Goal: Task Accomplishment & Management: Manage account settings

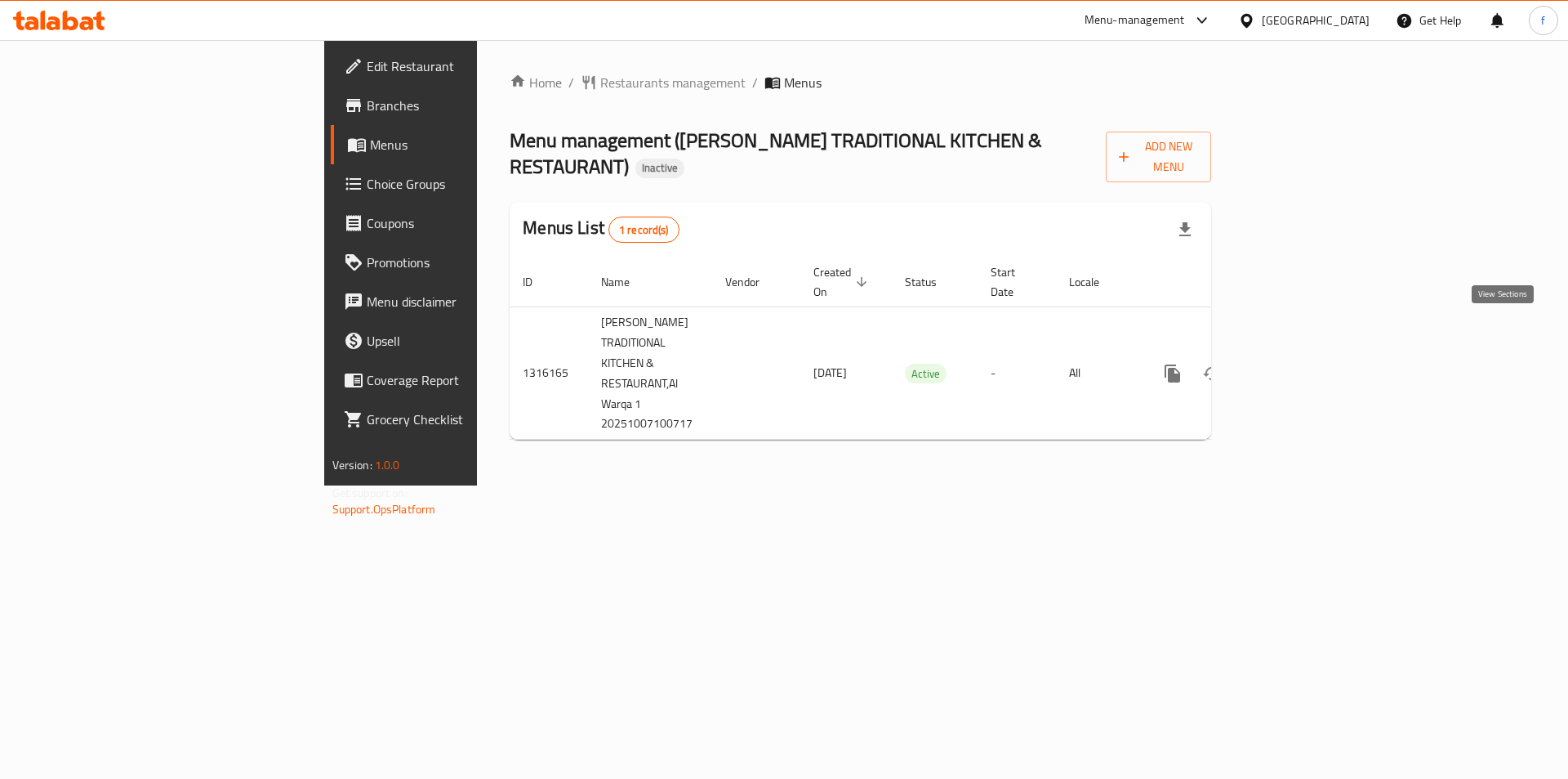
click at [1310, 353] on link "enhanced table" at bounding box center [1291, 373] width 39 height 39
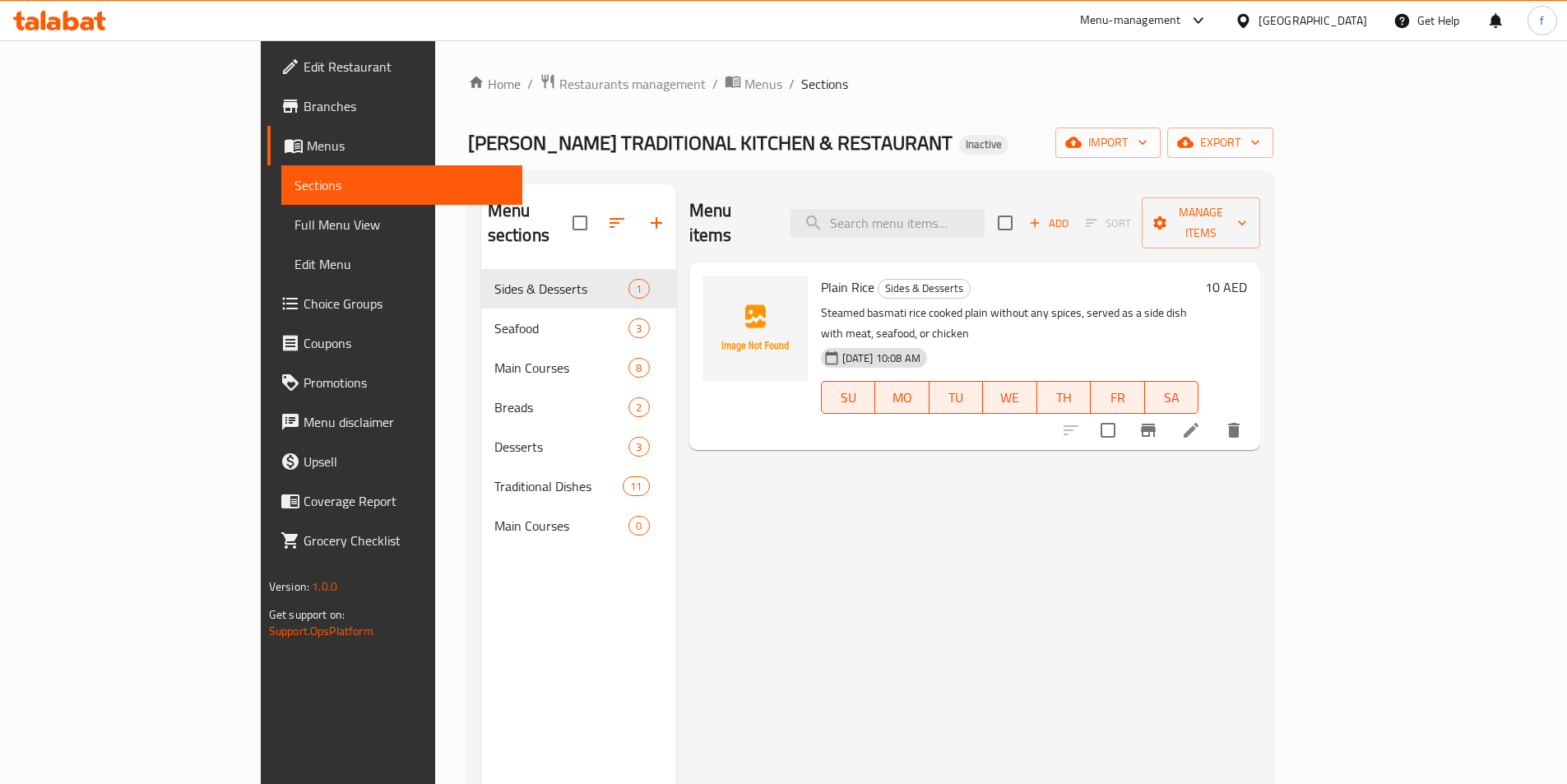
click at [304, 302] on span "Choice Groups" at bounding box center [407, 303] width 206 height 20
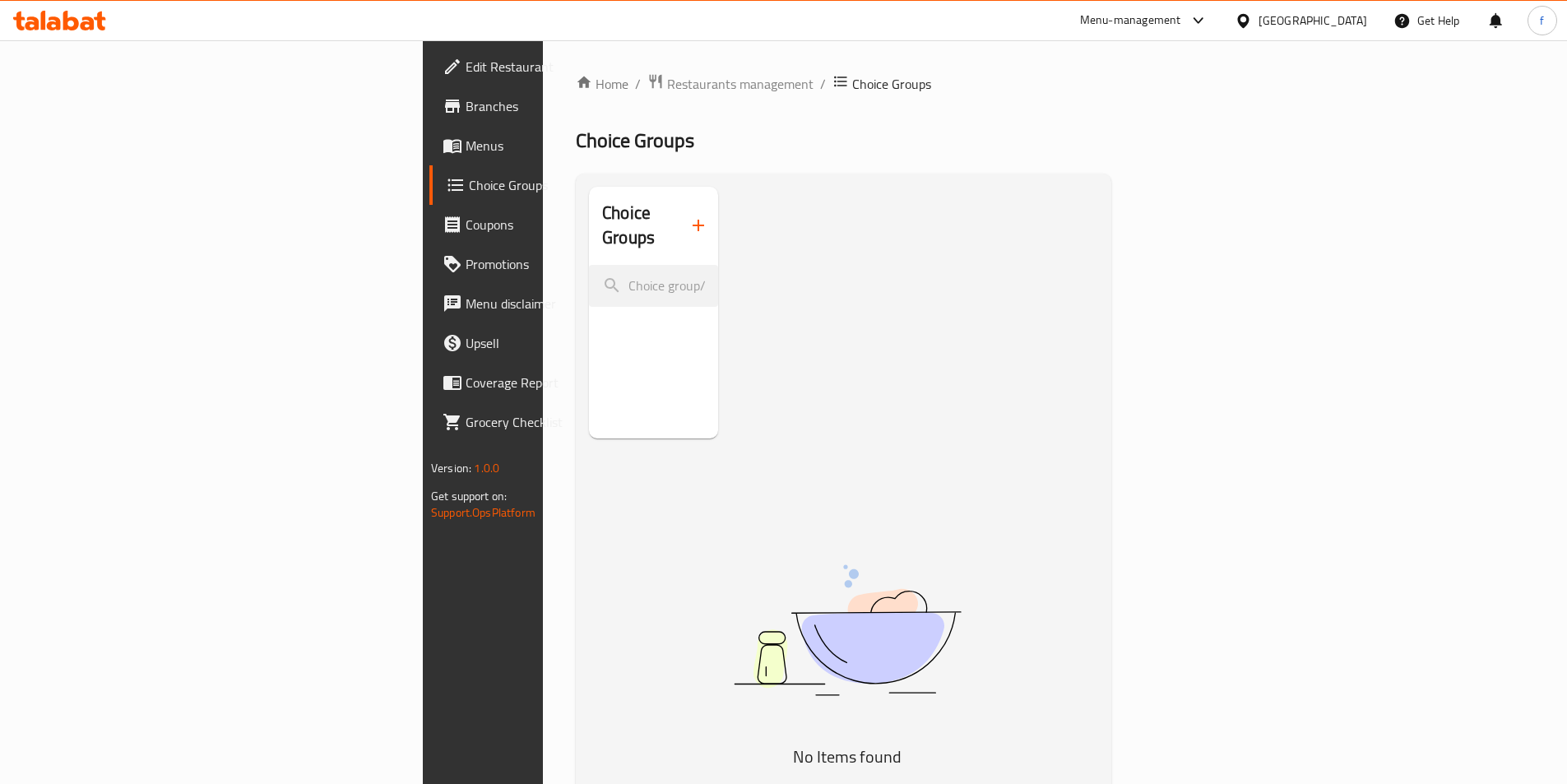
click at [430, 157] on link "Menus" at bounding box center [557, 145] width 255 height 40
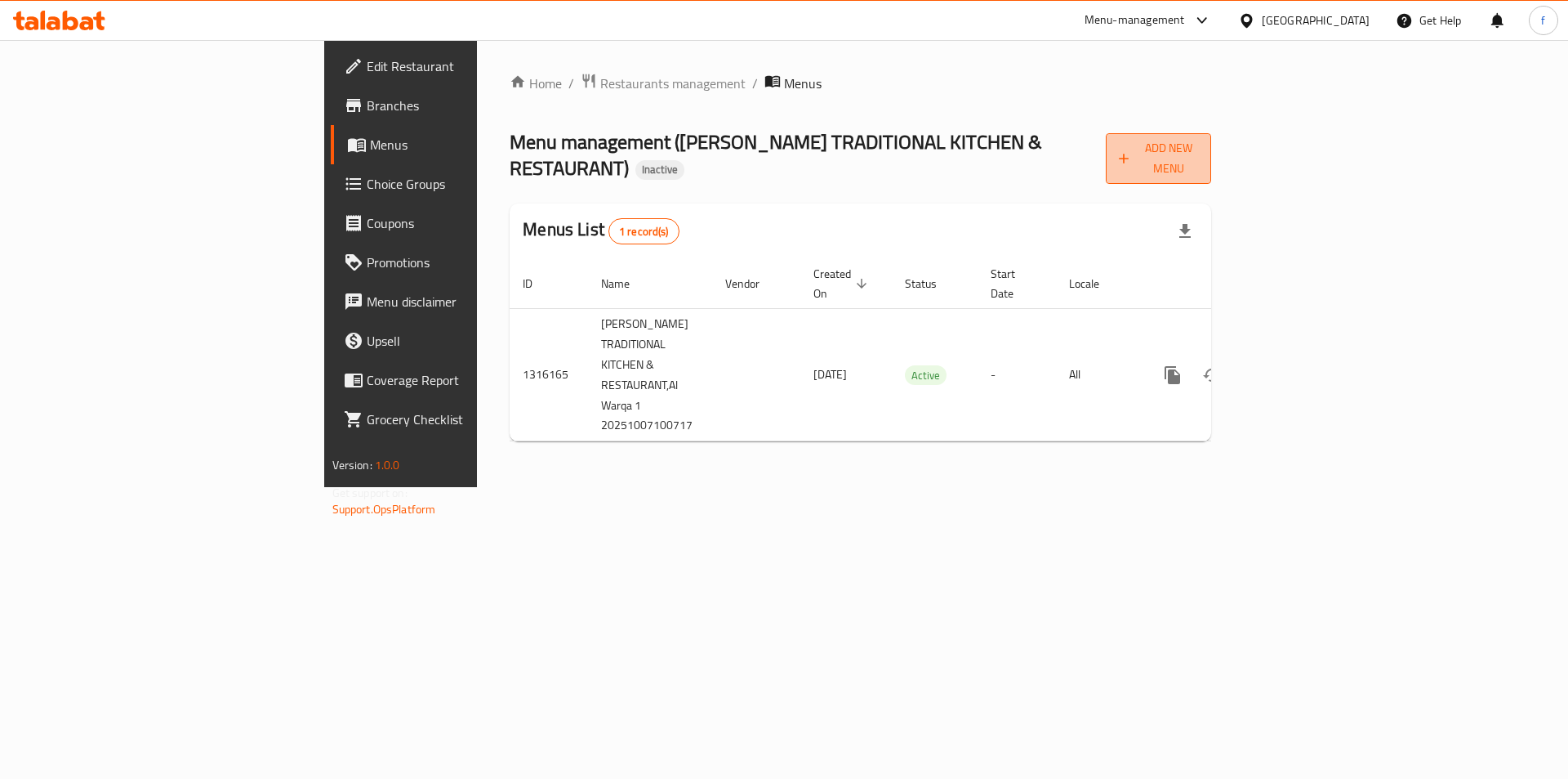
click at [1199, 147] on span "Add New Menu" at bounding box center [1158, 158] width 80 height 41
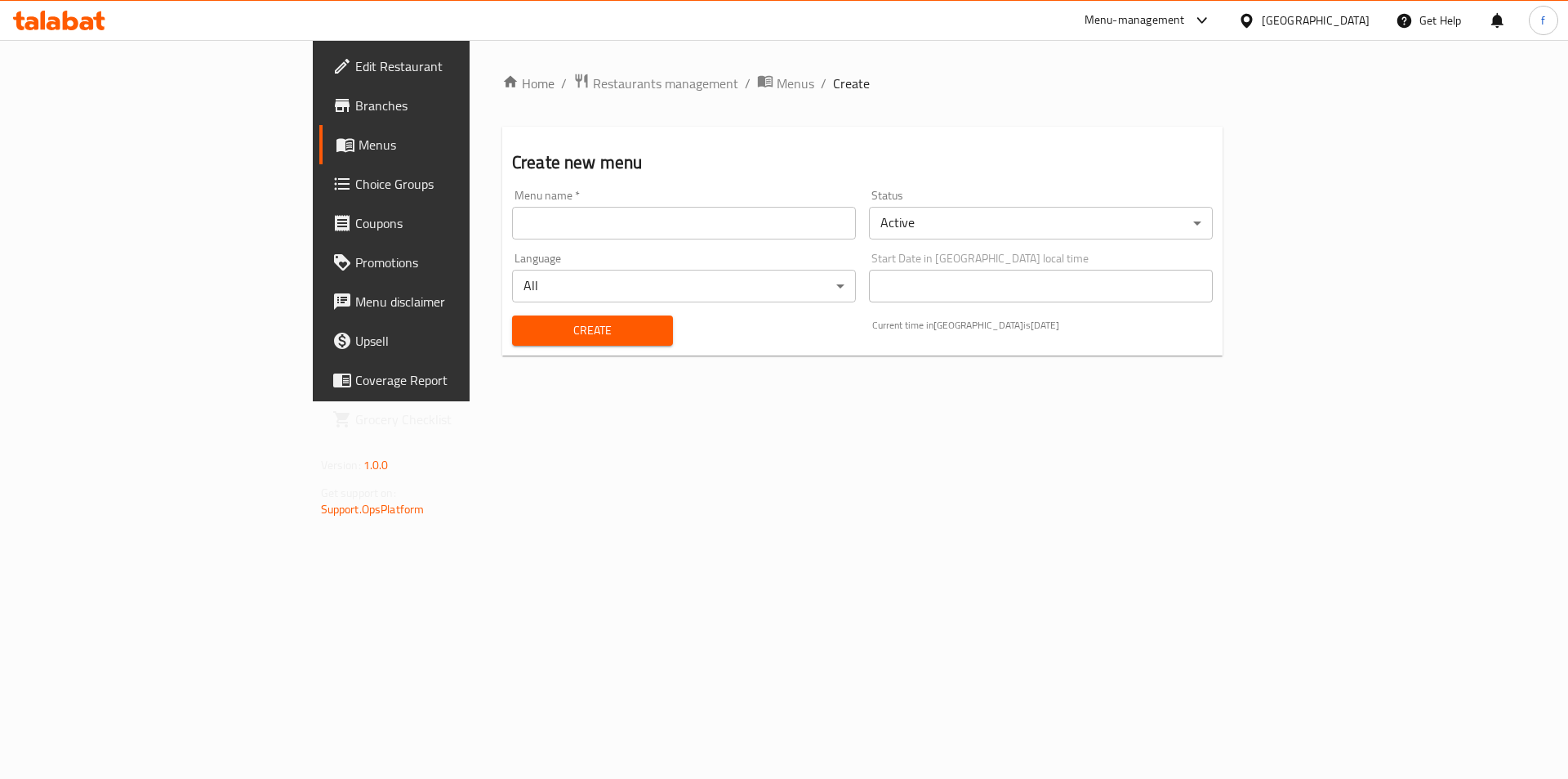
click at [657, 246] on div "Language All ​" at bounding box center [683, 277] width 357 height 63
click at [660, 234] on input "text" at bounding box center [683, 223] width 344 height 33
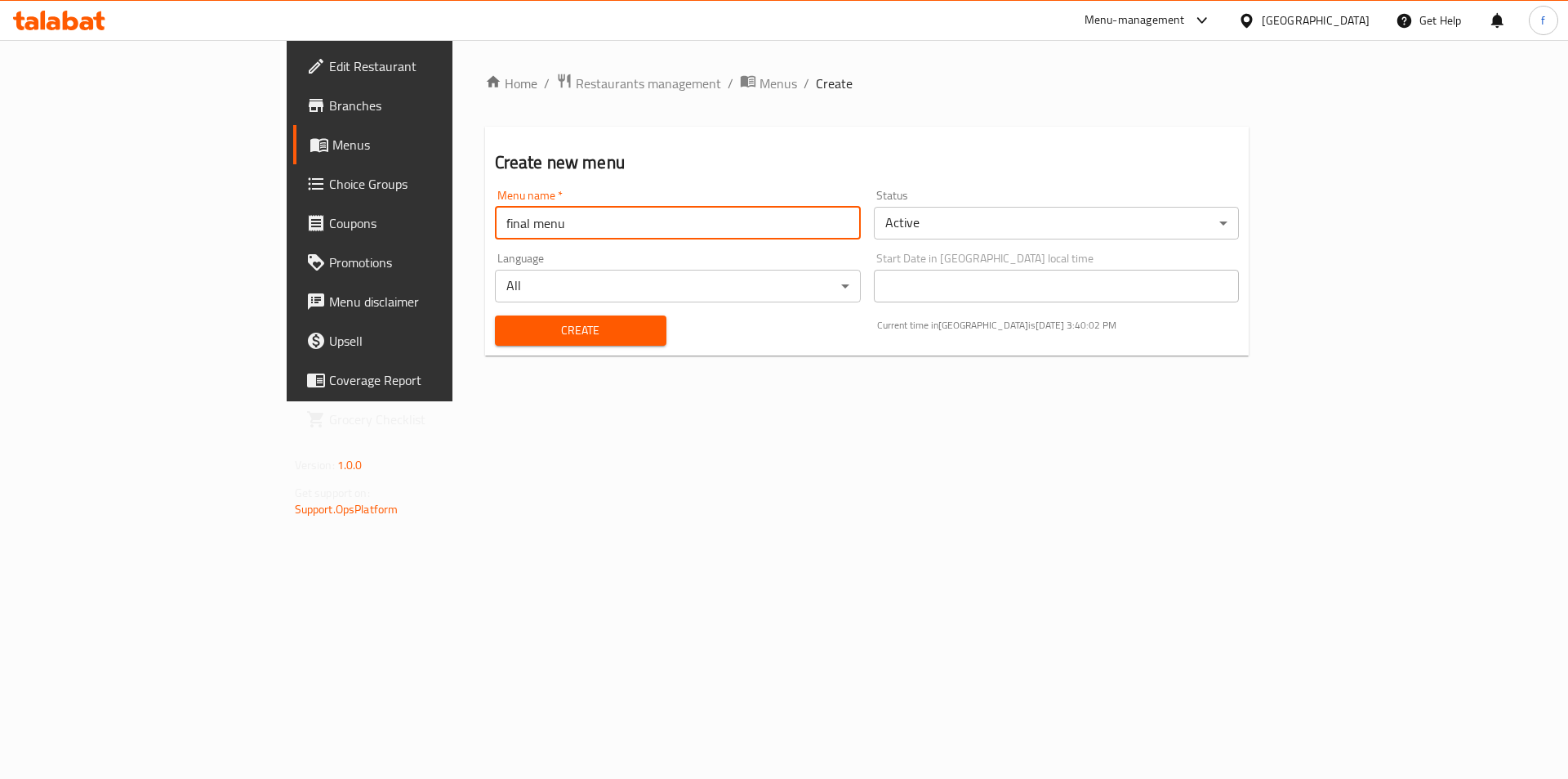
type input "final menu"
click at [495, 315] on button "Create" at bounding box center [580, 330] width 172 height 30
click at [561, 97] on div "Home / Restaurants management / Menus / Create Create new menu Menu name   * Me…" at bounding box center [868, 221] width 765 height 296
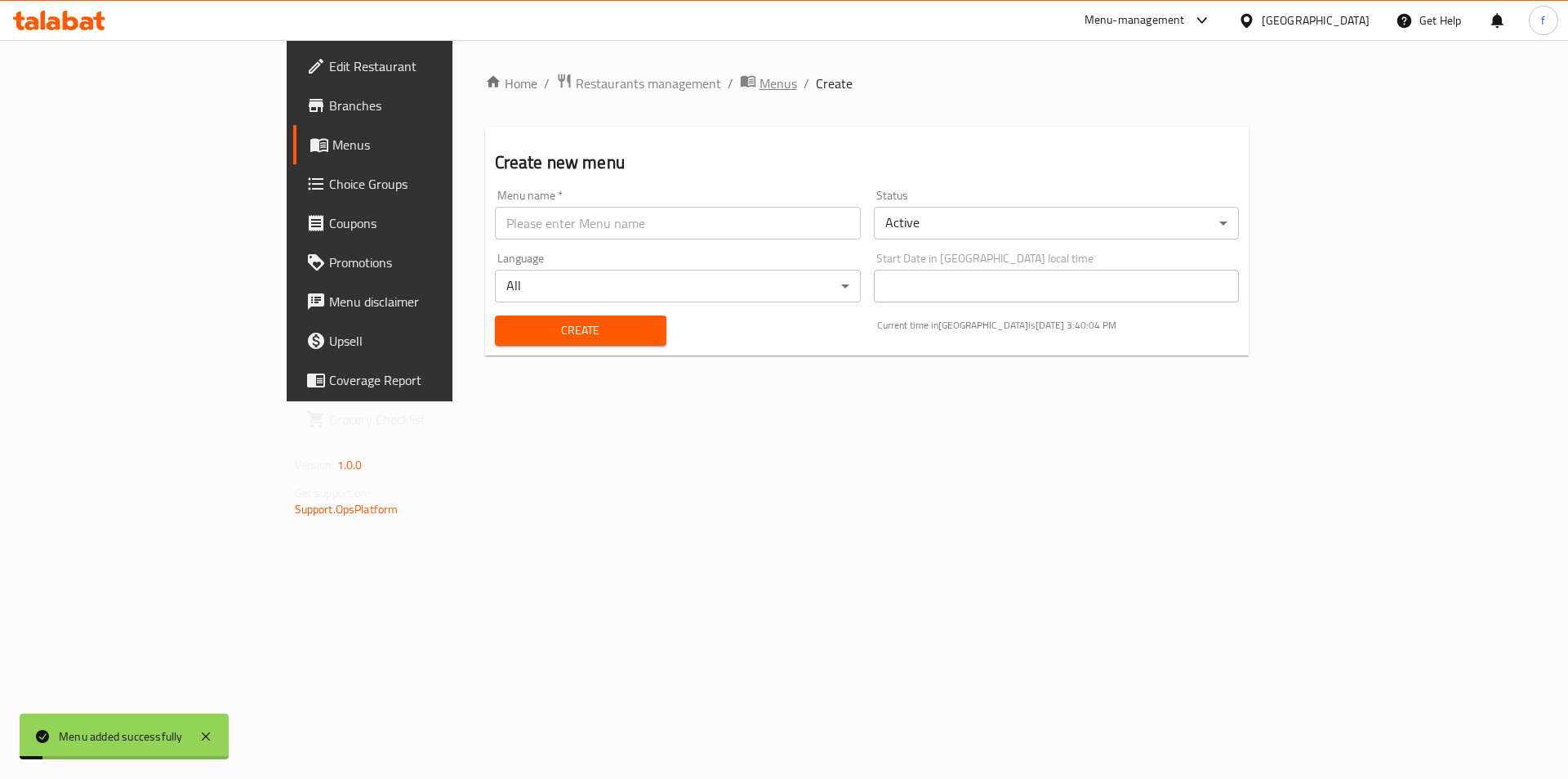
click at [740, 92] on span "breadcrumb" at bounding box center [750, 83] width 20 height 22
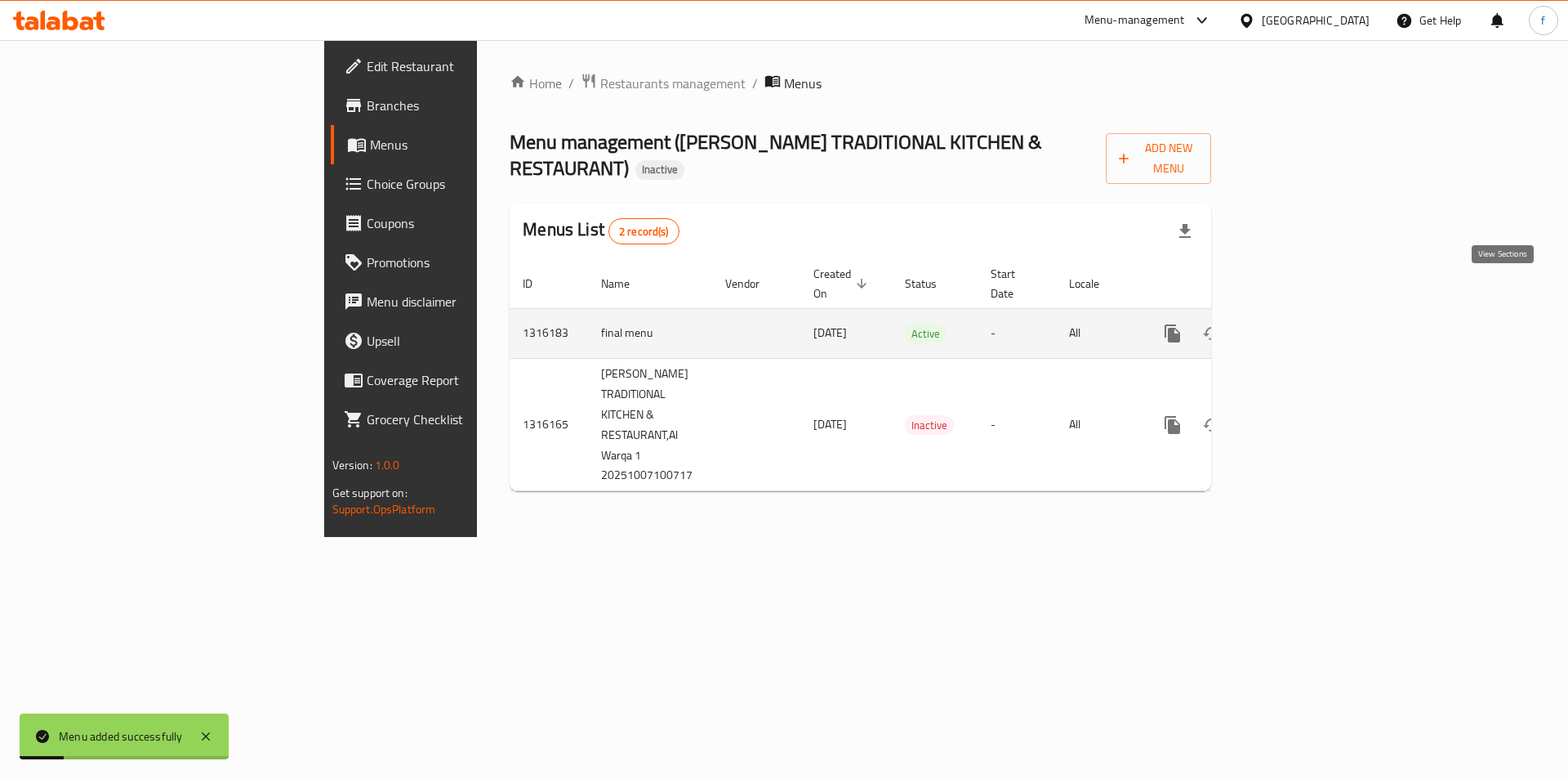
click at [1301, 323] on icon "enhanced table" at bounding box center [1291, 333] width 20 height 20
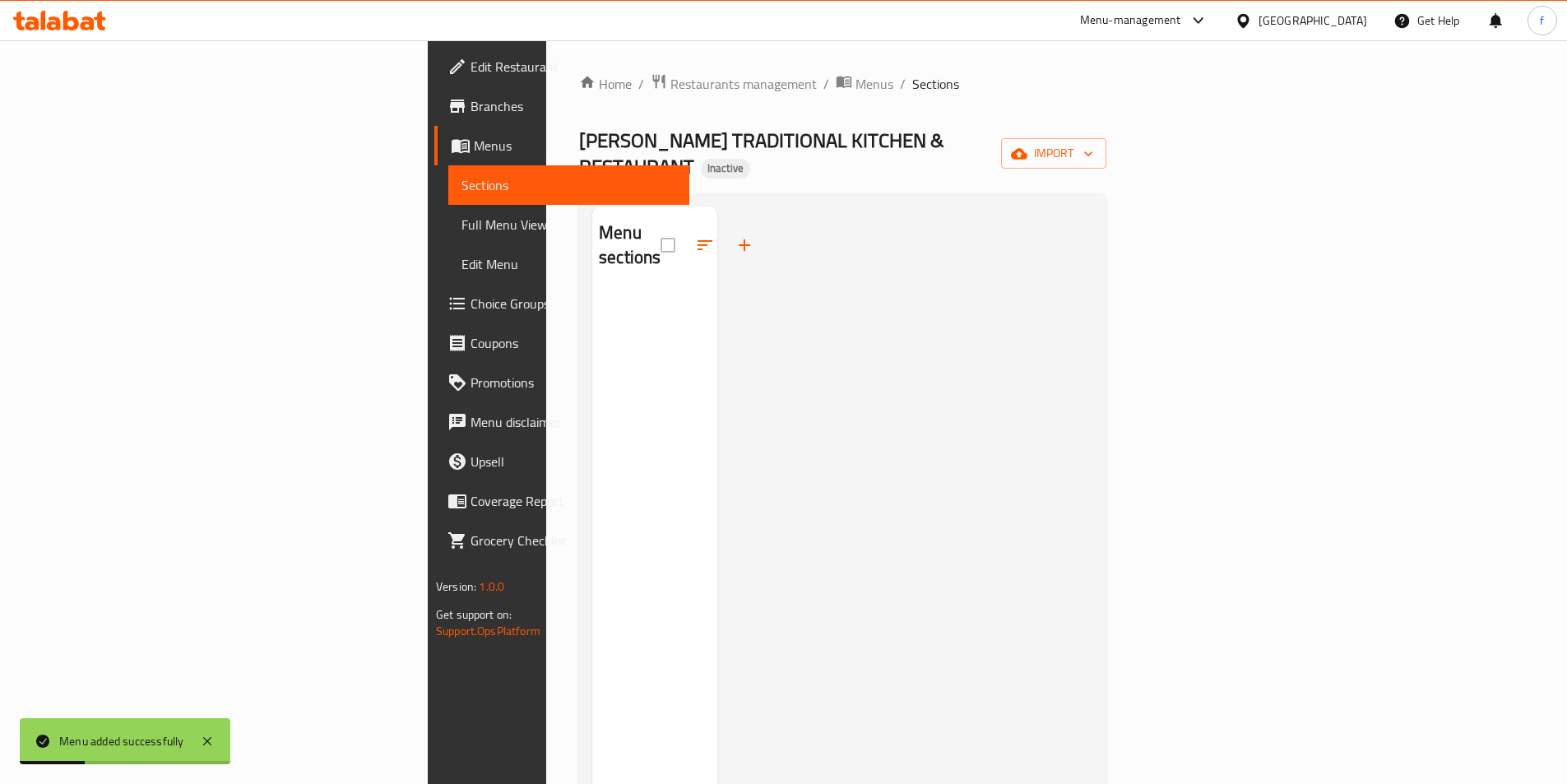
click at [1106, 116] on div "Home / Restaurants management / Menus / Sections [PERSON_NAME] TRADITIONAL KITC…" at bounding box center [843, 539] width 528 height 930
click at [1106, 125] on div "Home / Restaurants management / Menus / Sections [PERSON_NAME] TRADITIONAL KITC…" at bounding box center [843, 539] width 528 height 930
click at [1093, 143] on span "import" at bounding box center [1054, 154] width 79 height 21
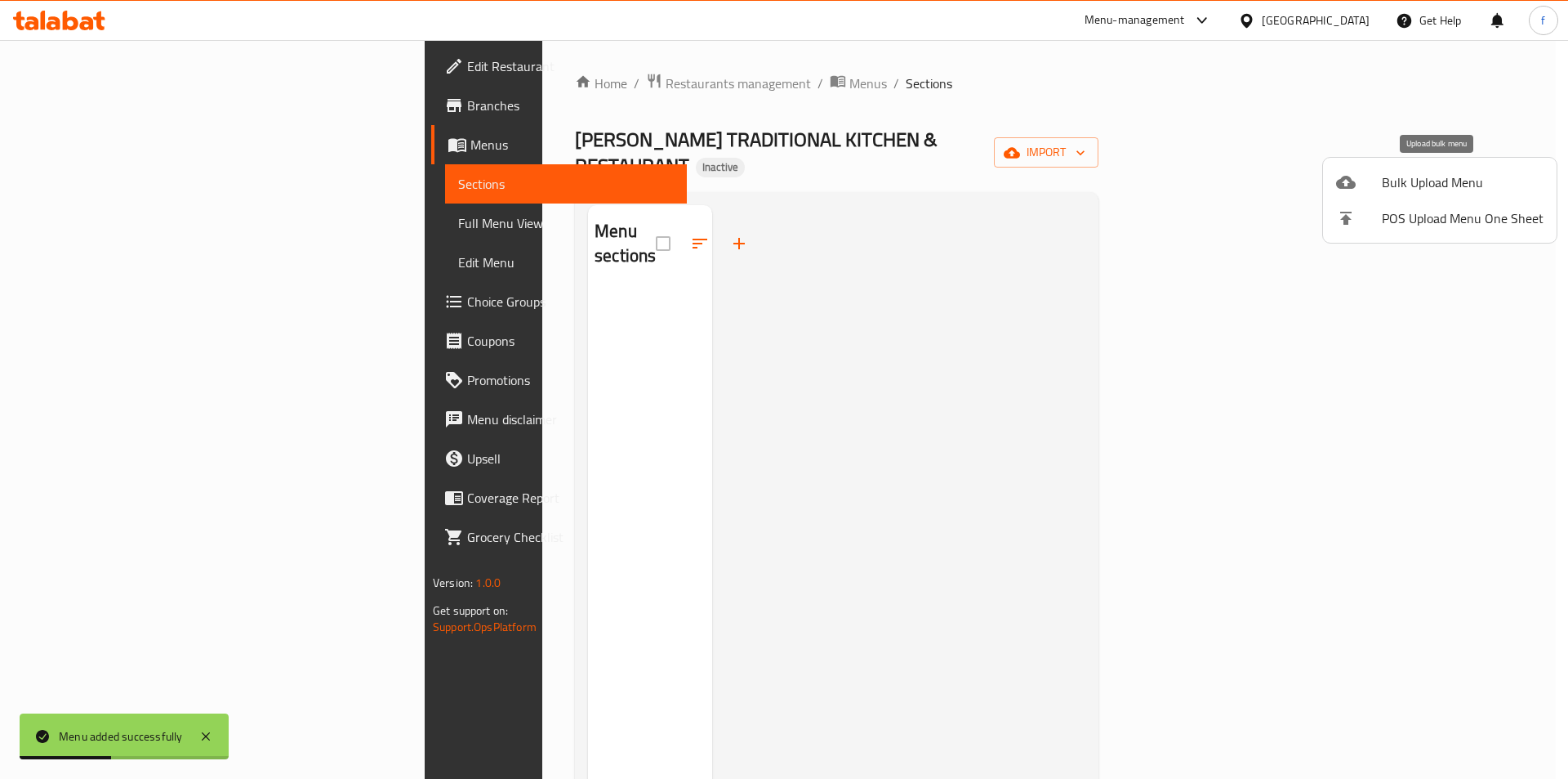
click at [1430, 190] on span "Bulk Upload Menu" at bounding box center [1463, 182] width 162 height 20
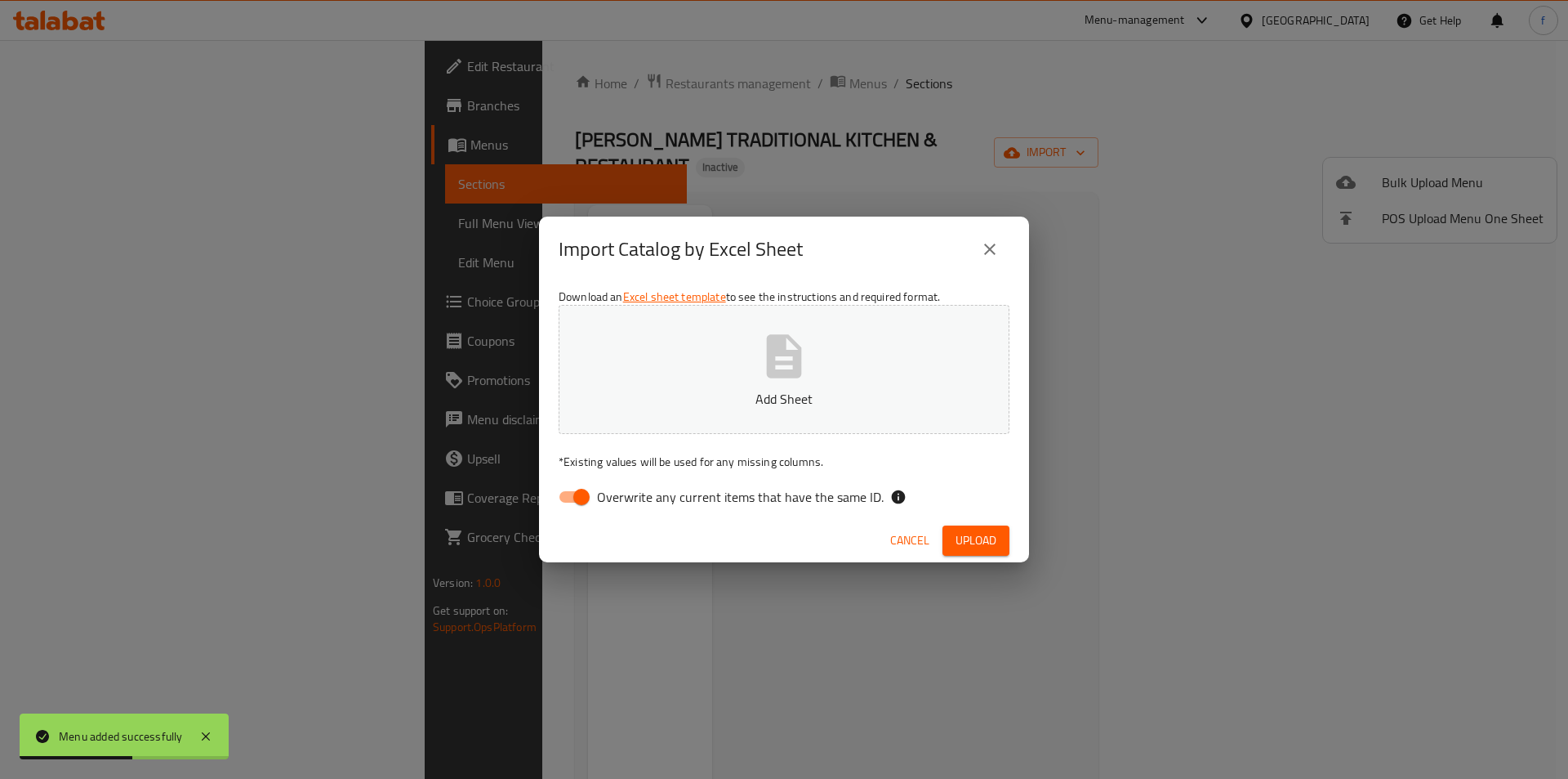
click at [728, 496] on span "Overwrite any current items that have the same ID." at bounding box center [740, 496] width 287 height 20
click at [628, 496] on input "Overwrite any current items that have the same ID." at bounding box center [581, 496] width 93 height 31
checkbox input "false"
click at [980, 532] on span "Upload" at bounding box center [977, 541] width 41 height 21
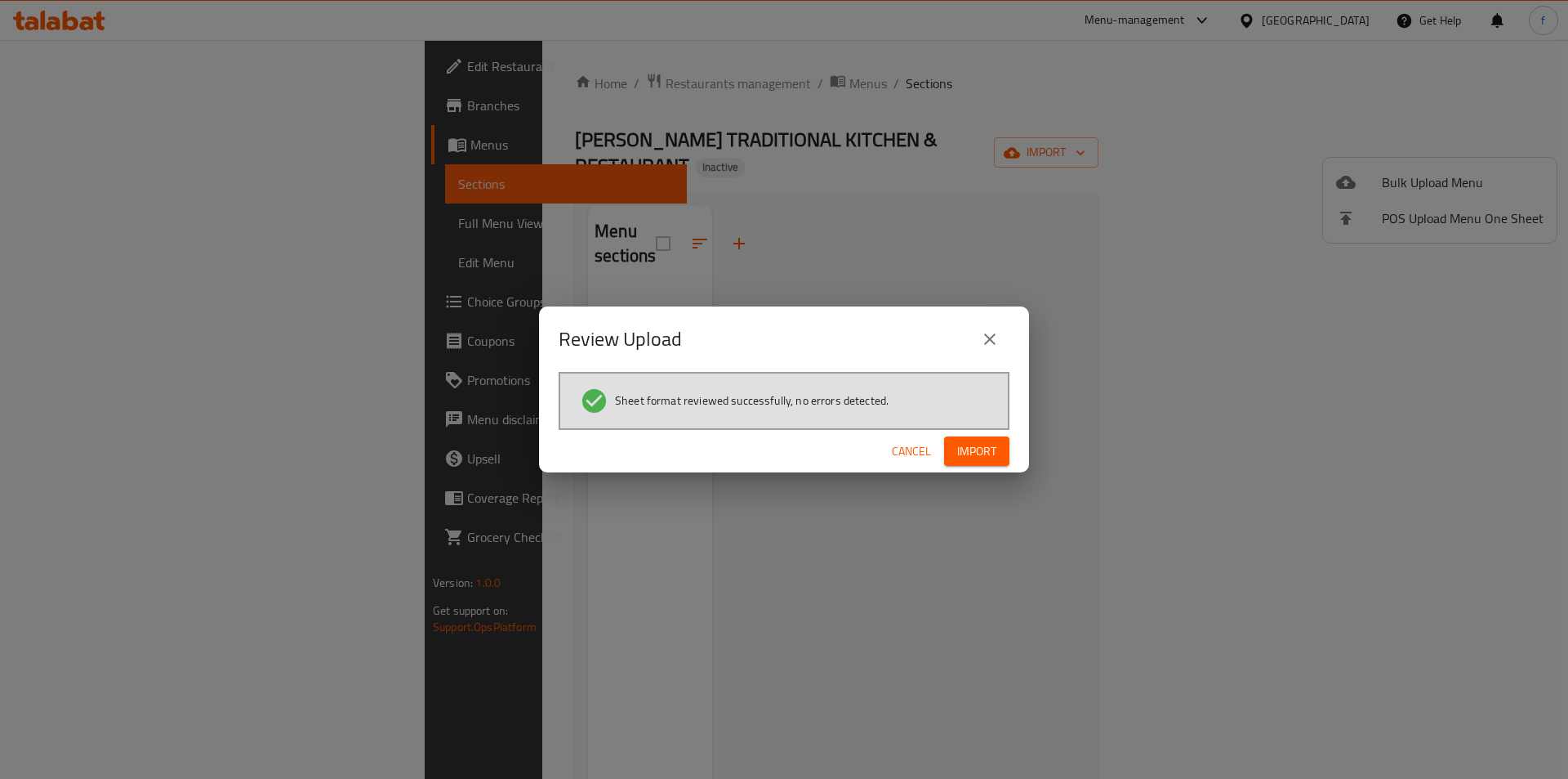
click at [957, 448] on button "Import" at bounding box center [978, 451] width 66 height 30
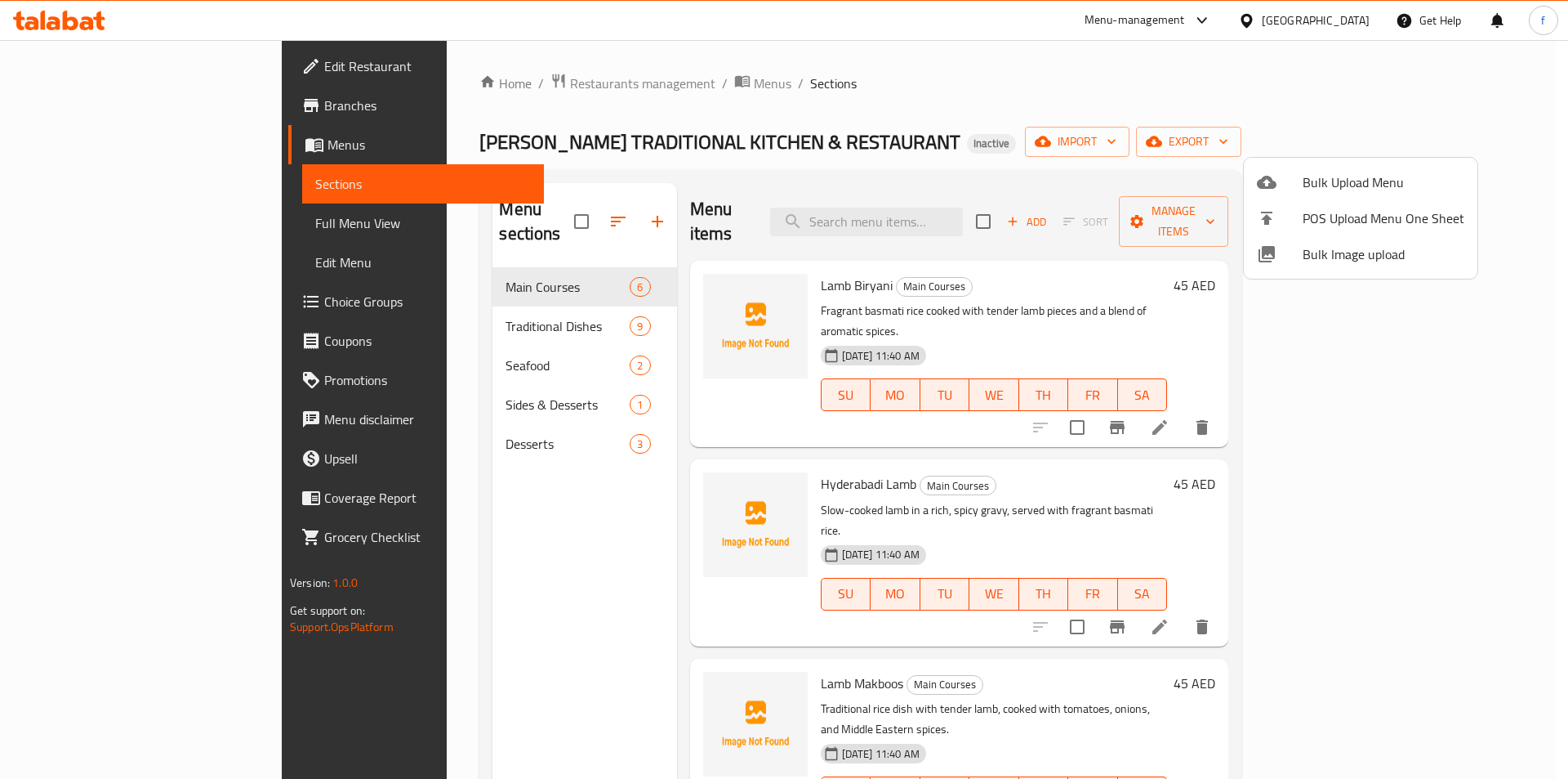
click at [111, 292] on div at bounding box center [784, 389] width 1568 height 779
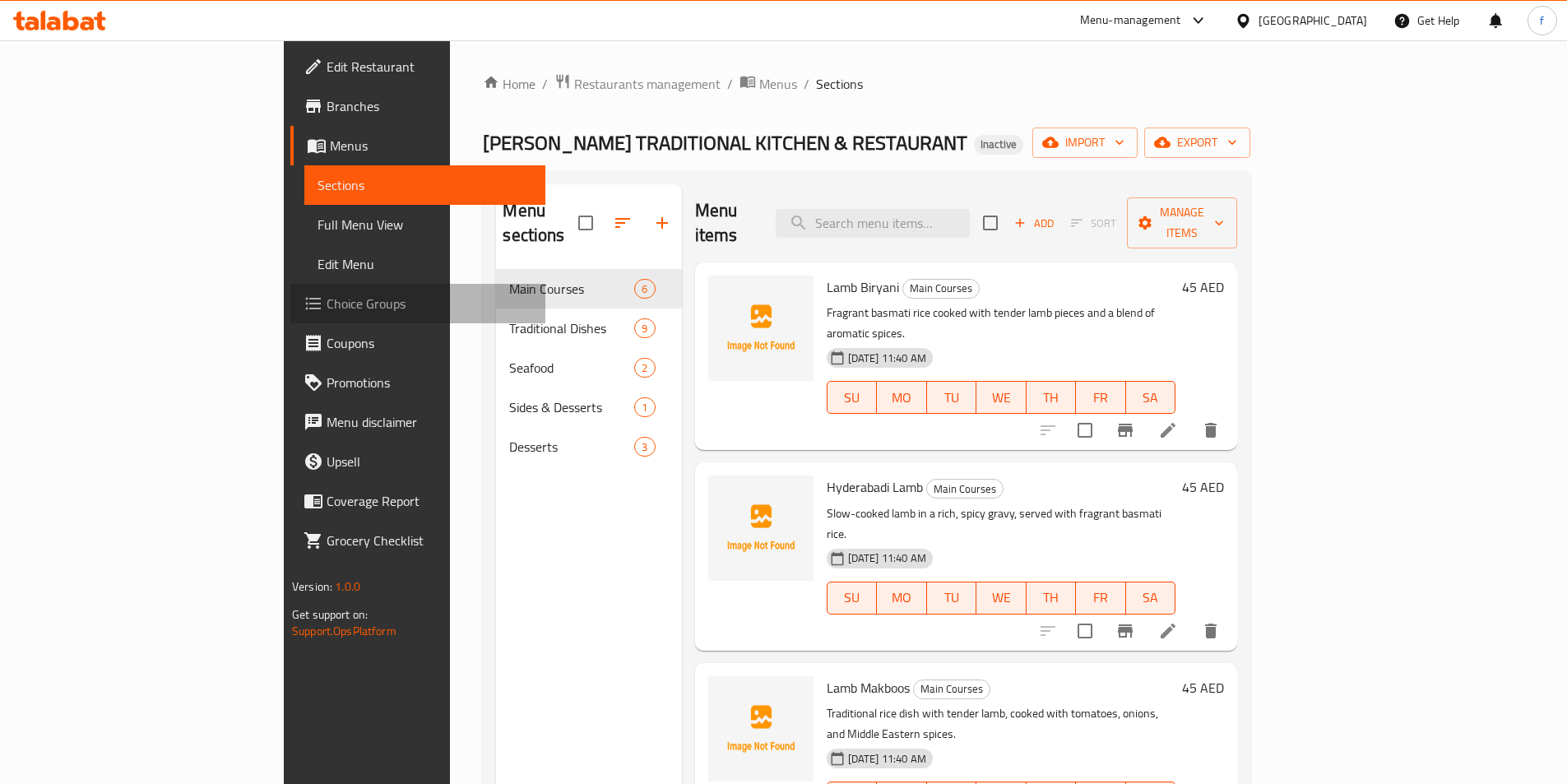
click at [327, 303] on span "Choice Groups" at bounding box center [430, 303] width 206 height 20
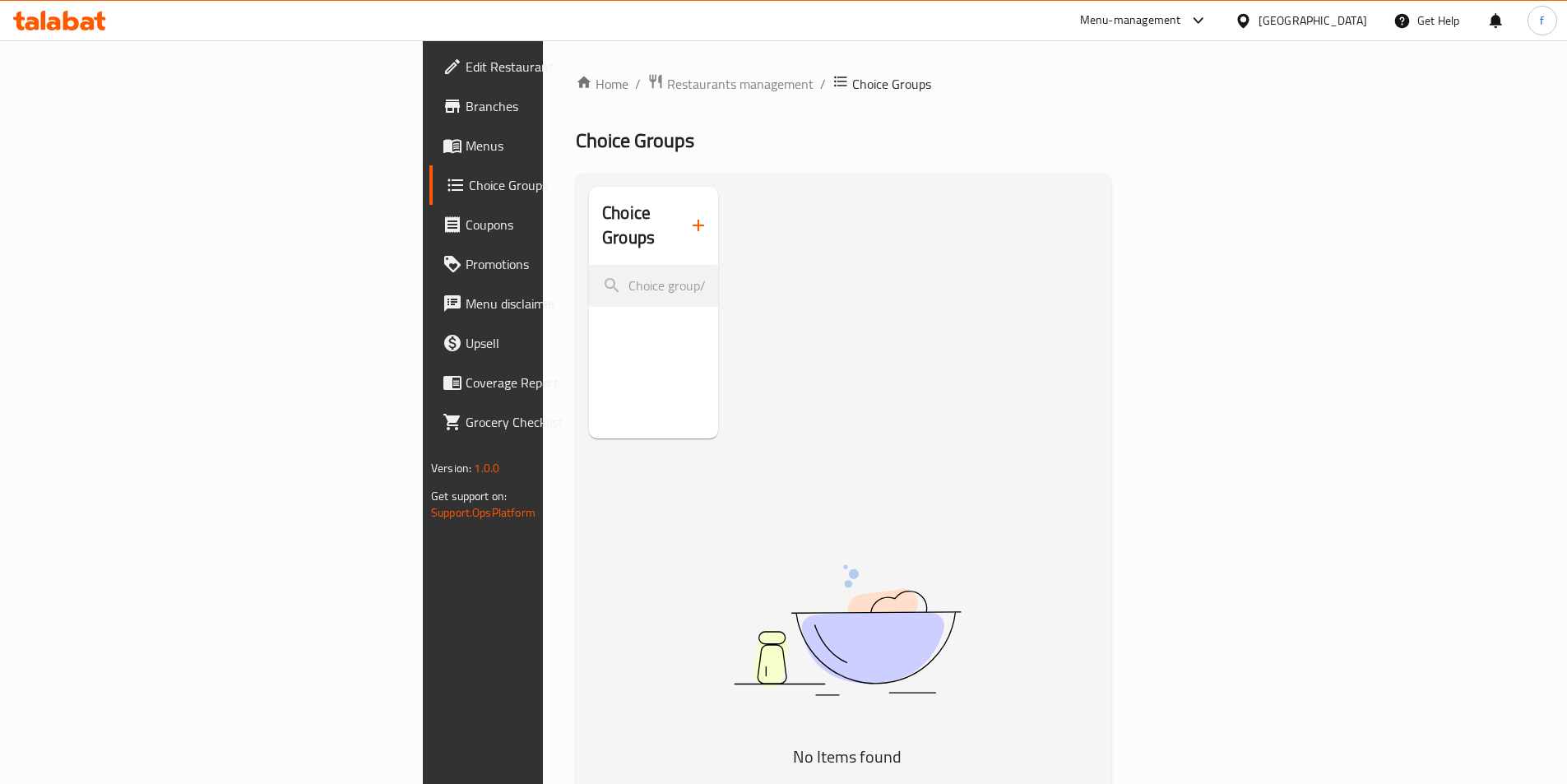
click at [679, 217] on button "button" at bounding box center [699, 225] width 40 height 40
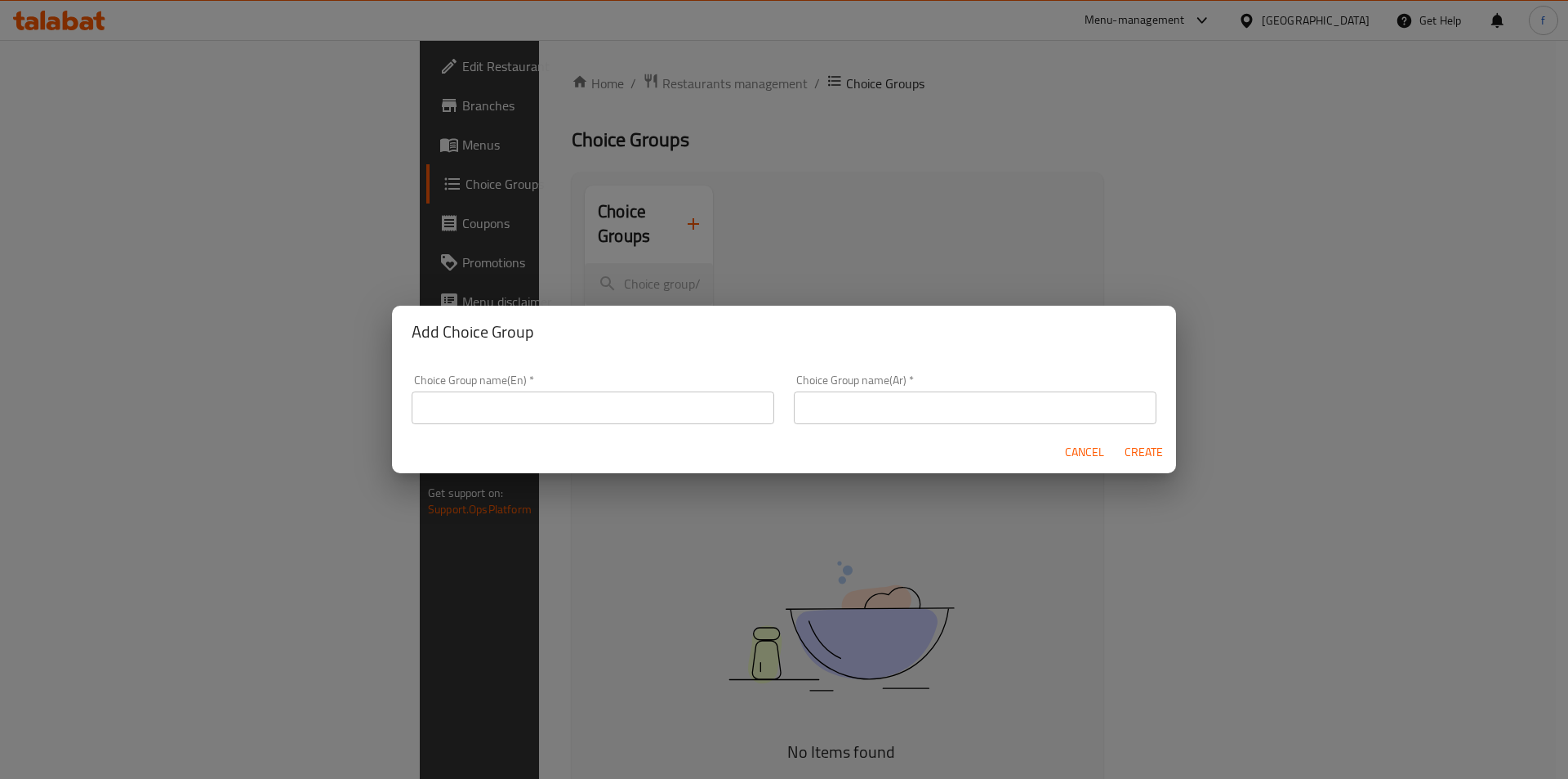
click at [580, 399] on input "text" at bounding box center [592, 407] width 363 height 33
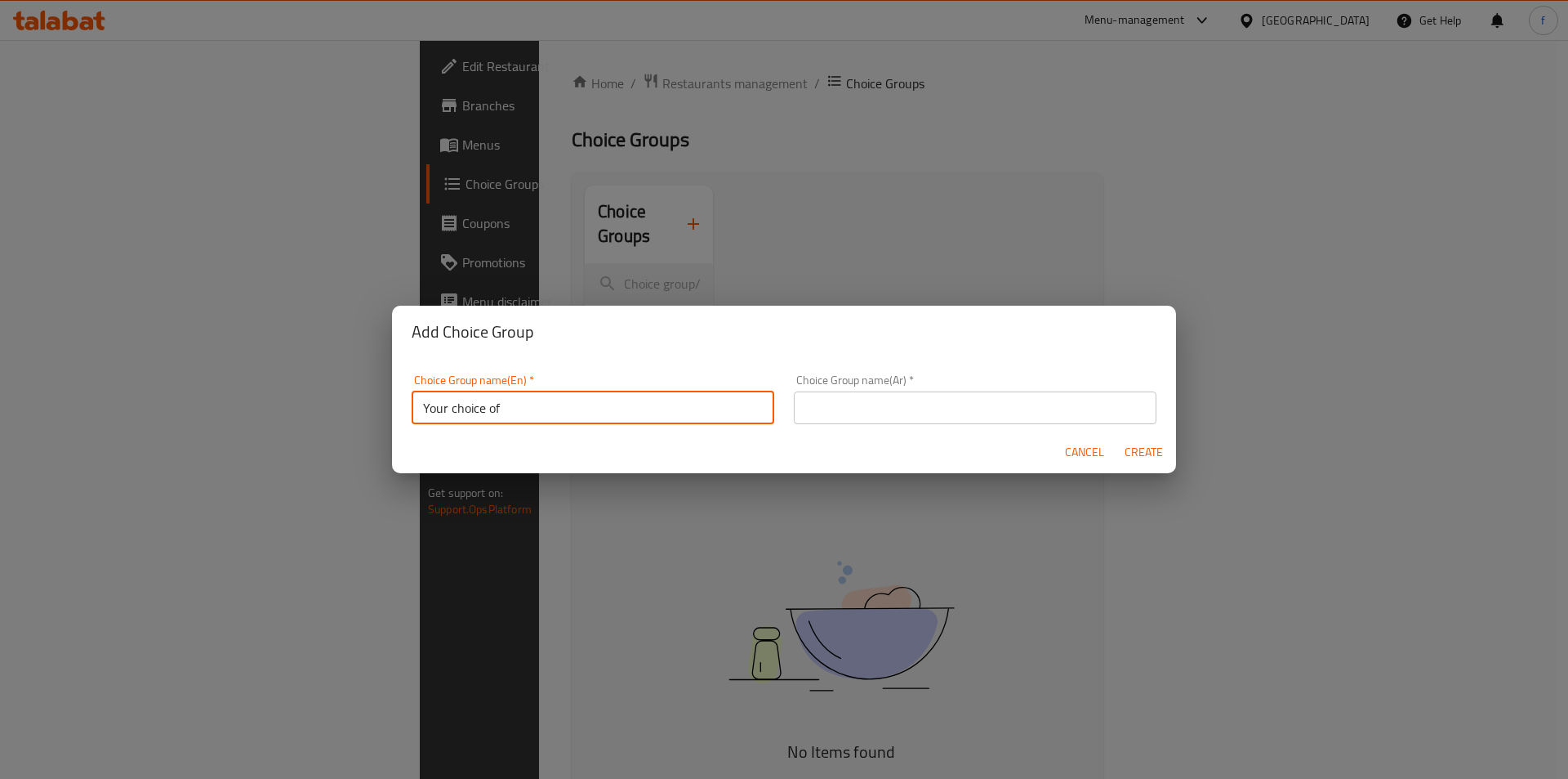
type input "Your choice of"
click at [873, 402] on input "text" at bounding box center [975, 407] width 363 height 33
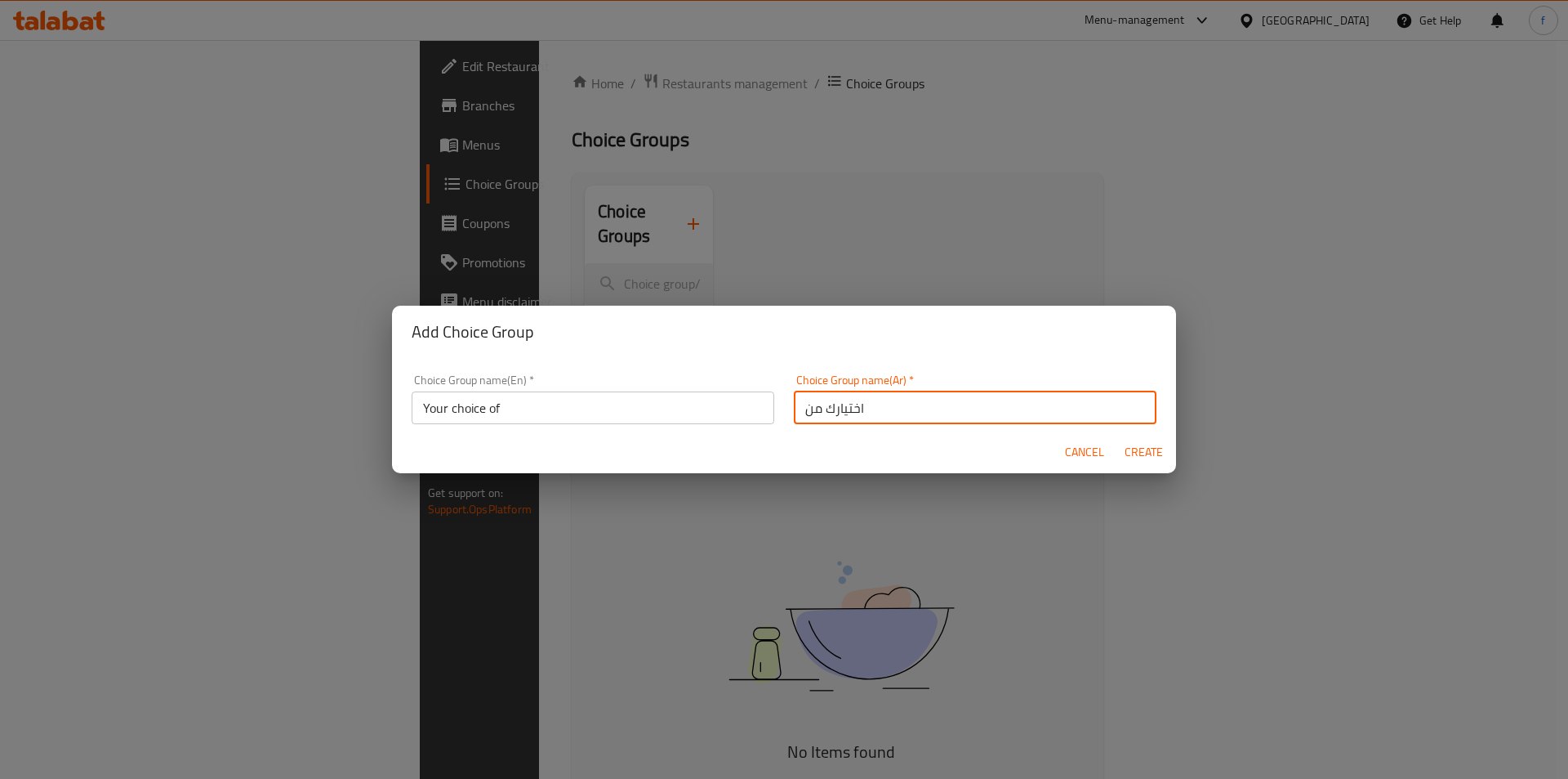
type input "اختيارك من"
click at [1117, 437] on button "Create" at bounding box center [1143, 452] width 52 height 30
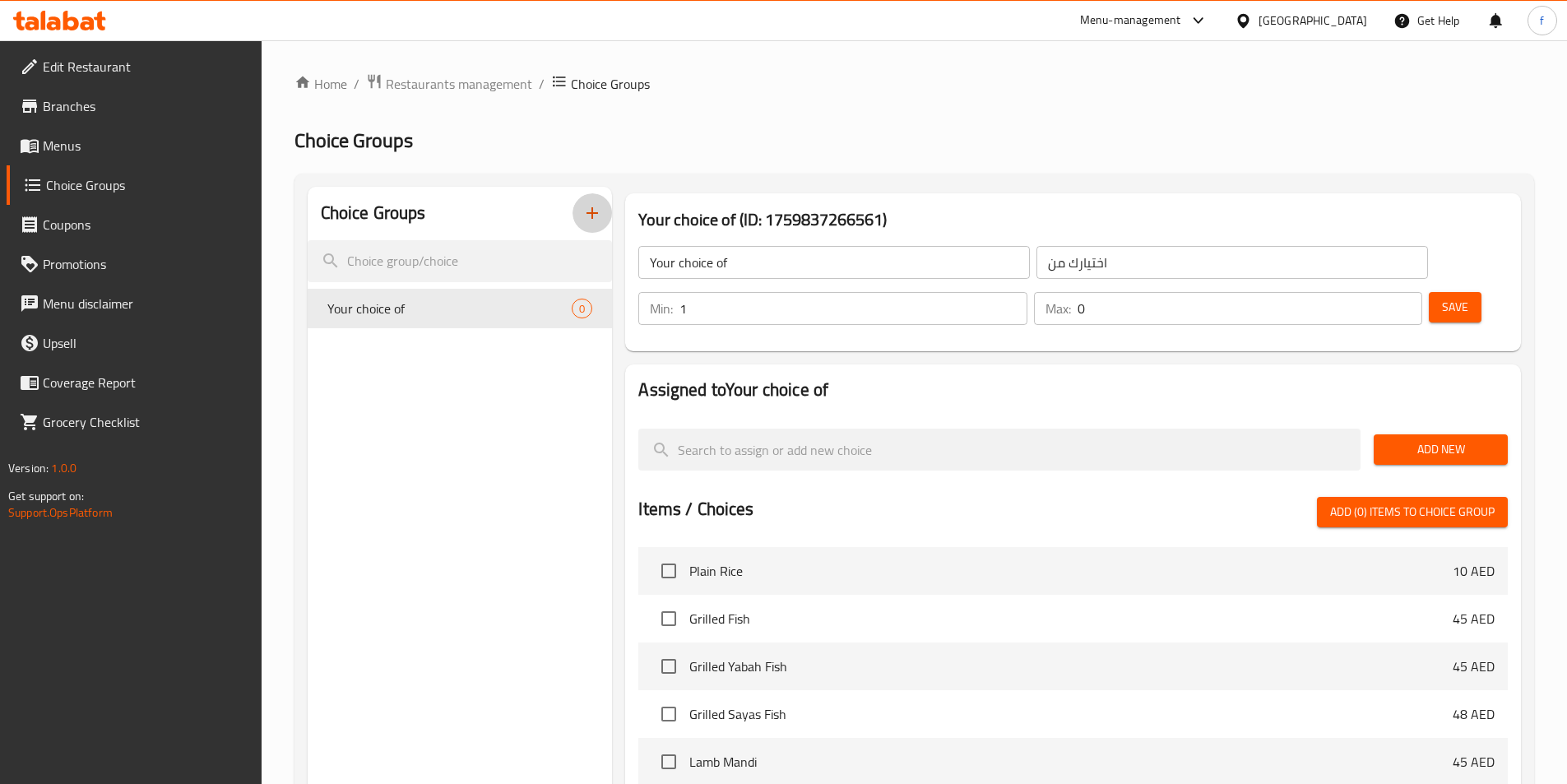
type input "1"
click at [1027, 292] on input "1" at bounding box center [853, 308] width 347 height 33
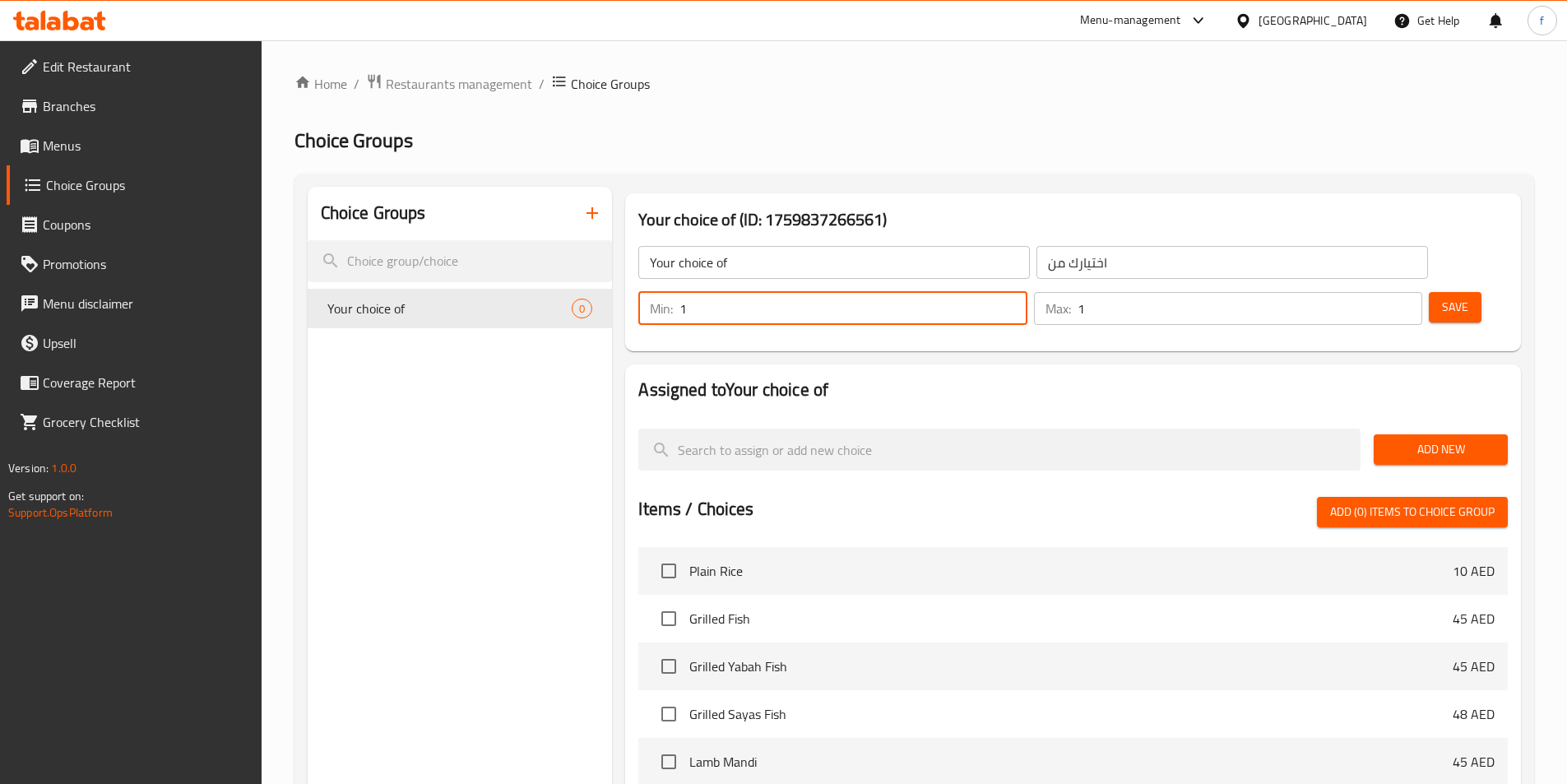
type input "1"
click at [1375, 292] on input "1" at bounding box center [1250, 308] width 345 height 33
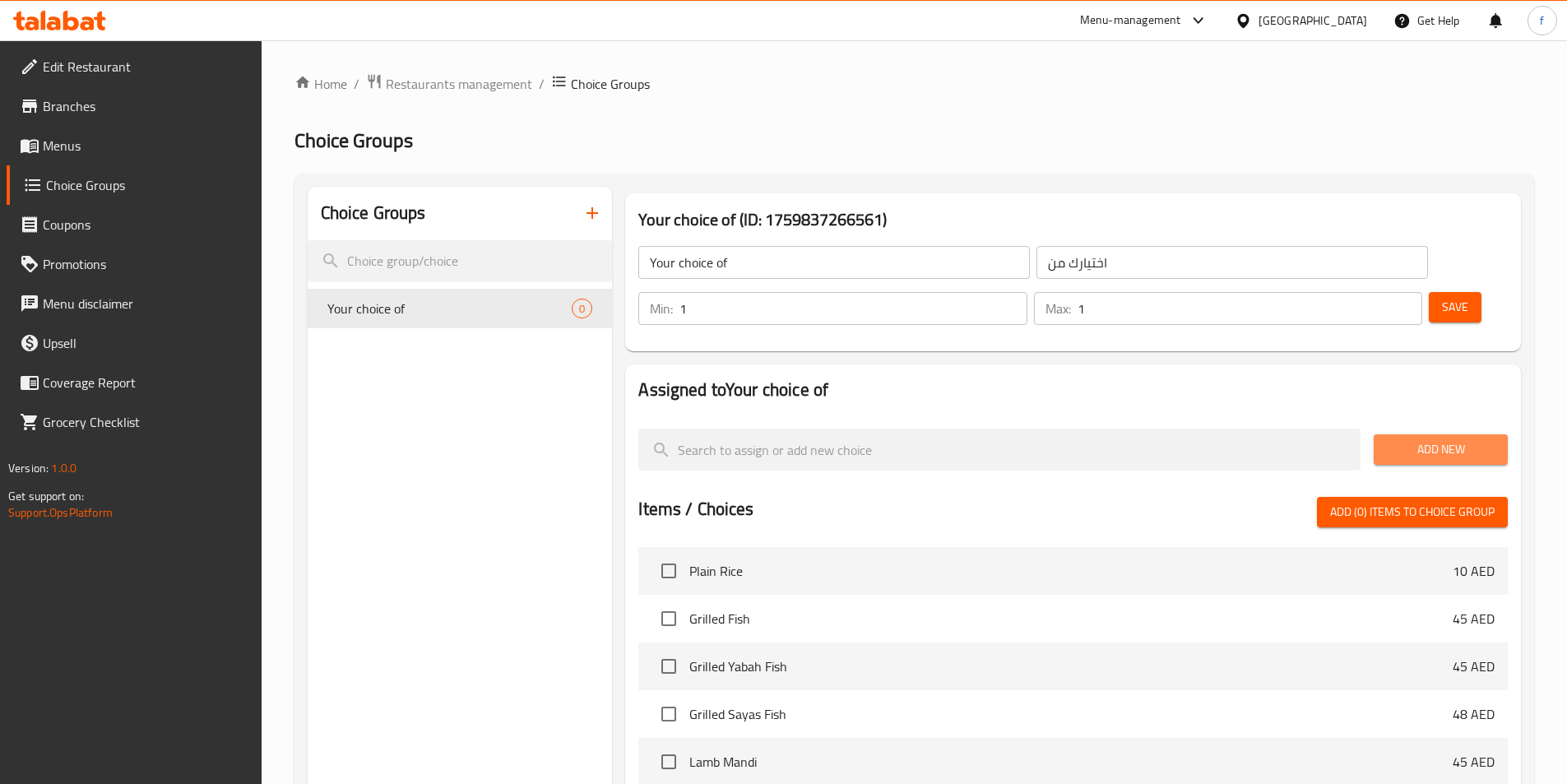
click at [1486, 439] on span "Add New" at bounding box center [1441, 449] width 108 height 21
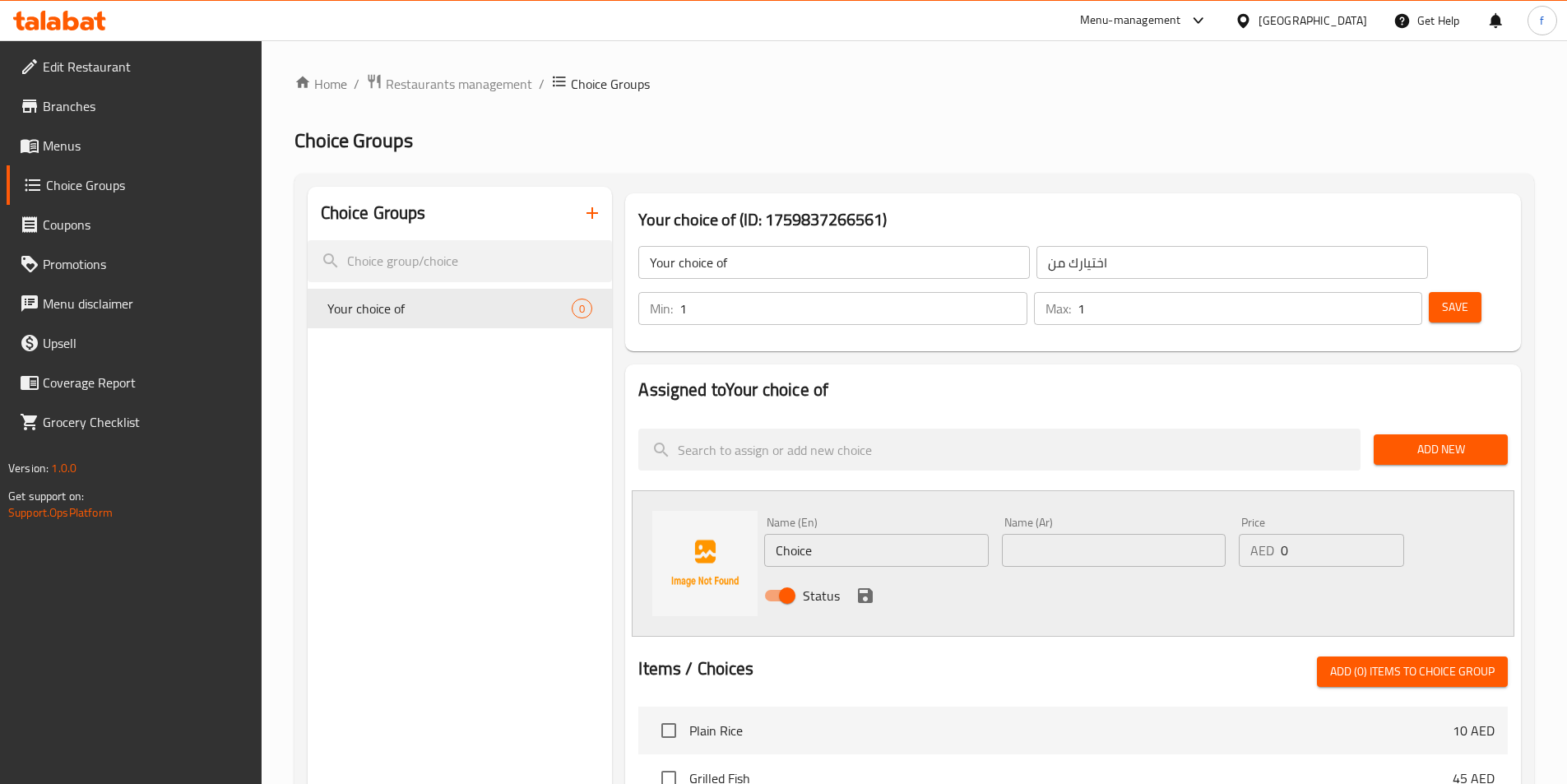
click at [868, 534] on input "Choice" at bounding box center [876, 550] width 224 height 33
paste input "dakkah sau"
type input "dakkah sauce"
click at [1057, 534] on input "text" at bounding box center [1114, 550] width 224 height 33
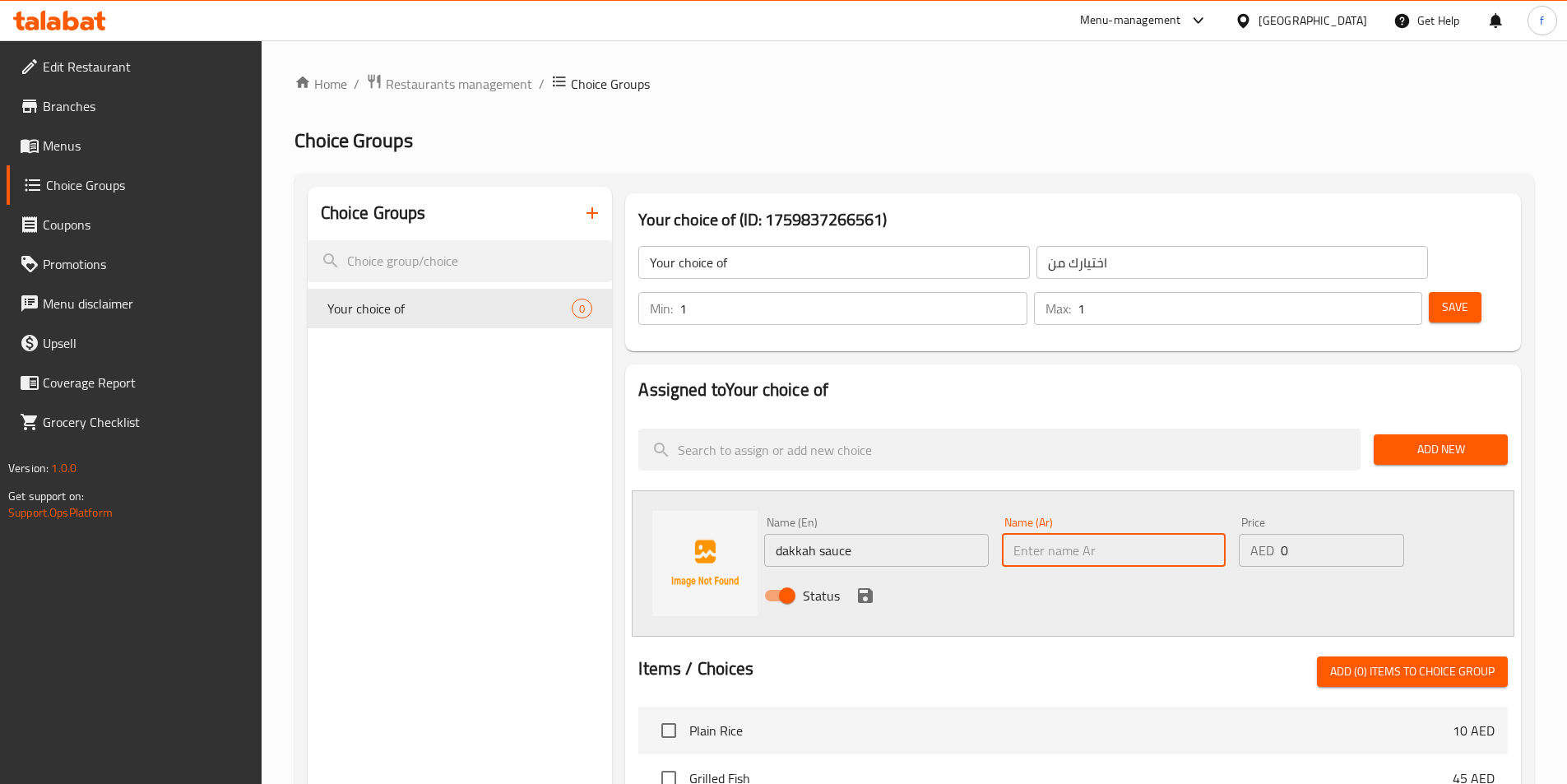
paste input "صلصة الدقّة"
click at [1055, 534] on input "صلصة الدقّة" at bounding box center [1114, 550] width 224 height 33
type input "صلصة الدقّة"
click at [1074, 523] on div "Name (Ar) صلصة الدقّة Name (Ar)" at bounding box center [1114, 541] width 237 height 63
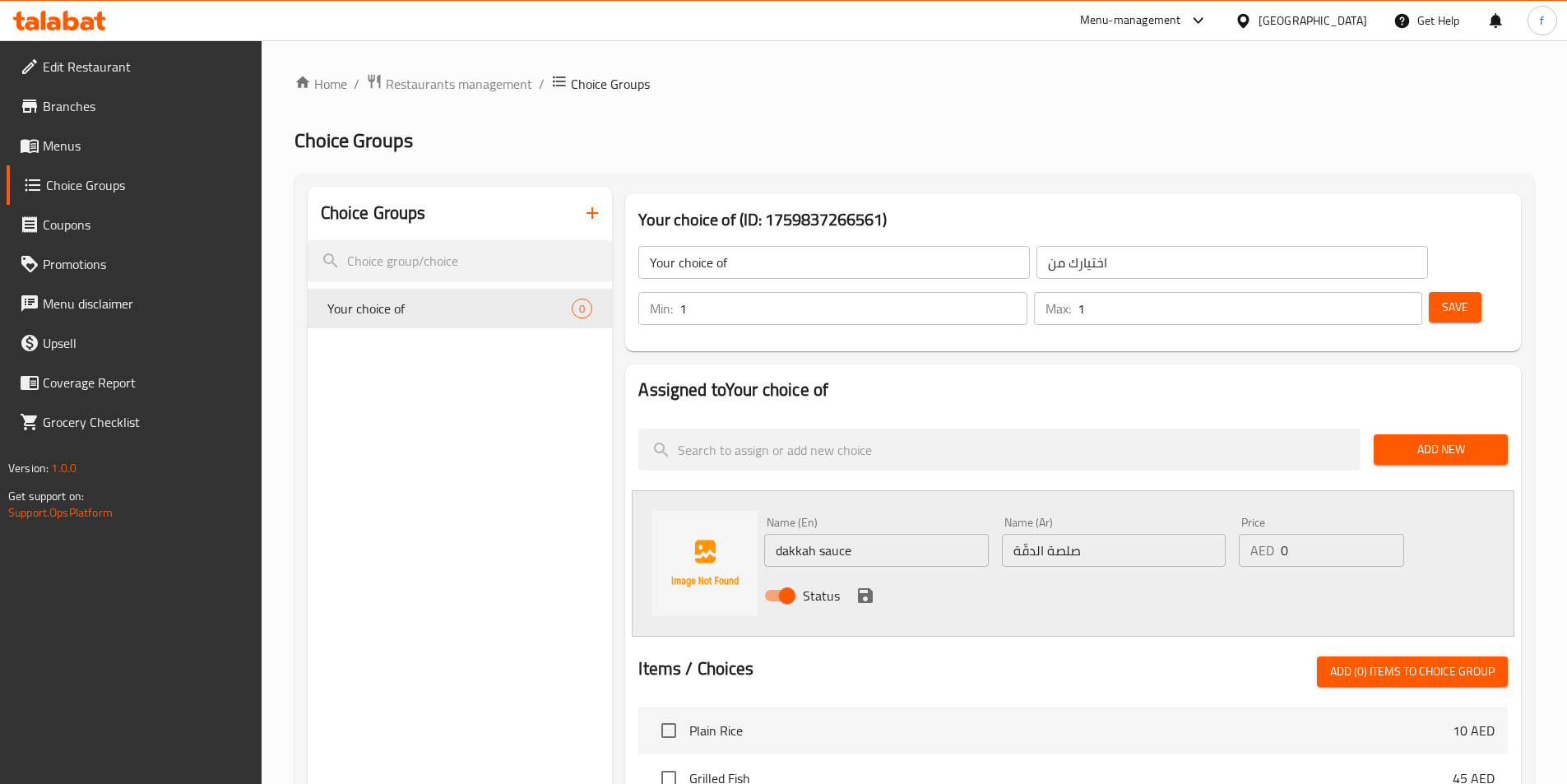
click at [866, 586] on icon "save" at bounding box center [865, 595] width 20 height 20
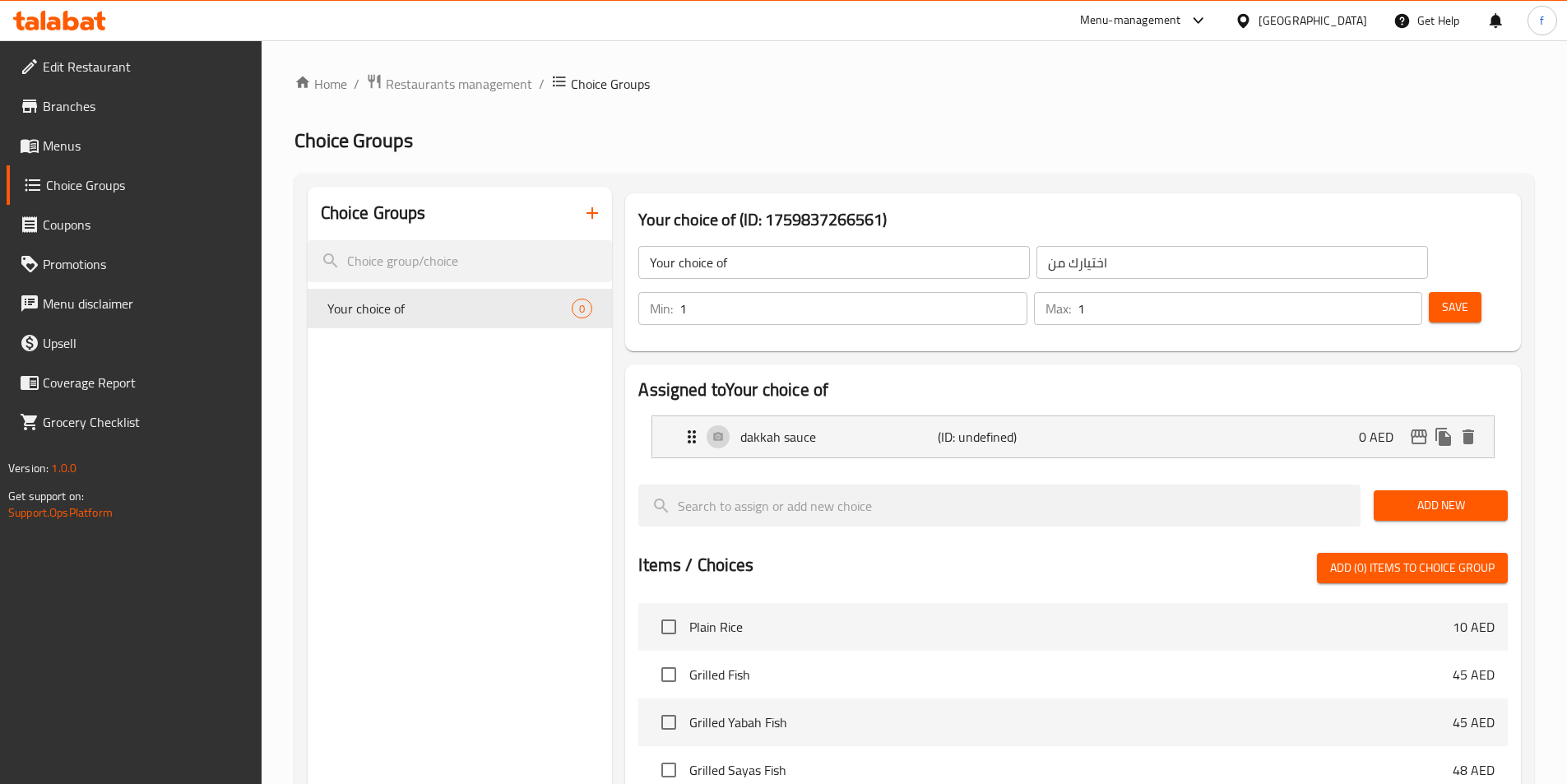
click at [1476, 495] on span "Add New" at bounding box center [1441, 506] width 108 height 21
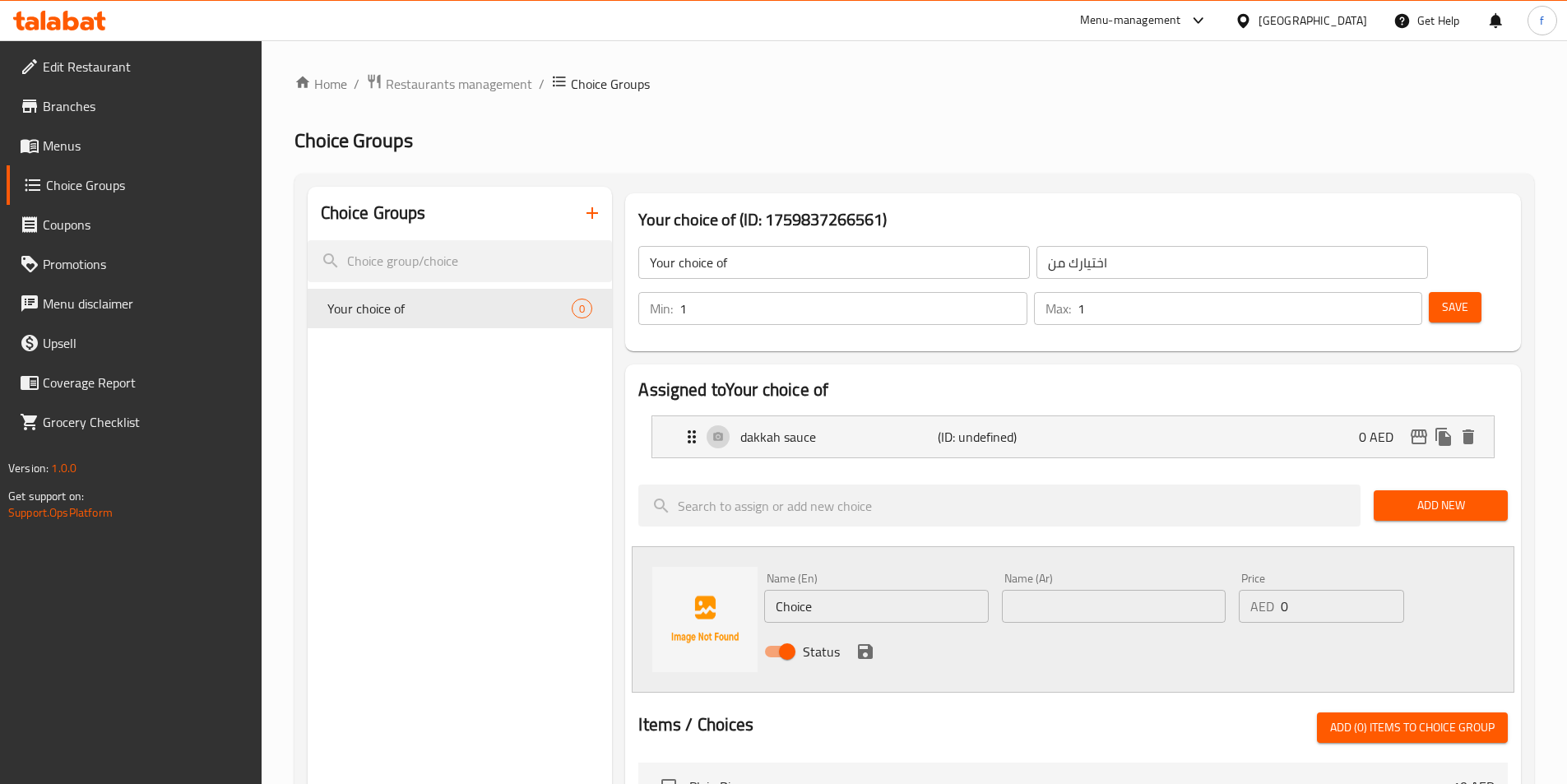
click at [868, 629] on div "Status" at bounding box center [1114, 651] width 713 height 44
click at [859, 590] on input "Choice" at bounding box center [876, 606] width 224 height 33
paste input "fried onions"
type input "fried onions"
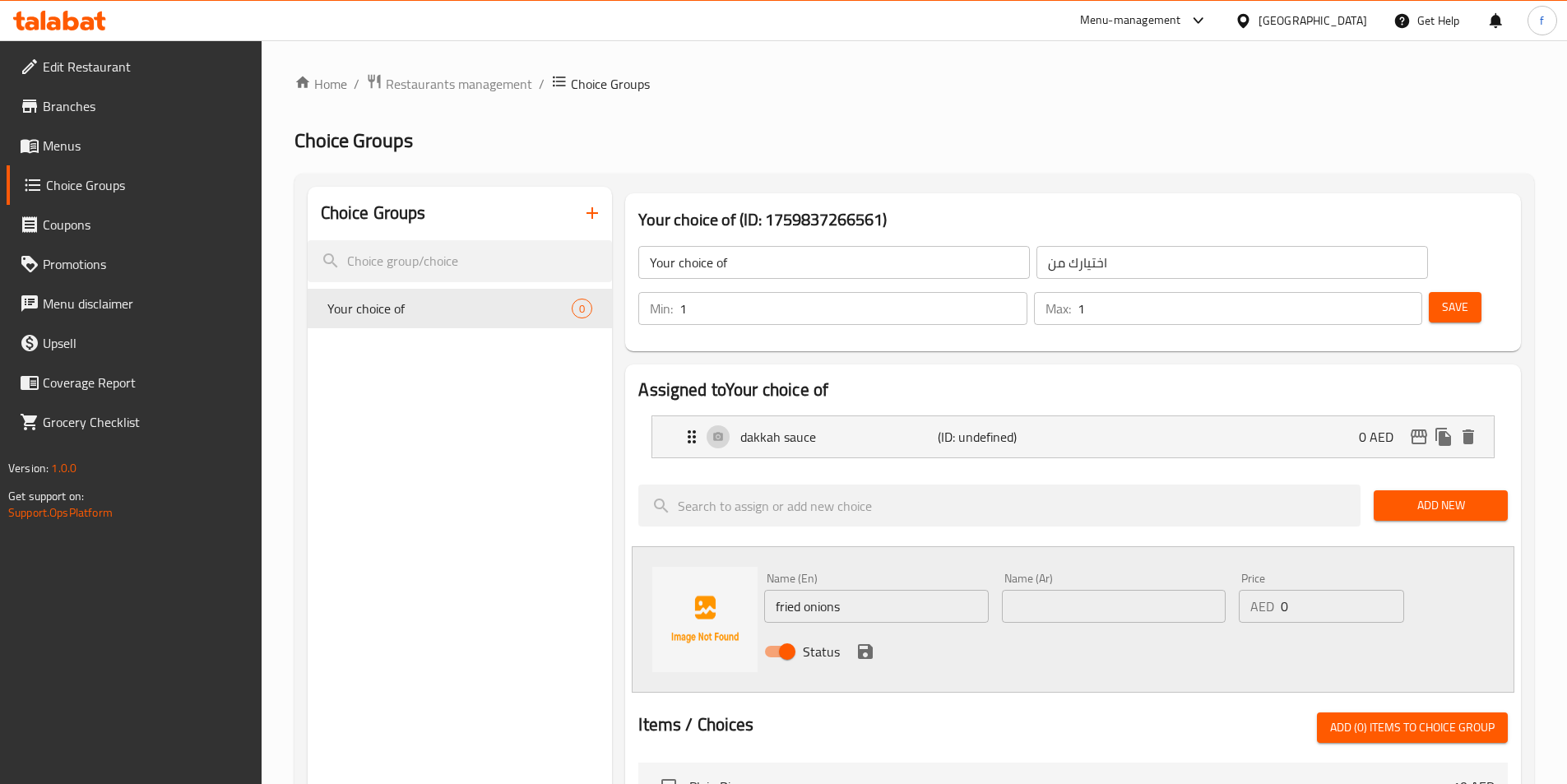
click at [1021, 576] on div "Name (Ar) Name (Ar)" at bounding box center [1114, 597] width 237 height 63
drag, startPoint x: 1036, startPoint y: 556, endPoint x: 1021, endPoint y: 567, distance: 18.6
click at [1036, 590] on input "text" at bounding box center [1114, 606] width 224 height 33
paste input "البصل المقلي"
type input "البصل المقلي"
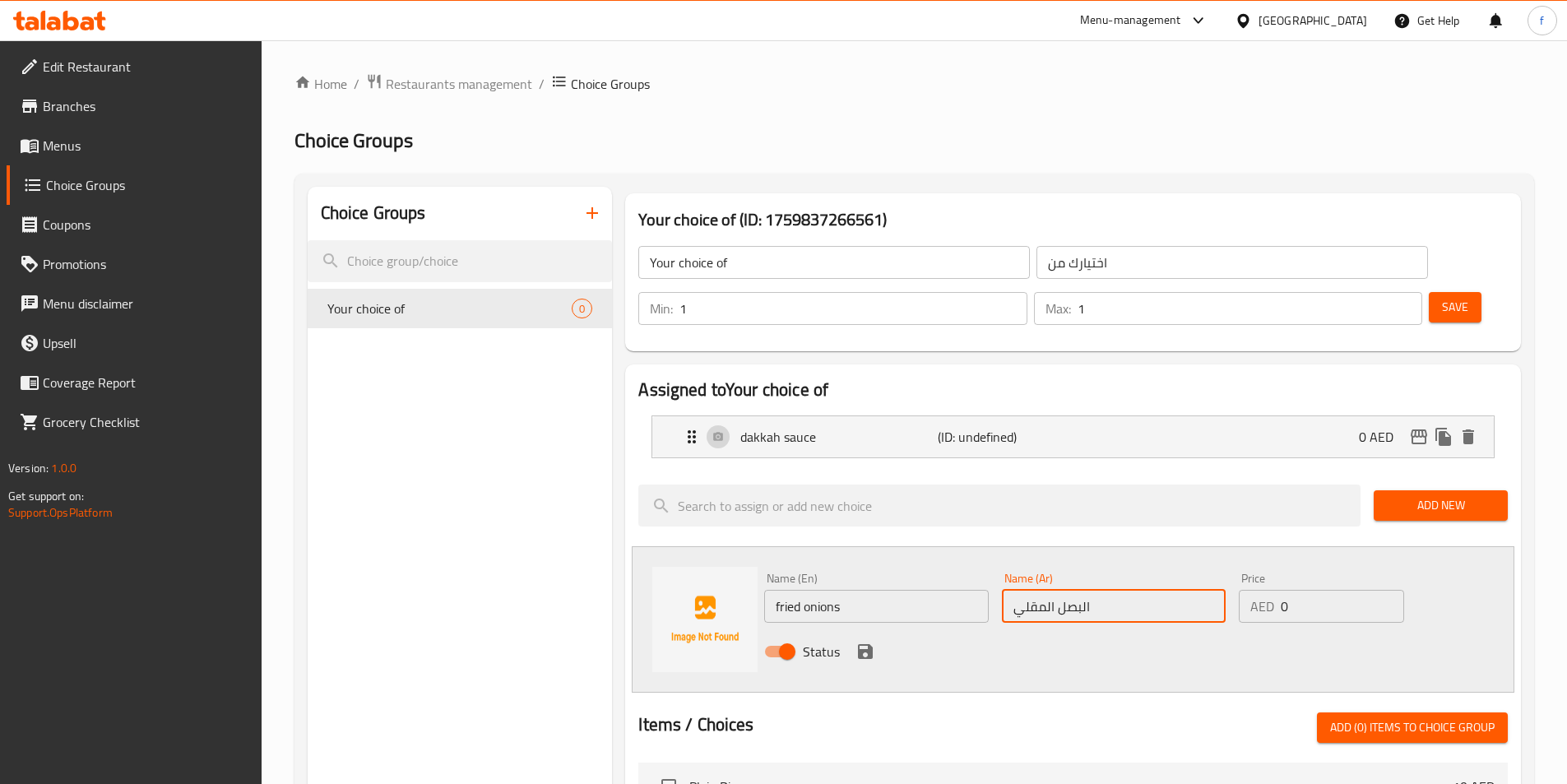
click at [851, 629] on div "Status" at bounding box center [1114, 651] width 713 height 44
click at [858, 643] on icon "save" at bounding box center [866, 651] width 15 height 15
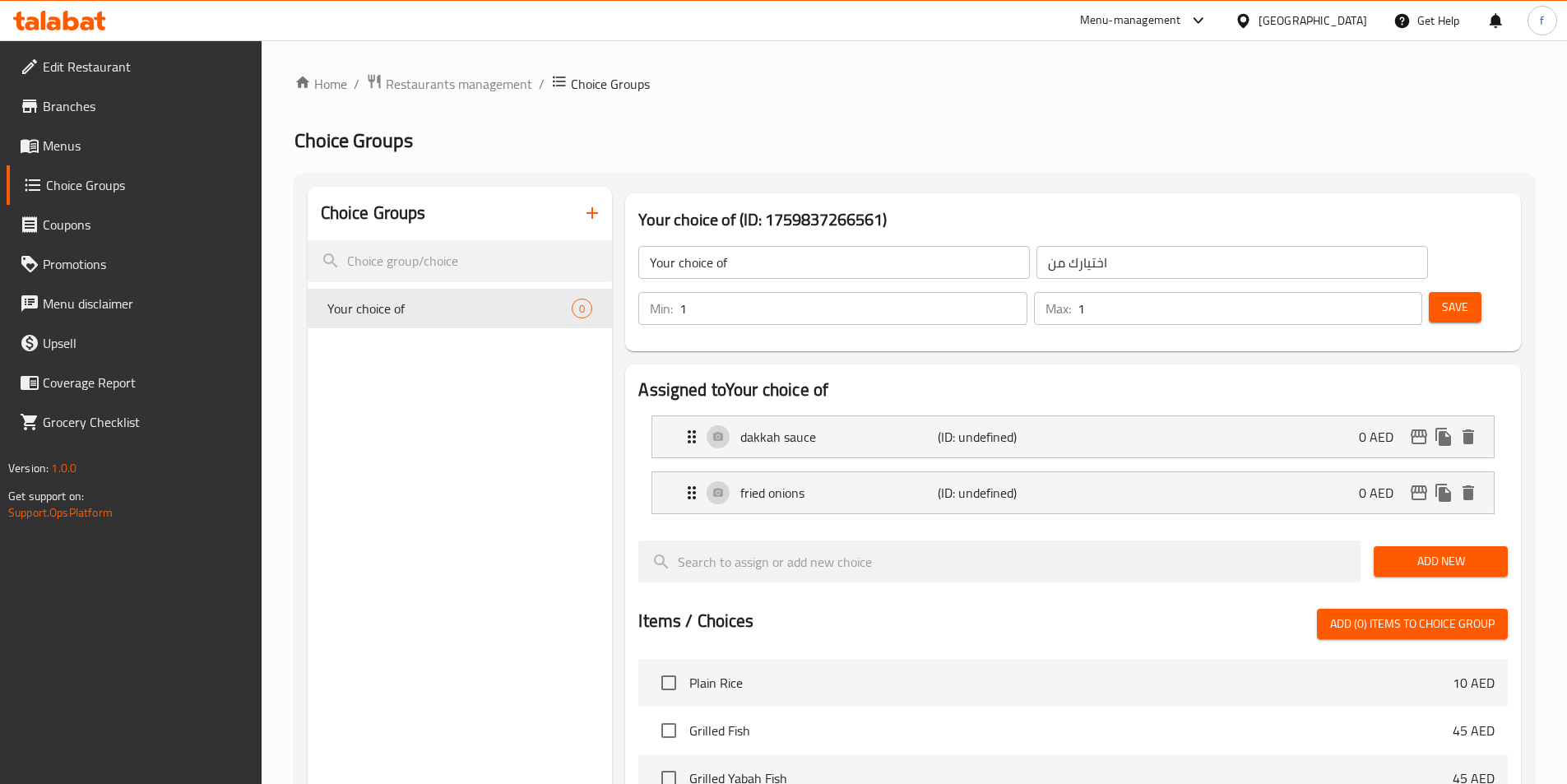
click at [1419, 282] on div "Min: 1 ​ Max: 1 ​ Save" at bounding box center [1070, 309] width 883 height 53
click at [1442, 297] on span "Save" at bounding box center [1456, 308] width 26 height 21
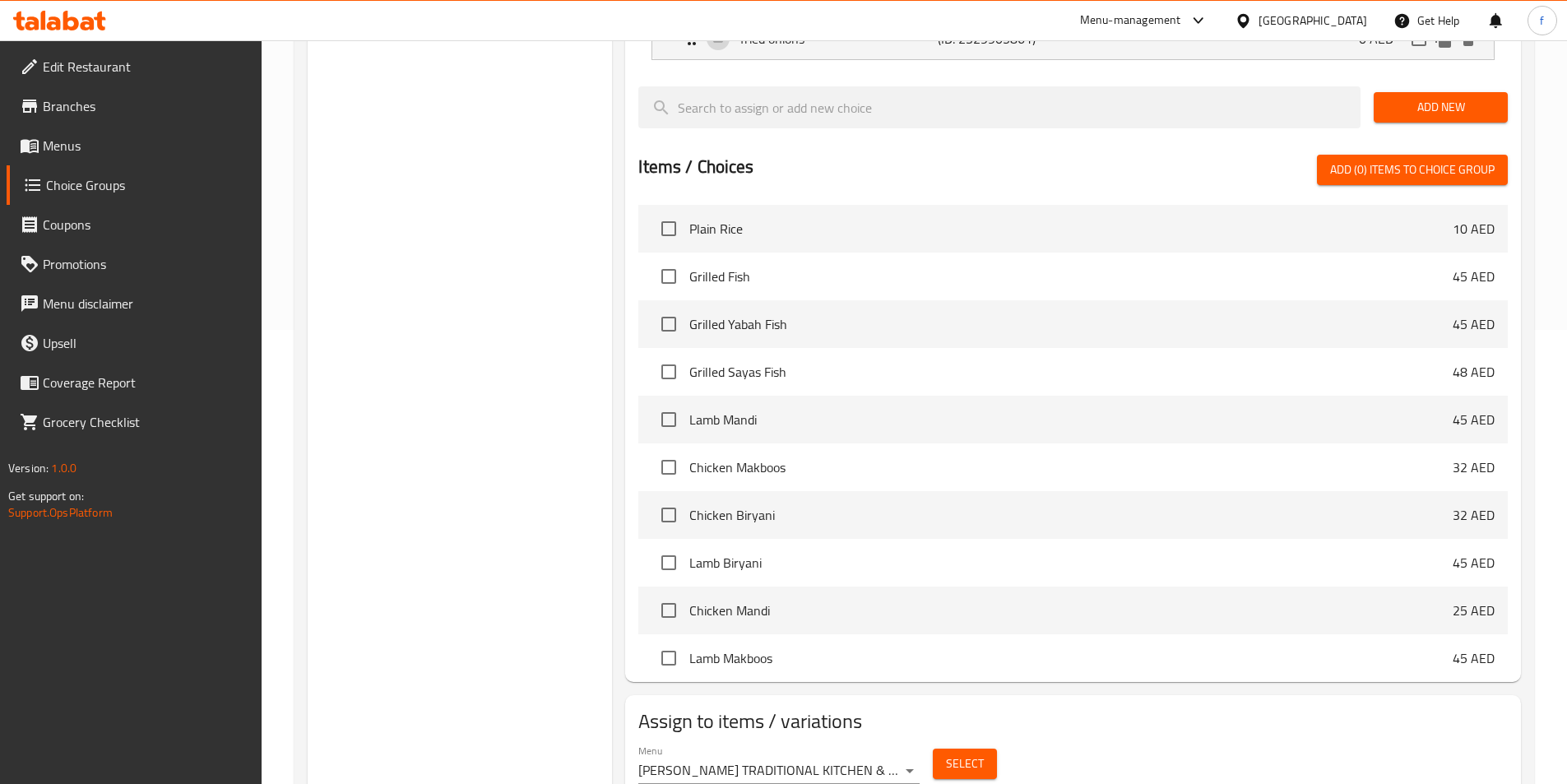
scroll to position [474, 0]
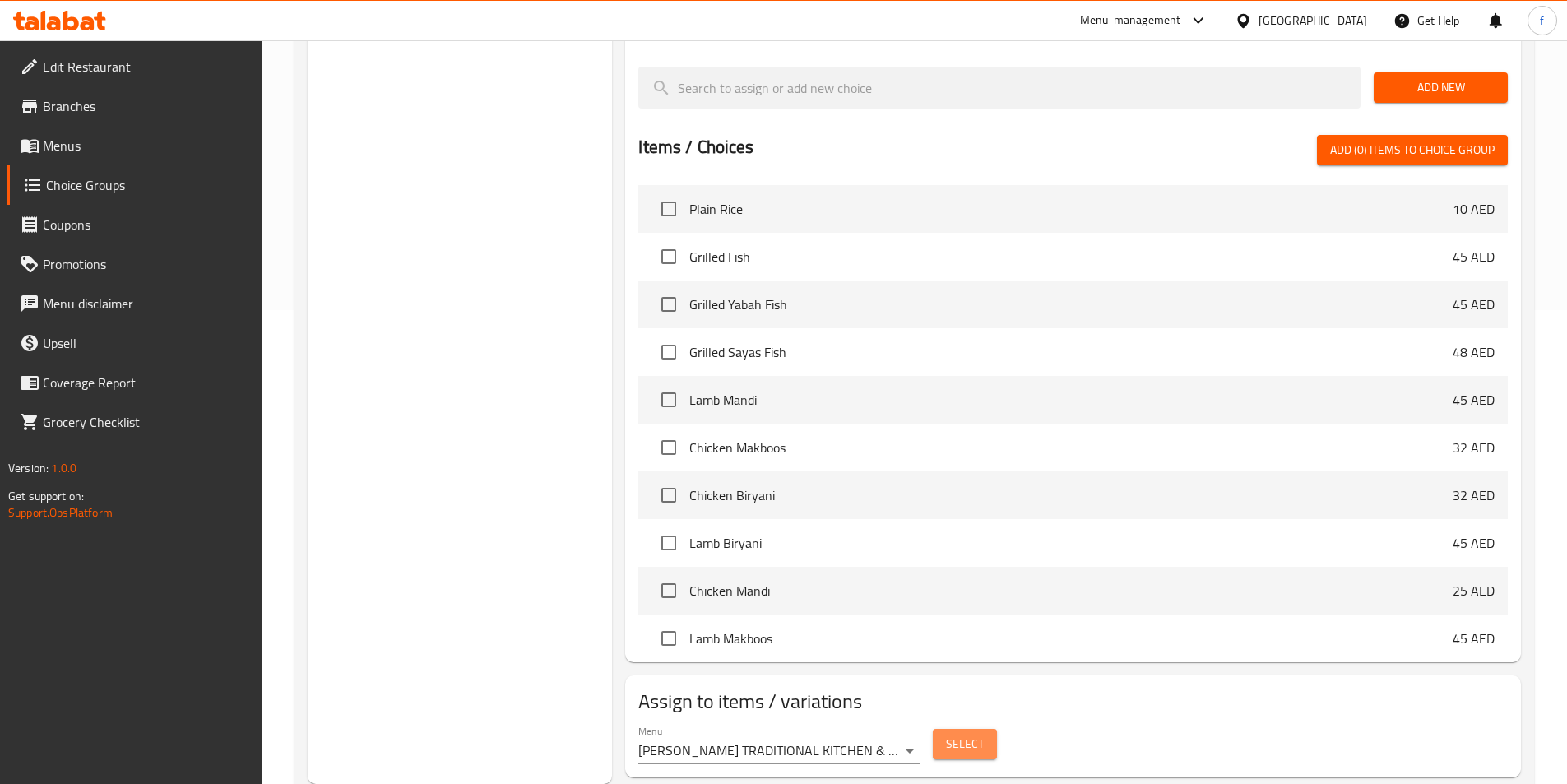
click at [983, 733] on span "Select" at bounding box center [965, 743] width 38 height 21
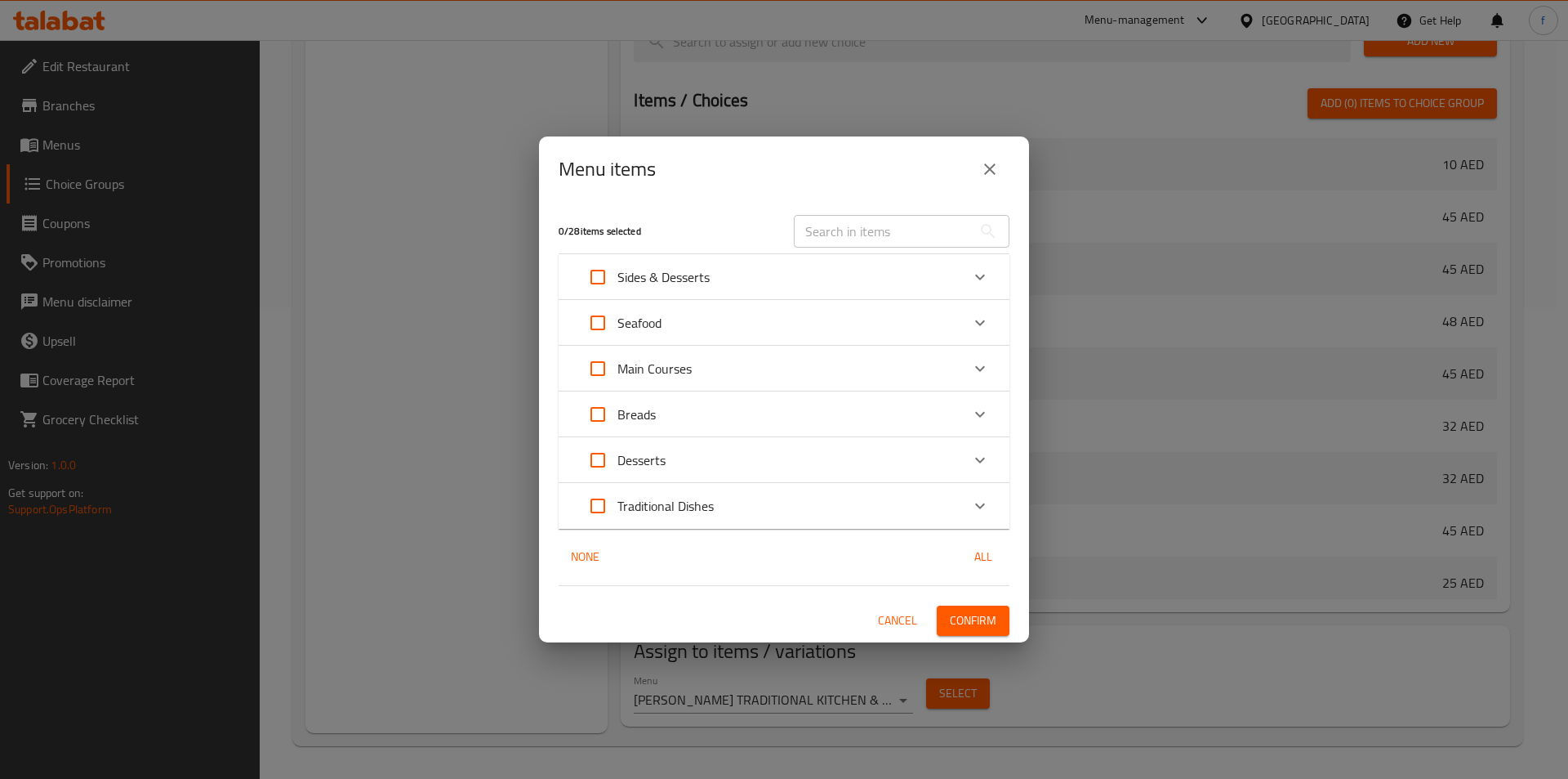
click at [894, 242] on input "text" at bounding box center [883, 231] width 178 height 33
paste input "[PERSON_NAME]"
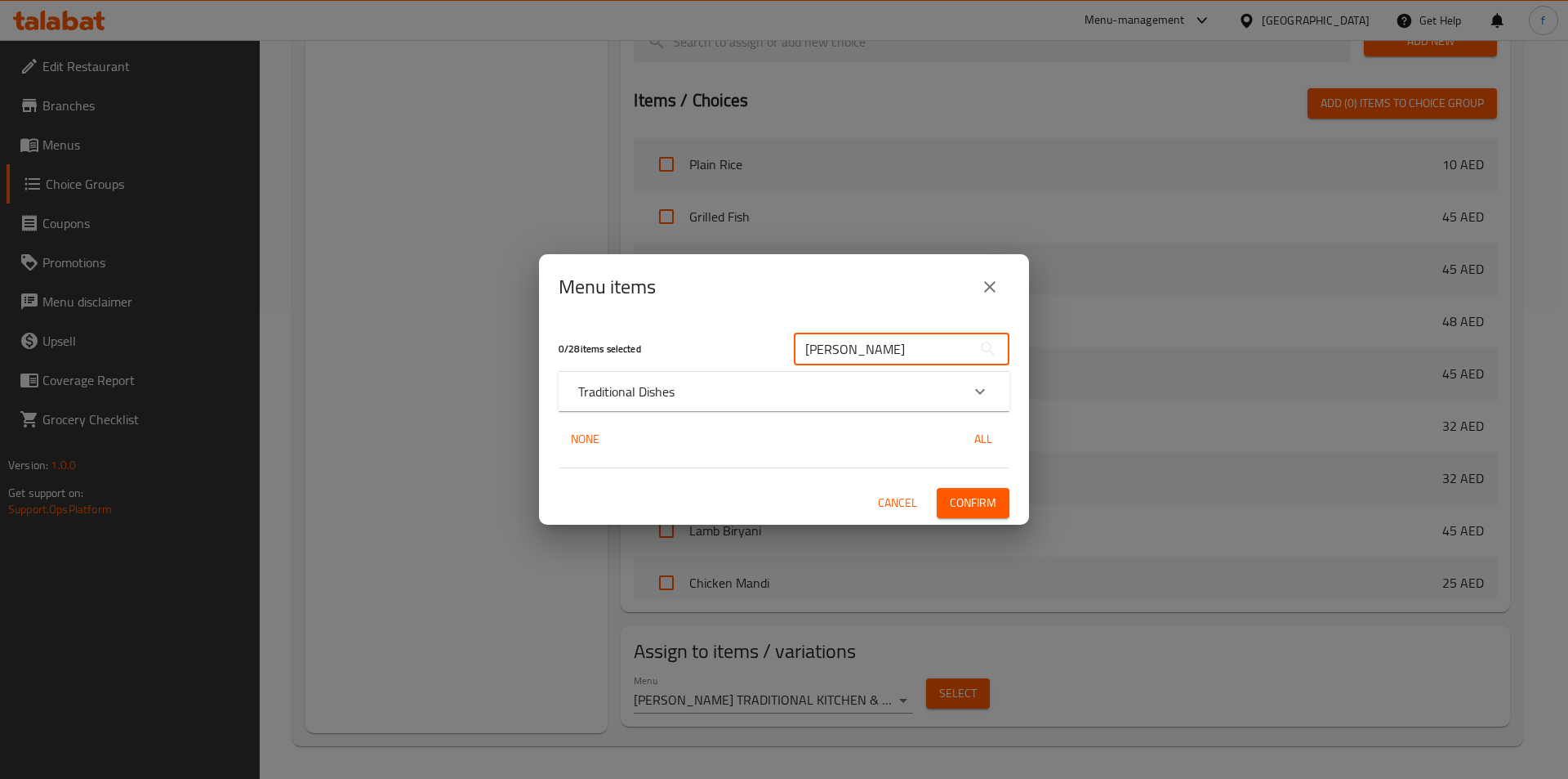
type input "[PERSON_NAME]"
click at [843, 397] on div "Traditional Dishes" at bounding box center [769, 391] width 382 height 20
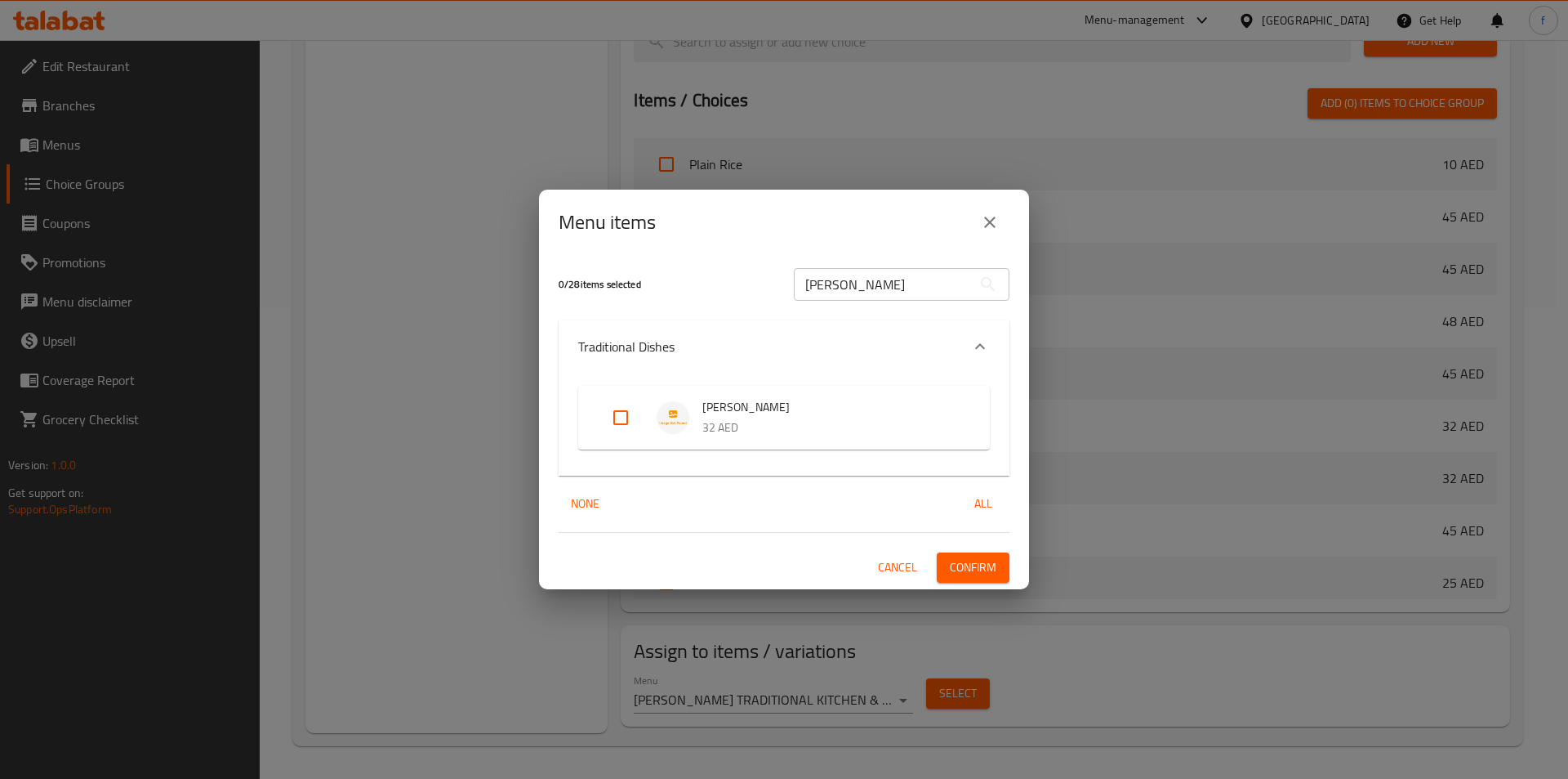
click at [993, 223] on icon "close" at bounding box center [990, 222] width 20 height 20
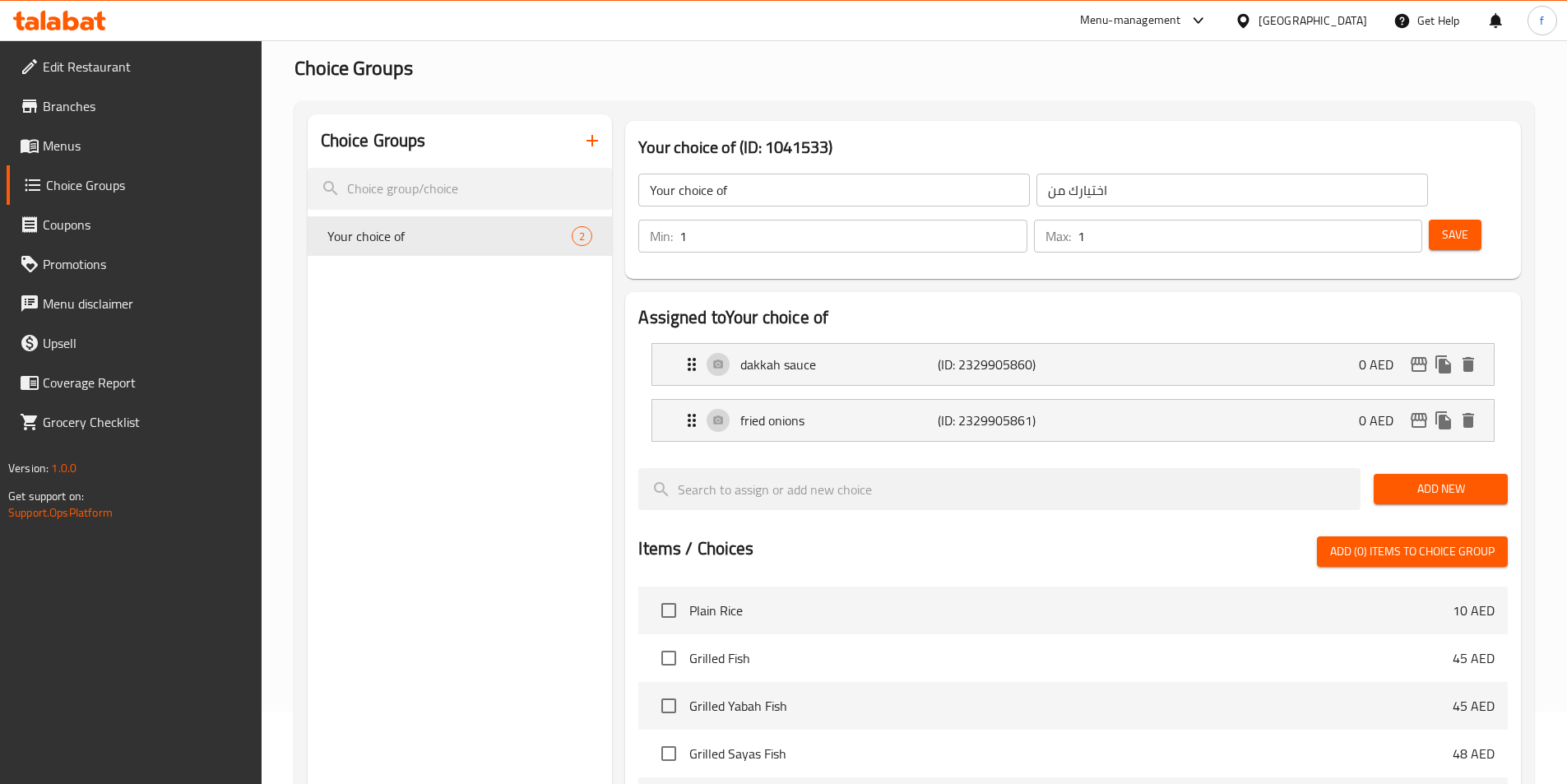
scroll to position [0, 0]
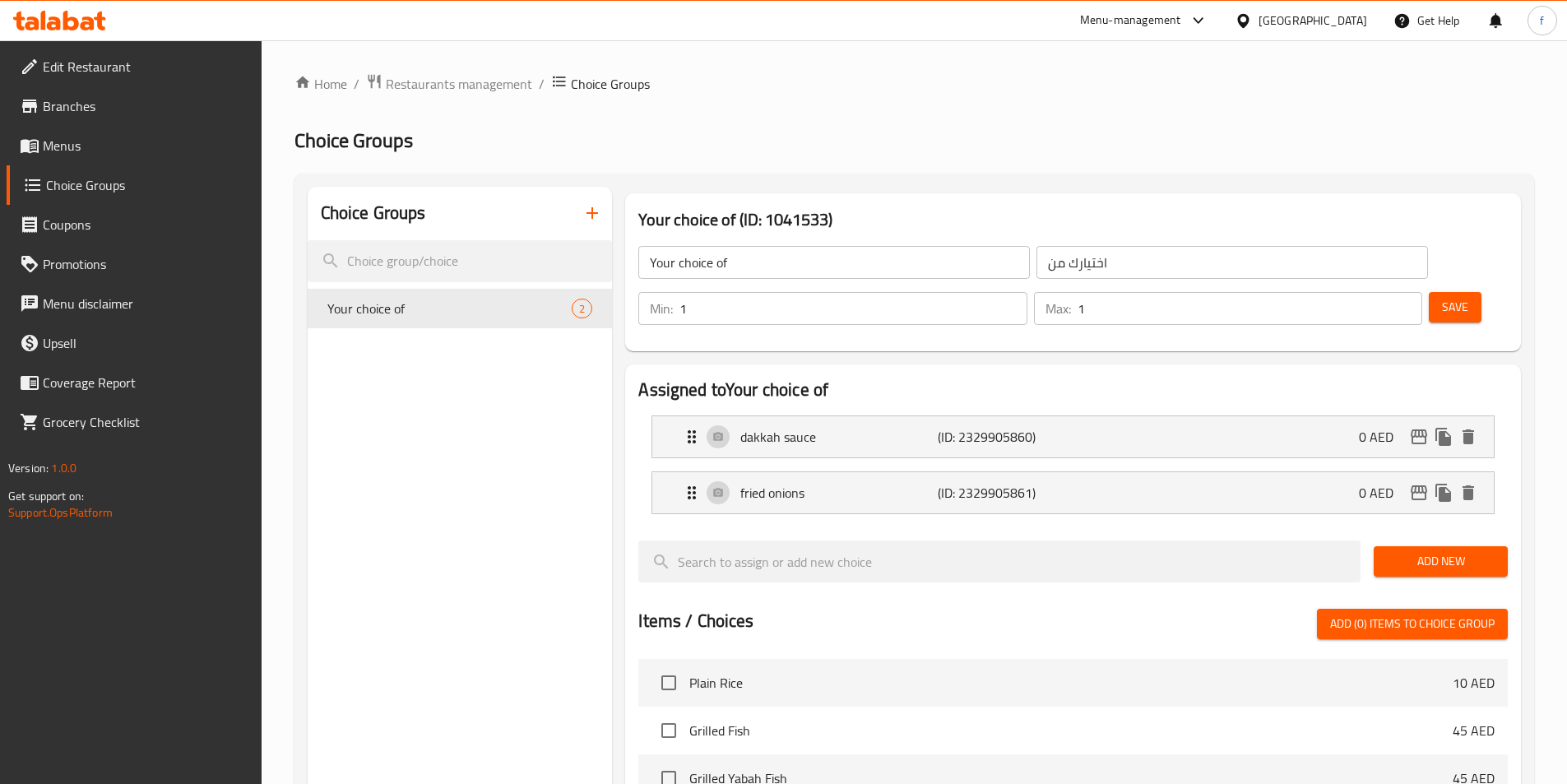
click at [116, 144] on span "Menus" at bounding box center [145, 145] width 206 height 20
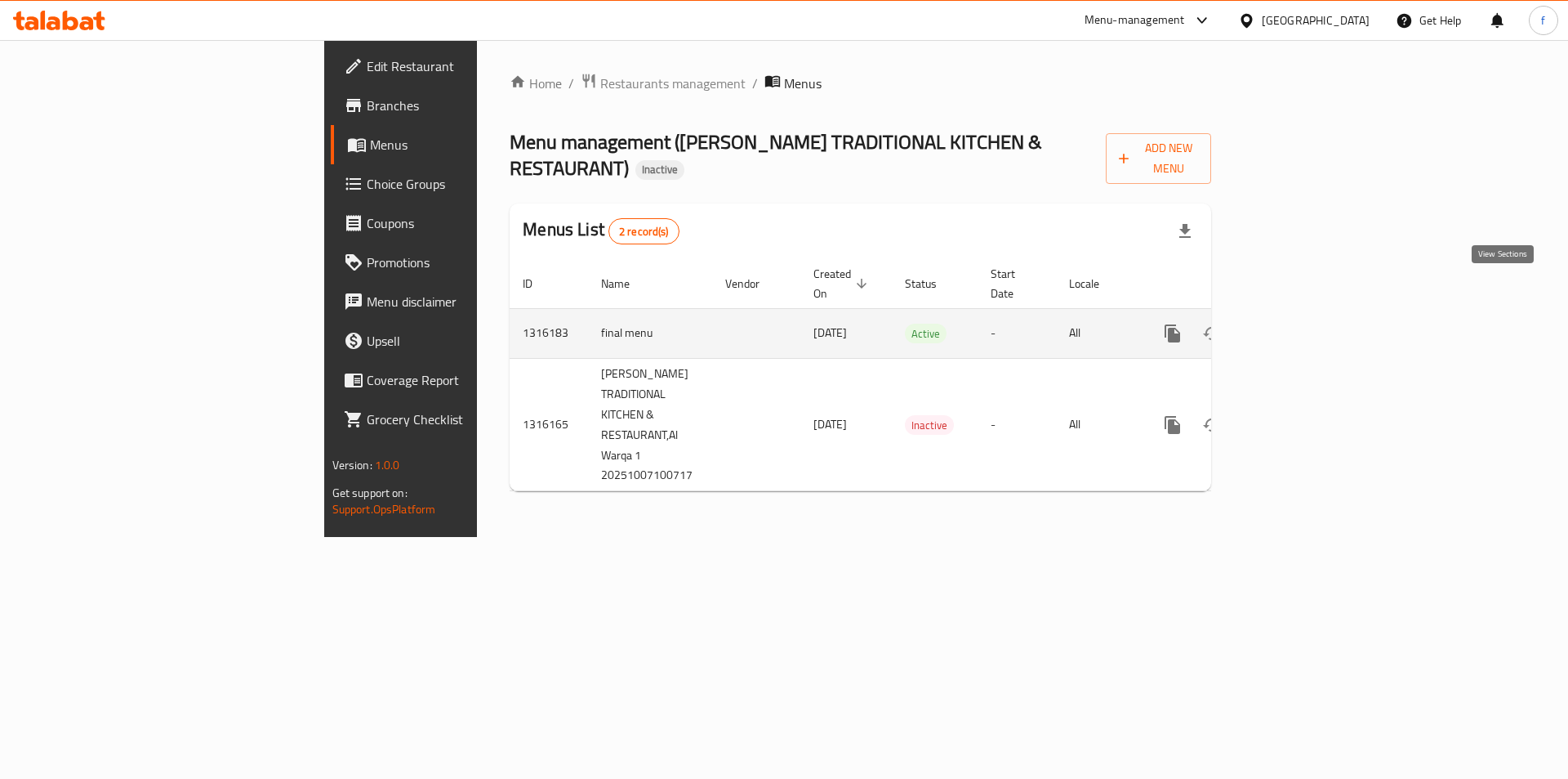
click at [1310, 314] on link "enhanced table" at bounding box center [1291, 334] width 39 height 39
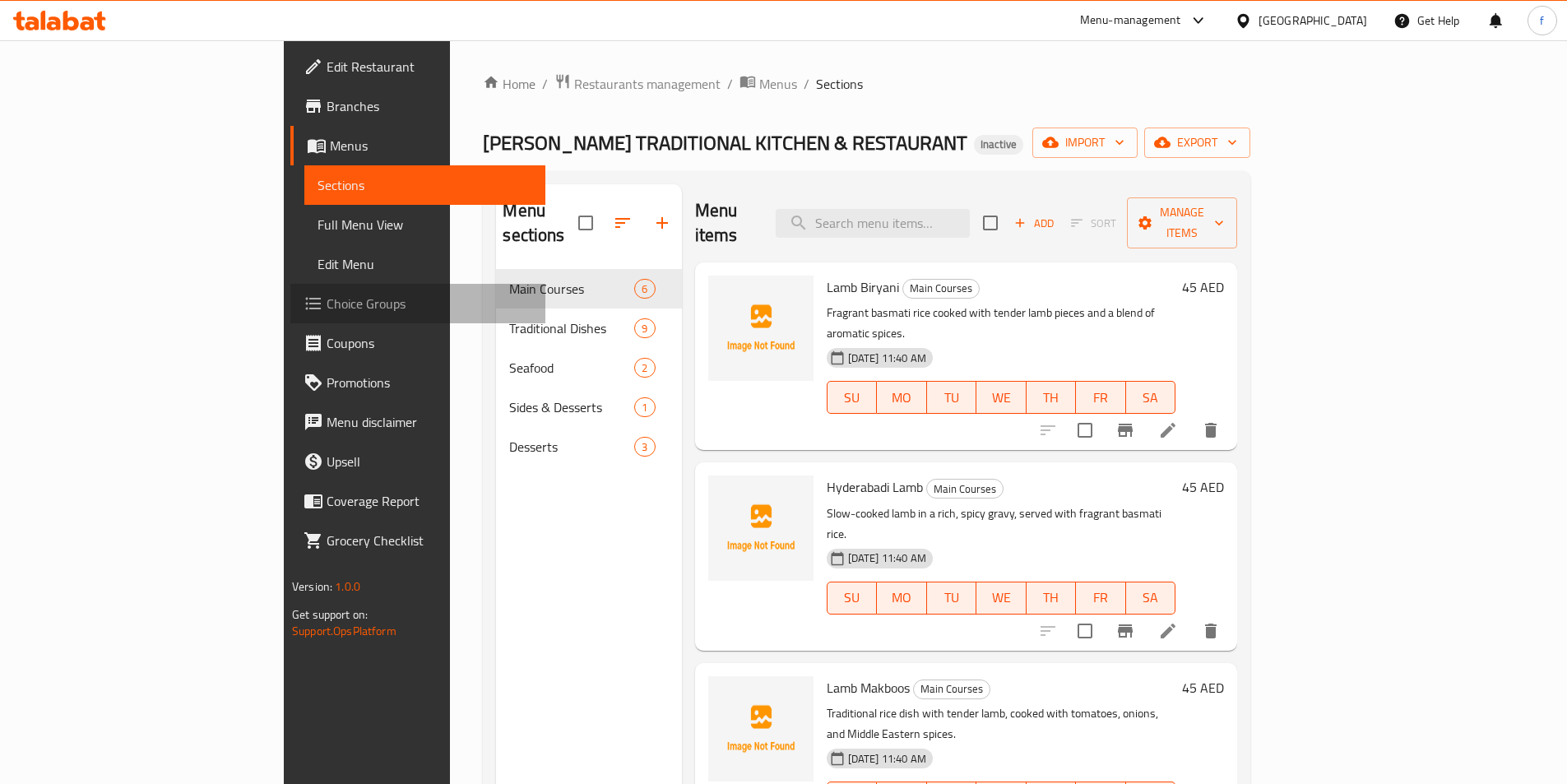
click at [327, 306] on span "Choice Groups" at bounding box center [430, 303] width 206 height 20
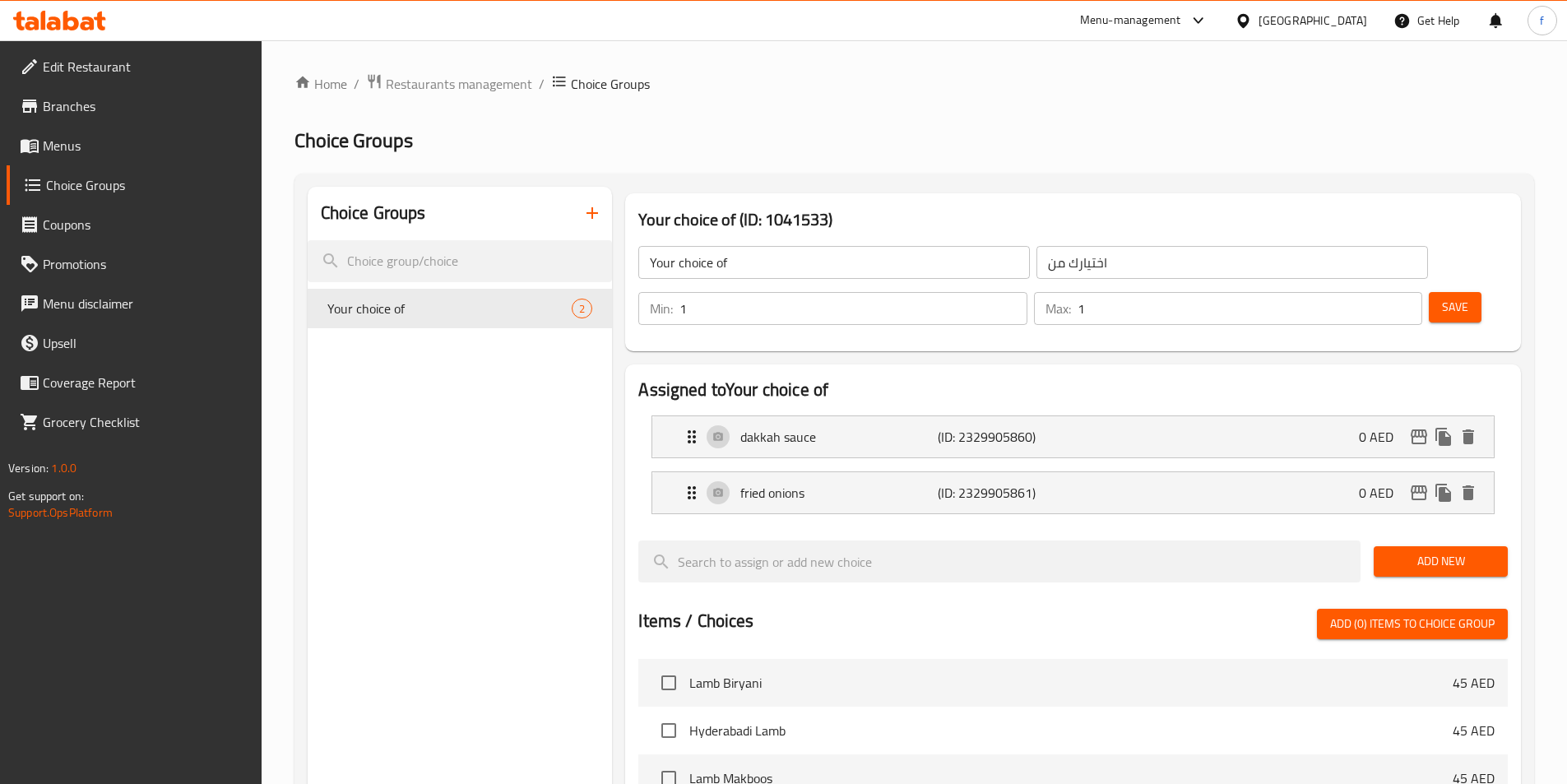
click at [1143, 377] on h2 "Assigned to Your choice of" at bounding box center [1072, 390] width 869 height 25
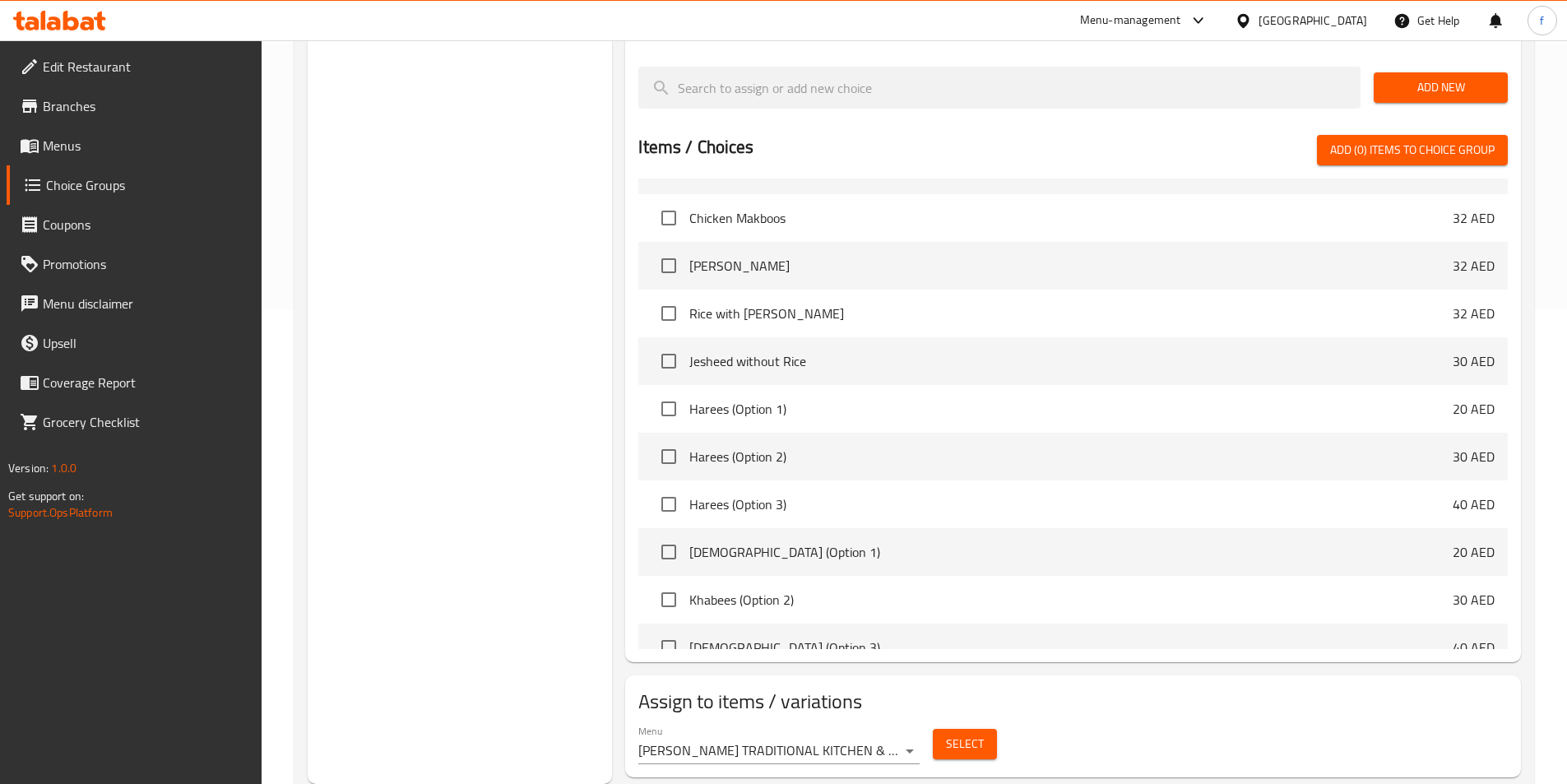
scroll to position [246, 0]
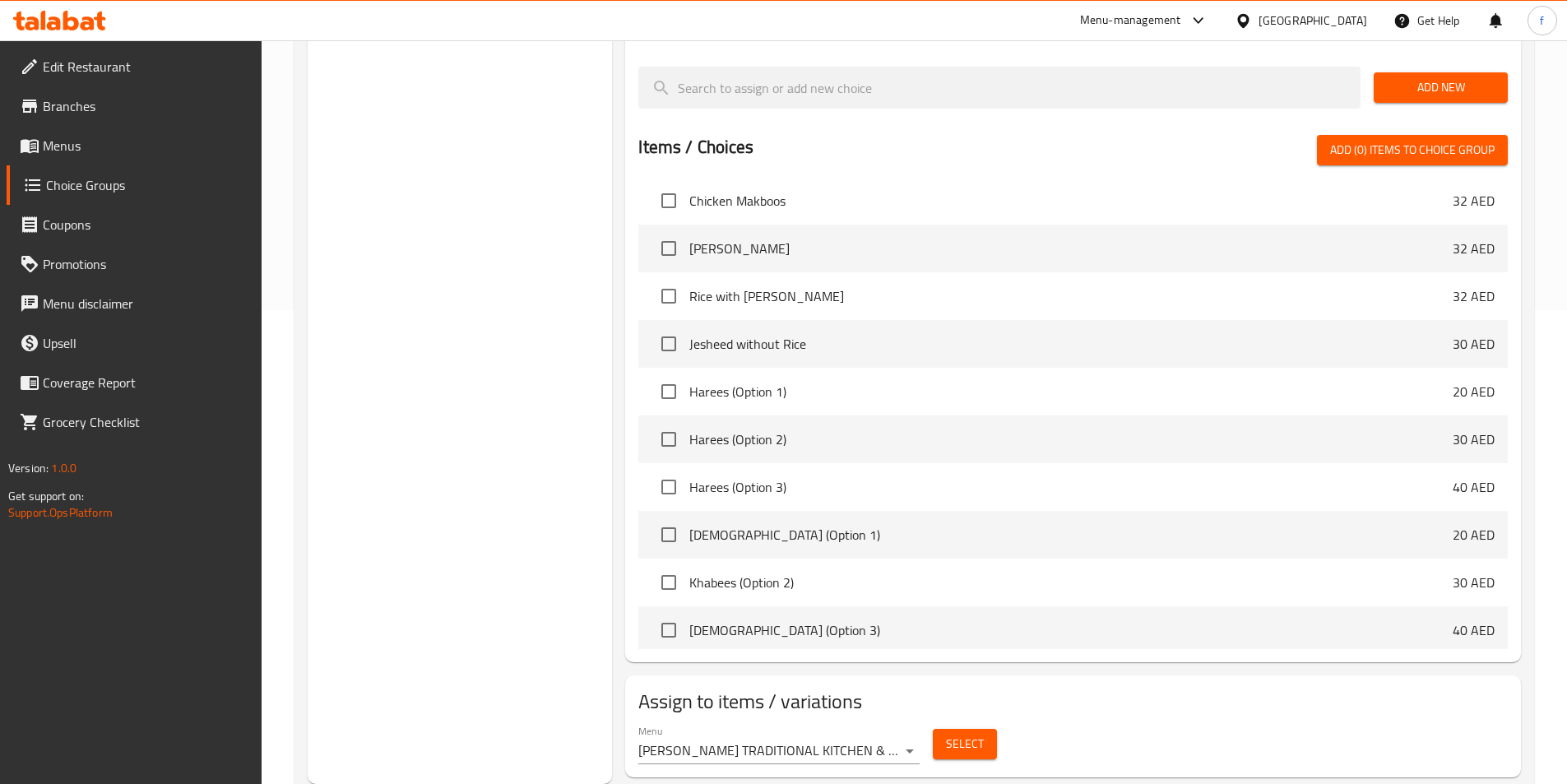
click at [897, 725] on div "Menu [PERSON_NAME] TRADITIONAL KITCHEN & RESTAURANT,Al Warqa 1 20251007100717 (…" at bounding box center [779, 744] width 281 height 40
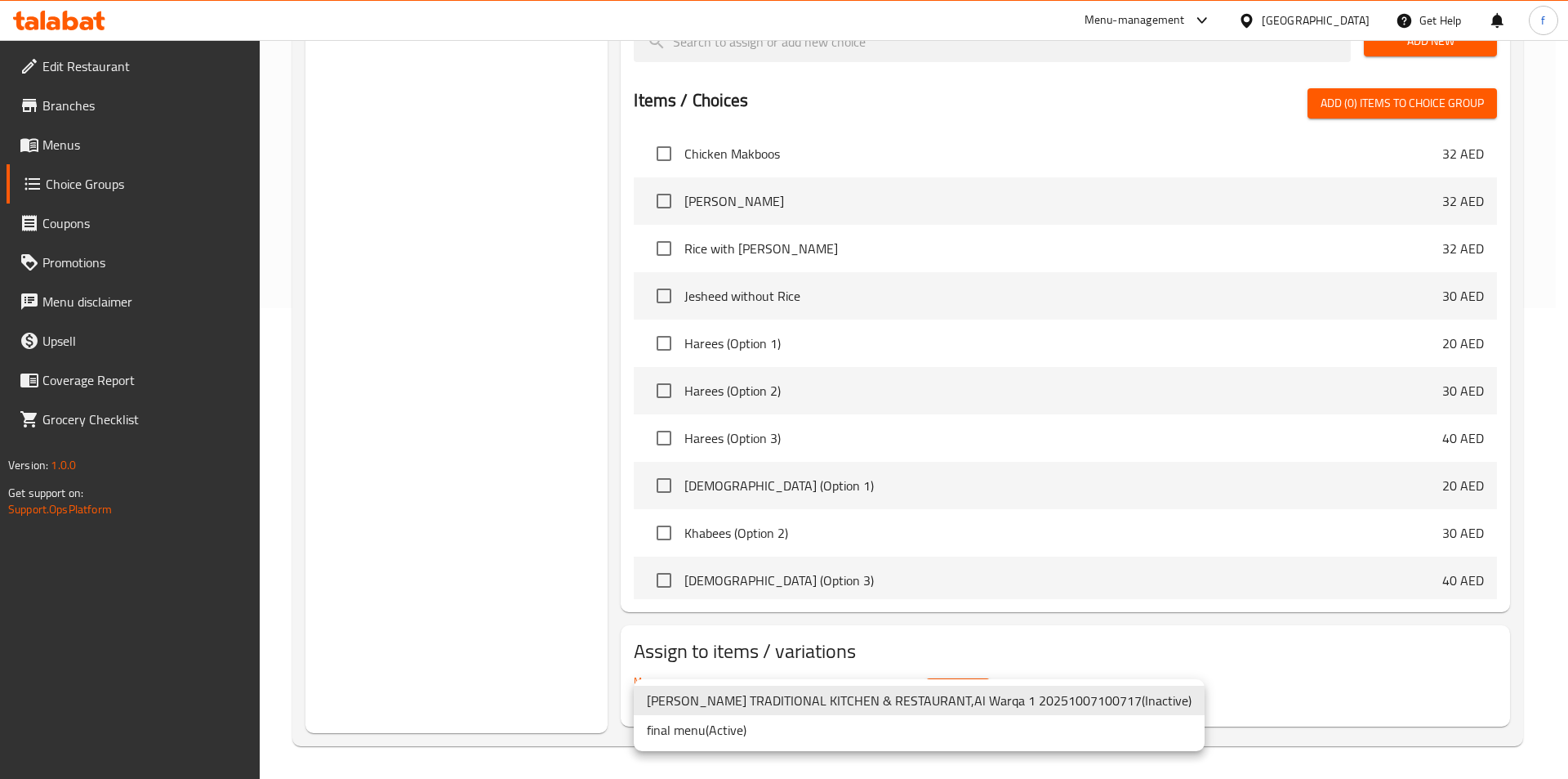
click at [784, 739] on li "final menu ( Active )" at bounding box center [918, 729] width 571 height 29
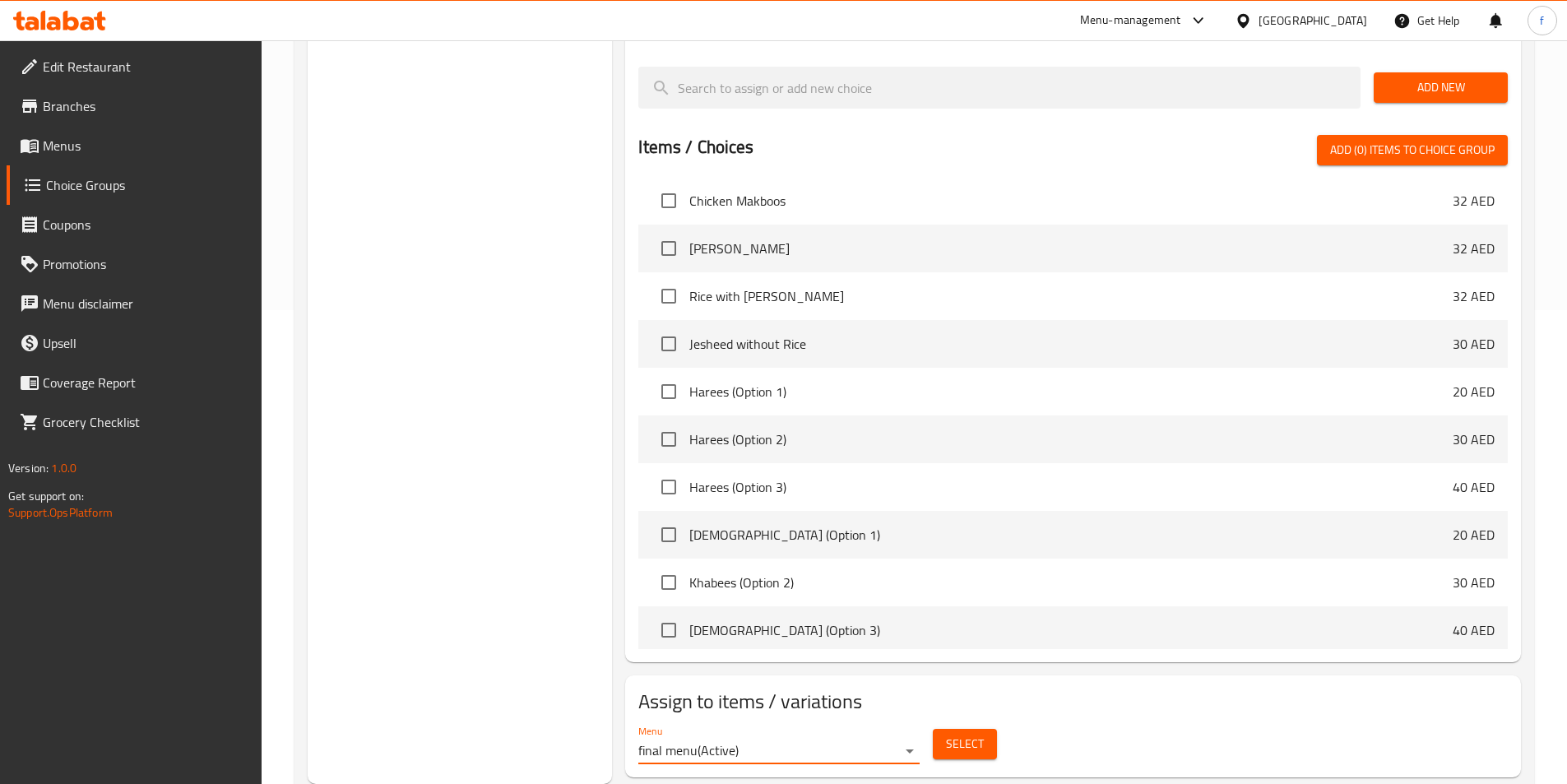
click at [984, 728] on button "Select" at bounding box center [965, 743] width 64 height 30
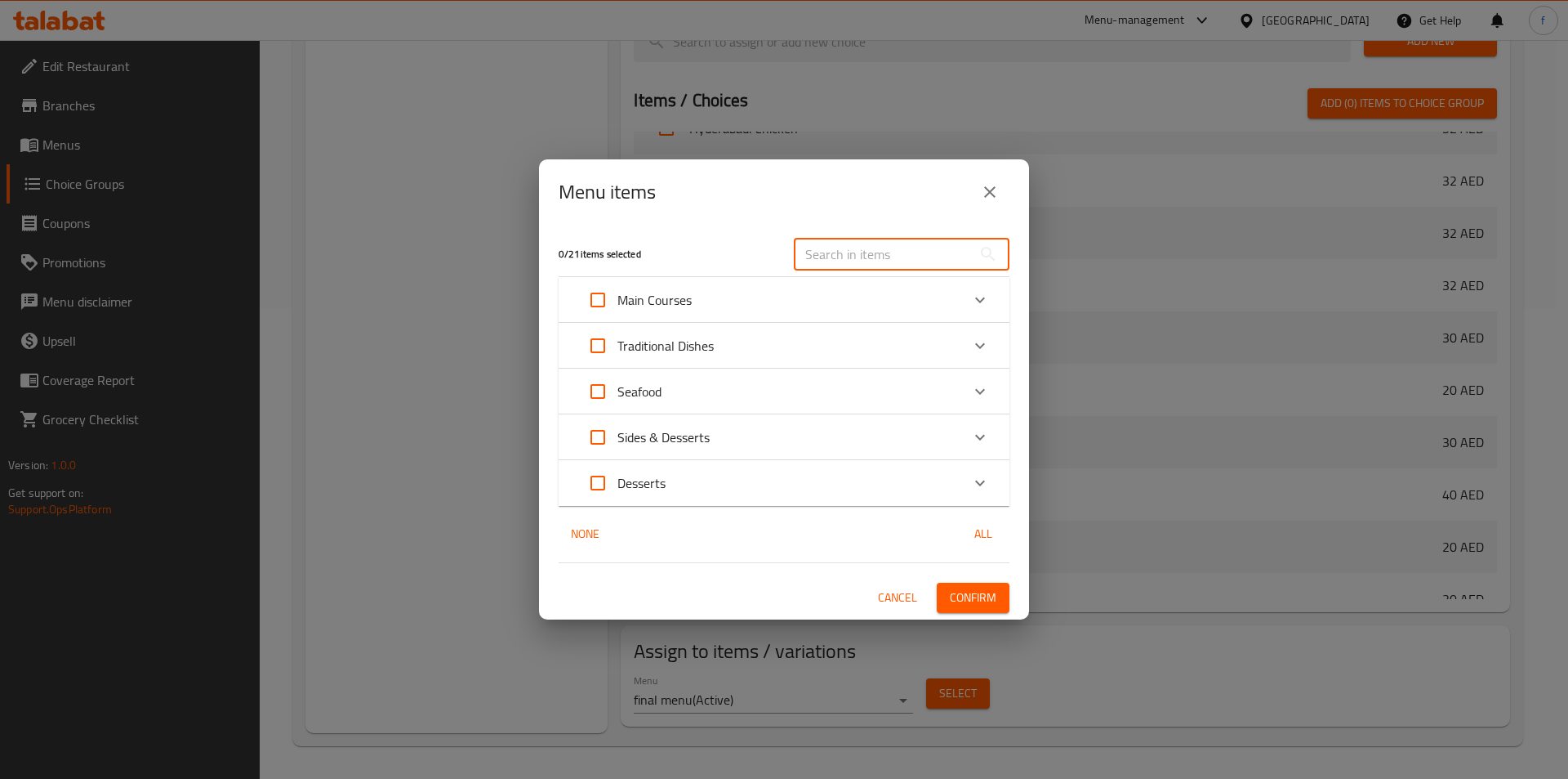
click at [817, 242] on input "text" at bounding box center [883, 254] width 178 height 33
paste input "[PERSON_NAME]"
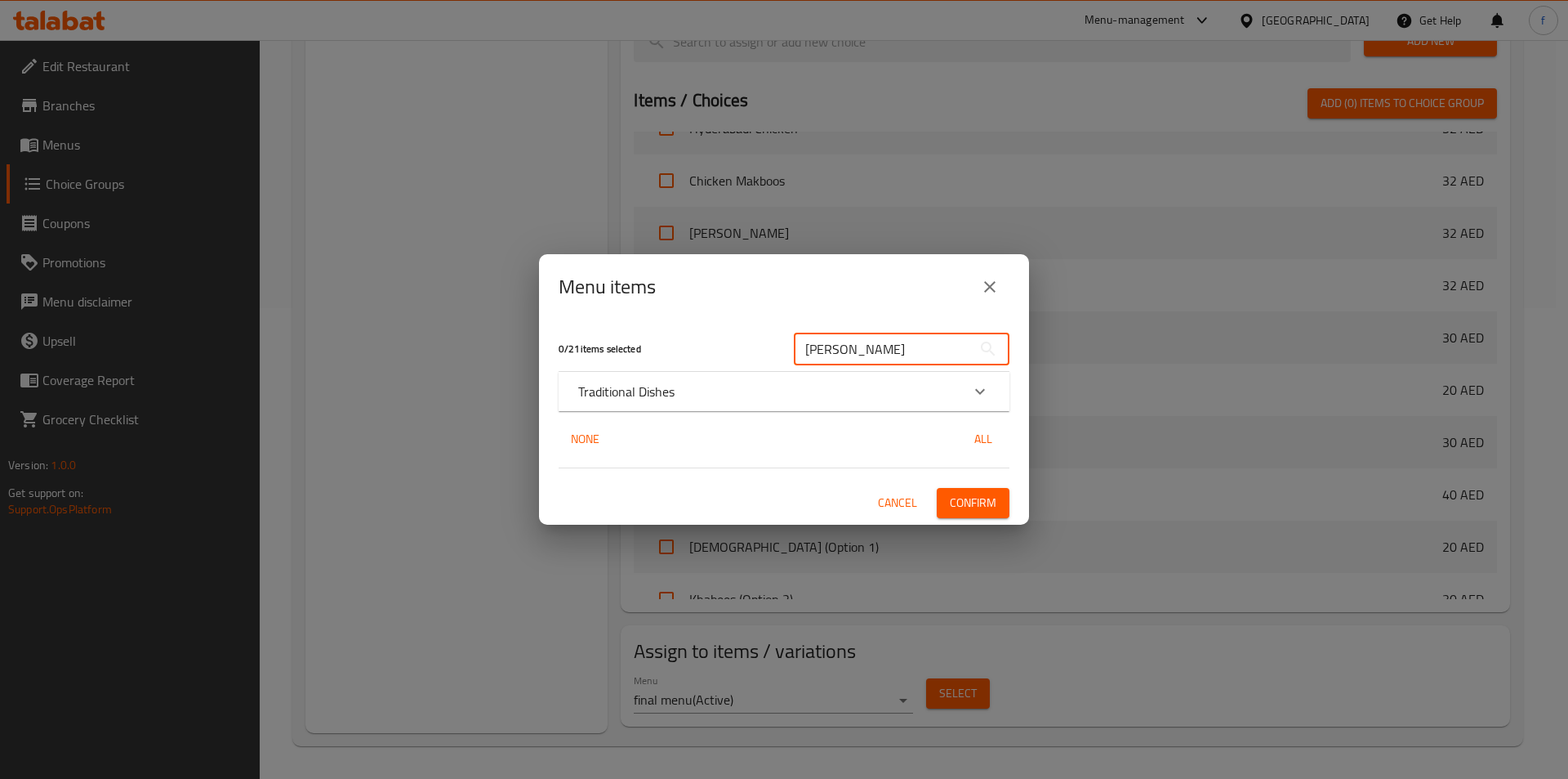
type input "[PERSON_NAME]"
click at [914, 412] on div "0 / 21 items selected [PERSON_NAME] ​ Traditional Dishes Aish wa Saleh 32 AED N…" at bounding box center [784, 422] width 490 height 204
click at [907, 400] on div "Traditional Dishes" at bounding box center [769, 391] width 382 height 20
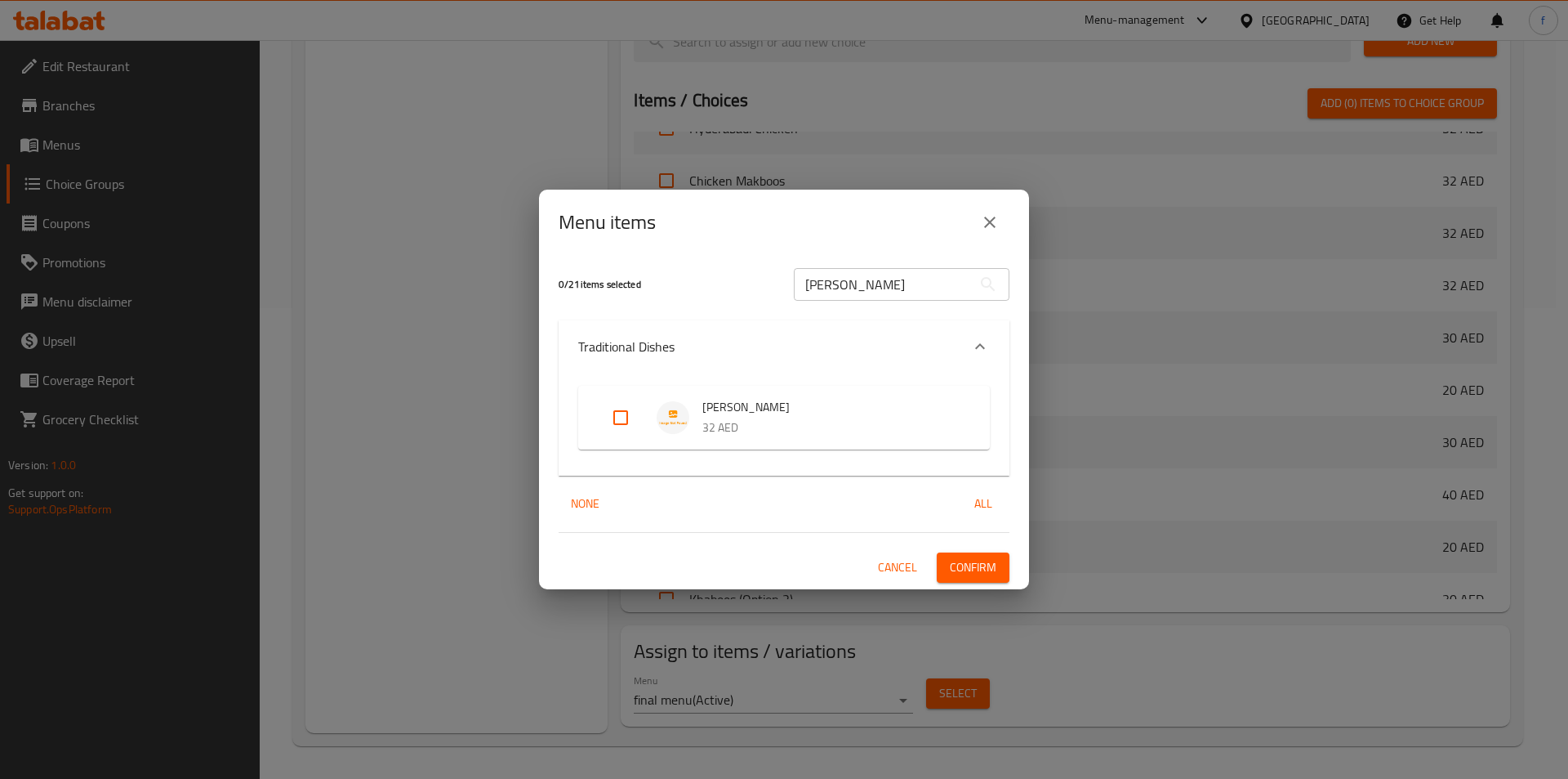
click at [600, 417] on li "[PERSON_NAME] 32 AED" at bounding box center [784, 417] width 372 height 57
click at [615, 421] on input "Expand" at bounding box center [620, 417] width 39 height 39
checkbox input "true"
click at [986, 566] on span "Confirm" at bounding box center [974, 567] width 47 height 21
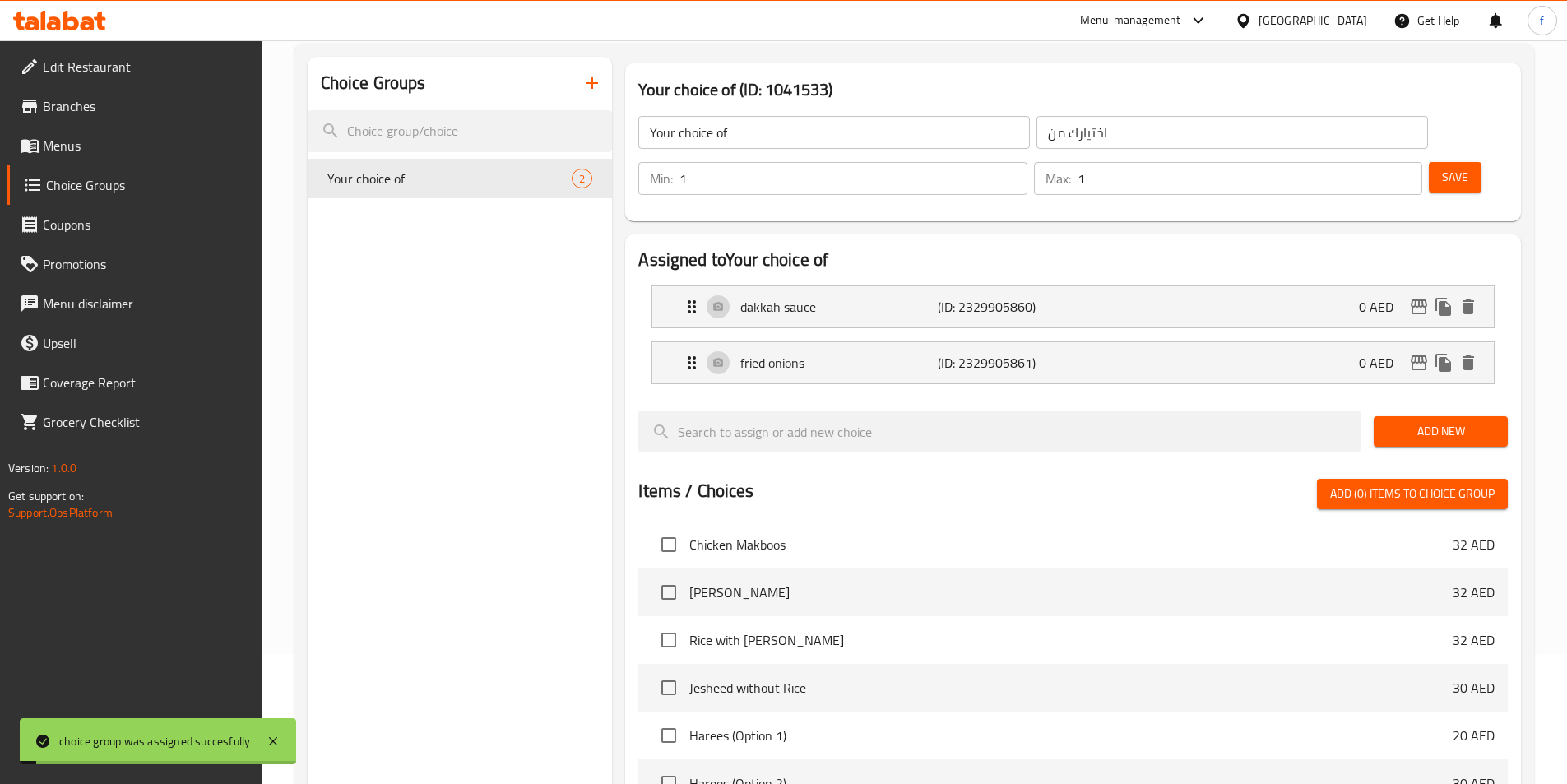
scroll to position [0, 0]
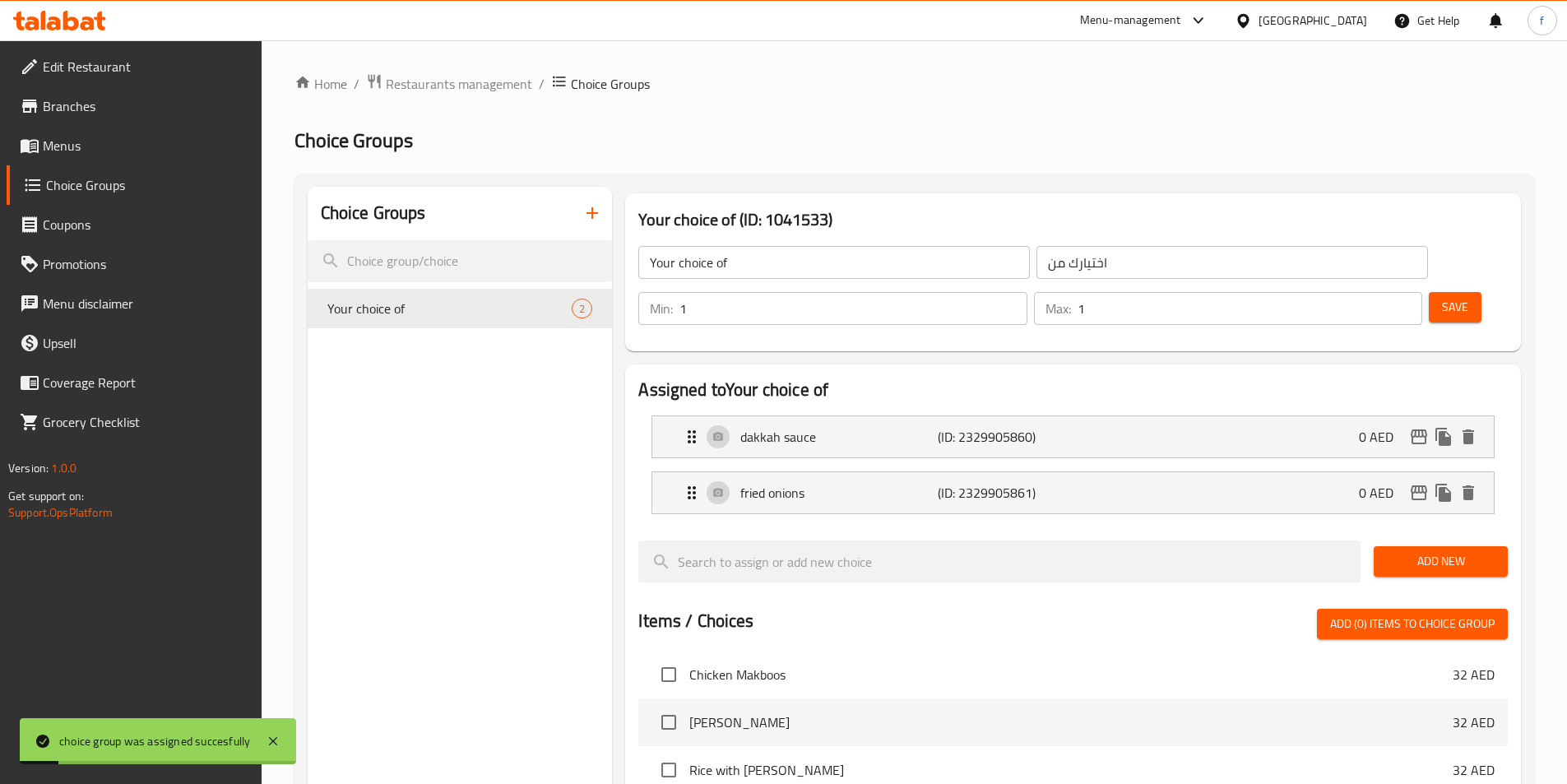
click at [585, 225] on button "button" at bounding box center [593, 213] width 40 height 40
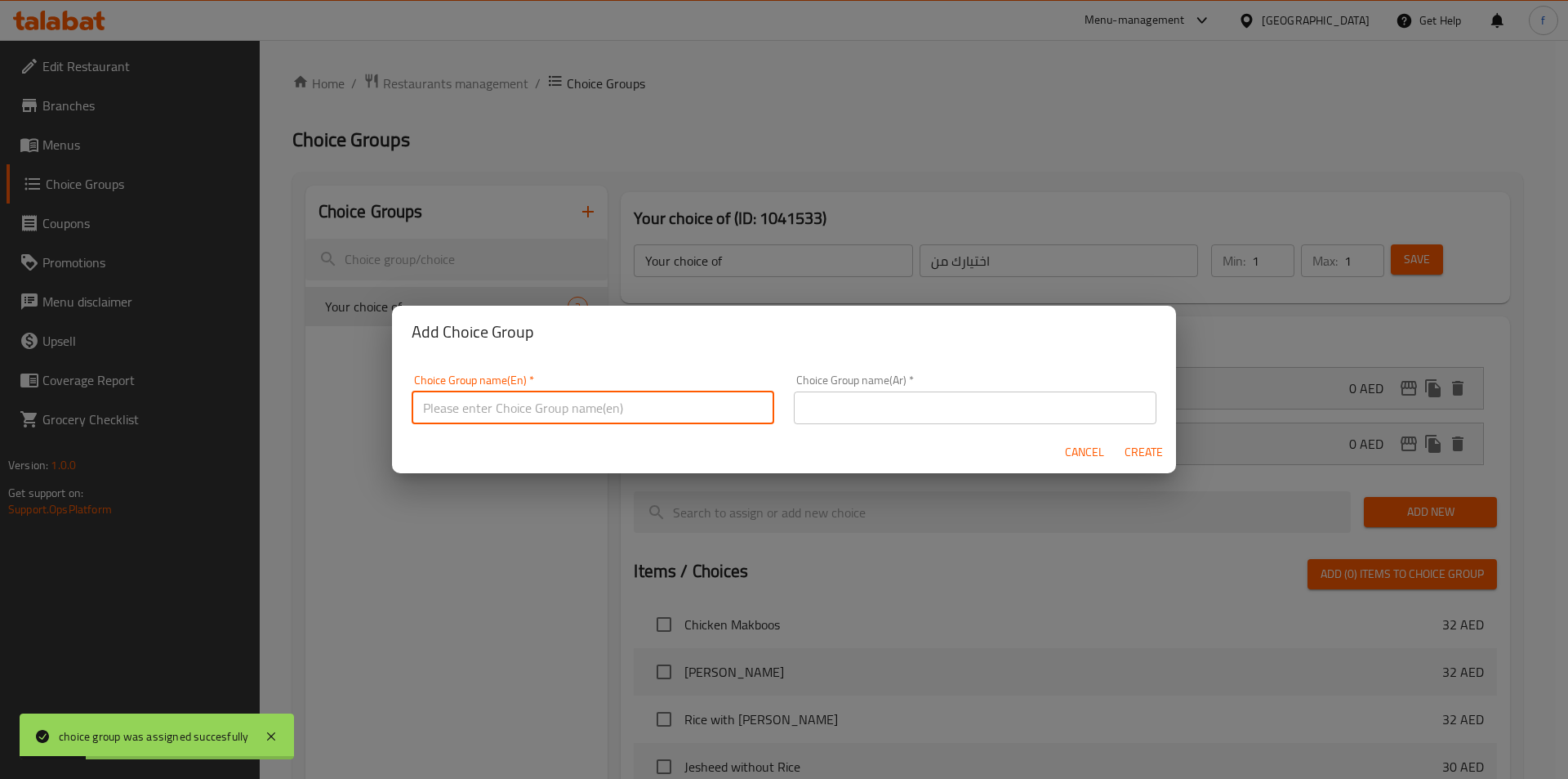
drag, startPoint x: 537, startPoint y: 397, endPoint x: 550, endPoint y: 413, distance: 20.6
click at [537, 401] on input "text" at bounding box center [592, 407] width 363 height 33
type input "Your choice of"
click at [915, 416] on input "text" at bounding box center [975, 407] width 363 height 33
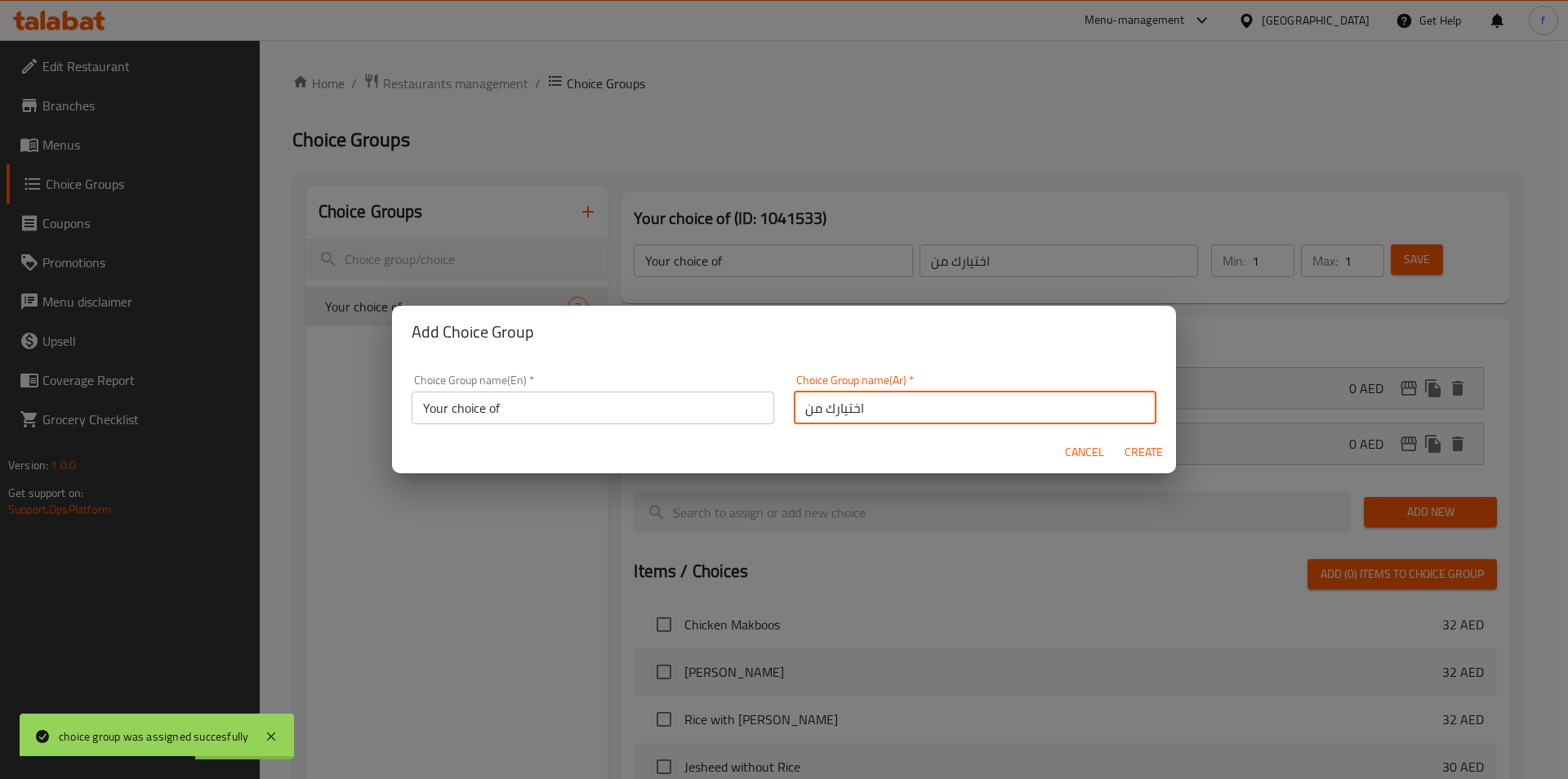
type input "اختيارك من"
click at [631, 412] on input "Your choice of" at bounding box center [592, 407] width 363 height 33
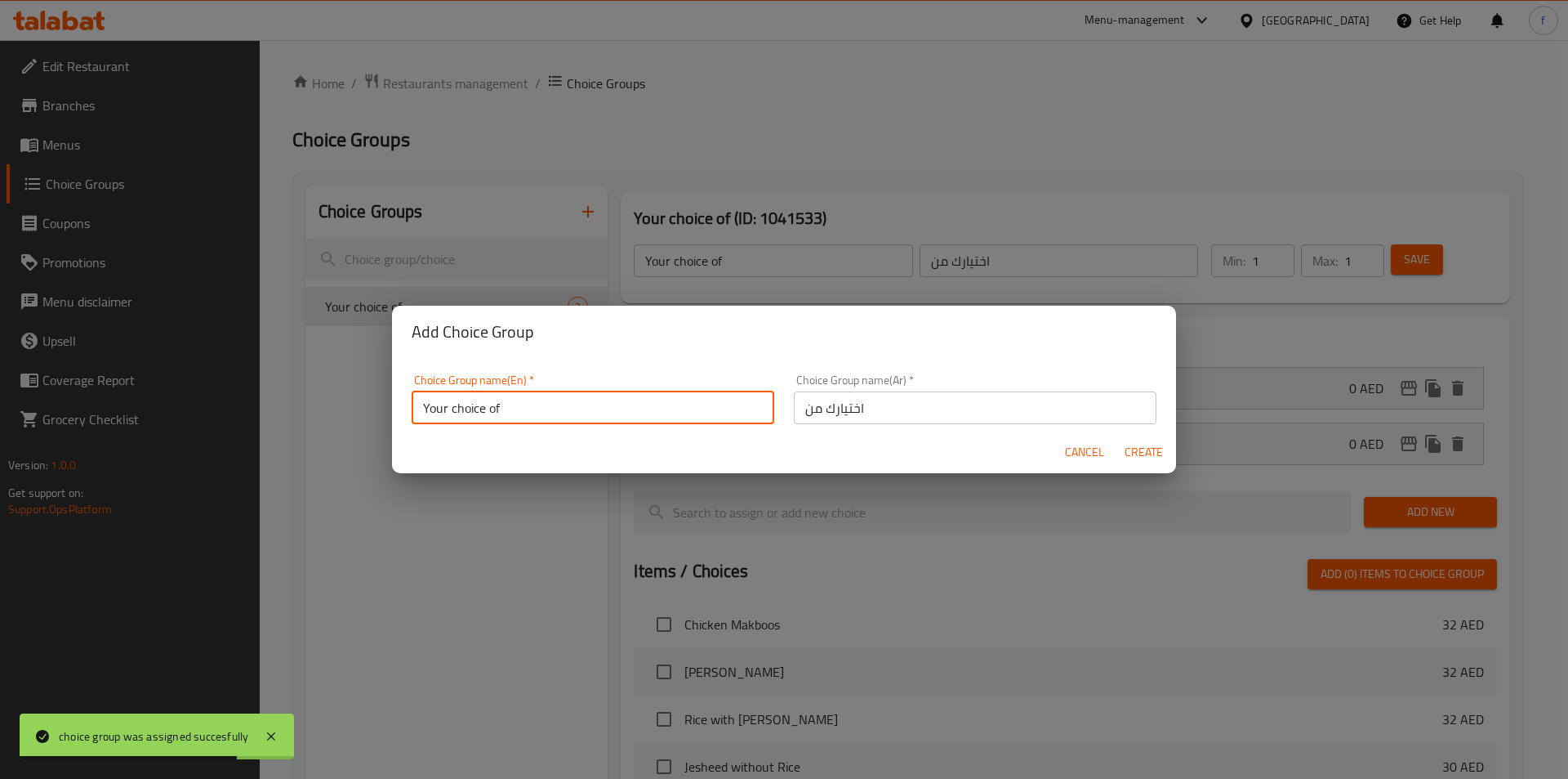
type input "Your choice of"
click at [1157, 449] on span "Create" at bounding box center [1143, 453] width 39 height 21
type input "Your choice of"
type input "اختيارك من"
type input "0"
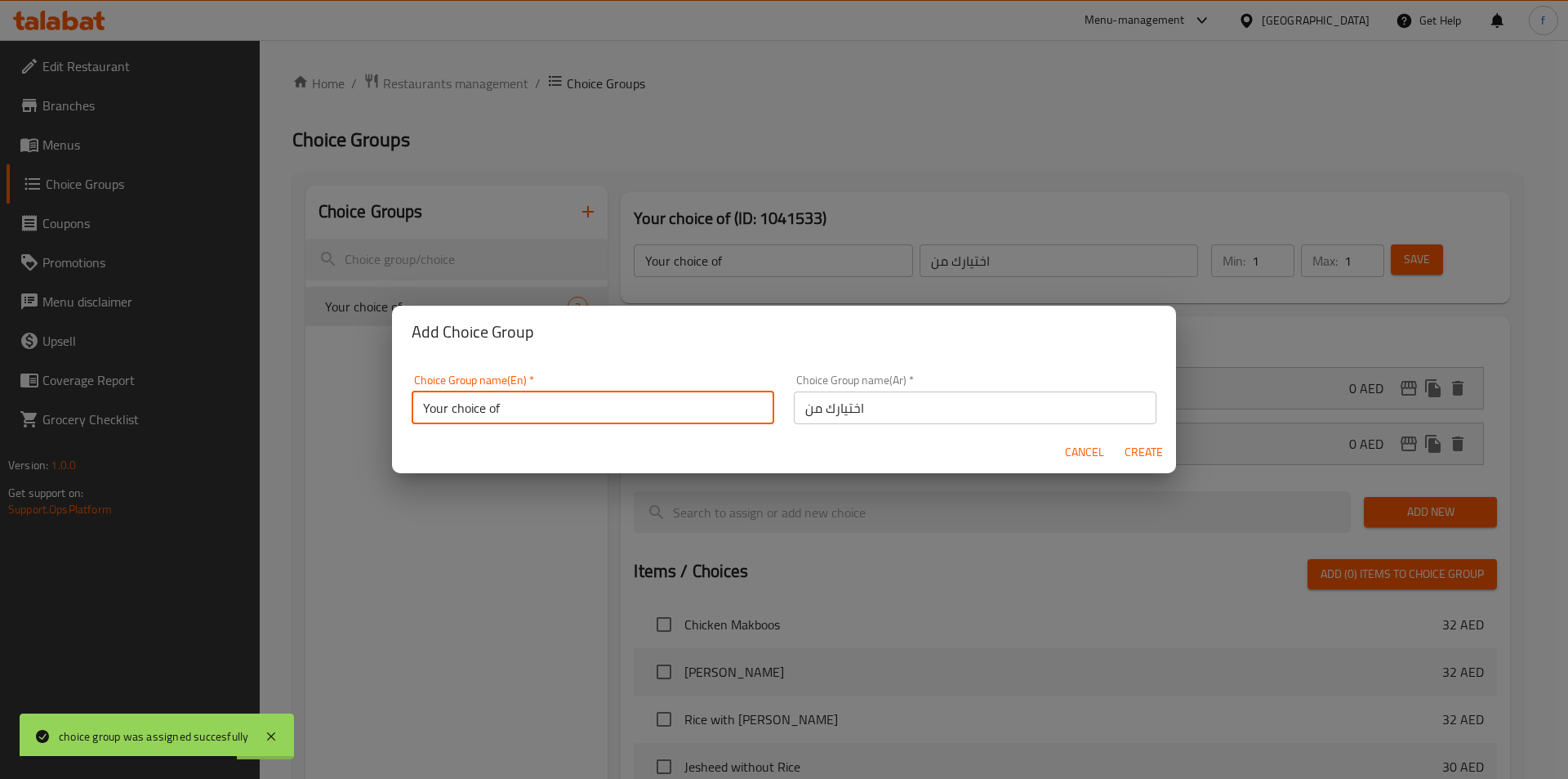
type input "0"
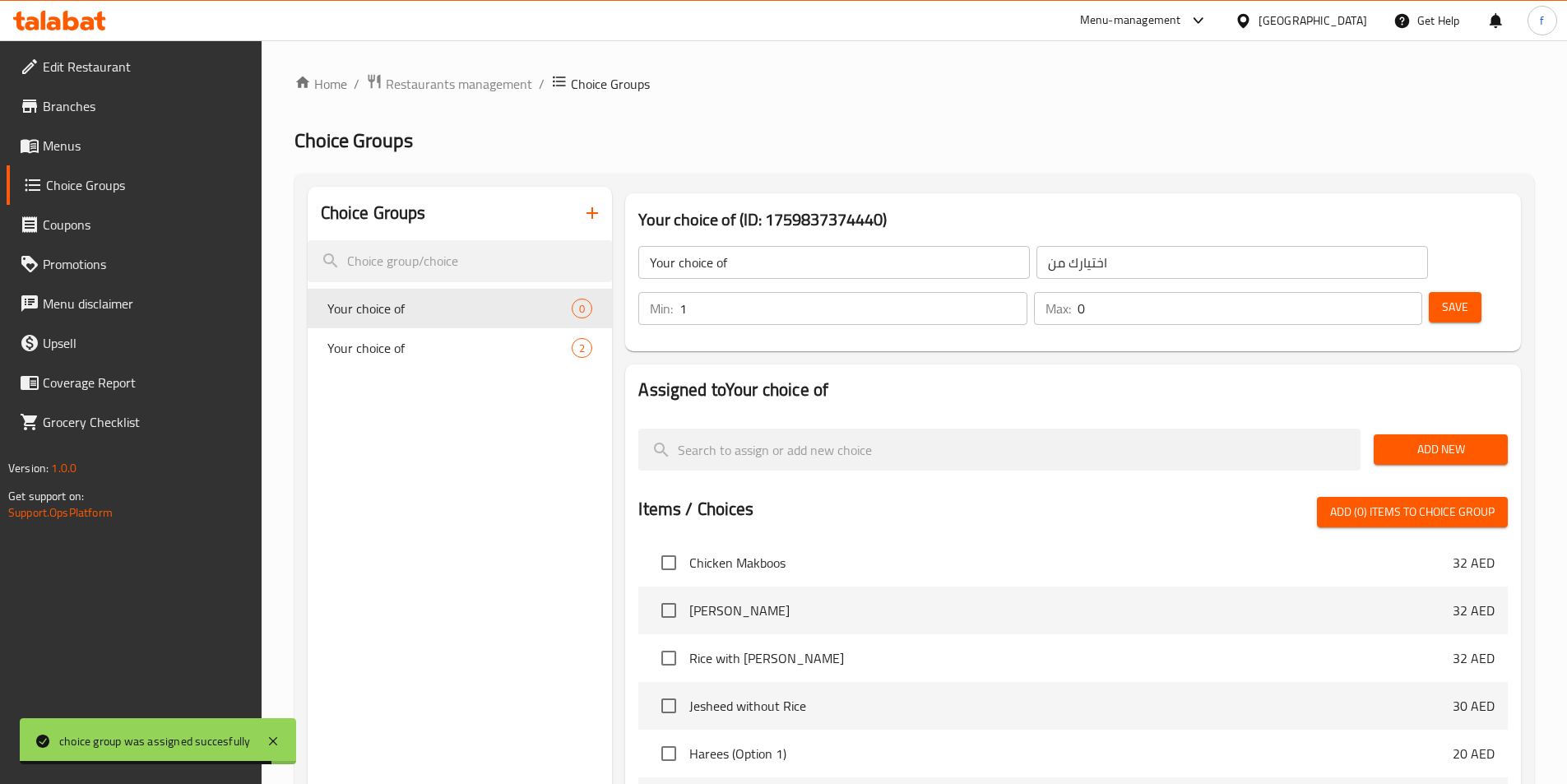
type input "1"
click at [1027, 292] on input "1" at bounding box center [853, 308] width 347 height 33
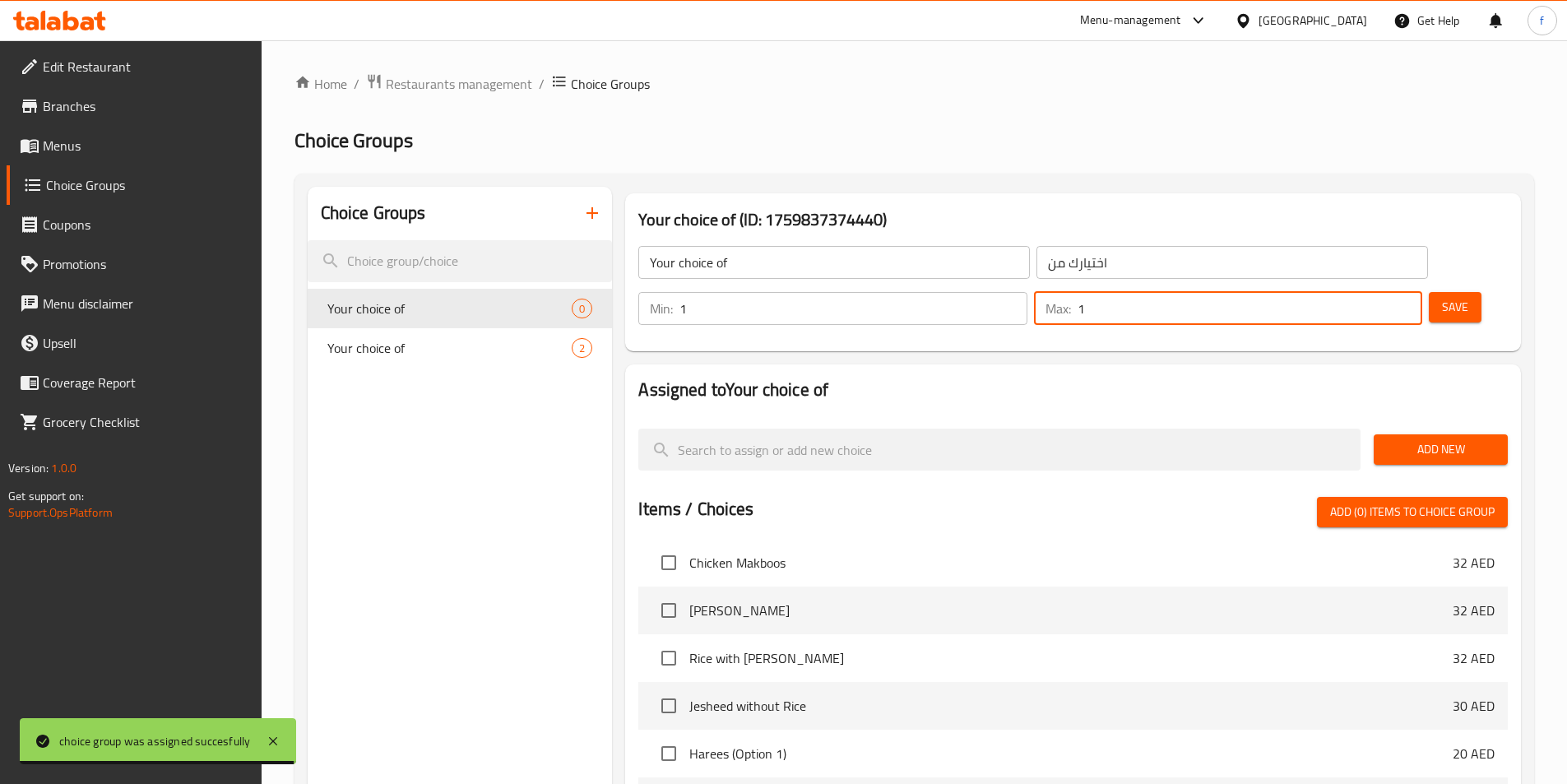
type input "1"
click at [1372, 292] on input "1" at bounding box center [1250, 308] width 345 height 33
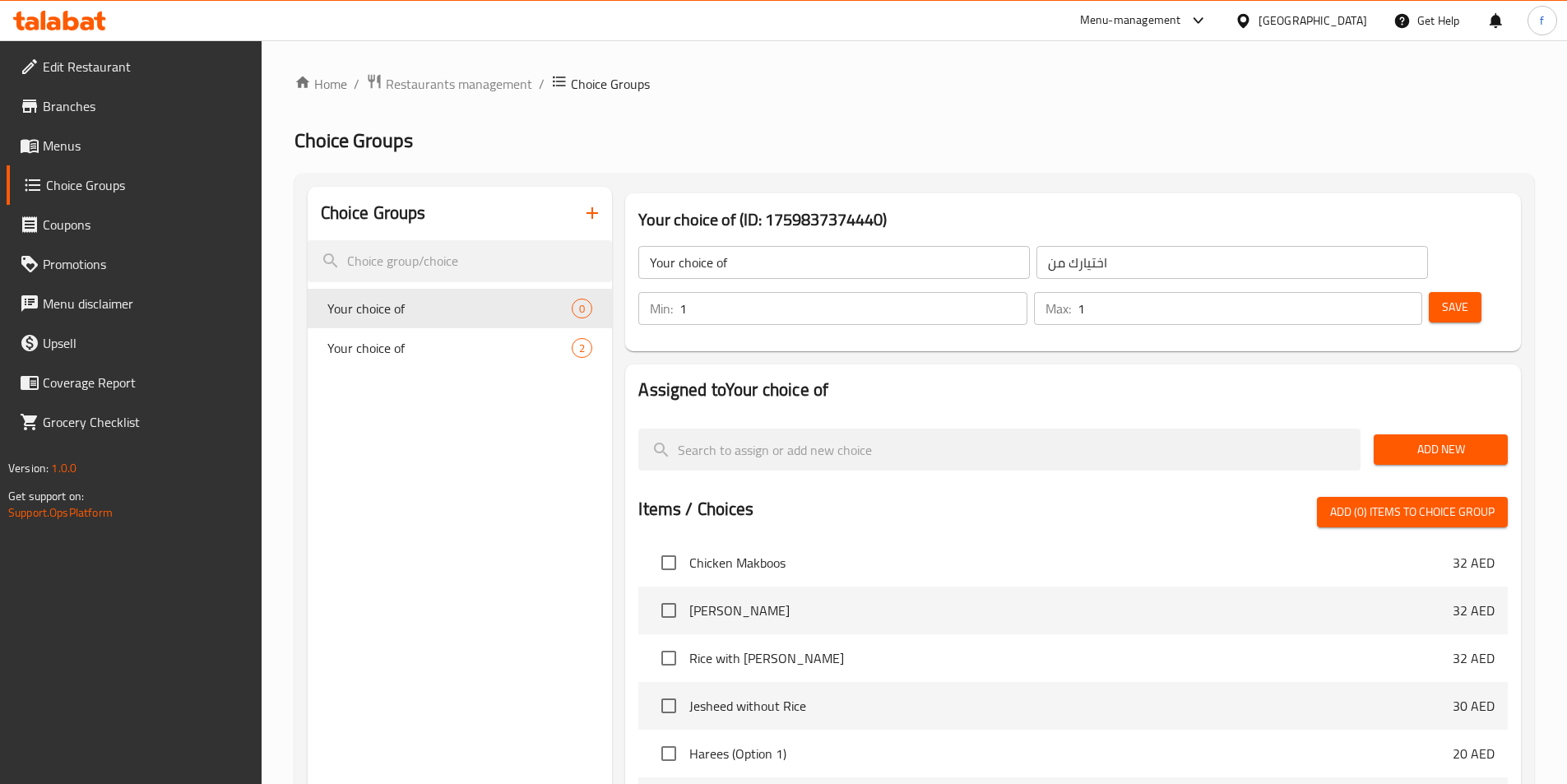
click at [1427, 439] on span "Add New" at bounding box center [1441, 449] width 108 height 21
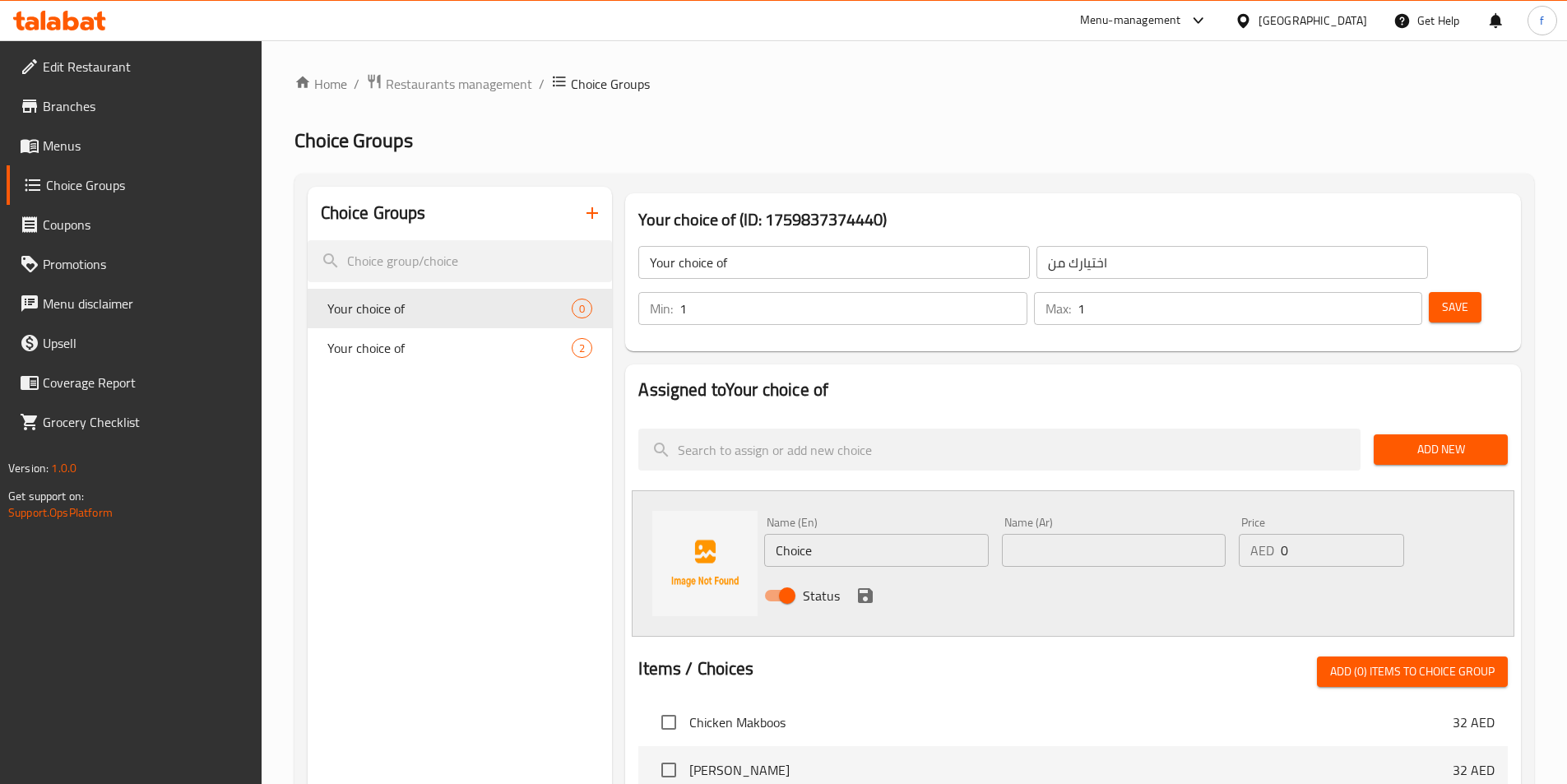
click at [832, 534] on input "Choice" at bounding box center [876, 550] width 224 height 33
paste input "rice"
type input "rice"
click at [1054, 534] on input "text" at bounding box center [1114, 550] width 224 height 33
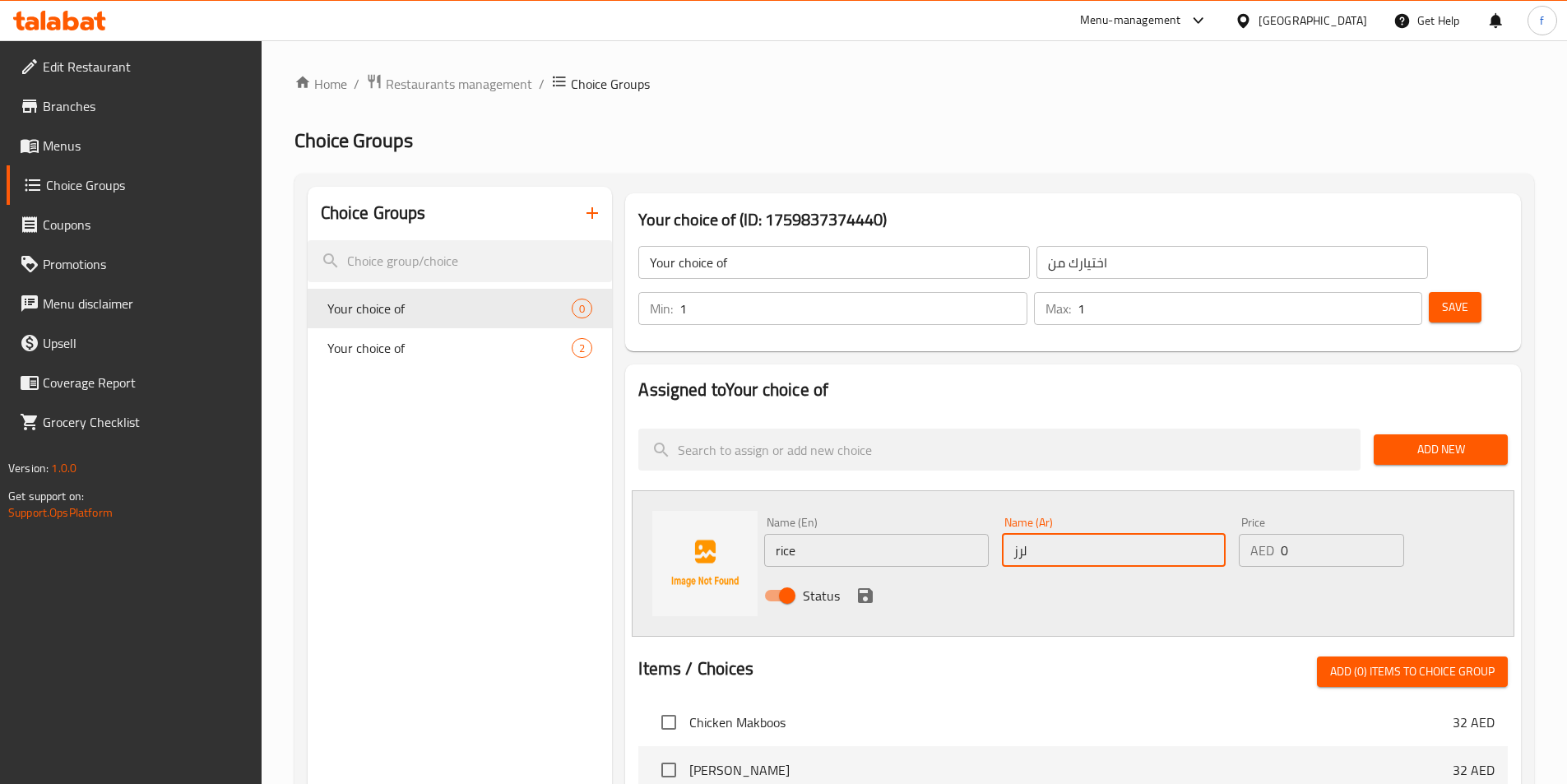
click at [1021, 534] on input "لرز" at bounding box center [1114, 550] width 224 height 33
type input "ارز"
click at [987, 573] on div "Status" at bounding box center [1114, 594] width 713 height 44
click at [854, 573] on div "Status" at bounding box center [1114, 594] width 713 height 44
click at [862, 586] on icon "save" at bounding box center [865, 595] width 20 height 20
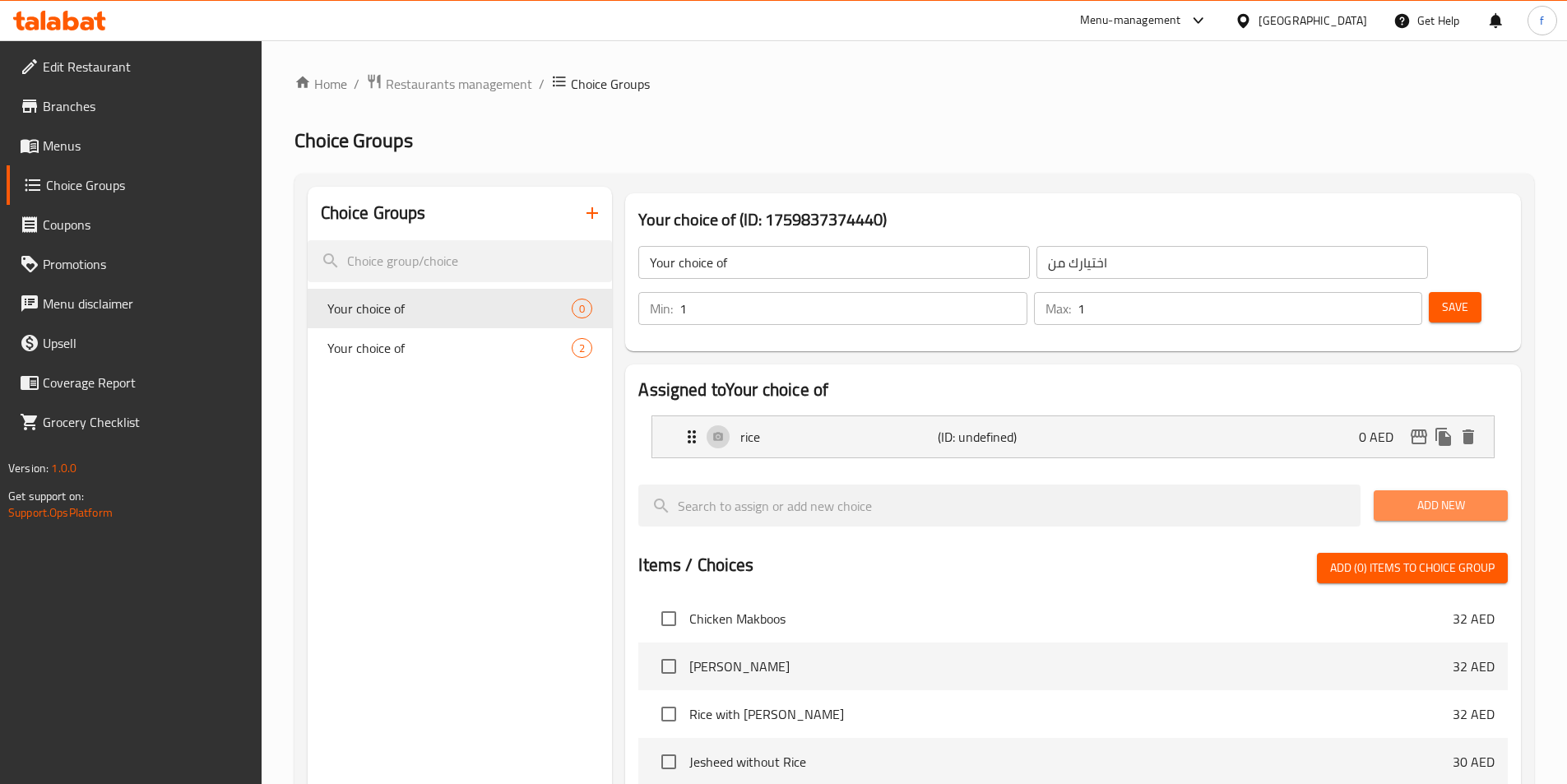
click at [1417, 495] on span "Add New" at bounding box center [1441, 506] width 108 height 21
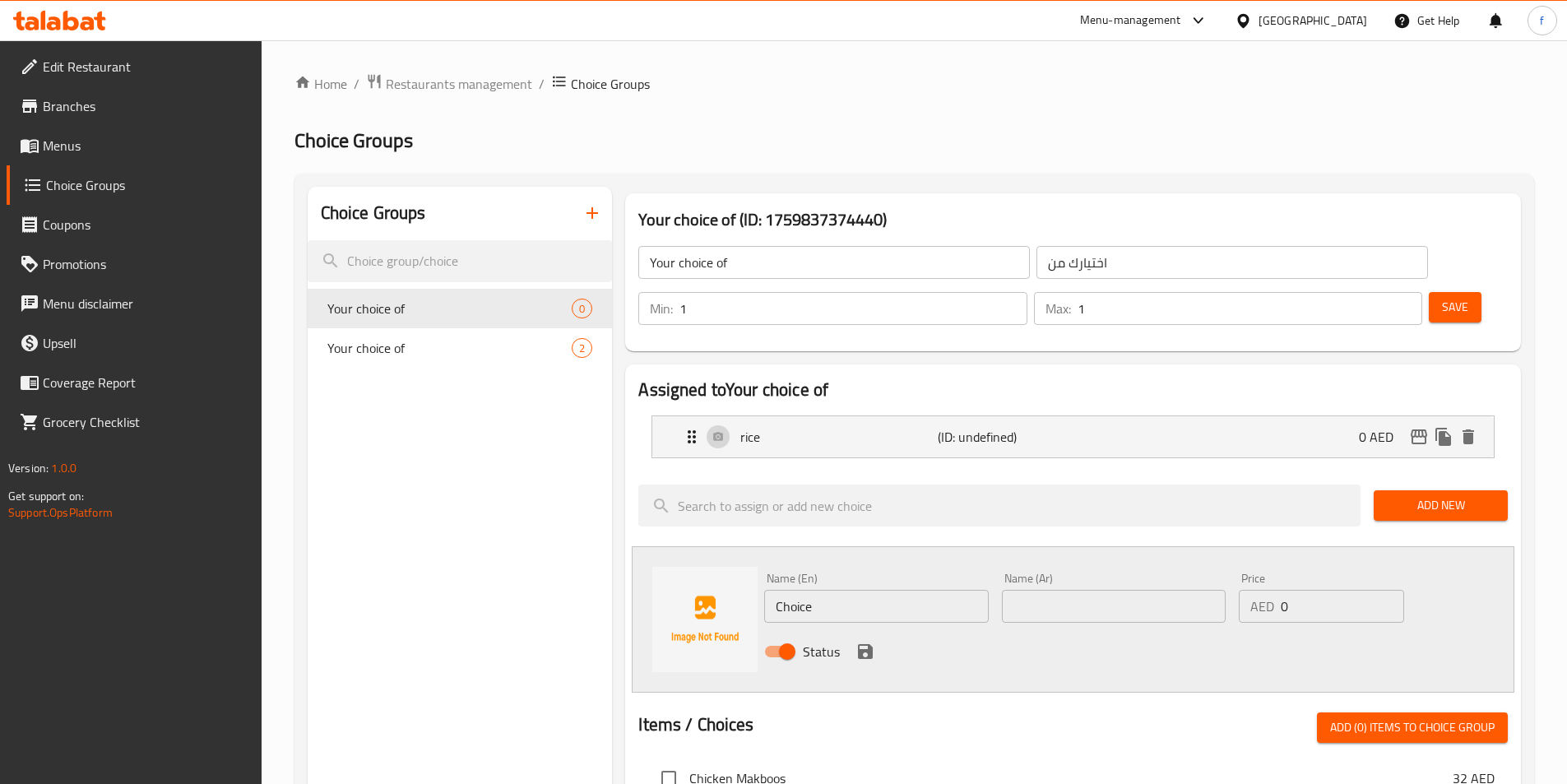
click at [958, 590] on input "Choice" at bounding box center [876, 606] width 224 height 33
paste input "salad"
type input "salad"
click at [1048, 590] on input "text" at bounding box center [1114, 606] width 224 height 33
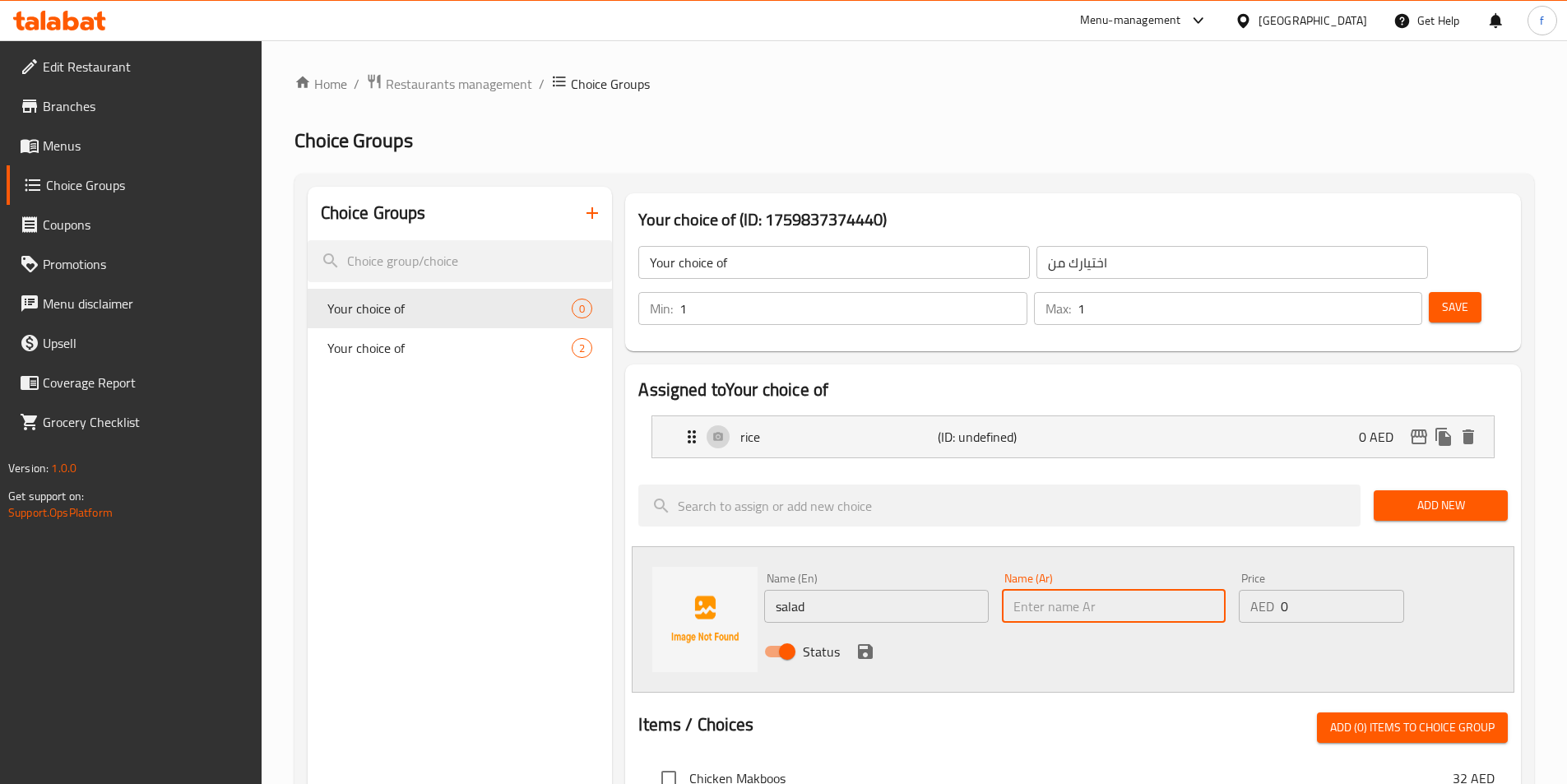
paste input "السلطة"
type input "السلطة"
click at [913, 629] on div "Status" at bounding box center [1114, 651] width 713 height 44
click at [849, 629] on div "Status" at bounding box center [1114, 651] width 713 height 44
click at [853, 639] on button "save" at bounding box center [866, 651] width 25 height 25
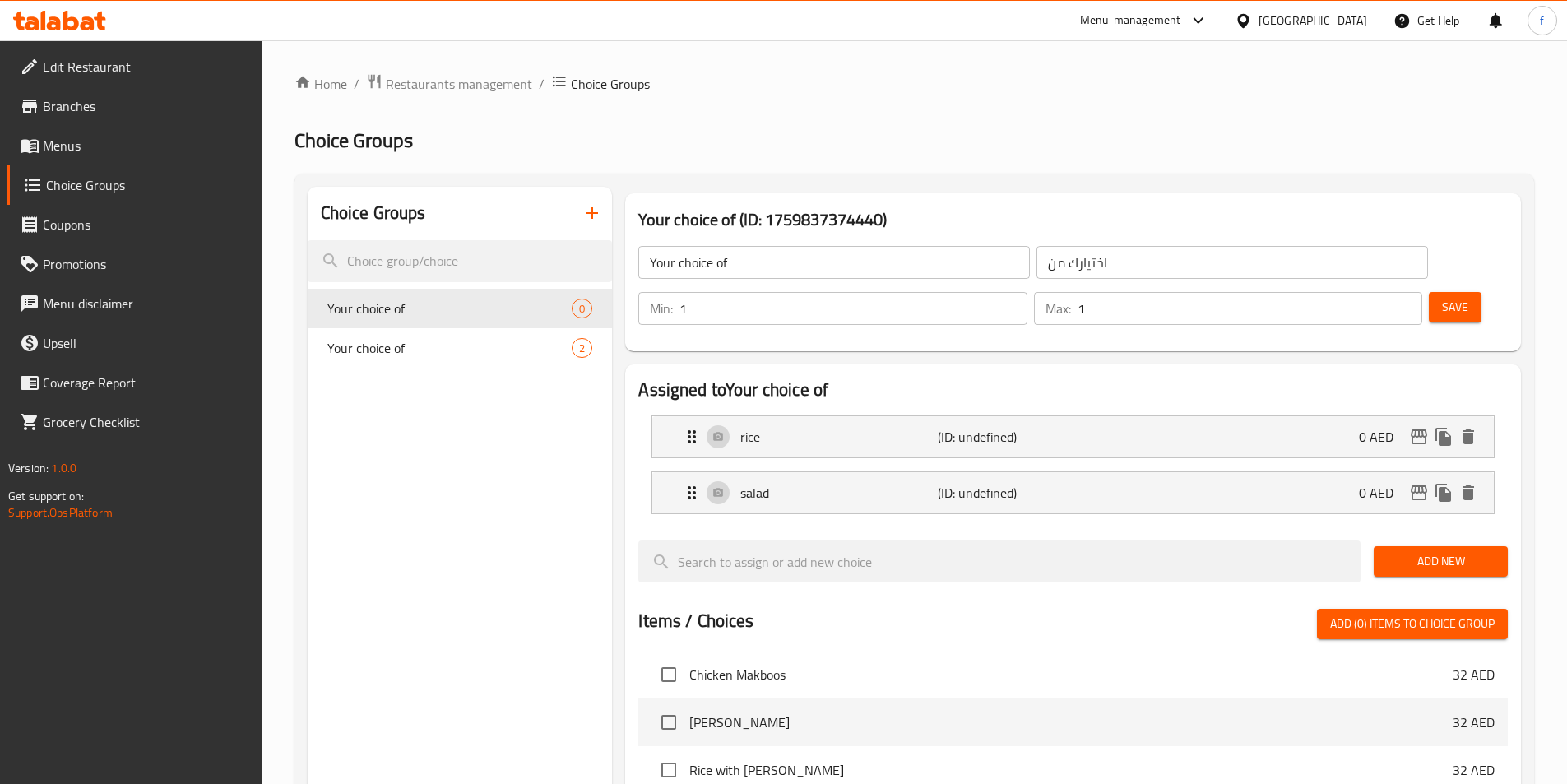
click at [1441, 292] on button "Save" at bounding box center [1456, 307] width 53 height 30
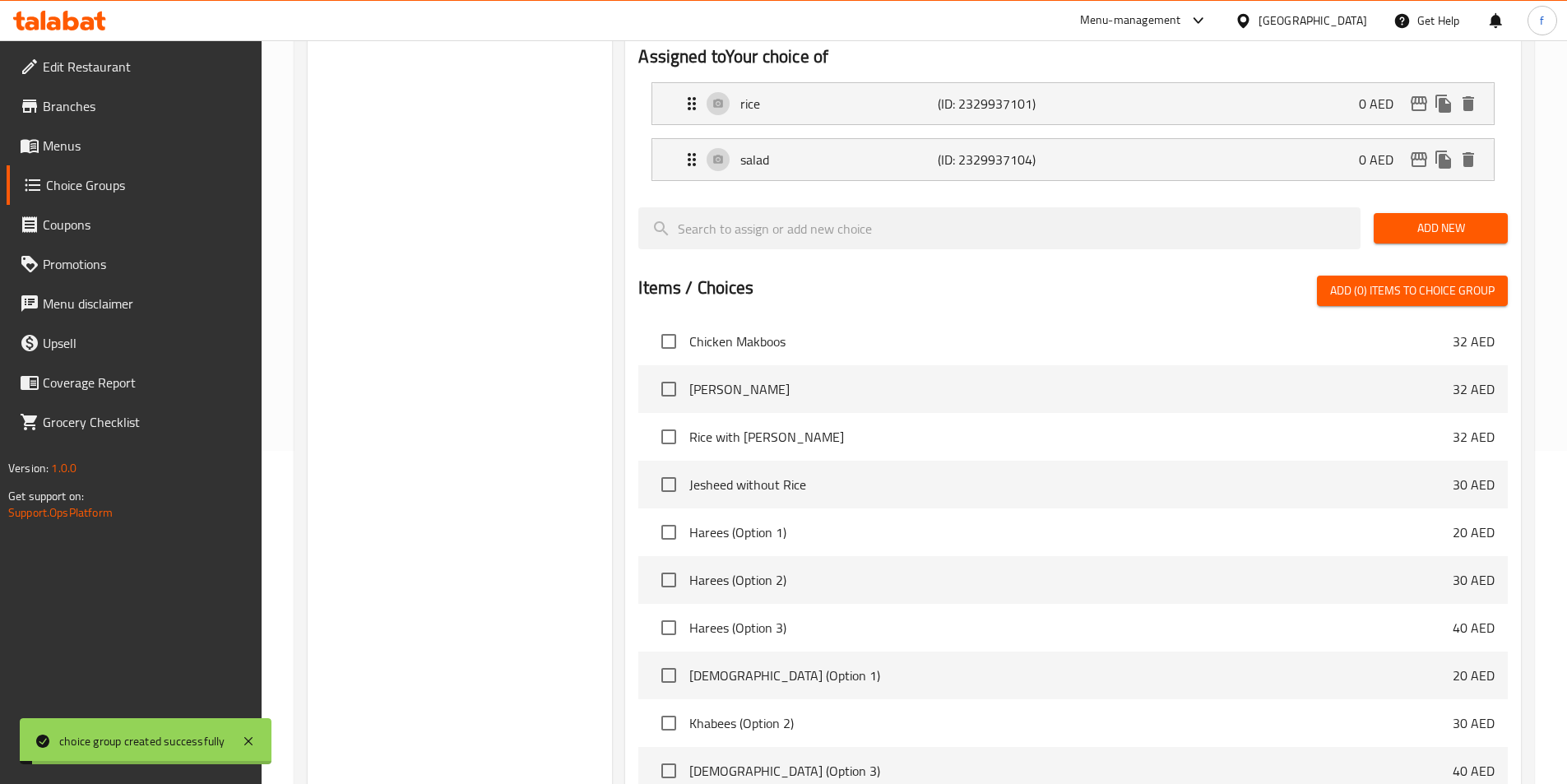
scroll to position [474, 0]
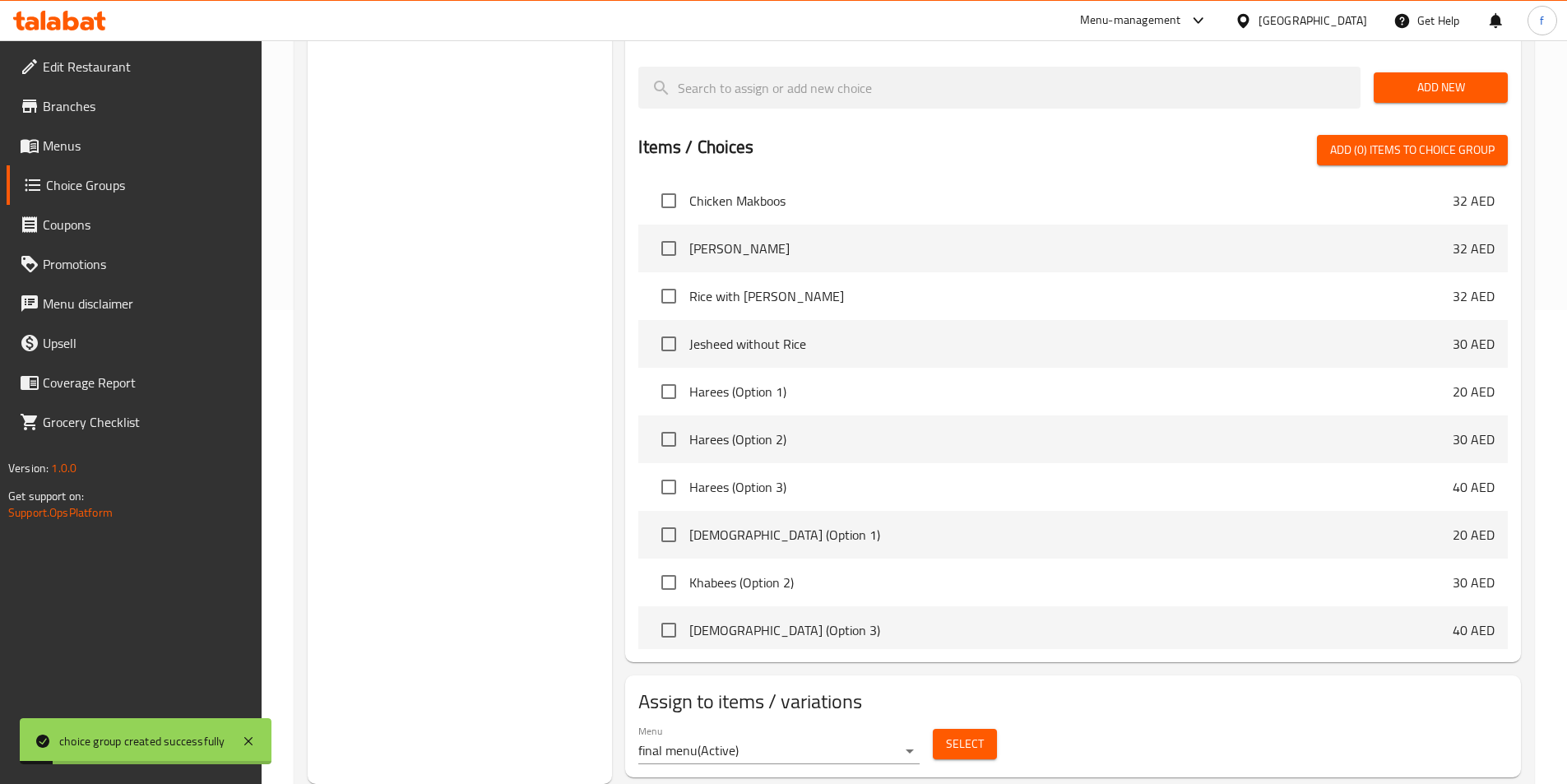
click at [992, 728] on button "Select" at bounding box center [965, 743] width 64 height 30
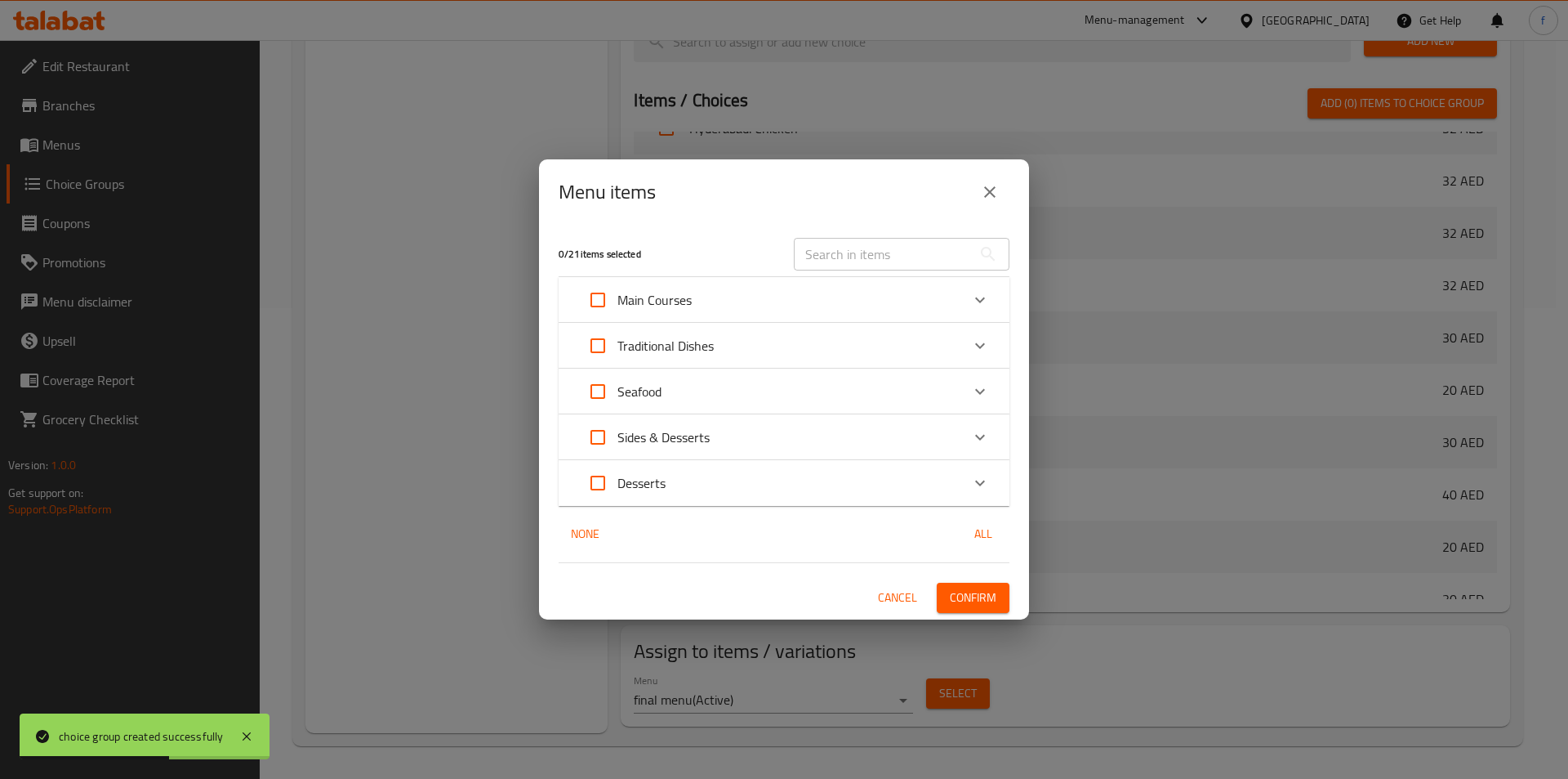
click at [859, 247] on input "text" at bounding box center [883, 254] width 178 height 33
paste input "Grilled Sayas Fish"
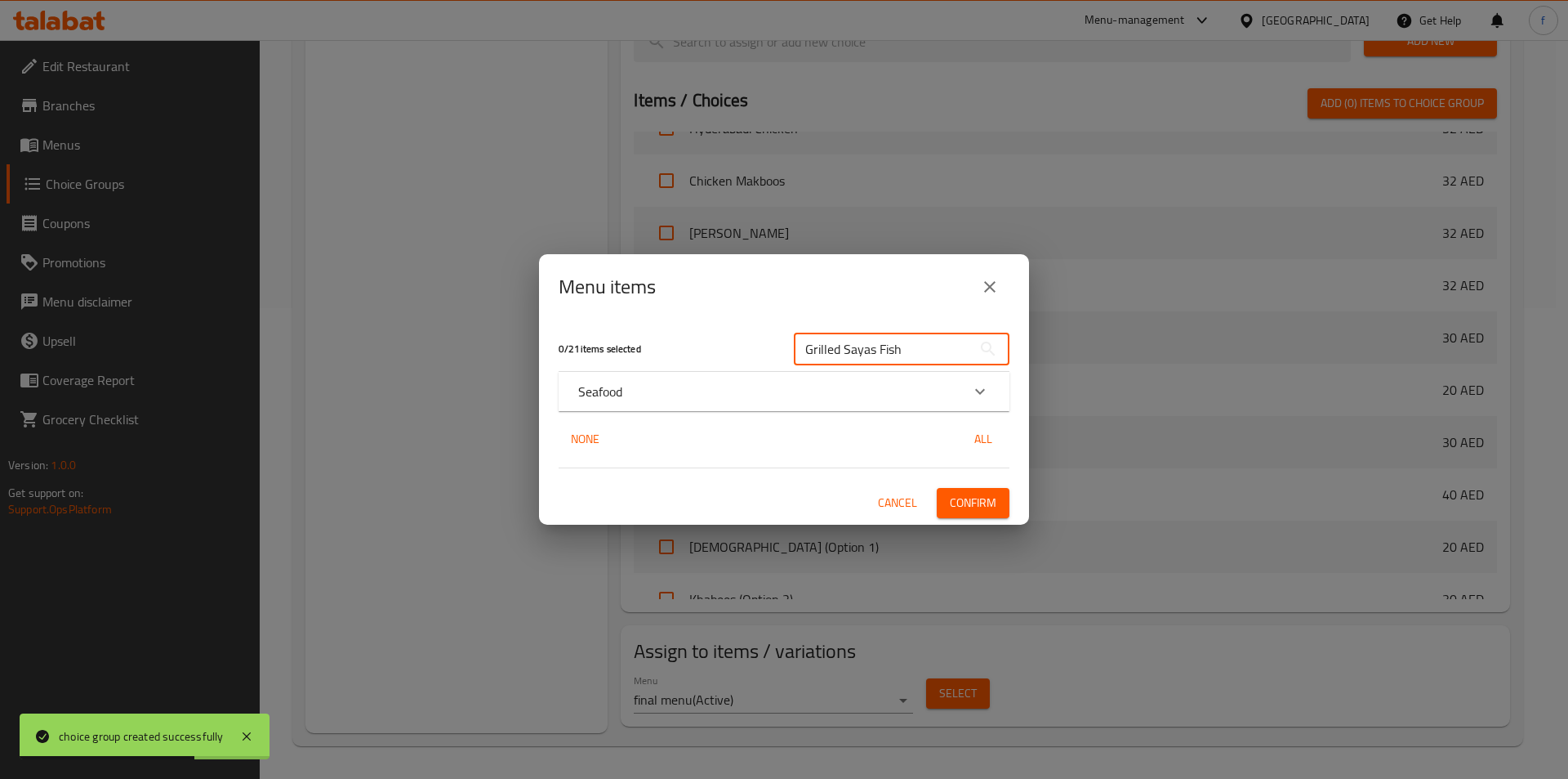
type input "Grilled Sayas Fish"
click at [907, 382] on div "Seafood" at bounding box center [769, 391] width 382 height 20
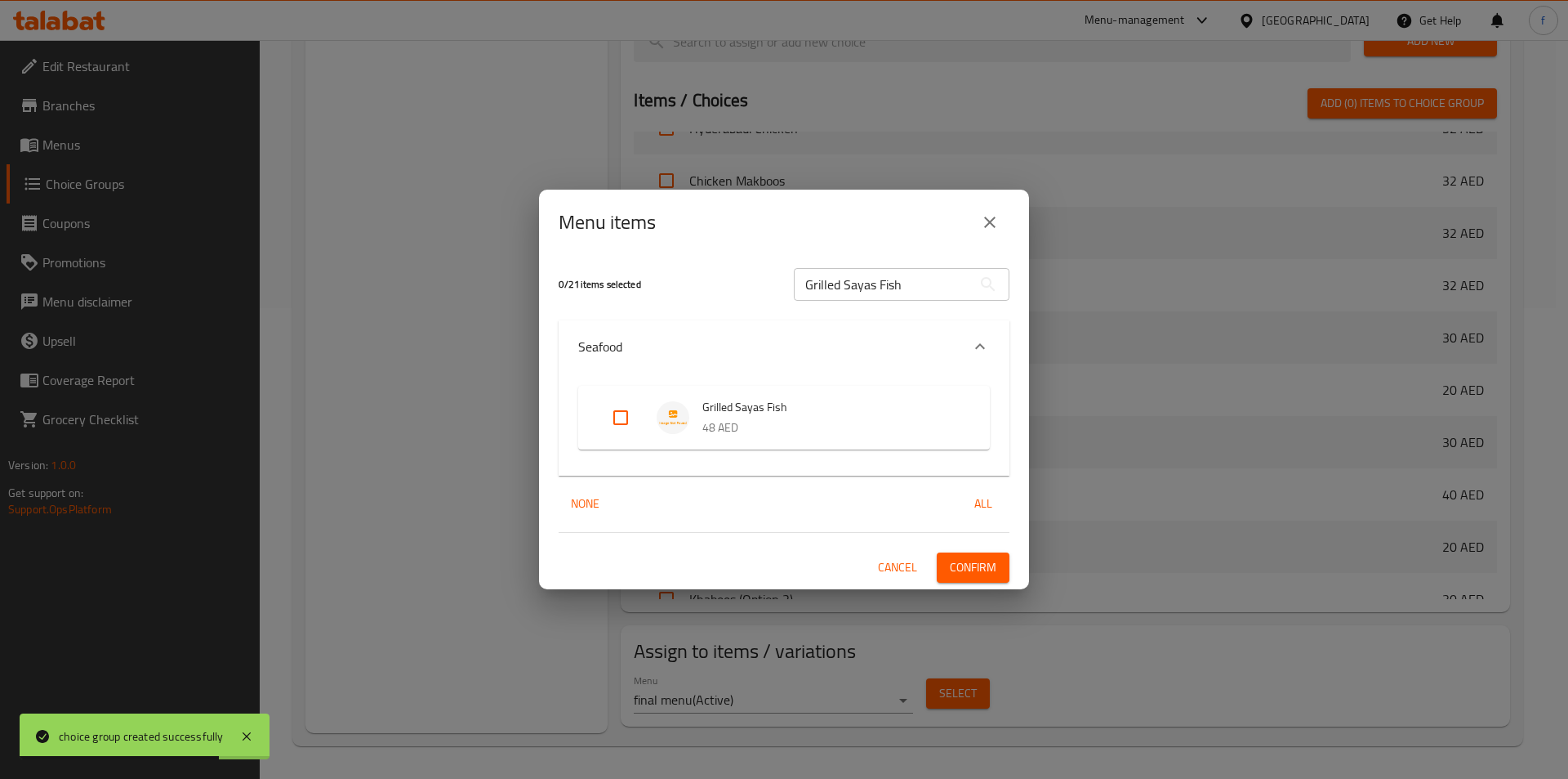
click at [625, 416] on input "Expand" at bounding box center [620, 417] width 39 height 39
checkbox input "true"
click at [1014, 569] on div "1 / 21 items selected Grilled Sayas Fish ​ Seafood Grilled Sayas Fish 48 AED No…" at bounding box center [784, 422] width 490 height 334
click at [972, 561] on span "Confirm" at bounding box center [974, 567] width 47 height 21
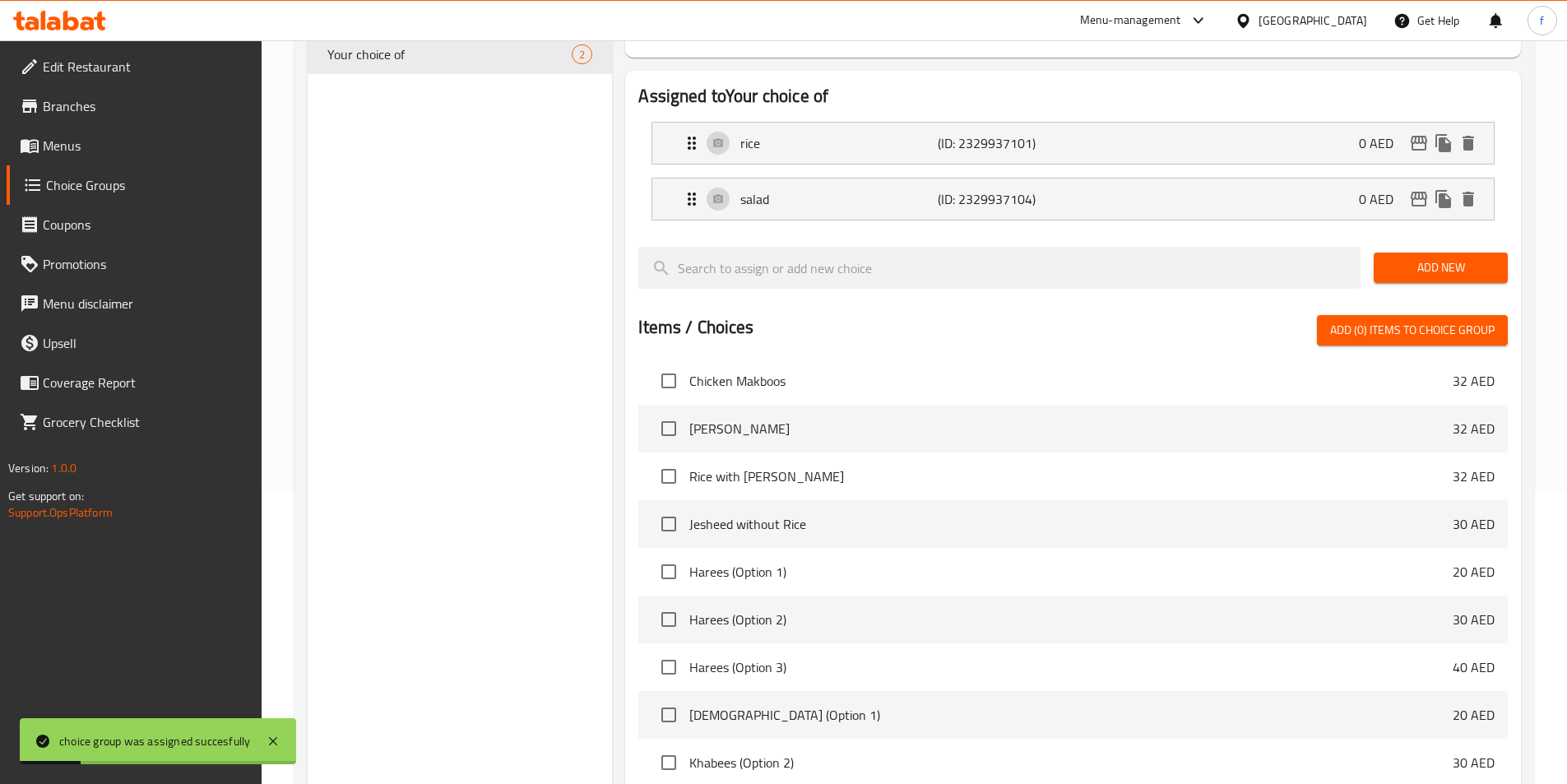
scroll to position [62, 0]
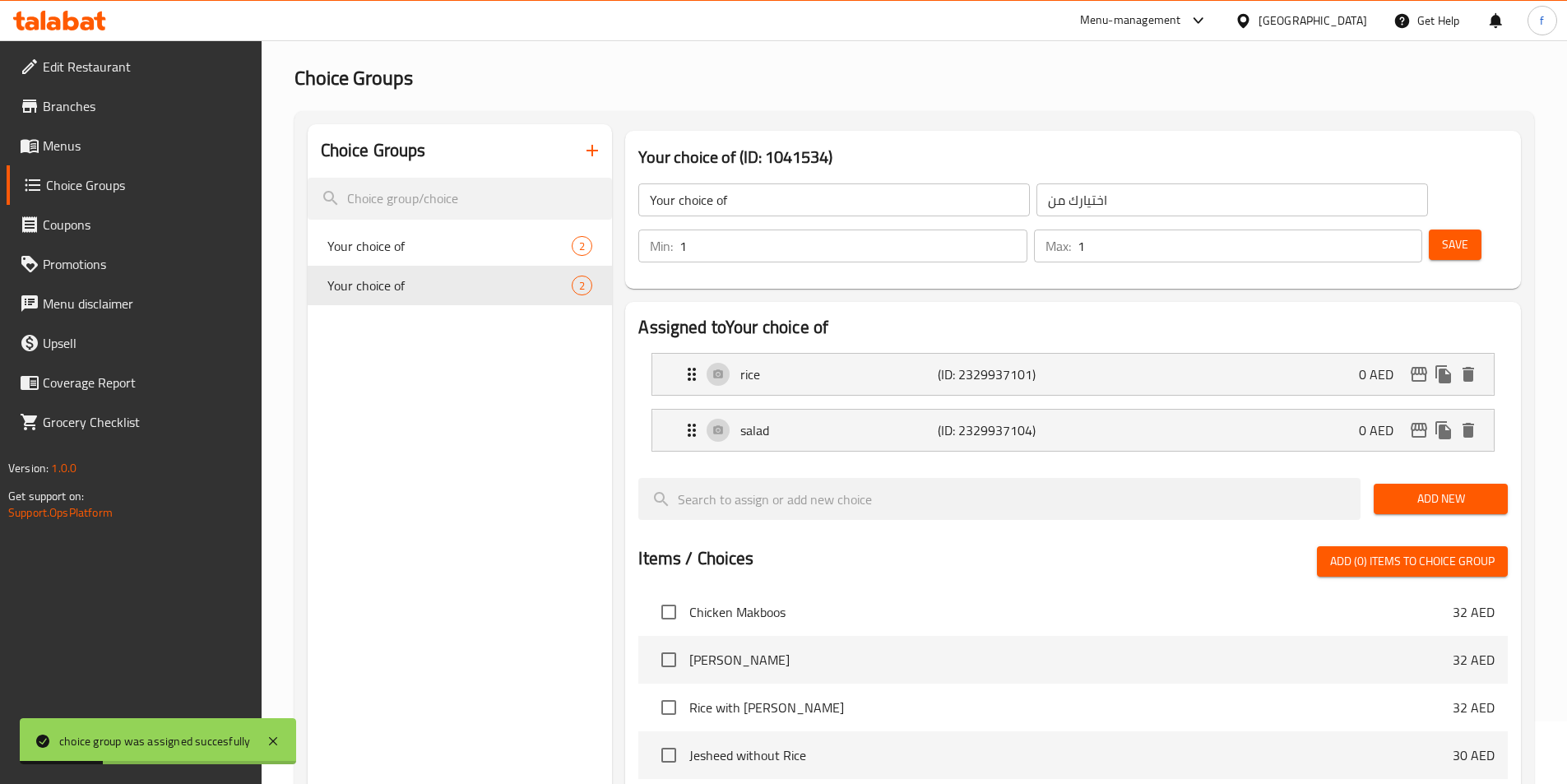
click at [606, 142] on button "button" at bounding box center [593, 151] width 40 height 40
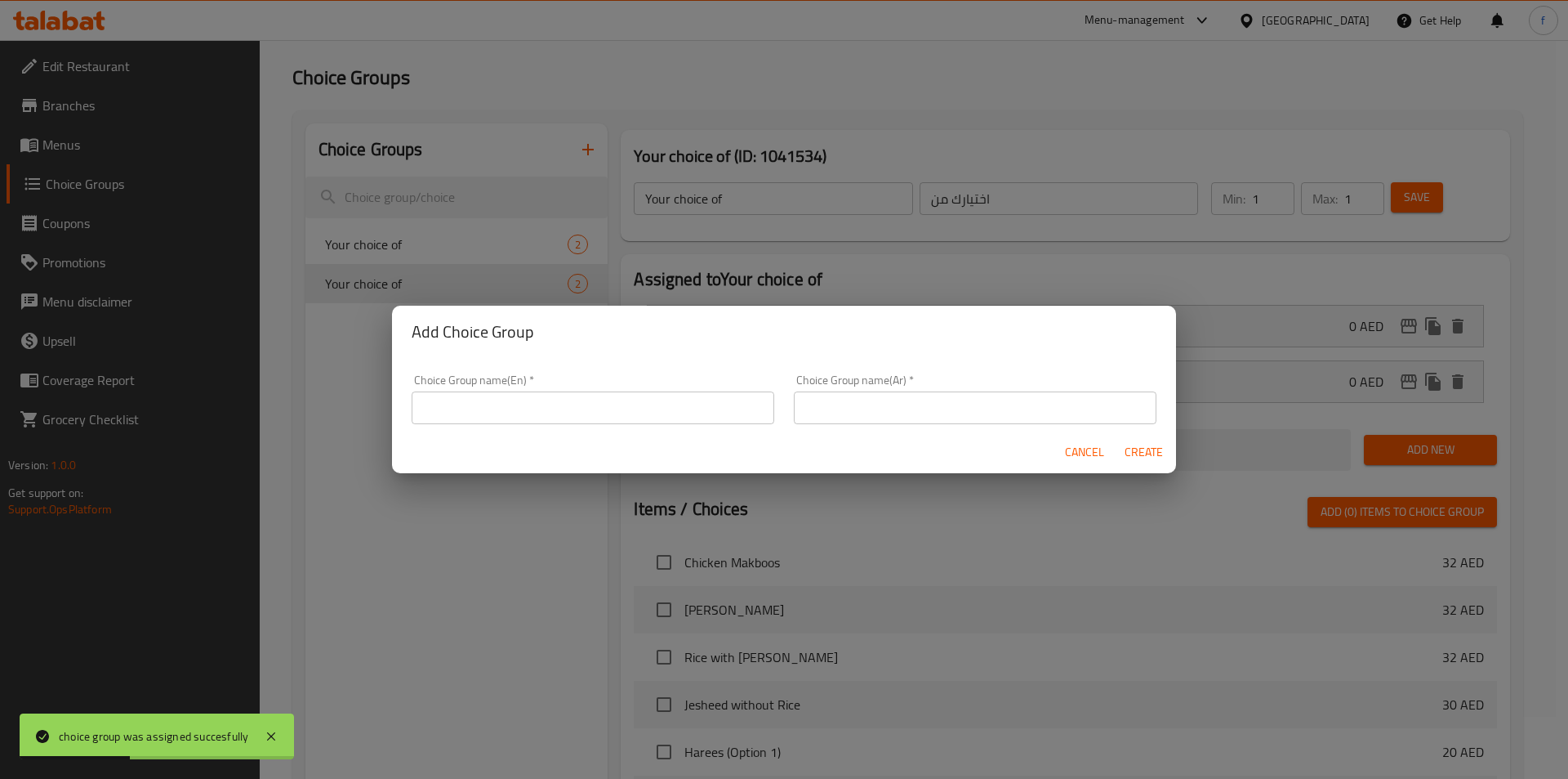
click at [597, 393] on input "text" at bounding box center [592, 407] width 363 height 33
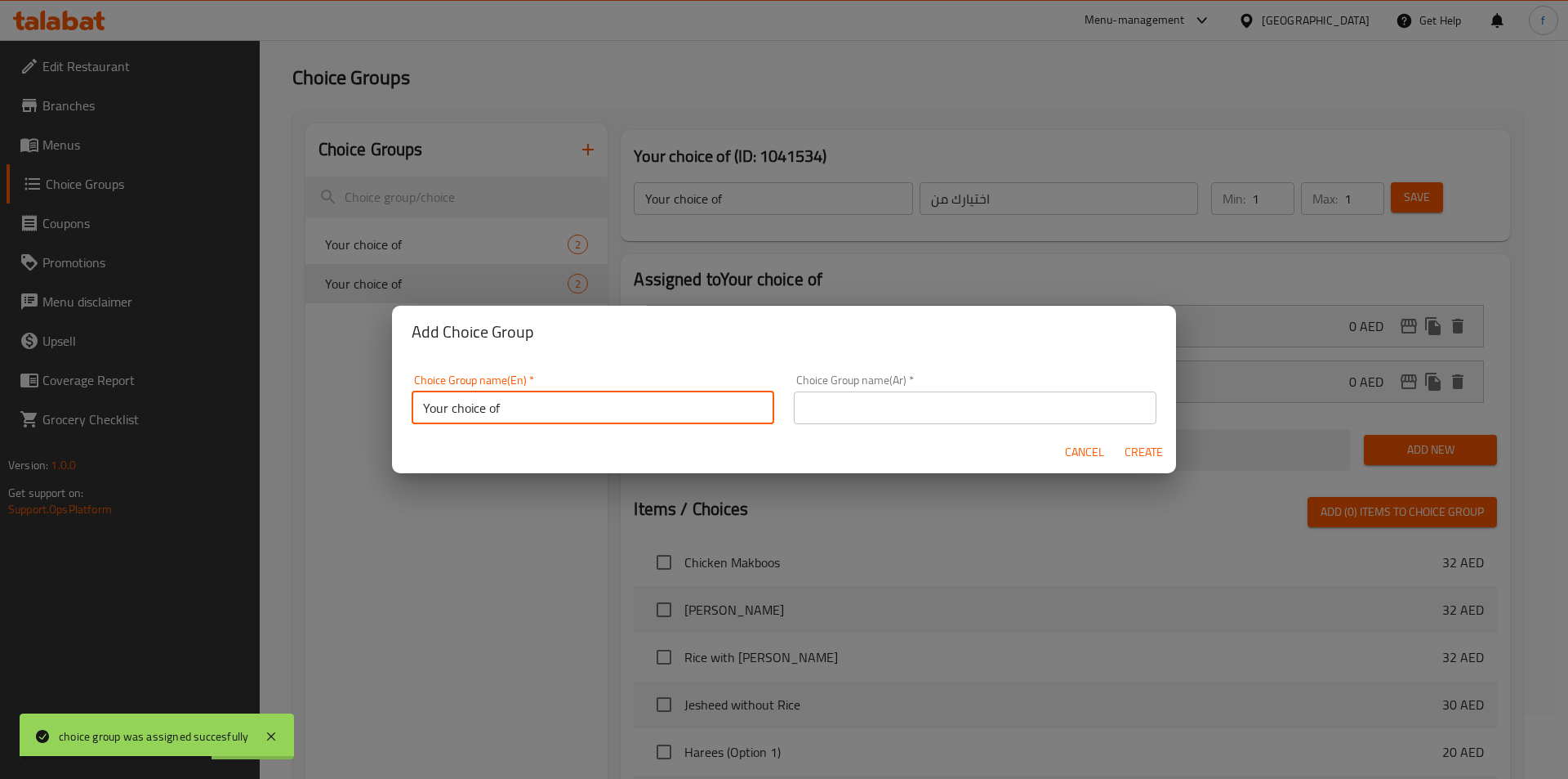
type input "Your choice of"
click at [934, 416] on input "text" at bounding box center [975, 407] width 363 height 33
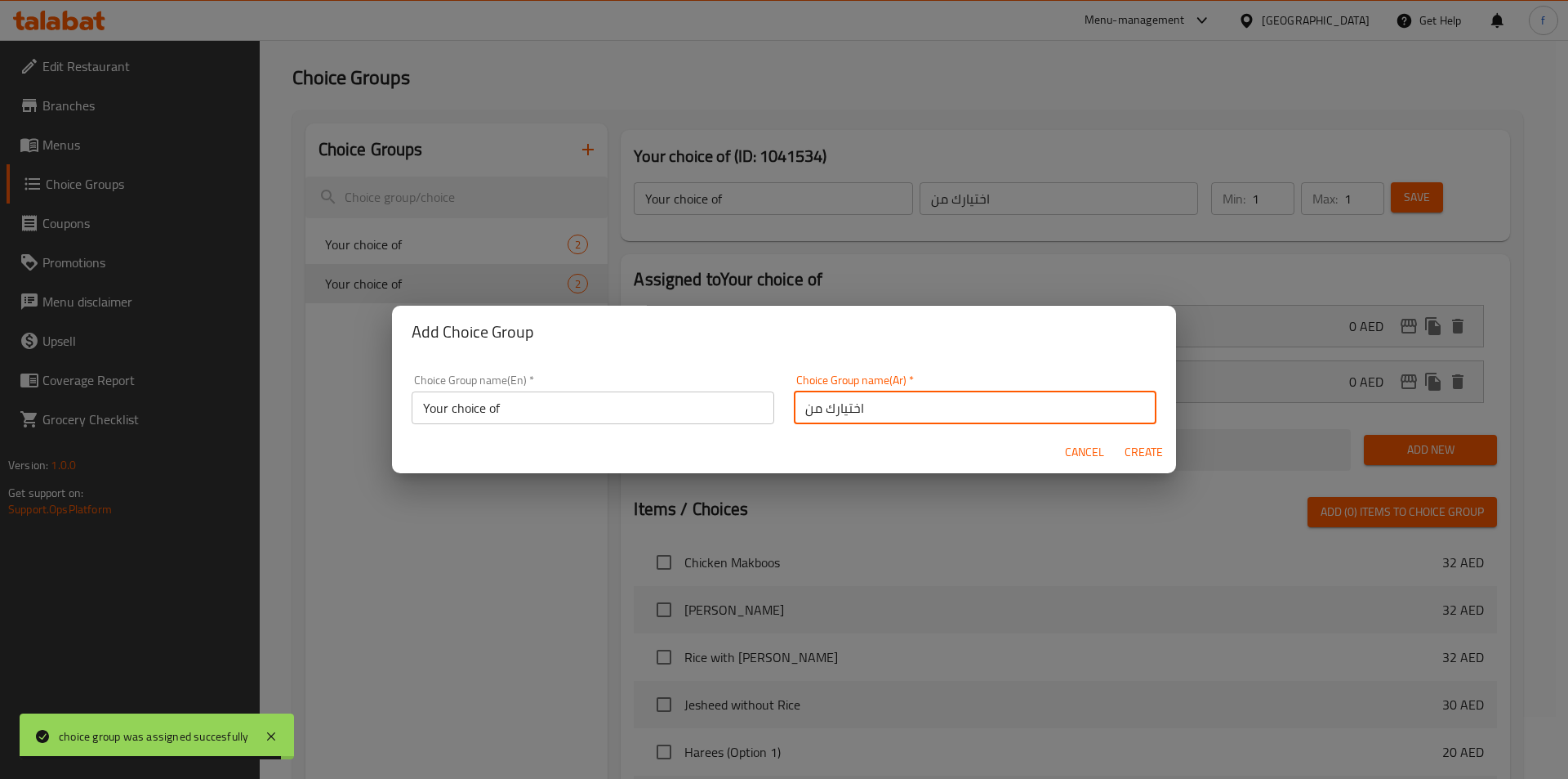
type input "اختيارك من"
click at [1124, 457] on span "Create" at bounding box center [1143, 453] width 39 height 21
type input "Your choice of"
type input "اختيارك من"
type input "0"
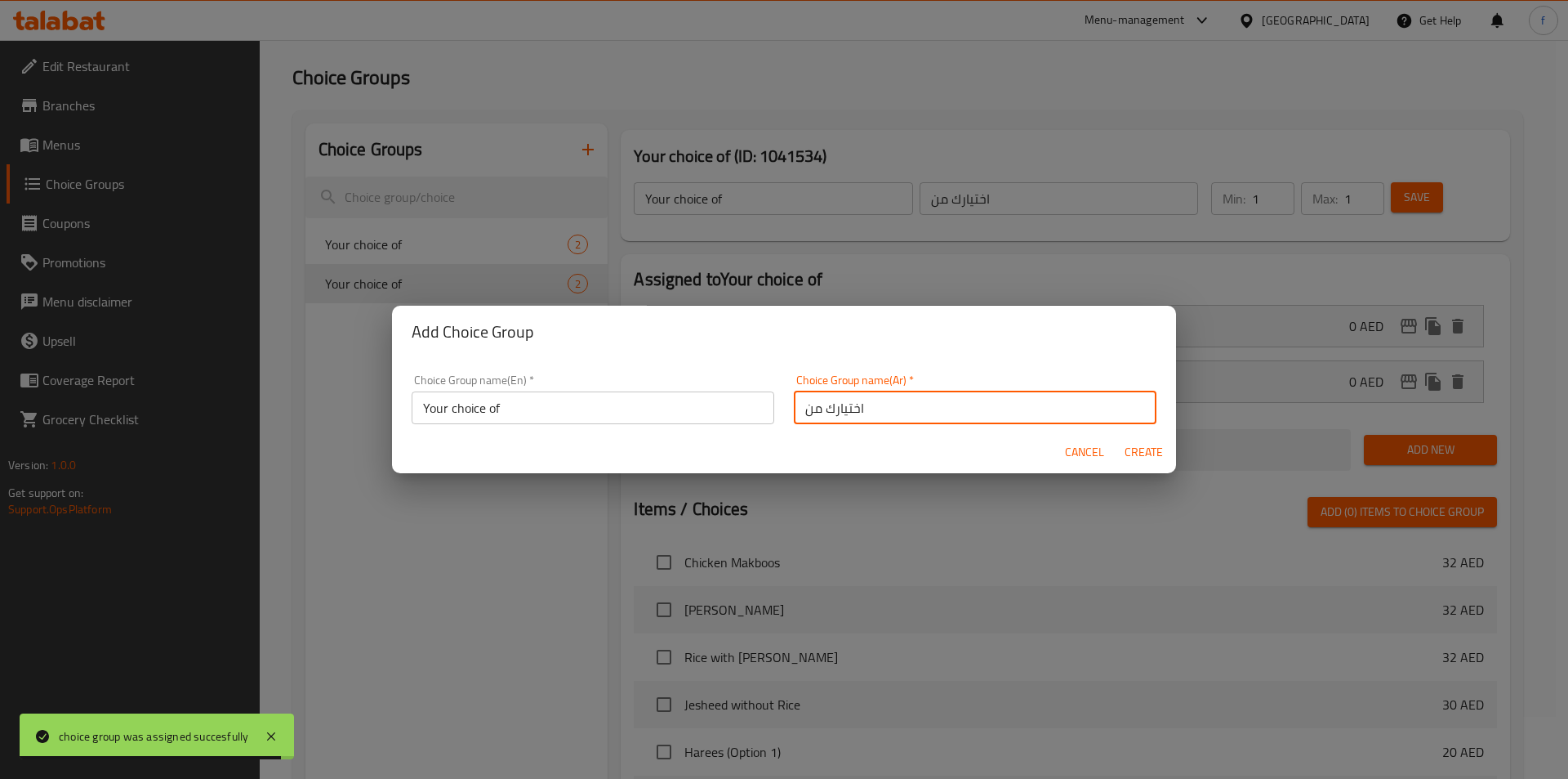
type input "0"
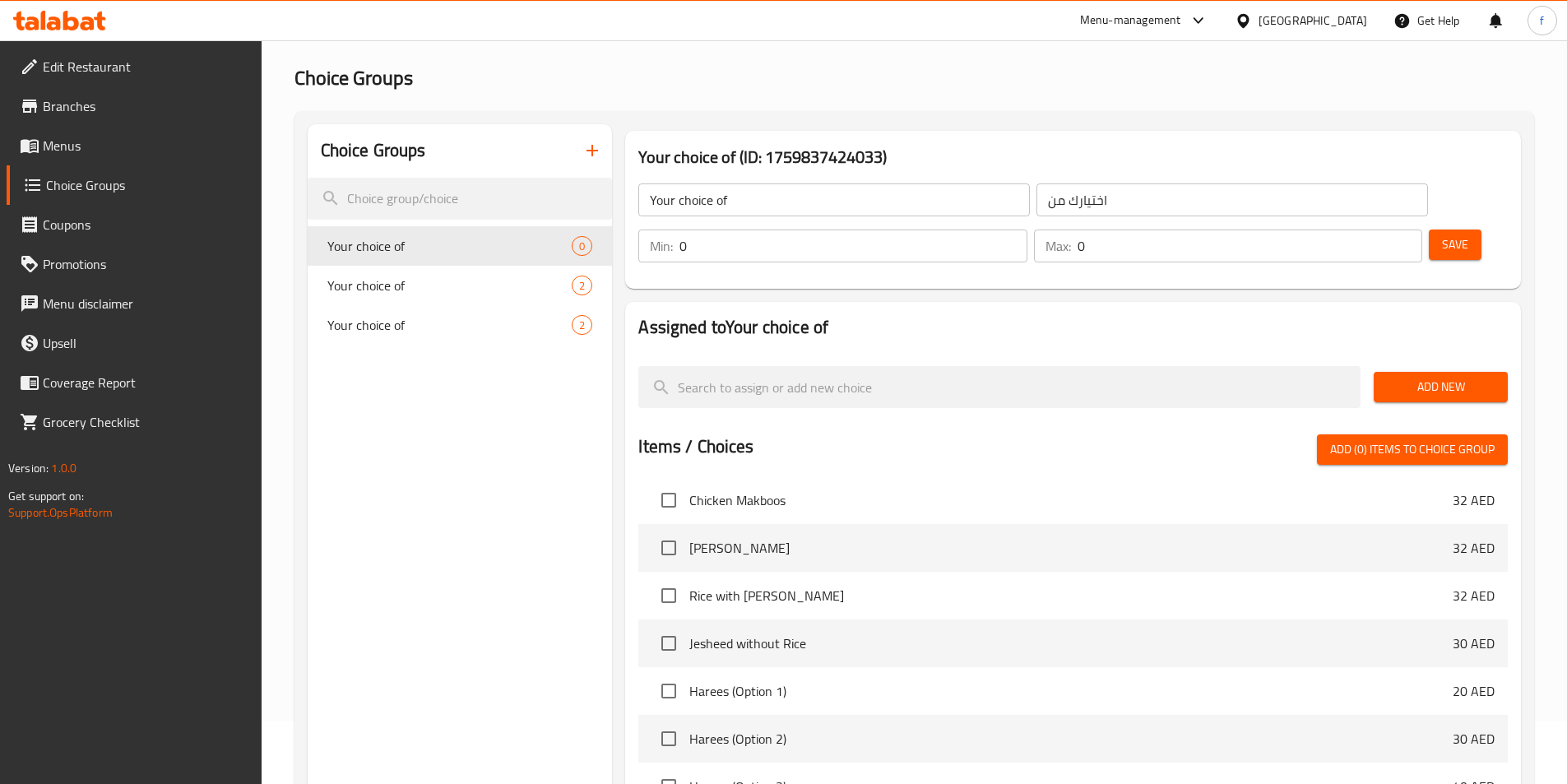
click at [1027, 229] on input "0" at bounding box center [853, 245] width 347 height 33
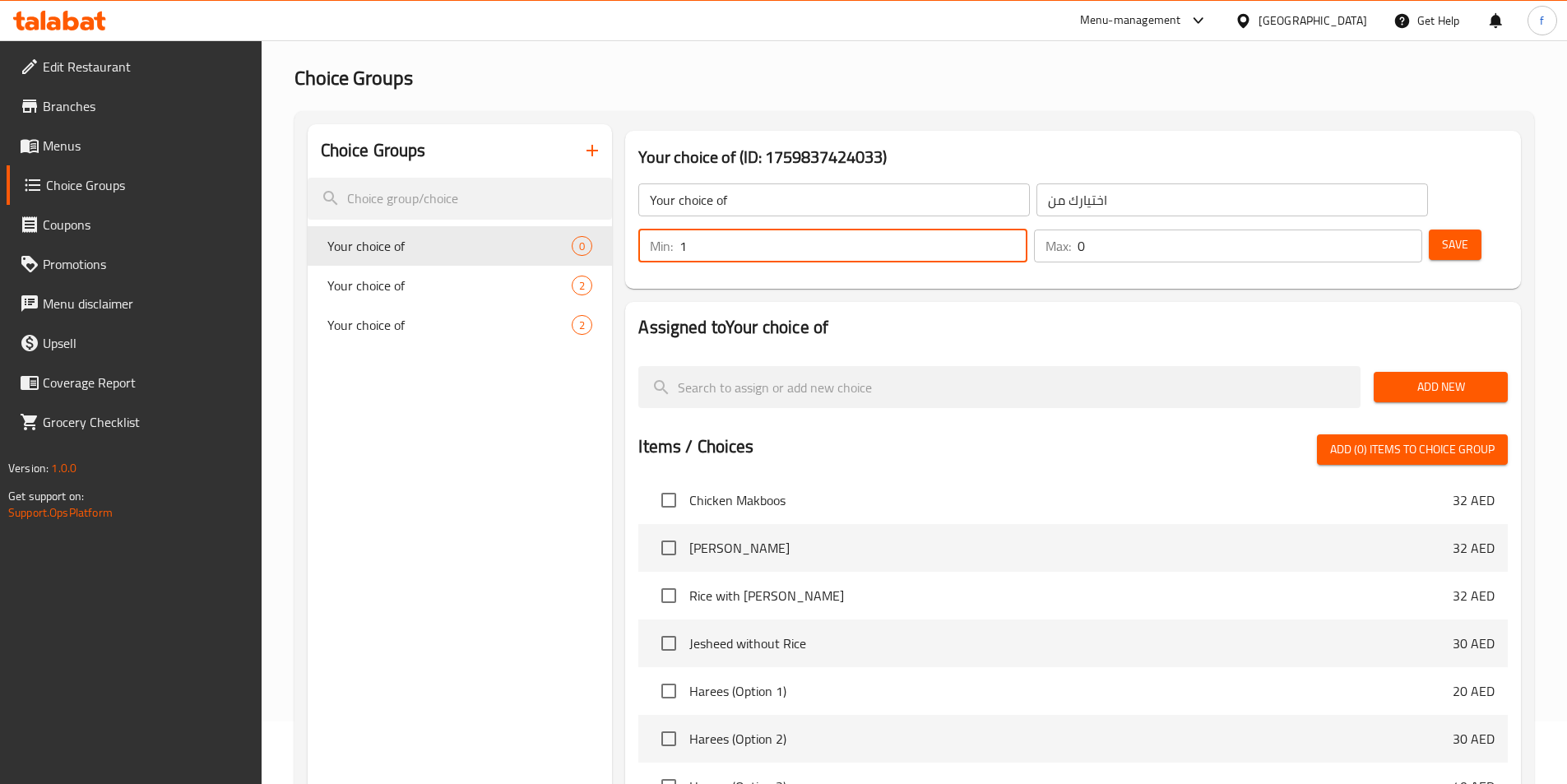
type input "1"
click at [1027, 229] on input "1" at bounding box center [853, 245] width 347 height 33
type input "1"
click at [1377, 229] on input "1" at bounding box center [1250, 245] width 345 height 33
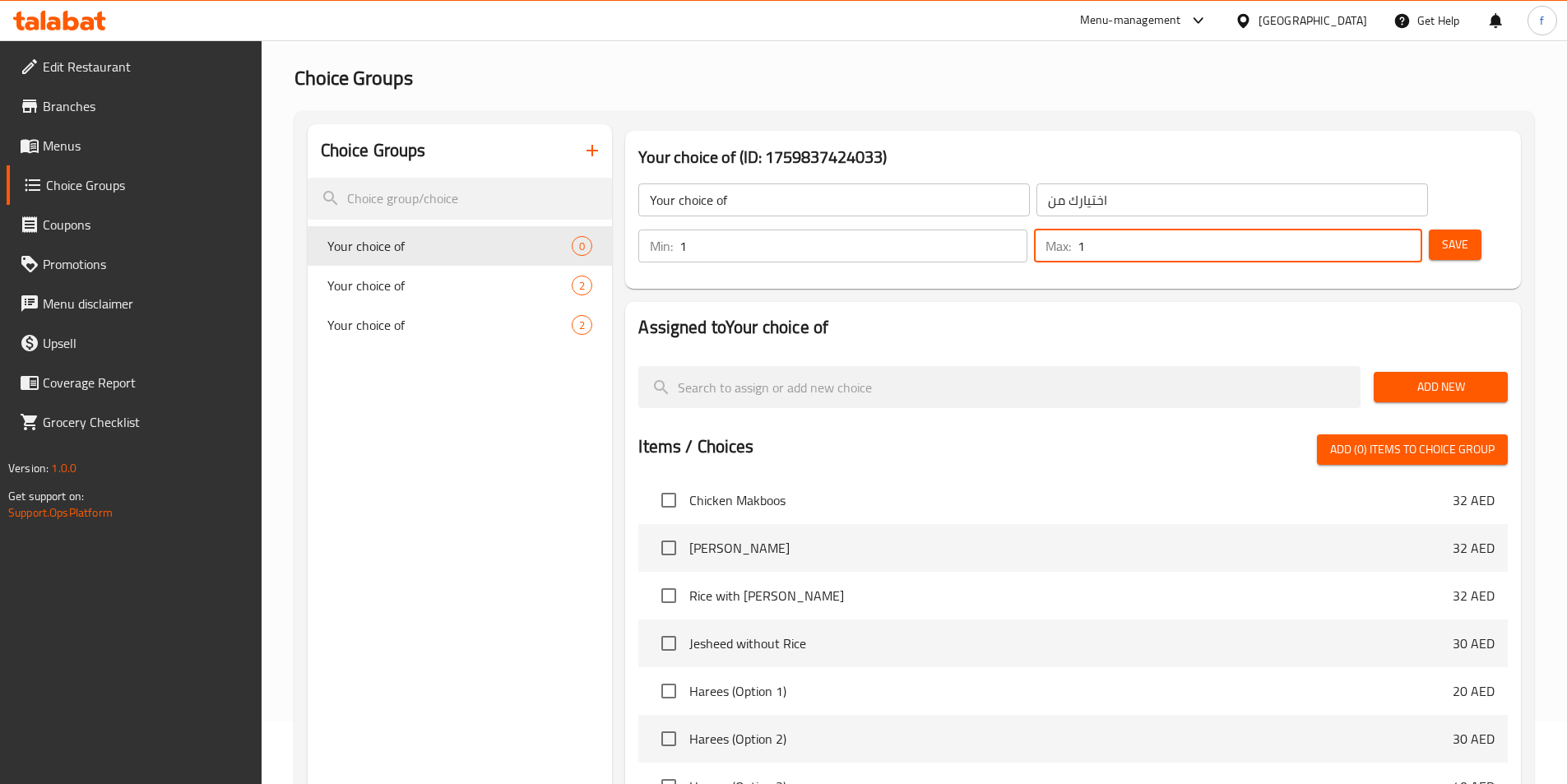
click at [1415, 376] on span "Add New" at bounding box center [1441, 387] width 108 height 21
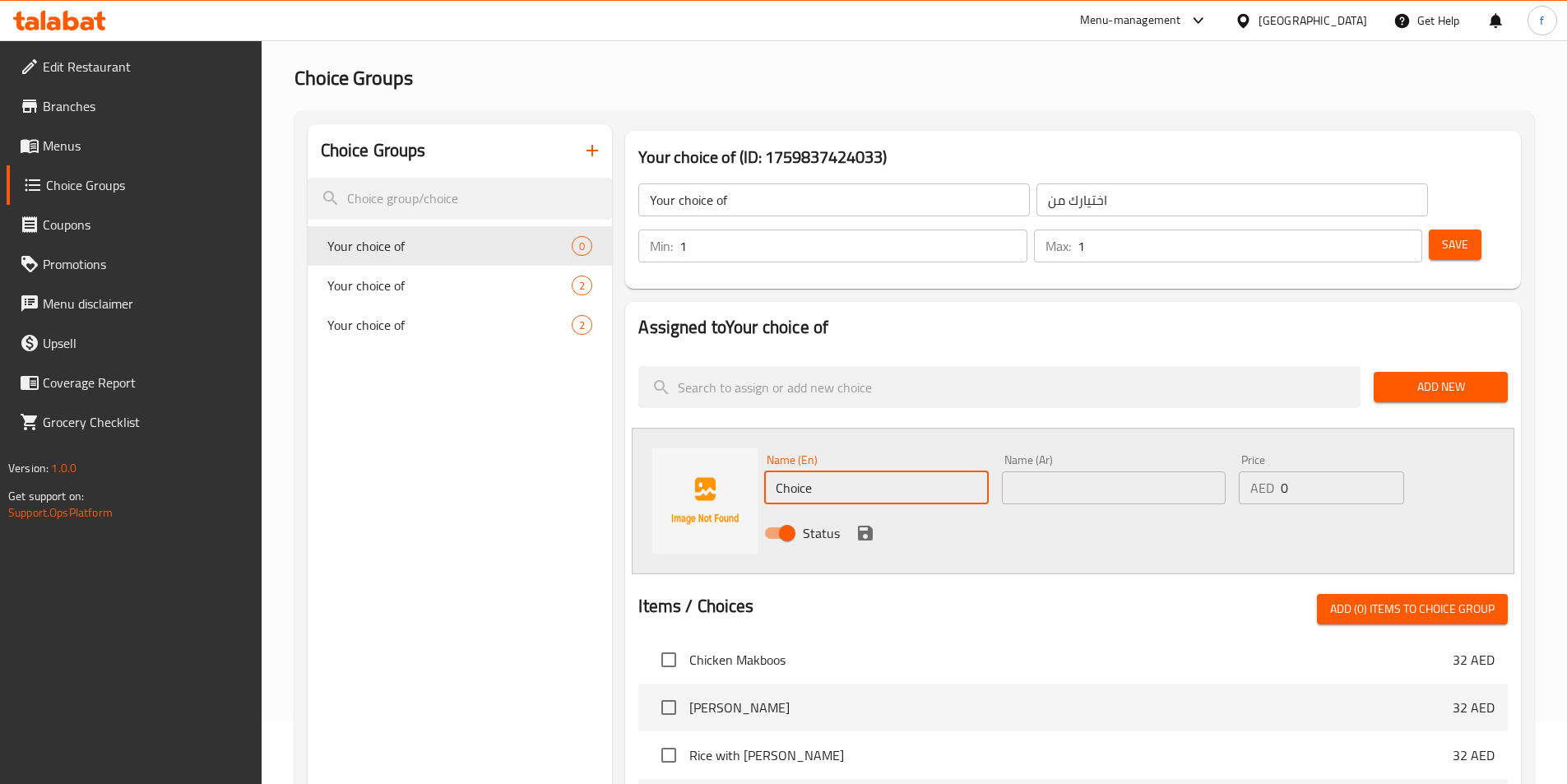
click at [897, 471] on input "Choice" at bounding box center [876, 487] width 224 height 33
paste input "seafood"
type input "seafood"
click at [1055, 471] on input "text" at bounding box center [1114, 487] width 224 height 33
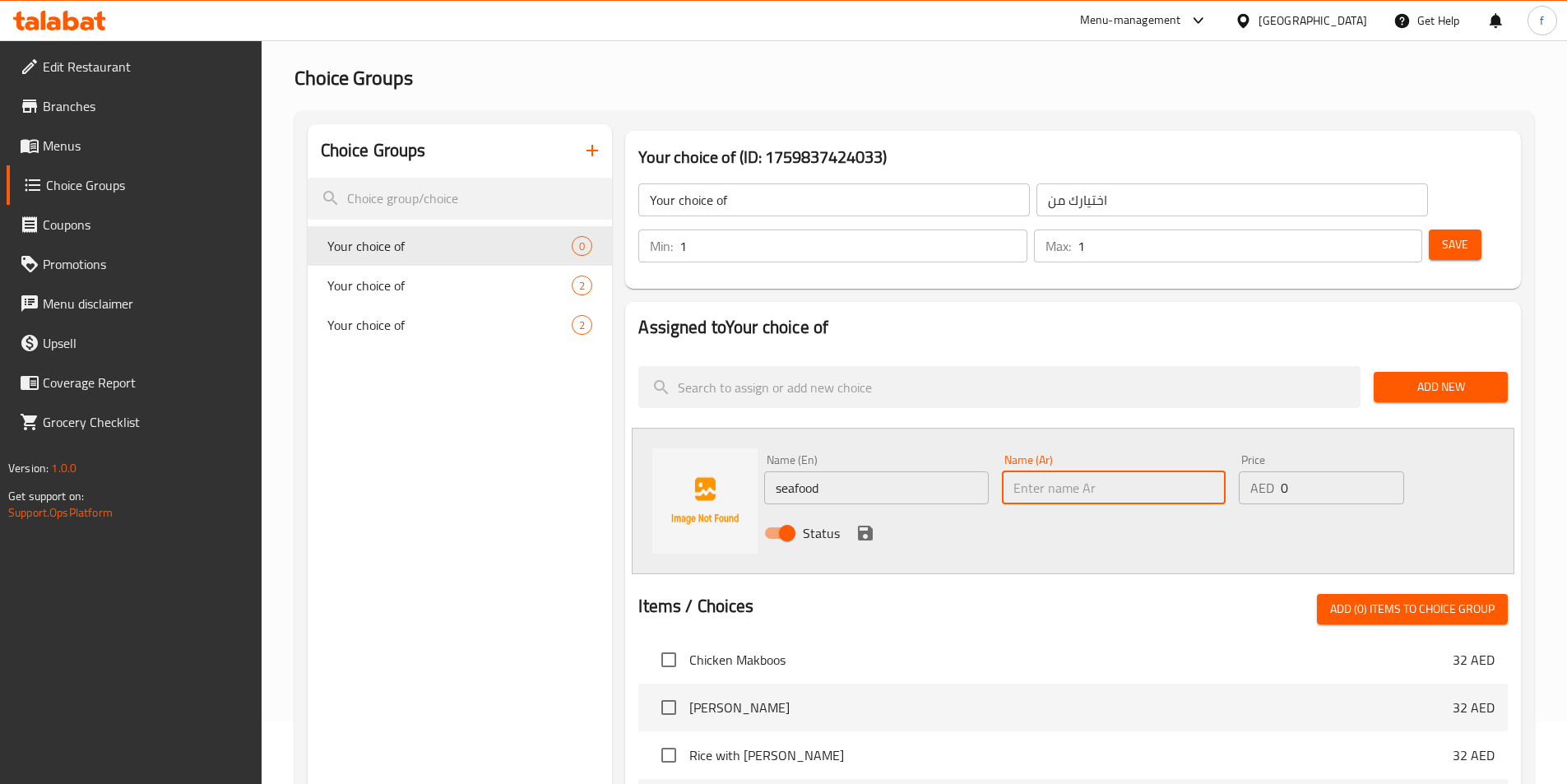
paste input "المأكولات البحرية"
type input "المأكولات البحرية"
click at [885, 510] on div "Status" at bounding box center [1114, 532] width 713 height 44
click at [863, 525] on icon "save" at bounding box center [866, 533] width 15 height 15
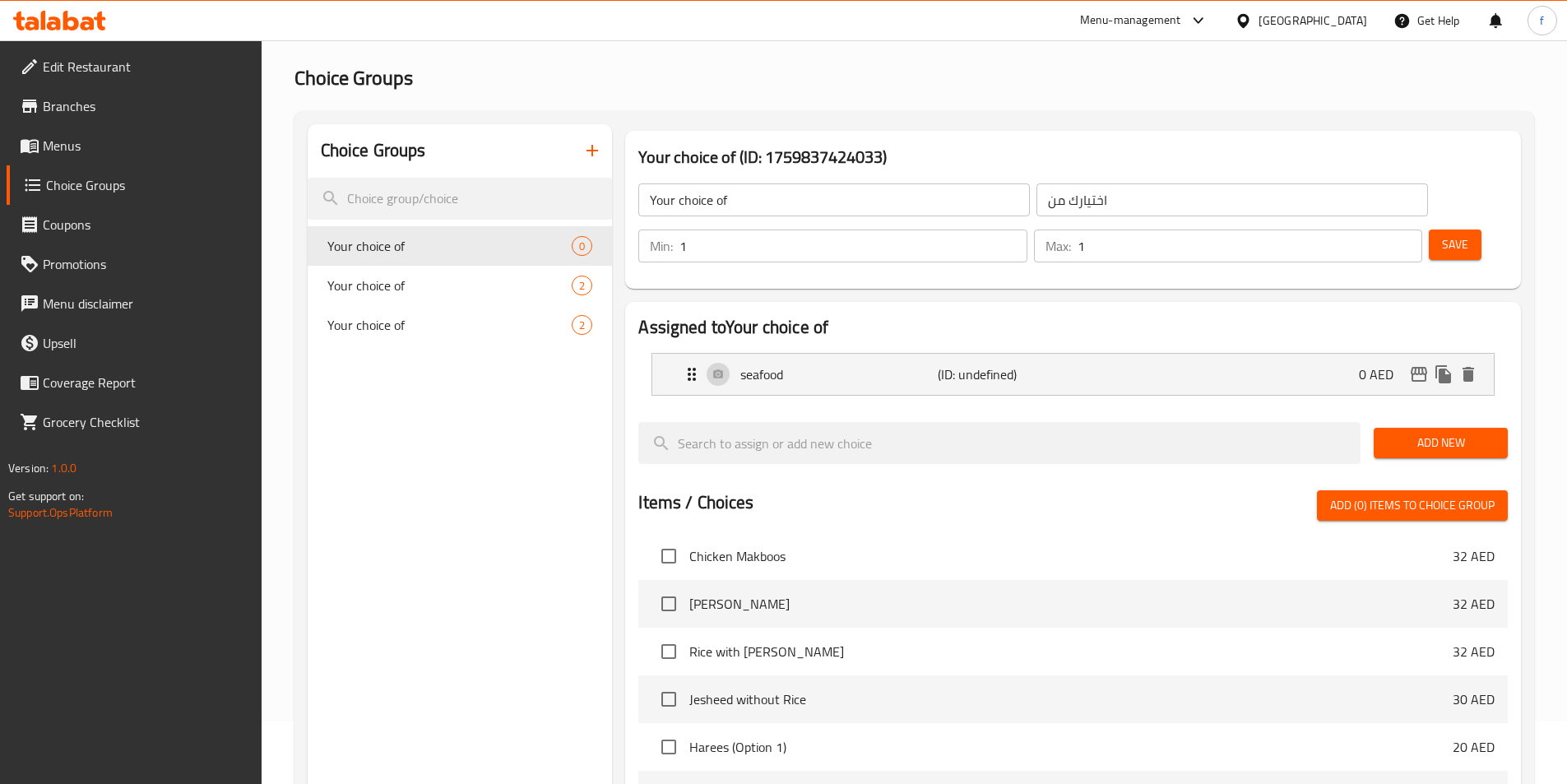
click at [1466, 432] on span "Add New" at bounding box center [1441, 442] width 108 height 21
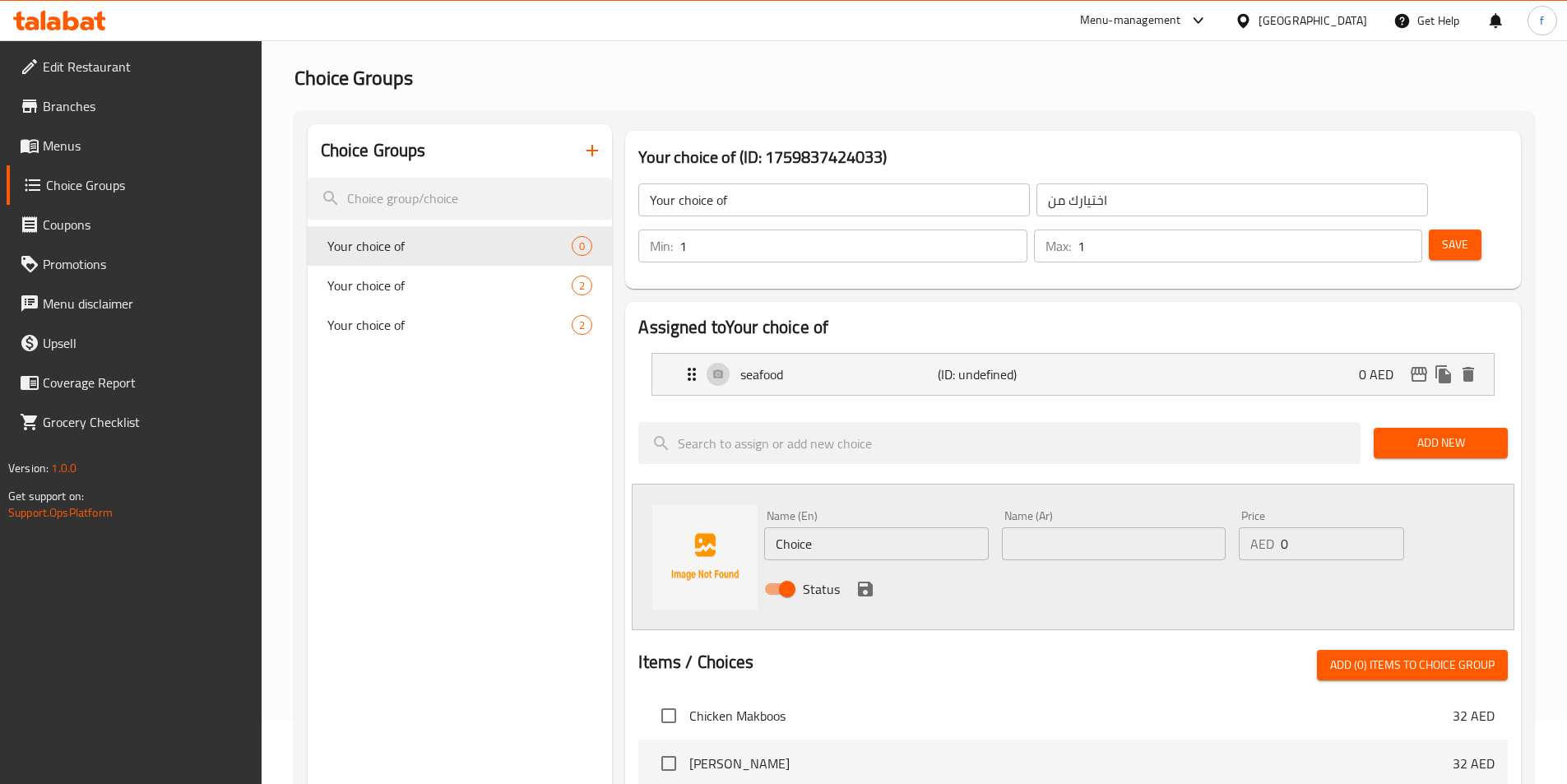
click at [897, 527] on input "Choice" at bounding box center [876, 543] width 224 height 33
paste input "meat"
type input "meat"
click at [1046, 527] on input "text" at bounding box center [1114, 543] width 224 height 33
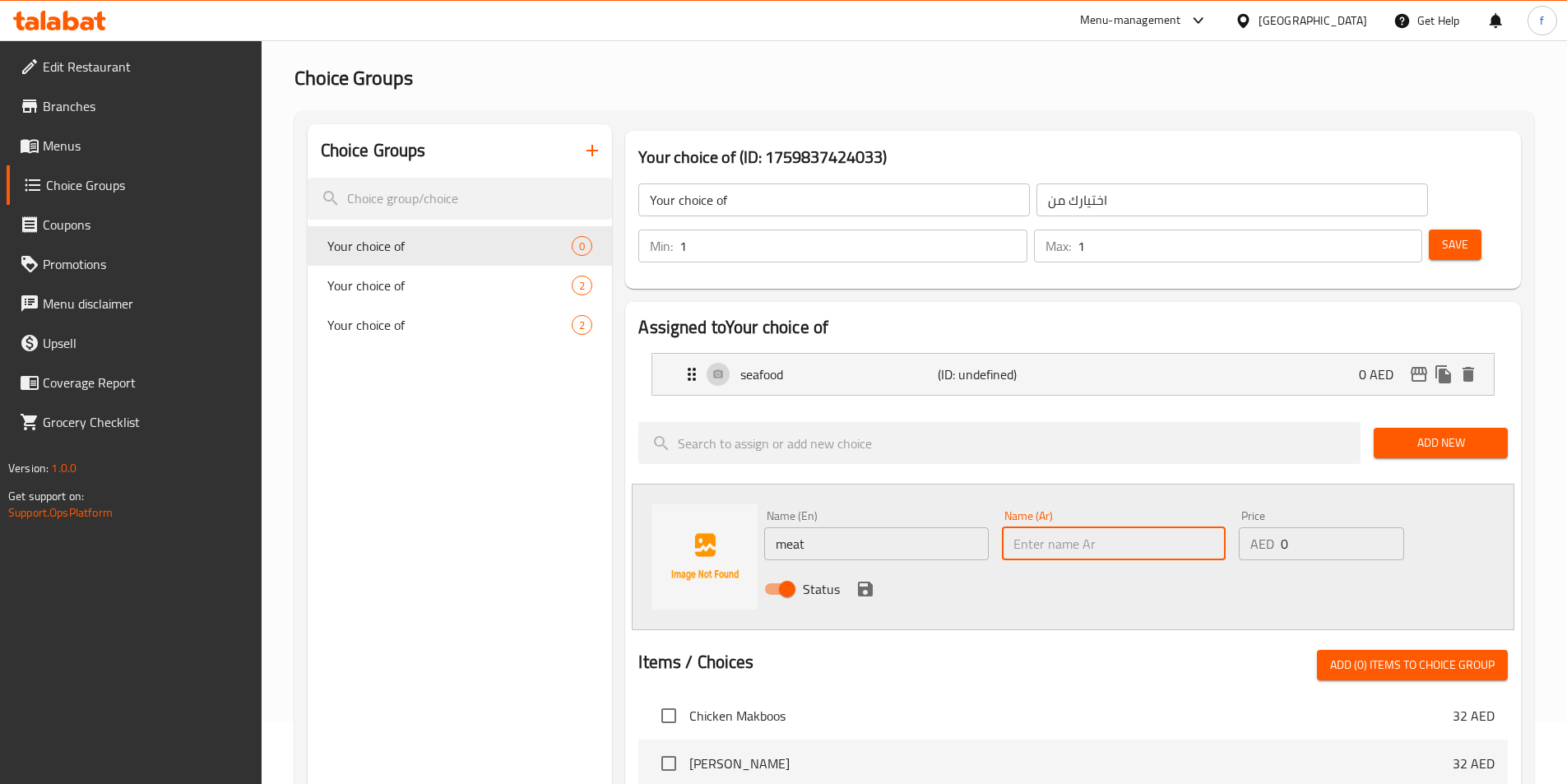
paste input "اللحوم"
click at [1036, 527] on input "اللحوم" at bounding box center [1114, 543] width 224 height 33
type input "اللحم"
click at [868, 579] on icon "save" at bounding box center [865, 589] width 20 height 20
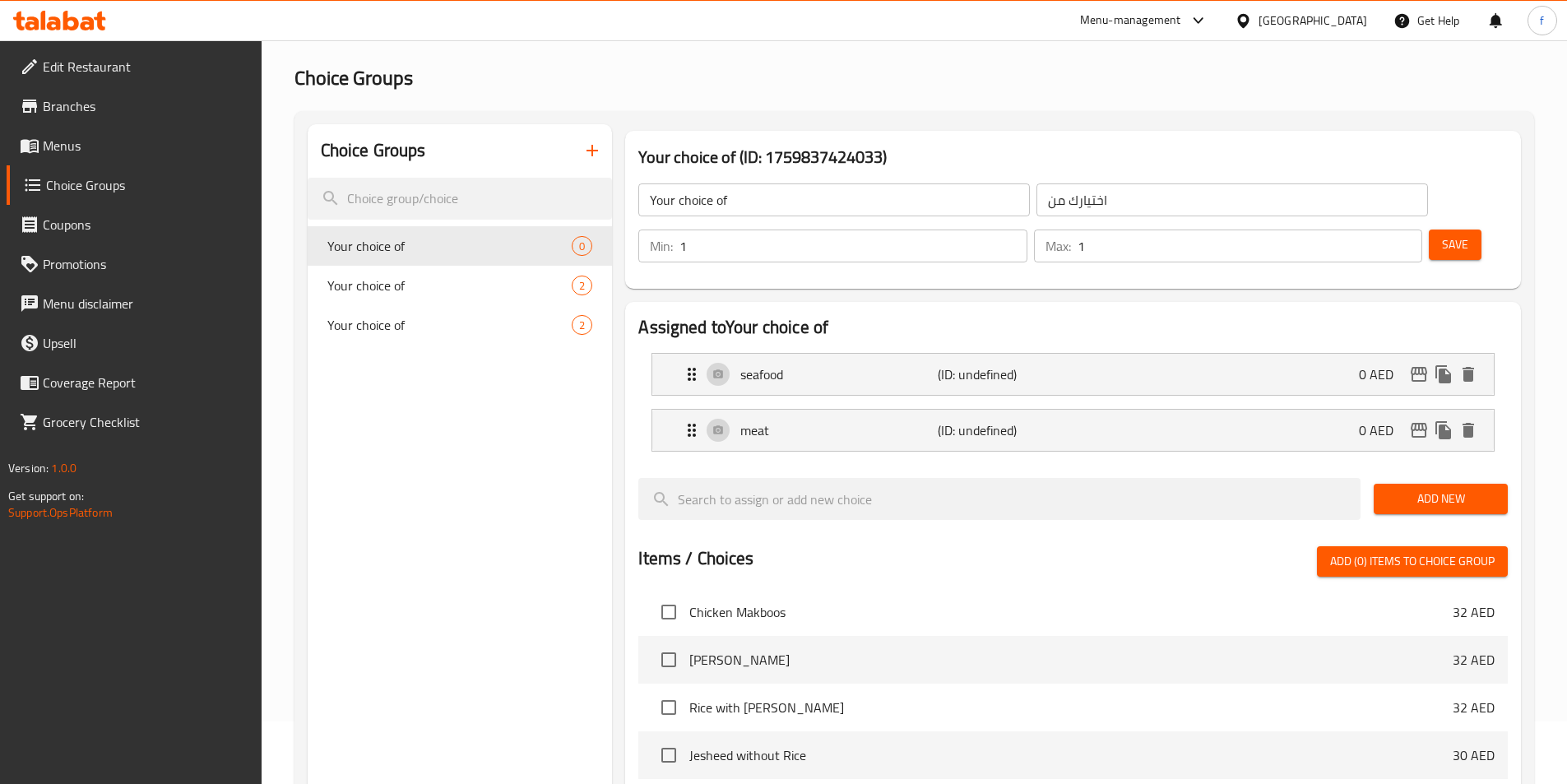
click at [1384, 483] on button "Add New" at bounding box center [1441, 498] width 134 height 30
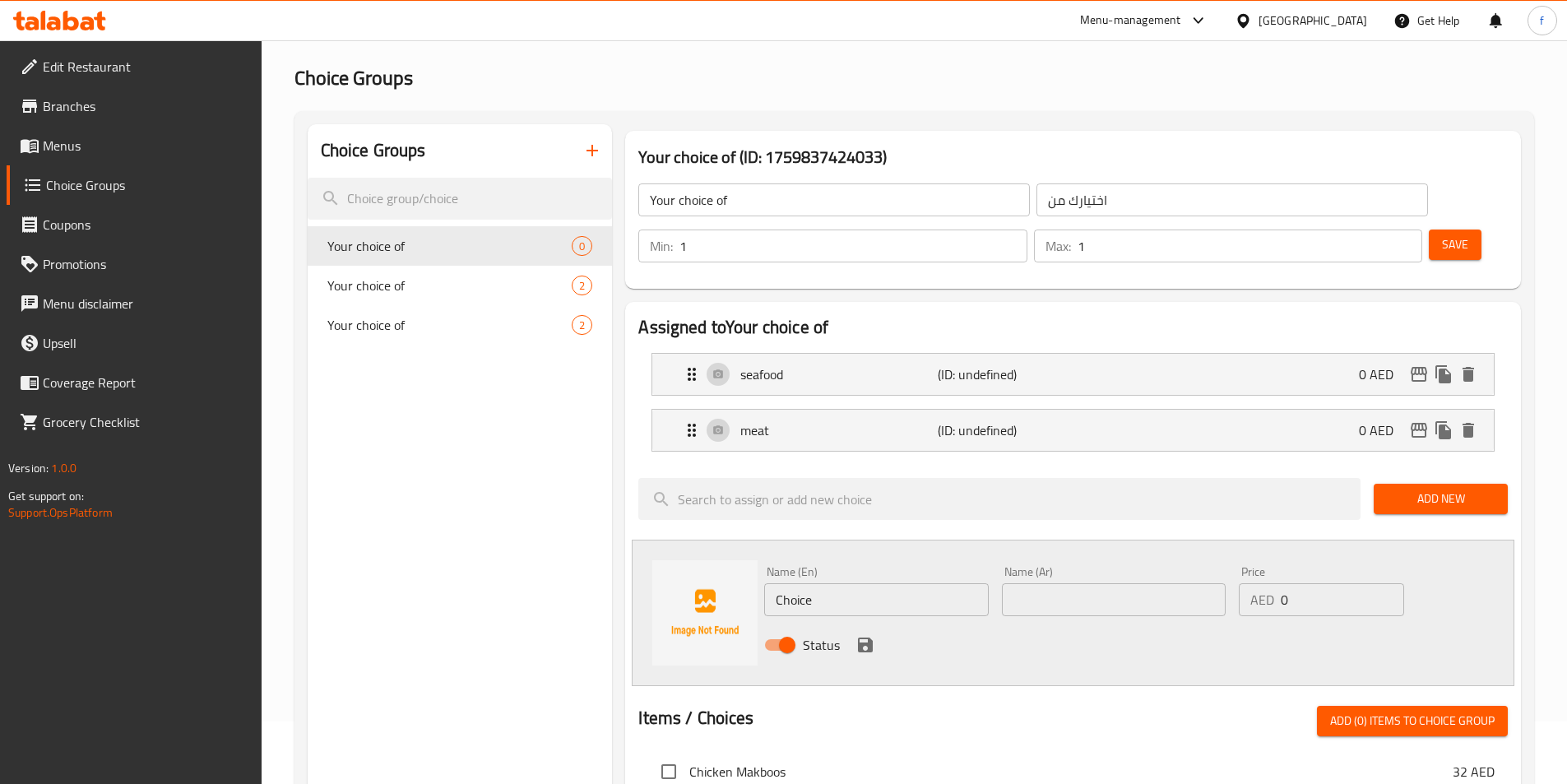
click at [839, 583] on input "Choice" at bounding box center [876, 599] width 224 height 33
paste input "chicken"
type input "chicken"
click at [1118, 583] on input "text" at bounding box center [1114, 599] width 224 height 33
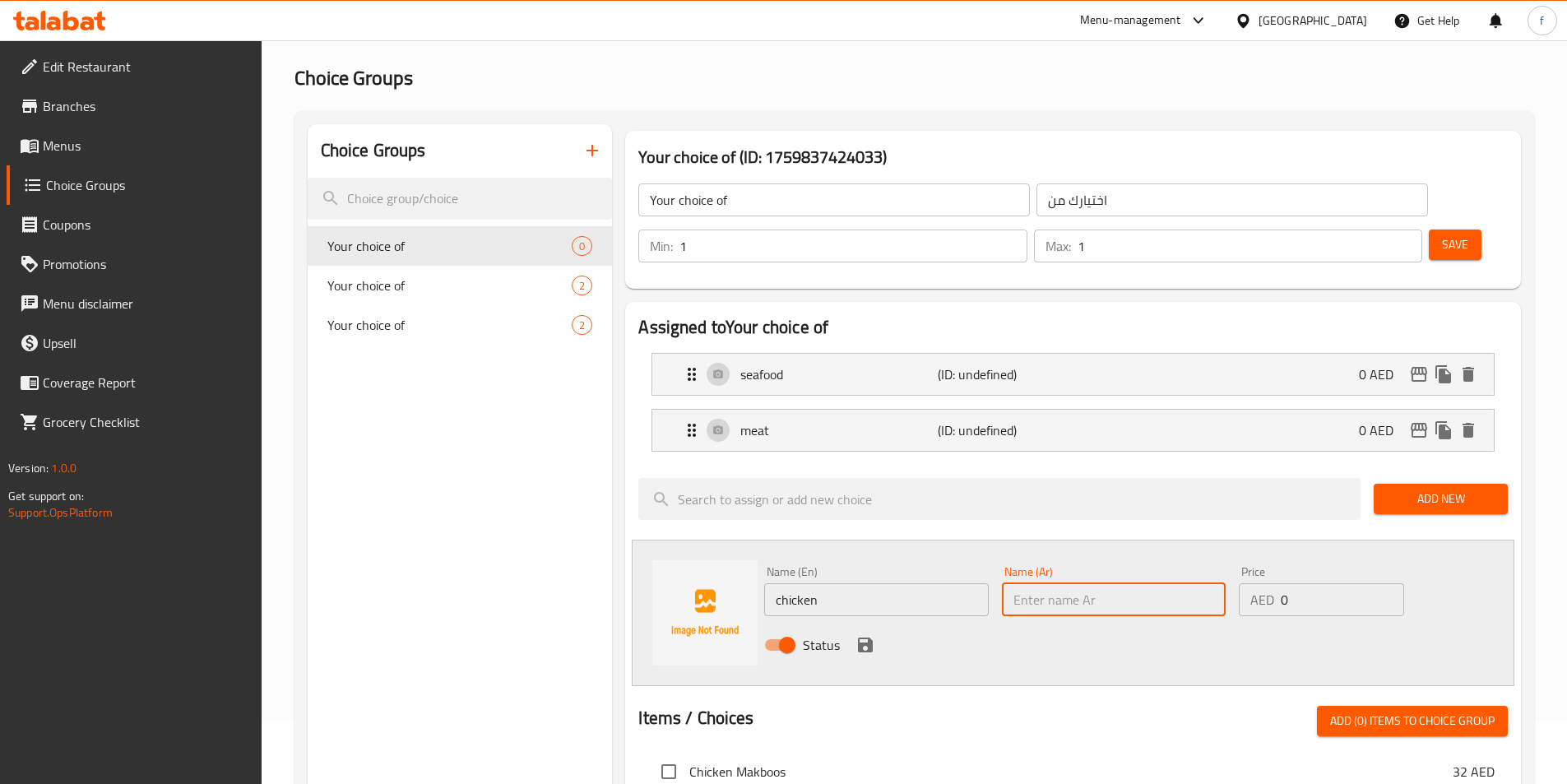
paste input "الدجاج"
type input "الدجاج"
drag, startPoint x: 1105, startPoint y: 602, endPoint x: 813, endPoint y: 607, distance: 292.0
click at [1104, 623] on div "Status" at bounding box center [1114, 644] width 713 height 44
click at [853, 632] on button "save" at bounding box center [866, 644] width 25 height 25
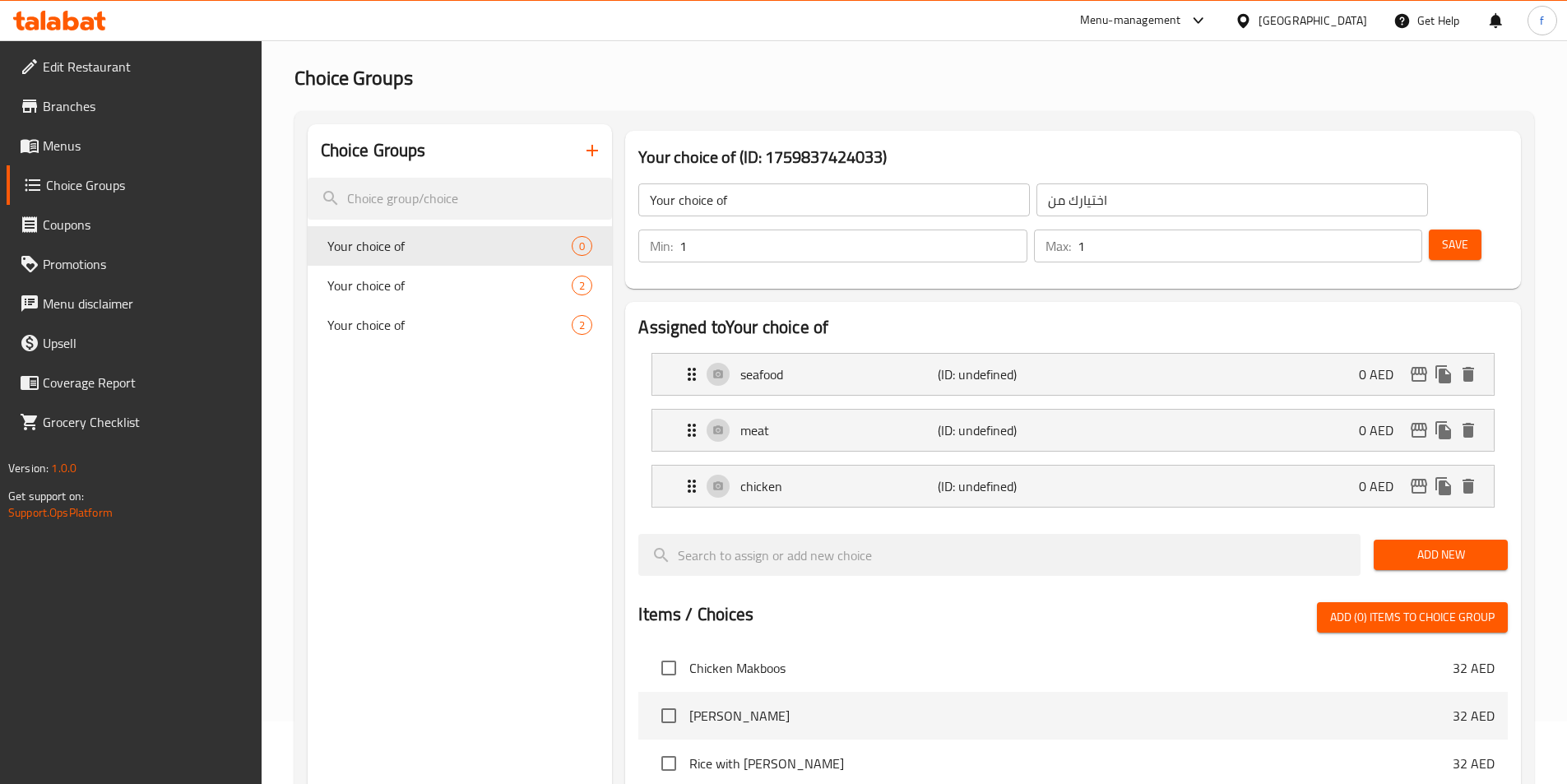
drag, startPoint x: 1445, startPoint y: 189, endPoint x: 1374, endPoint y: 257, distance: 98.3
click at [1445, 229] on button "Save" at bounding box center [1456, 244] width 53 height 30
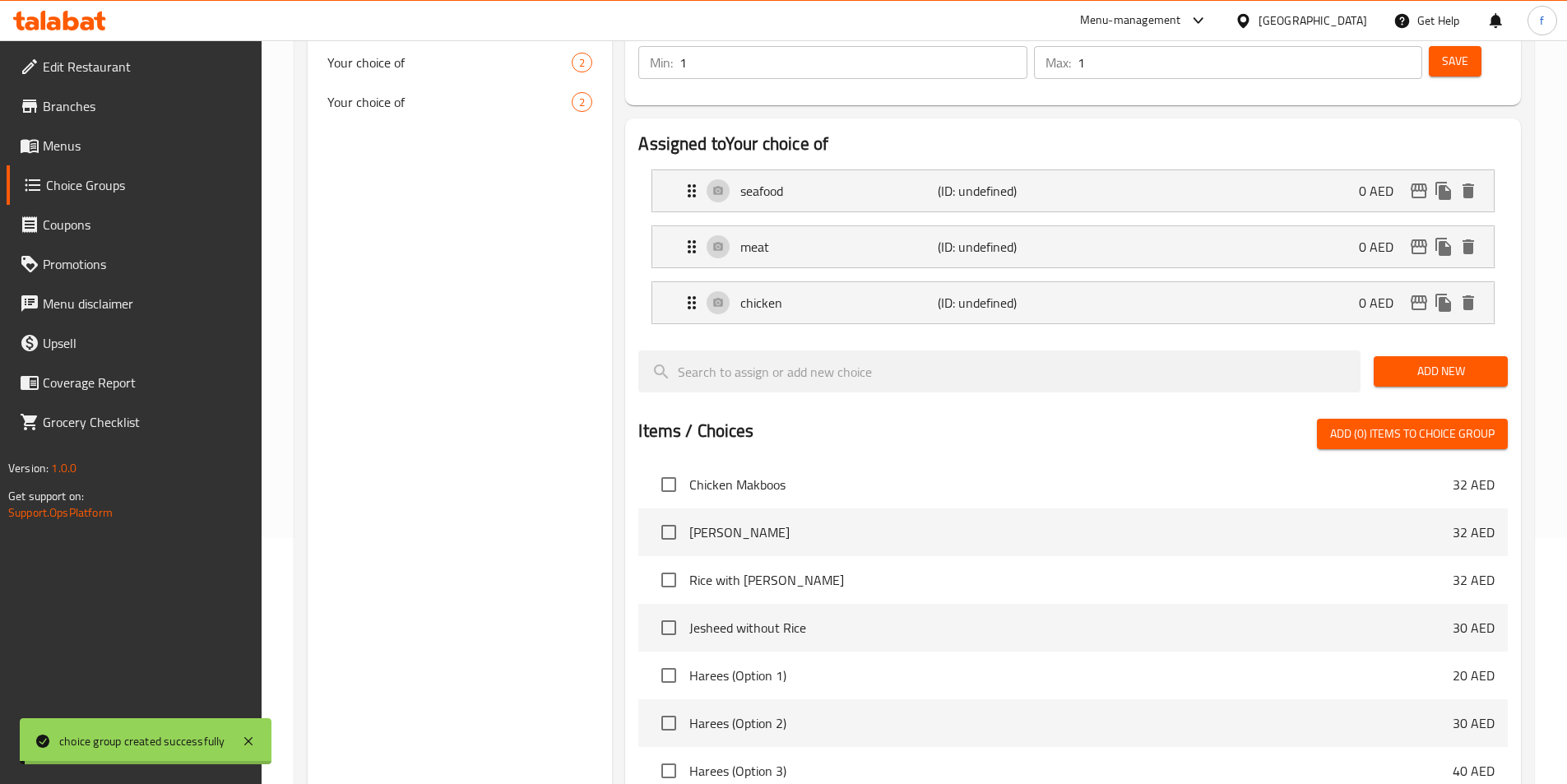
scroll to position [529, 0]
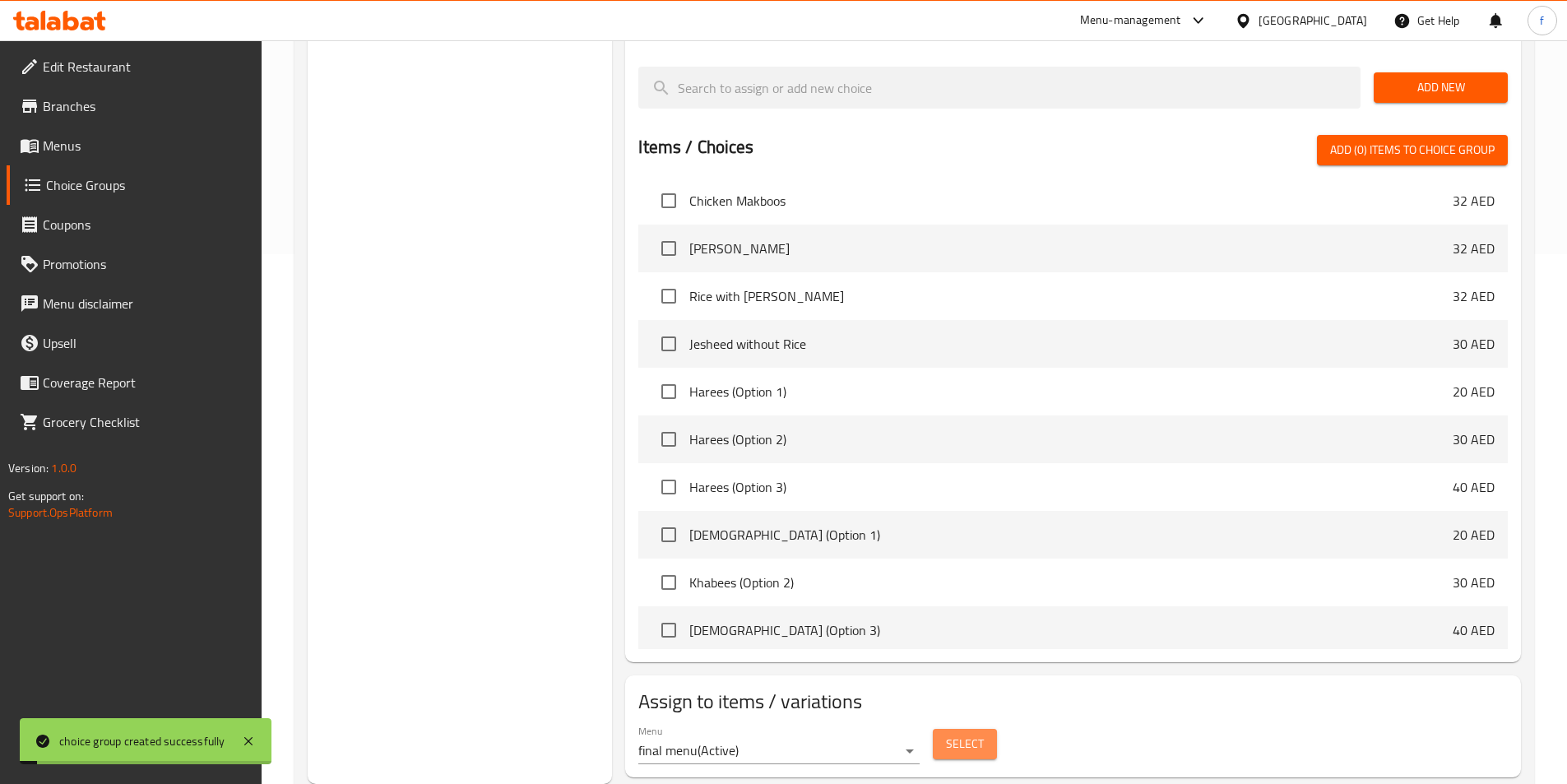
click at [989, 728] on button "Select" at bounding box center [965, 743] width 64 height 30
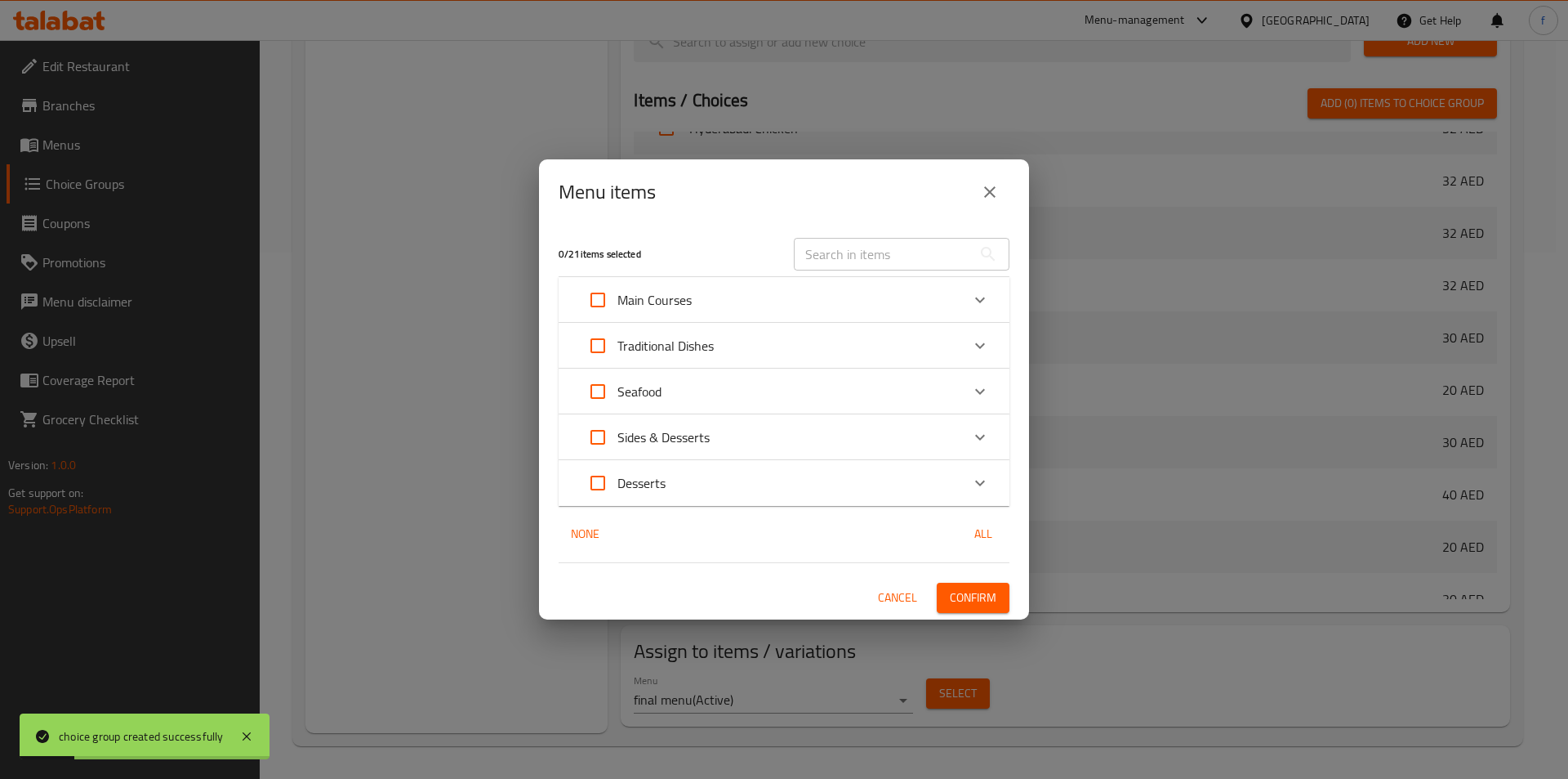
click at [889, 253] on input "text" at bounding box center [883, 254] width 178 height 33
paste input "Plain Rice"
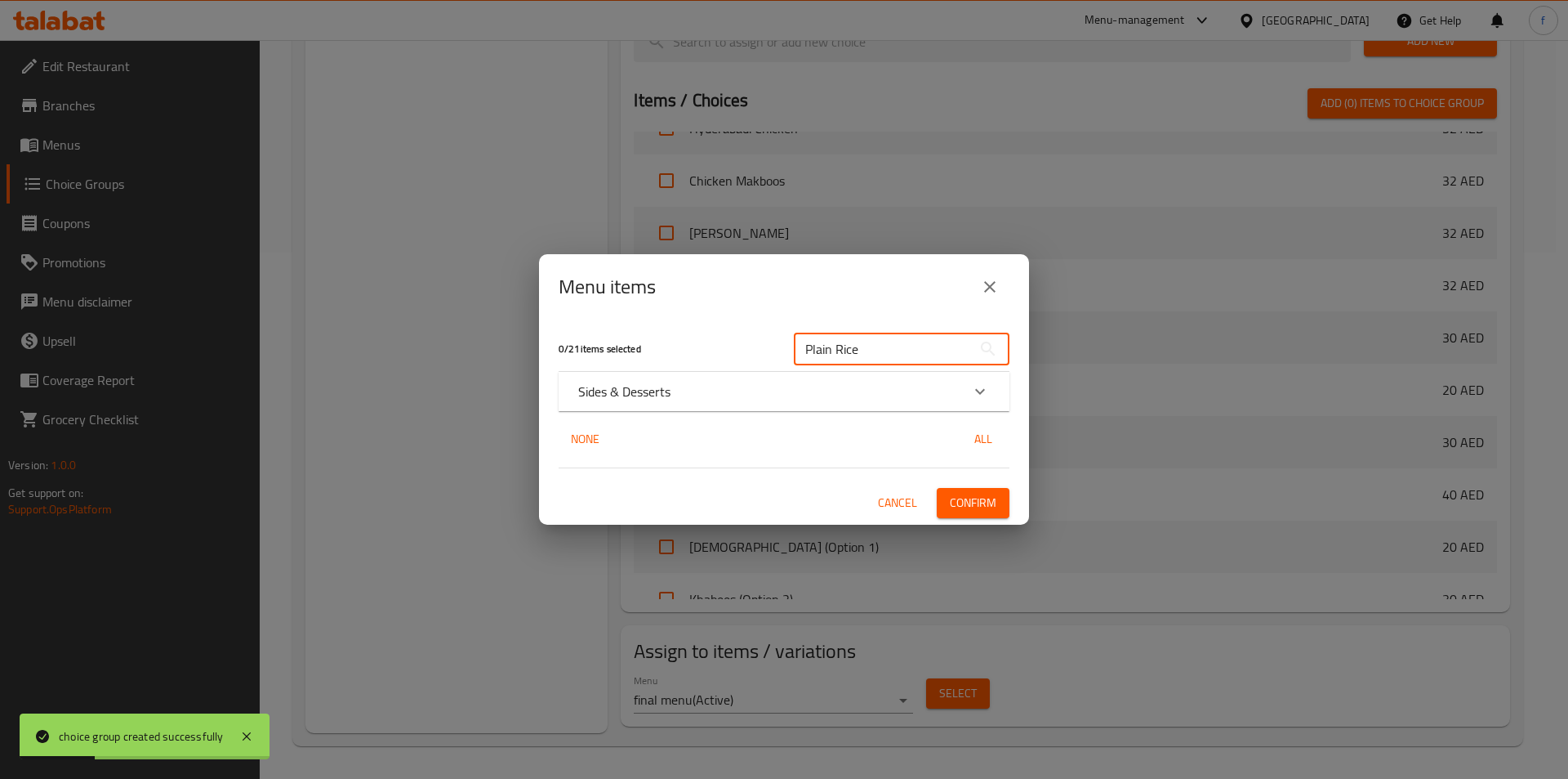
type input "Plain Rice"
click at [871, 404] on div "Sides & Desserts" at bounding box center [784, 392] width 451 height 39
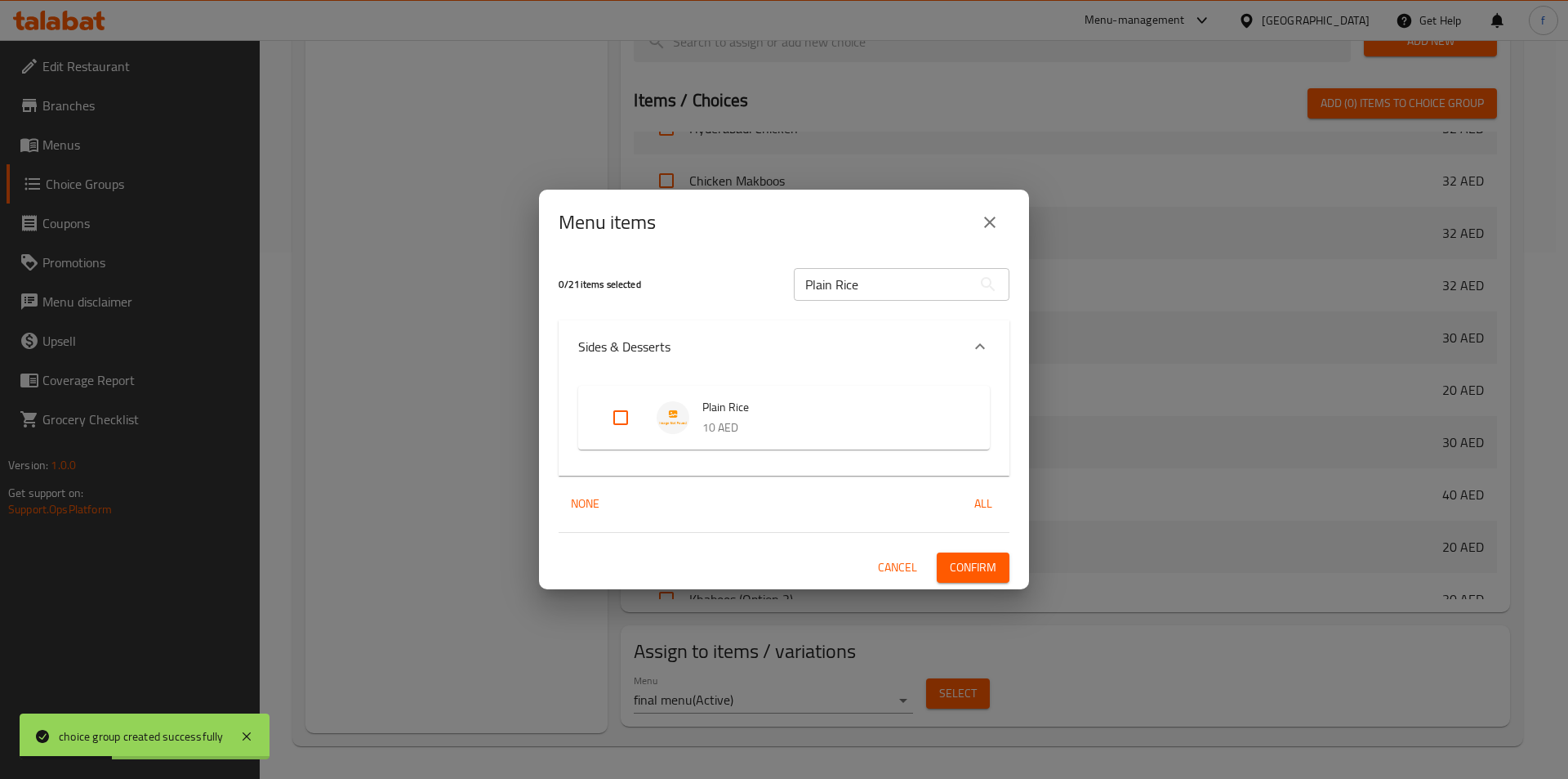
click at [607, 408] on input "Expand" at bounding box center [620, 417] width 39 height 39
checkbox input "true"
click at [993, 573] on span "Confirm" at bounding box center [974, 567] width 47 height 21
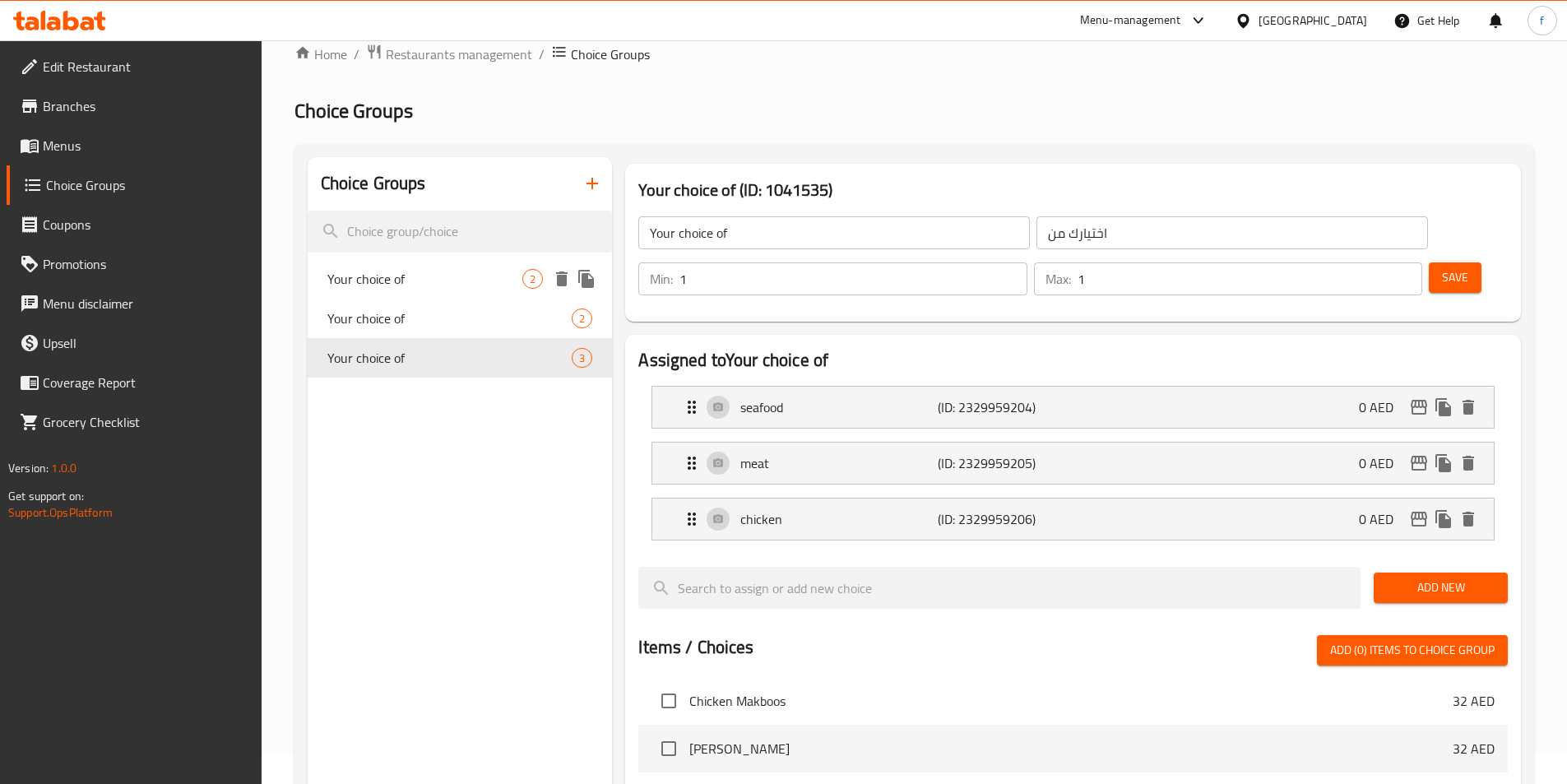
scroll to position [0, 0]
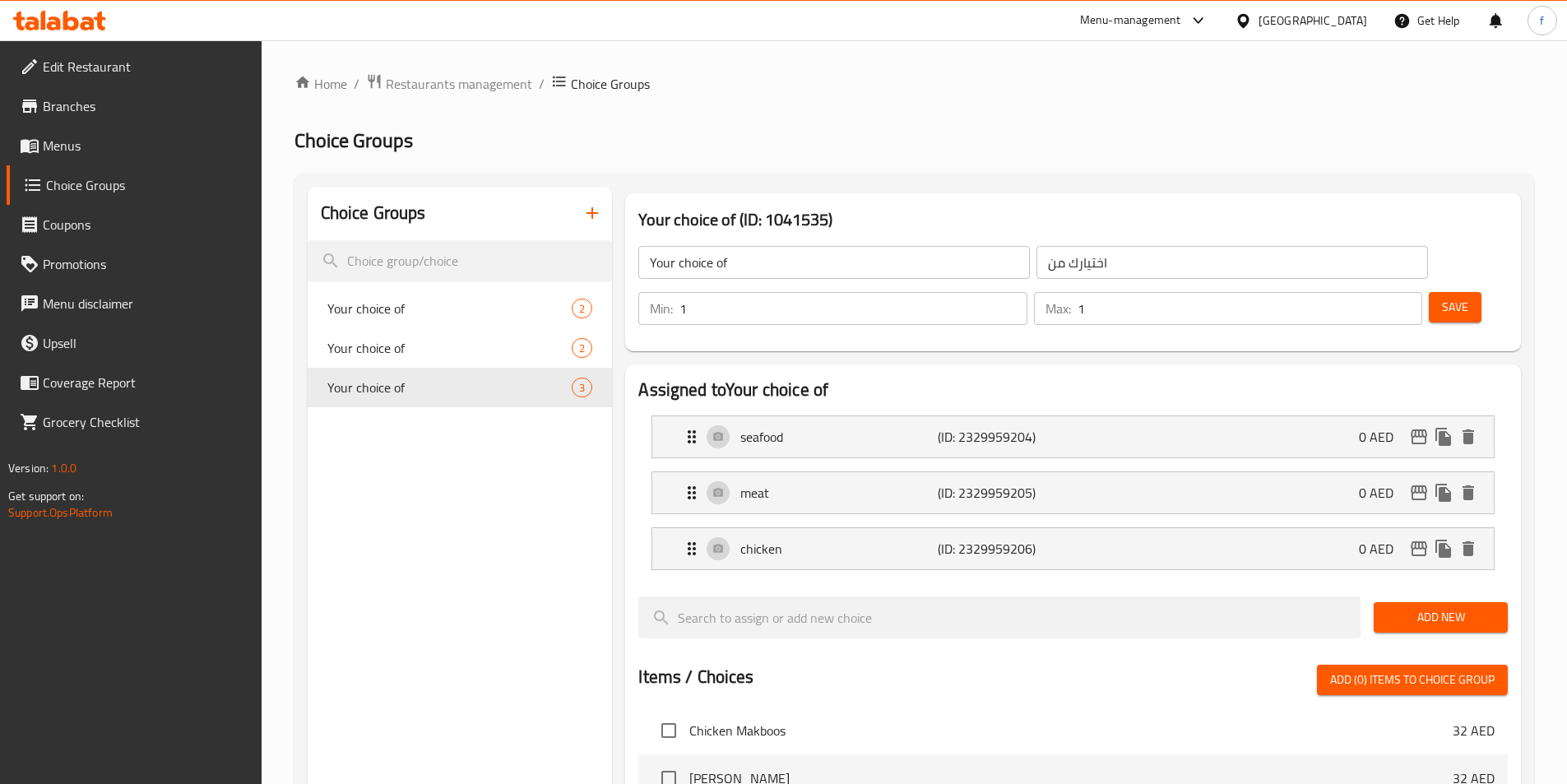
click at [603, 223] on button "button" at bounding box center [593, 213] width 40 height 40
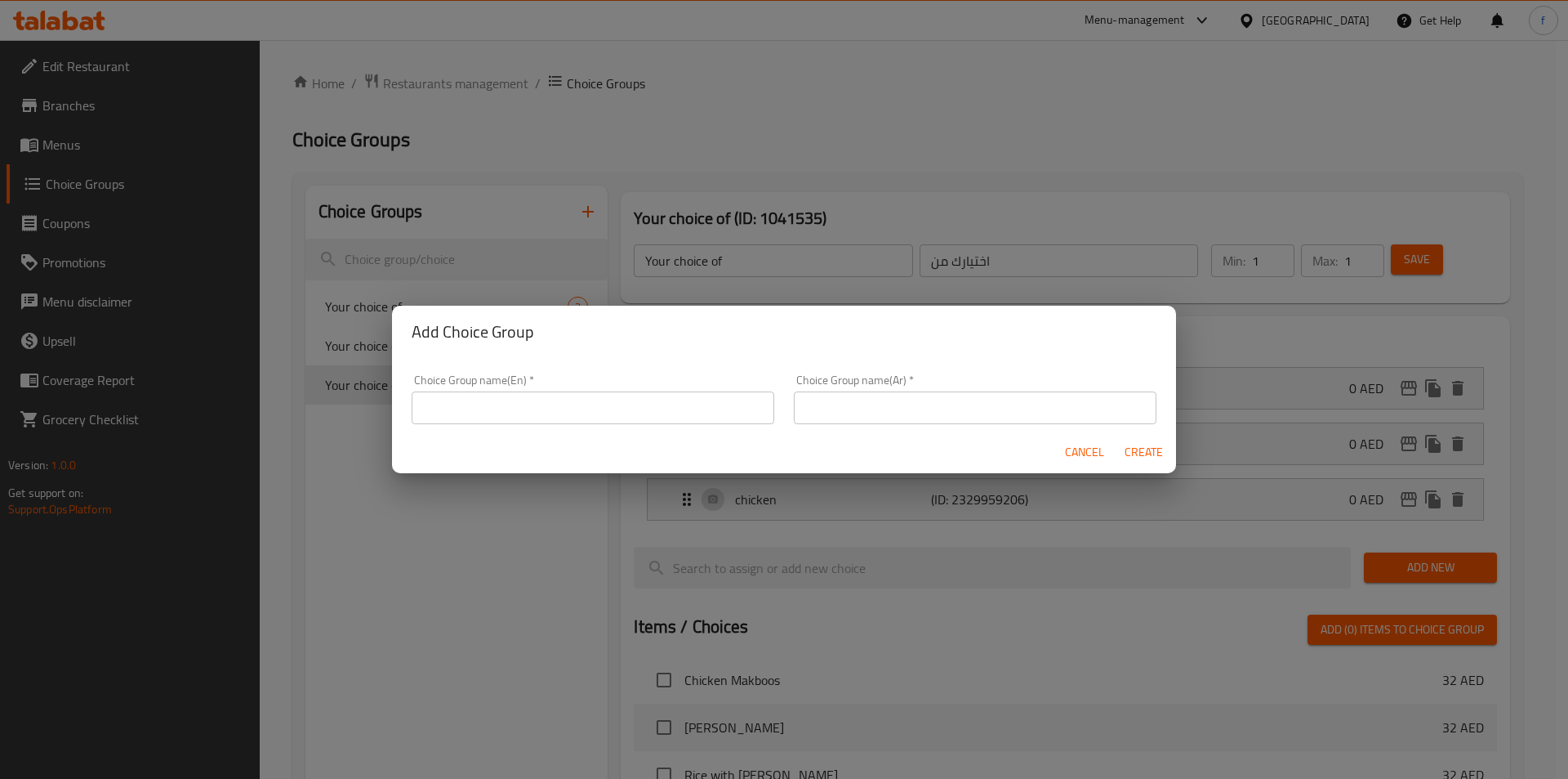
click at [528, 416] on input "text" at bounding box center [592, 407] width 363 height 33
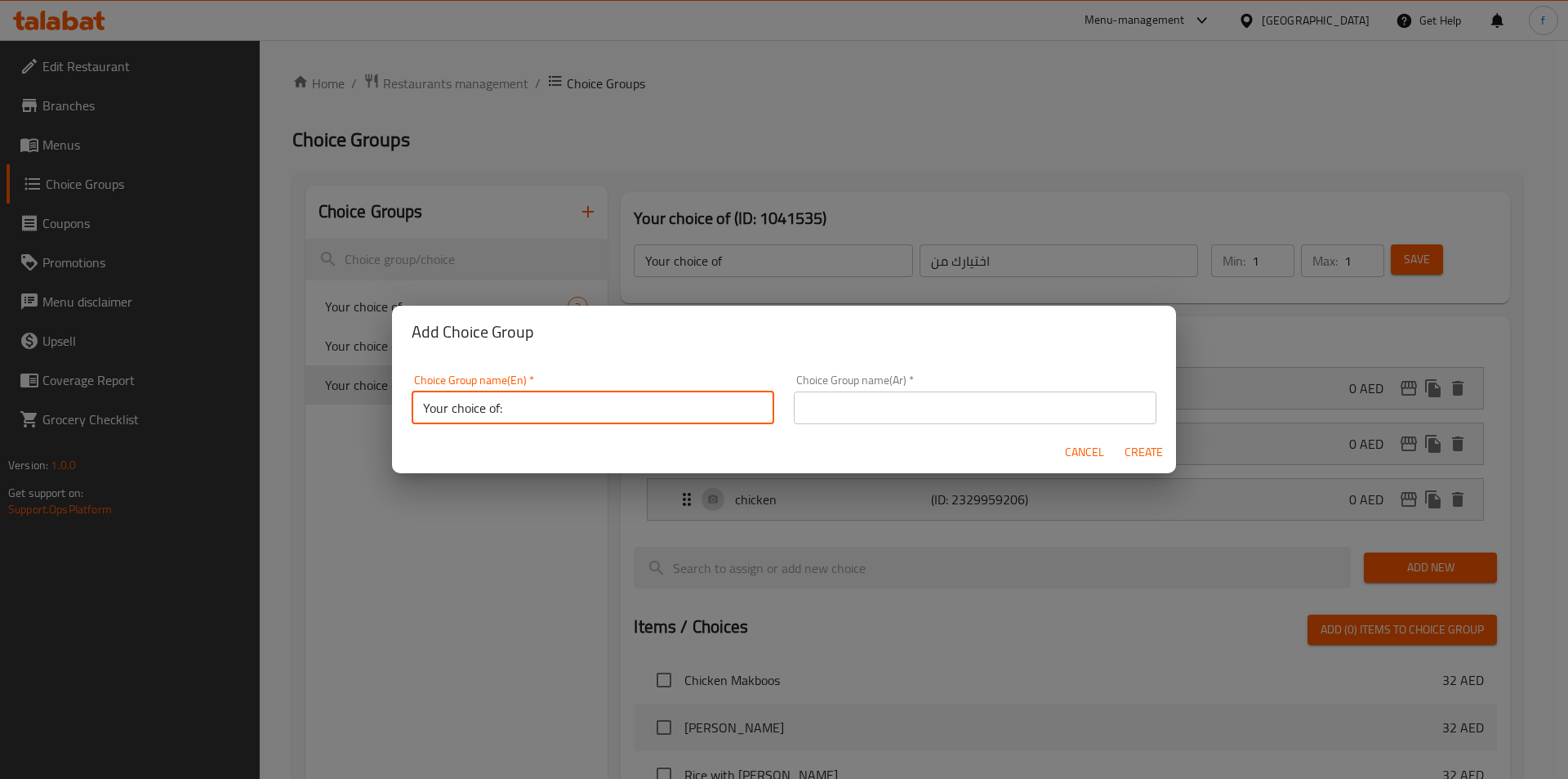
type input "Your choice of:"
click at [918, 439] on div "Cancel Create" at bounding box center [784, 452] width 784 height 43
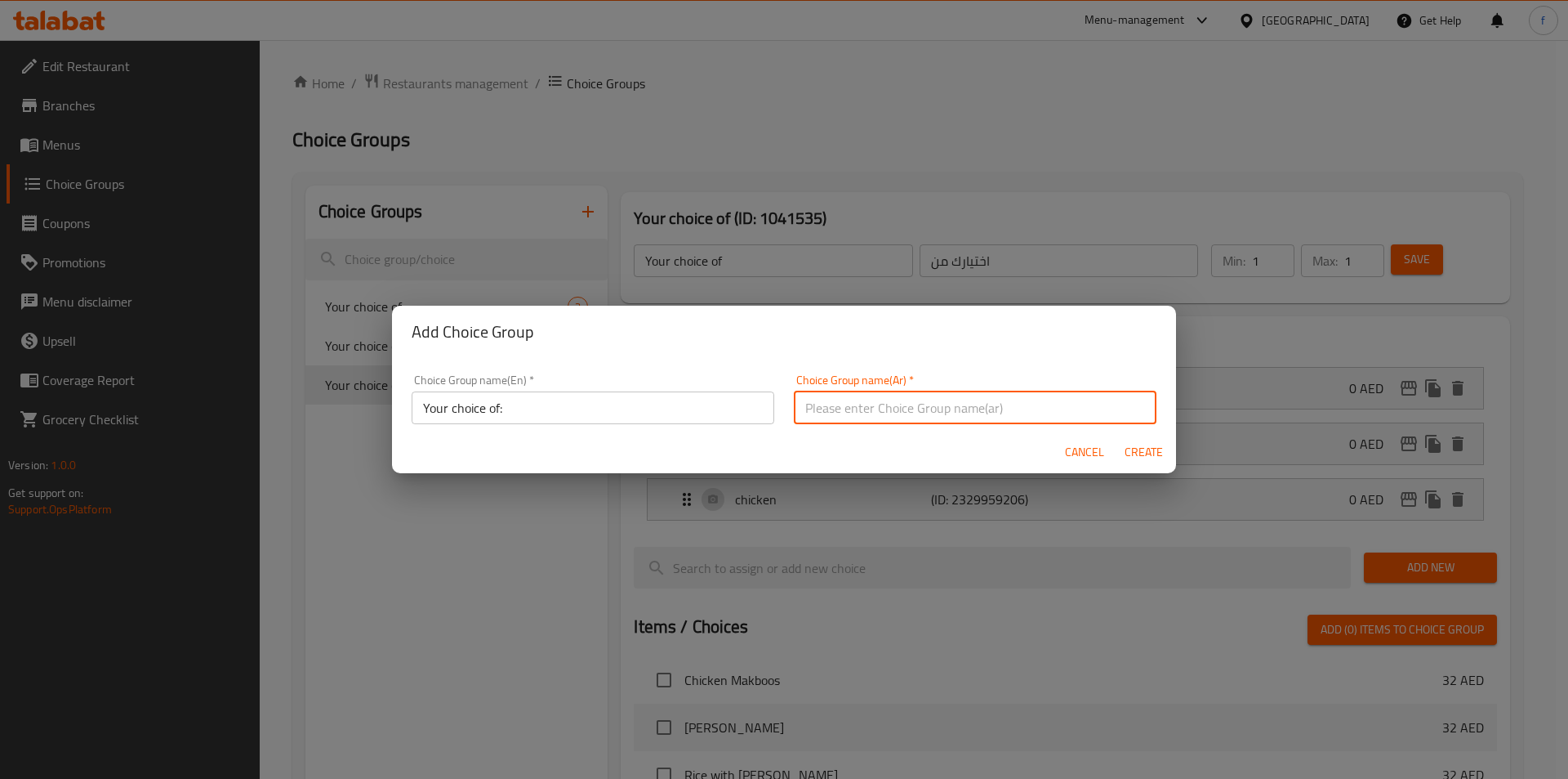
click at [908, 402] on input "text" at bounding box center [975, 407] width 363 height 33
type input "اختيارك من:"
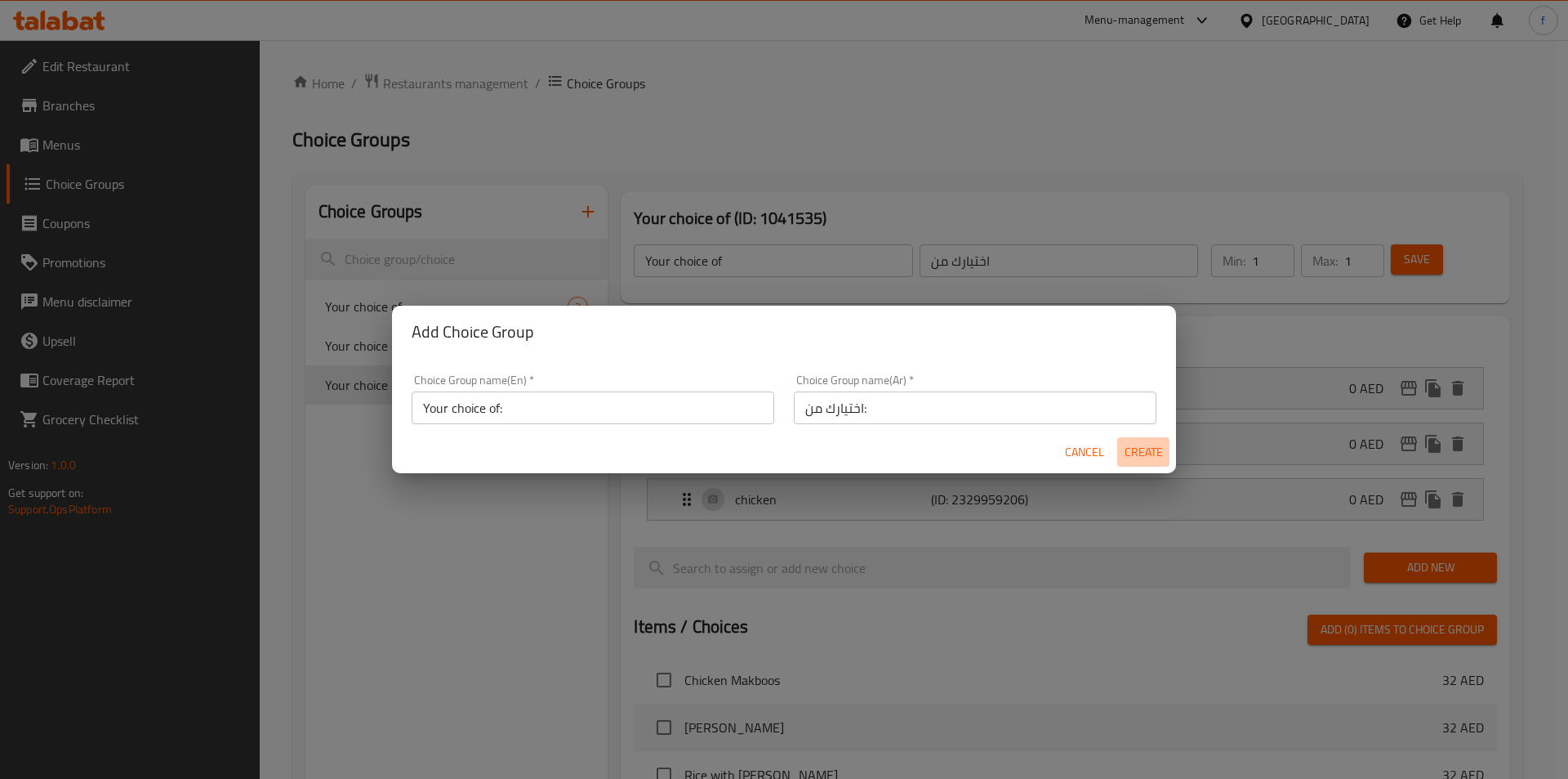
click at [1127, 455] on span "Create" at bounding box center [1143, 453] width 39 height 21
type input "Your choice of:"
type input "اختيارك من:"
type input "0"
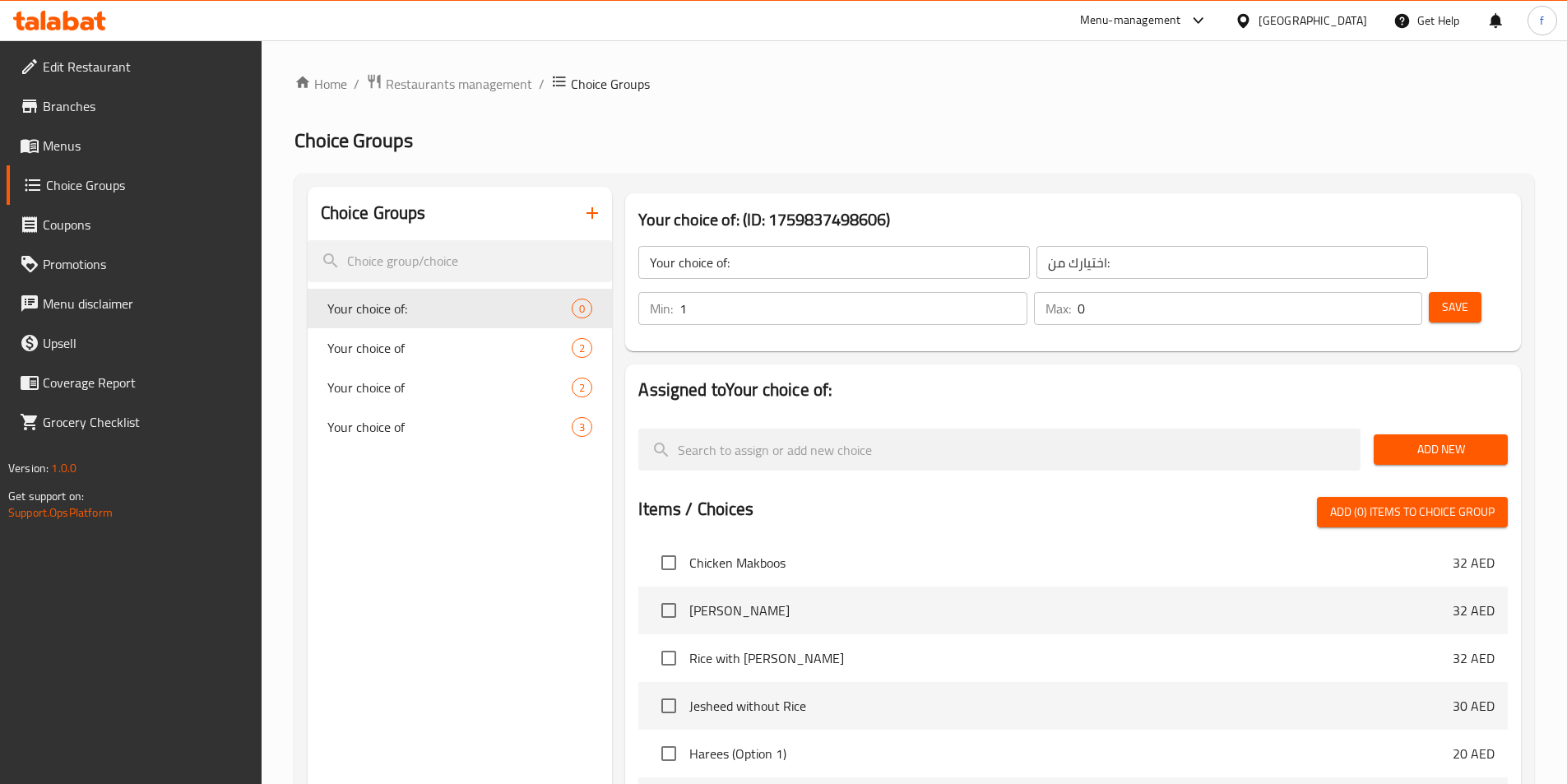
type input "1"
click at [1027, 292] on input "1" at bounding box center [853, 308] width 347 height 33
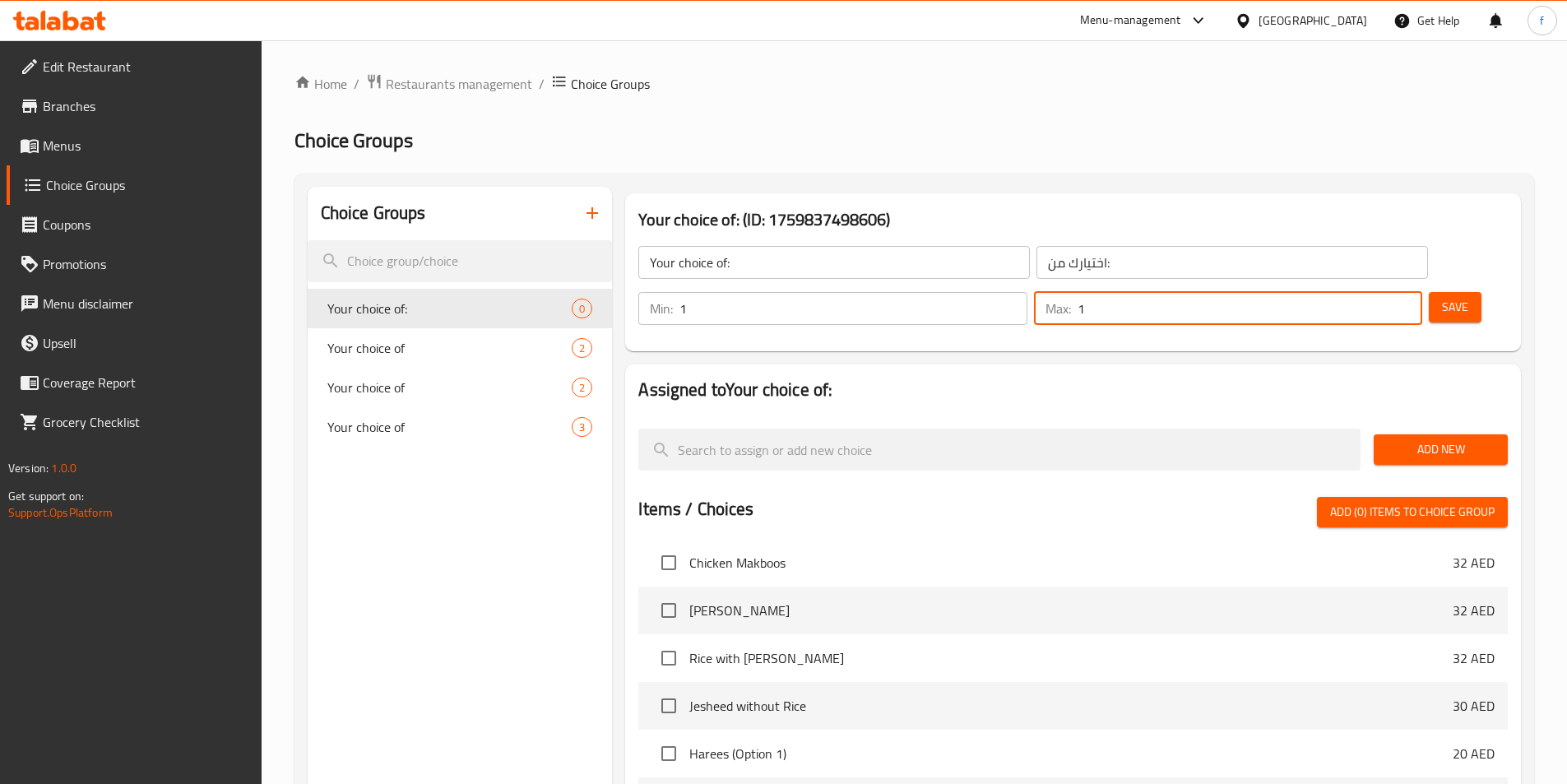
type input "1"
click at [1380, 292] on input "1" at bounding box center [1250, 308] width 345 height 33
click at [1402, 439] on span "Add New" at bounding box center [1441, 449] width 108 height 21
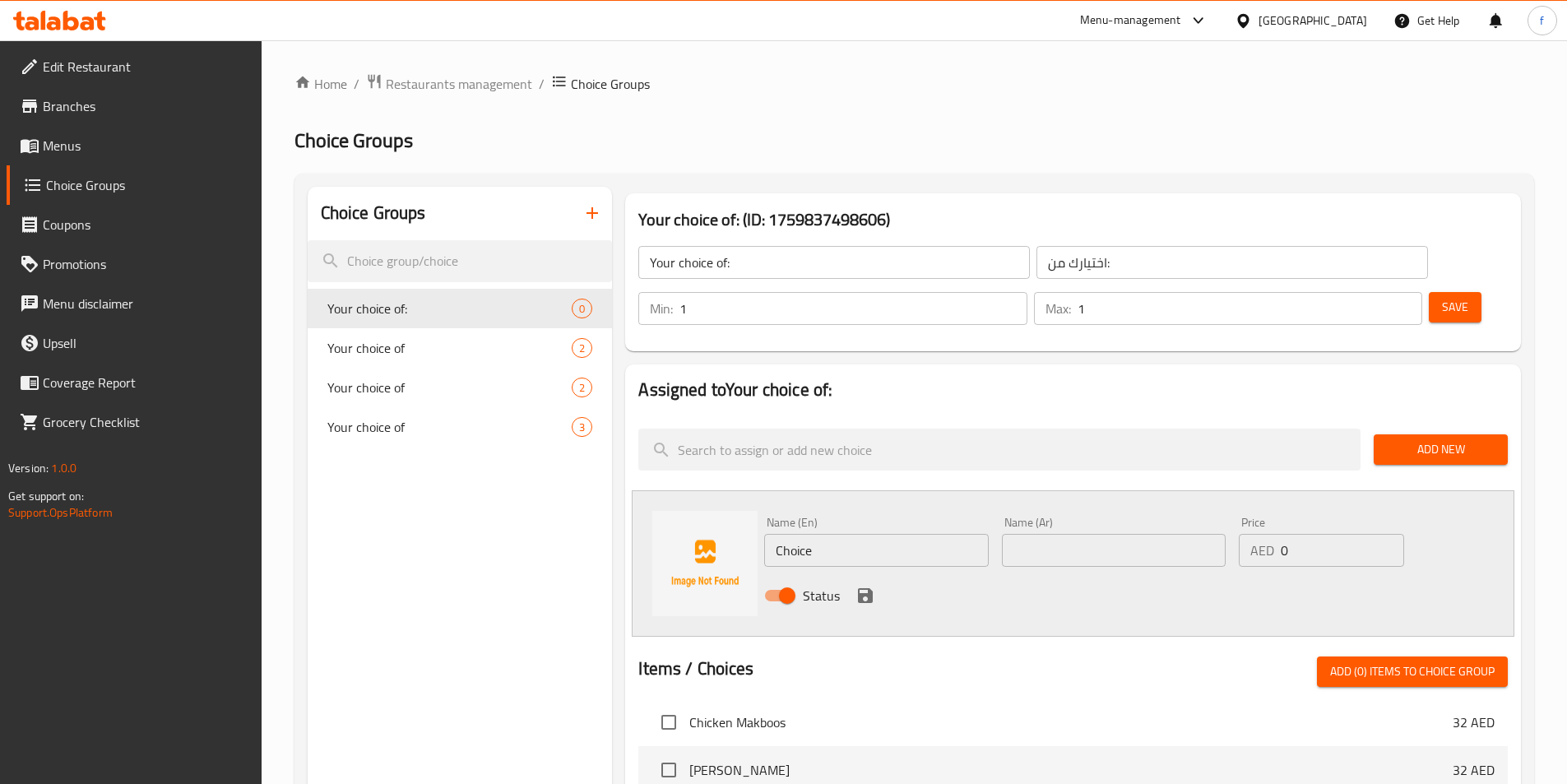
click at [875, 534] on input "Choice" at bounding box center [876, 550] width 224 height 33
paste input "cracked"
type input "cracked"
click at [1079, 534] on input "text" at bounding box center [1114, 550] width 224 height 33
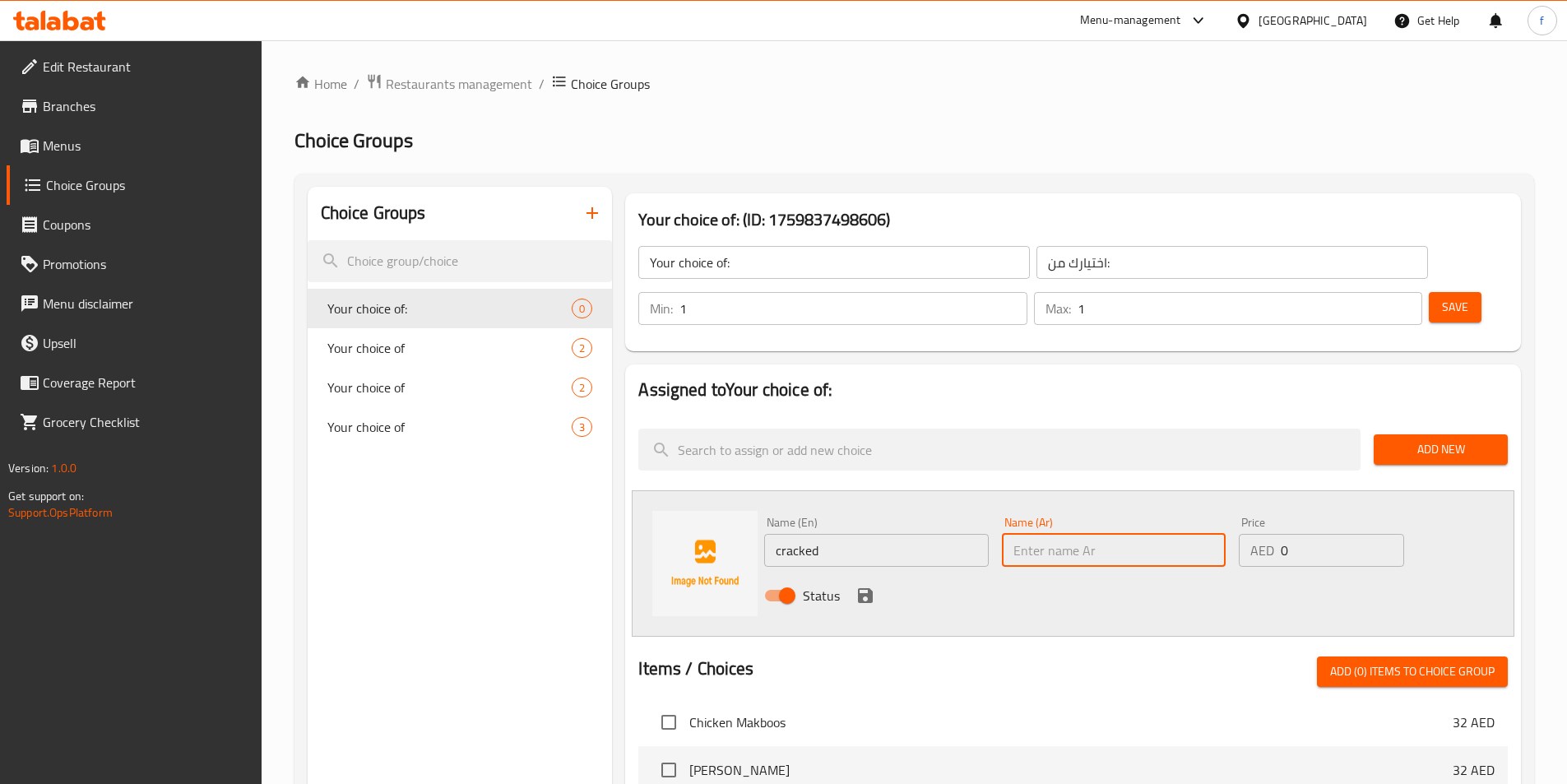
paste input "المكسر"
click at [1003, 573] on div "Status" at bounding box center [1114, 594] width 713 height 44
click at [1158, 534] on input "المكسر" at bounding box center [1114, 550] width 224 height 33
click at [817, 534] on input "cracked" at bounding box center [876, 550] width 224 height 33
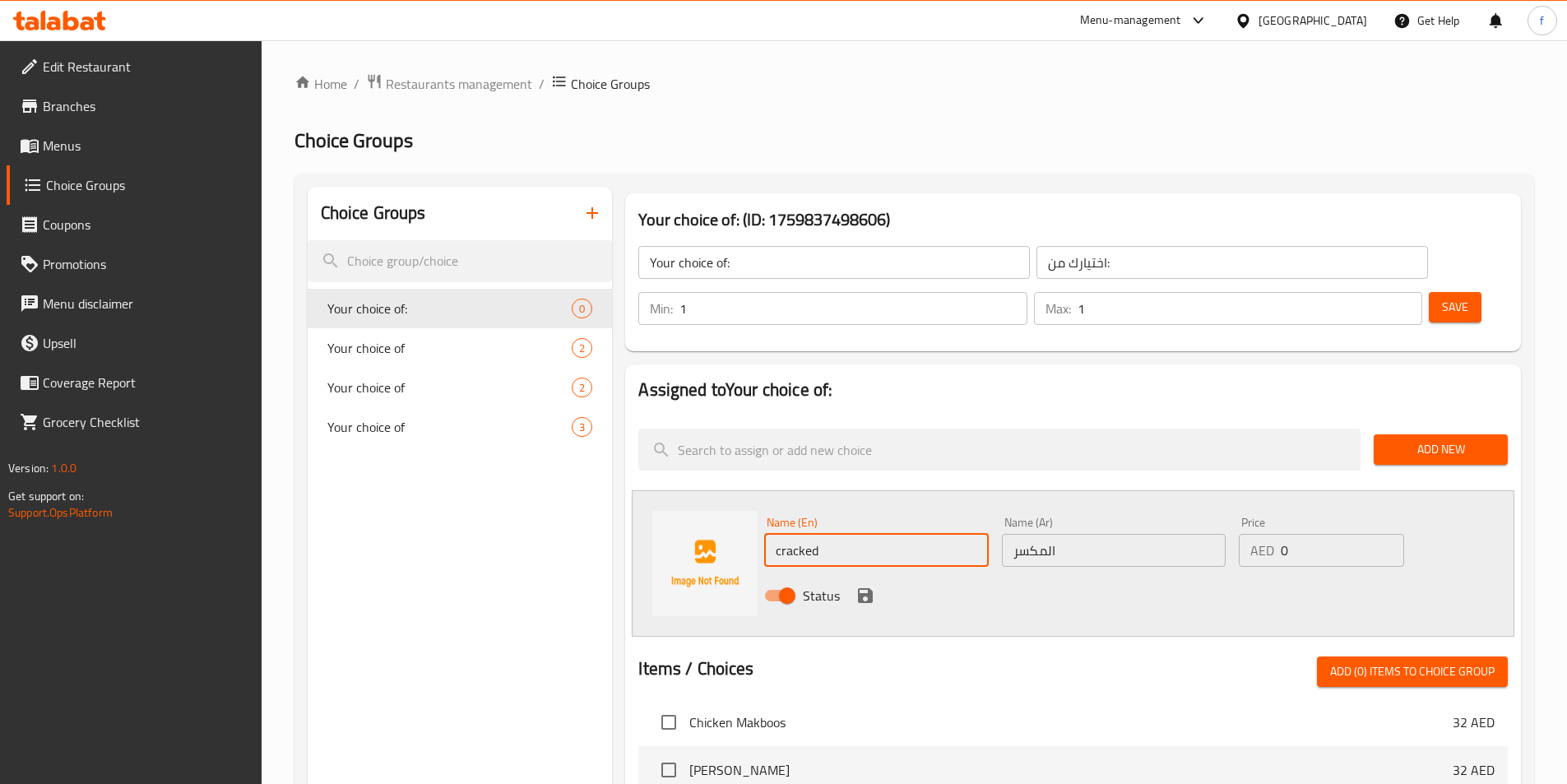
click at [1069, 573] on div "Status" at bounding box center [1114, 594] width 713 height 44
click at [1044, 534] on input "المكسر" at bounding box center [1114, 550] width 224 height 33
type input "مكسر"
click at [1022, 573] on div "Status" at bounding box center [1114, 594] width 713 height 44
click at [875, 583] on button "save" at bounding box center [866, 595] width 25 height 25
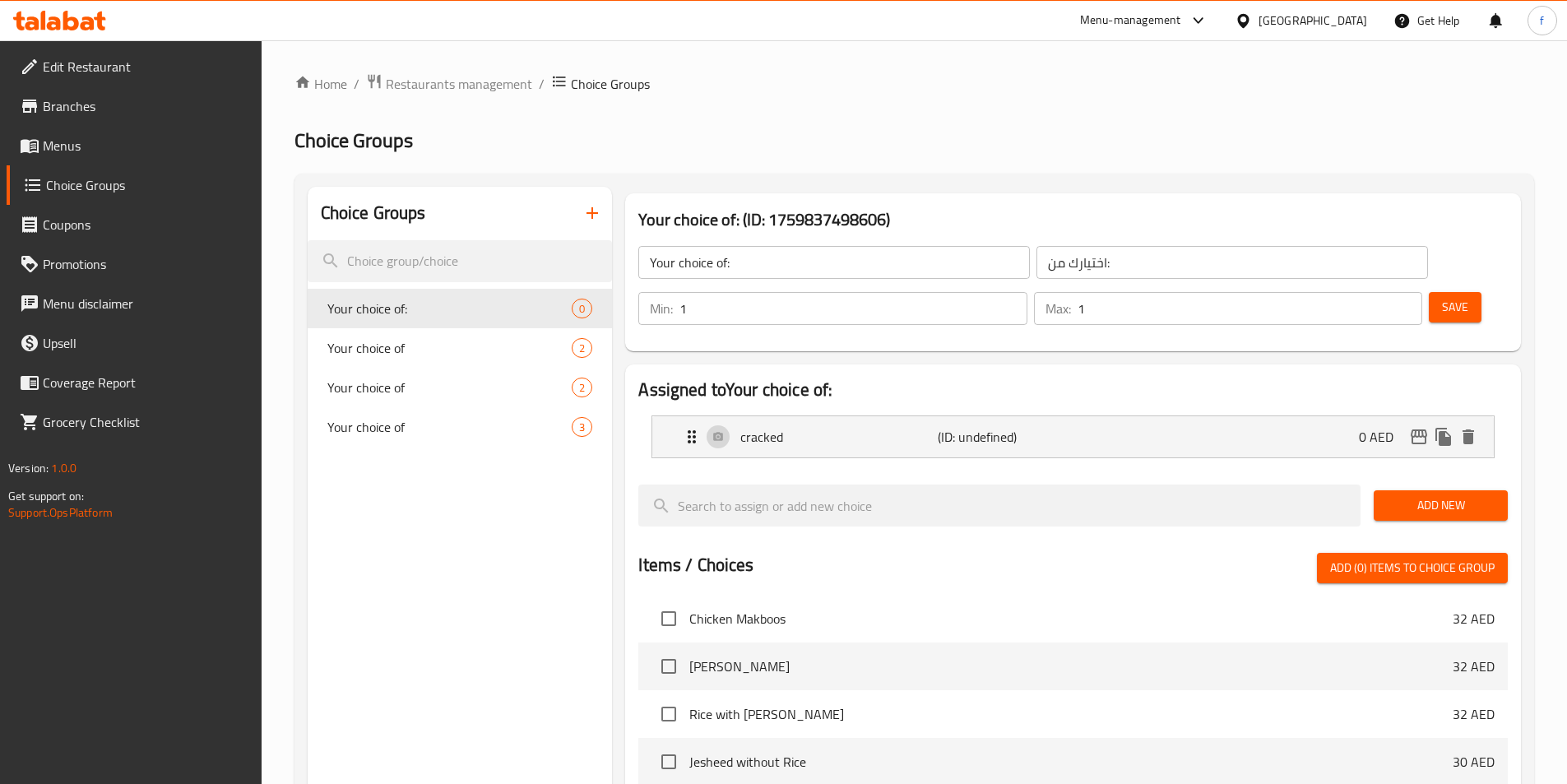
click at [1445, 495] on span "Add New" at bounding box center [1441, 506] width 108 height 21
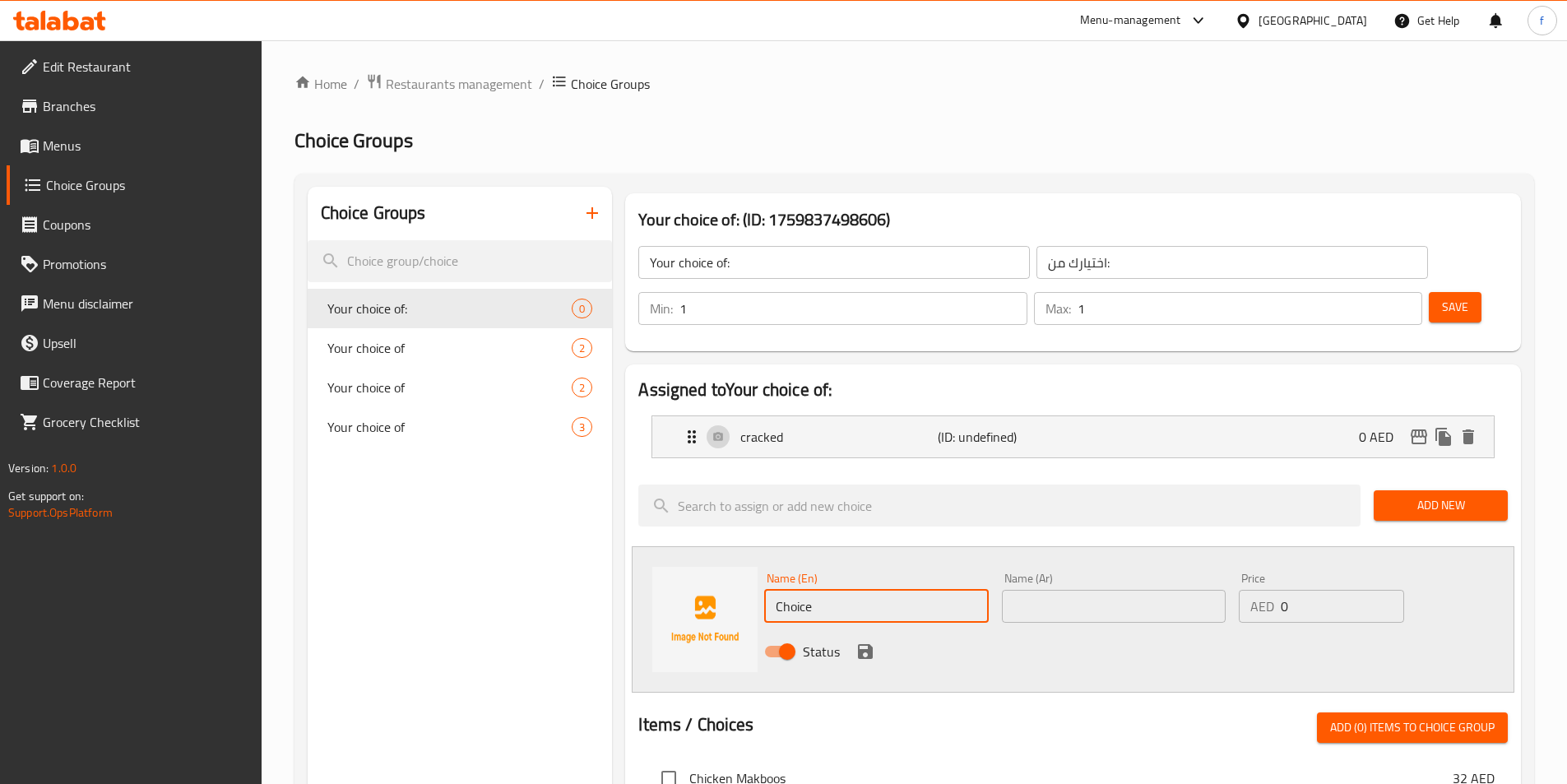
click at [898, 590] on input "Choice" at bounding box center [876, 606] width 224 height 33
paste input "coarsely ground"
type input "coarsely ground"
click at [1089, 590] on input "text" at bounding box center [1114, 606] width 224 height 33
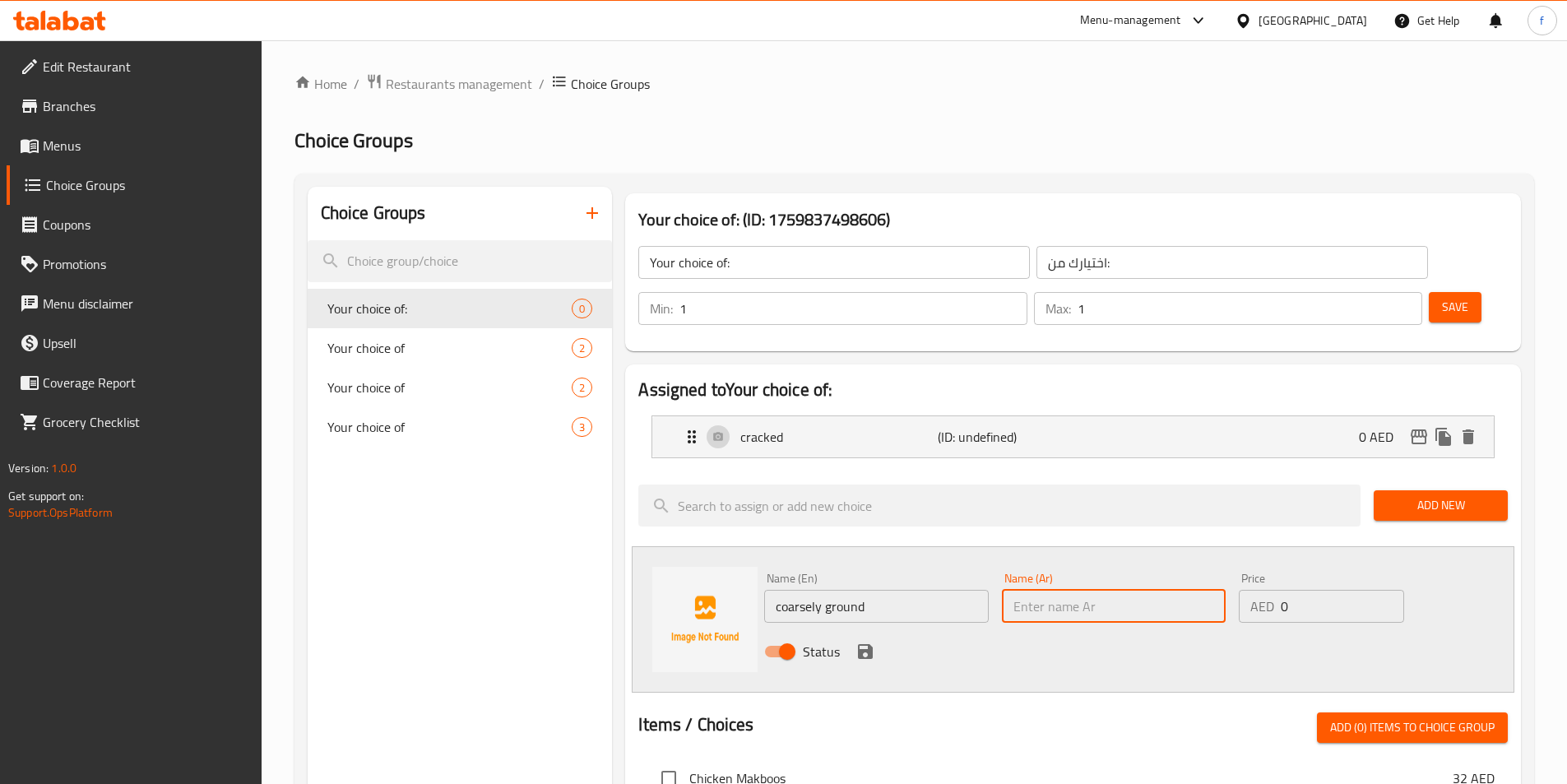
paste input "المطحون خشناً"
type input "المطحون خشناً"
click at [869, 643] on icon "save" at bounding box center [866, 651] width 15 height 15
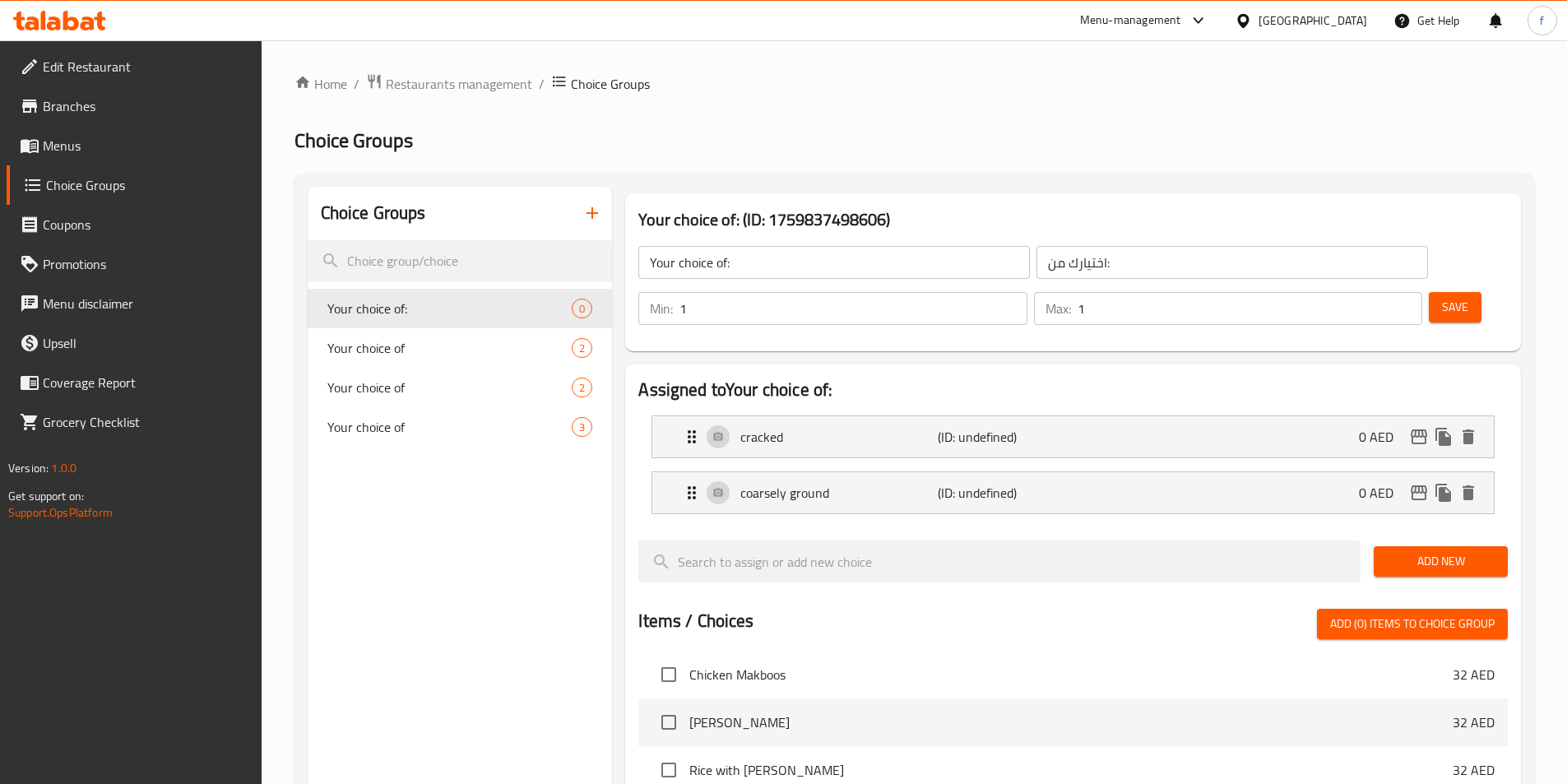
click at [1429, 292] on button "Save" at bounding box center [1456, 307] width 53 height 30
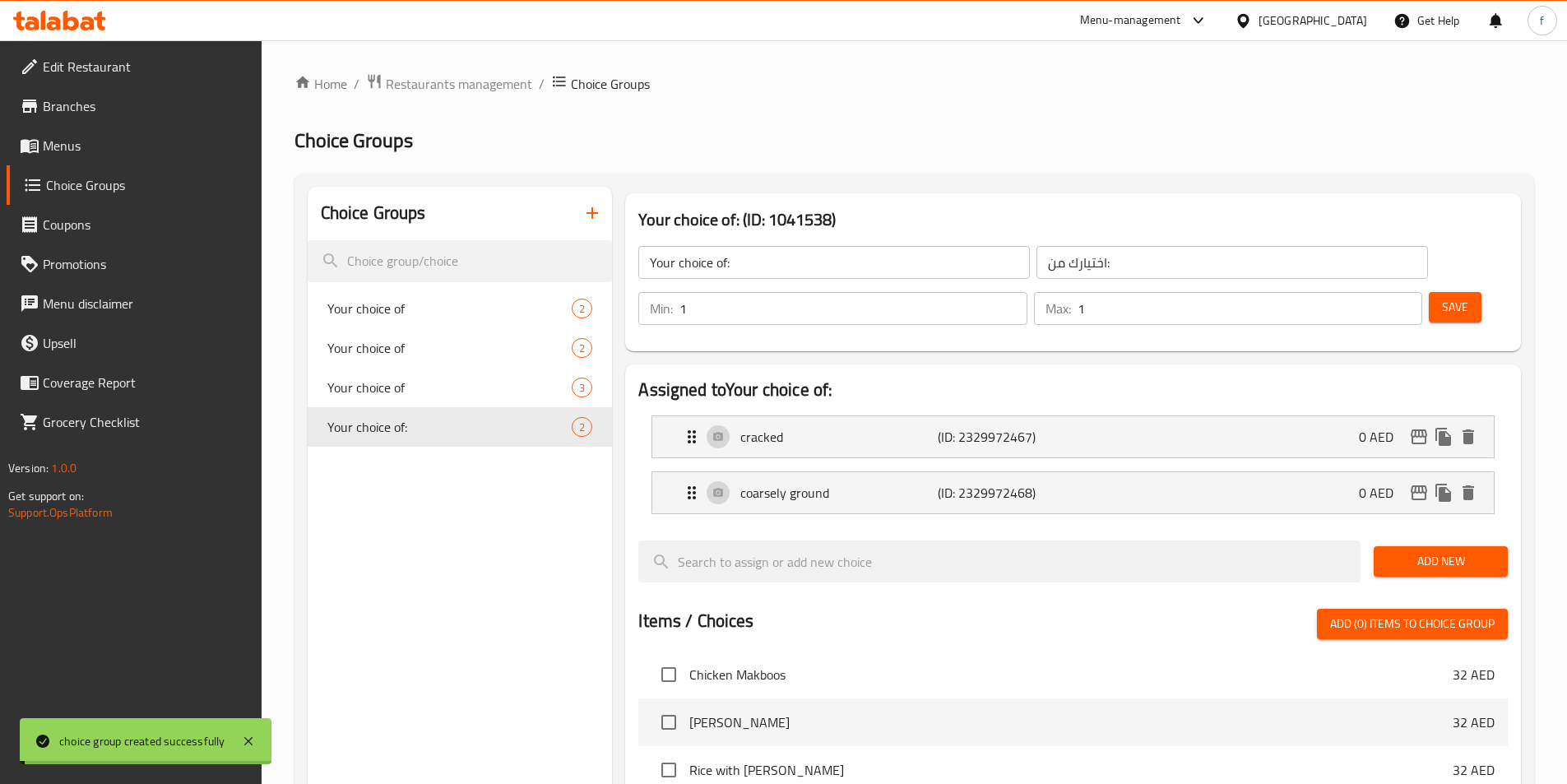
scroll to position [474, 0]
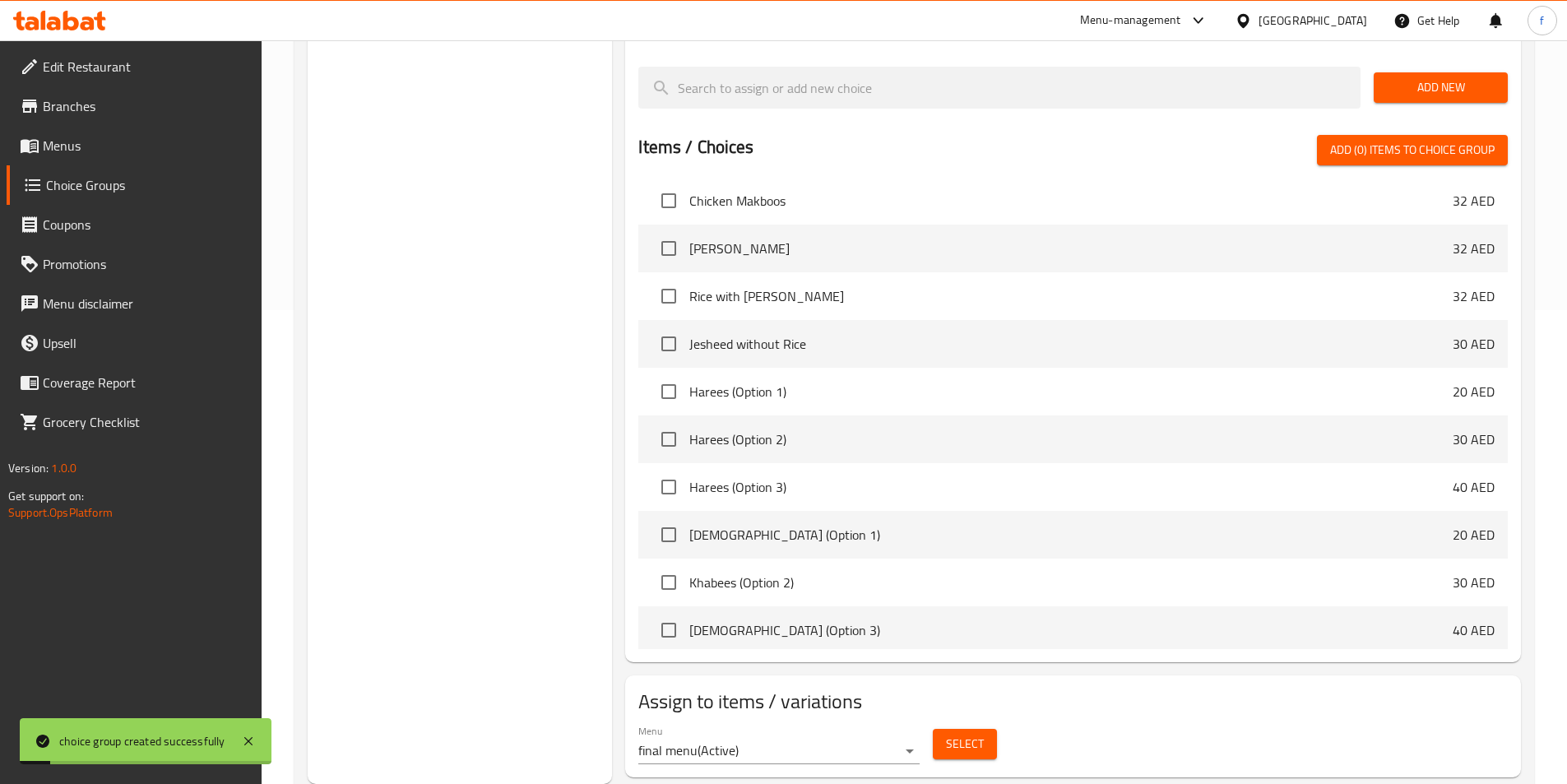
click at [972, 733] on span "Select" at bounding box center [965, 743] width 38 height 21
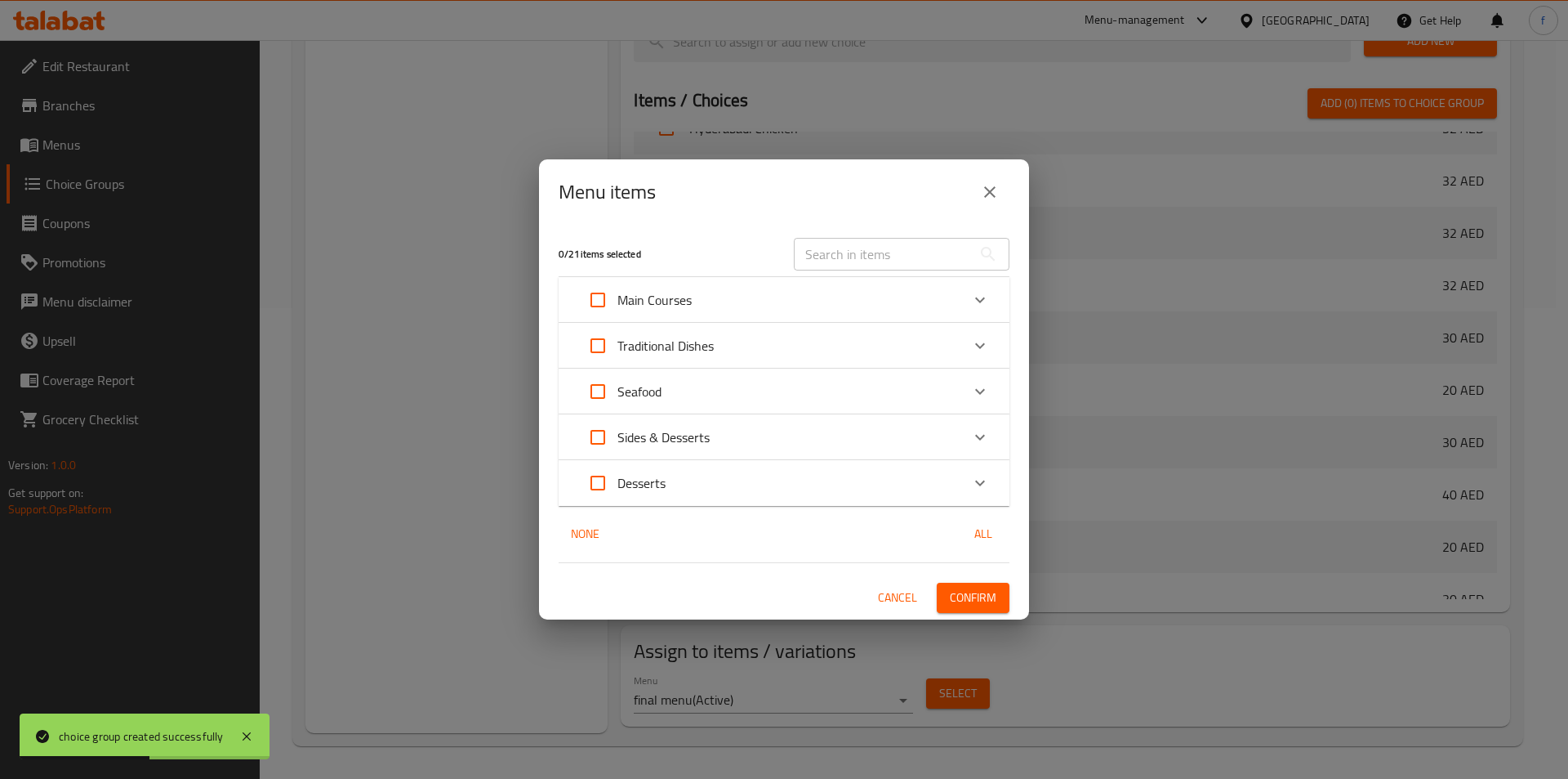
click at [837, 262] on input "text" at bounding box center [883, 254] width 178 height 33
paste input "Harees (Option 1)"
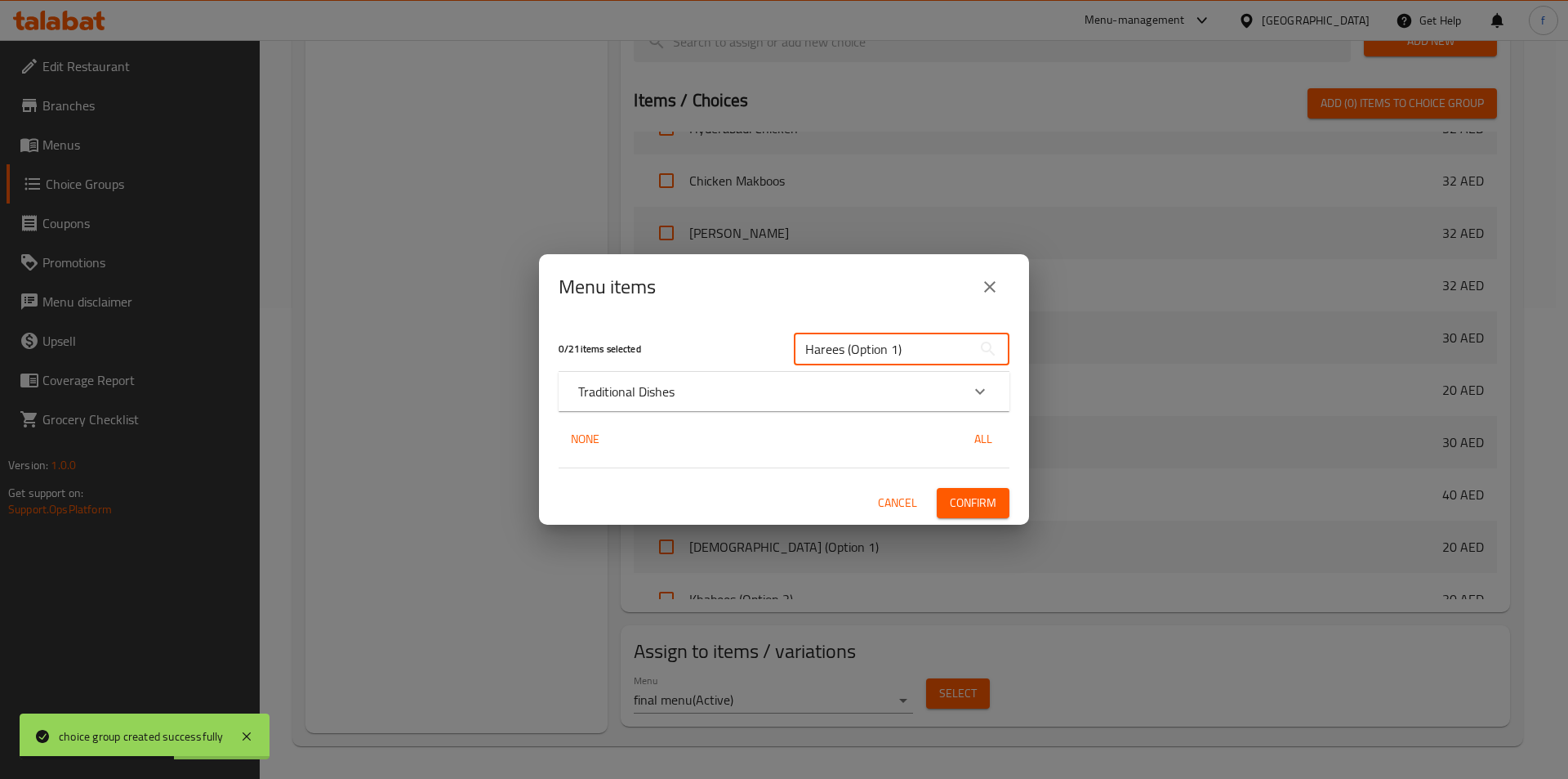
type input "Harees (Option 1)"
click at [792, 393] on div "Traditional Dishes" at bounding box center [769, 391] width 382 height 20
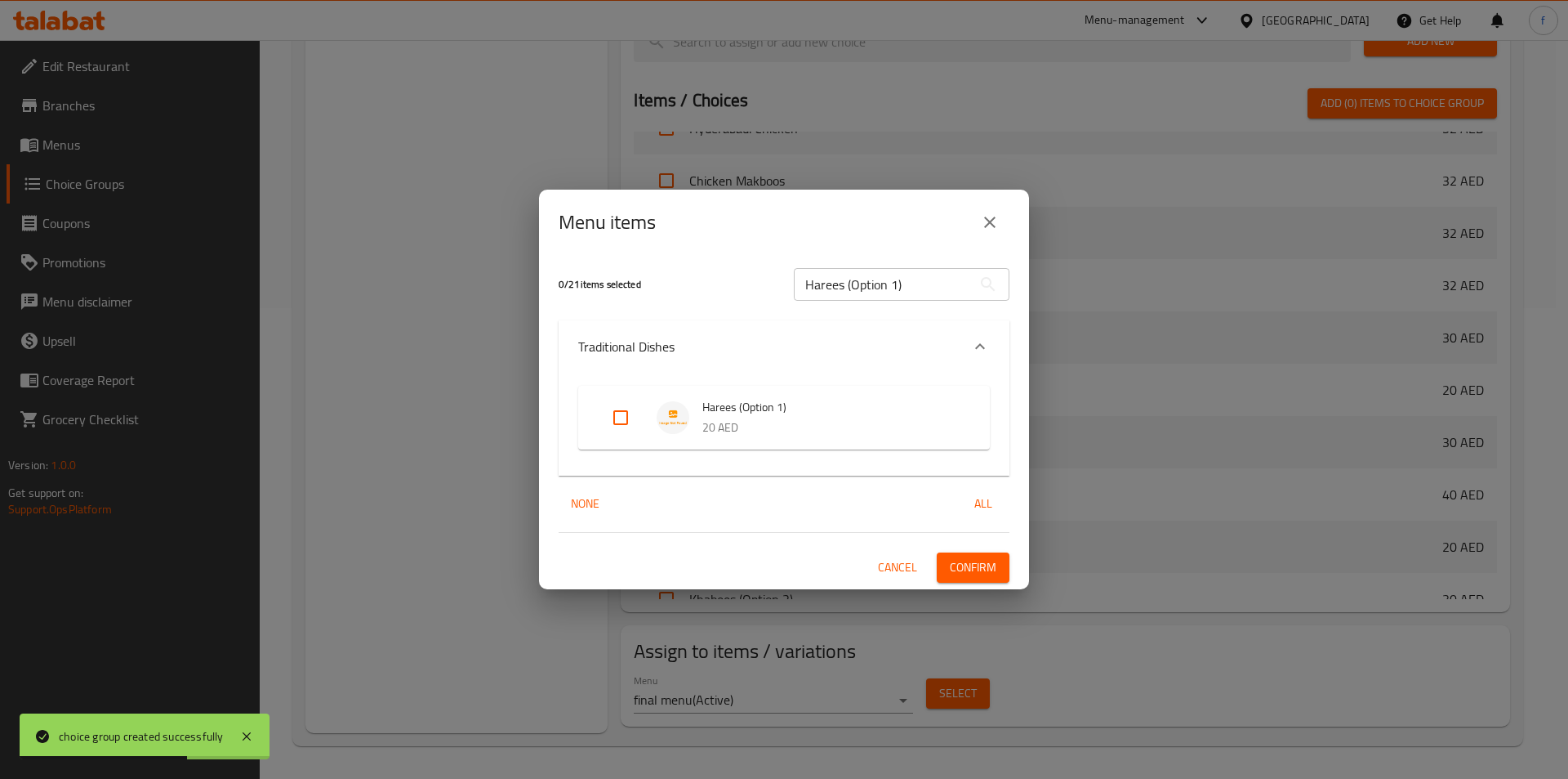
click at [605, 424] on input "Expand" at bounding box center [620, 417] width 39 height 39
checkbox input "true"
click at [904, 288] on input "Harees (Option 1)" at bounding box center [883, 284] width 178 height 33
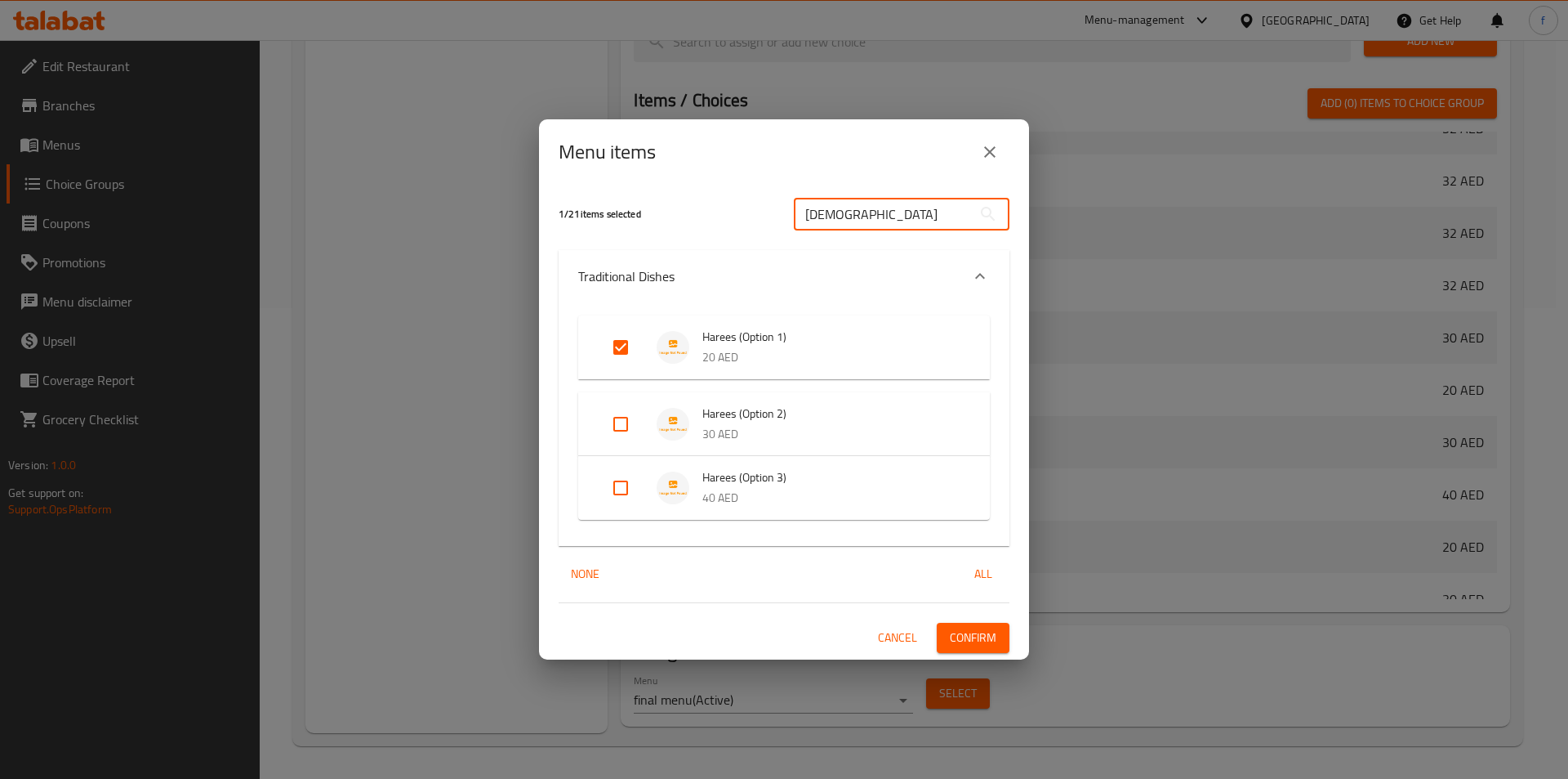
type input "[DEMOGRAPHIC_DATA]"
click at [628, 428] on input "Expand" at bounding box center [620, 424] width 39 height 39
checkbox input "true"
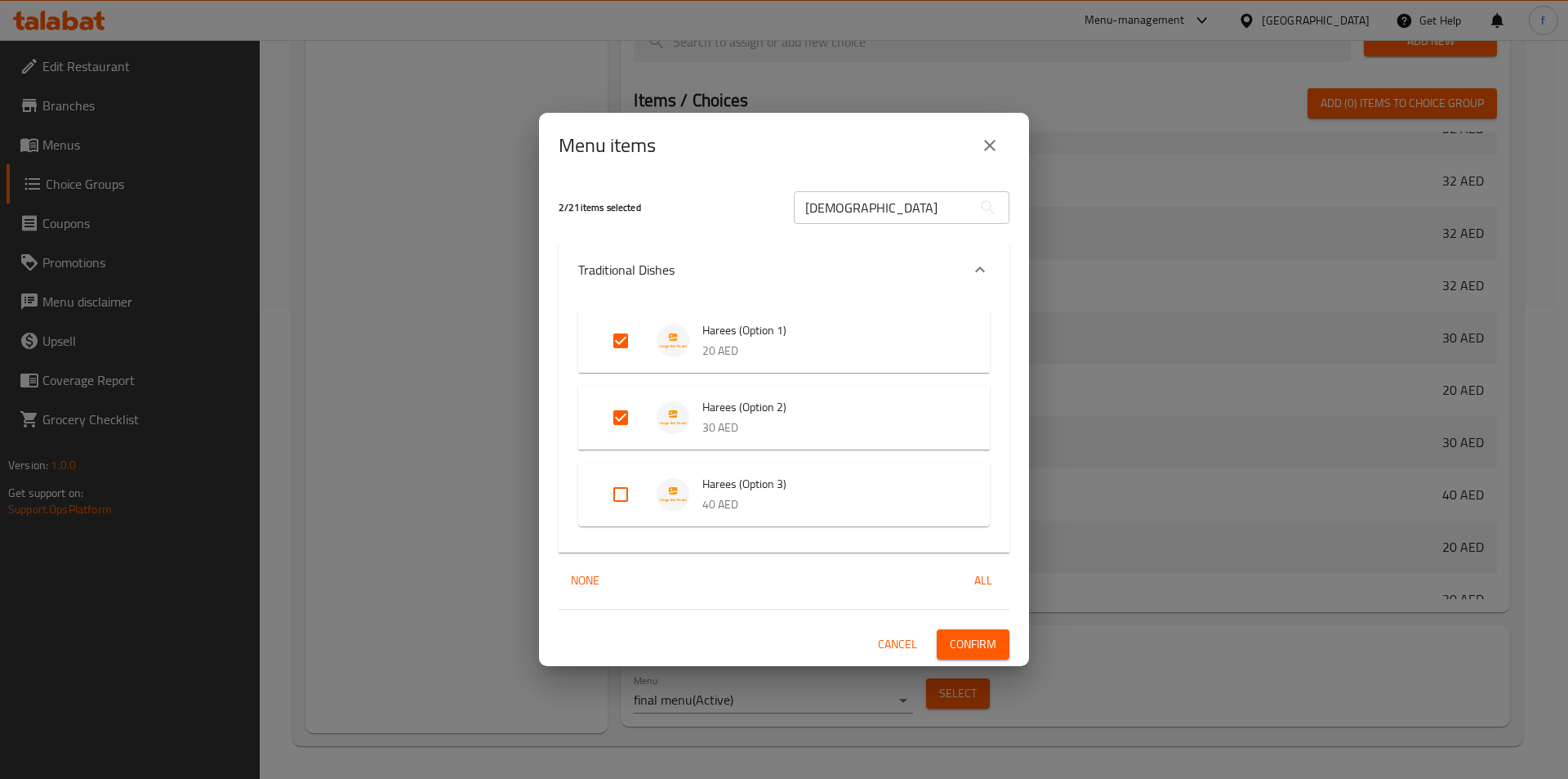
click at [601, 487] on li "Harees (Option 3) 40 AED" at bounding box center [784, 494] width 372 height 57
click at [608, 492] on input "Expand" at bounding box center [620, 494] width 39 height 39
click at [613, 500] on input "Expand" at bounding box center [620, 494] width 39 height 39
checkbox input "true"
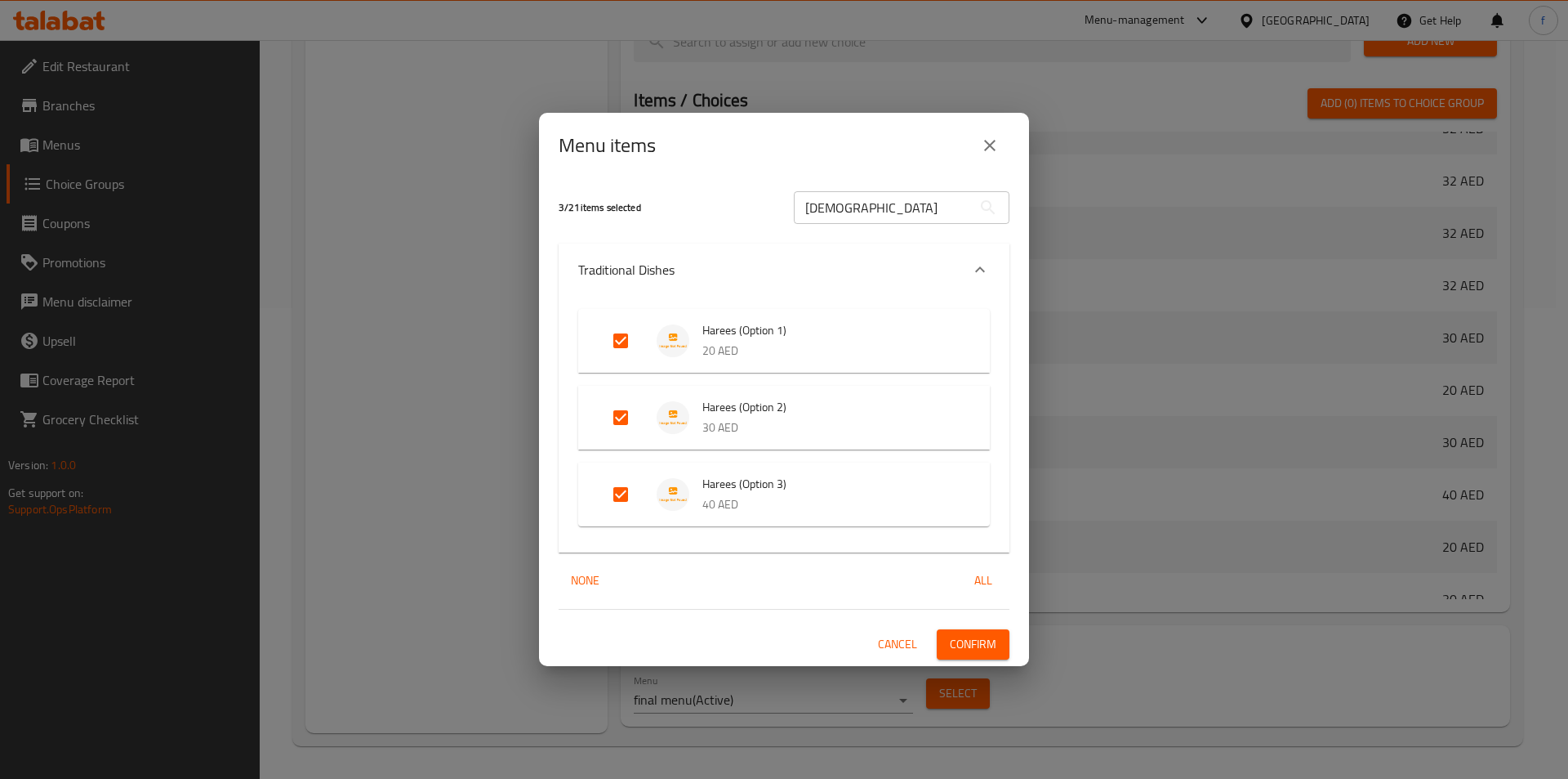
click at [961, 639] on span "Confirm" at bounding box center [974, 644] width 47 height 21
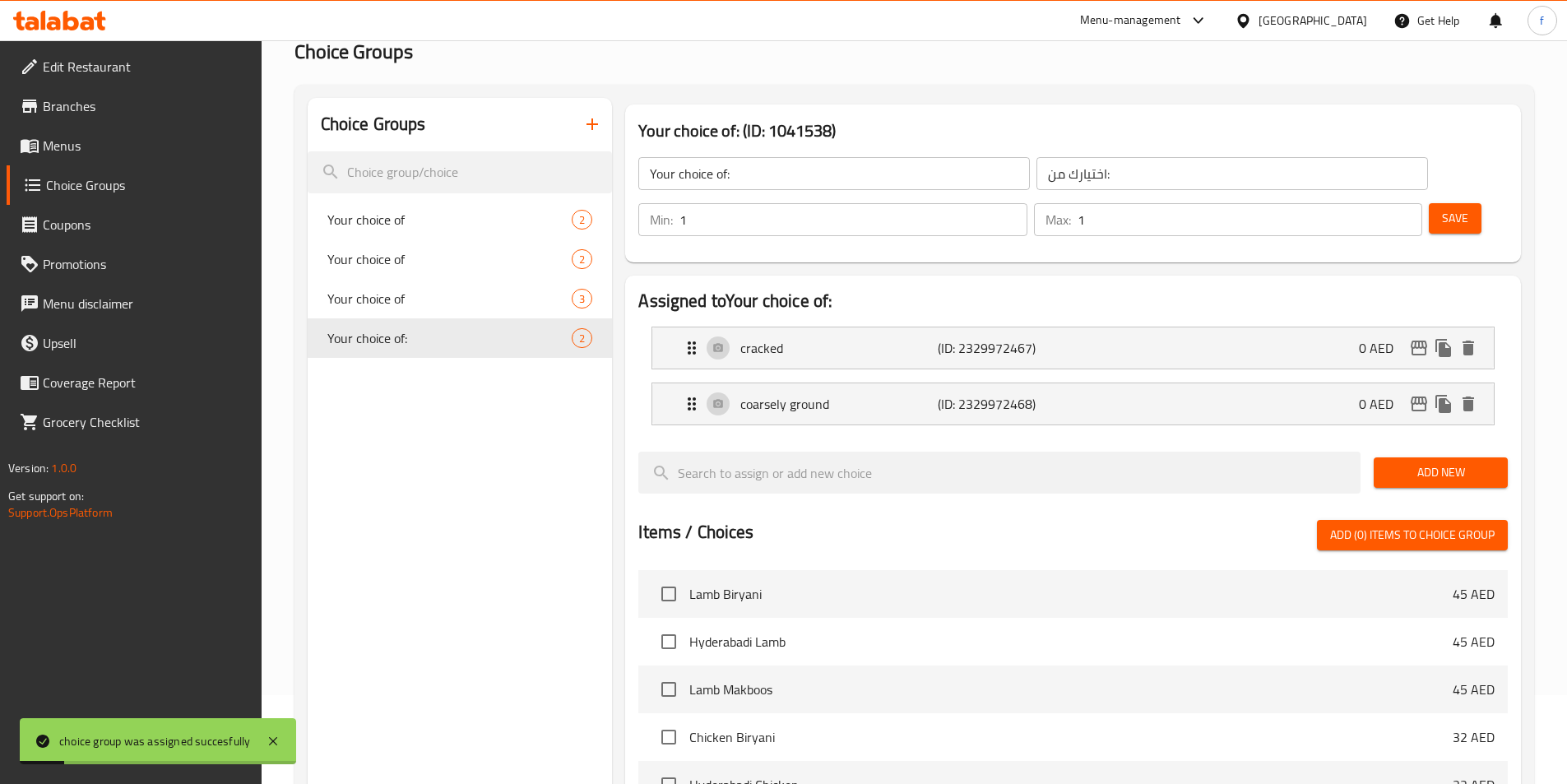
scroll to position [0, 0]
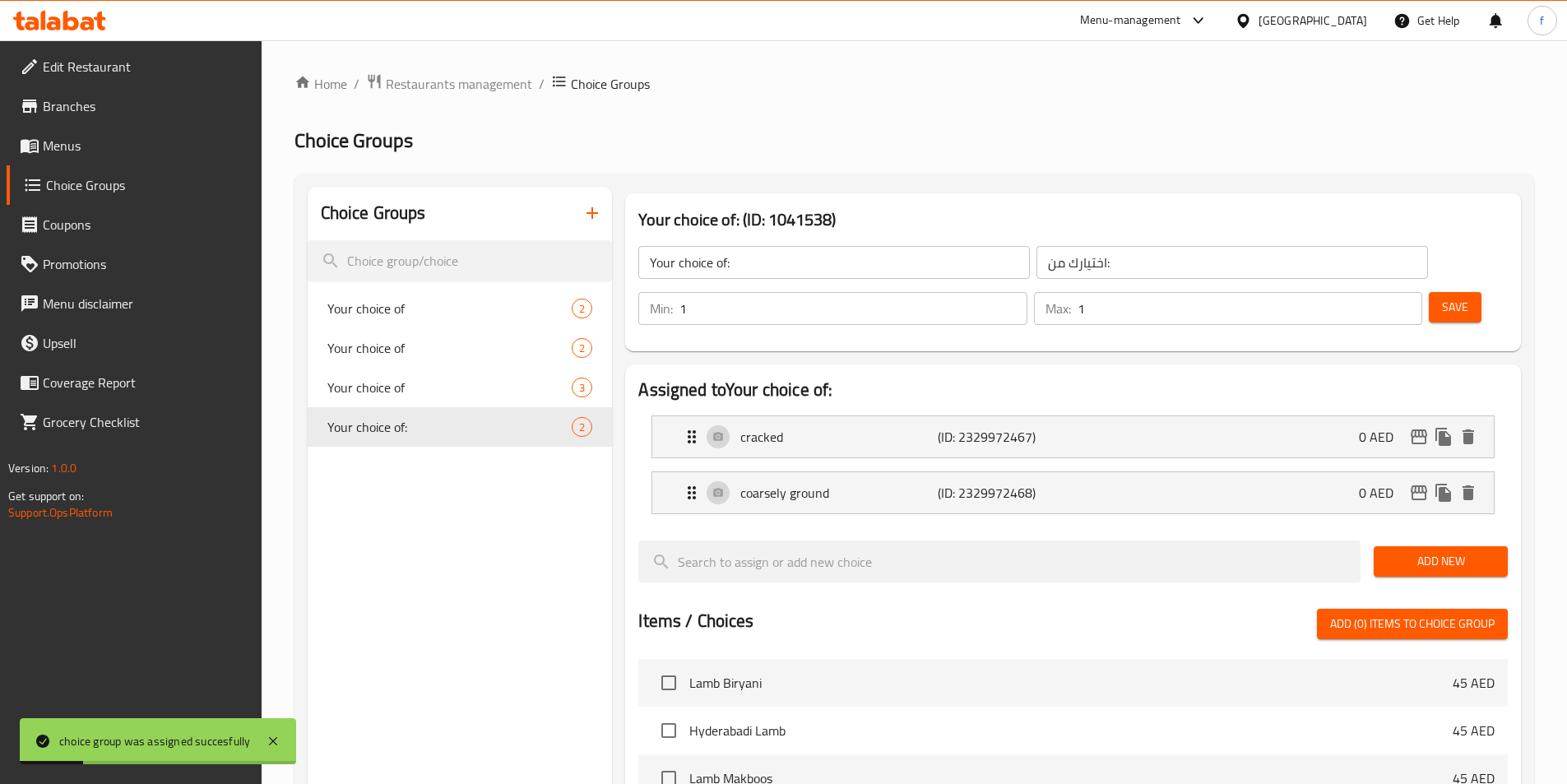
drag, startPoint x: 610, startPoint y: 233, endPoint x: 604, endPoint y: 219, distance: 15.2
click at [608, 231] on div "Choice Groups" at bounding box center [460, 213] width 305 height 54
click at [604, 219] on button "button" at bounding box center [593, 213] width 40 height 40
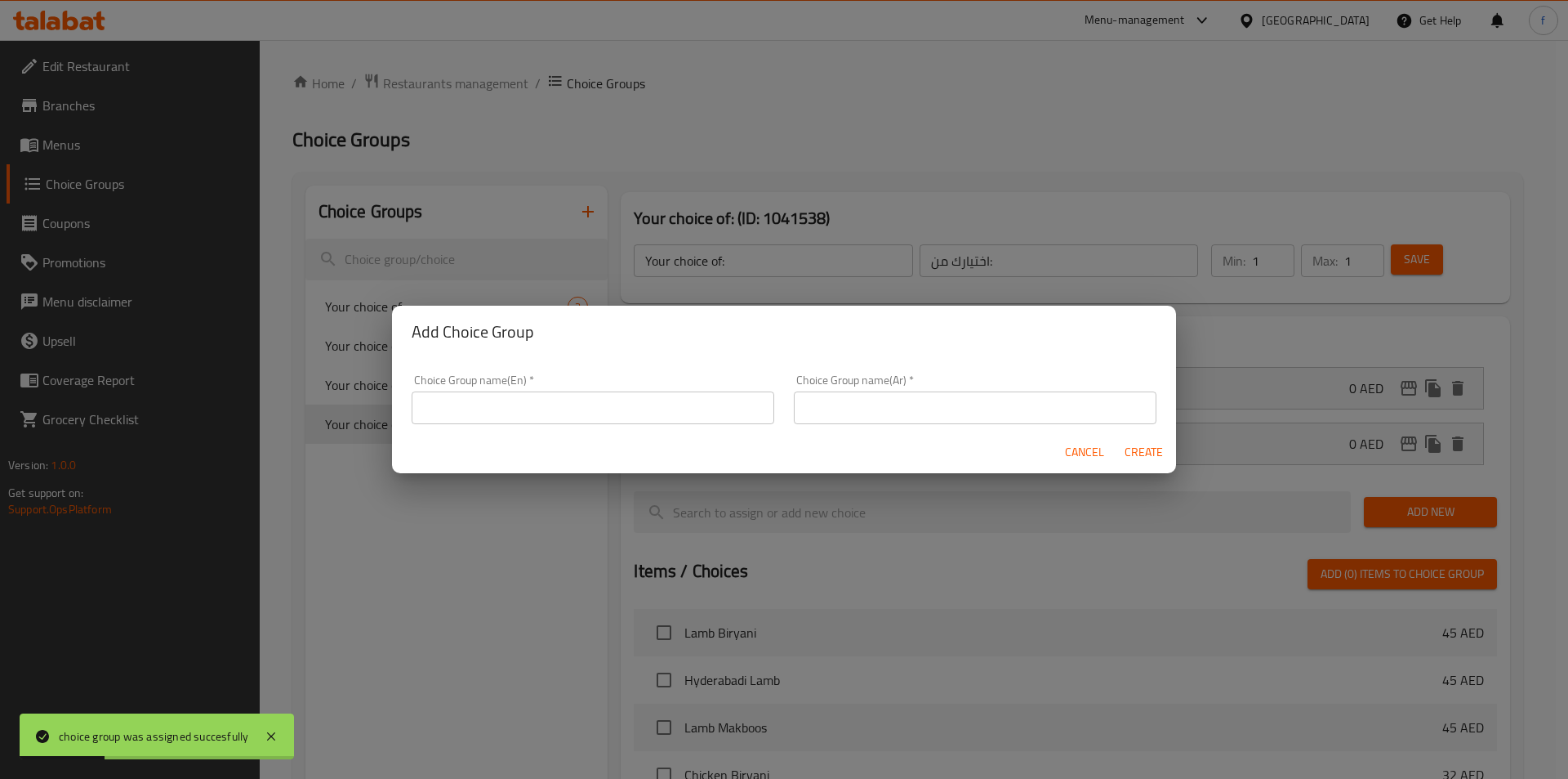
click at [580, 382] on div "Choice Group name(En)   * Choice Group name(En) *" at bounding box center [592, 398] width 363 height 50
click at [590, 404] on input "text" at bounding box center [592, 407] width 363 height 33
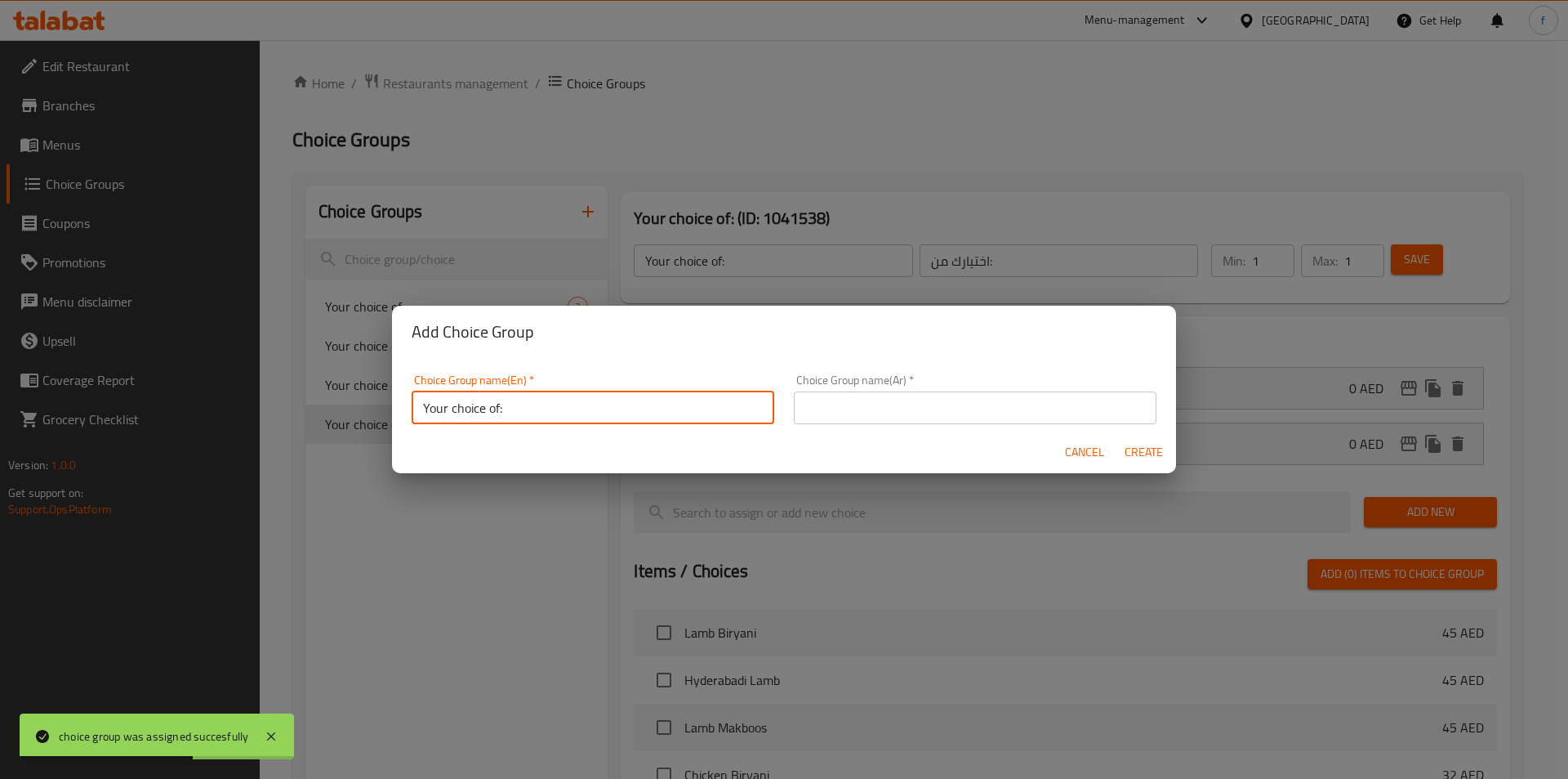
type input "Your choice of:"
click at [1021, 413] on input "text" at bounding box center [975, 407] width 363 height 33
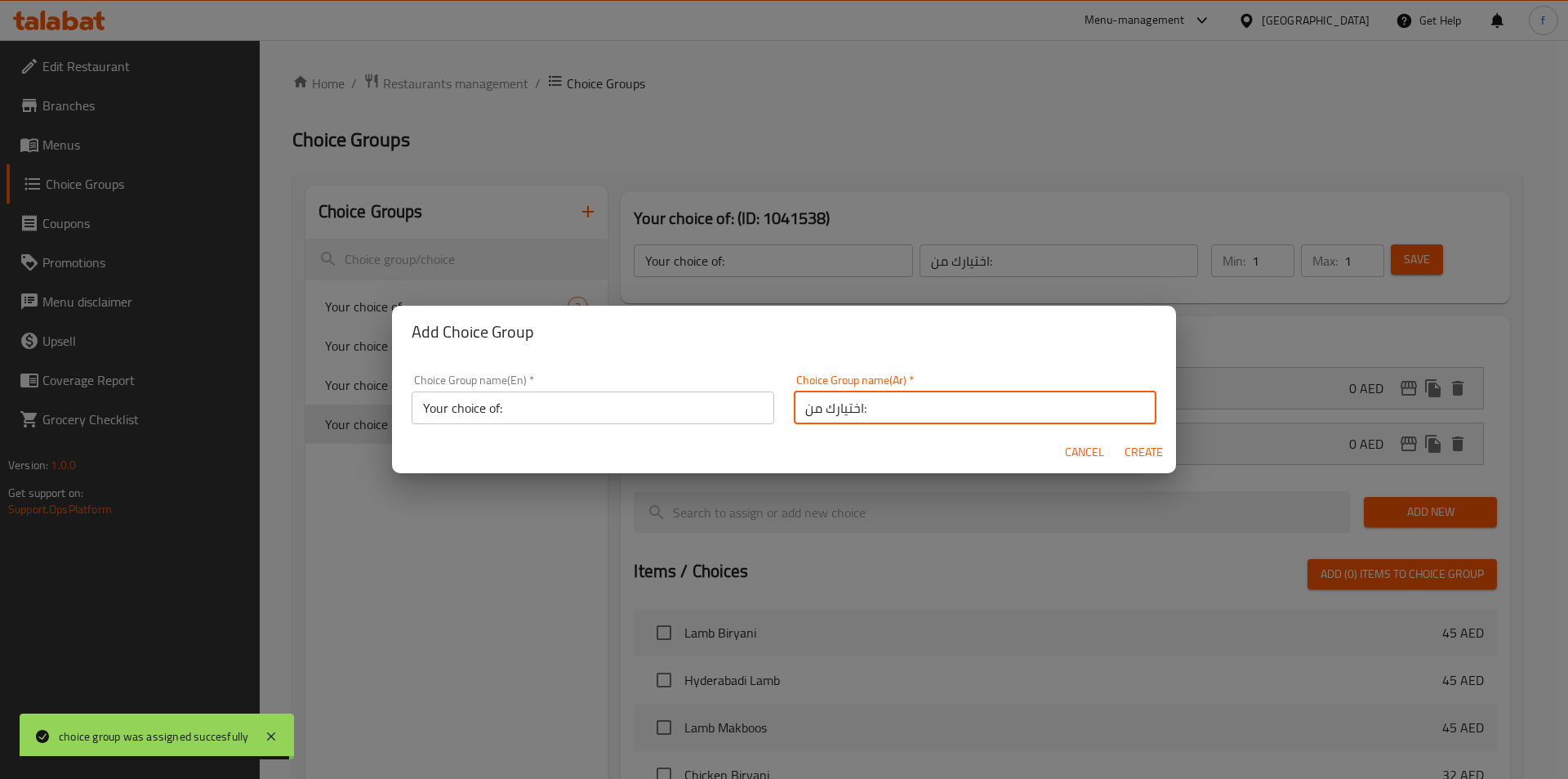
type input "اختيارك من:"
click at [665, 416] on input "Your choice of:" at bounding box center [592, 407] width 363 height 33
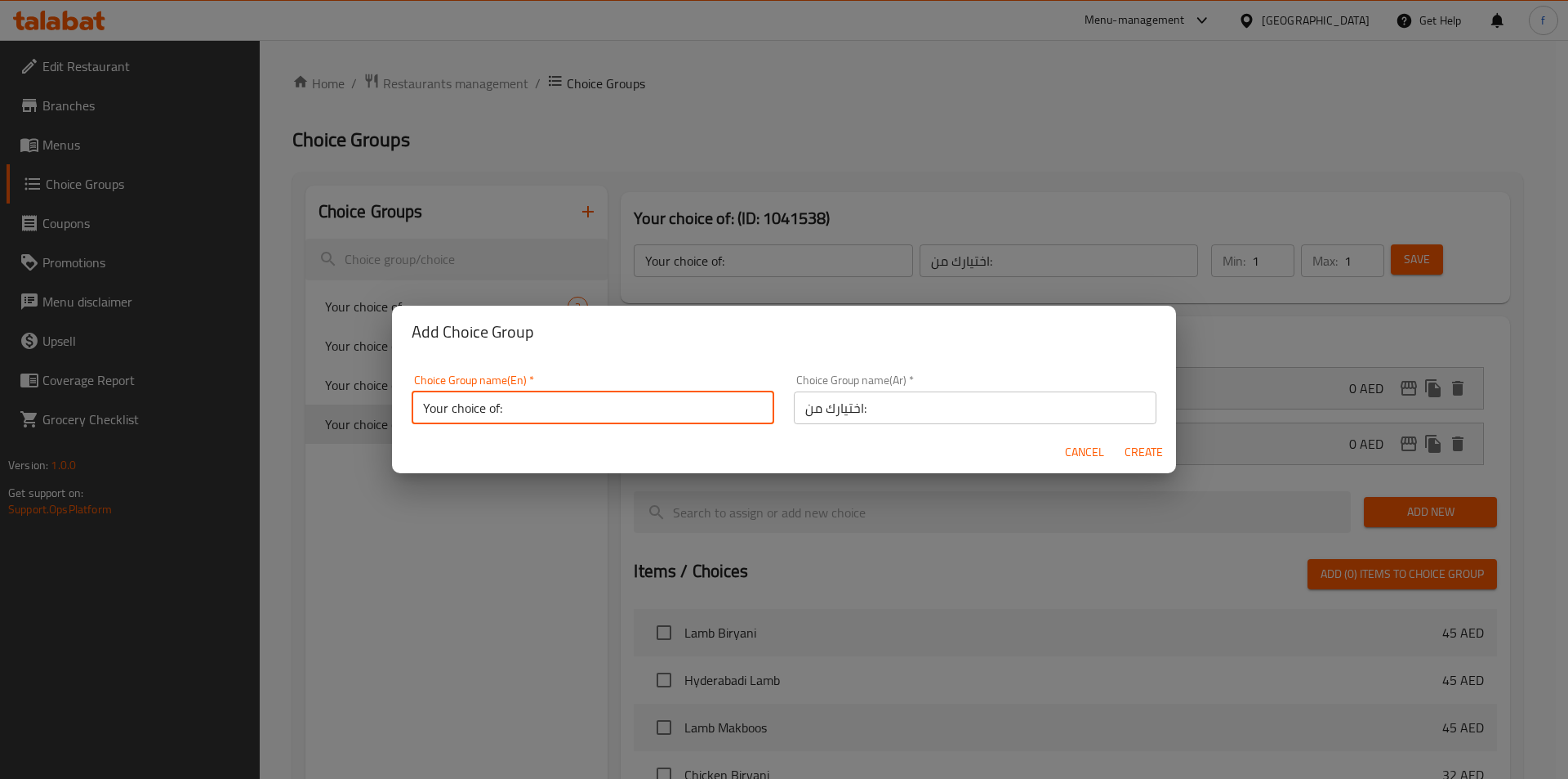
type input "Your choice of:"
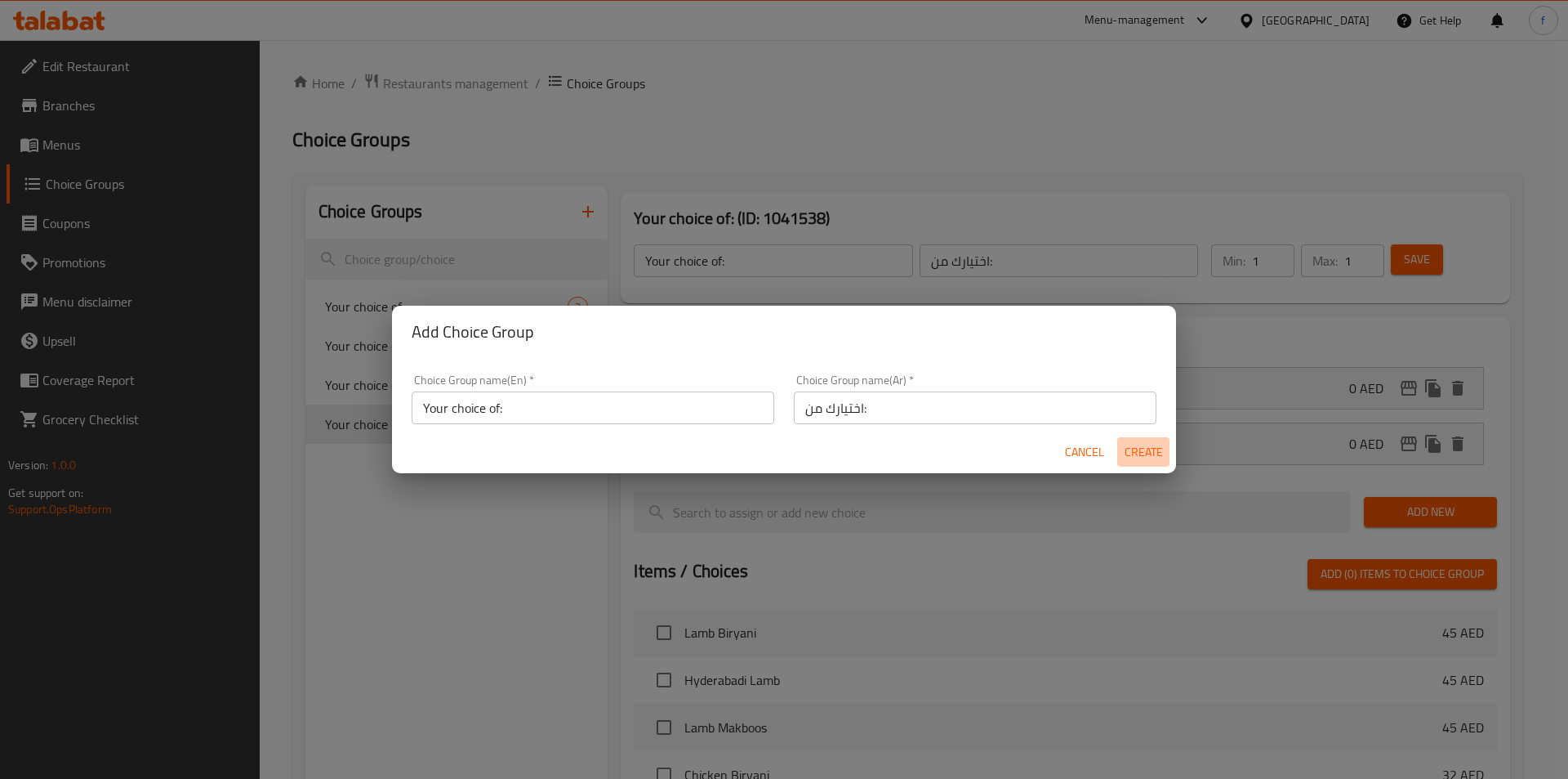
click at [1153, 450] on span "Create" at bounding box center [1143, 453] width 39 height 21
type input "Your choice of:"
type input "اختيارك من:"
type input "0"
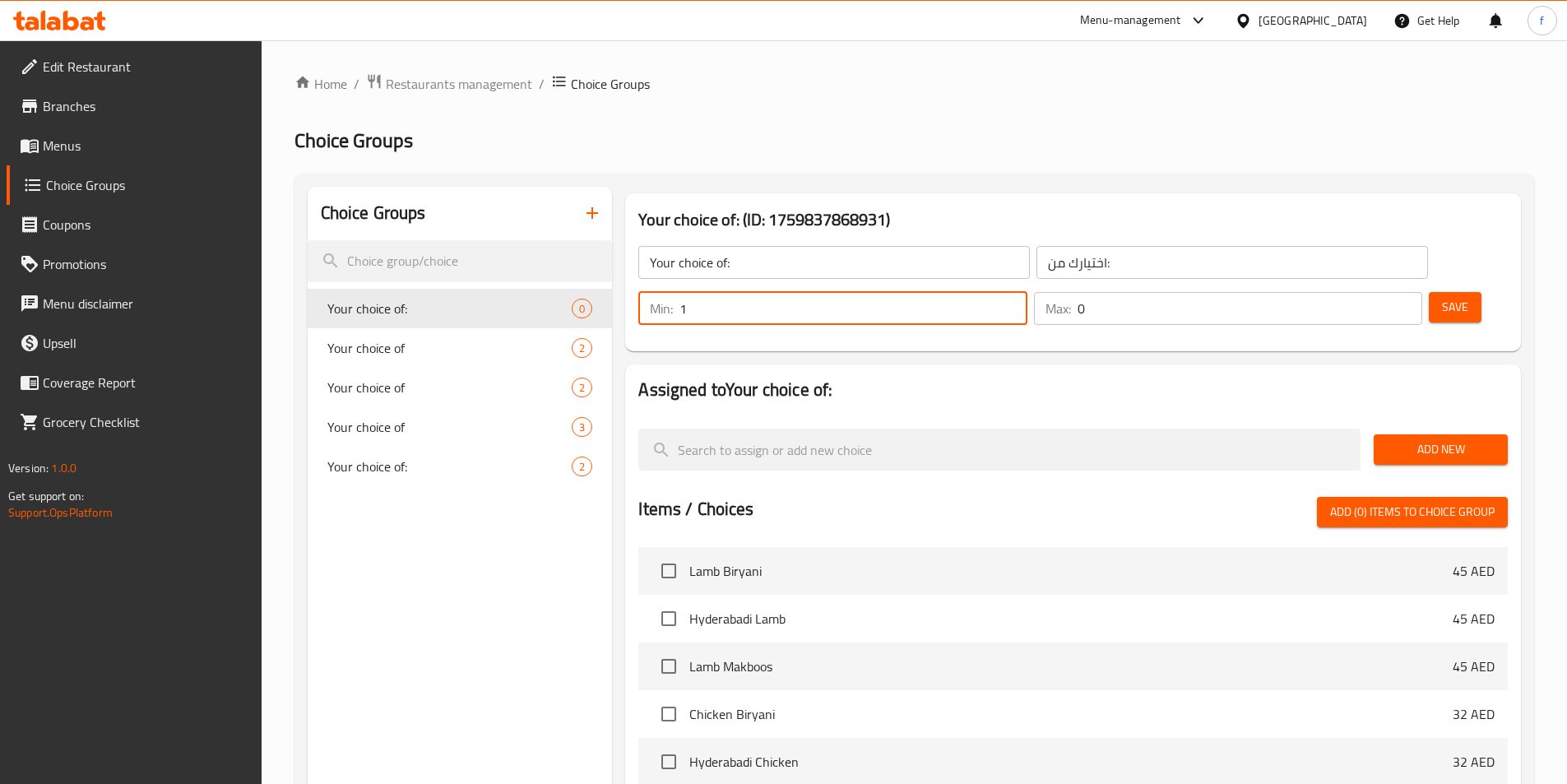
type input "1"
click at [1027, 292] on input "1" at bounding box center [853, 308] width 347 height 33
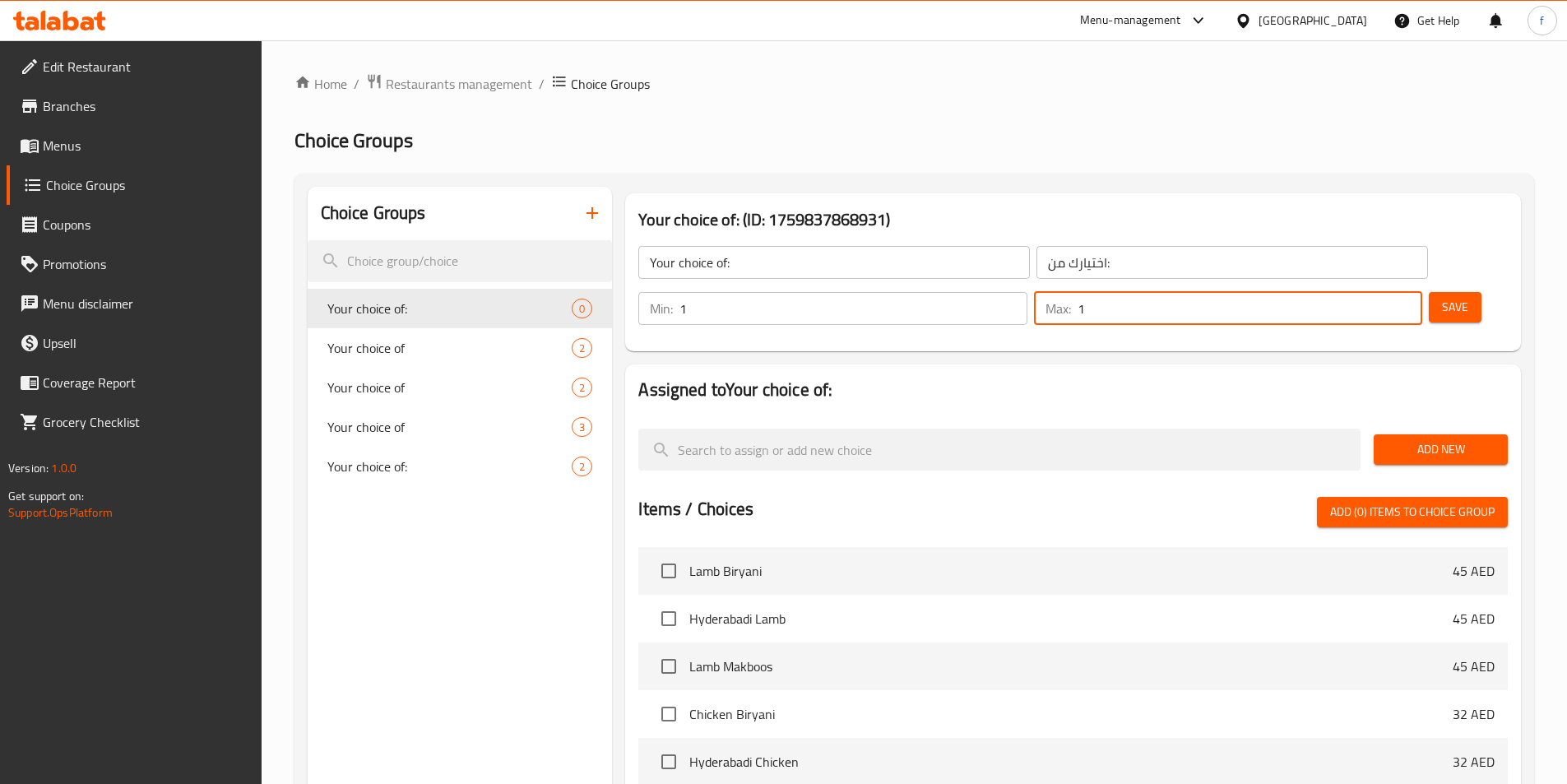
type input "1"
click at [1380, 292] on input "1" at bounding box center [1250, 308] width 345 height 33
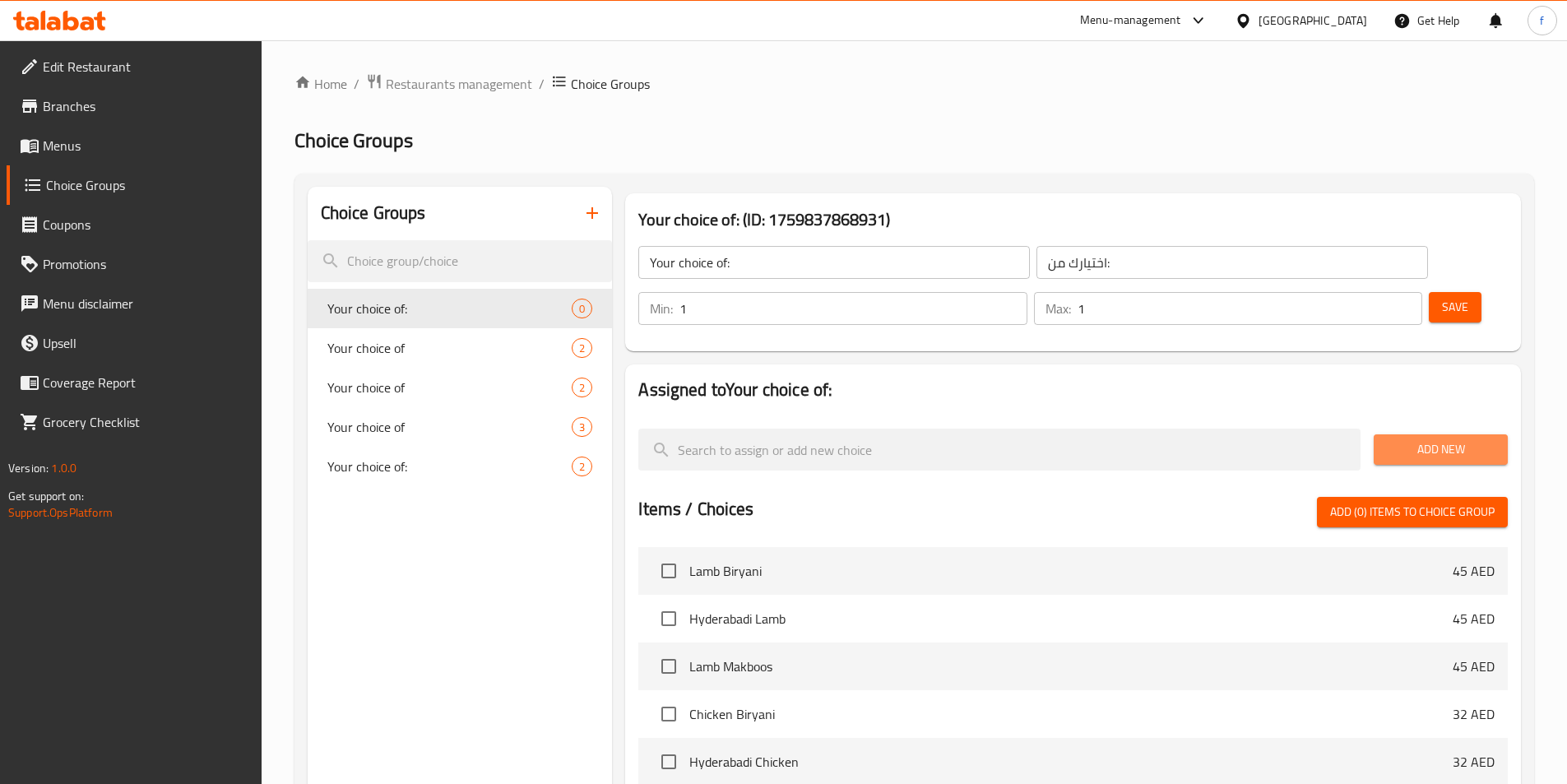
click at [1446, 439] on span "Add New" at bounding box center [1441, 449] width 108 height 21
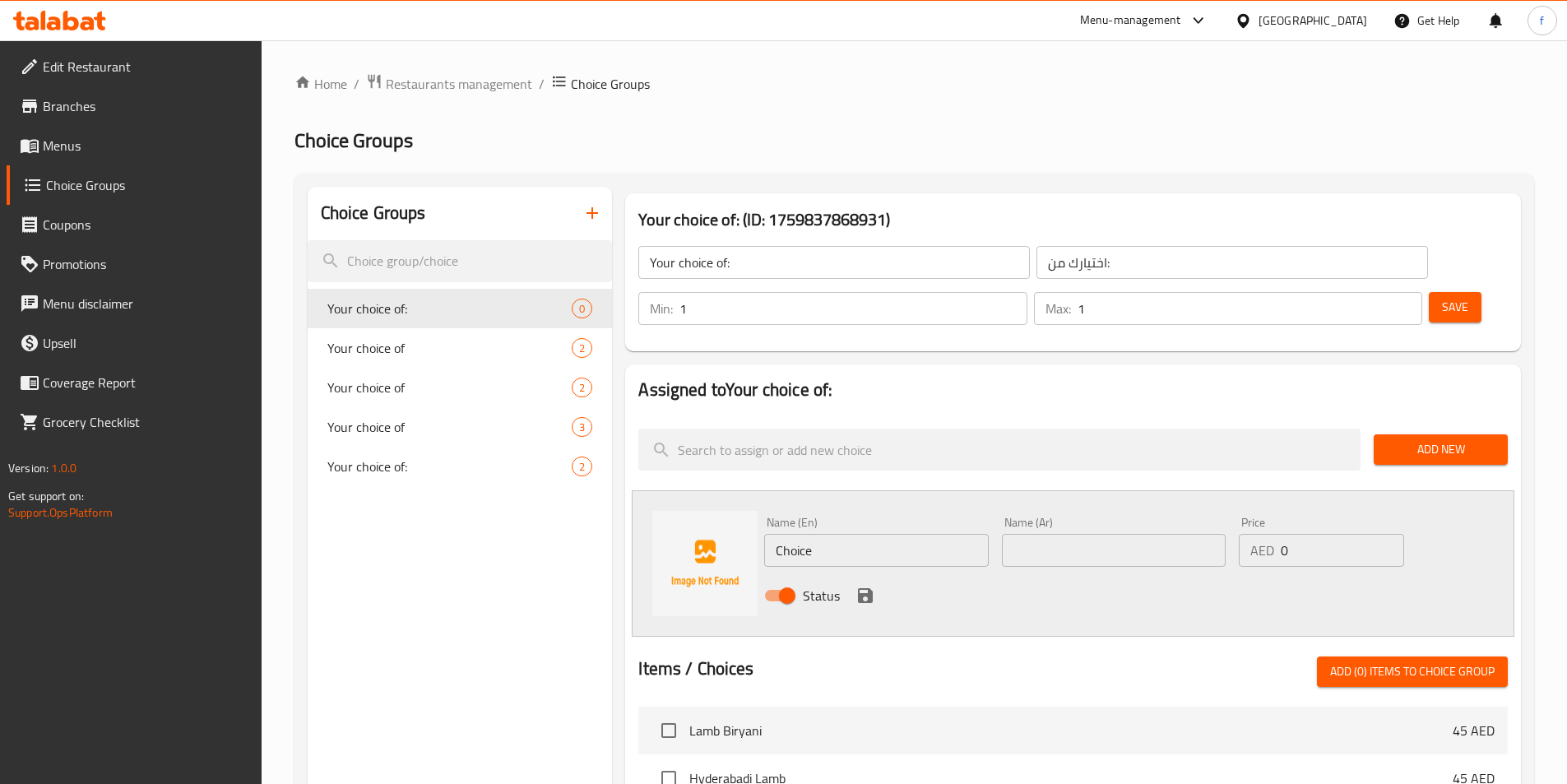
click at [835, 534] on input "Choice" at bounding box center [876, 550] width 224 height 33
click at [834, 534] on input "ر" at bounding box center [876, 550] width 224 height 33
paste input "date syrup"
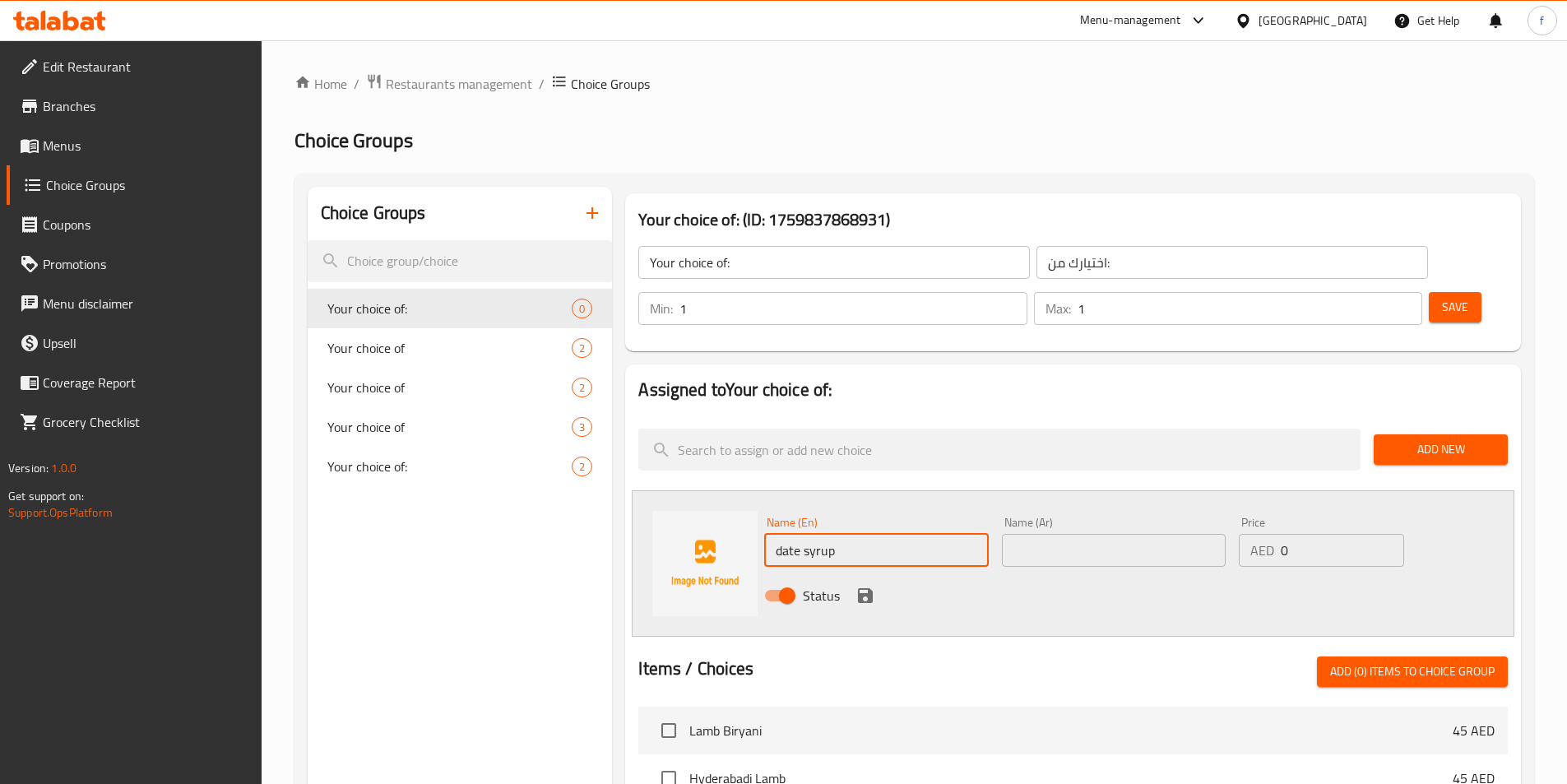
click at [810, 534] on input "date syrup" at bounding box center [876, 550] width 224 height 33
click at [1120, 523] on div "Name (Ar) Name (Ar)" at bounding box center [1114, 541] width 237 height 63
click at [871, 534] on input "date =" at bounding box center [876, 550] width 224 height 33
type input "date"
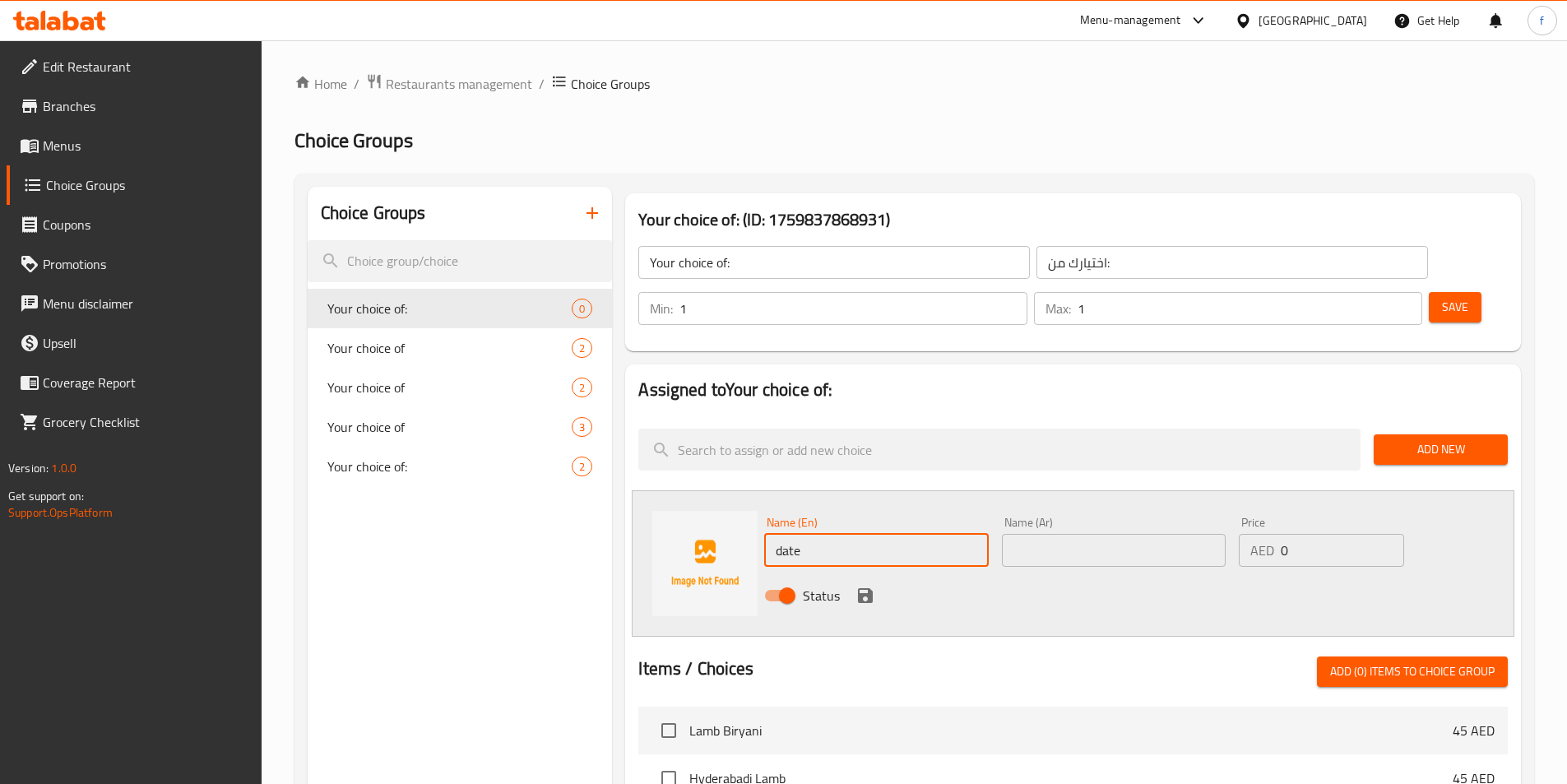
click at [1019, 534] on input "text" at bounding box center [1114, 550] width 224 height 33
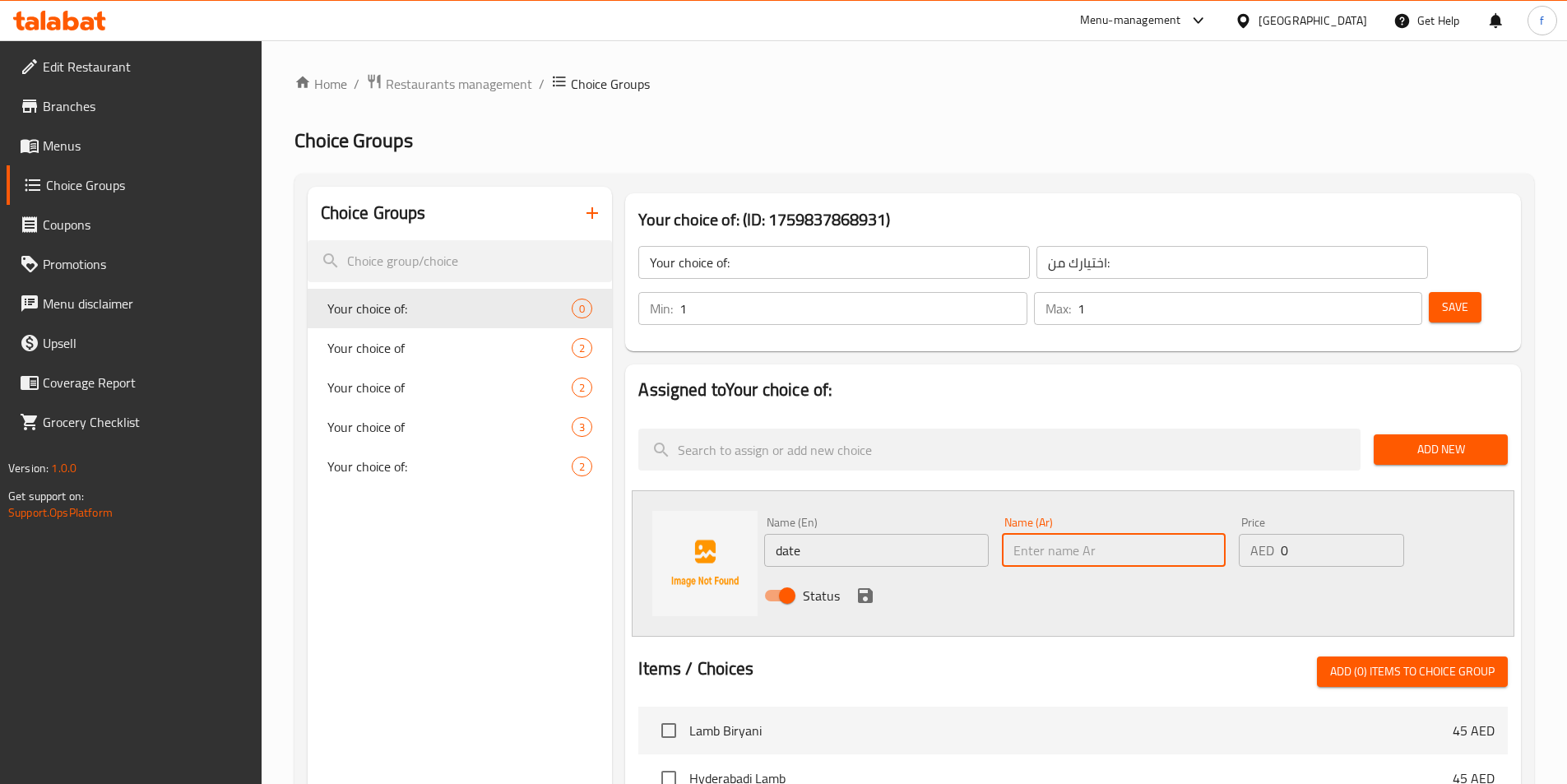
paste input "التمر"
type input "التمر"
click at [962, 573] on div "Status" at bounding box center [1114, 594] width 713 height 44
click at [881, 573] on div "Status" at bounding box center [1114, 594] width 713 height 44
click at [875, 583] on button "save" at bounding box center [866, 595] width 25 height 25
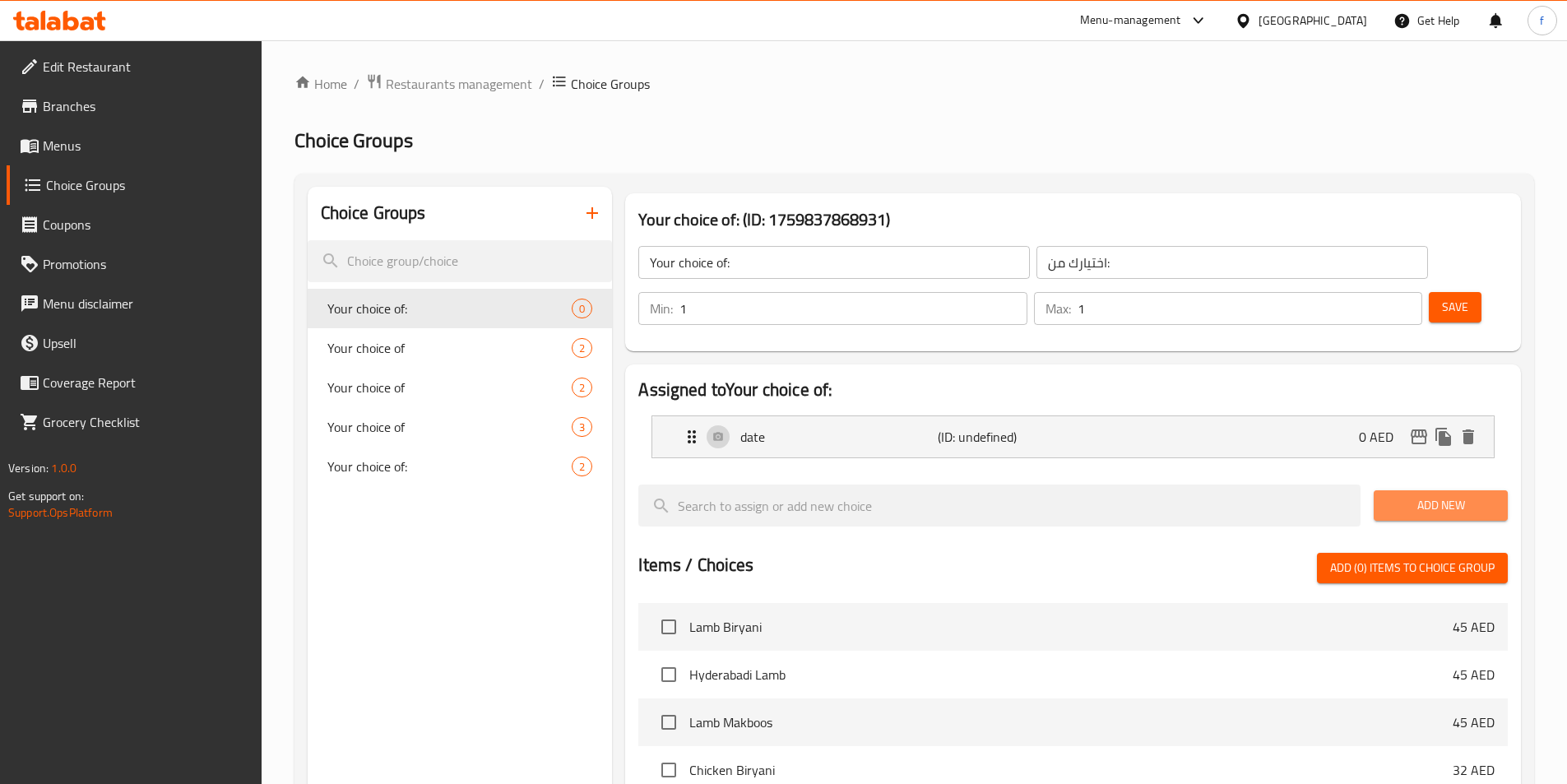
click at [1386, 490] on button "Add New" at bounding box center [1441, 505] width 134 height 30
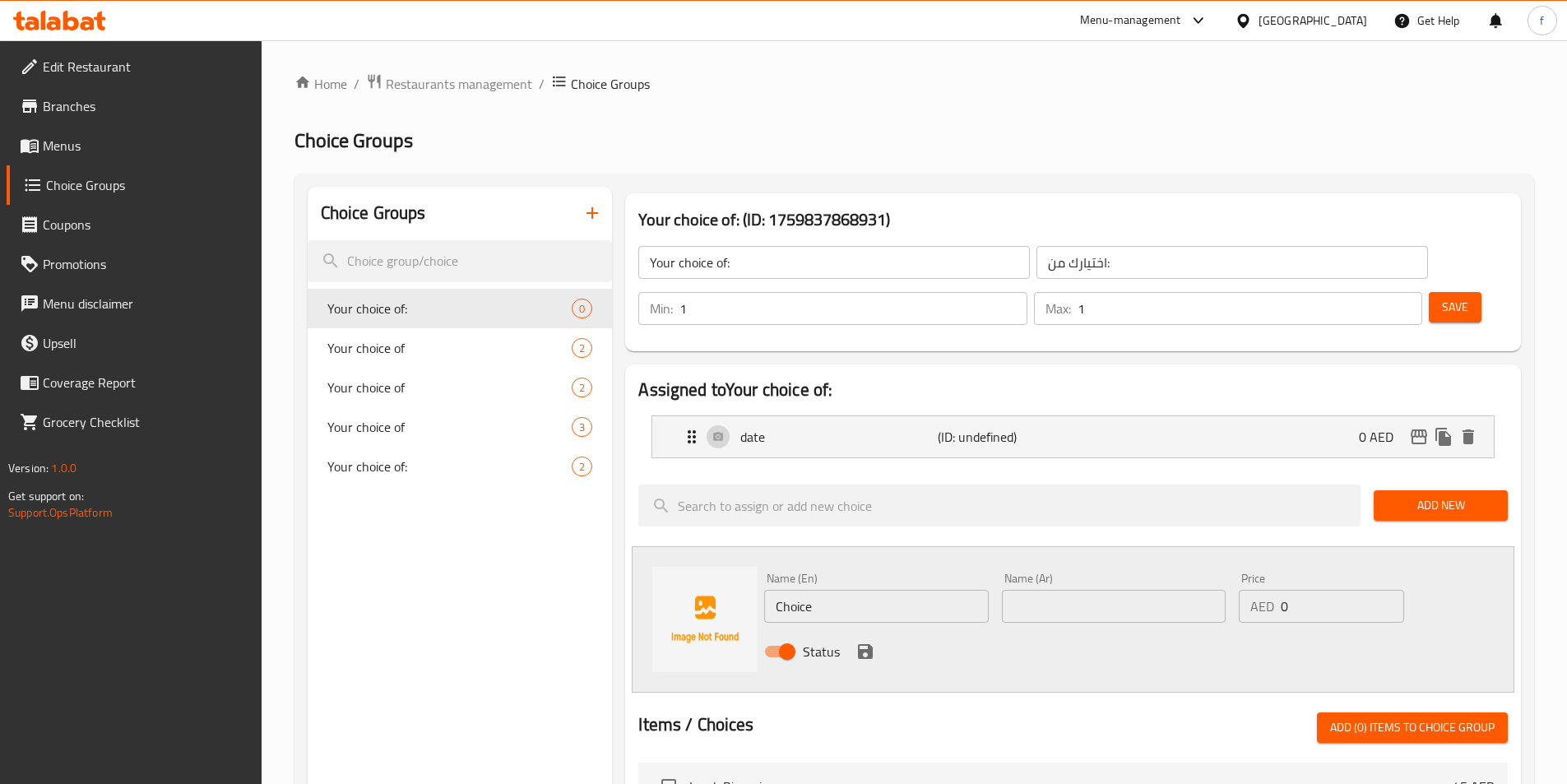
click at [892, 590] on input "Choice" at bounding box center [876, 606] width 224 height 33
paste input "honey"
type input "honey"
drag, startPoint x: 1052, startPoint y: 559, endPoint x: 994, endPoint y: 588, distance: 64.8
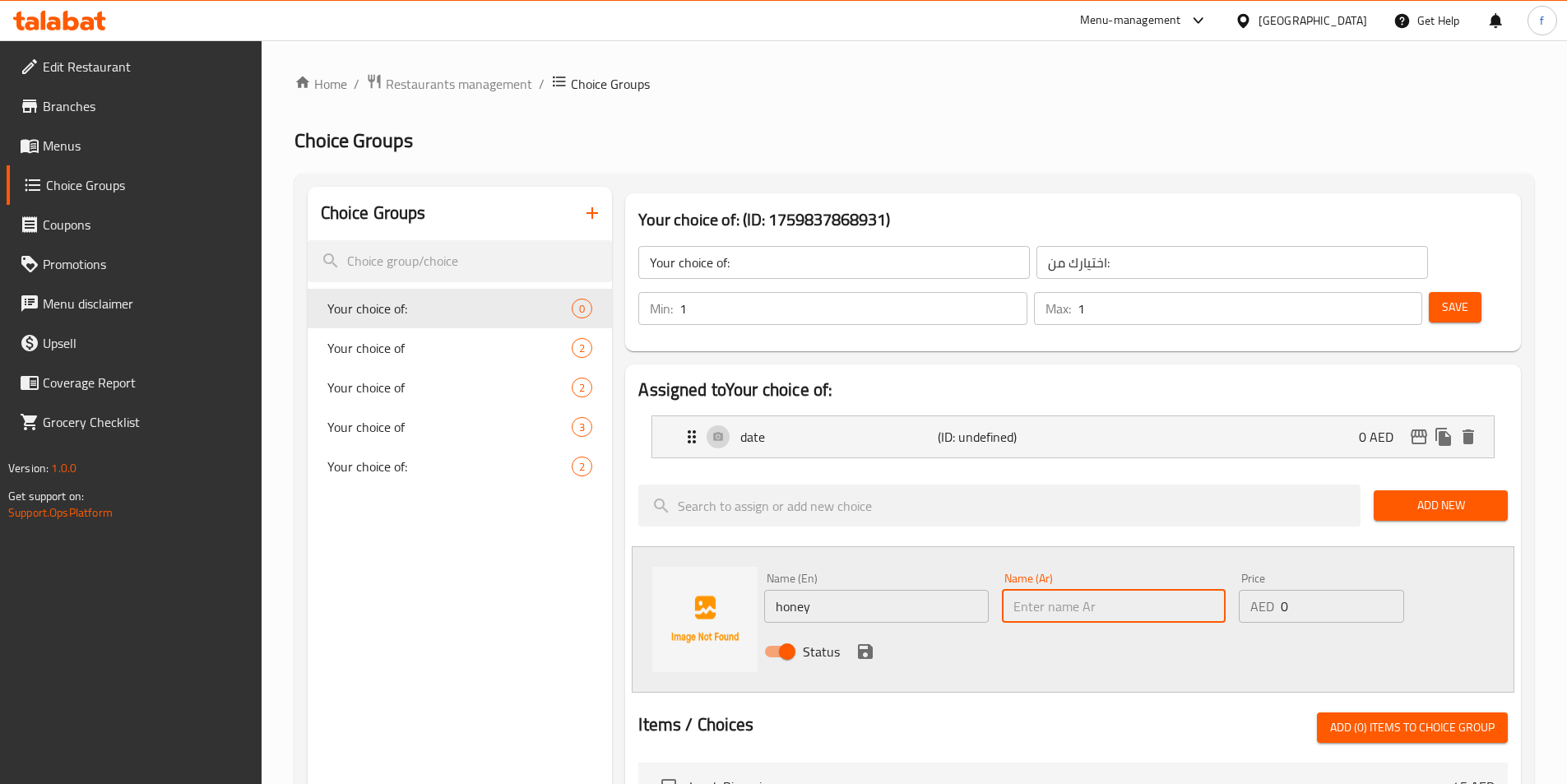
click at [1052, 590] on input "text" at bounding box center [1114, 606] width 224 height 33
paste input "العسل"
type input "العسل"
click at [860, 643] on icon "save" at bounding box center [866, 651] width 15 height 15
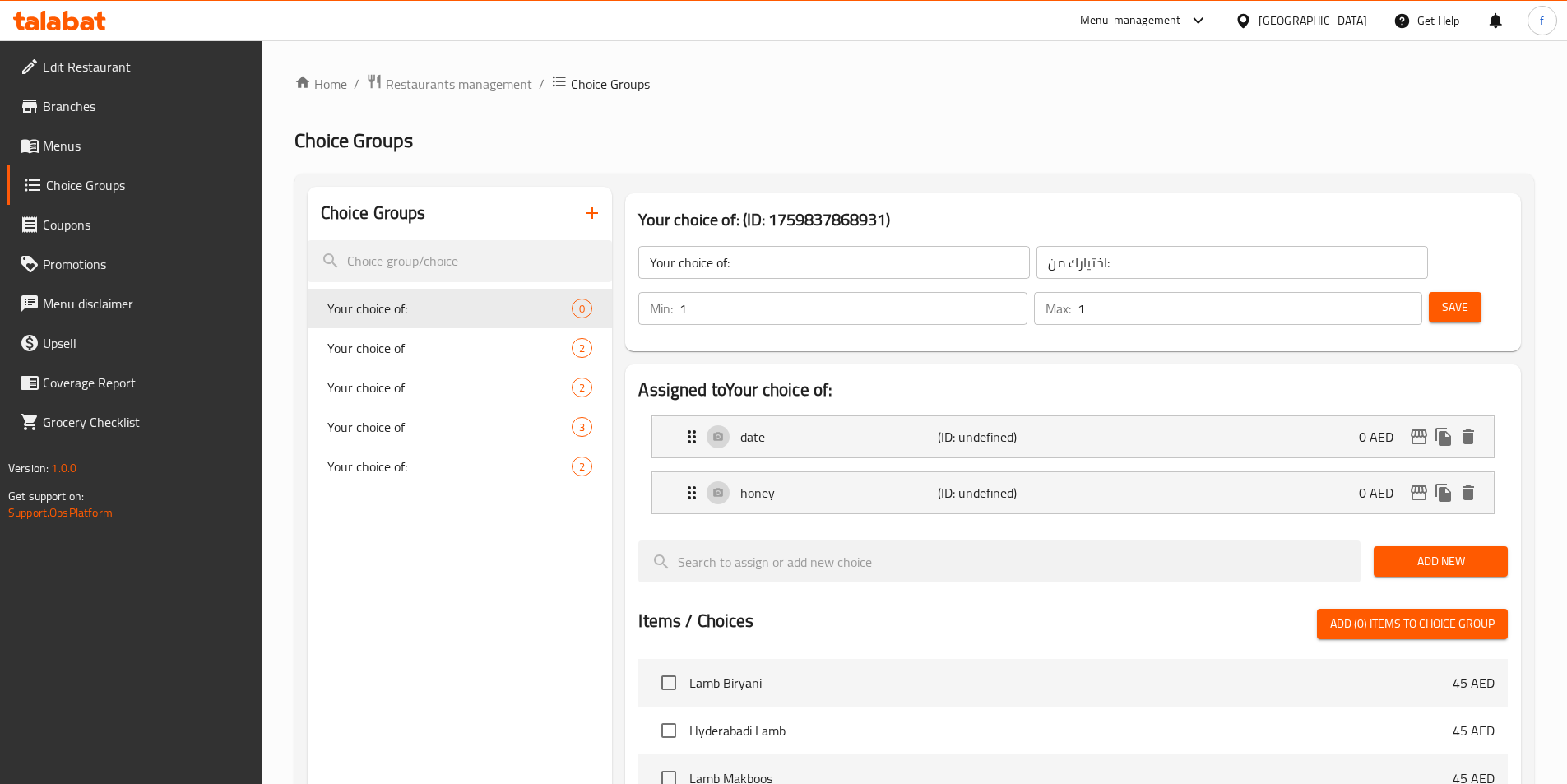
click at [1432, 289] on div "Save" at bounding box center [1461, 309] width 73 height 40
click at [1432, 292] on button "Save" at bounding box center [1456, 307] width 53 height 30
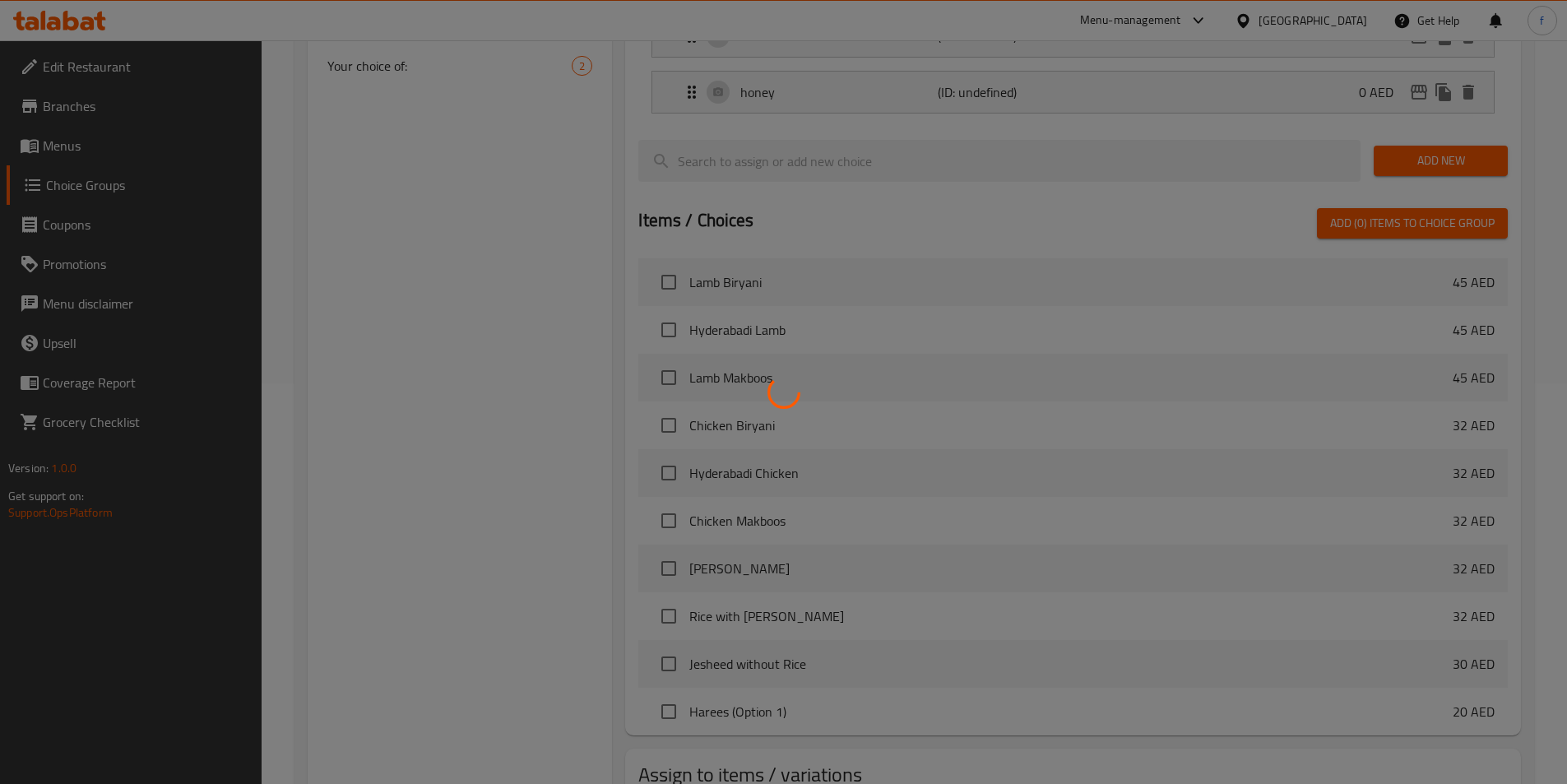
scroll to position [474, 0]
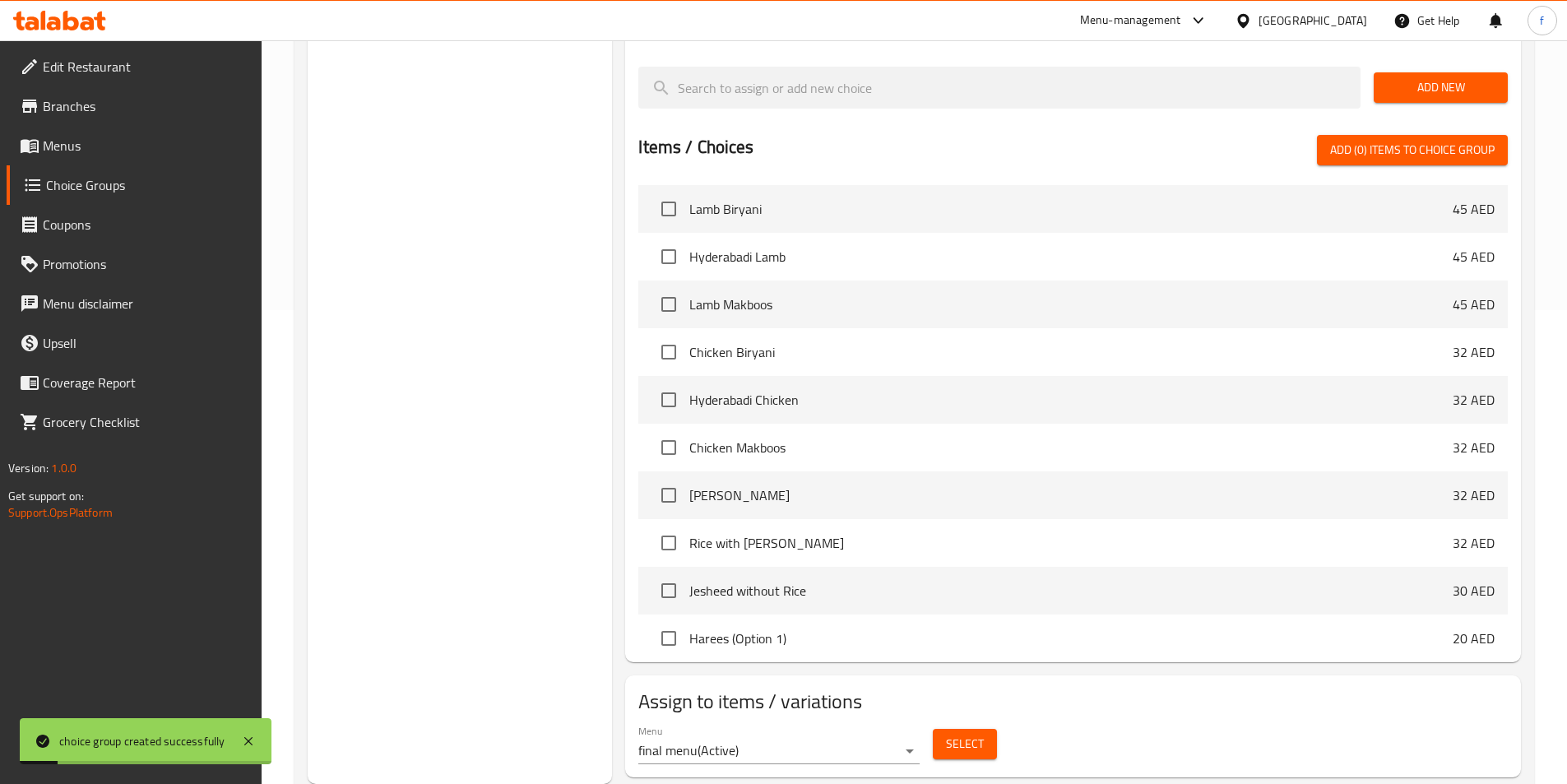
click at [952, 733] on span "Select" at bounding box center [965, 743] width 38 height 21
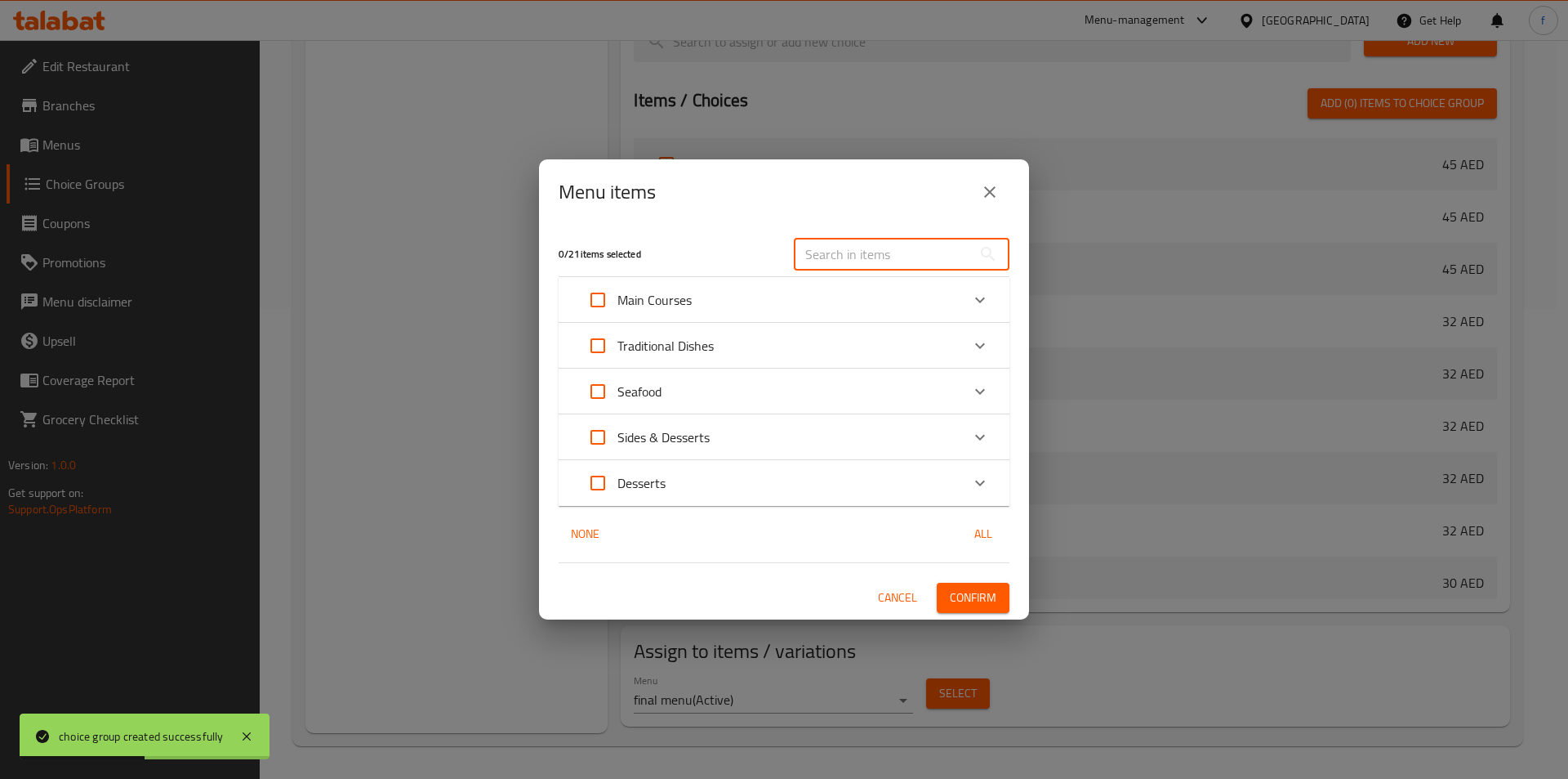
click at [876, 247] on input "text" at bounding box center [883, 254] width 178 height 33
paste input "Luqaimat (Option 1)"
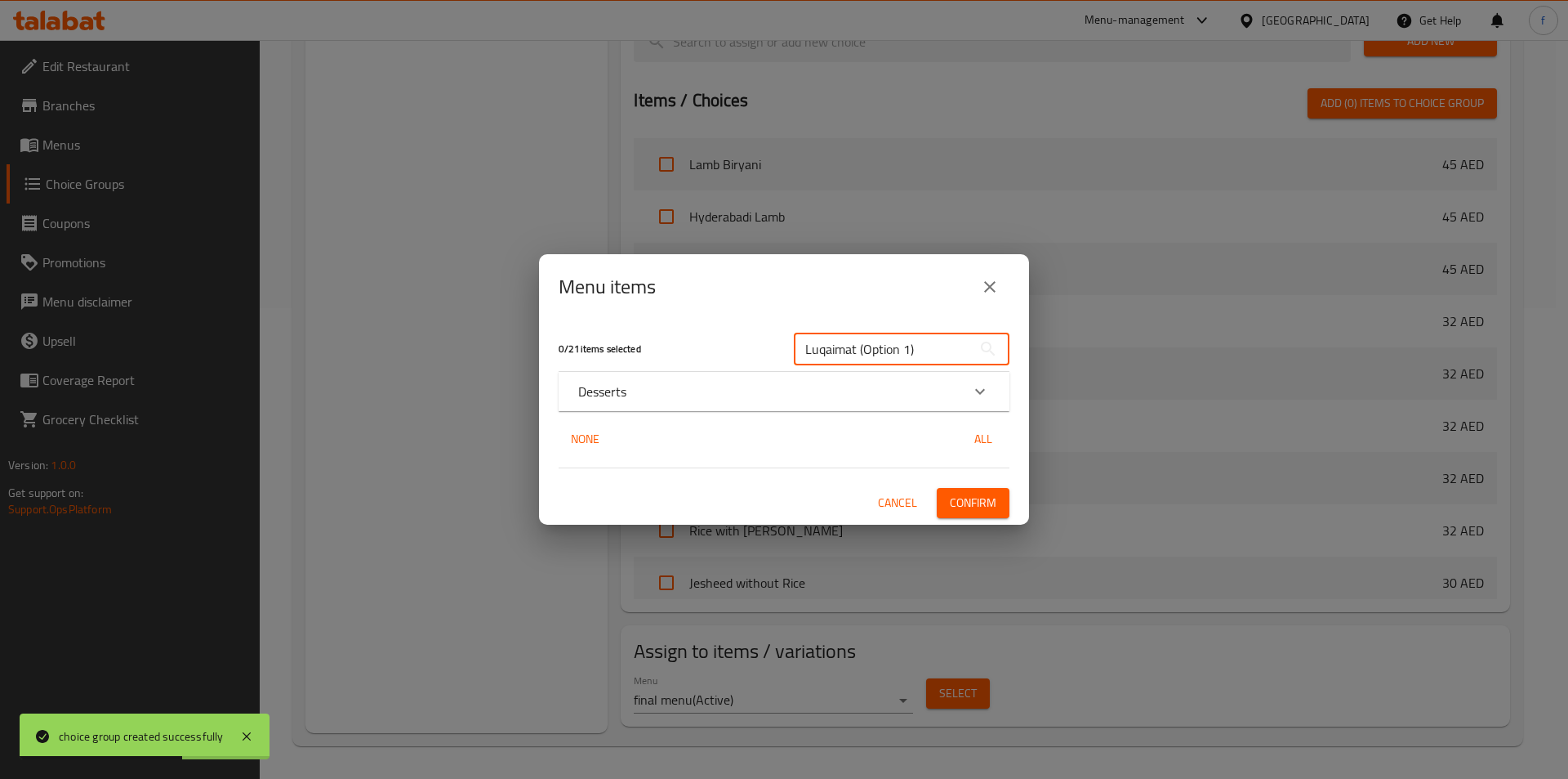
drag, startPoint x: 916, startPoint y: 355, endPoint x: 859, endPoint y: 349, distance: 57.3
click at [859, 349] on input "Luqaimat (Option 1)" at bounding box center [883, 349] width 178 height 33
type input "Luqaimat"
click at [886, 386] on div "Desserts" at bounding box center [769, 391] width 382 height 20
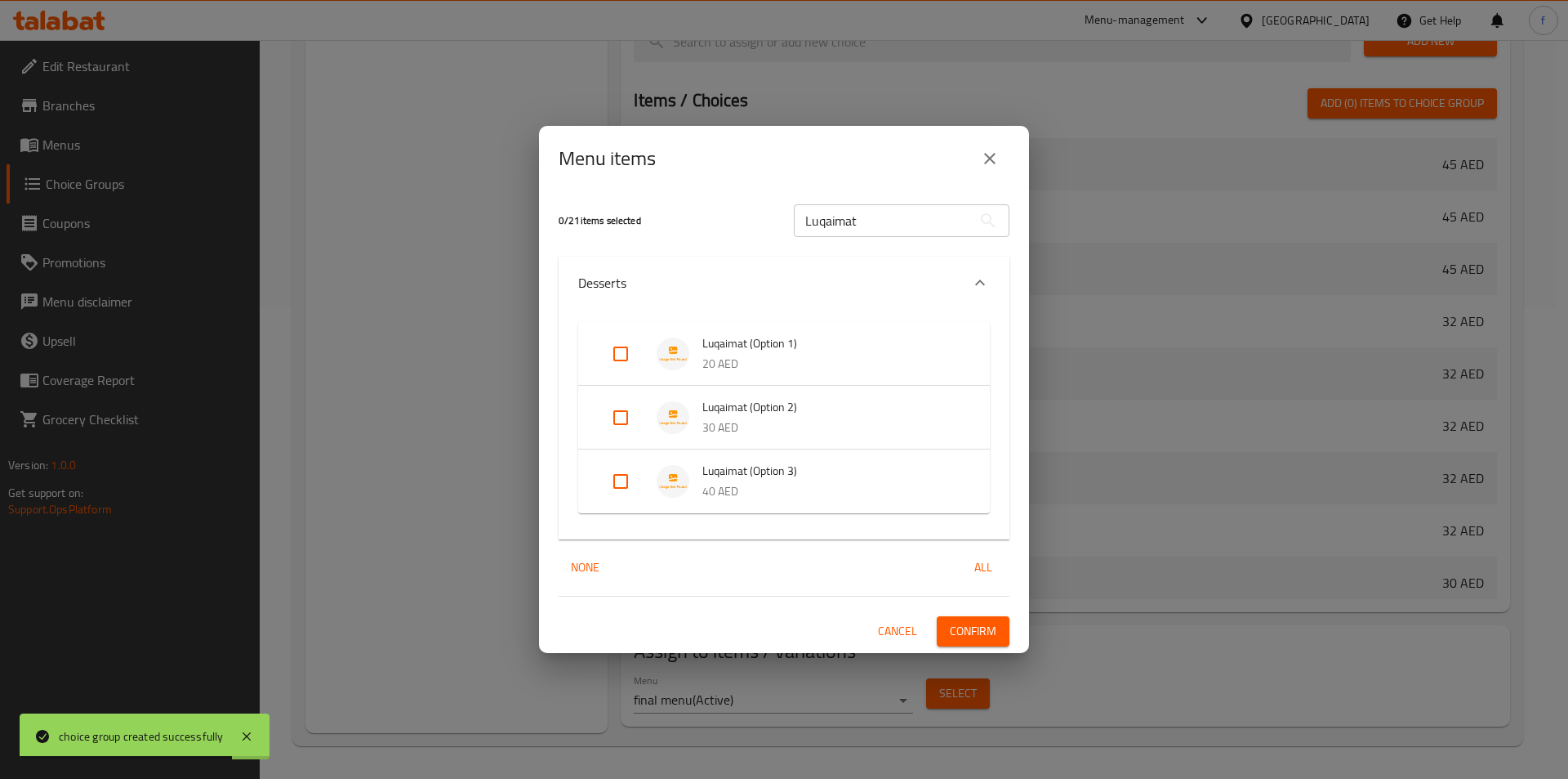
click at [630, 474] on input "Expand" at bounding box center [620, 481] width 39 height 39
checkbox input "true"
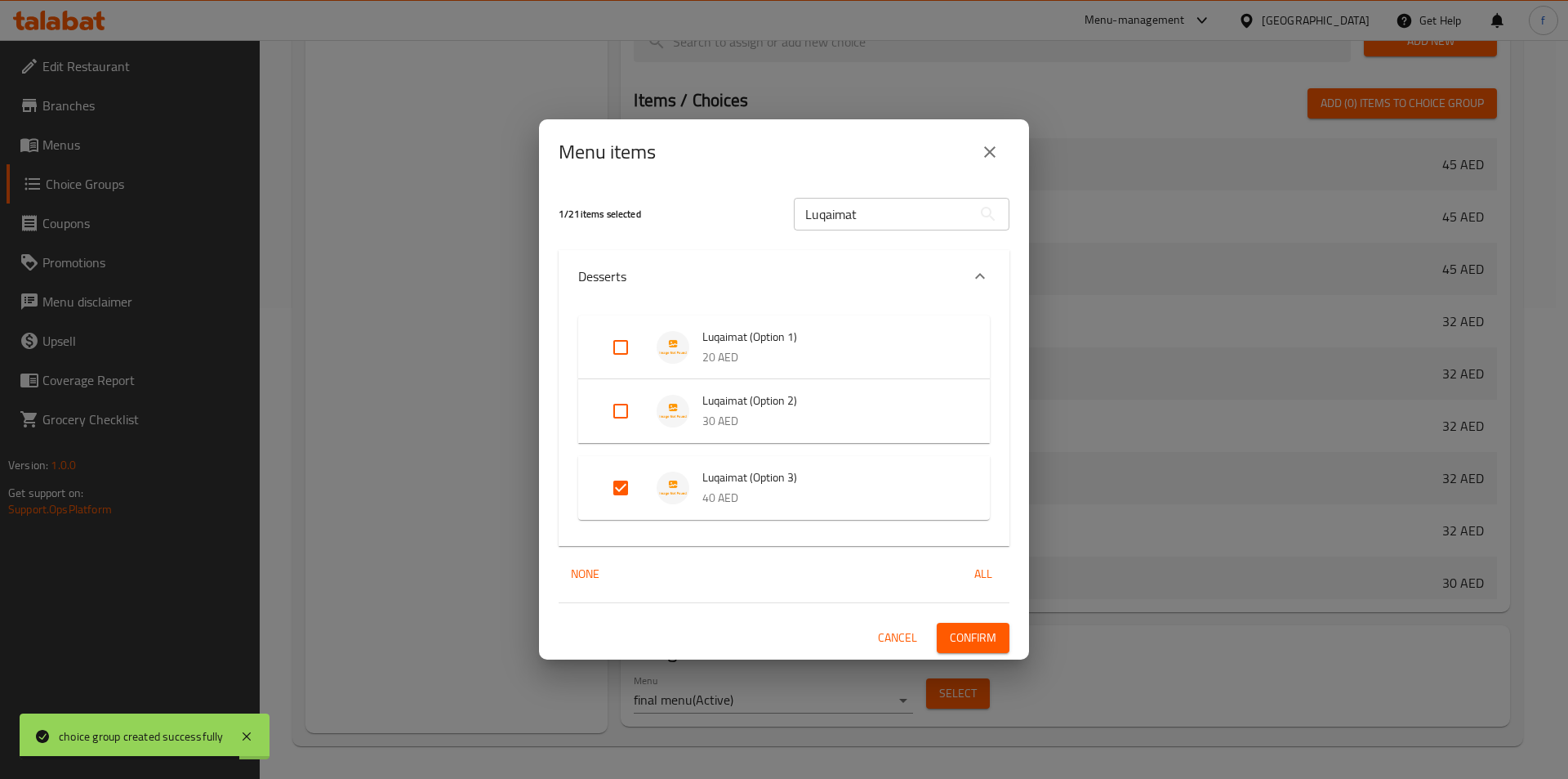
click at [634, 411] on input "Expand" at bounding box center [620, 411] width 39 height 39
checkbox input "true"
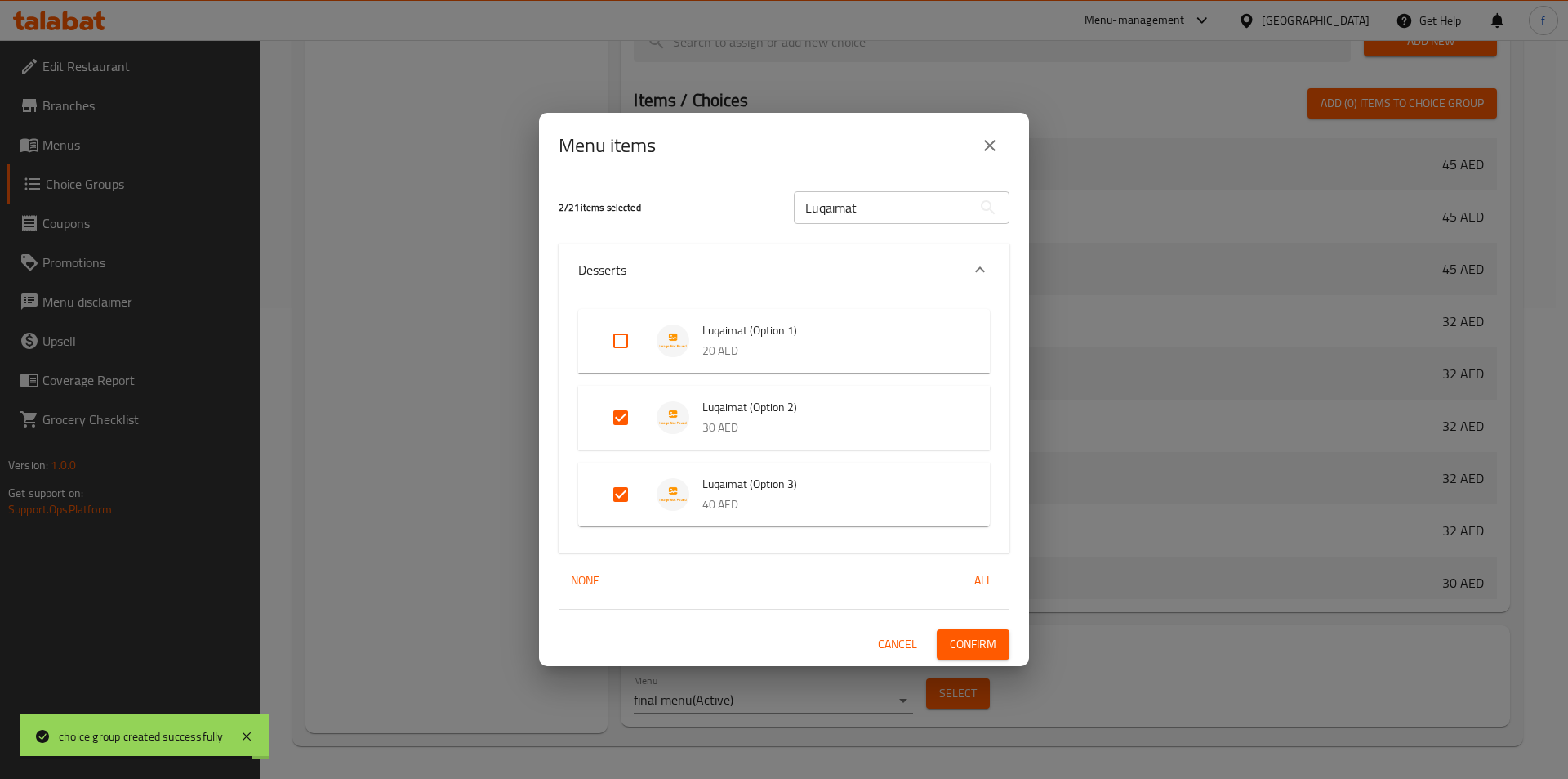
click at [626, 358] on input "Expand" at bounding box center [620, 341] width 39 height 39
checkbox input "true"
click at [966, 636] on span "Confirm" at bounding box center [974, 644] width 47 height 21
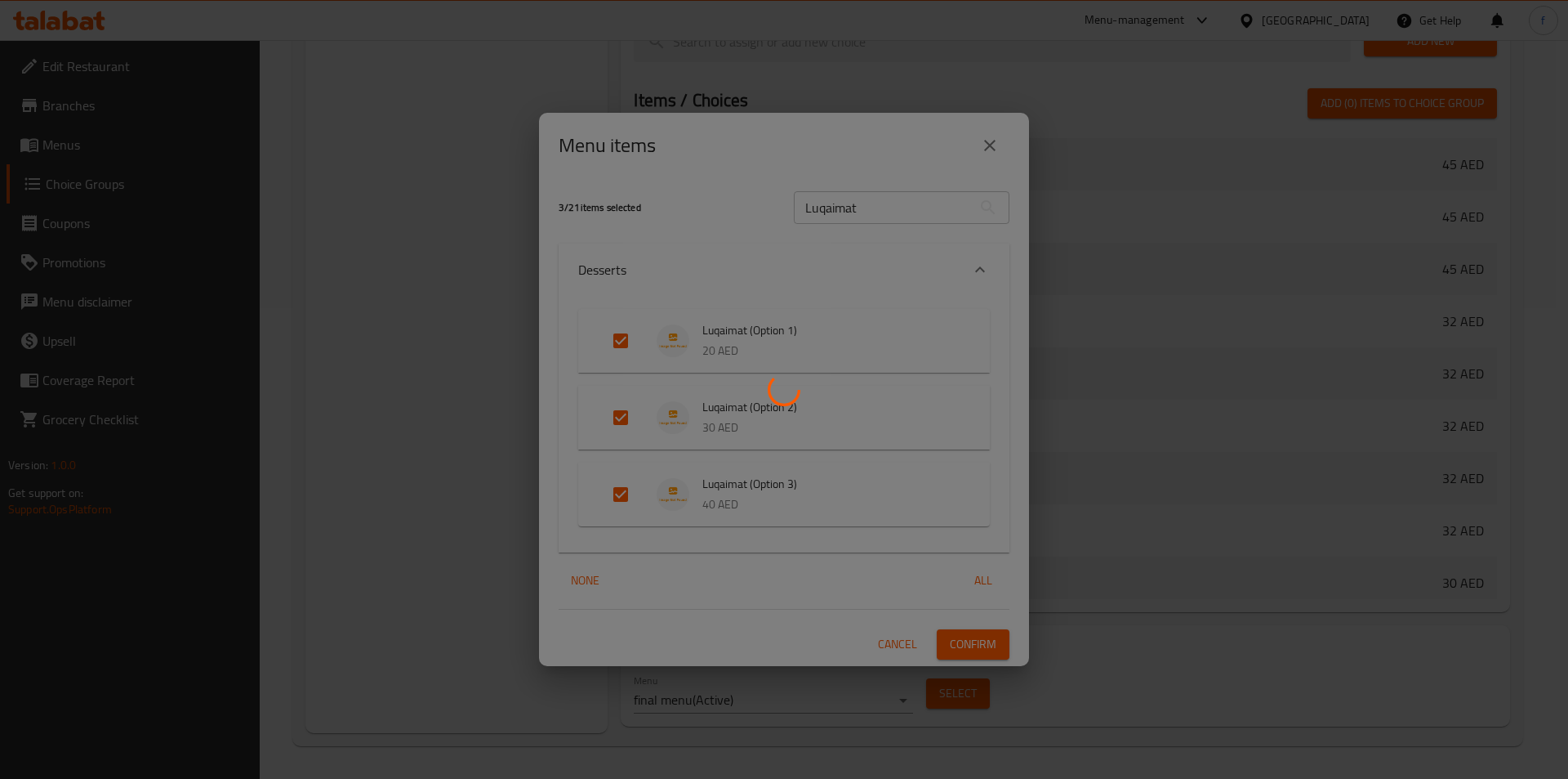
click at [458, 507] on div at bounding box center [784, 389] width 1568 height 779
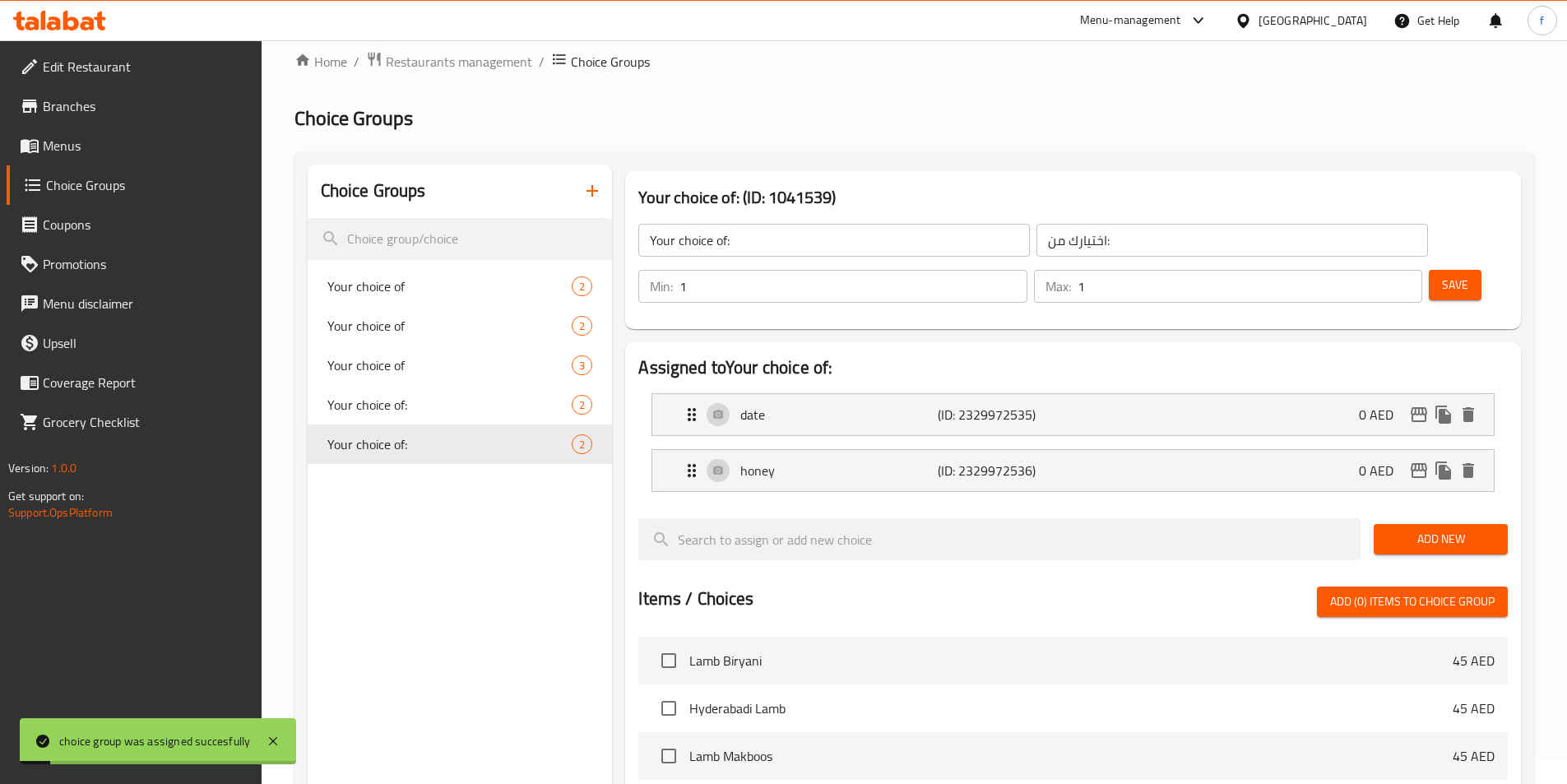
scroll to position [0, 0]
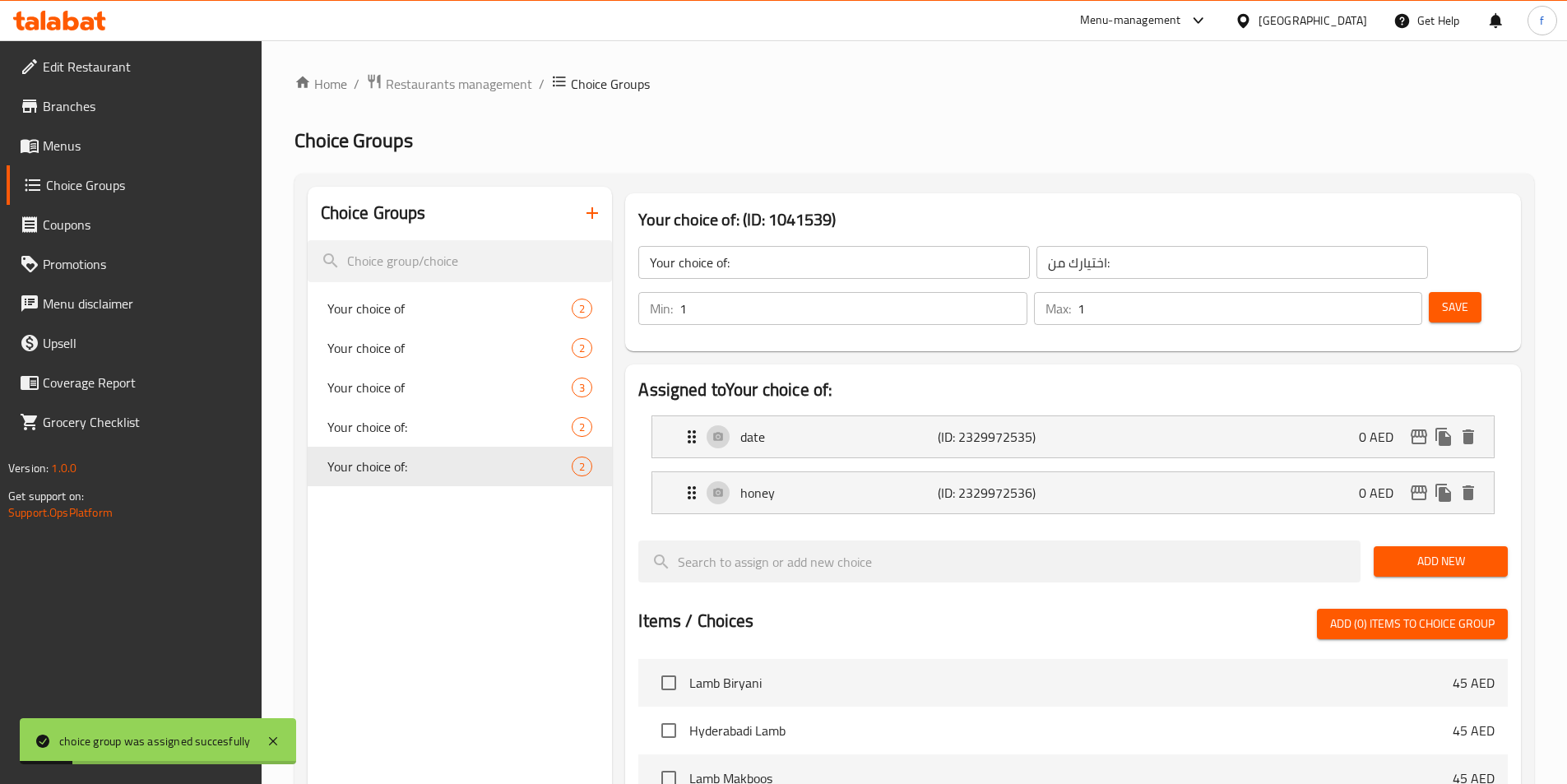
click at [142, 158] on link "Menus" at bounding box center [134, 145] width 255 height 40
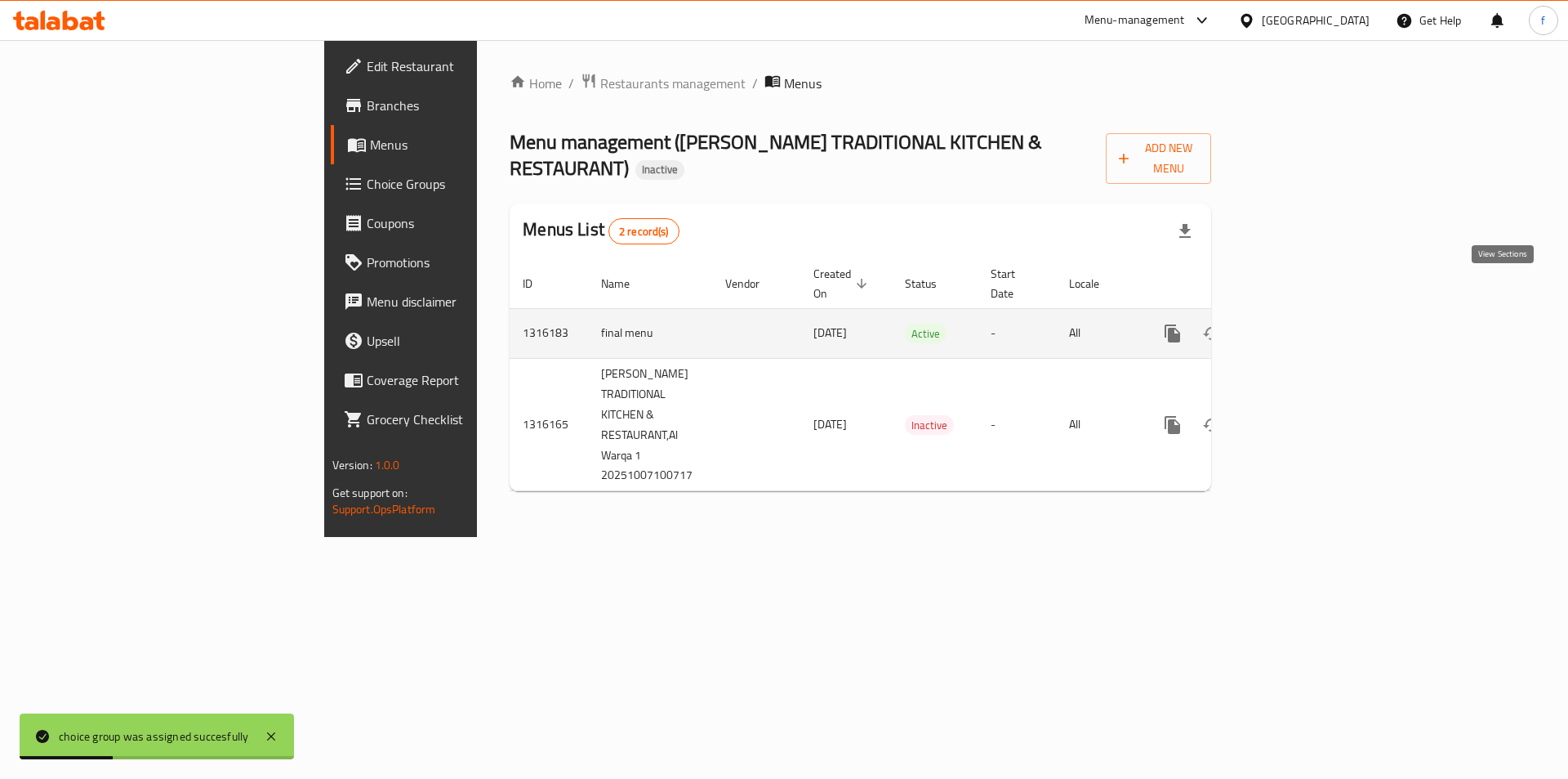
click at [1310, 314] on link "enhanced table" at bounding box center [1291, 334] width 39 height 39
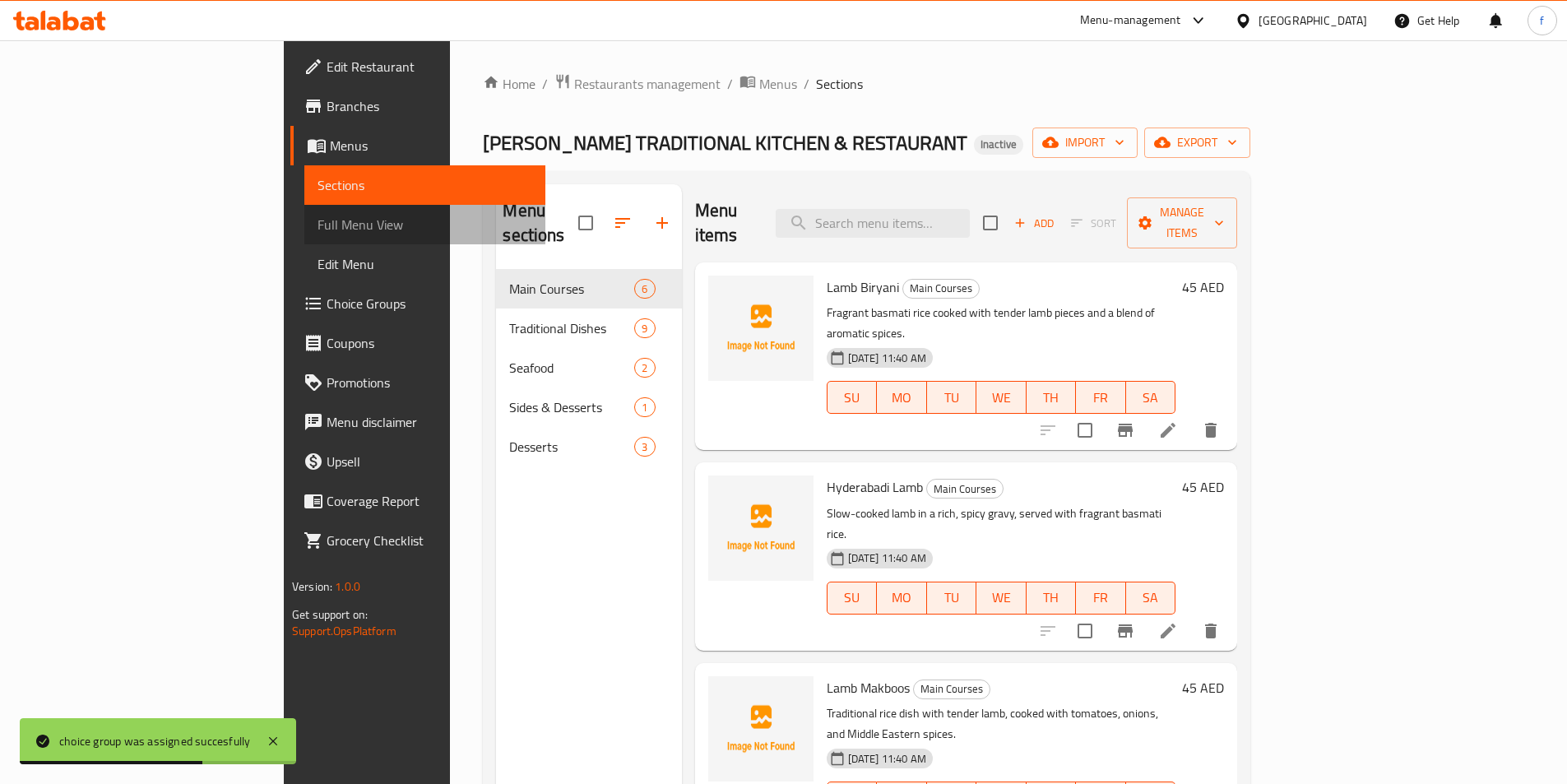
click at [317, 231] on span "Full Menu View" at bounding box center [424, 224] width 214 height 20
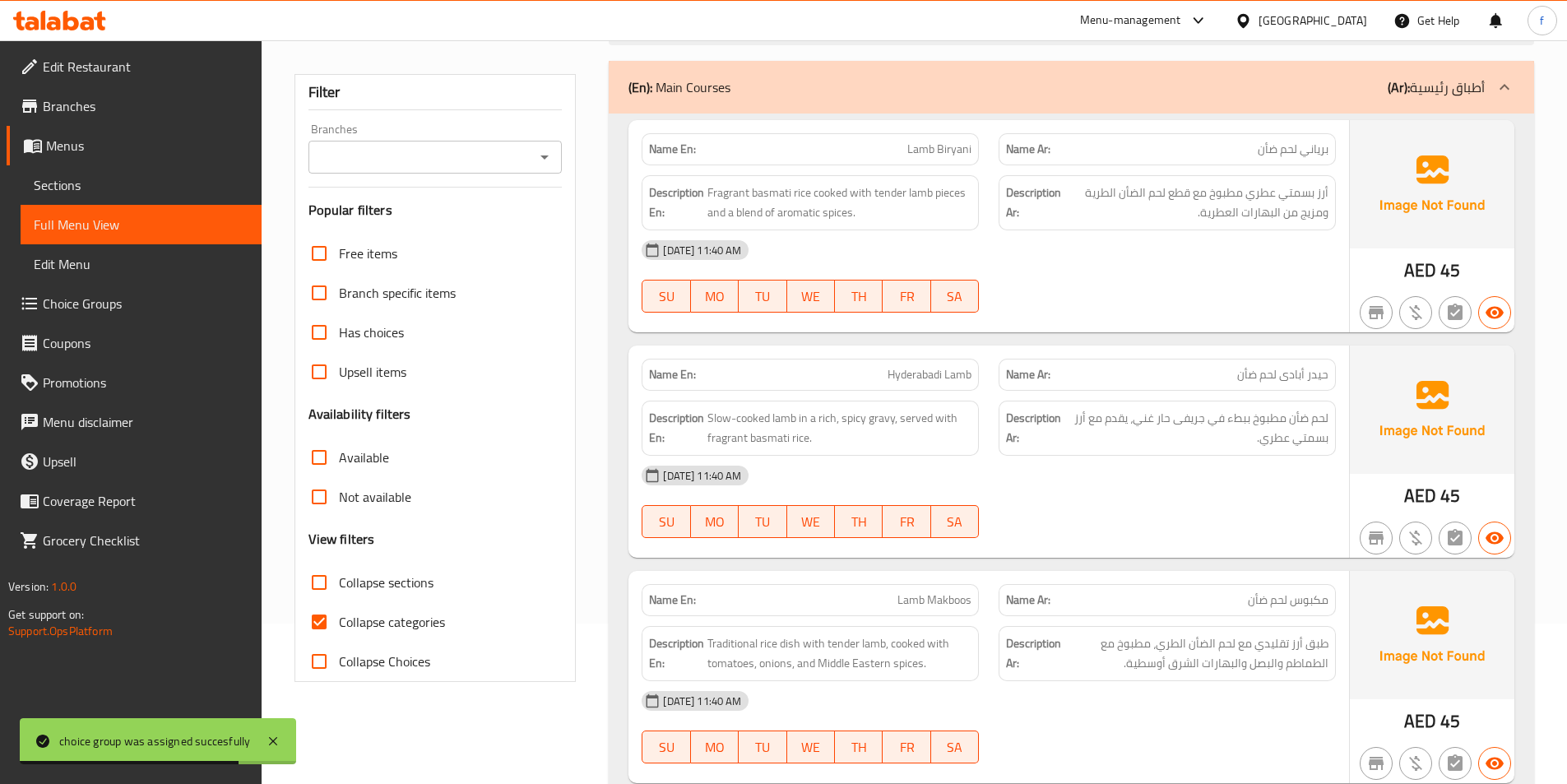
scroll to position [164, 0]
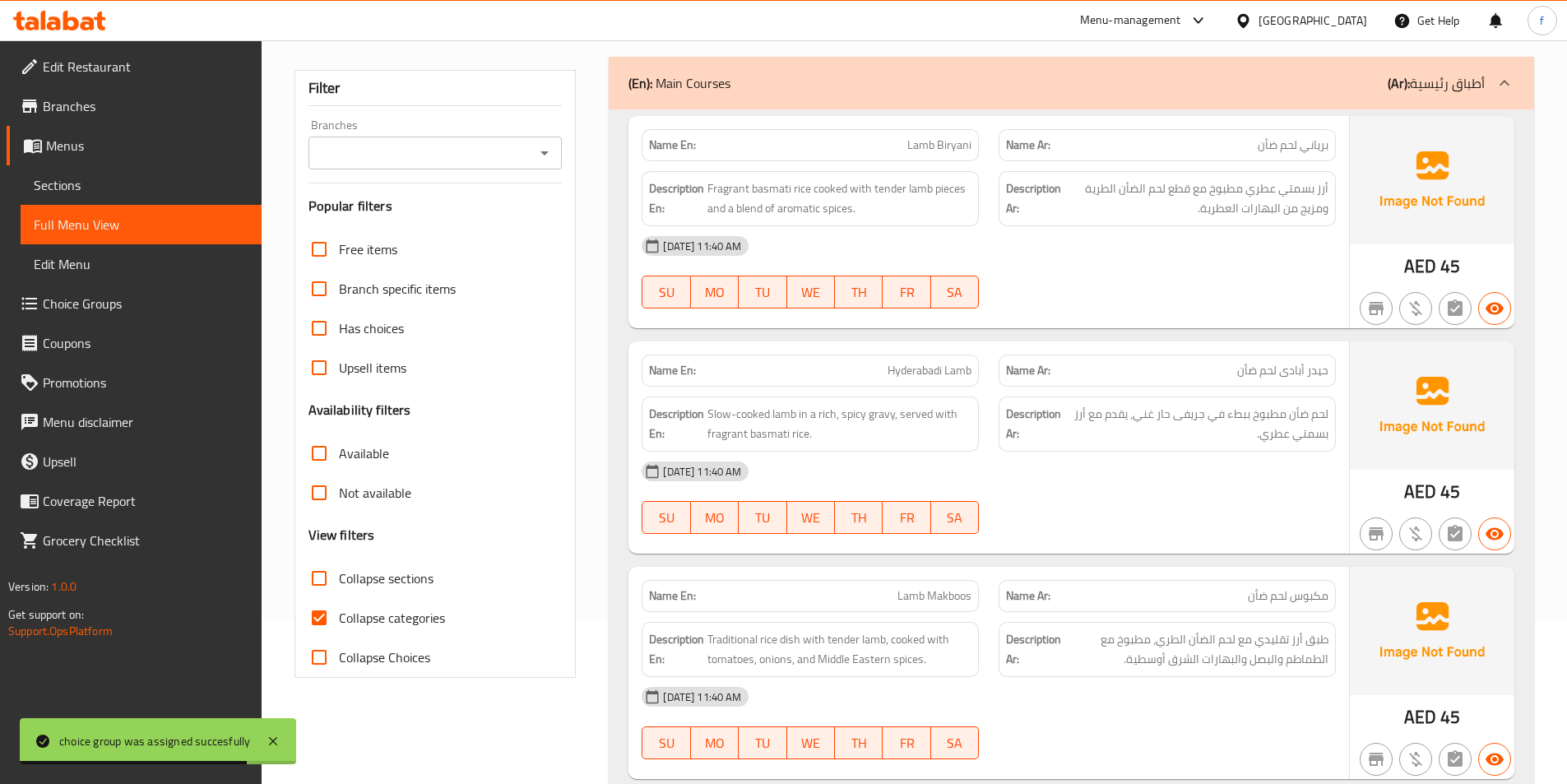
click at [402, 602] on label "Collapse categories" at bounding box center [372, 618] width 145 height 40
click at [339, 602] on input "Collapse categories" at bounding box center [319, 618] width 40 height 40
checkbox input "false"
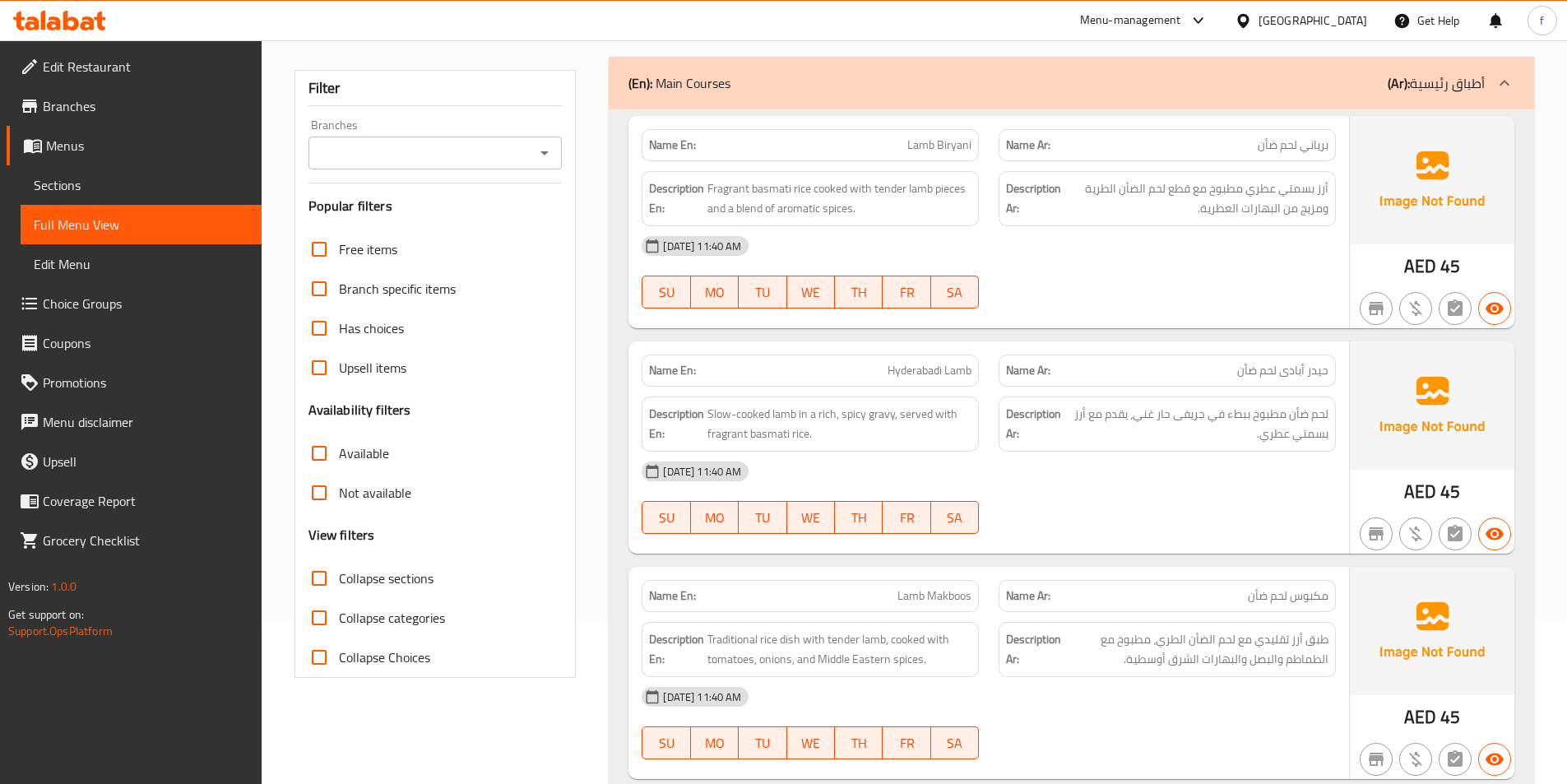
click at [571, 392] on div "Filter Branches Branches Popular filters Free items Branch specific items Has c…" at bounding box center [435, 374] width 282 height 608
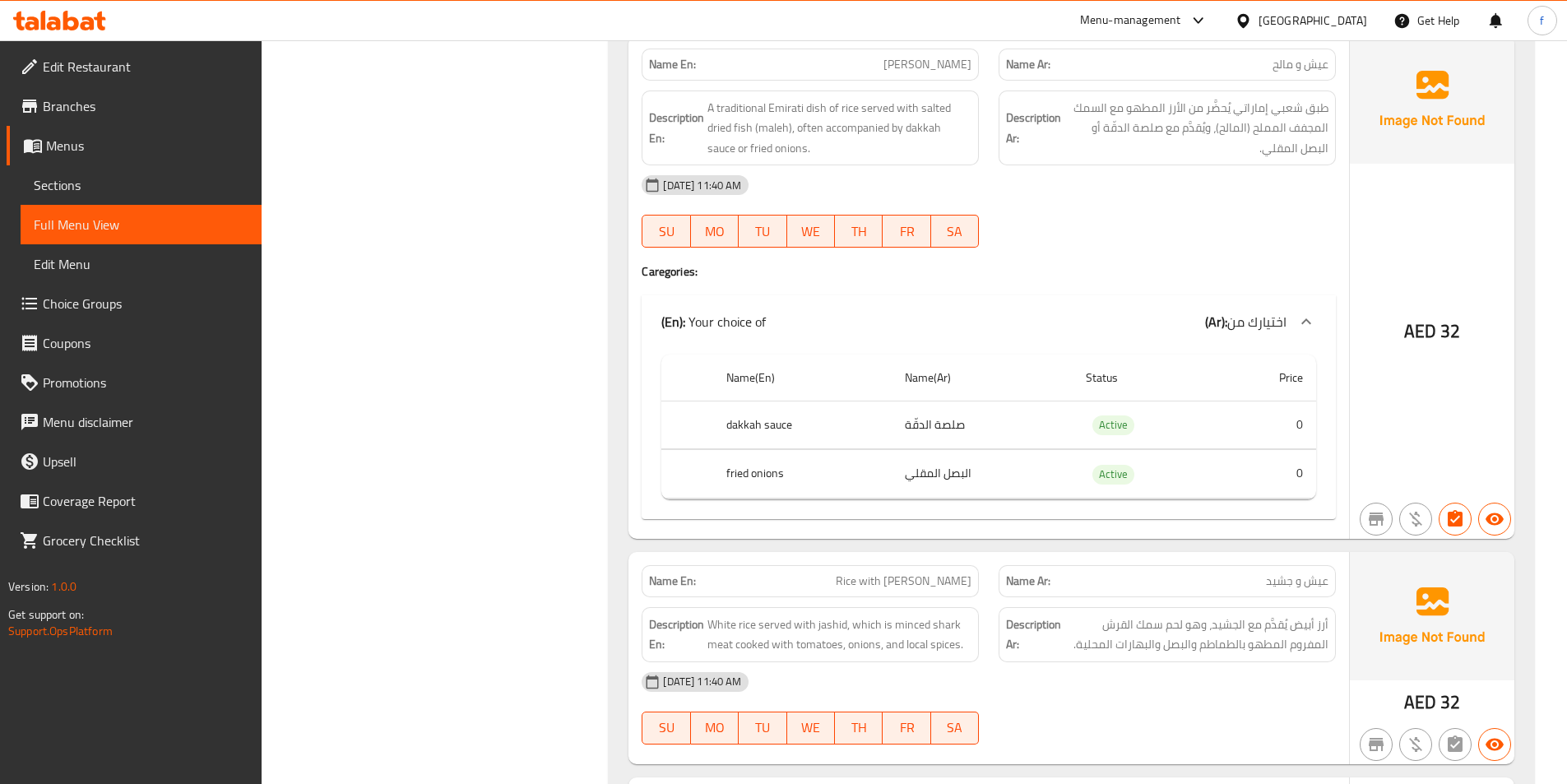
scroll to position [1690, 0]
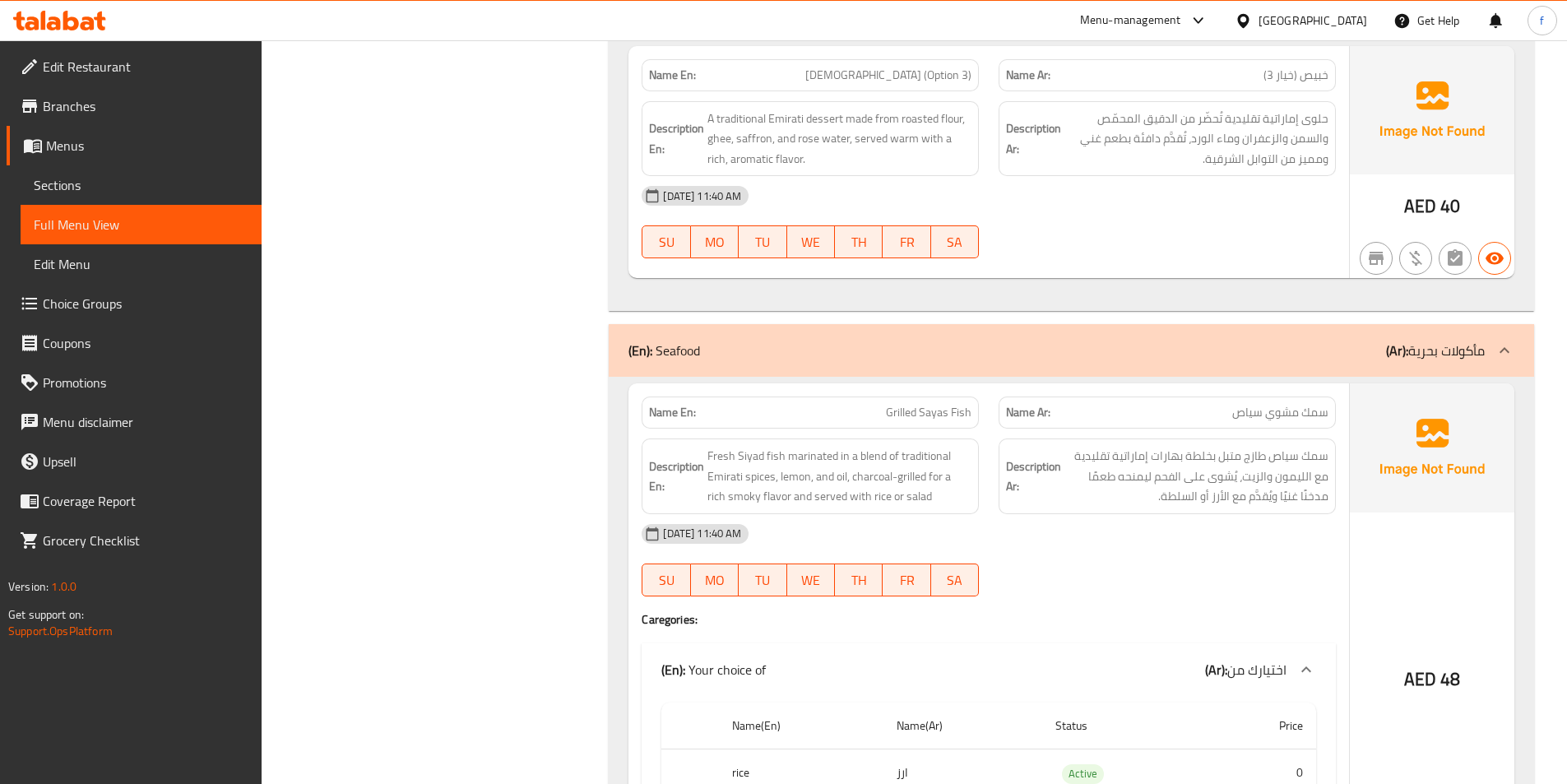
scroll to position [4891, 0]
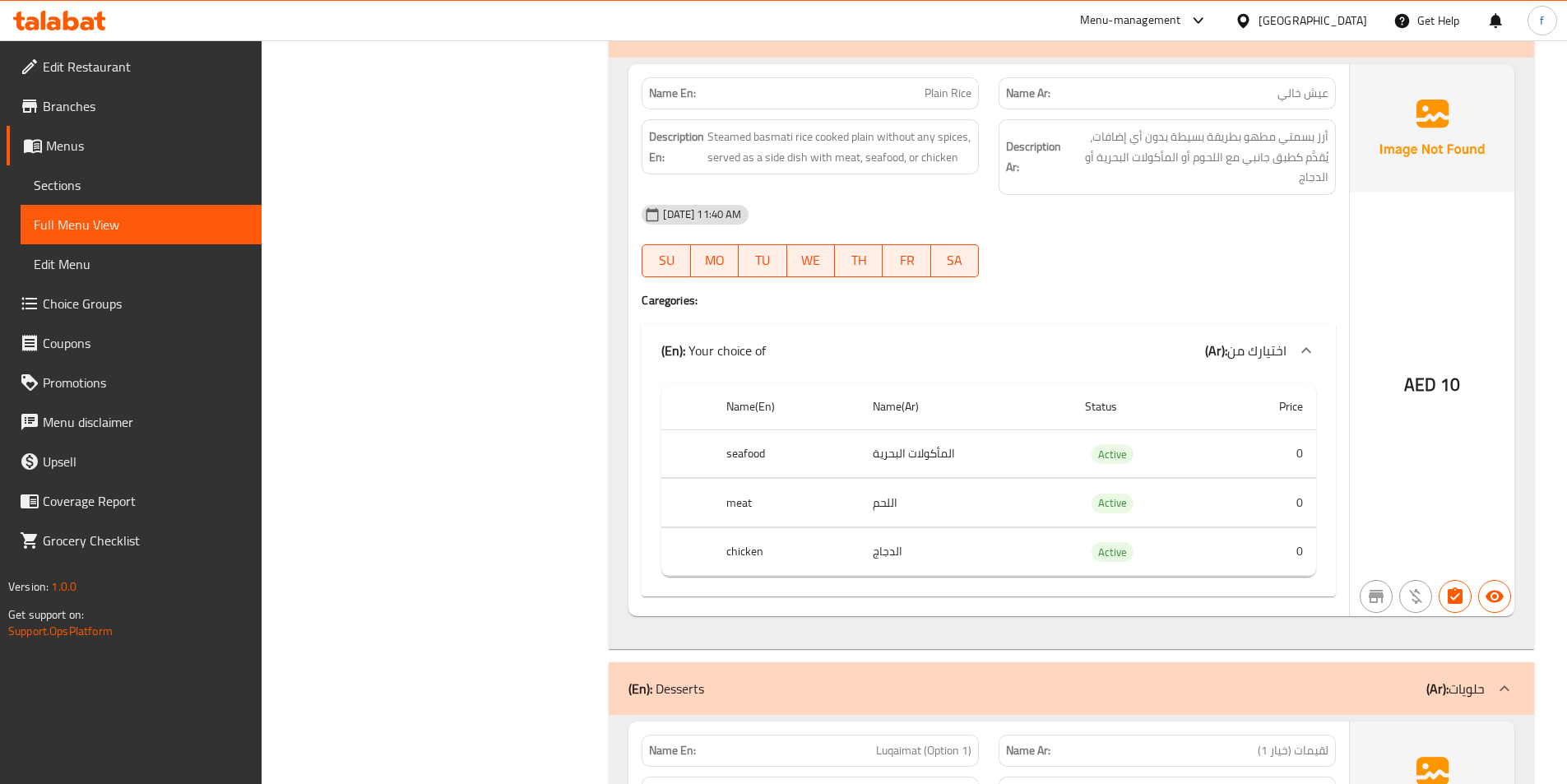
scroll to position [5807, 0]
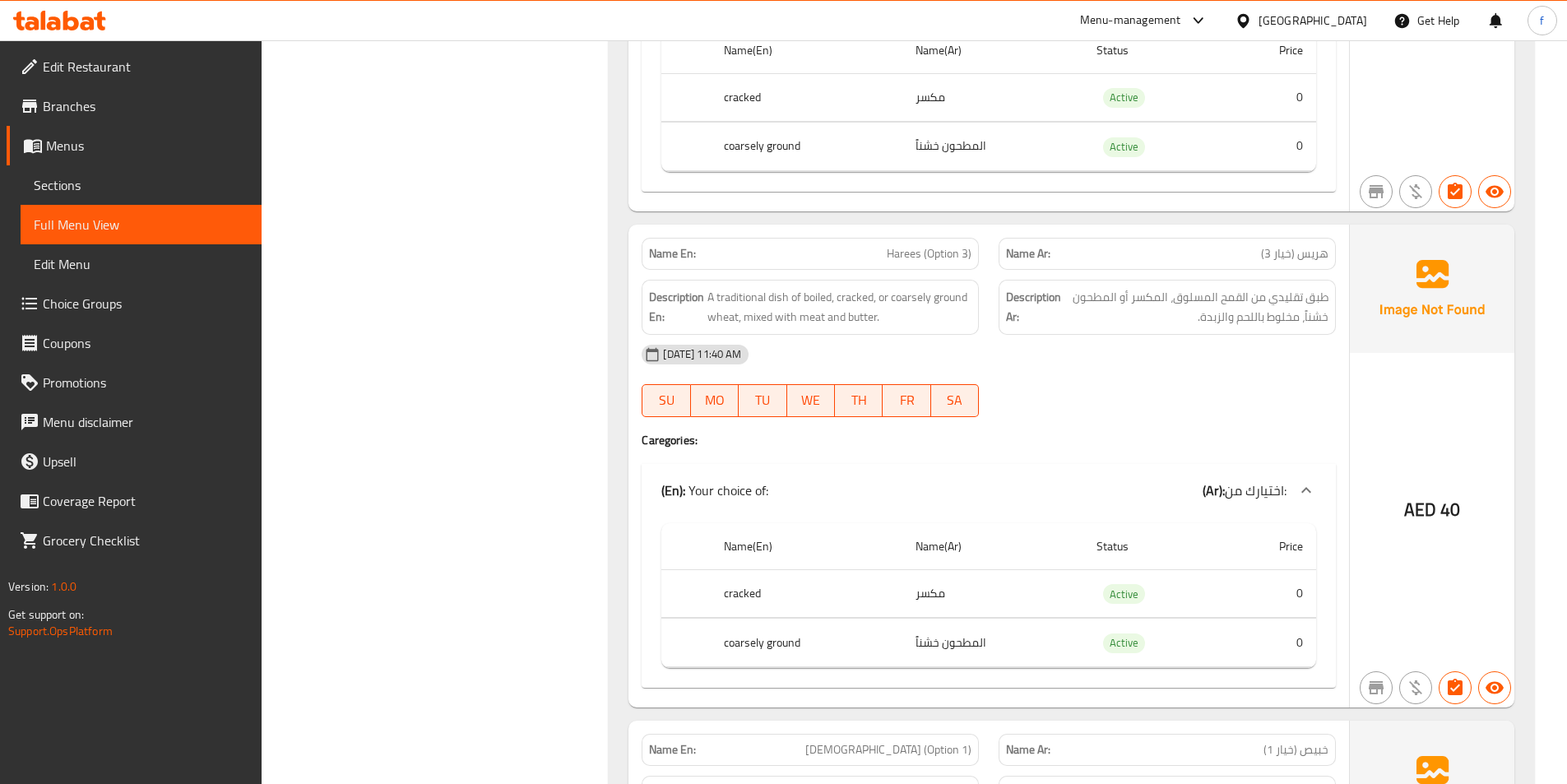
scroll to position [3808, 0]
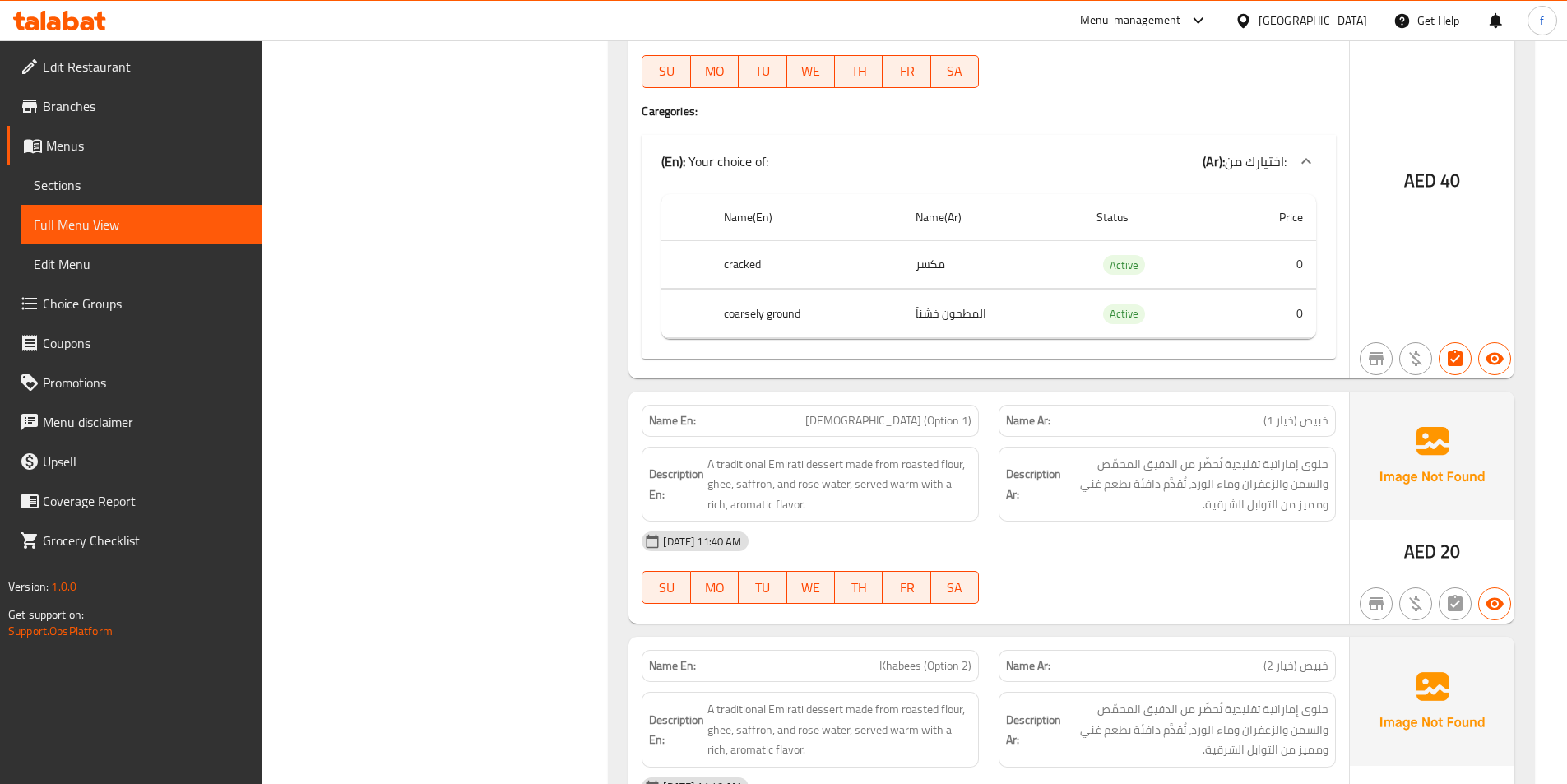
click at [327, 356] on div "Filter Branches Branches Popular filters Free items Branch specific items Has c…" at bounding box center [443, 316] width 315 height 7825
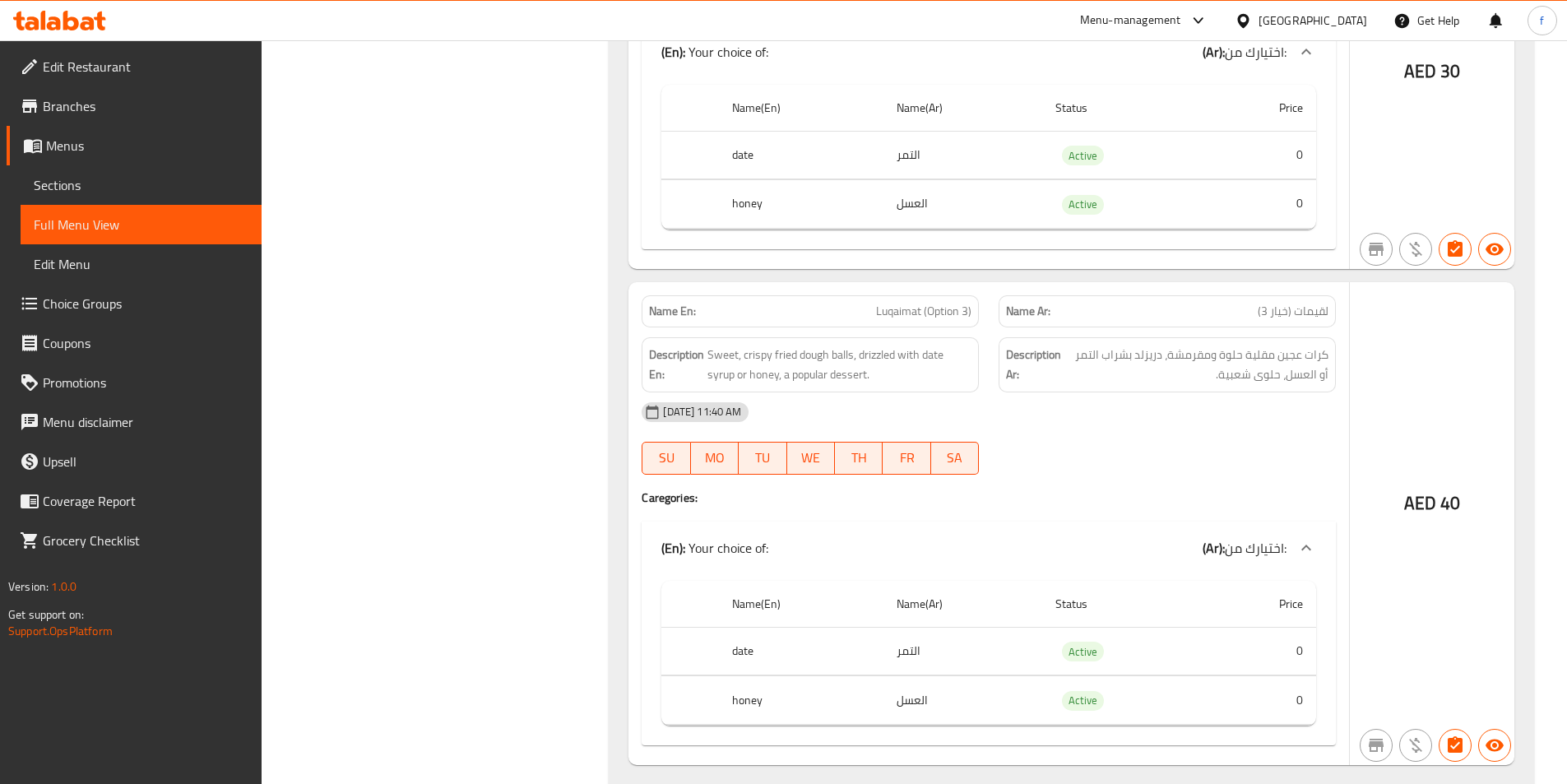
scroll to position [7235, 0]
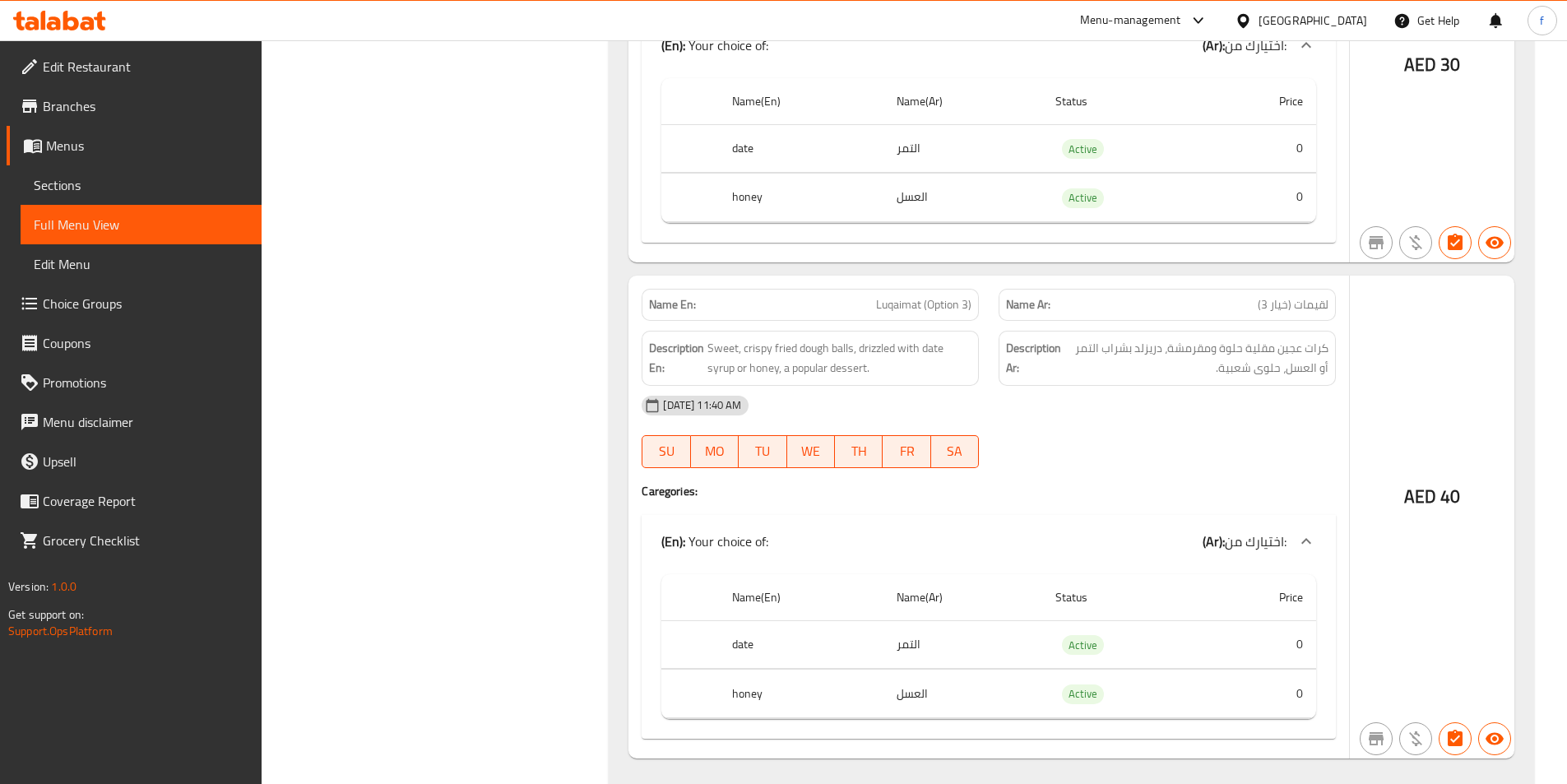
drag, startPoint x: 353, startPoint y: 413, endPoint x: 383, endPoint y: 410, distance: 30.1
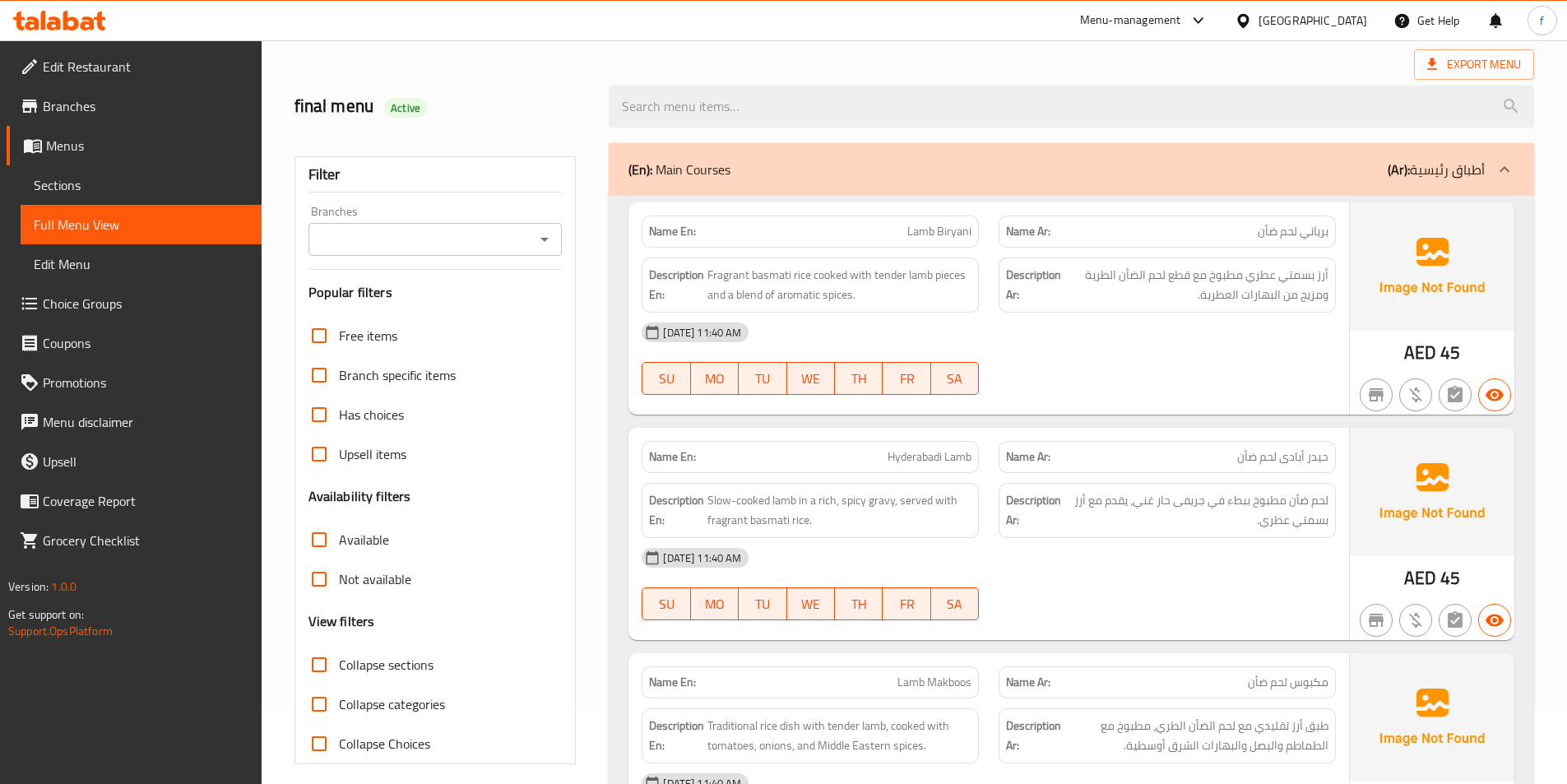
scroll to position [0, 0]
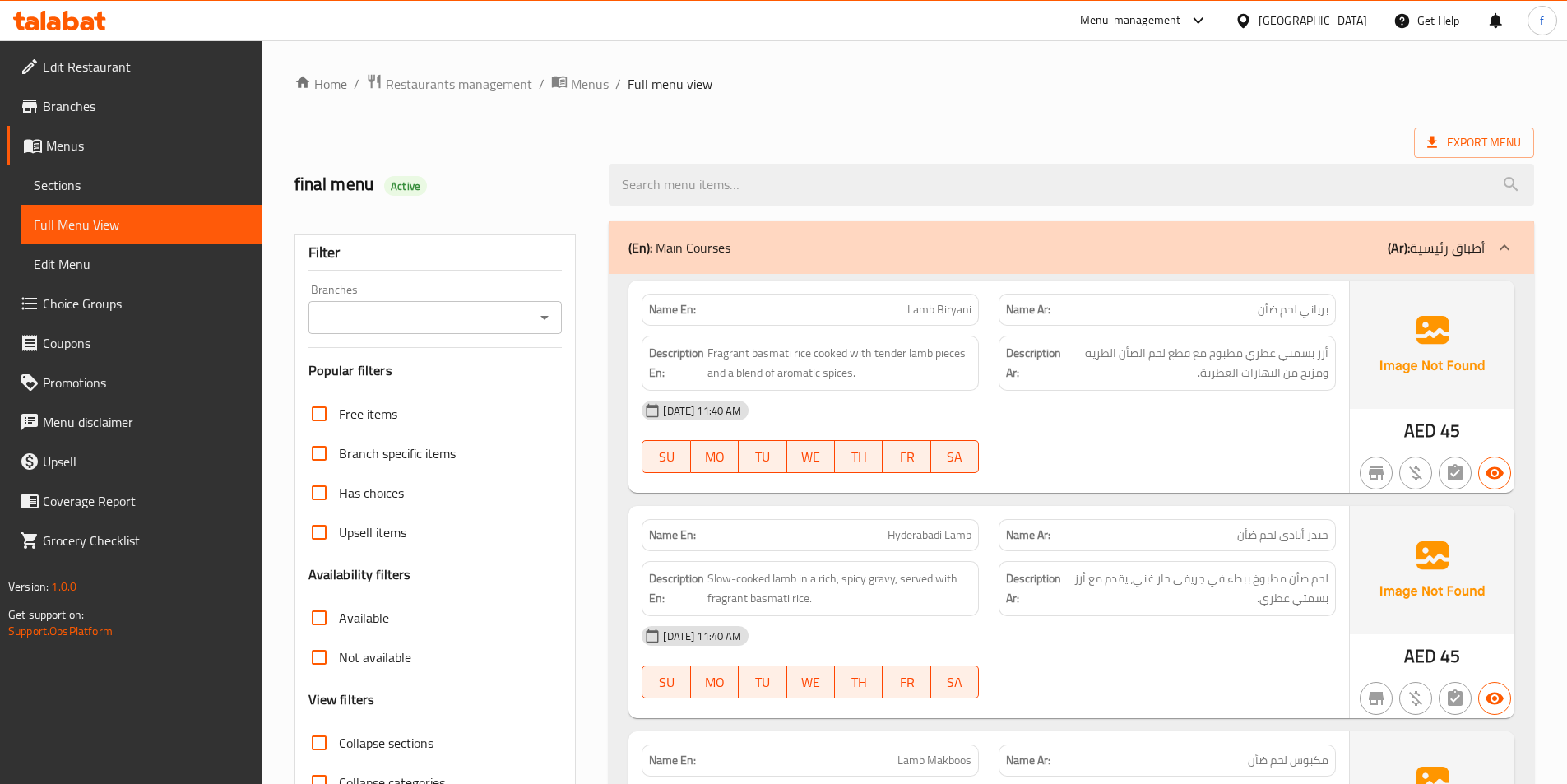
drag, startPoint x: 103, startPoint y: 193, endPoint x: 118, endPoint y: 237, distance: 46.5
click at [103, 193] on span "Sections" at bounding box center [141, 185] width 214 height 20
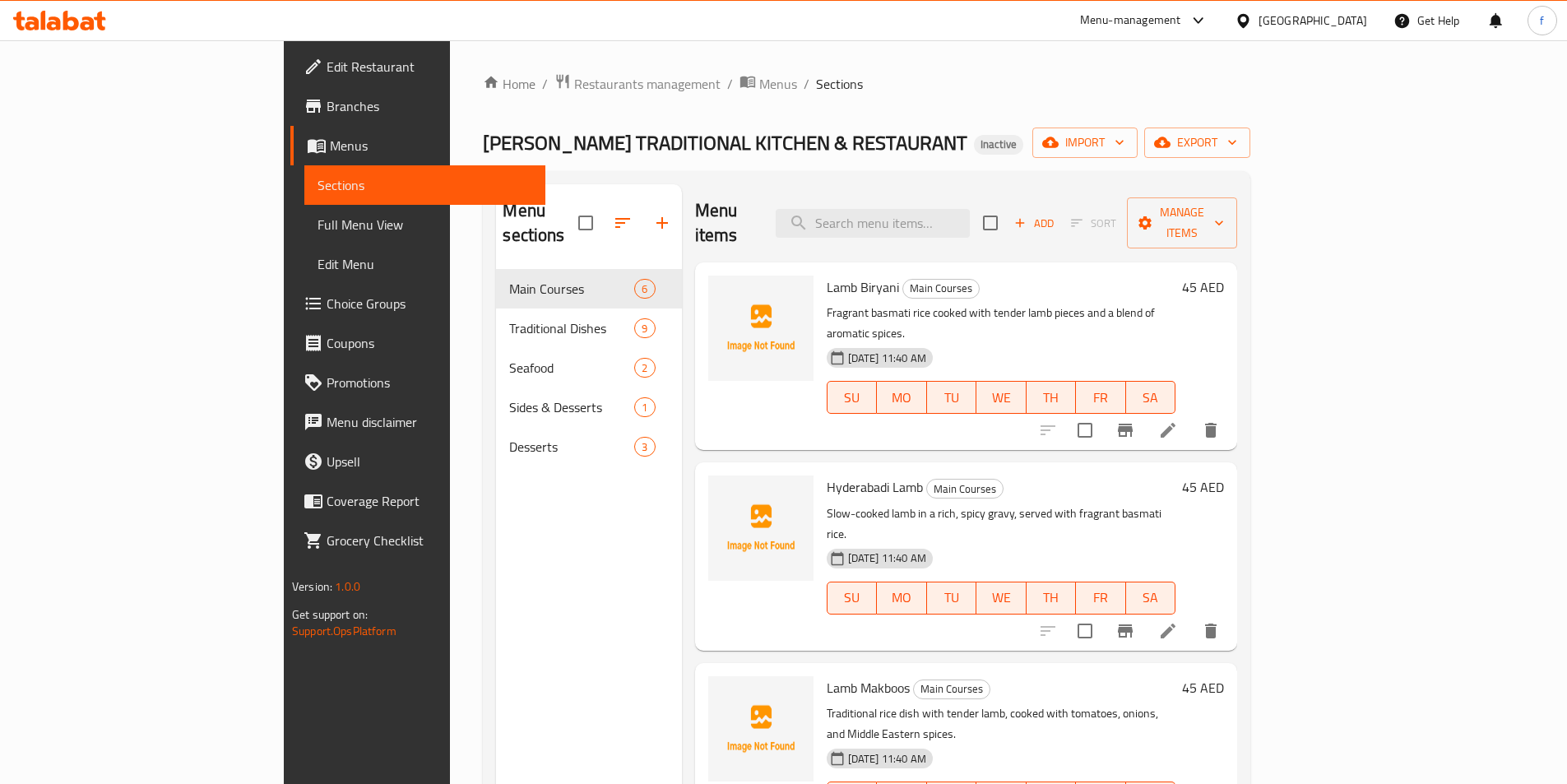
click at [941, 234] on div "Menu items Add Sort Manage items" at bounding box center [966, 223] width 542 height 78
click at [942, 209] on input "search" at bounding box center [873, 223] width 194 height 29
paste input "Plain Rice"
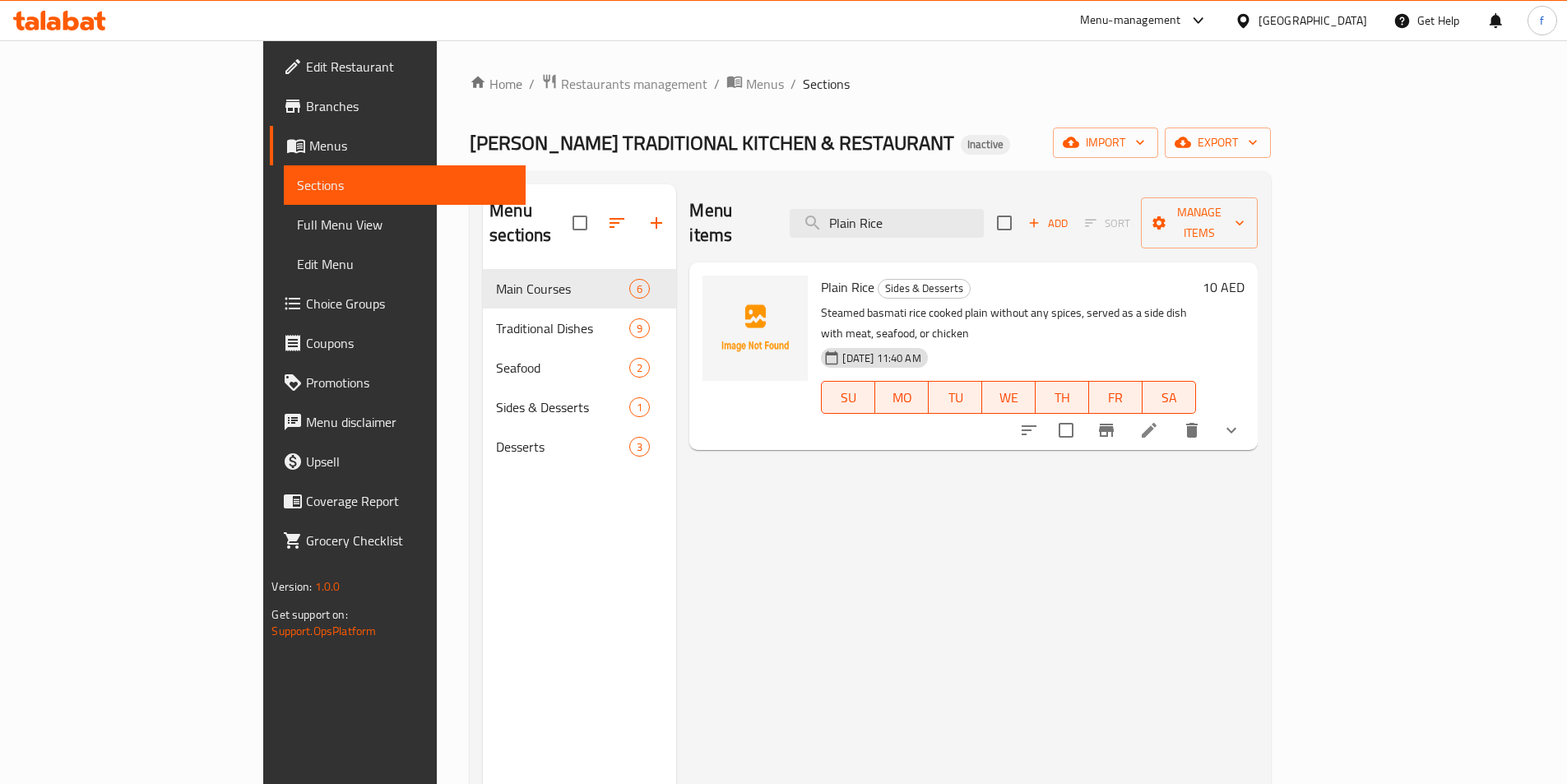
type input "Plain Rice"
click at [1172, 415] on li at bounding box center [1149, 429] width 46 height 29
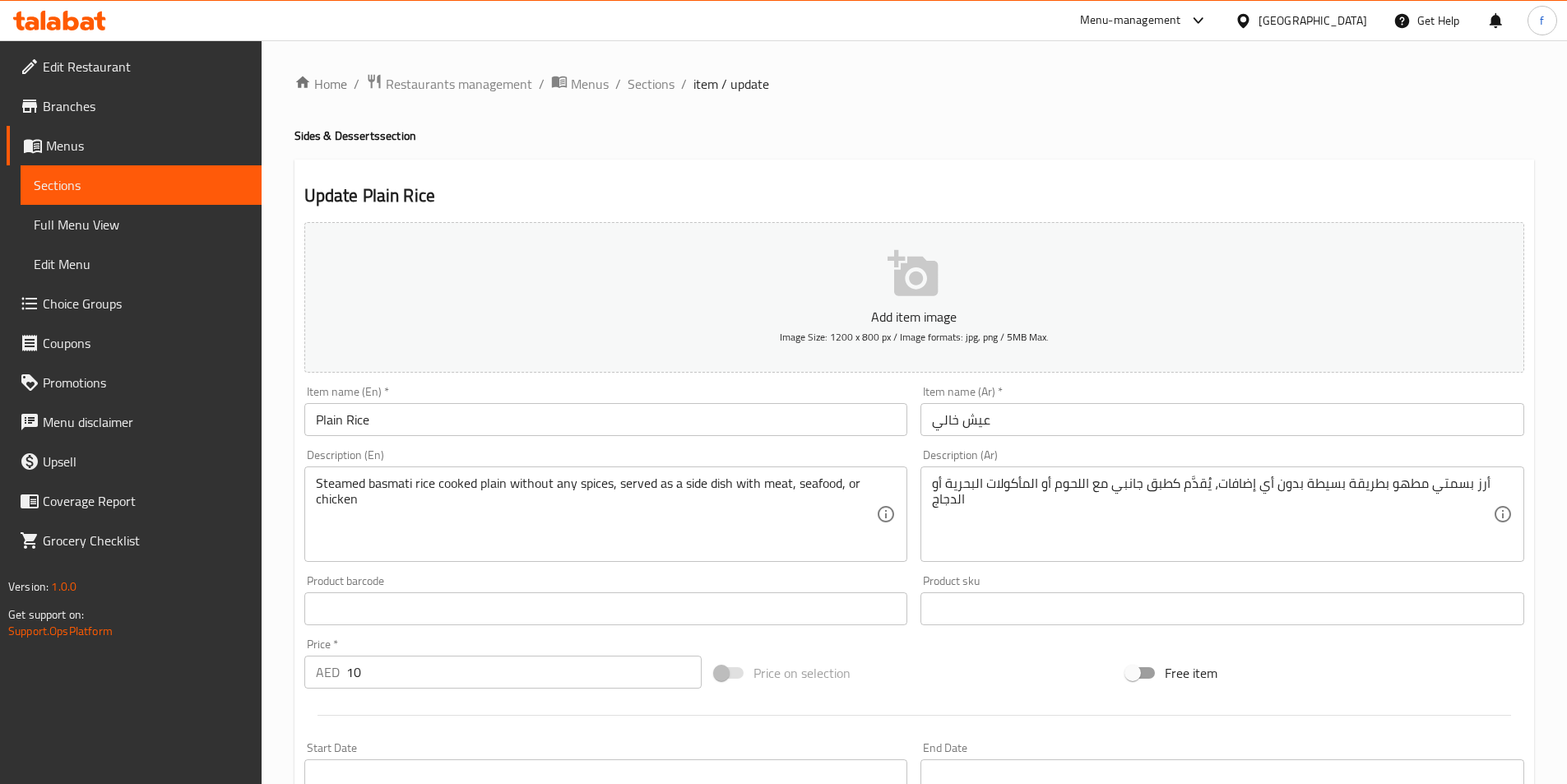
click at [1067, 491] on textarea "أرز بسمتي مطهو بطريقة بسيطة بدون أي إضافات، يُقدَّم كطبق جانبي مع اللحوم أو الم…" at bounding box center [1212, 514] width 561 height 78
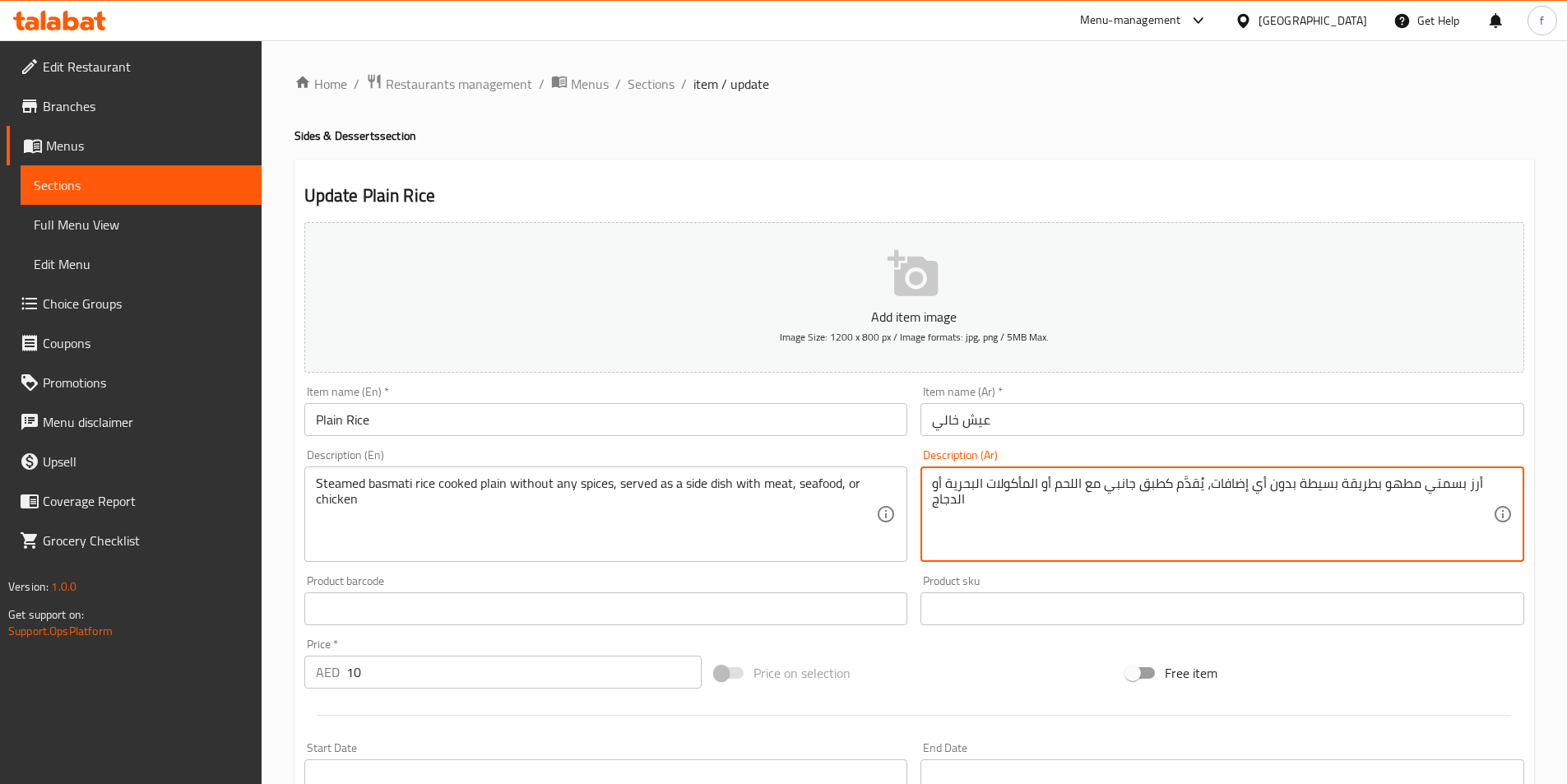
type textarea "أرز بسمتي مطهو بطريقة بسيطة بدون أي إضافات، يُقدَّم كطبق جانبي مع اللحم أو المأ…"
click at [1350, 694] on div at bounding box center [915, 714] width 1233 height 41
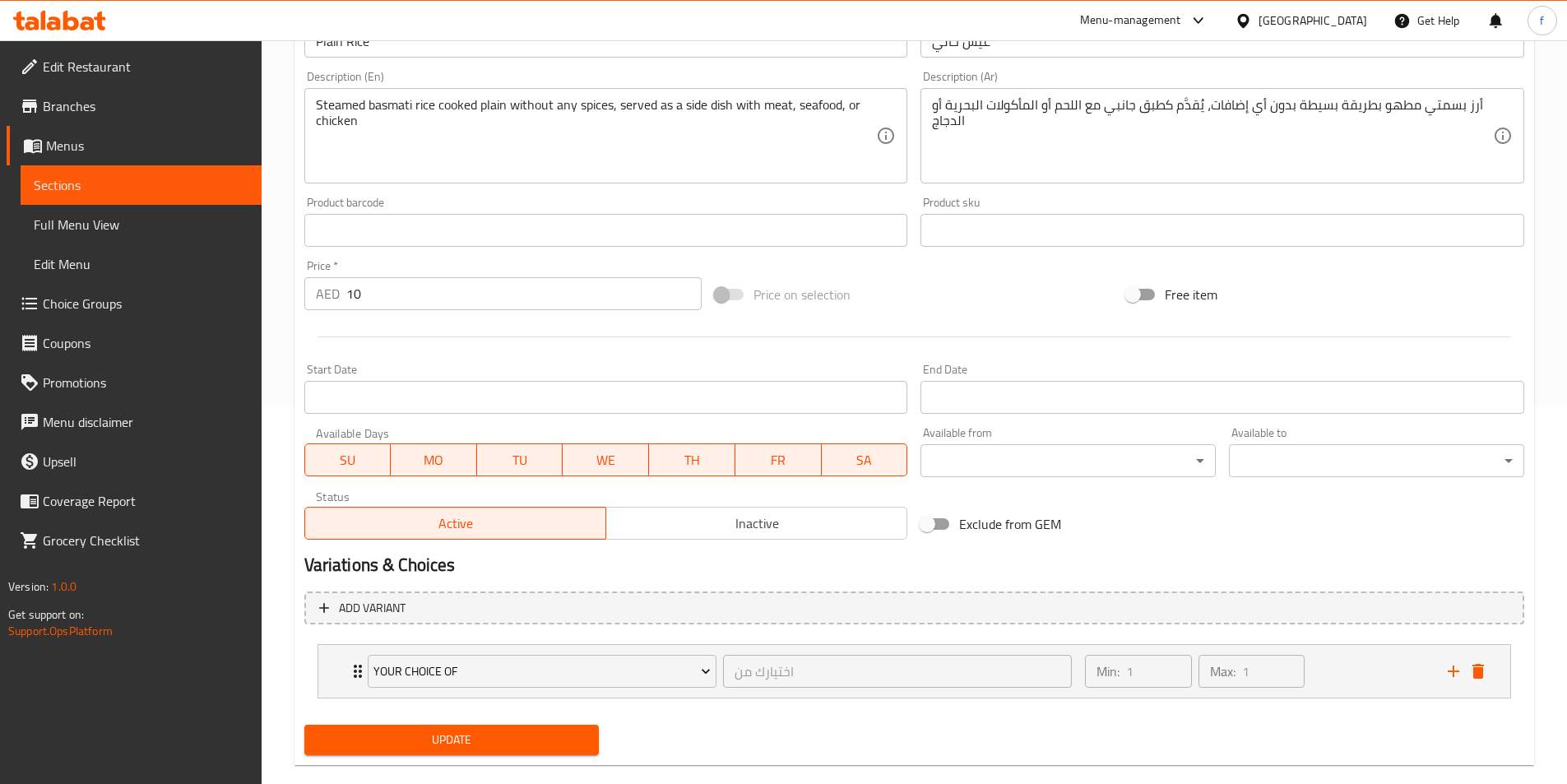
scroll to position [406, 0]
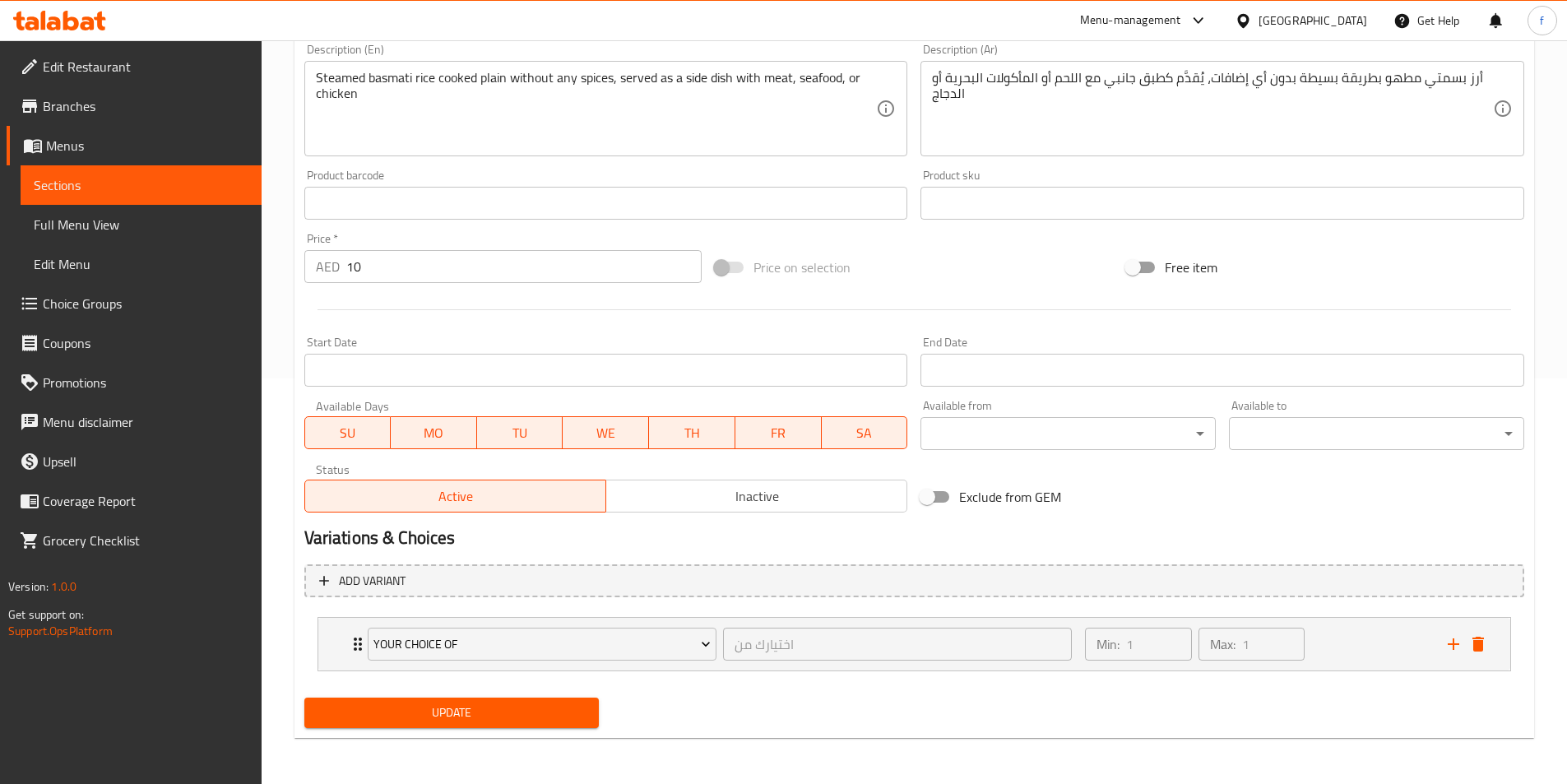
click at [497, 715] on span "Update" at bounding box center [451, 712] width 269 height 21
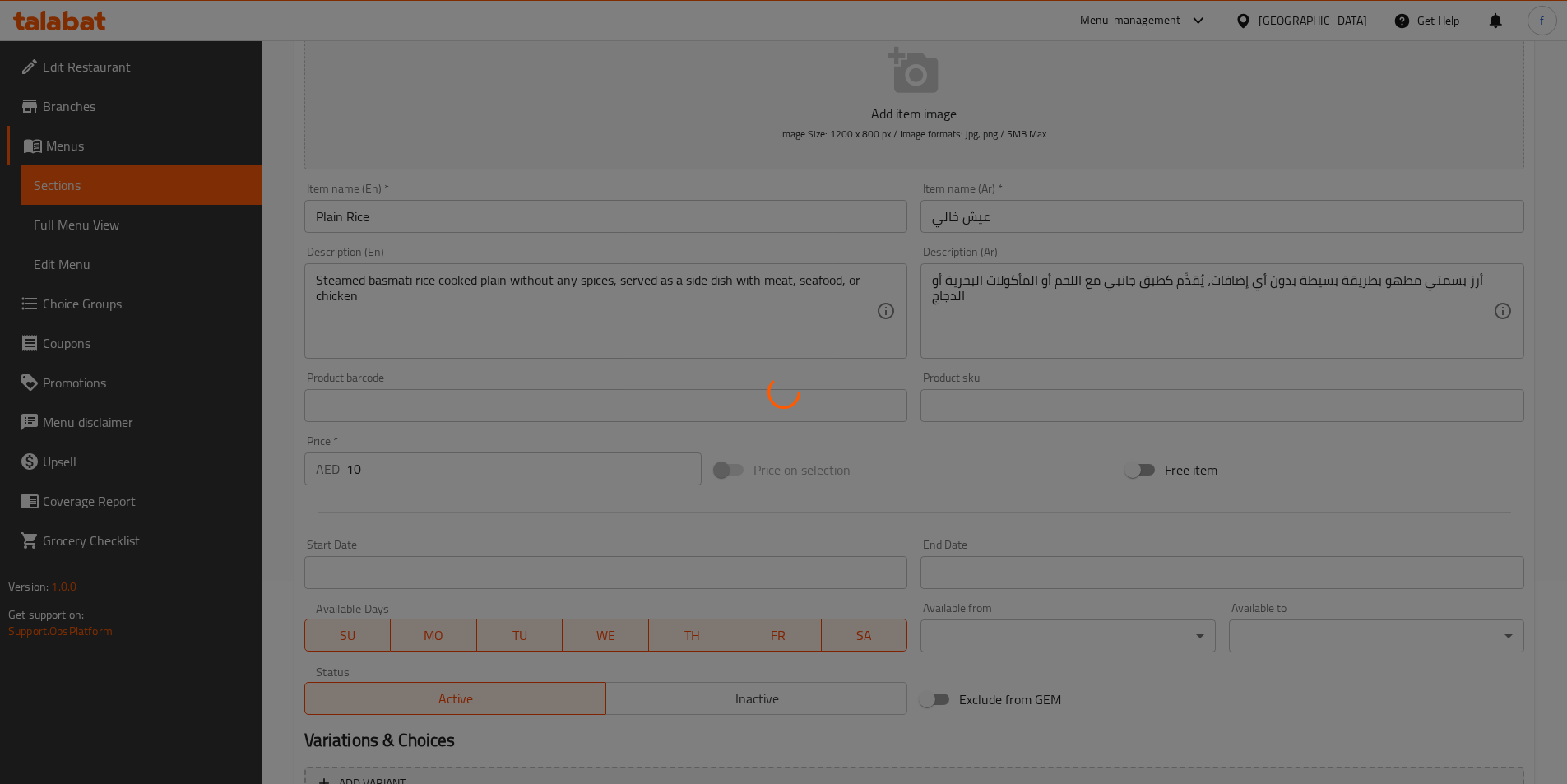
scroll to position [0, 0]
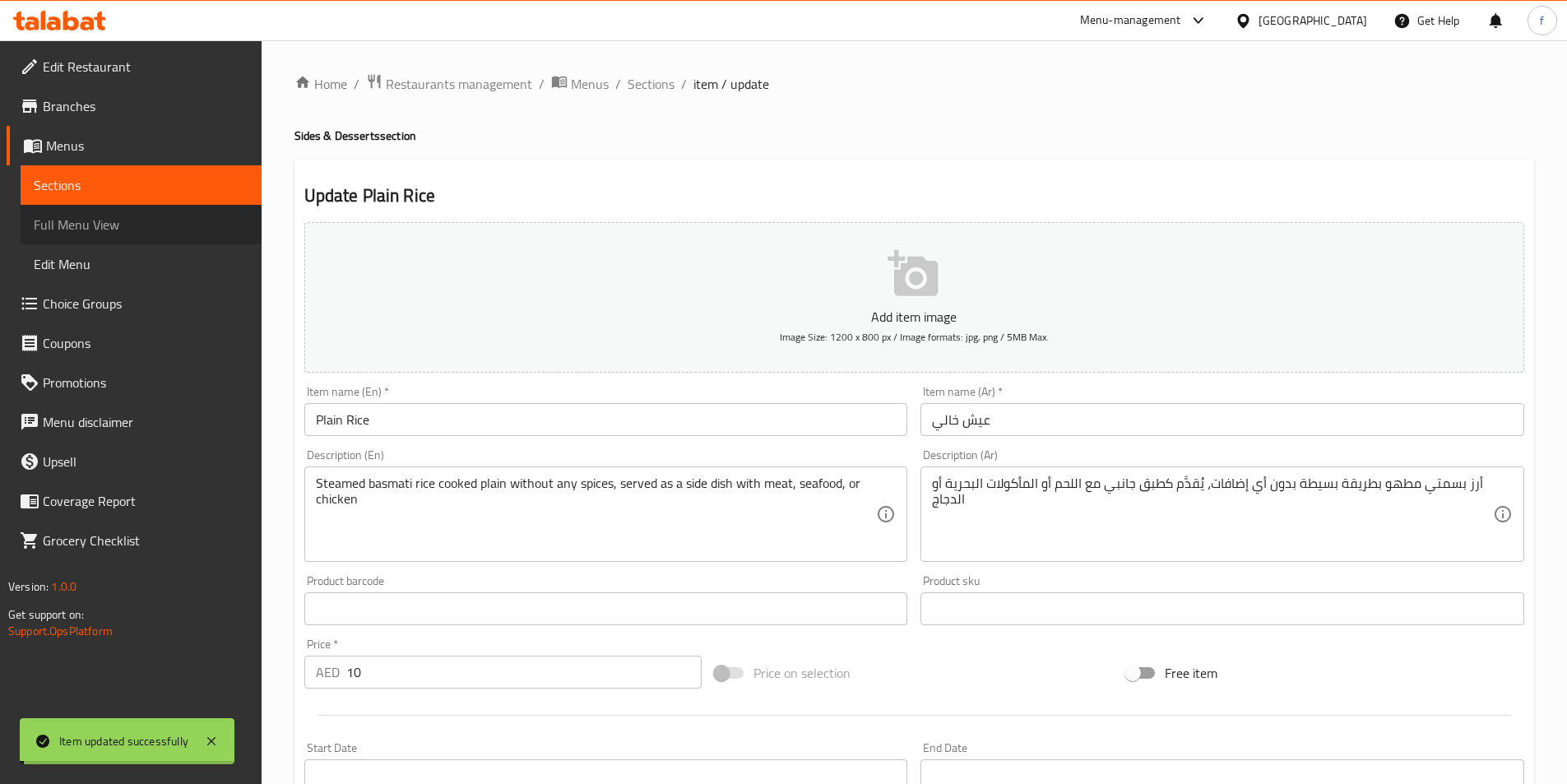
click at [155, 224] on span "Full Menu View" at bounding box center [141, 224] width 214 height 20
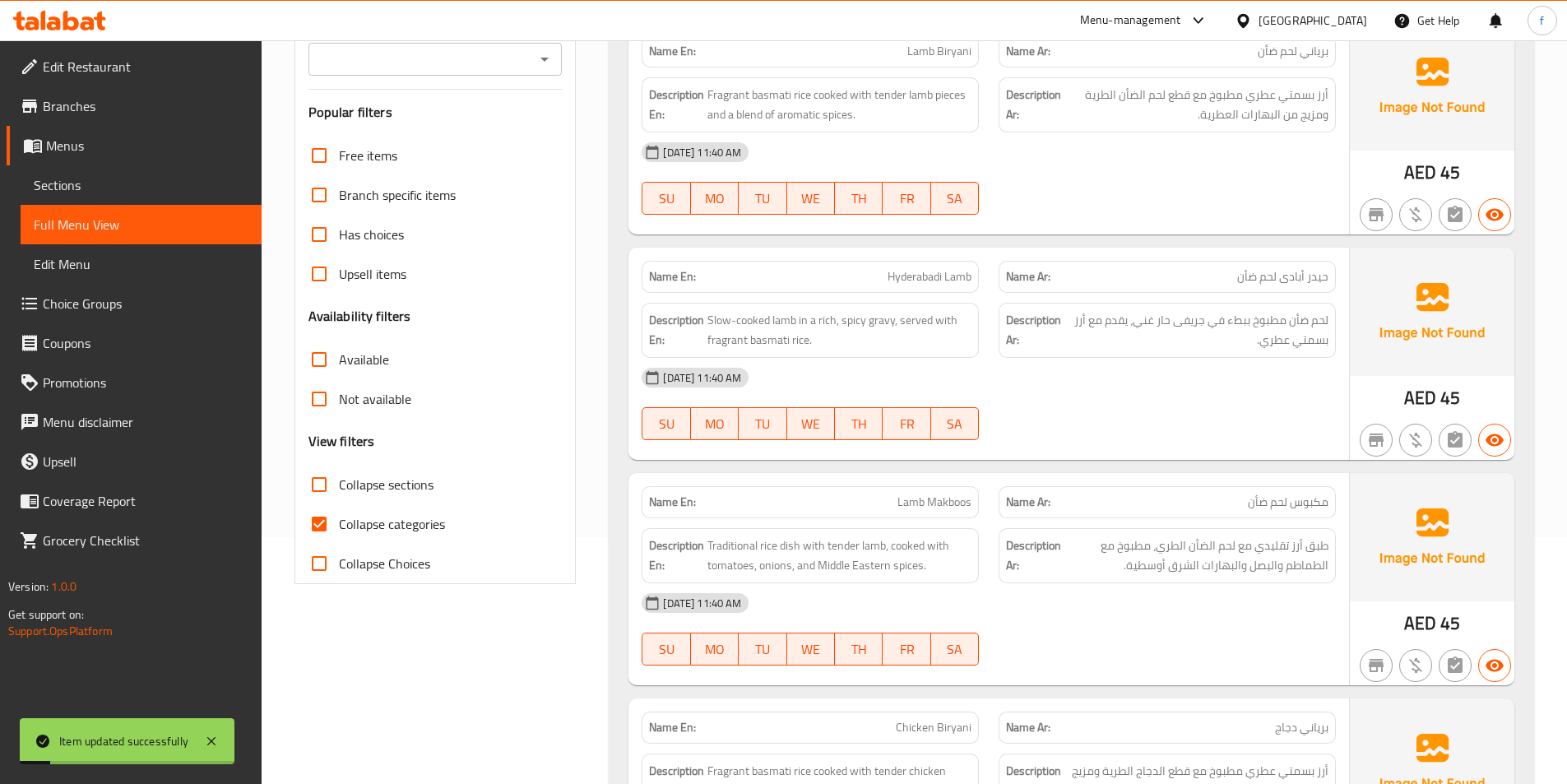
click at [394, 509] on label "Collapse categories" at bounding box center [372, 524] width 145 height 40
click at [339, 509] on input "Collapse categories" at bounding box center [319, 524] width 40 height 40
checkbox input "false"
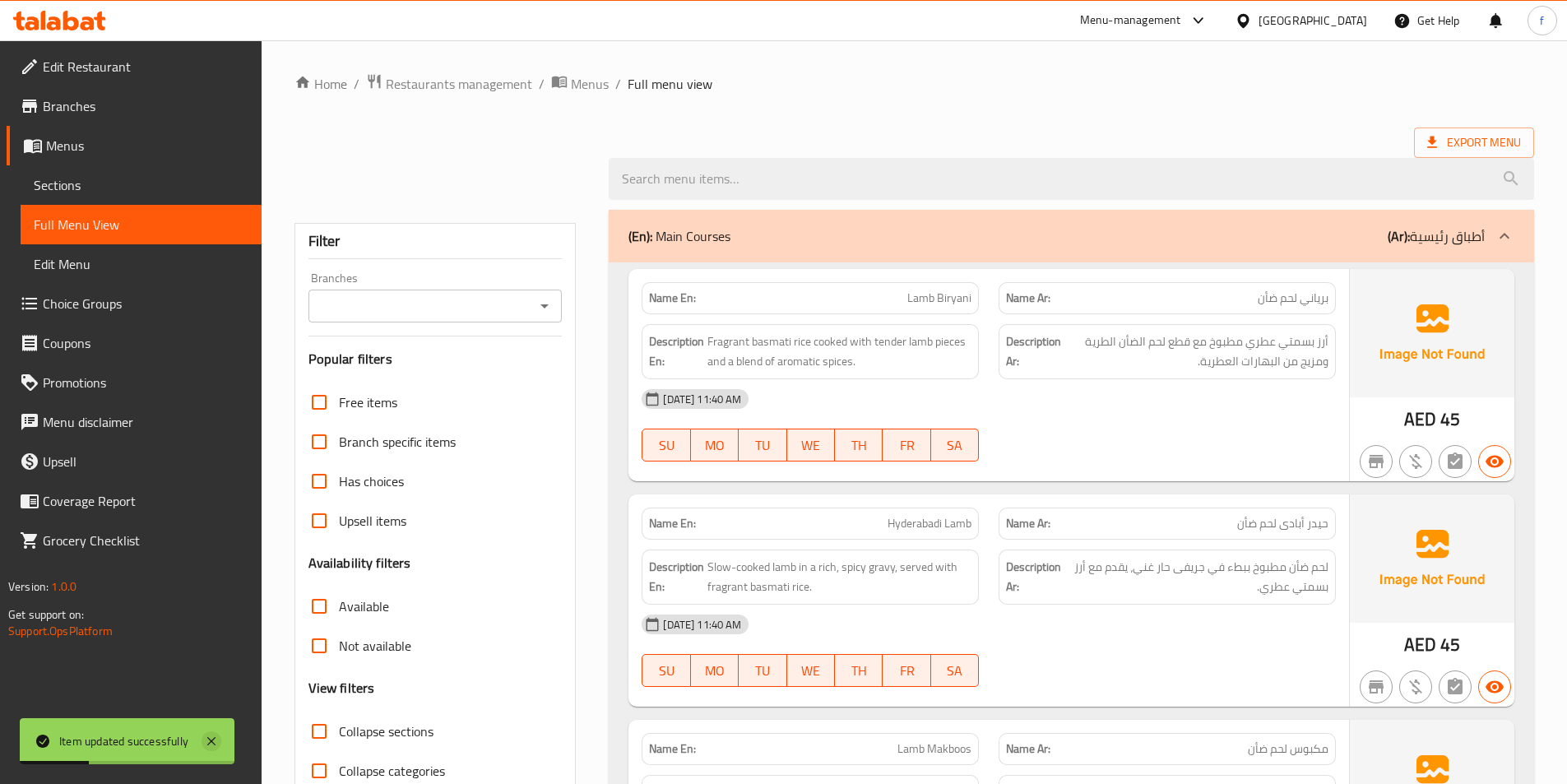
click at [214, 739] on icon at bounding box center [211, 741] width 8 height 8
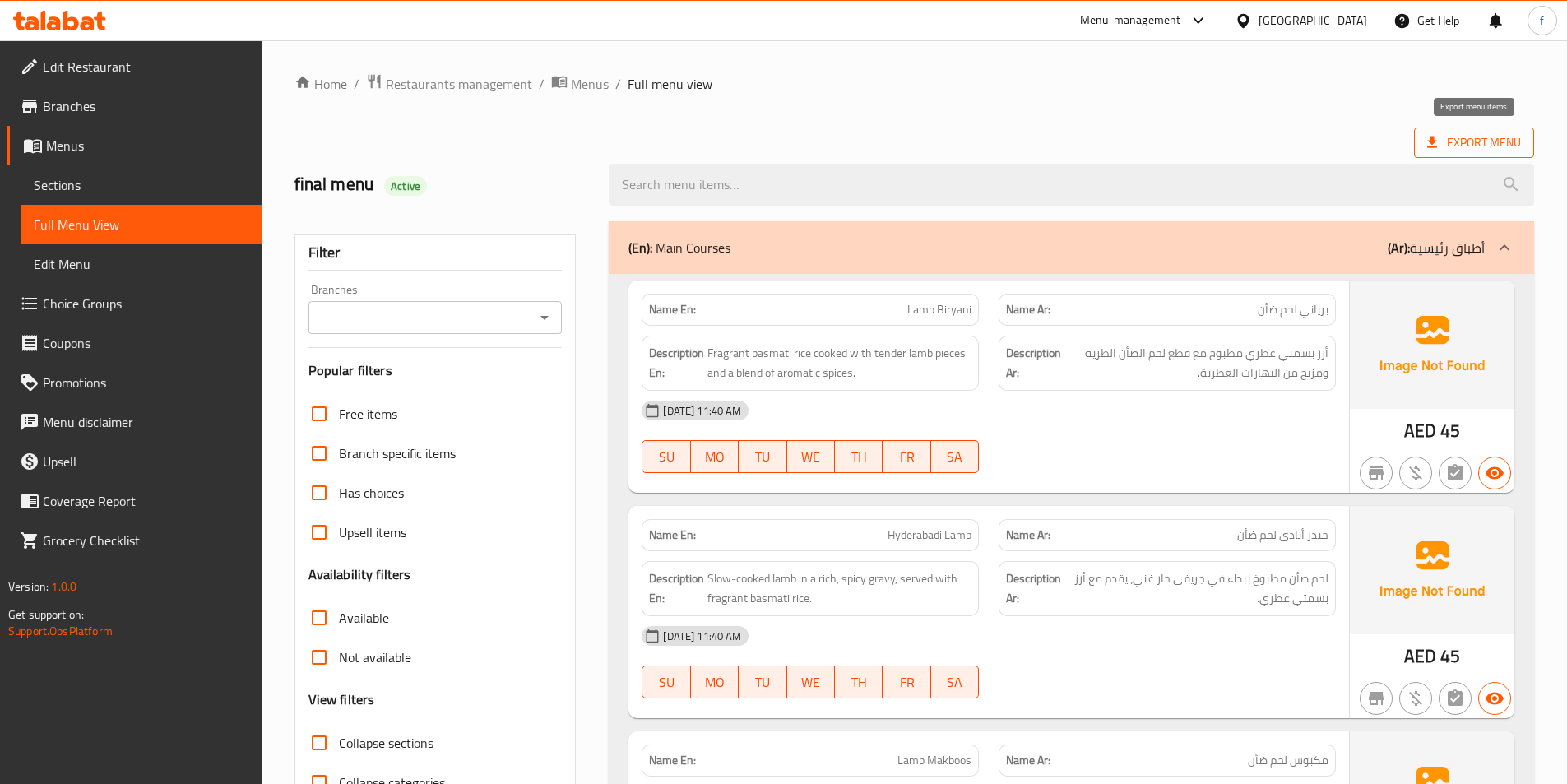
click at [1414, 155] on span "Export Menu" at bounding box center [1474, 142] width 120 height 30
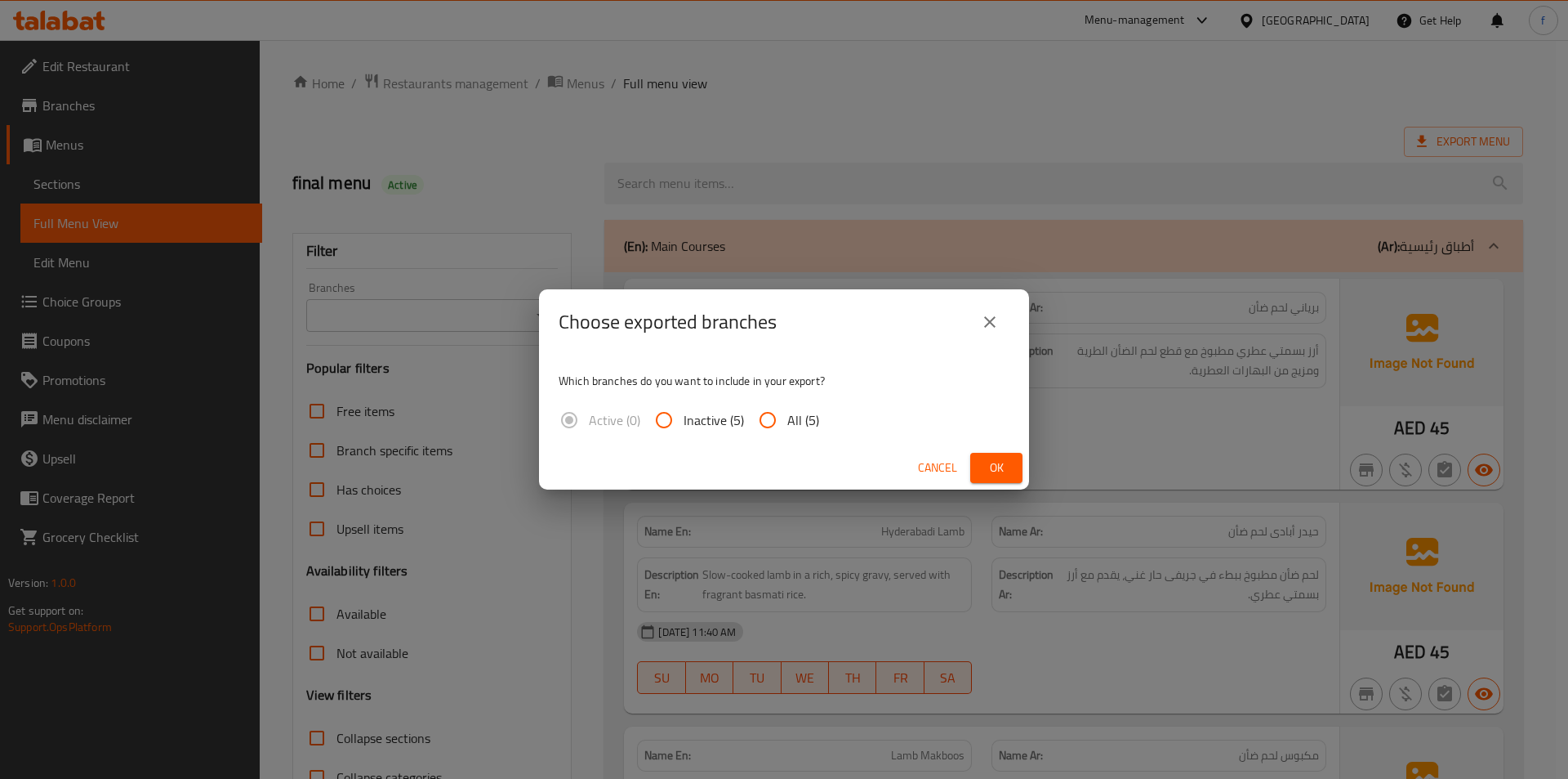
click at [779, 409] on input "All (5)" at bounding box center [768, 420] width 39 height 39
radio input "true"
click at [983, 461] on span "Ok" at bounding box center [996, 468] width 26 height 21
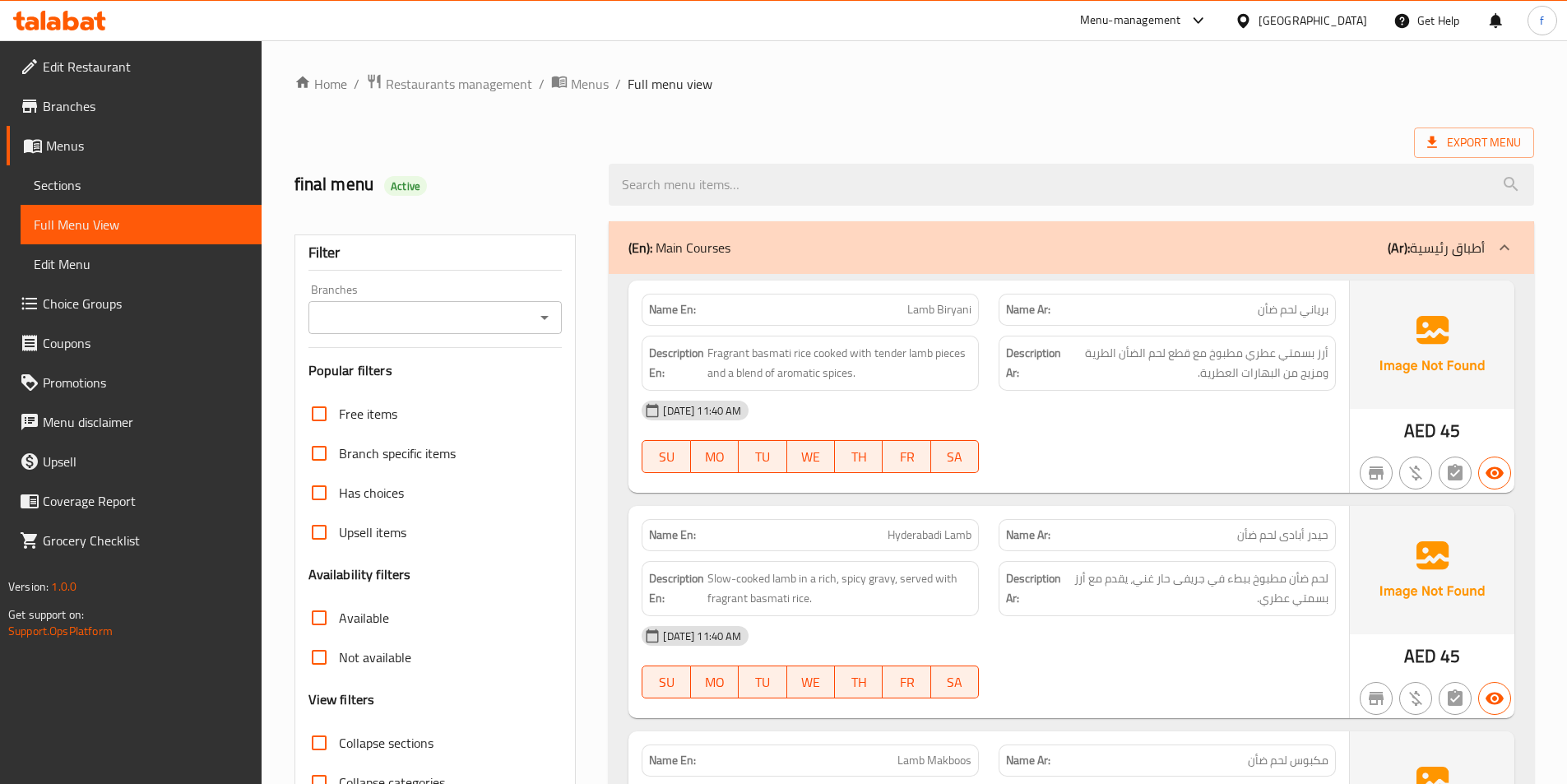
click at [110, 76] on span "Edit Restaurant" at bounding box center [145, 66] width 206 height 20
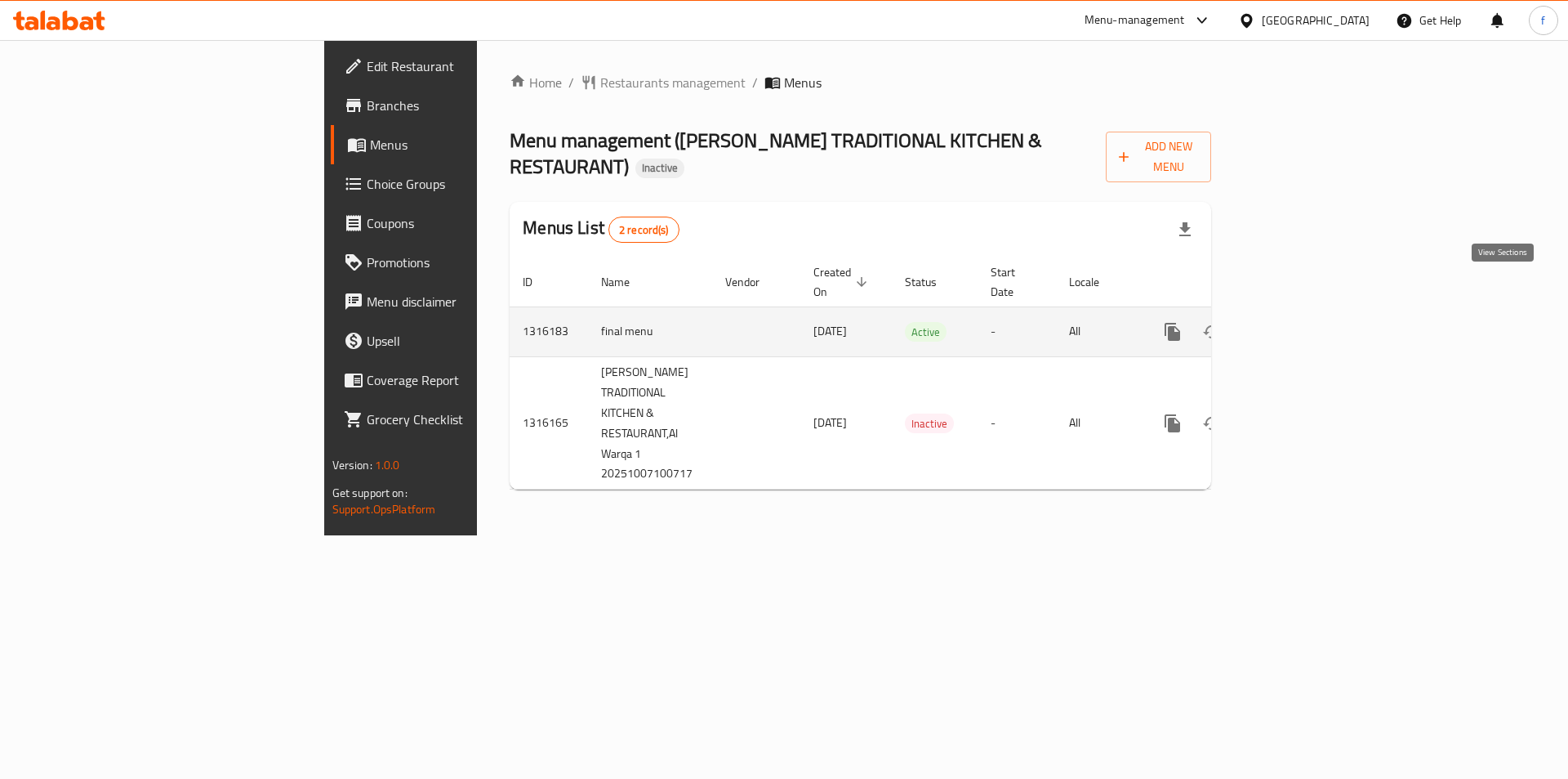
click at [1298, 324] on icon "enhanced table" at bounding box center [1291, 332] width 15 height 15
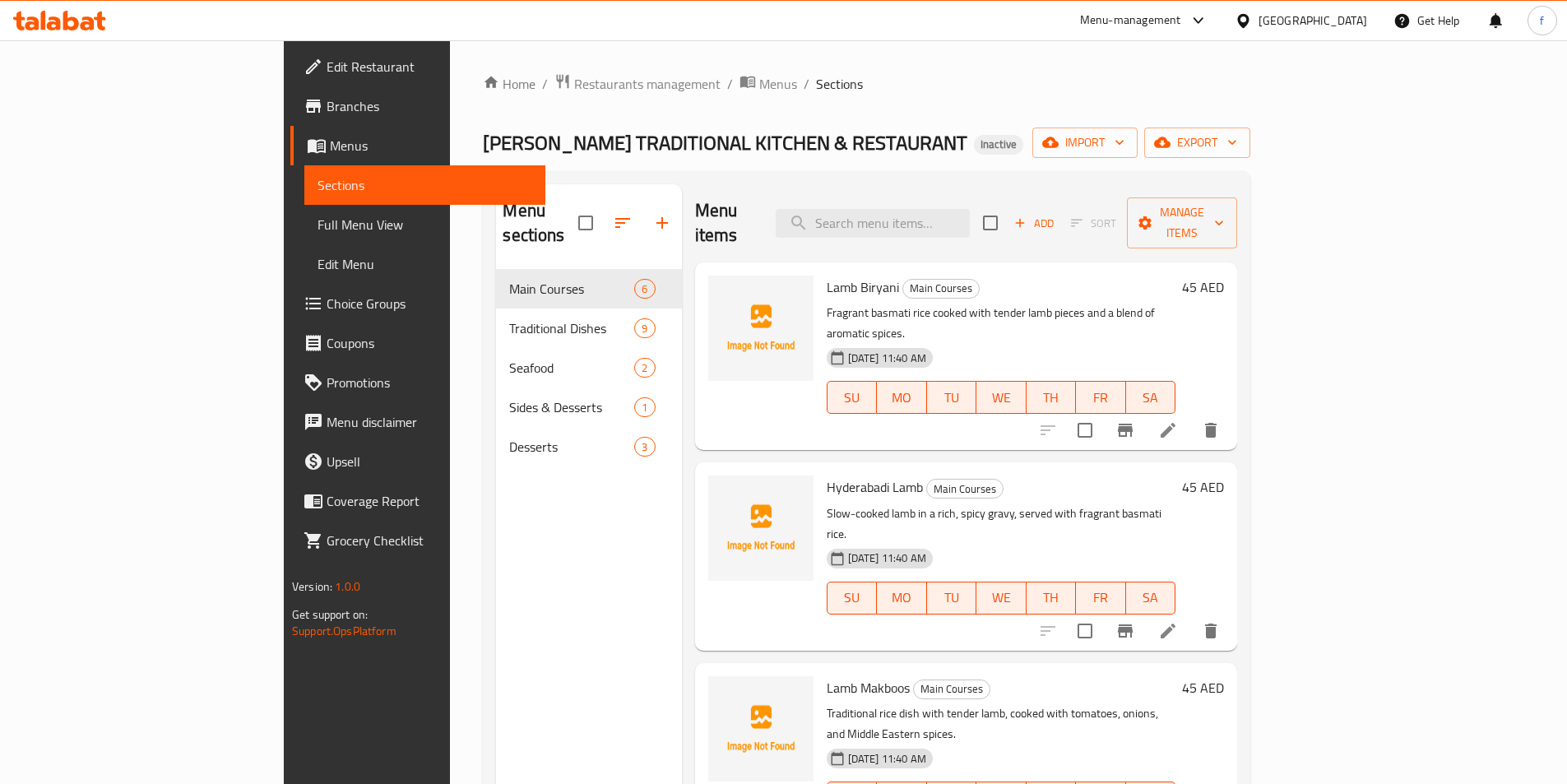
click at [291, 318] on link "Choice Groups" at bounding box center [418, 304] width 255 height 40
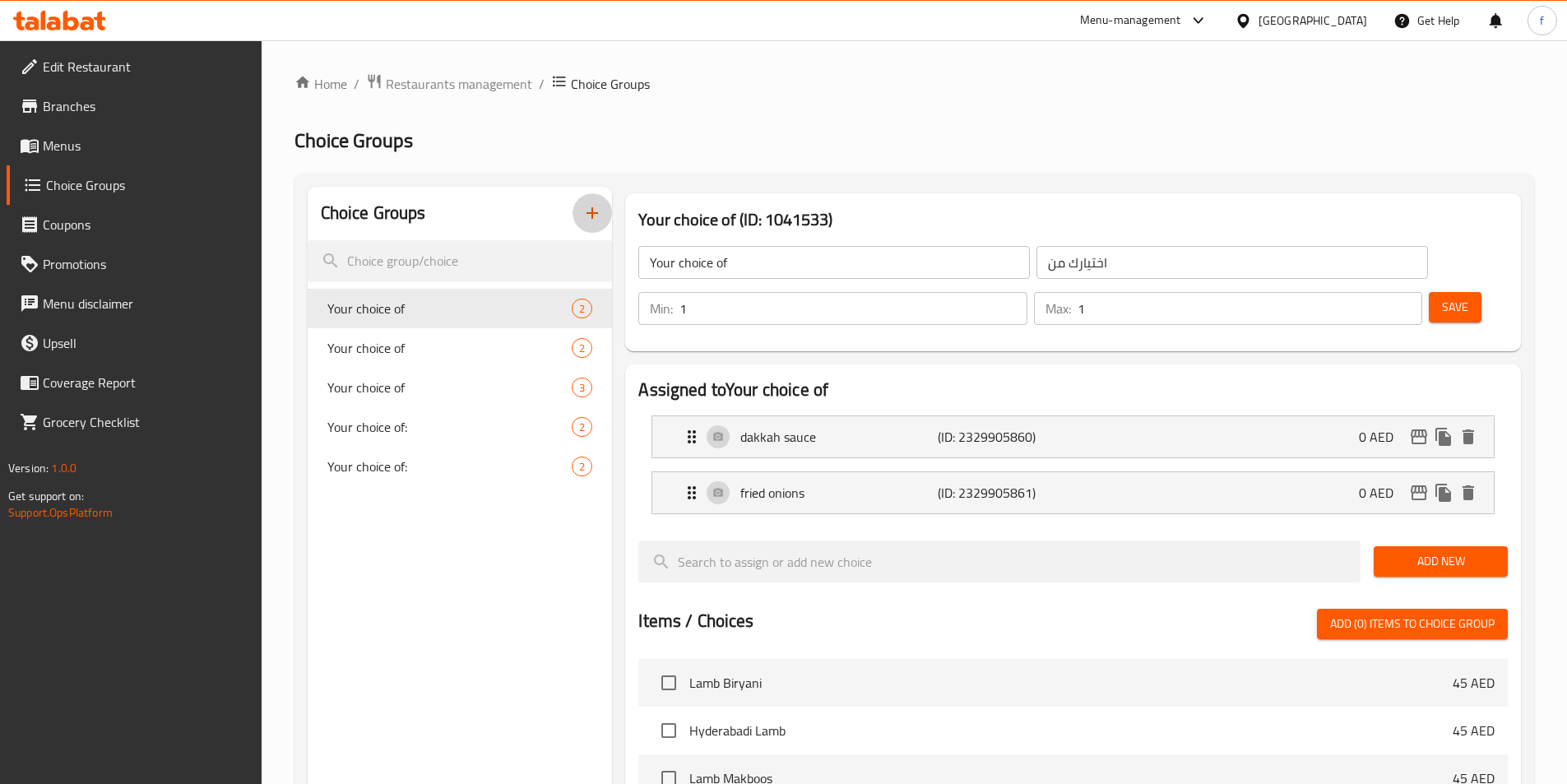
click at [579, 209] on button "button" at bounding box center [593, 213] width 40 height 40
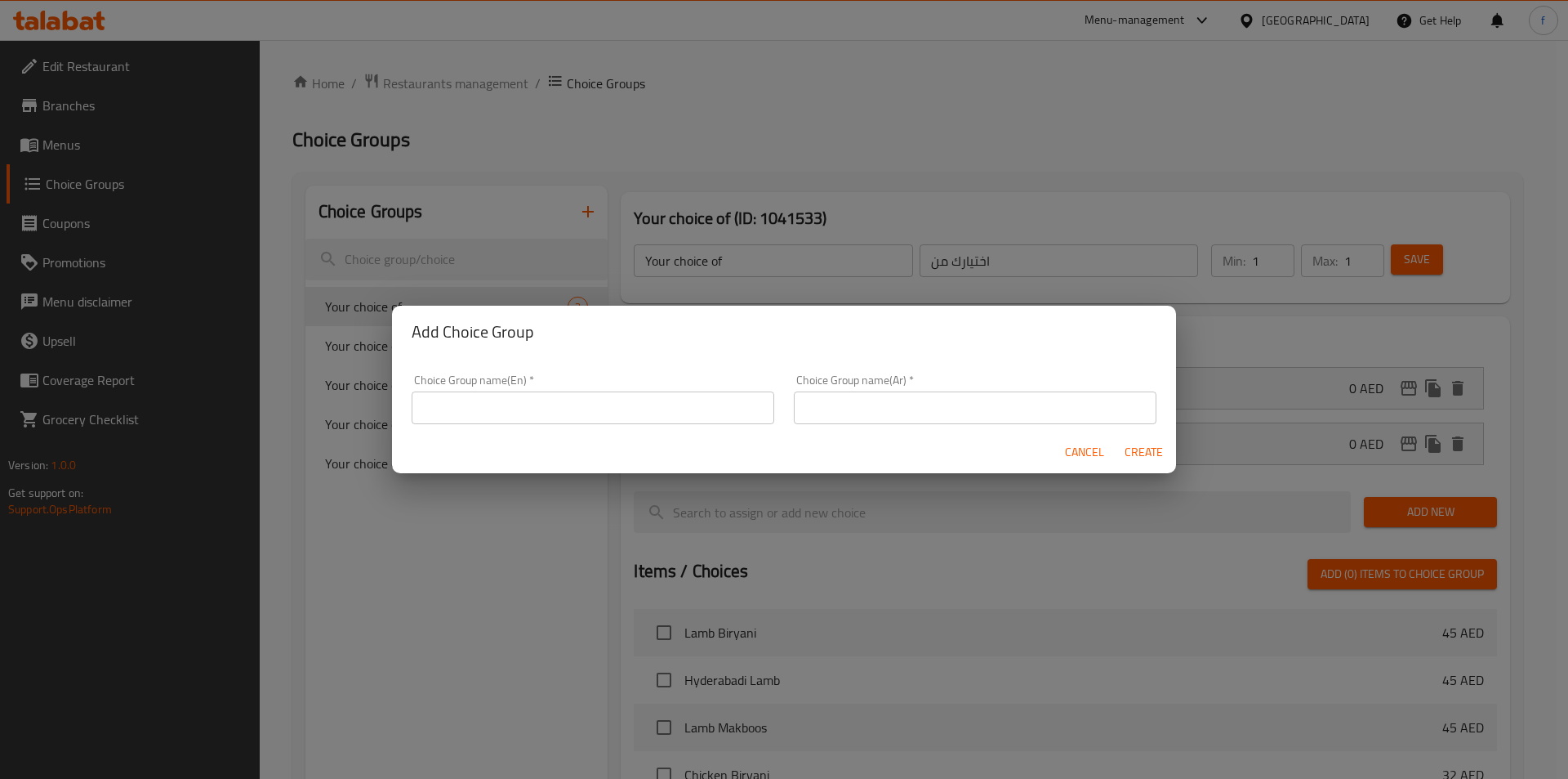
click at [570, 412] on input "text" at bounding box center [592, 407] width 363 height 33
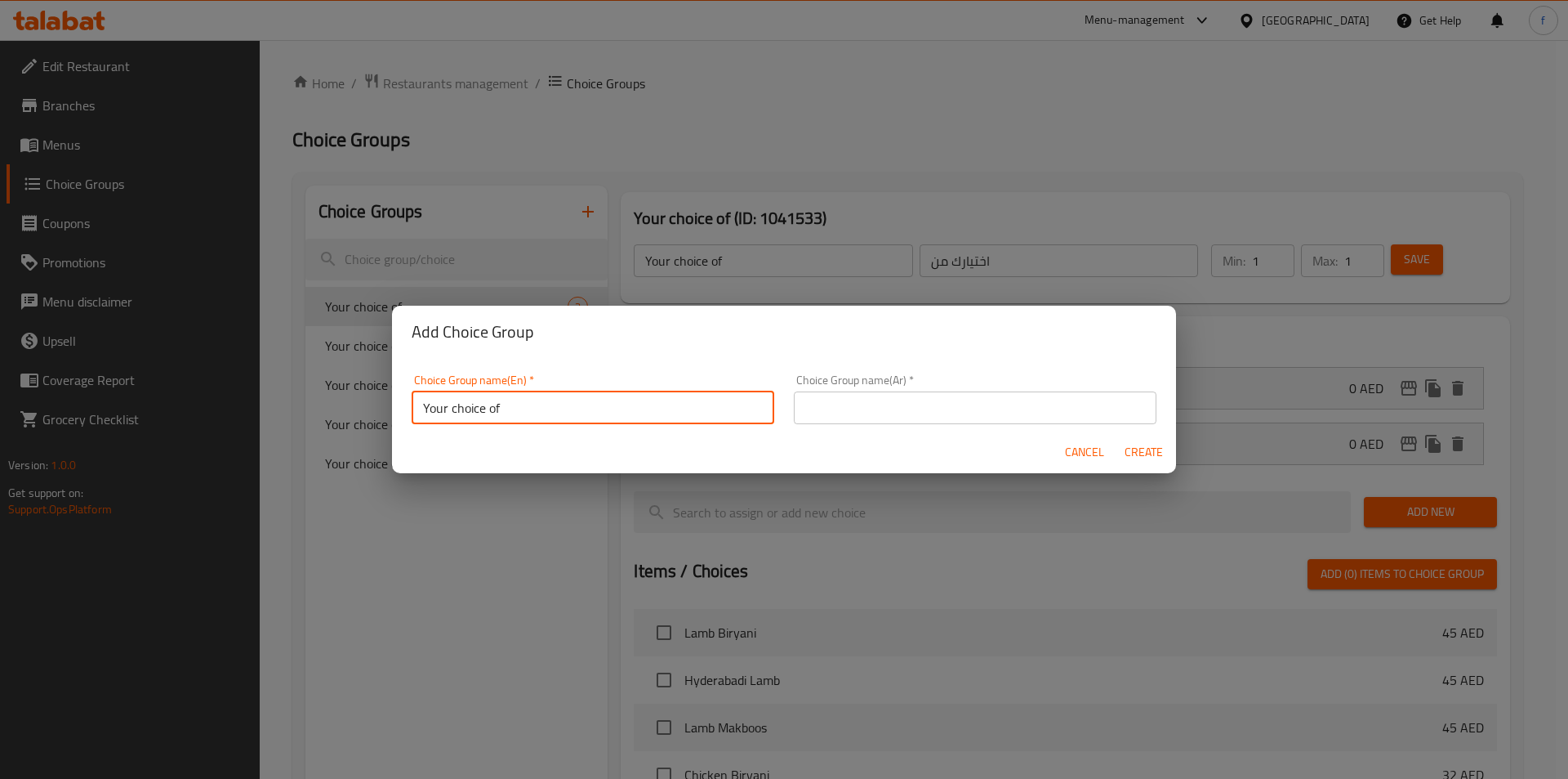
type input "Your choice of"
click at [889, 416] on input "text" at bounding box center [975, 407] width 363 height 33
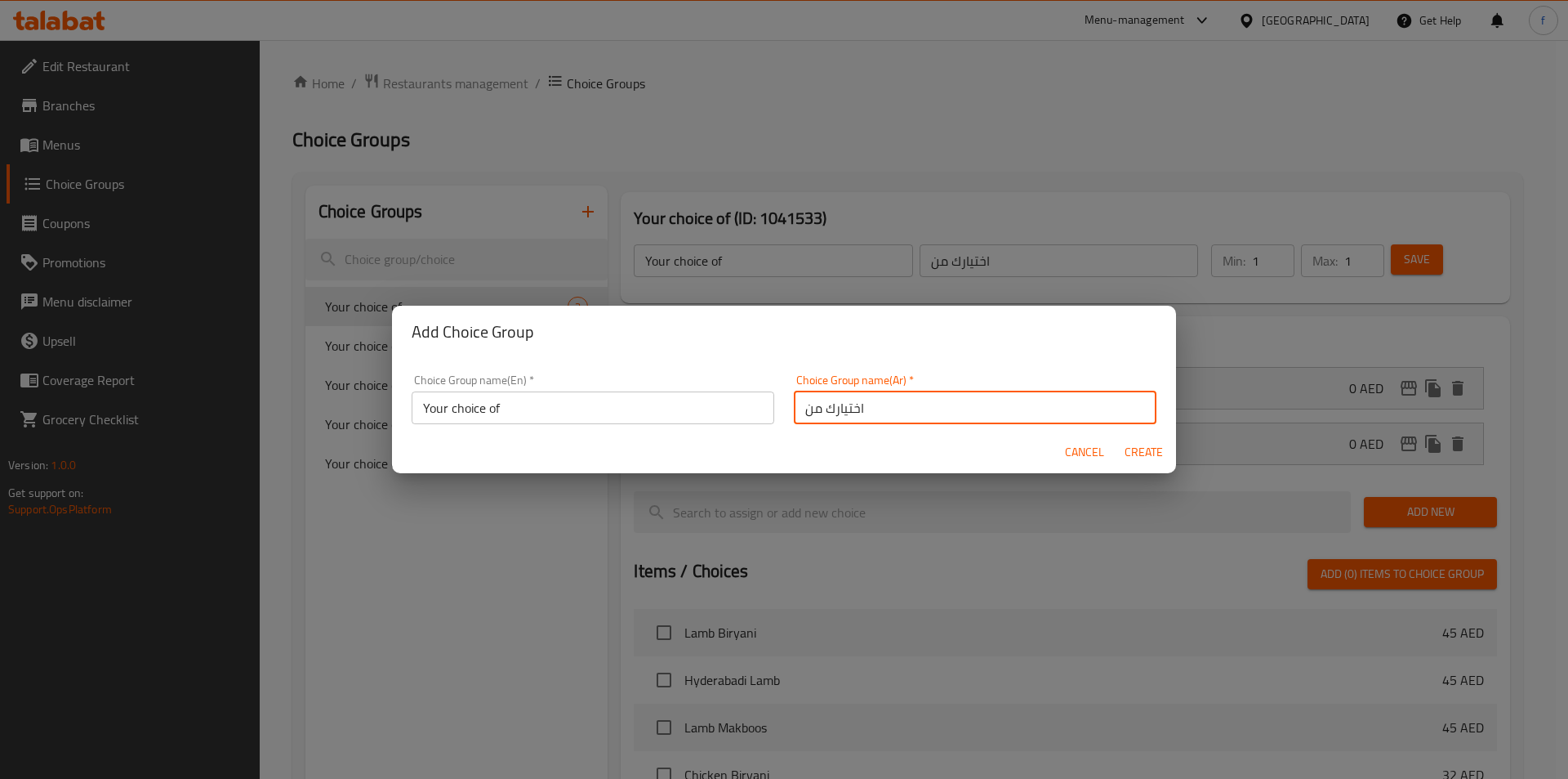
type input "اختيارك من"
click at [1127, 457] on span "Create" at bounding box center [1143, 453] width 39 height 21
type input "Your choice of"
type input "اختيارك من"
type input "0"
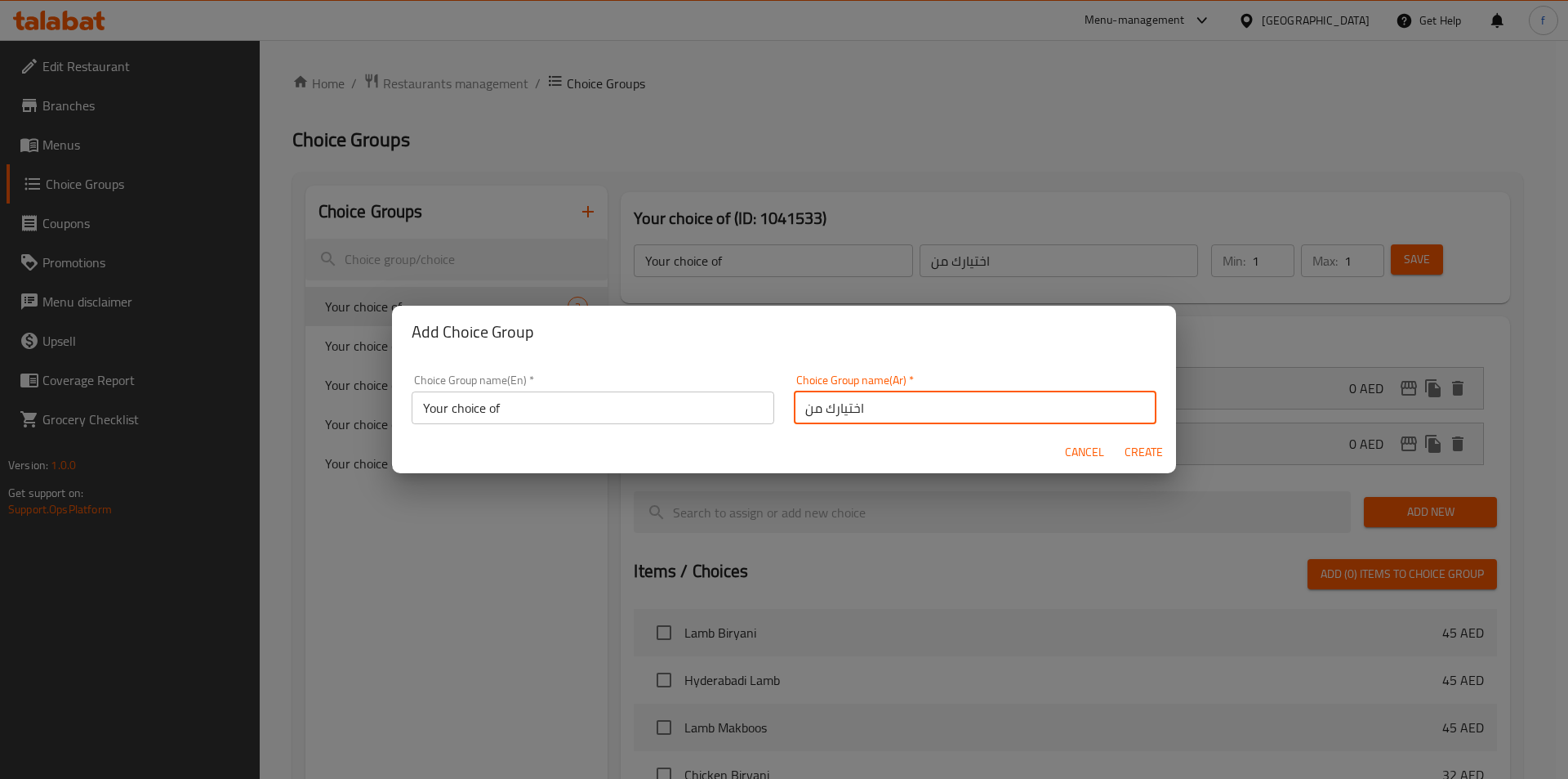
type input "0"
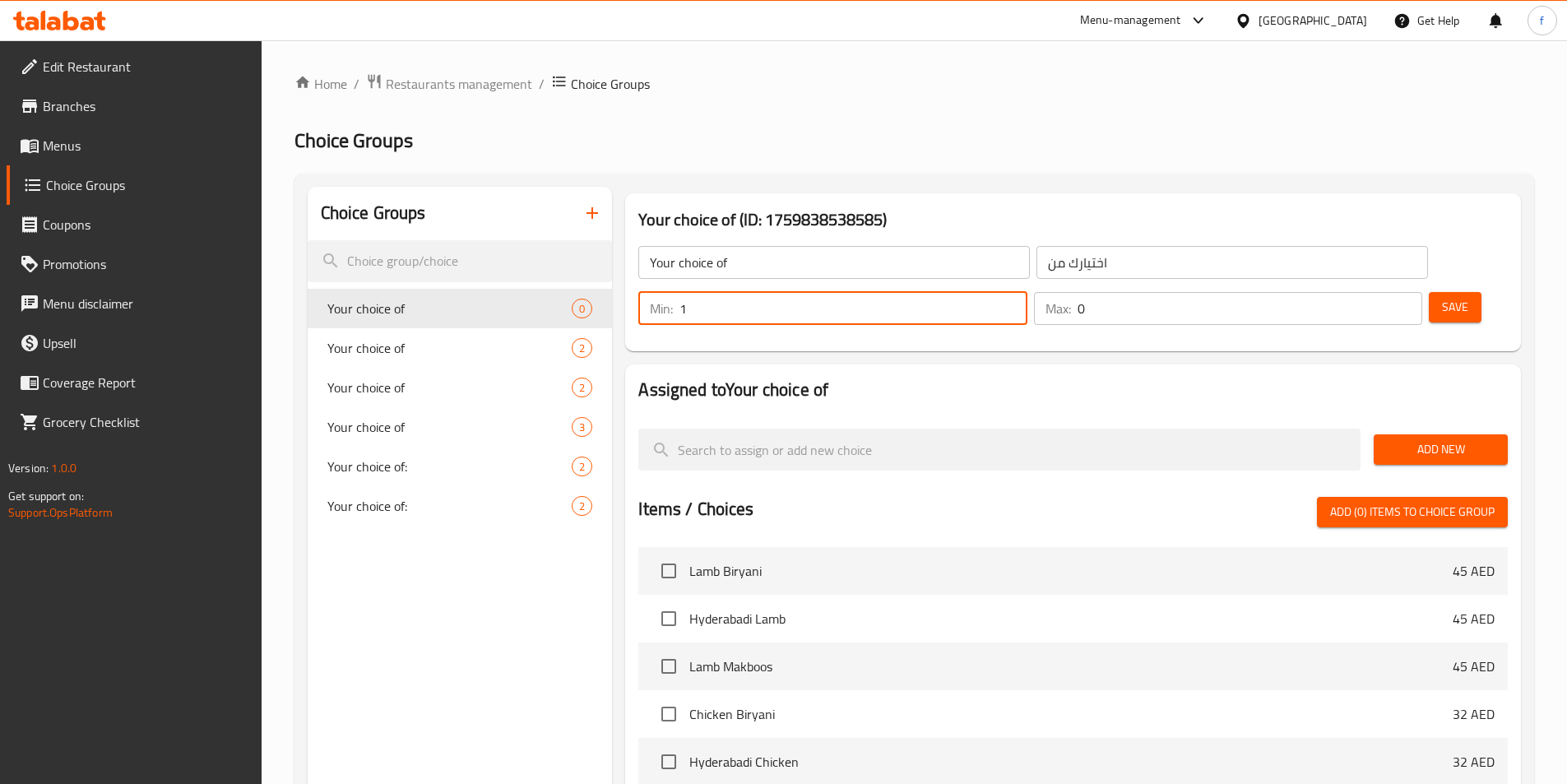
type input "1"
click at [1027, 292] on input "1" at bounding box center [853, 308] width 347 height 33
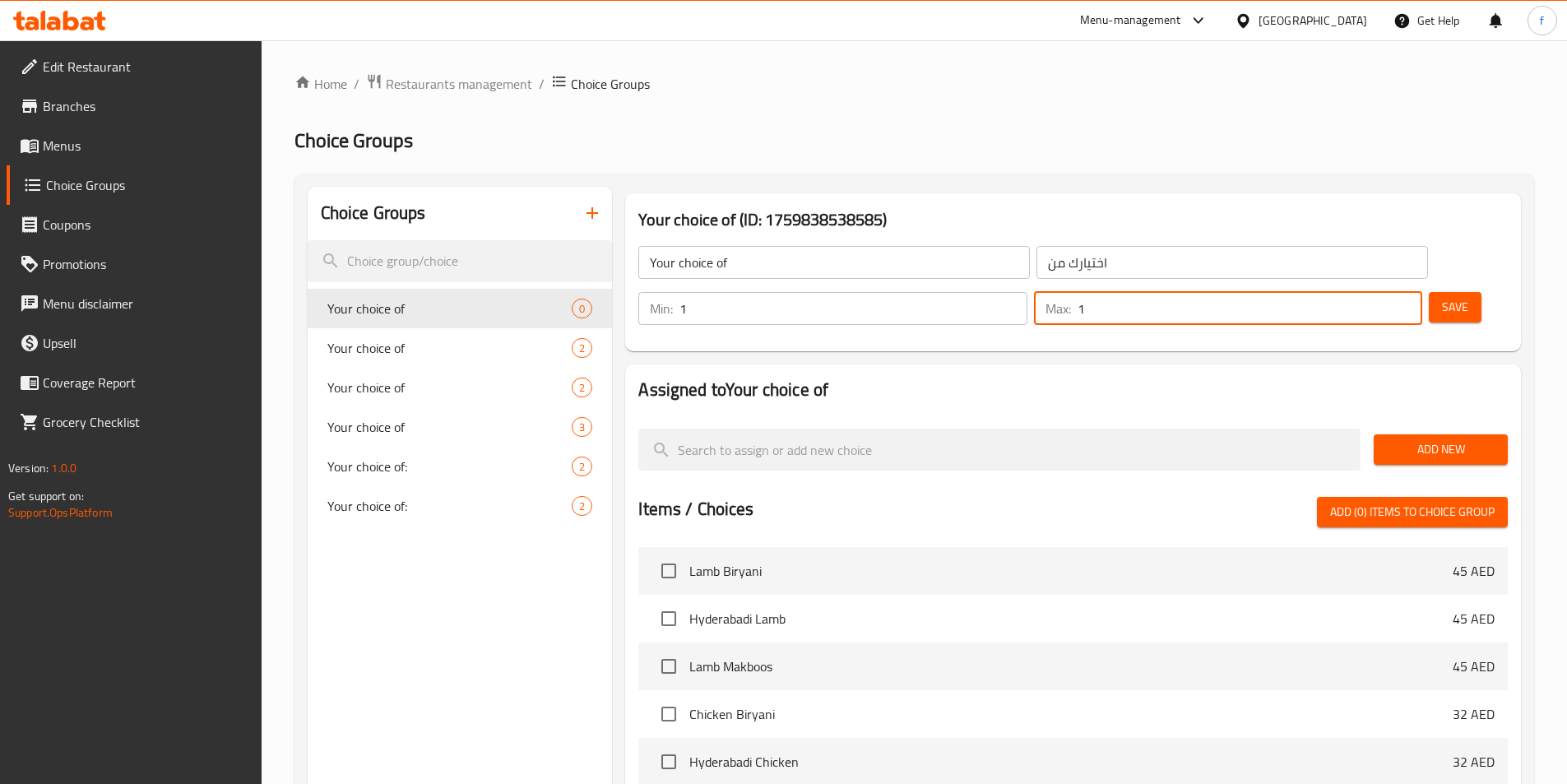
type input "1"
click at [1373, 292] on input "1" at bounding box center [1250, 308] width 345 height 33
click at [1374, 364] on div "Assigned to Your choice of Add New Items / Choices Add (0) items to choice grou…" at bounding box center [1072, 693] width 896 height 659
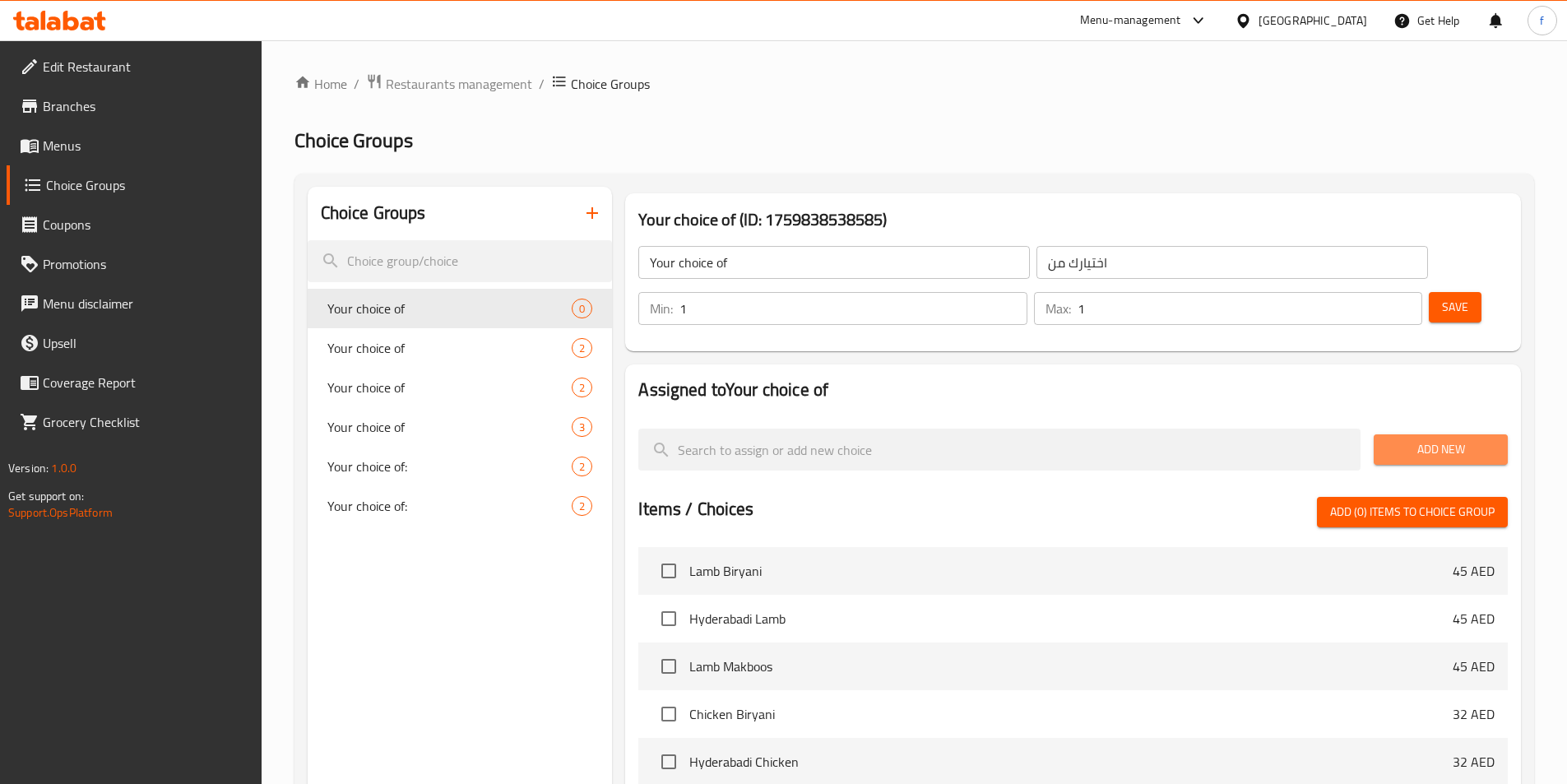
click at [1473, 439] on span "Add New" at bounding box center [1441, 449] width 108 height 21
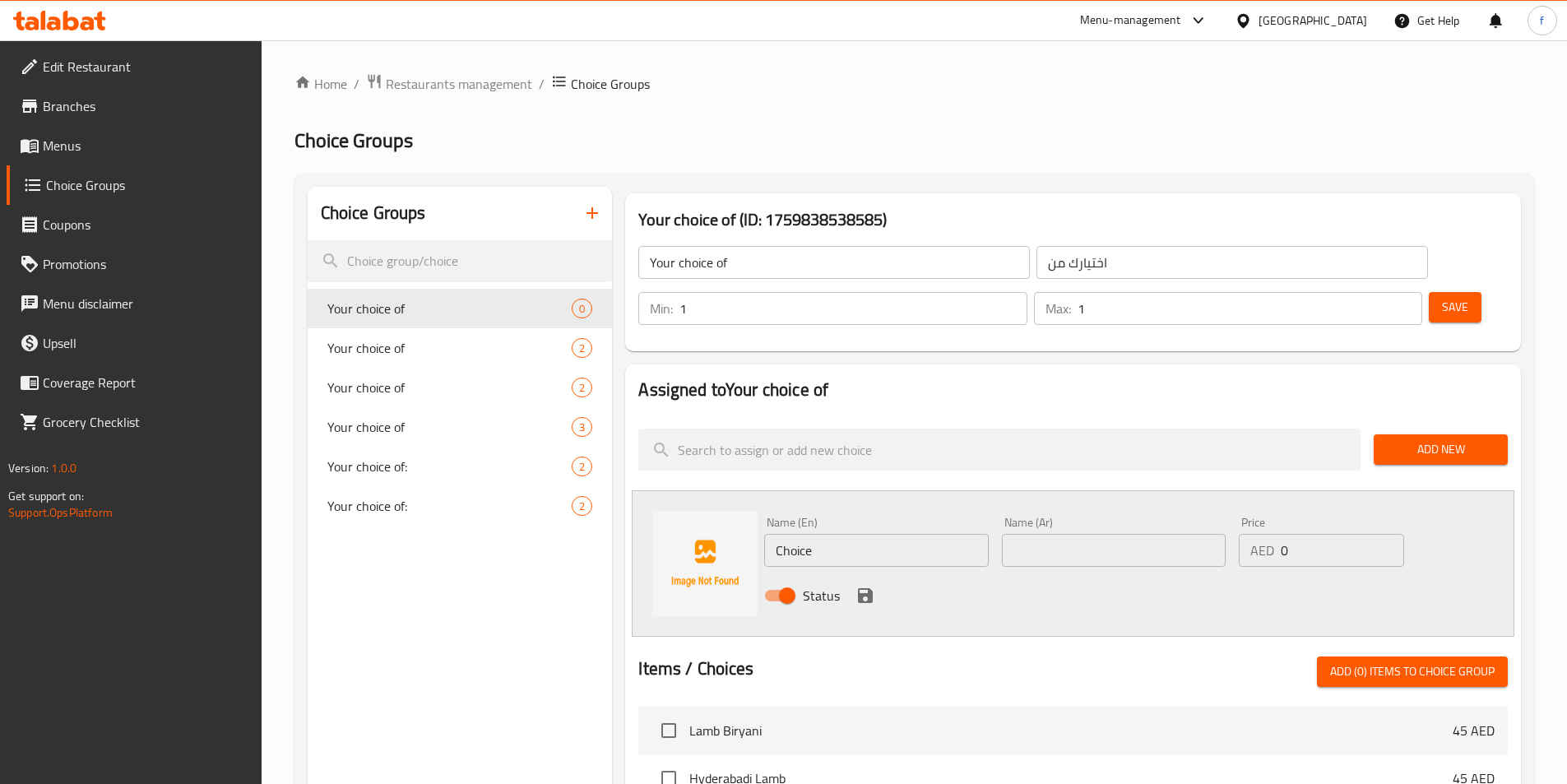
click at [908, 534] on input "Choice" at bounding box center [876, 550] width 224 height 33
type input "rice"
click at [1194, 534] on input "text" at bounding box center [1114, 550] width 224 height 33
type input "ارز"
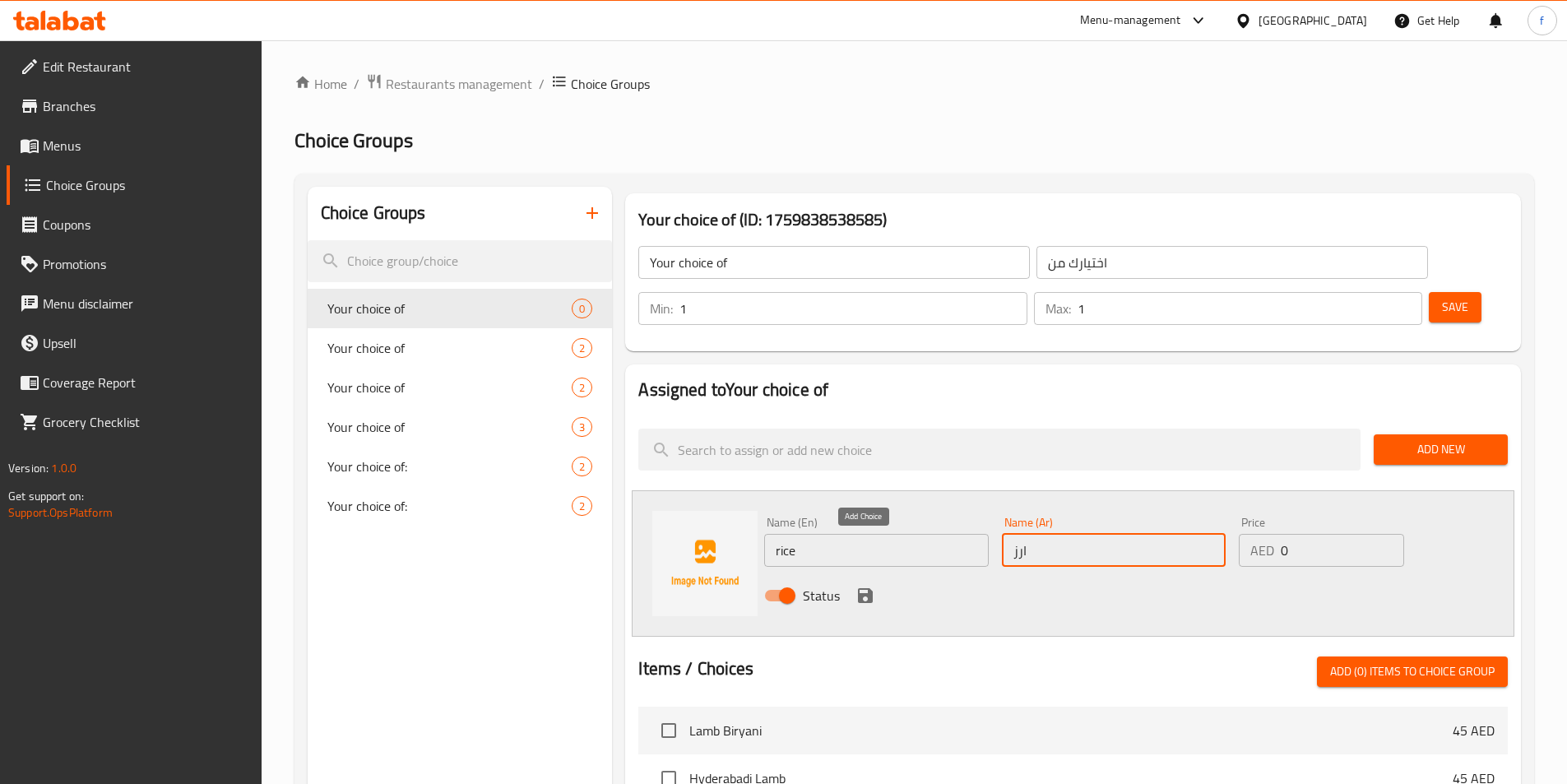
click at [864, 586] on icon "save" at bounding box center [865, 595] width 20 height 20
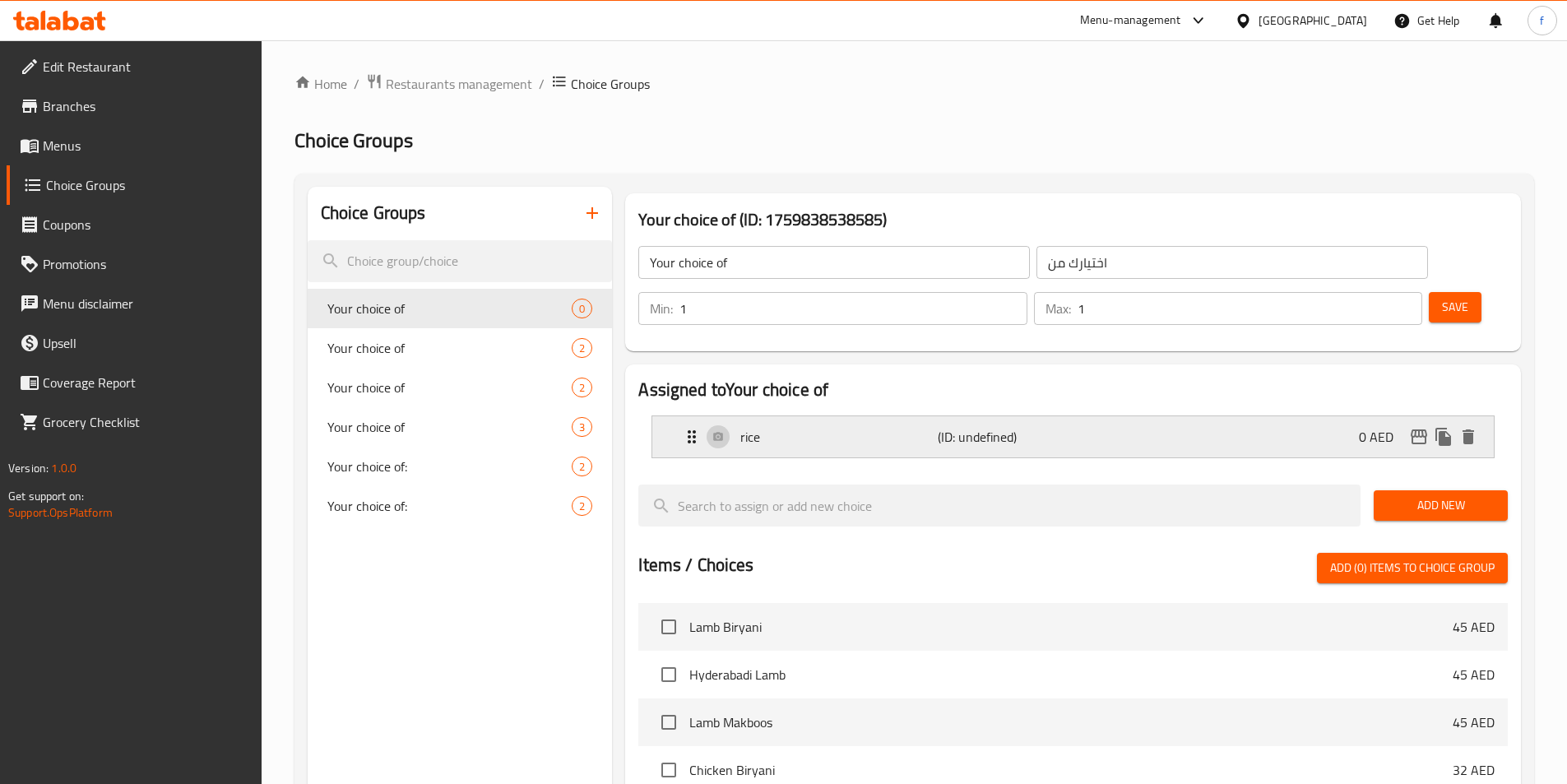
click at [995, 426] on p "(ID: undefined)" at bounding box center [1003, 436] width 131 height 20
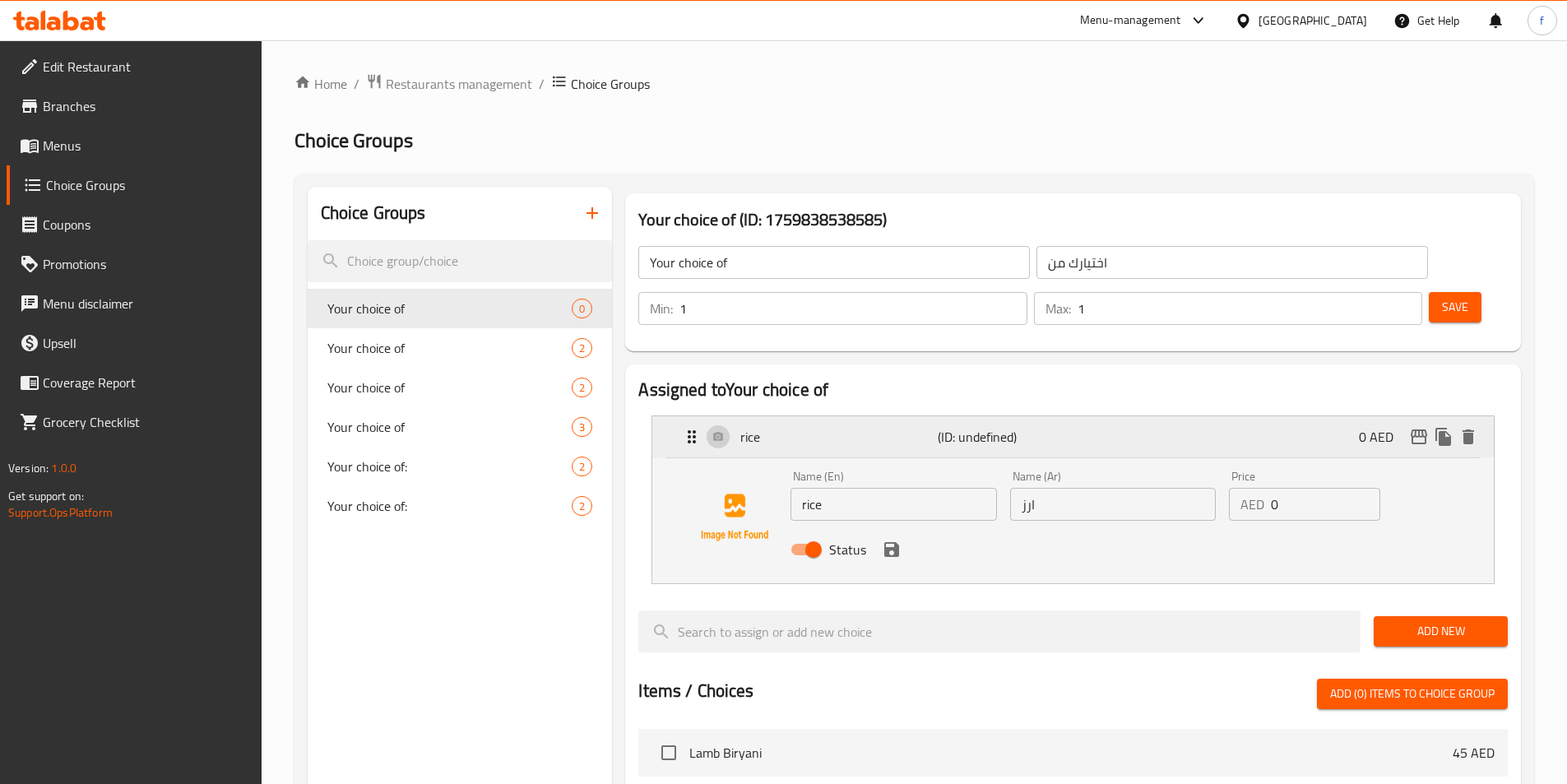
click at [1070, 416] on div "rice (ID: undefined) 0 AED" at bounding box center [1078, 437] width 792 height 42
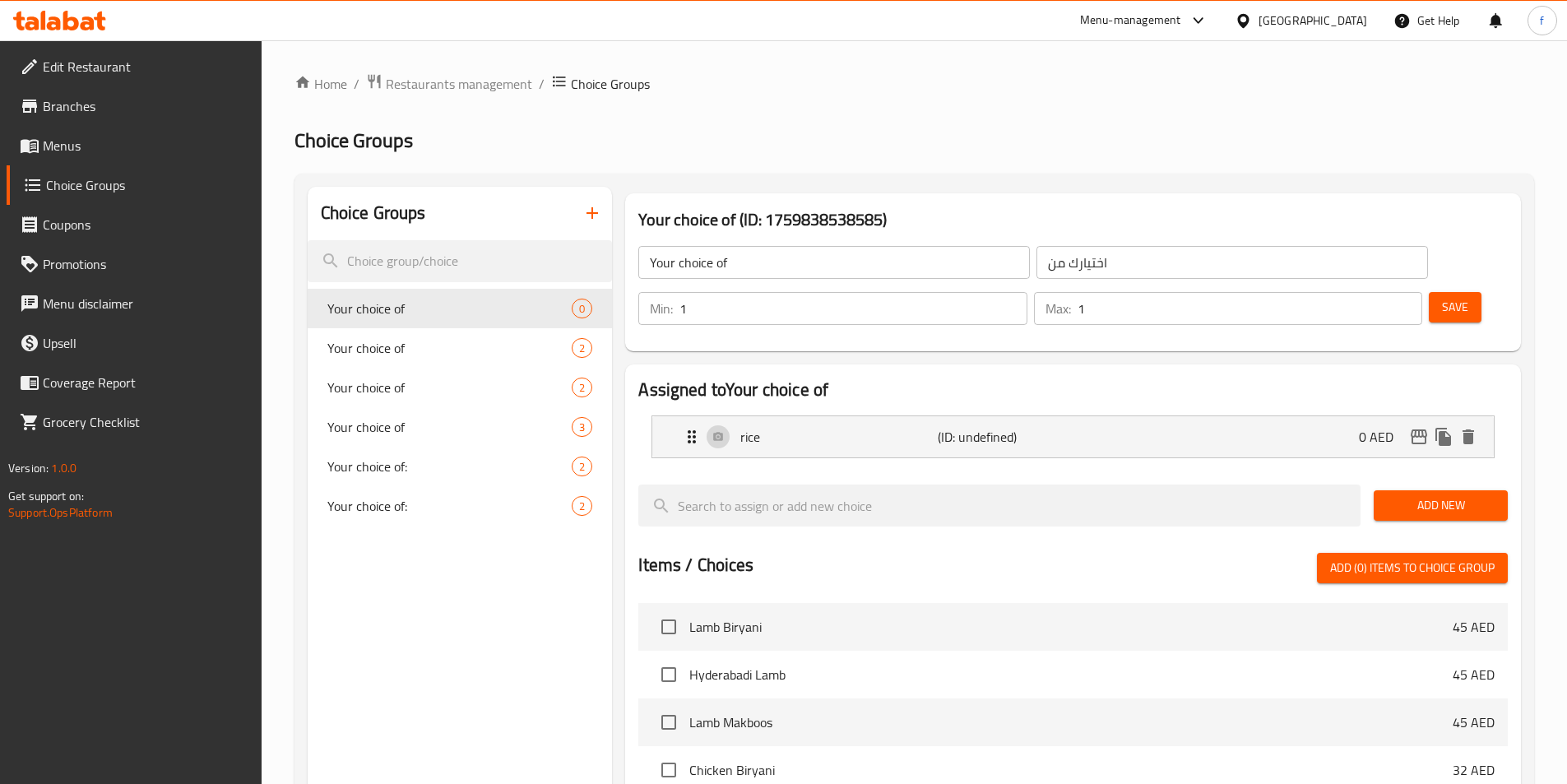
click at [1420, 490] on button "Add New" at bounding box center [1441, 505] width 134 height 30
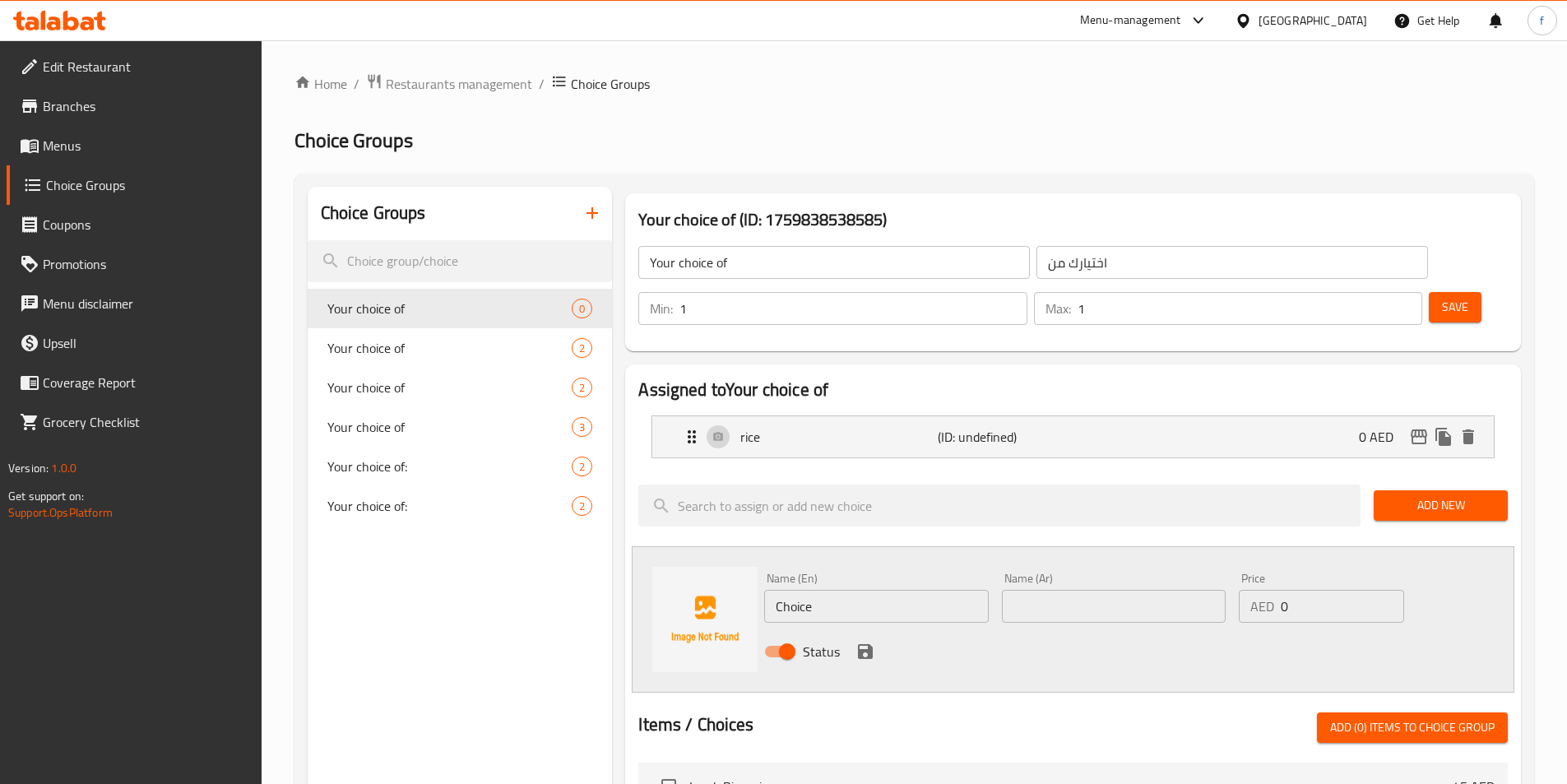
click at [830, 590] on input "Choice" at bounding box center [876, 606] width 224 height 33
type input "pasta"
click at [1050, 590] on input "text" at bounding box center [1114, 606] width 224 height 33
click at [1034, 590] on input "مطرونه" at bounding box center [1114, 606] width 224 height 33
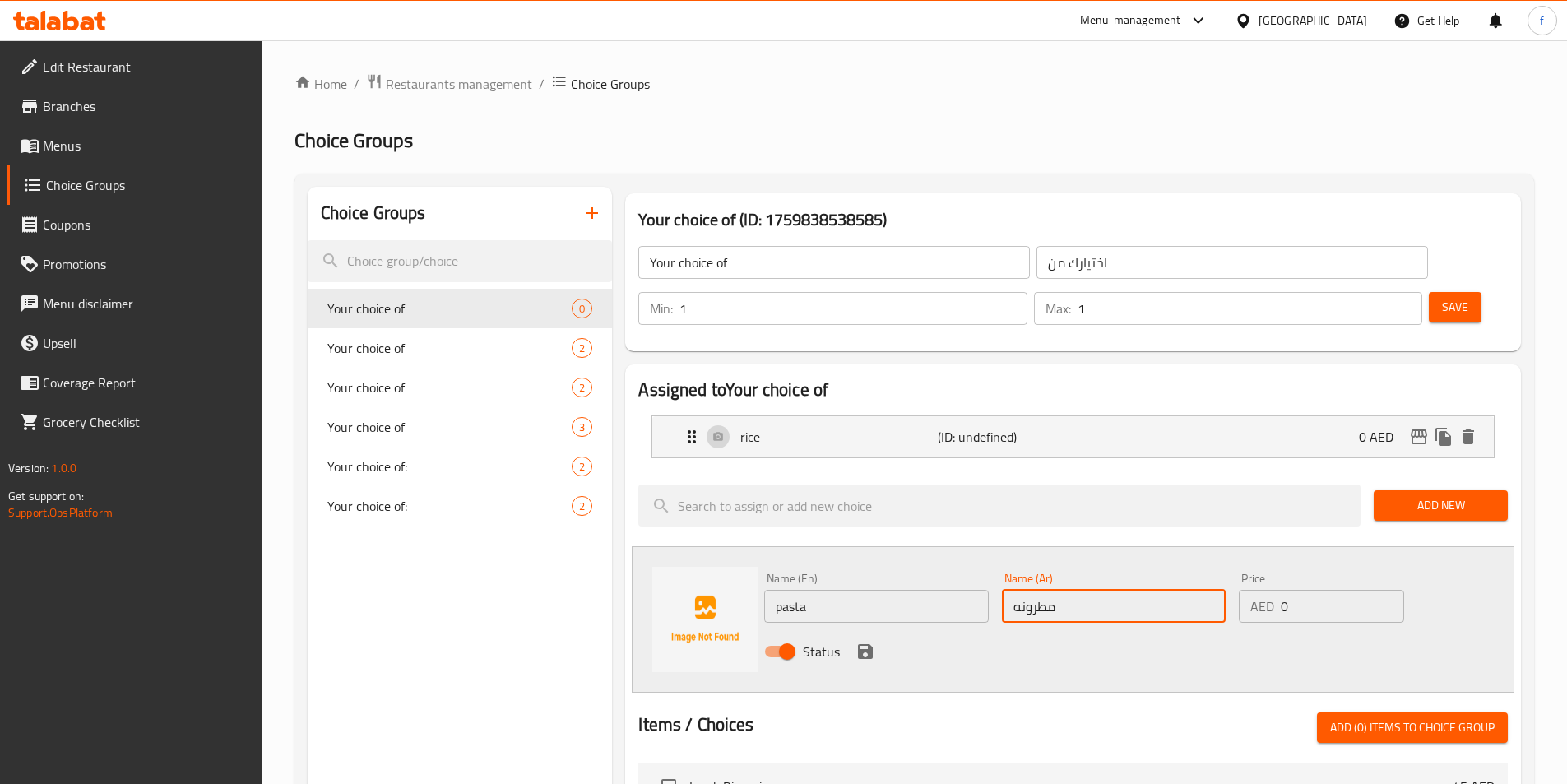
click at [1036, 590] on input "مطرونه" at bounding box center [1114, 606] width 224 height 33
type input "مكرونه"
click at [1022, 629] on div "Status" at bounding box center [1114, 651] width 713 height 44
click at [866, 643] on icon "save" at bounding box center [866, 651] width 15 height 15
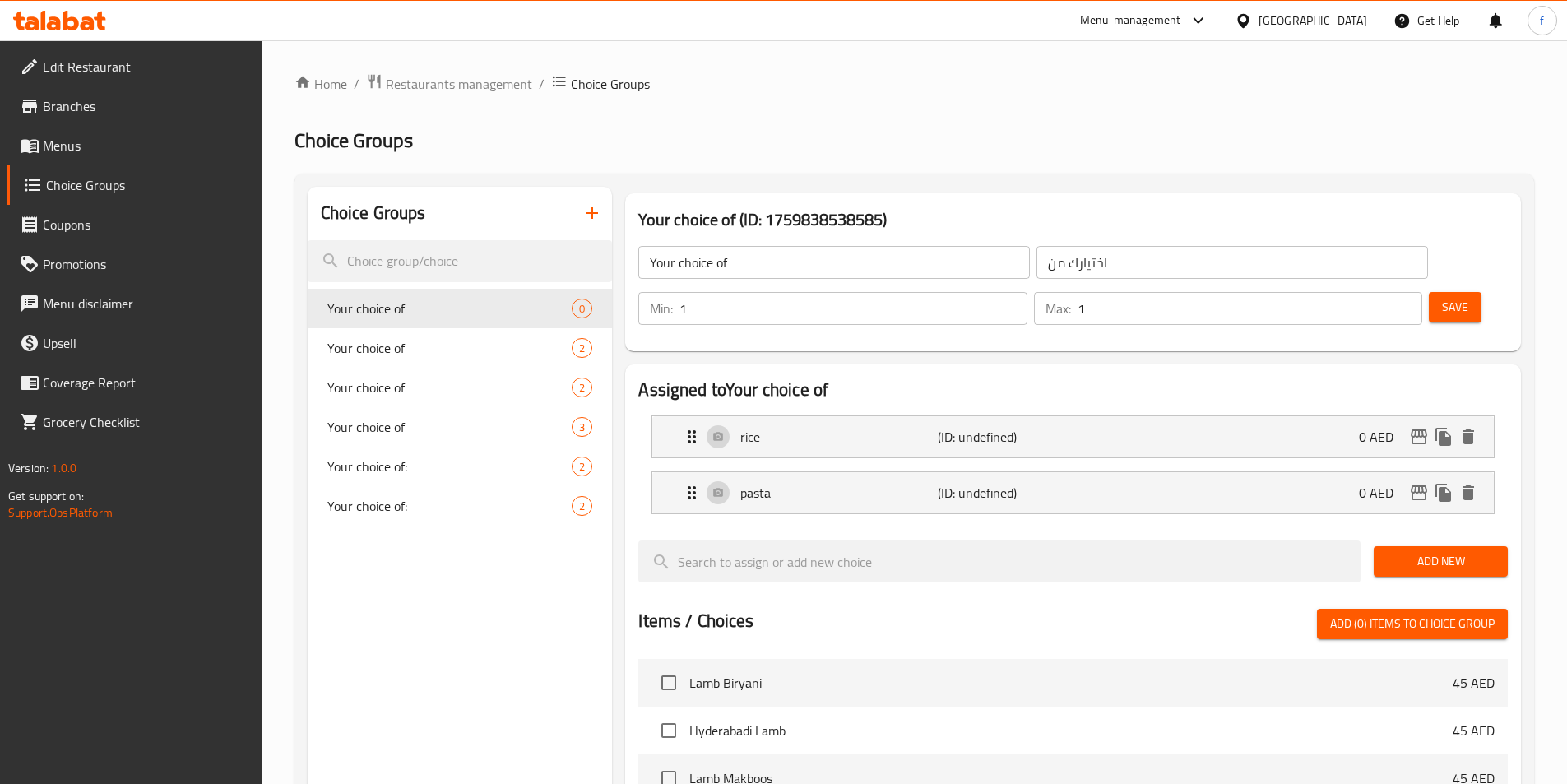
click at [1473, 551] on span "Add New" at bounding box center [1441, 561] width 108 height 21
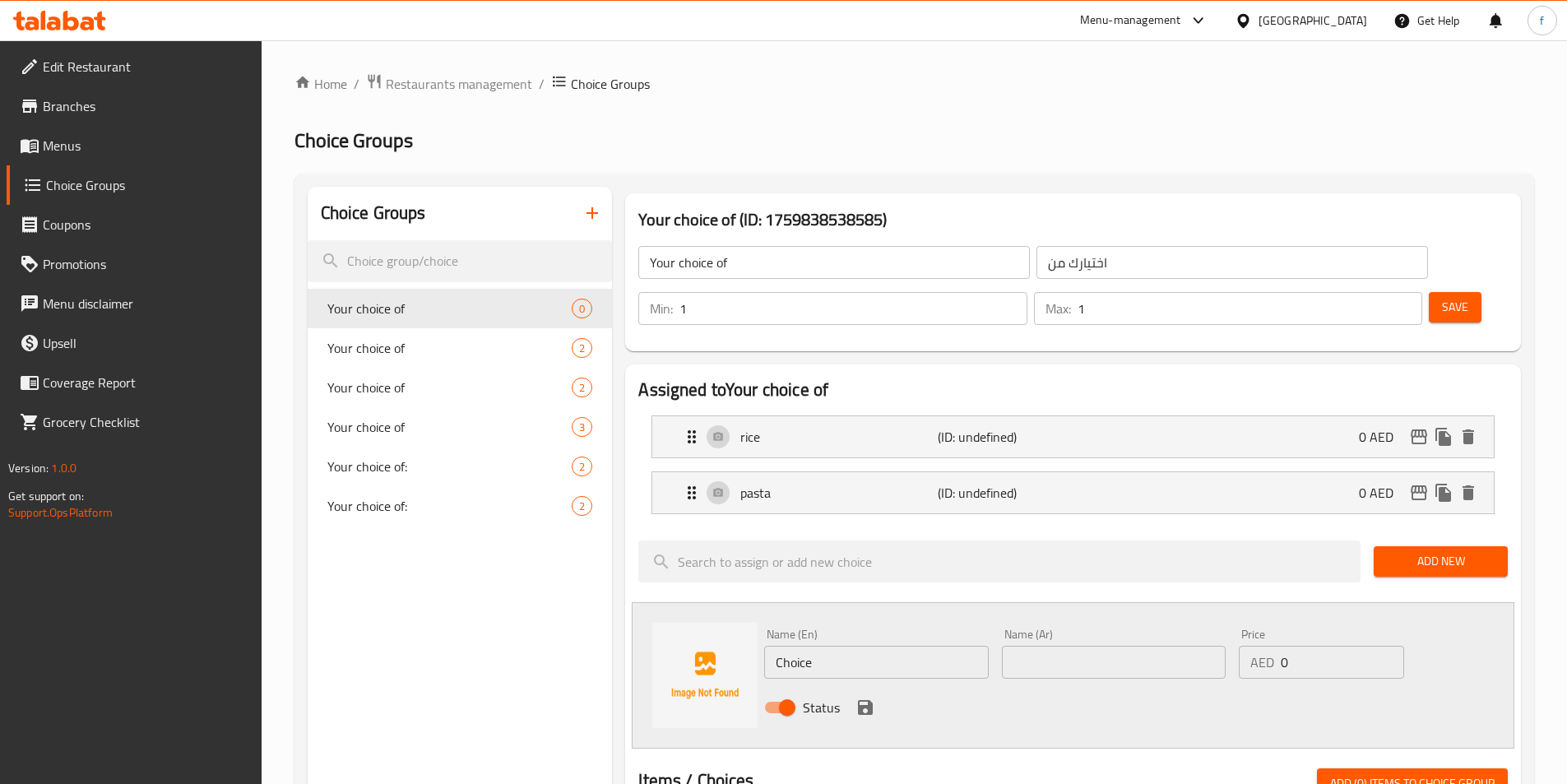
click at [885, 628] on div "Name (En) Choice Name (En)" at bounding box center [876, 653] width 224 height 50
click at [882, 645] on input "Choice" at bounding box center [876, 661] width 224 height 33
type input "fatma"
click at [1099, 645] on input "text" at bounding box center [1114, 661] width 224 height 33
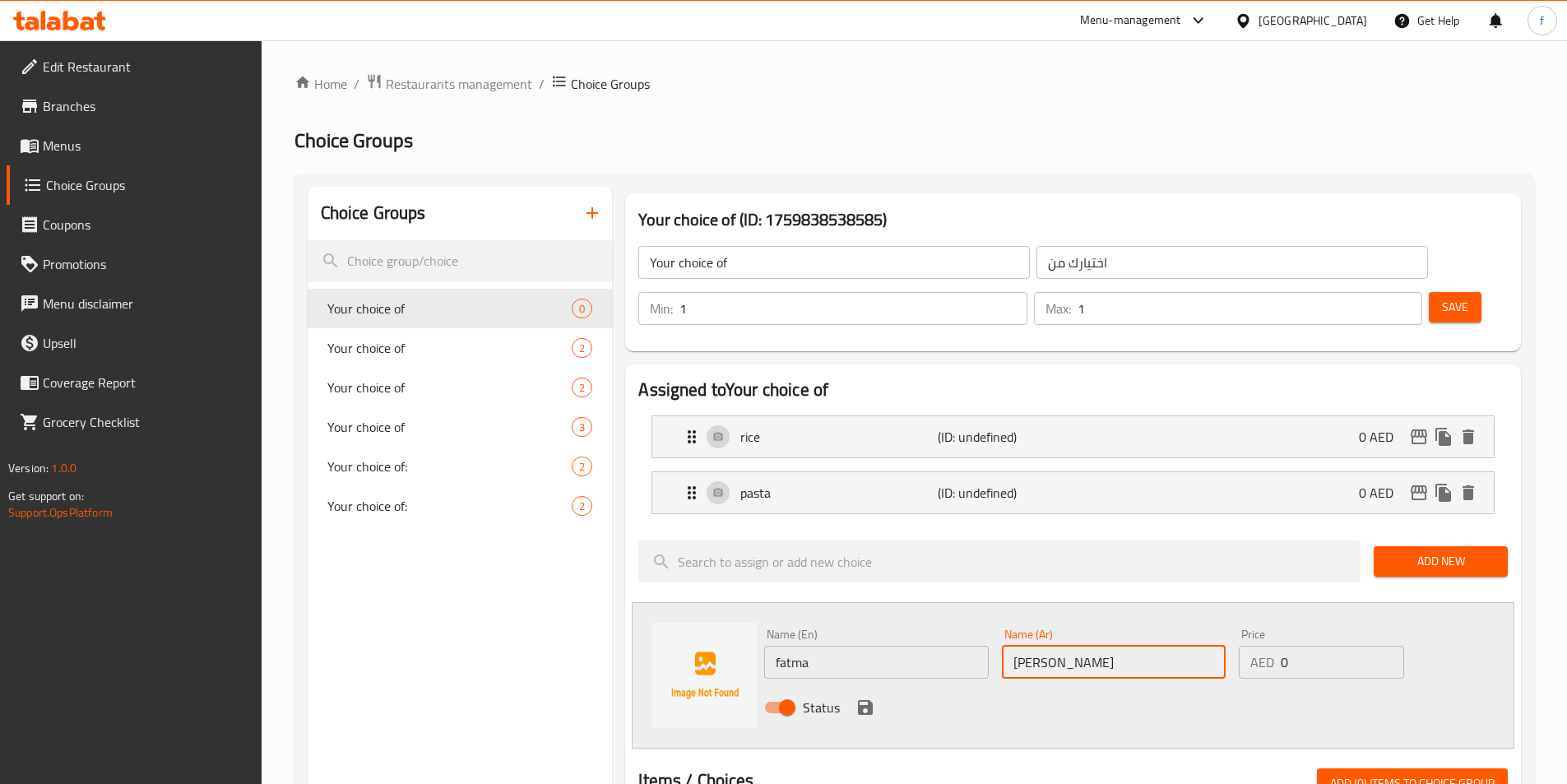
type input "فاطمه"
click at [858, 700] on icon "save" at bounding box center [866, 708] width 15 height 15
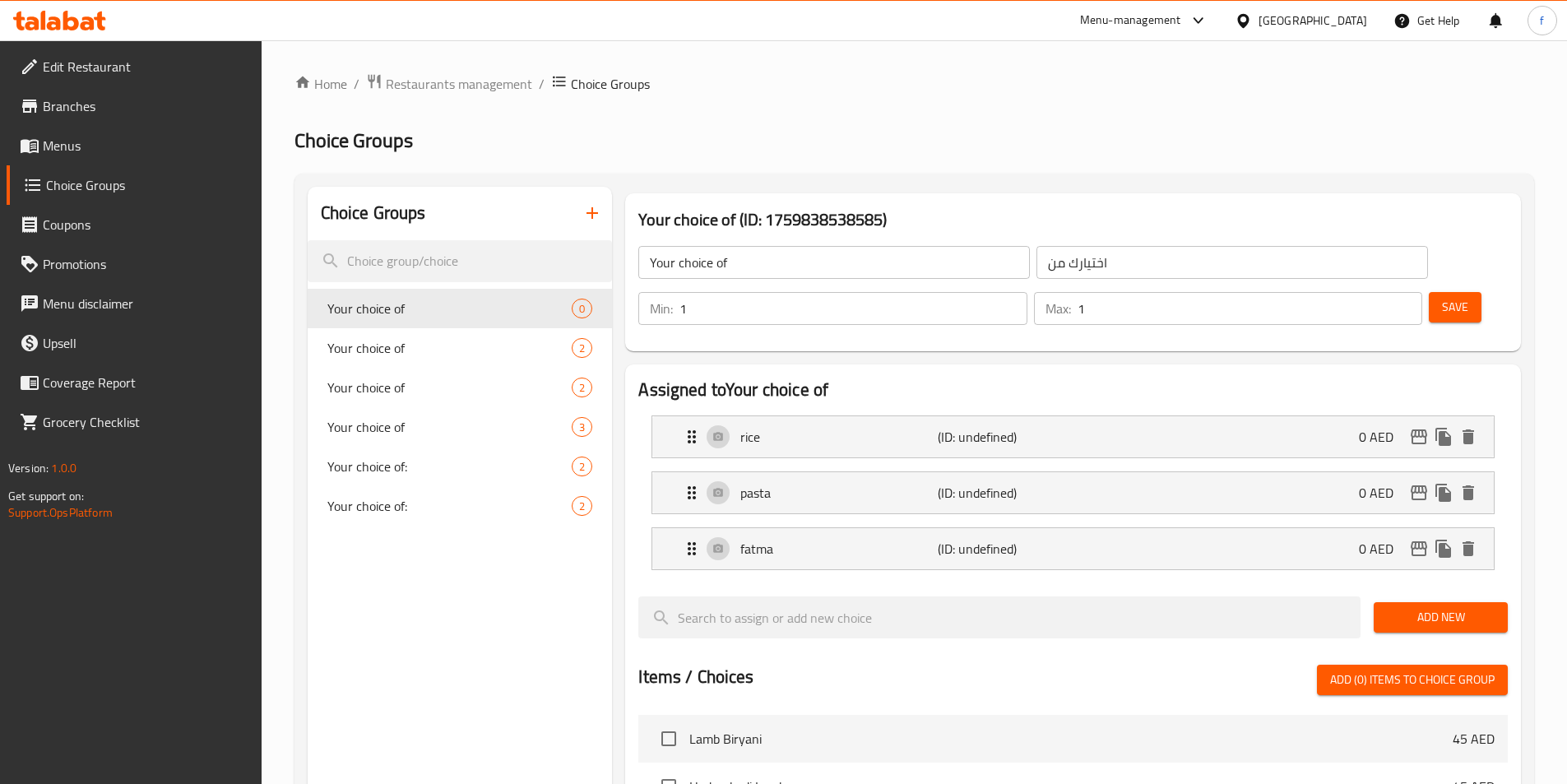
click at [1442, 297] on span "Save" at bounding box center [1456, 308] width 26 height 21
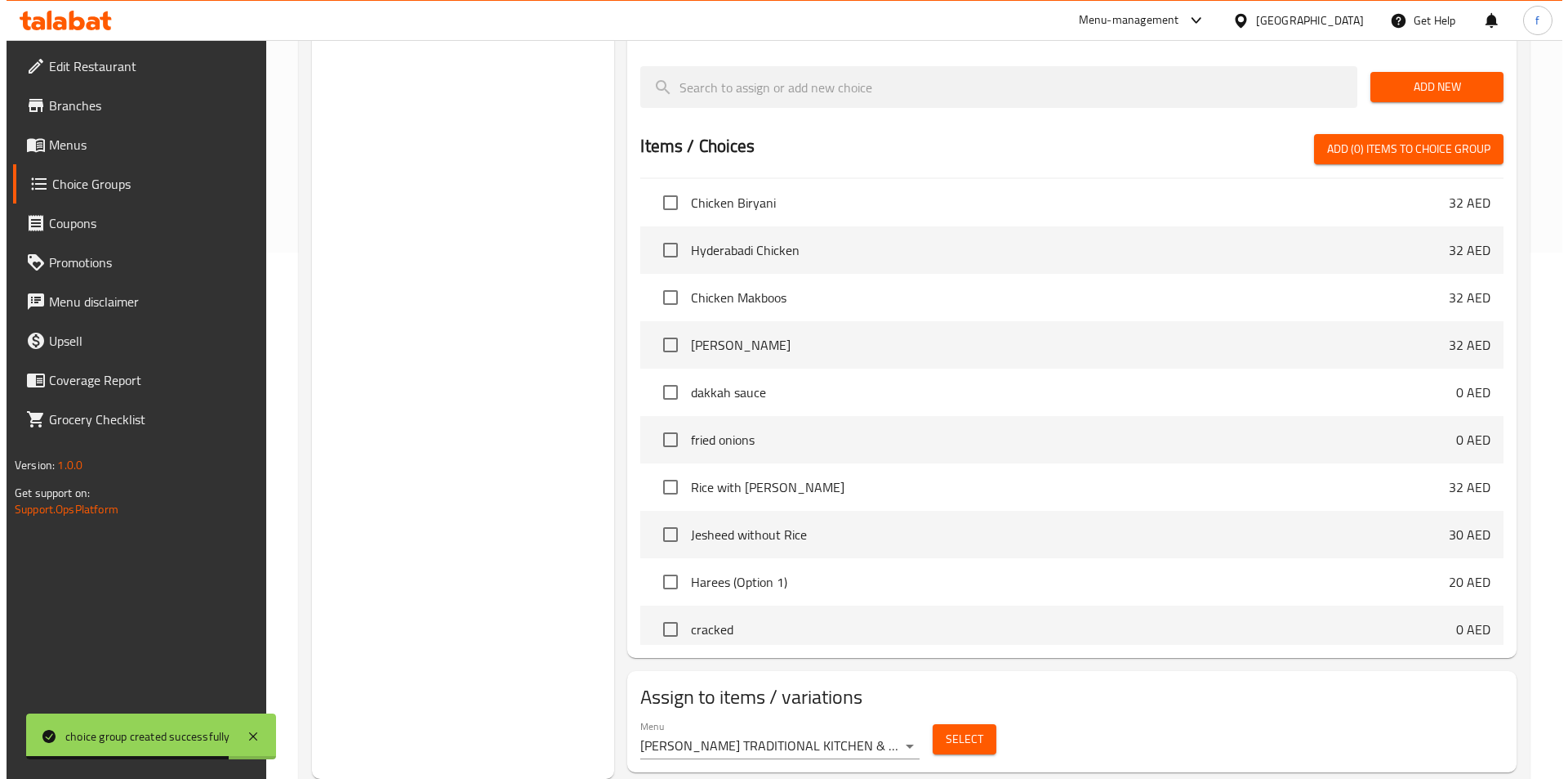
scroll to position [490, 0]
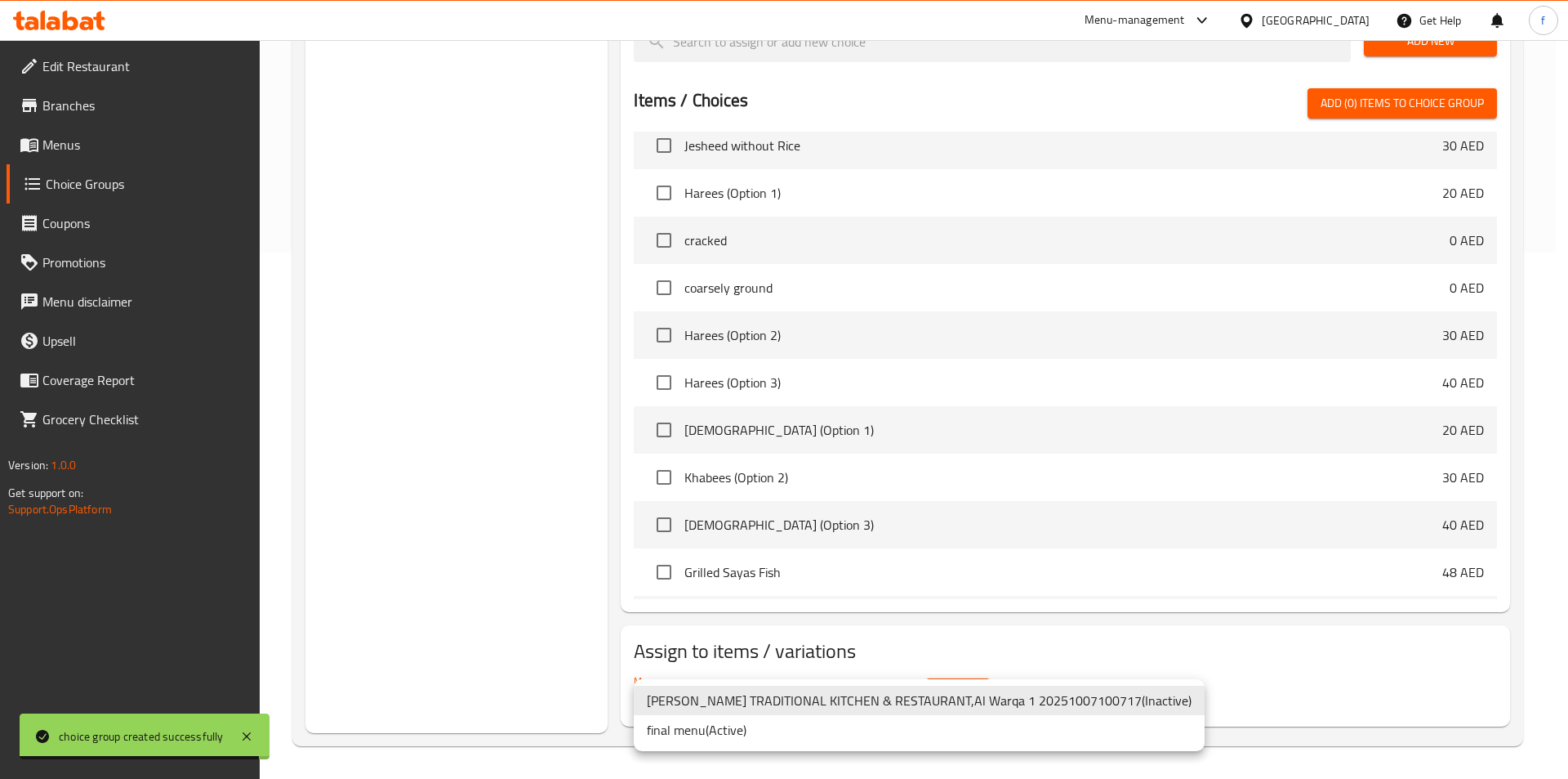
click at [747, 726] on li "final menu ( Active )" at bounding box center [918, 729] width 571 height 29
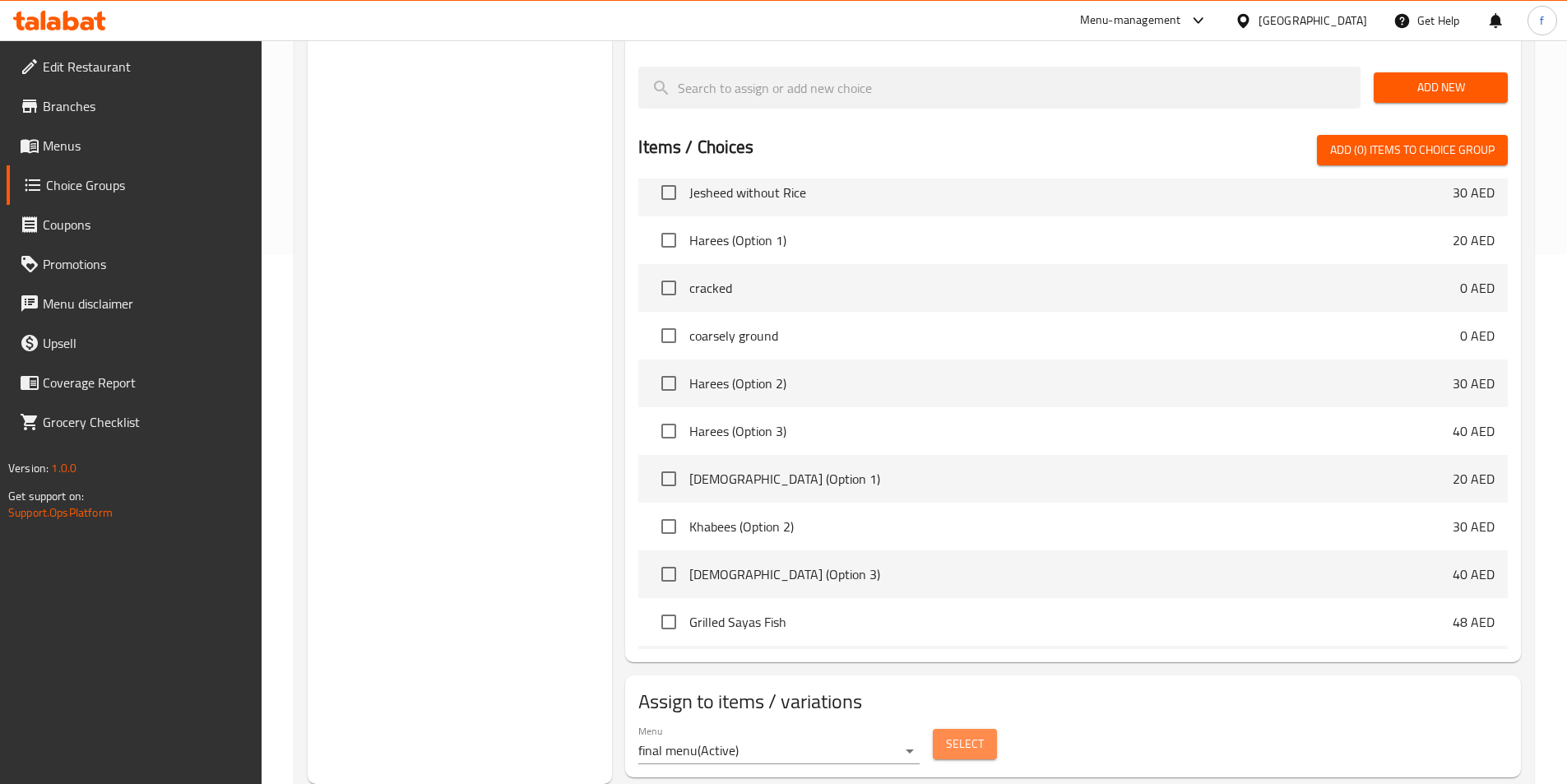
click at [954, 733] on span "Select" at bounding box center [965, 743] width 38 height 21
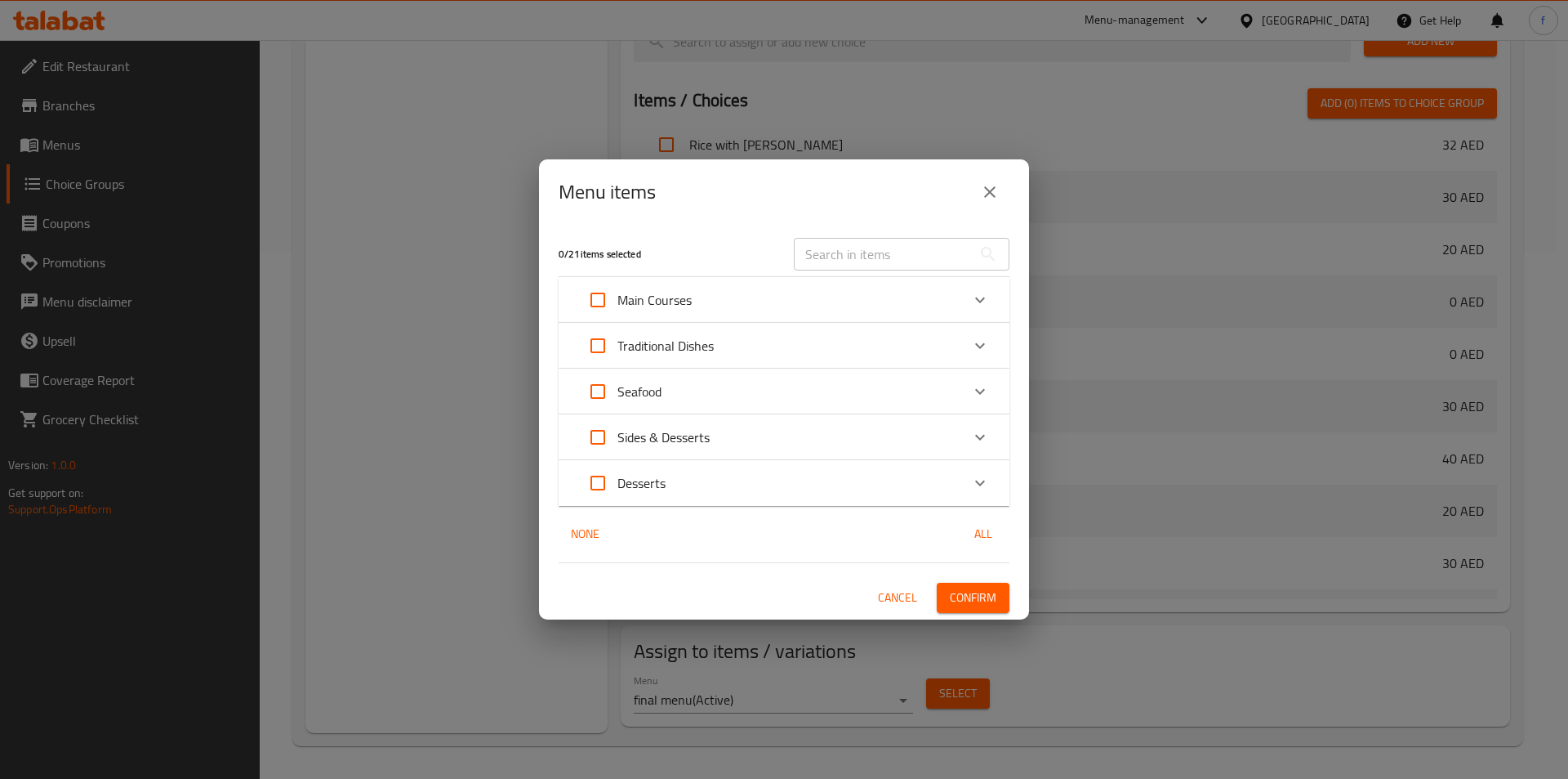
click at [792, 344] on div "Traditional Dishes" at bounding box center [769, 346] width 382 height 39
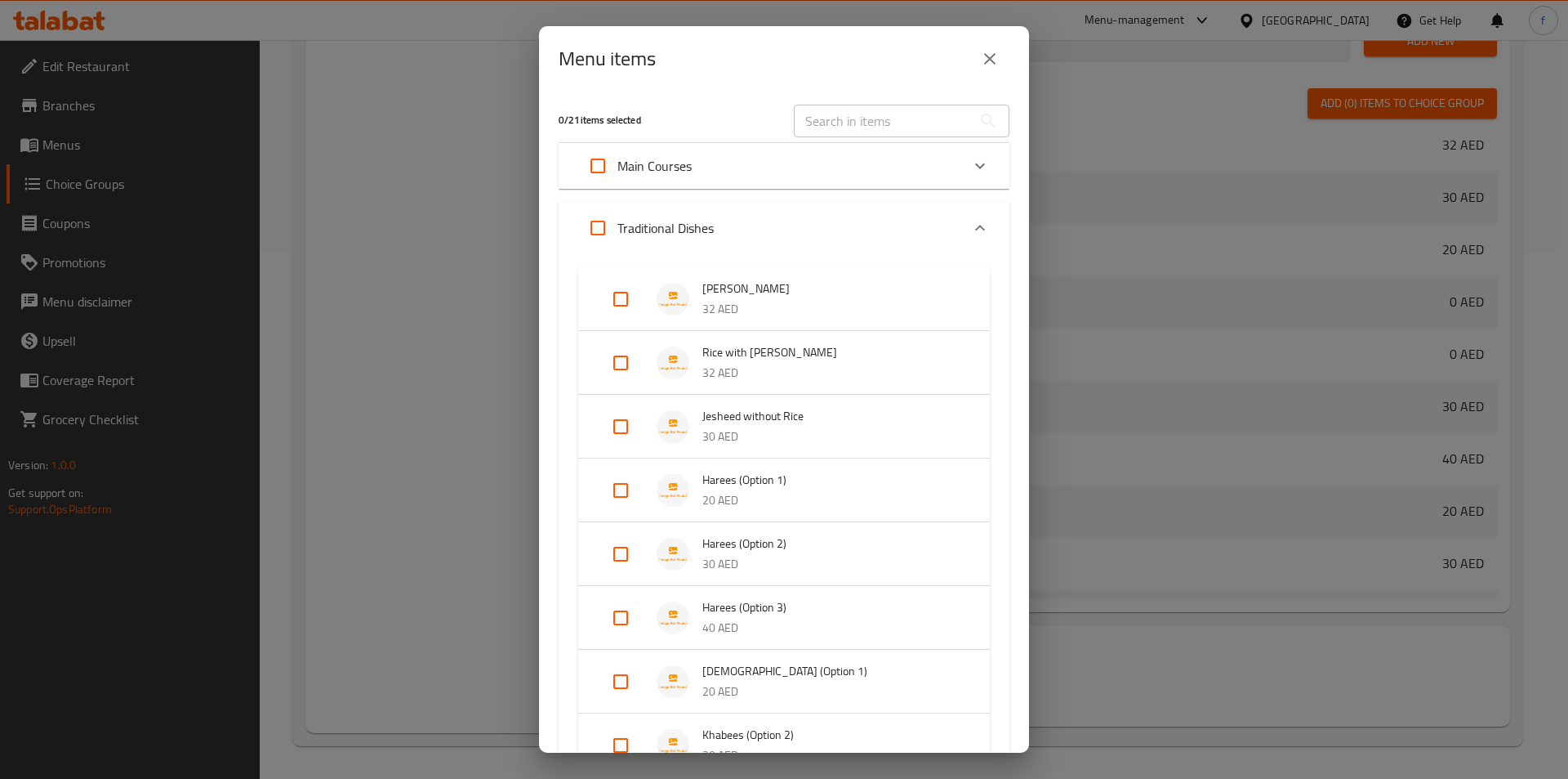
click at [626, 308] on input "Expand" at bounding box center [620, 299] width 39 height 39
checkbox input "true"
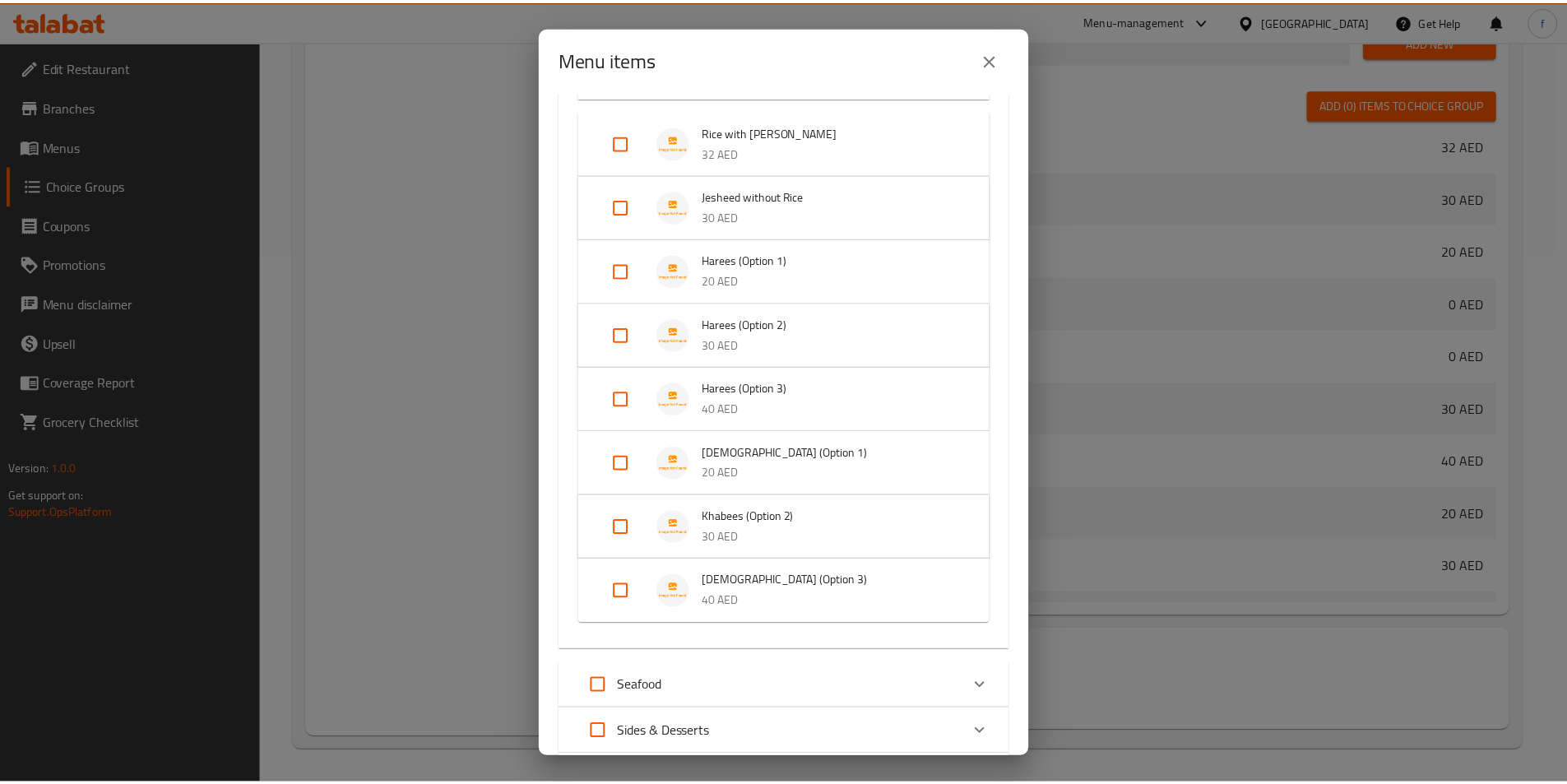
scroll to position [393, 0]
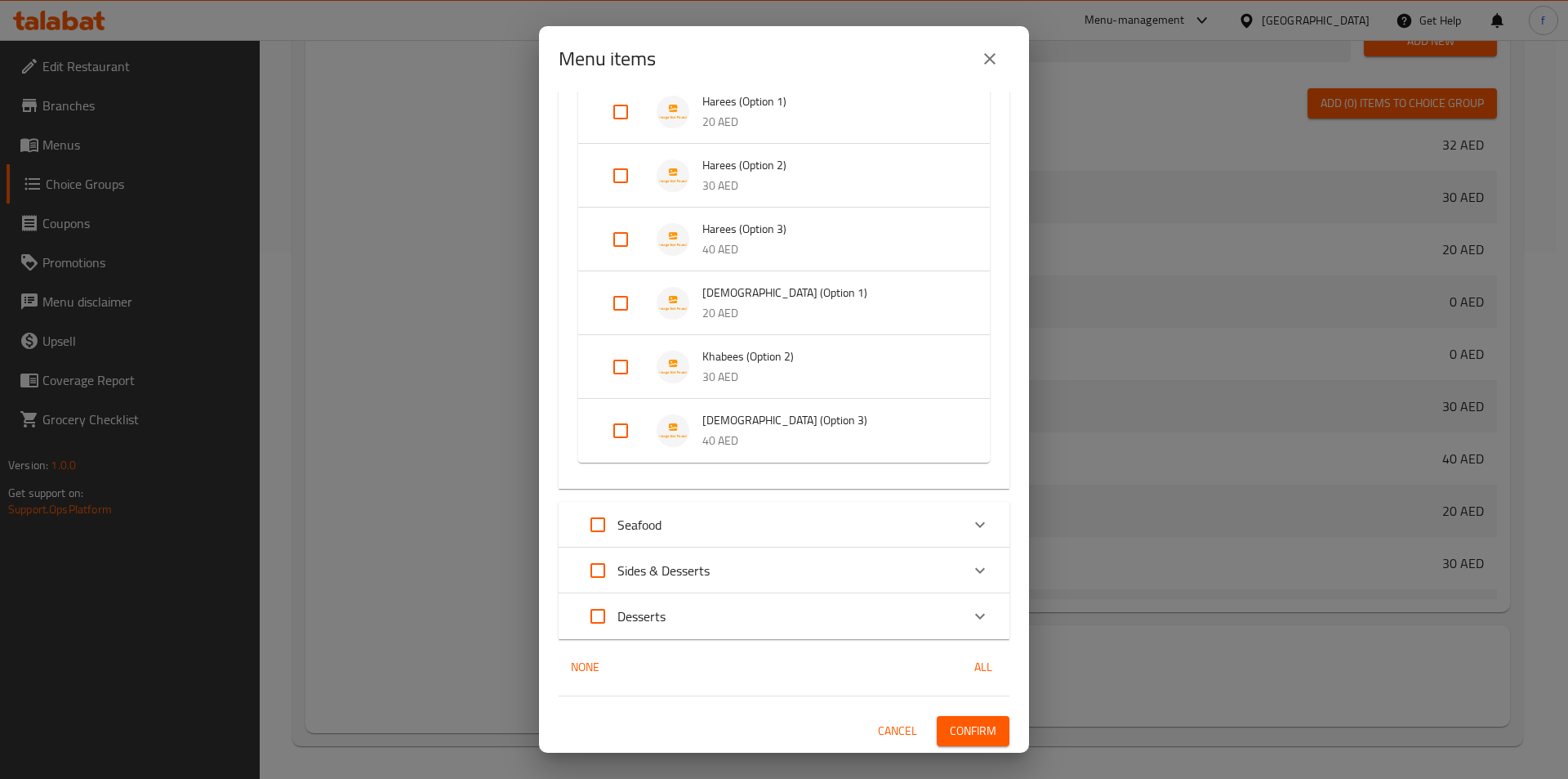
click at [907, 719] on button "Cancel" at bounding box center [898, 730] width 52 height 30
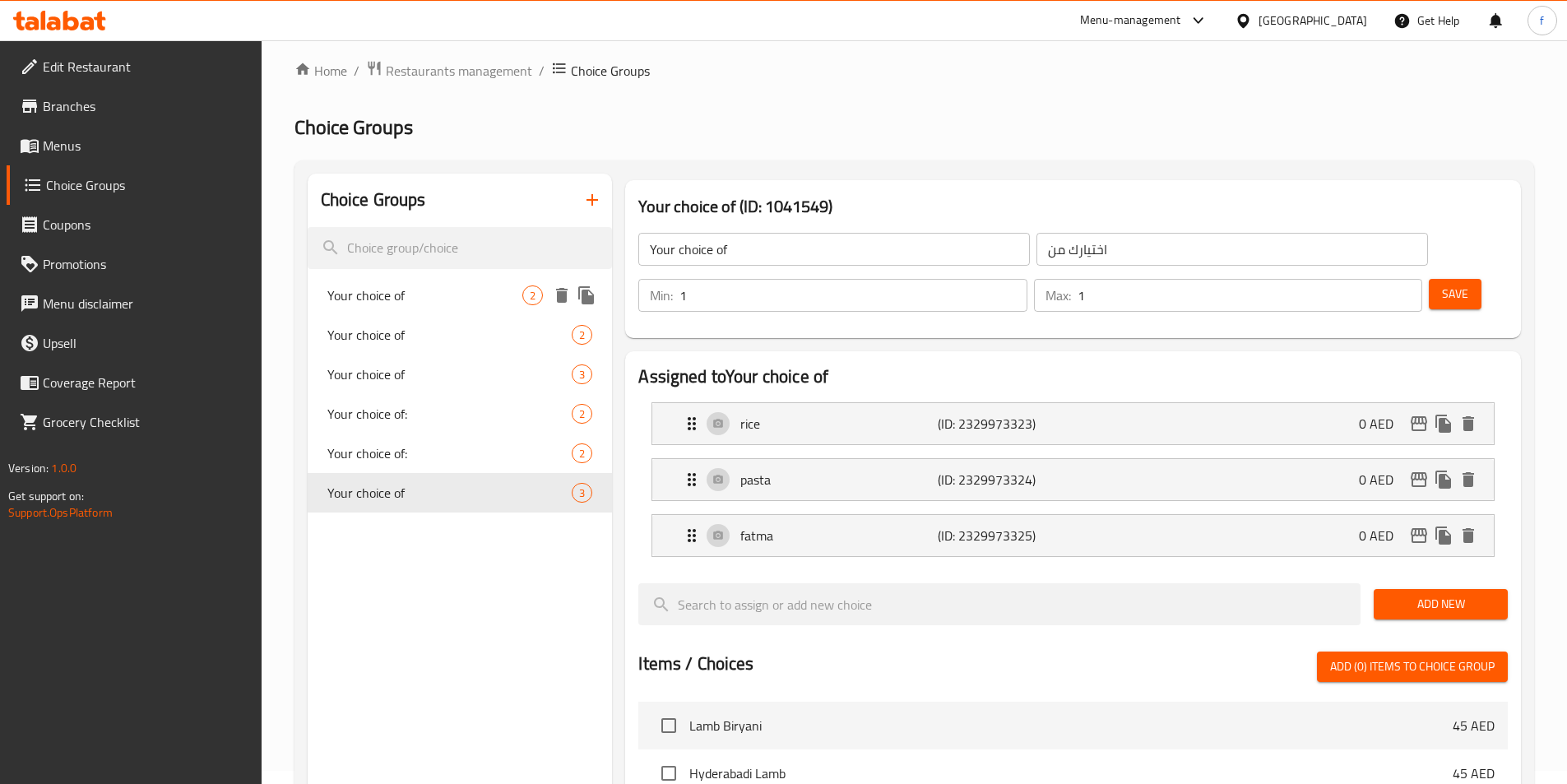
scroll to position [0, 0]
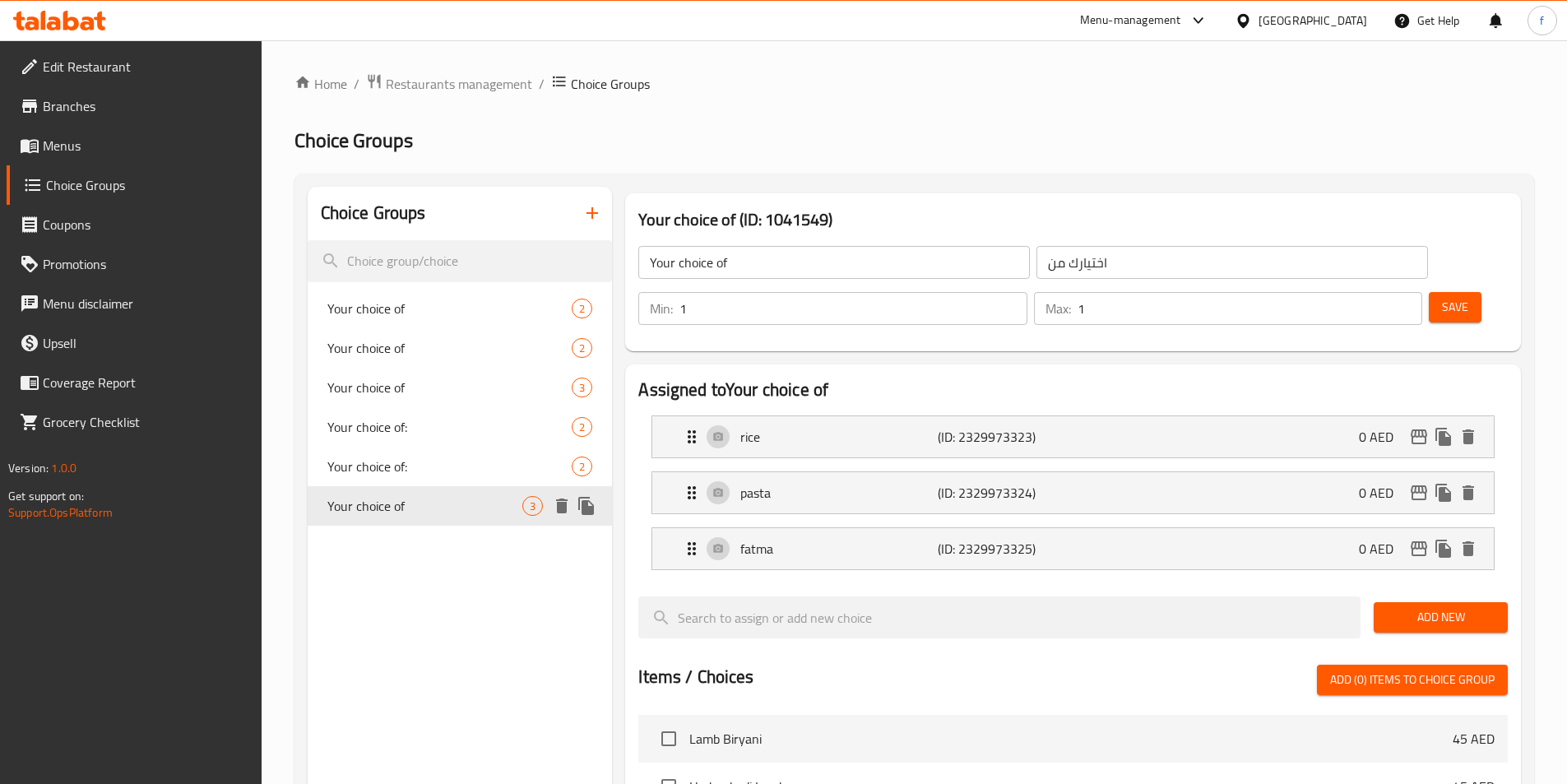
click at [555, 516] on button "delete" at bounding box center [562, 506] width 25 height 25
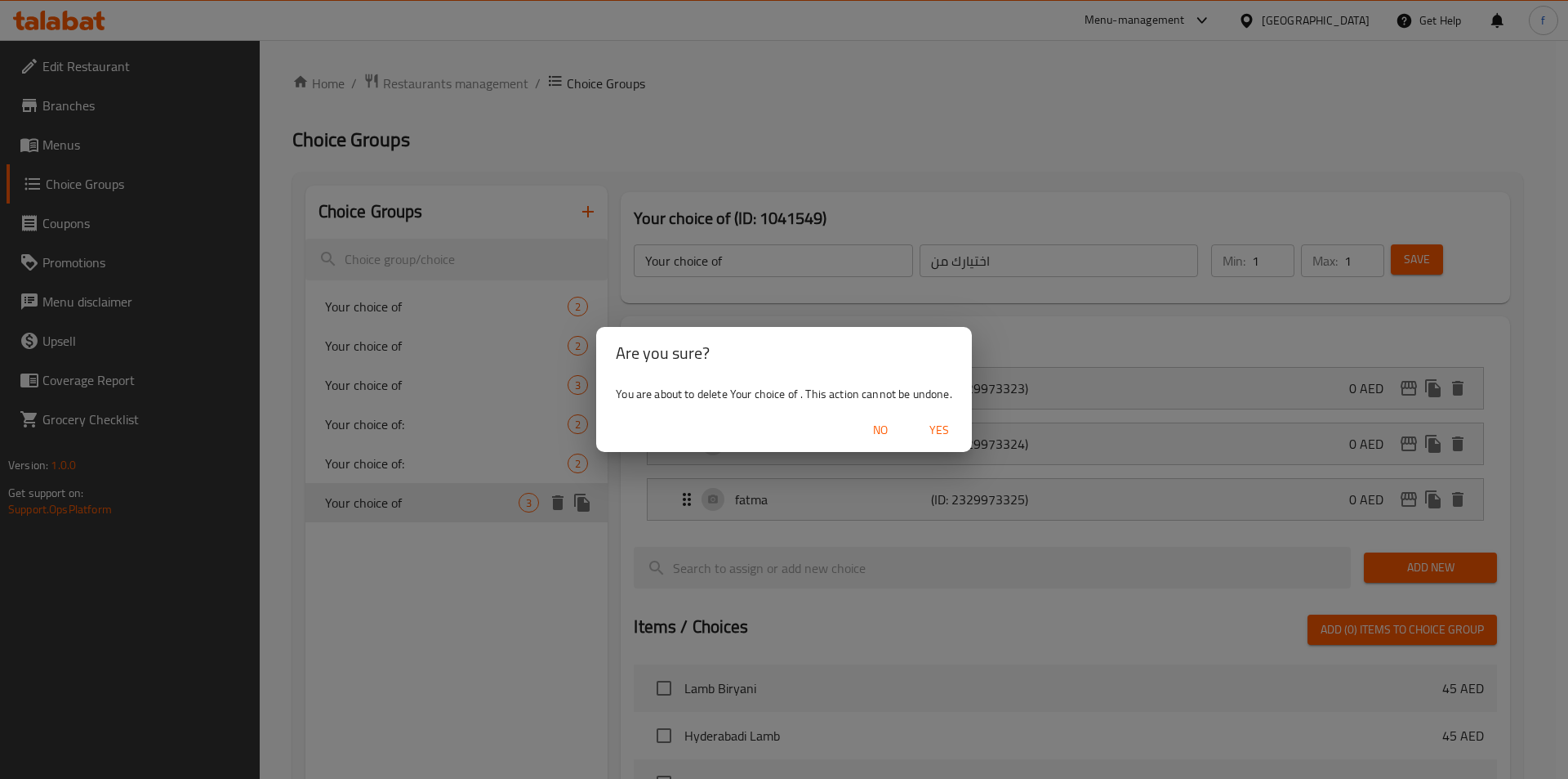
click at [928, 434] on span "Yes" at bounding box center [939, 430] width 39 height 21
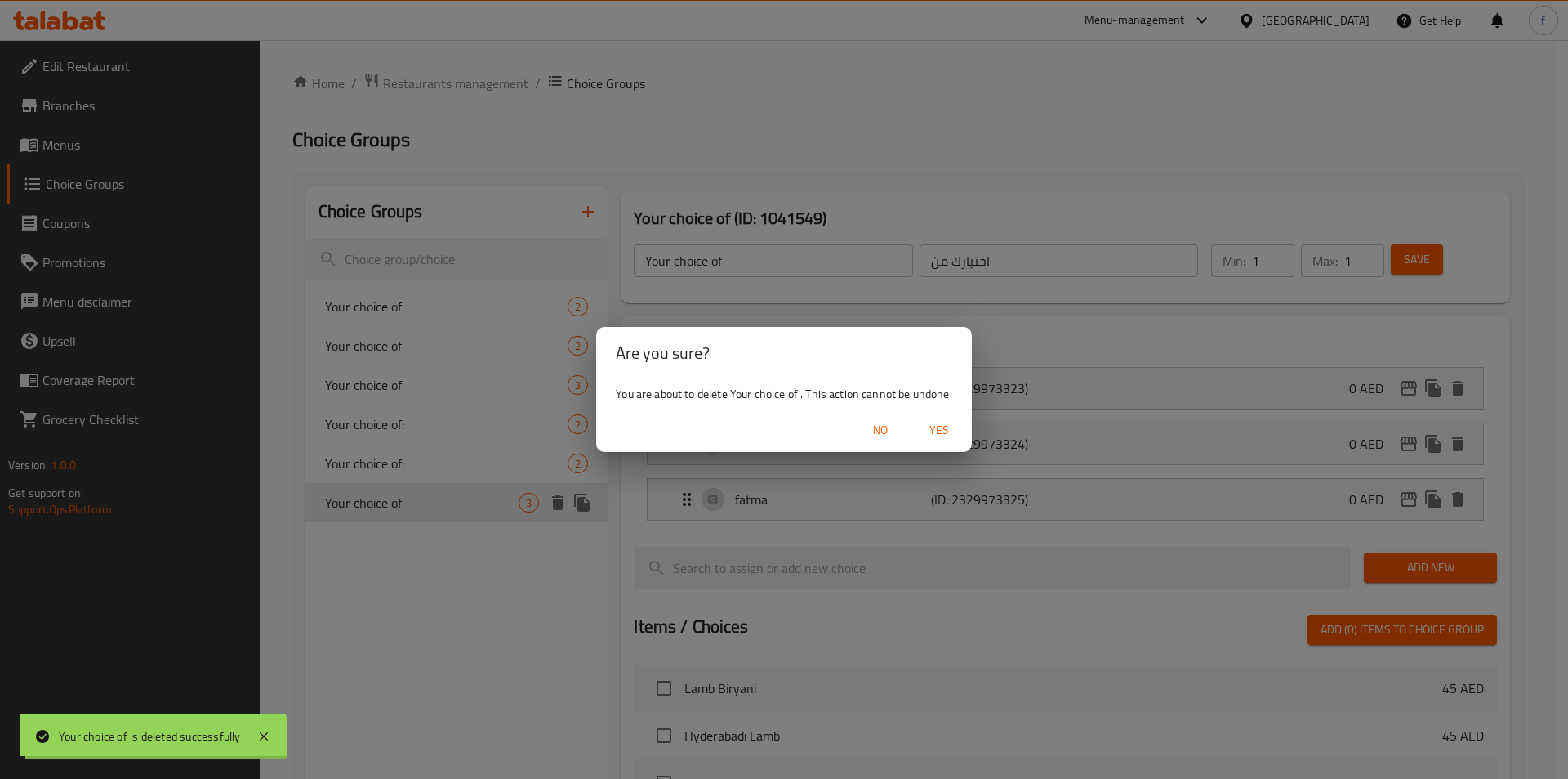
type input "Your choice of"
type input "اختيارك من"
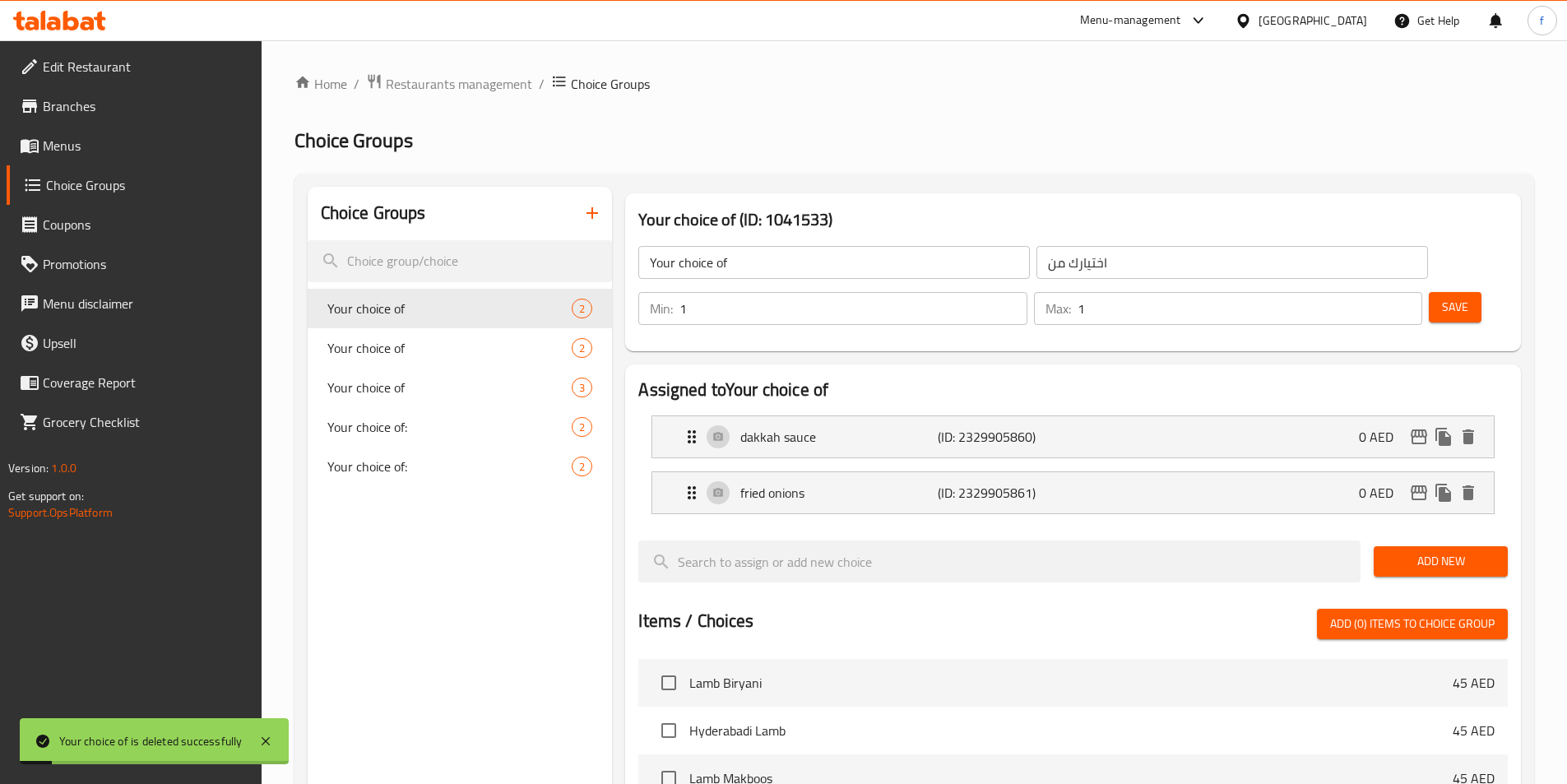
click at [532, 167] on div "Home / Restaurants management / Choice Groups Choice Groups Choice Groups Your …" at bounding box center [914, 672] width 1239 height 1197
click at [586, 209] on icon "button" at bounding box center [592, 212] width 20 height 20
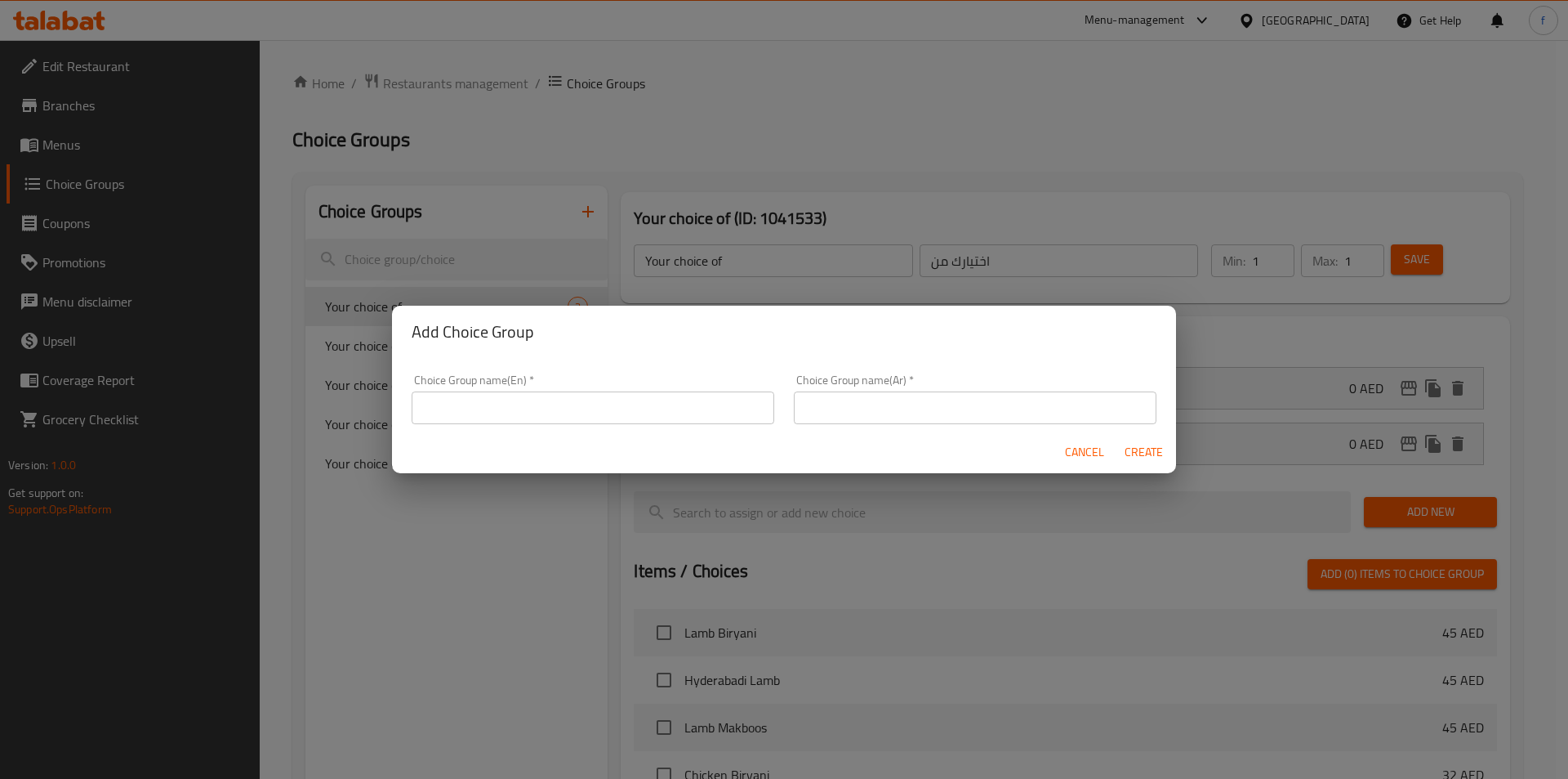
drag, startPoint x: 560, startPoint y: 396, endPoint x: 558, endPoint y: 406, distance: 10.2
click at [560, 396] on input "text" at bounding box center [592, 407] width 363 height 33
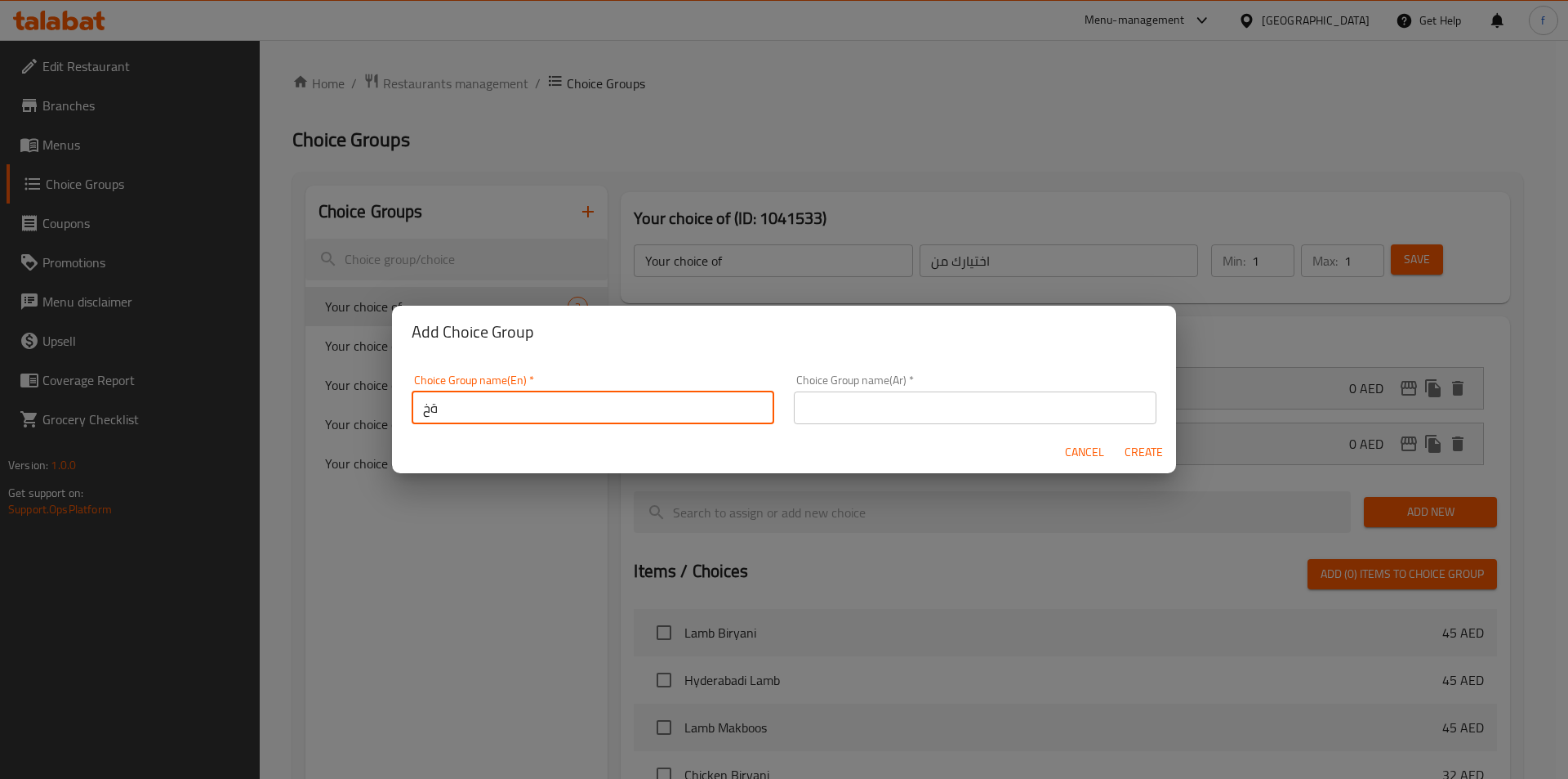
type input "ة"
type input "mostafa"
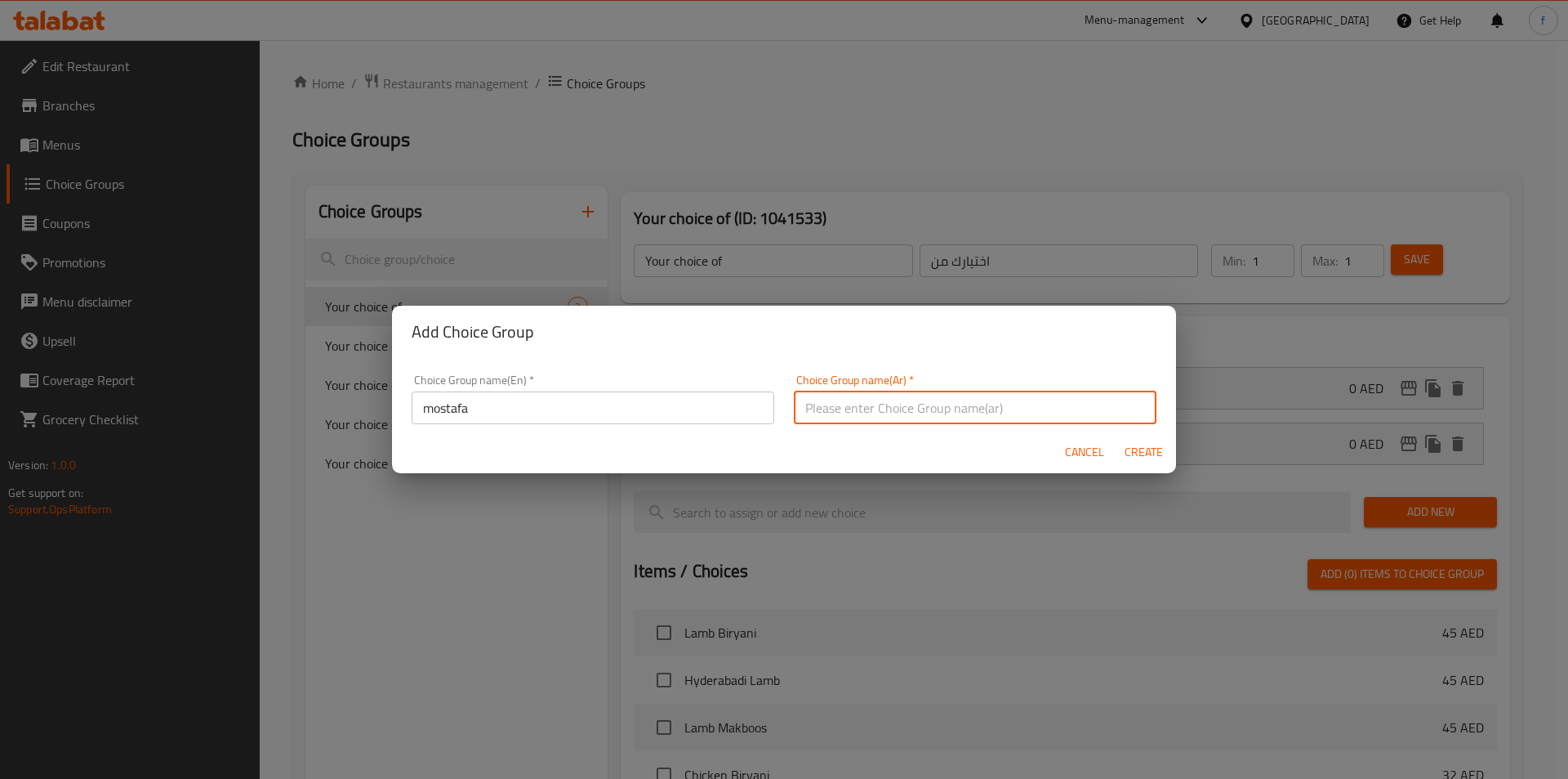
click at [860, 416] on input "text" at bounding box center [975, 407] width 363 height 33
type input "موس"
click at [1148, 449] on span "Create" at bounding box center [1143, 453] width 39 height 21
type input "mostafa"
type input "موس"
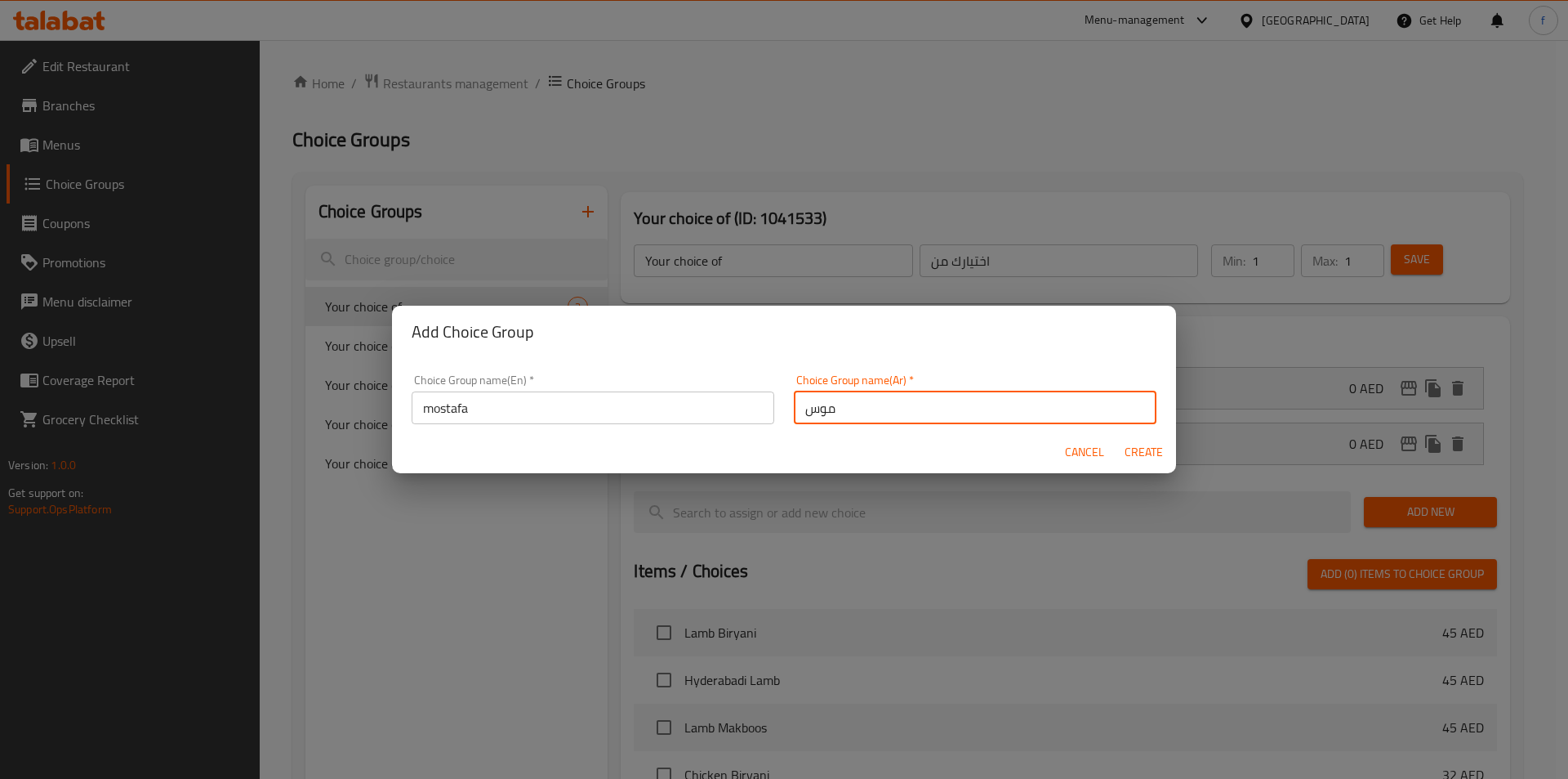
type input "0"
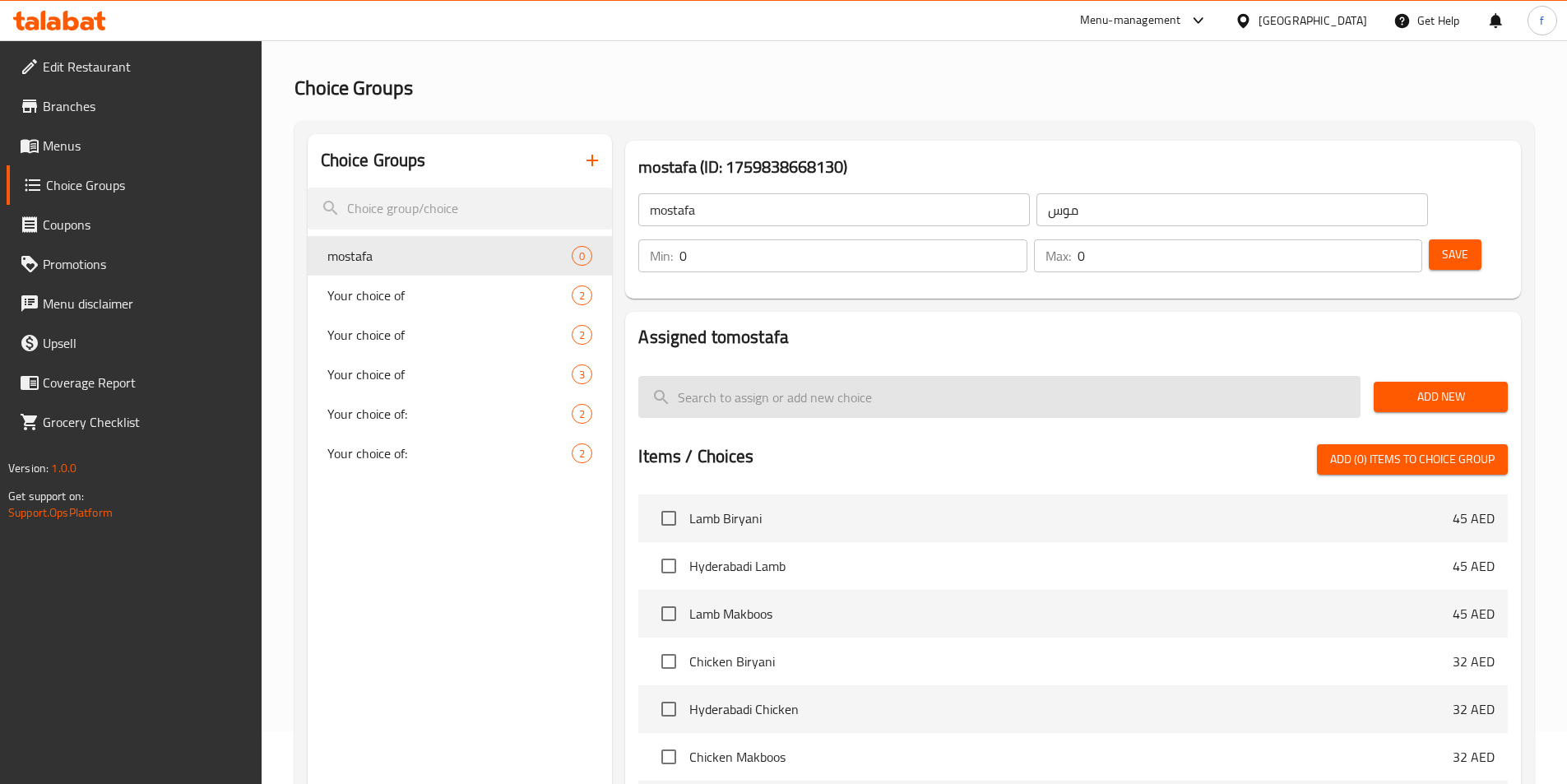
scroll to position [82, 0]
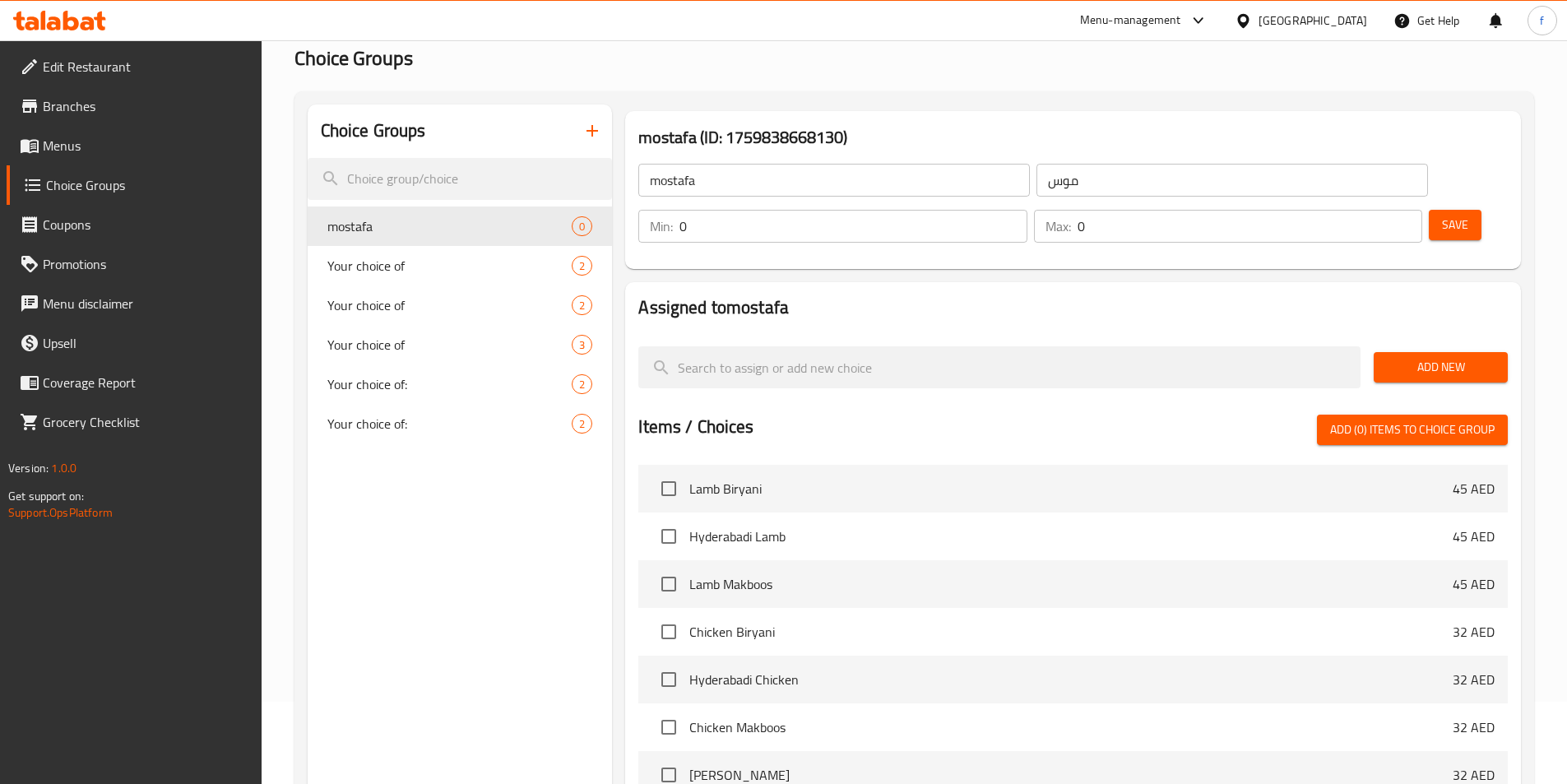
click at [1027, 209] on input "0" at bounding box center [853, 225] width 347 height 33
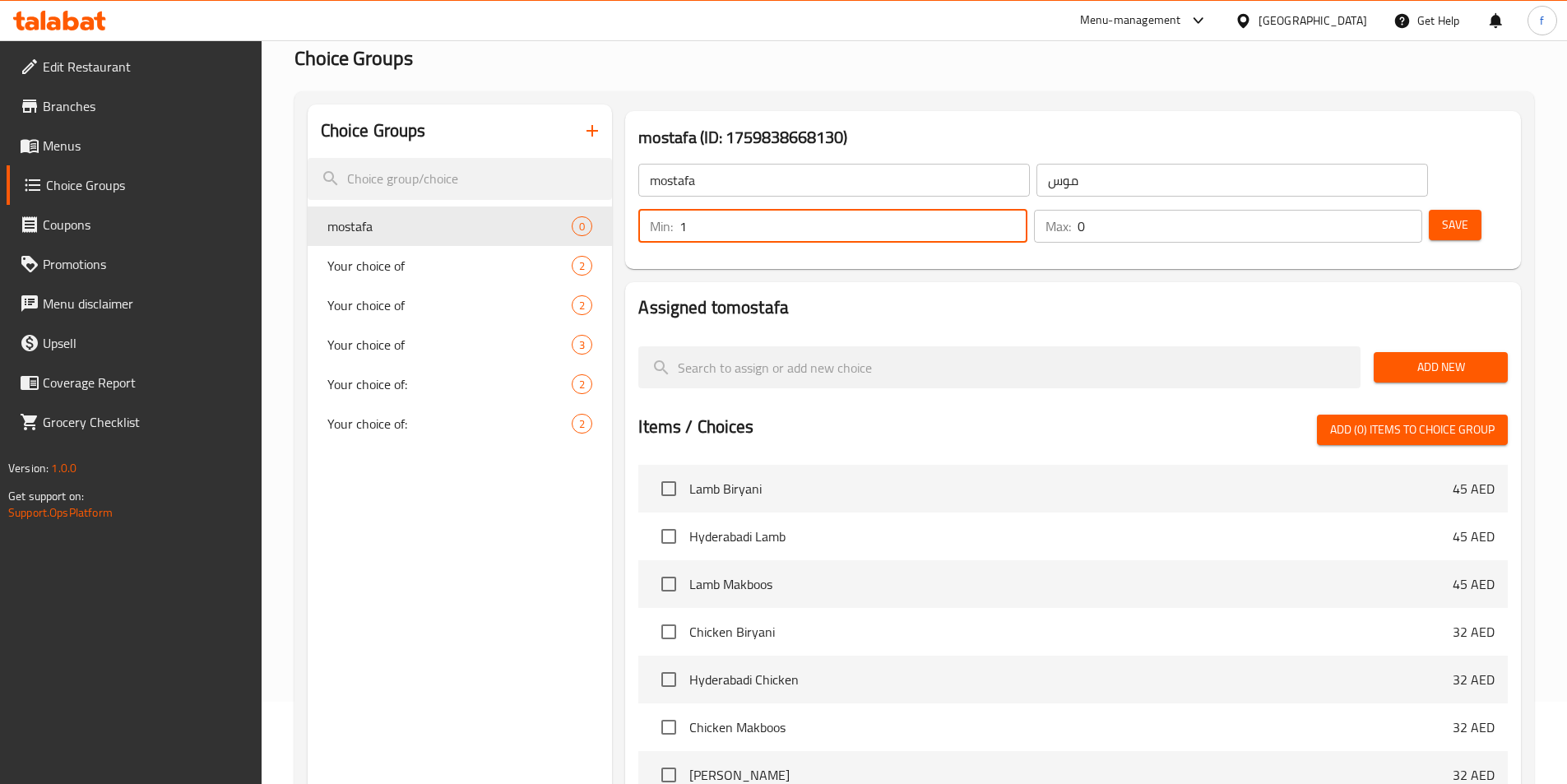
type input "1"
click at [1027, 209] on input "1" at bounding box center [853, 225] width 347 height 33
click at [1356, 209] on input "0" at bounding box center [1250, 225] width 345 height 33
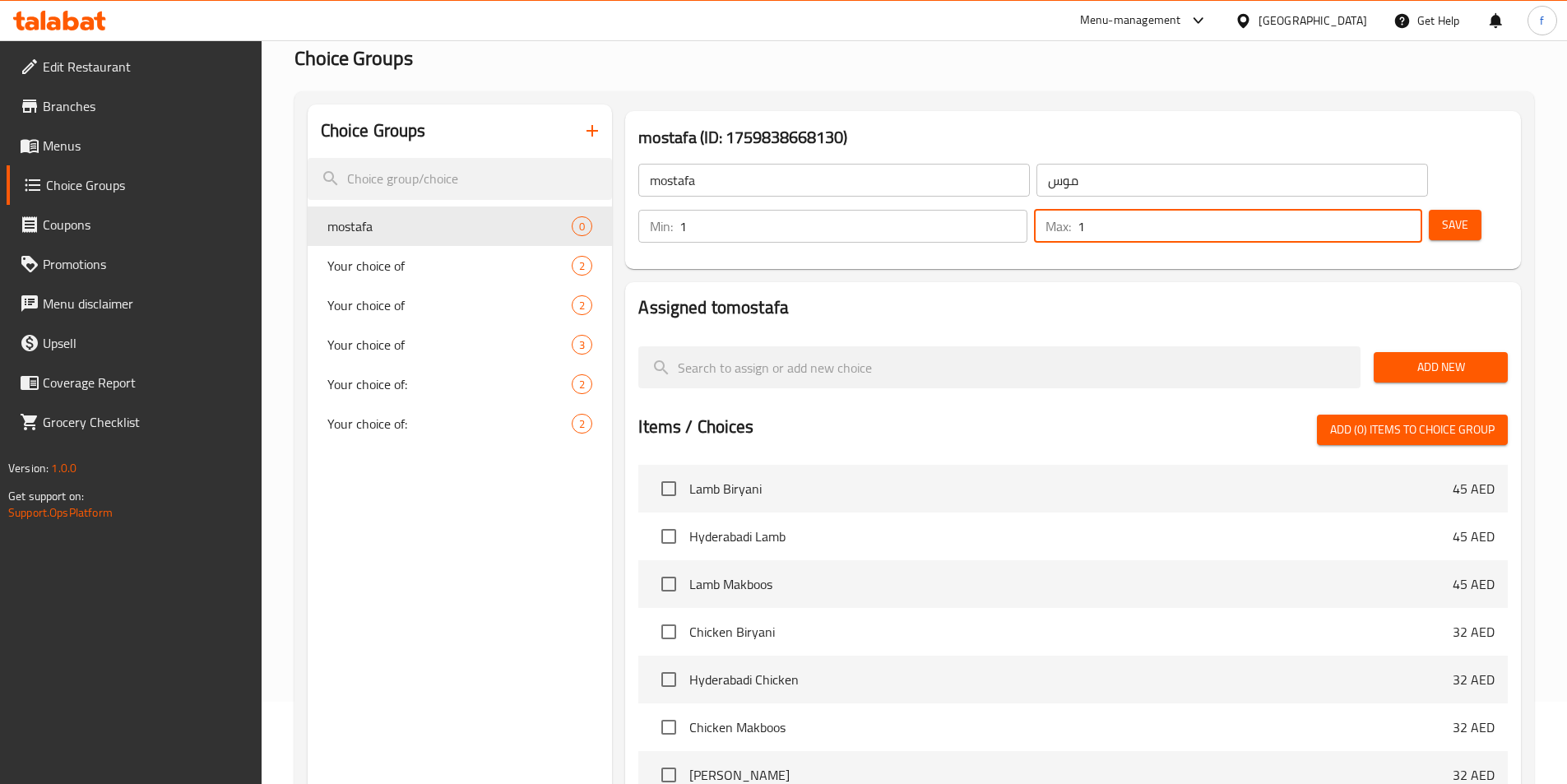
type input "1"
click at [1378, 209] on input "1" at bounding box center [1250, 225] width 345 height 33
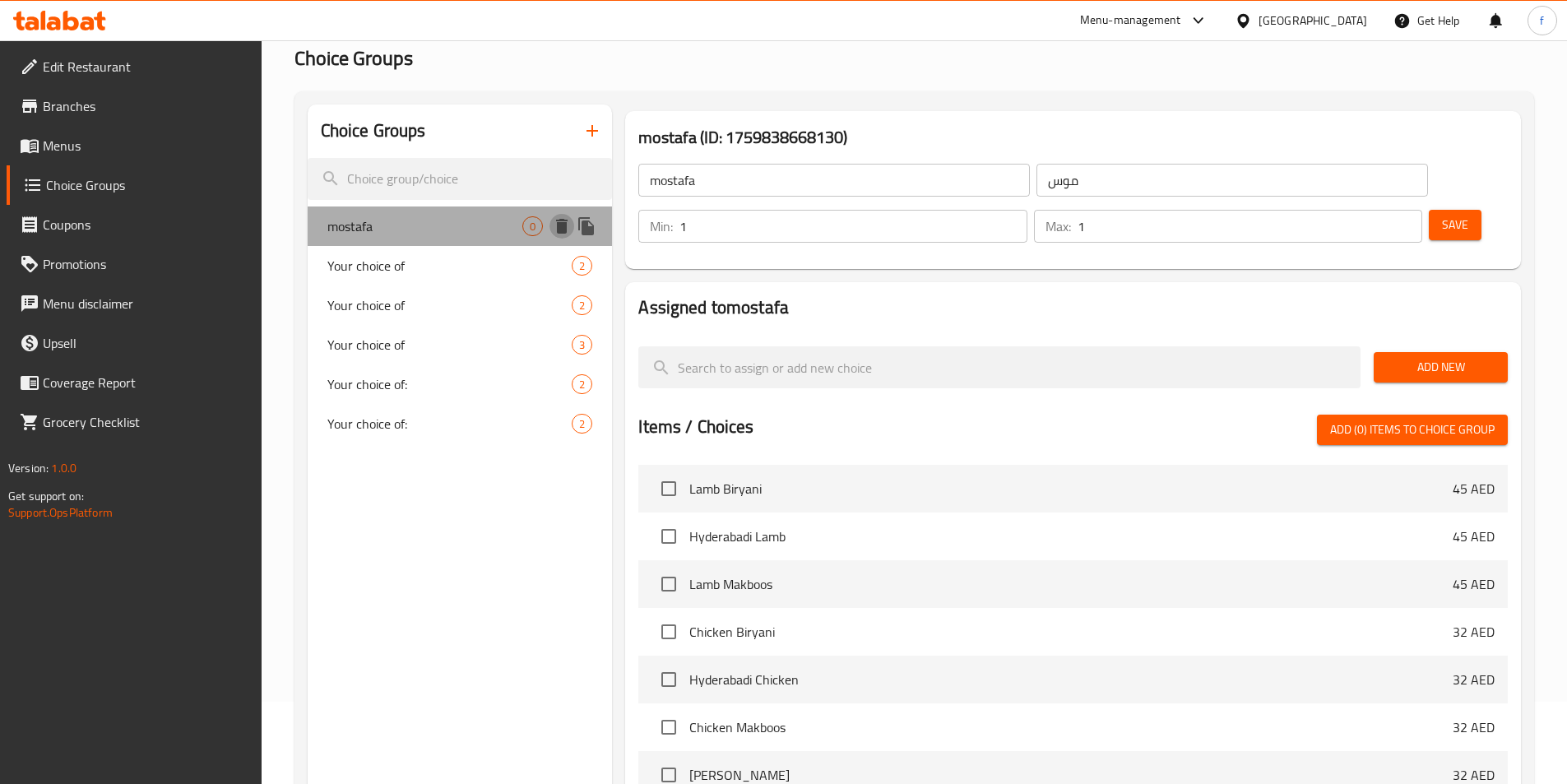
click at [567, 231] on icon "delete" at bounding box center [562, 226] width 11 height 15
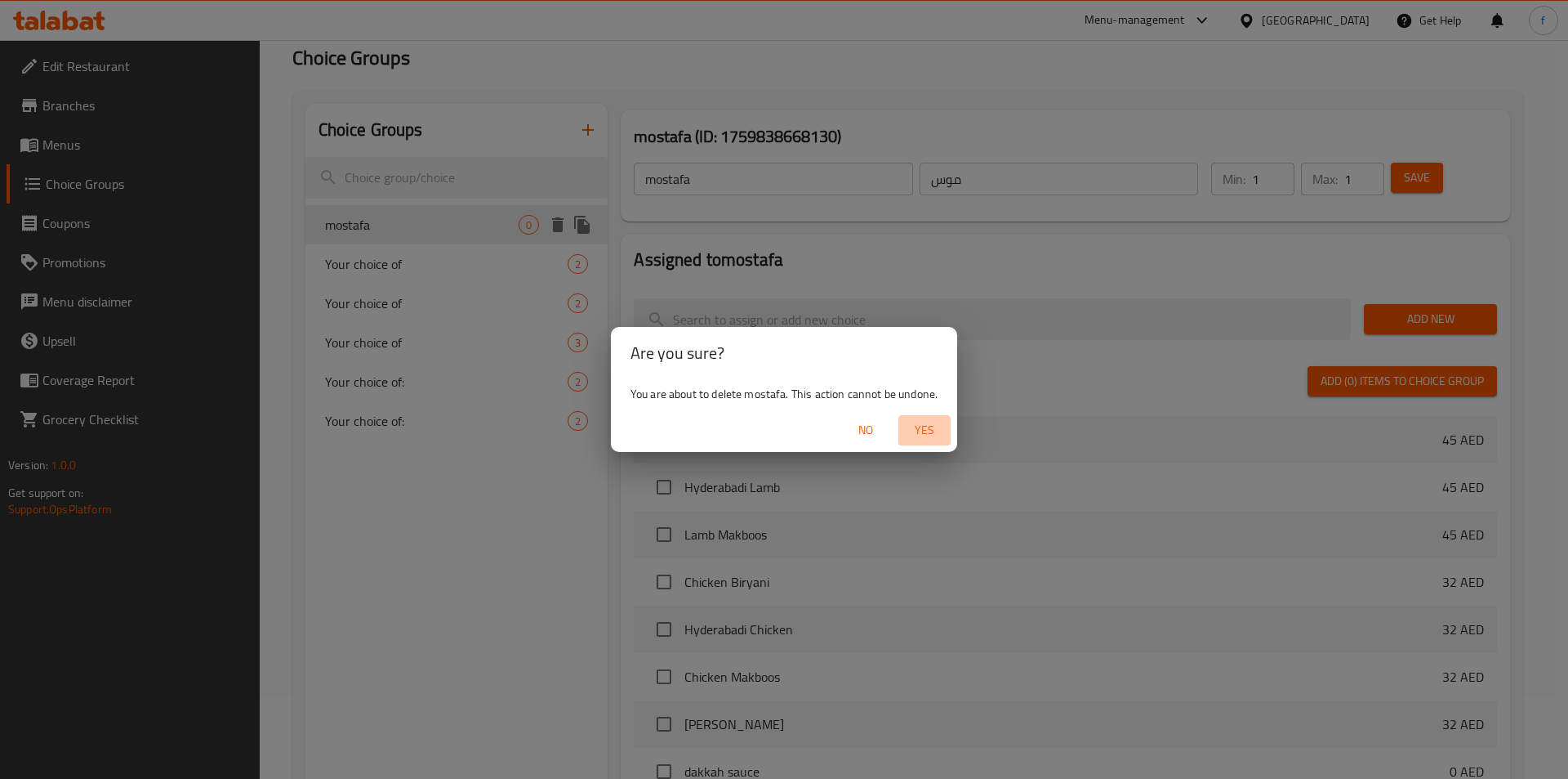
click at [938, 430] on span "Yes" at bounding box center [925, 430] width 39 height 21
type input "Your choice of"
type input "اختيارك من"
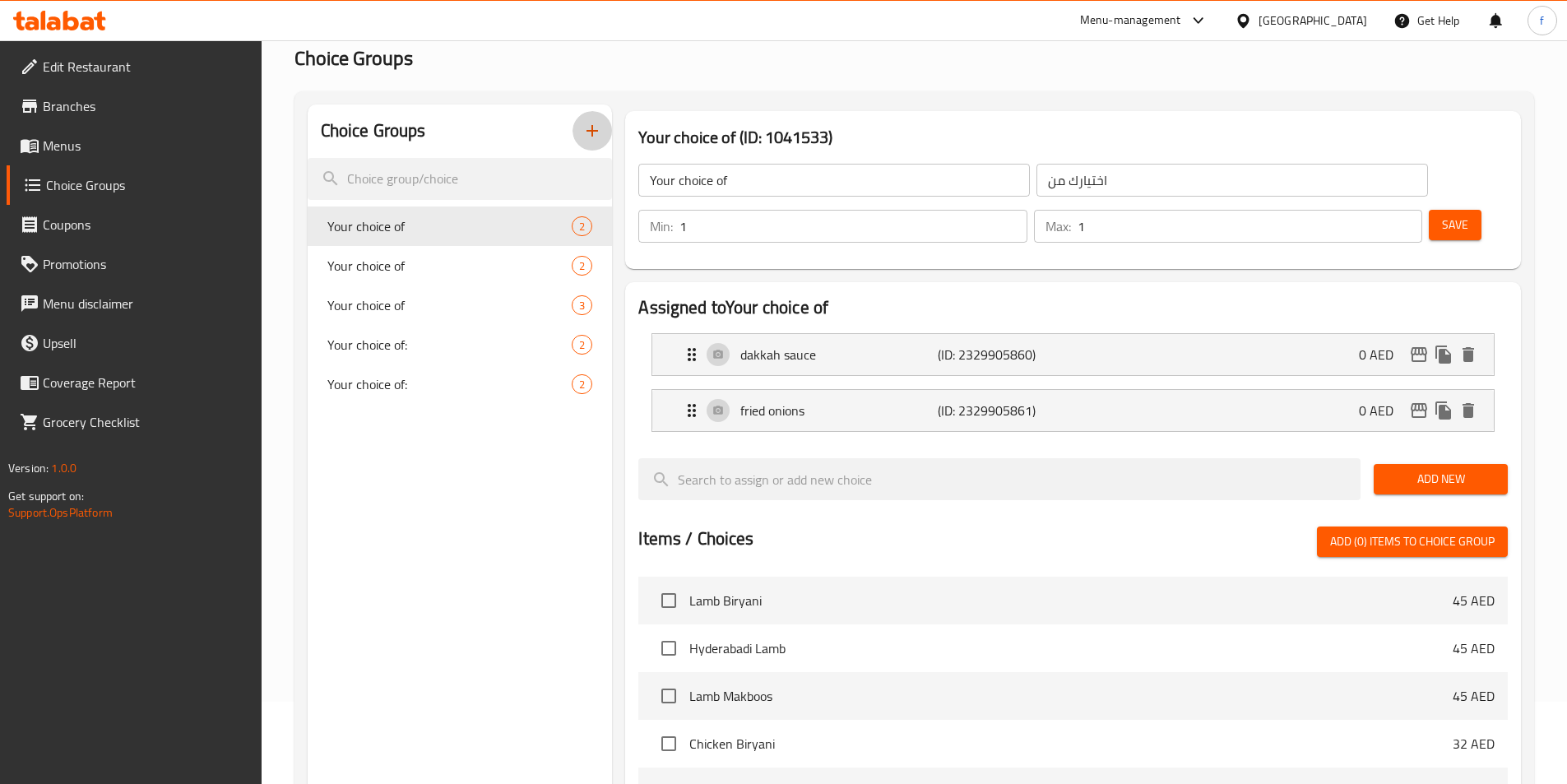
click at [587, 134] on icon "button" at bounding box center [592, 130] width 20 height 20
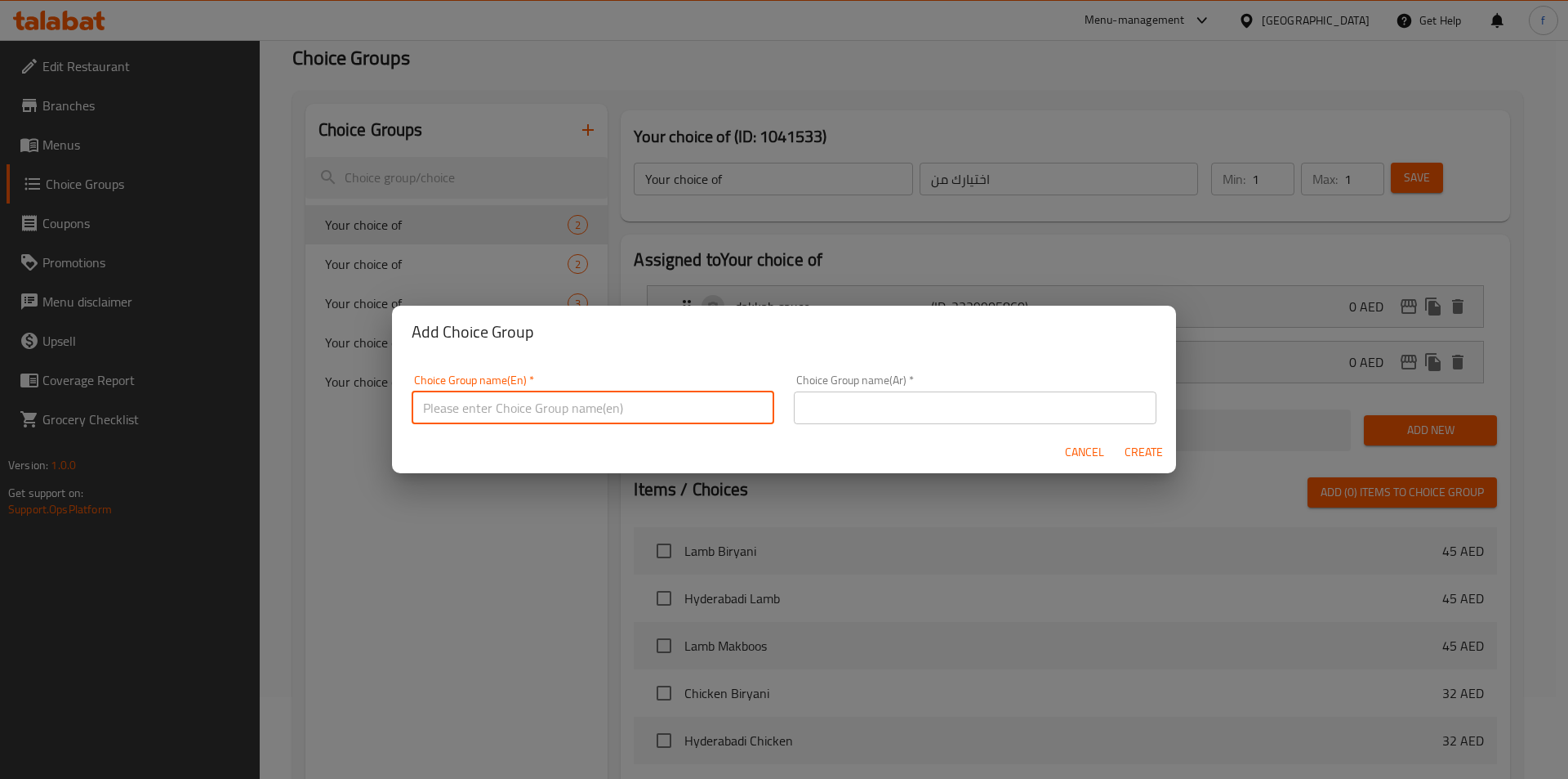
click at [633, 397] on input "text" at bounding box center [592, 407] width 363 height 33
type input "Your choice of"
drag, startPoint x: 865, startPoint y: 411, endPoint x: 882, endPoint y: 408, distance: 17.3
click at [865, 411] on input "text" at bounding box center [975, 407] width 363 height 33
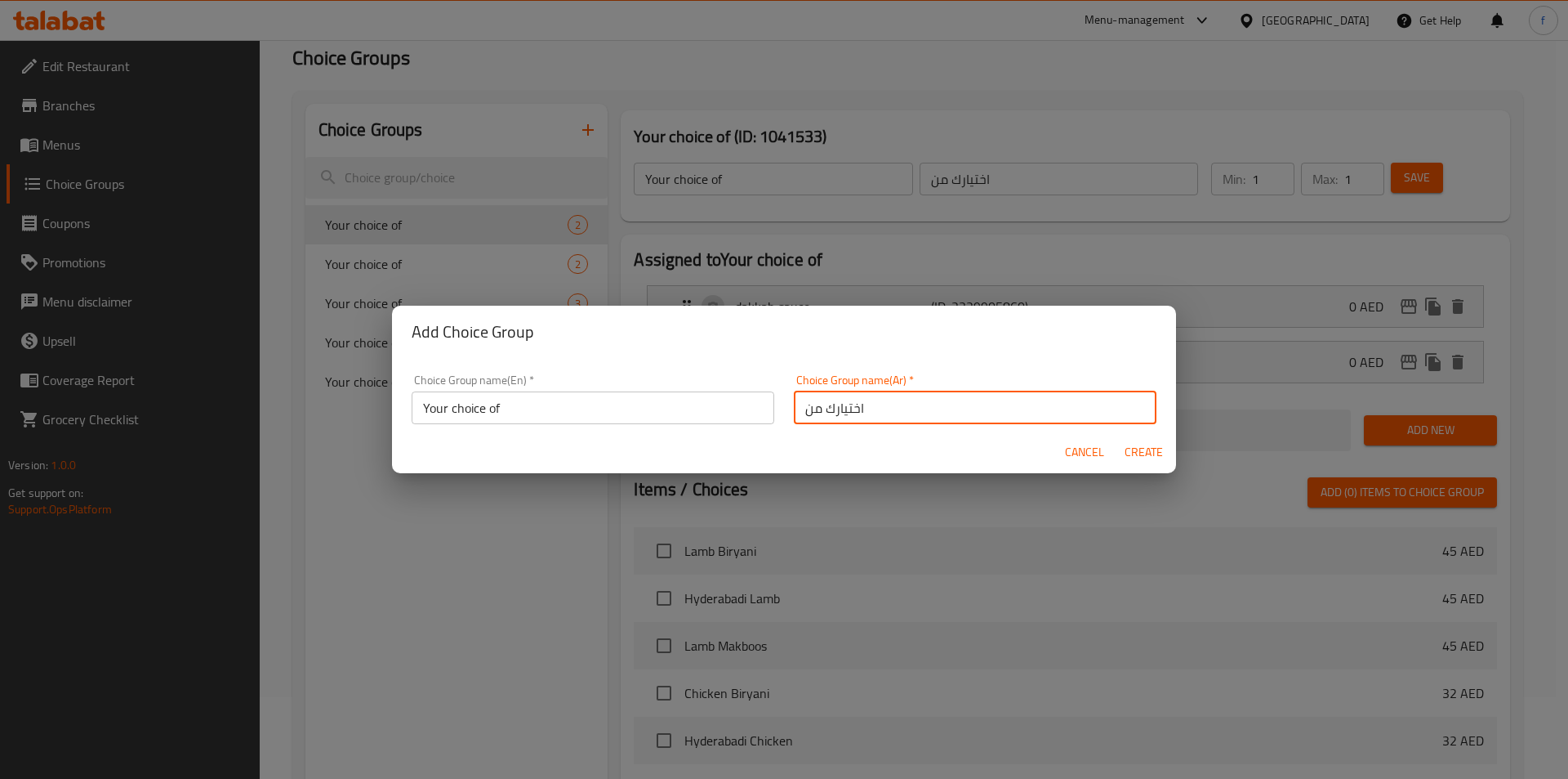
type input "اختيارك من"
click at [1141, 448] on span "Create" at bounding box center [1143, 453] width 39 height 21
type input "Your choice of"
type input "اختيارك من"
type input "0"
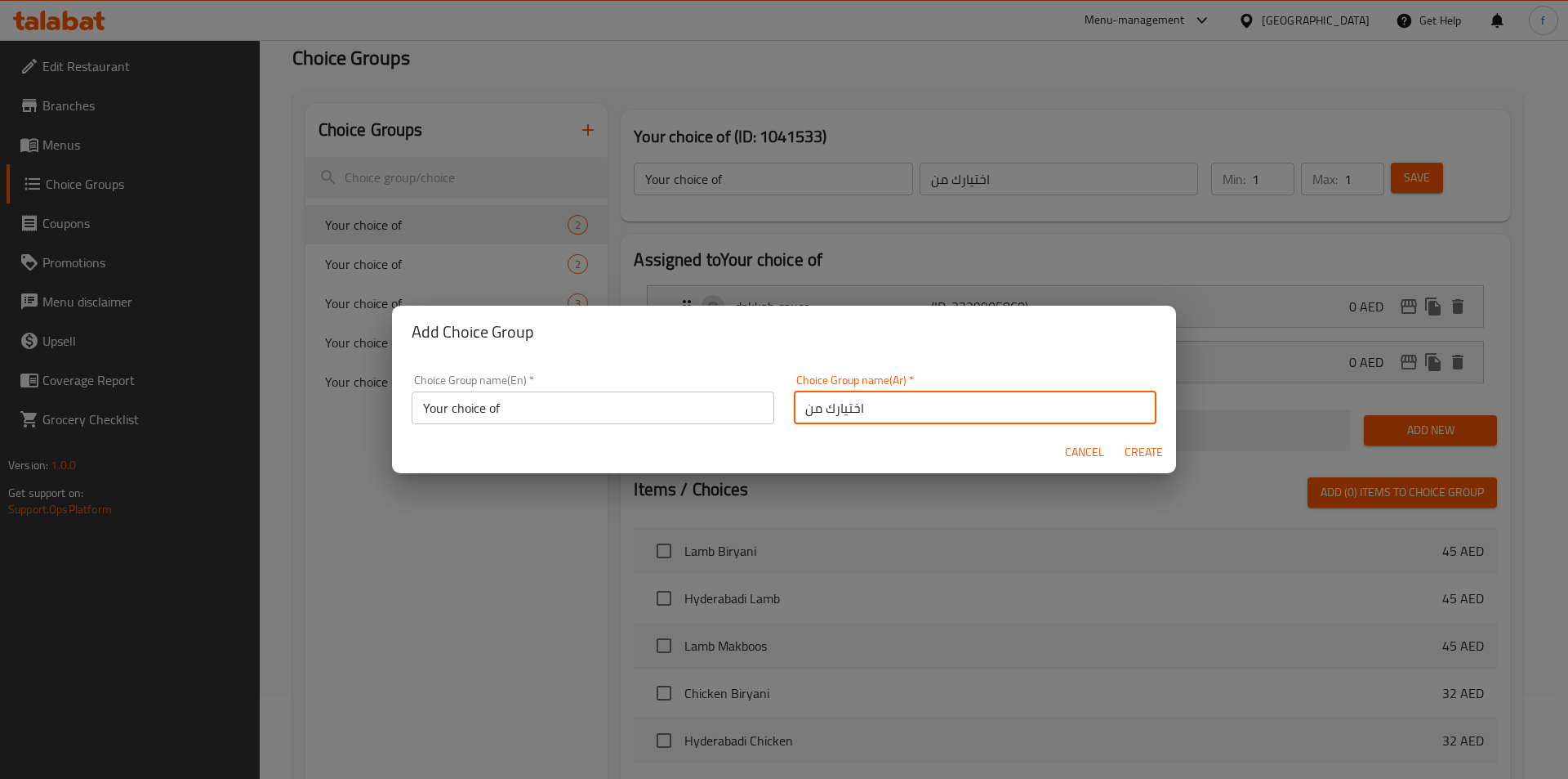
type input "0"
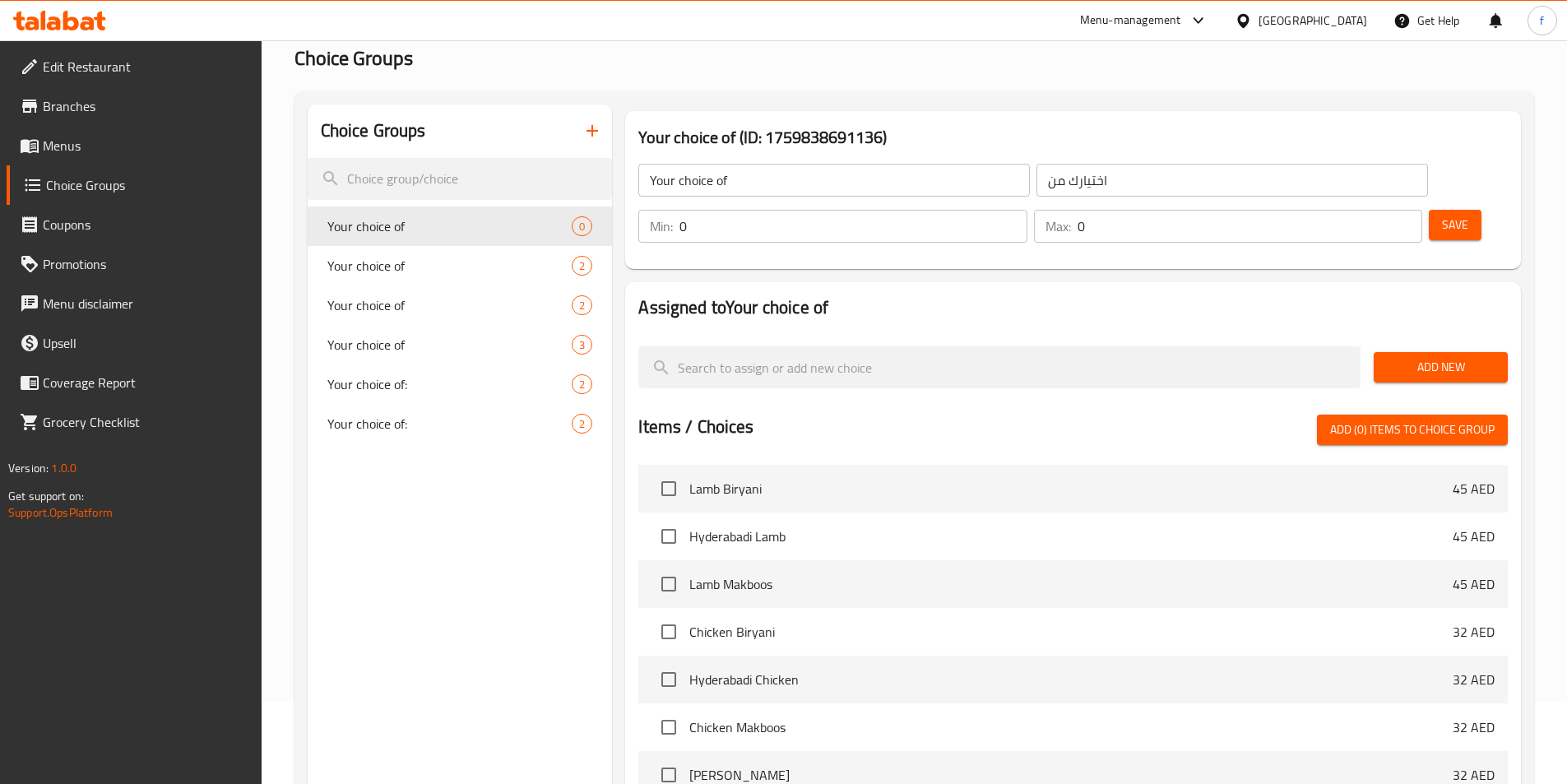
click at [1457, 352] on button "Add New" at bounding box center [1441, 367] width 134 height 30
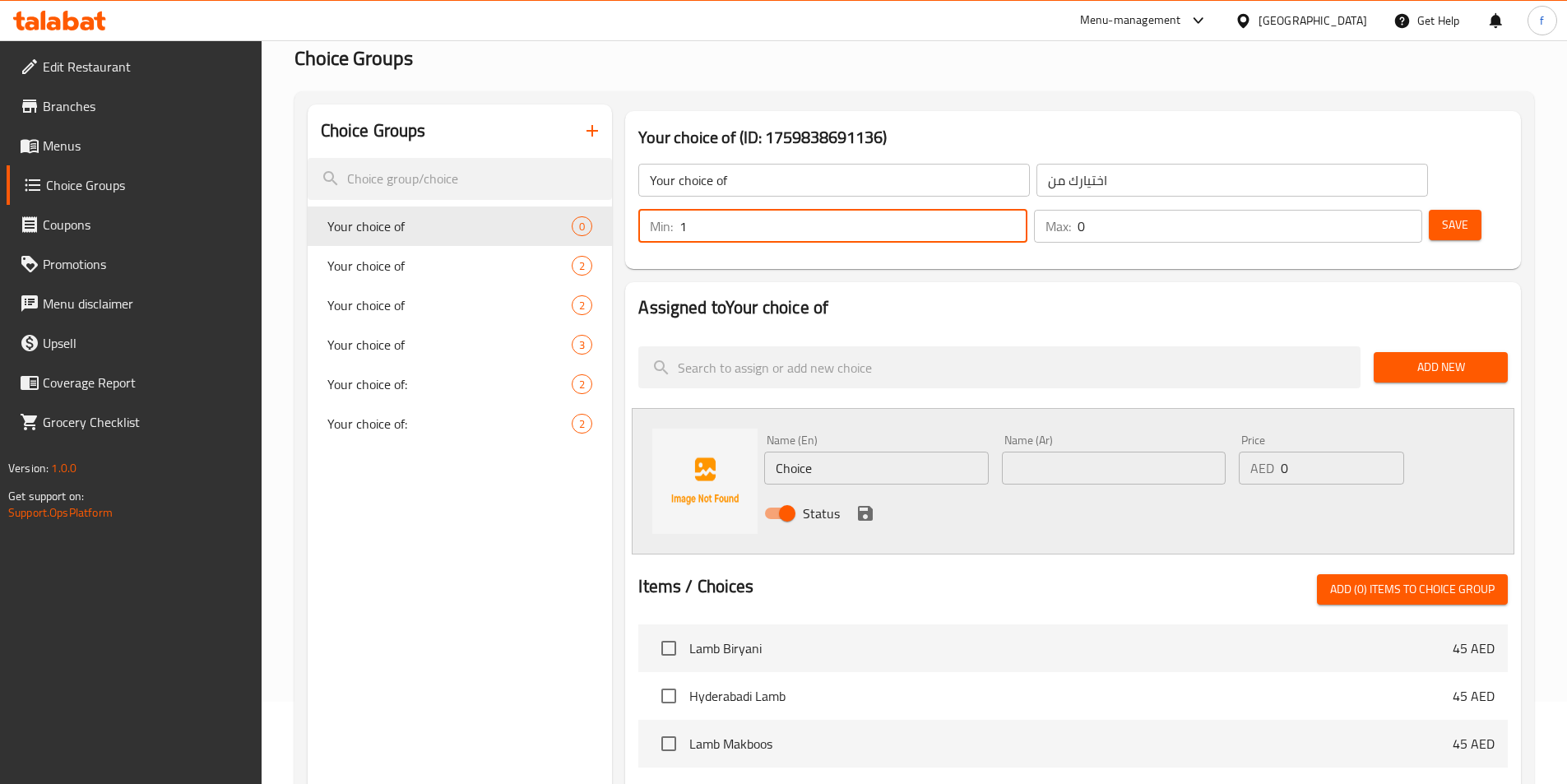
type input "1"
click at [1027, 209] on input "1" at bounding box center [853, 225] width 347 height 33
type input "1"
click at [1378, 209] on input "1" at bounding box center [1250, 225] width 345 height 33
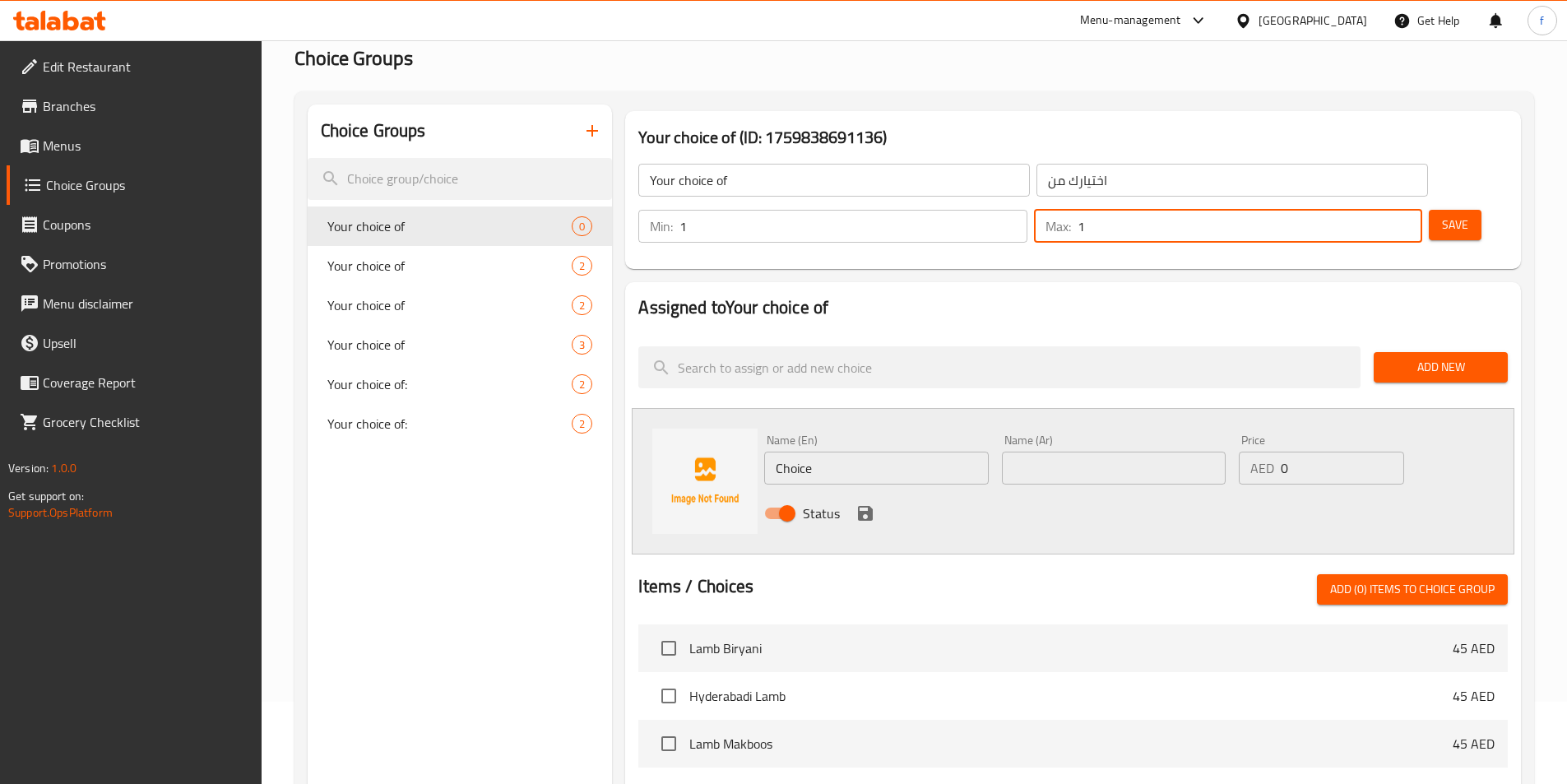
click at [1393, 282] on div "Assigned to Your choice of Add New Name (En) Choice Name (En) Name (Ar) Name (A…" at bounding box center [1072, 692] width 896 height 819
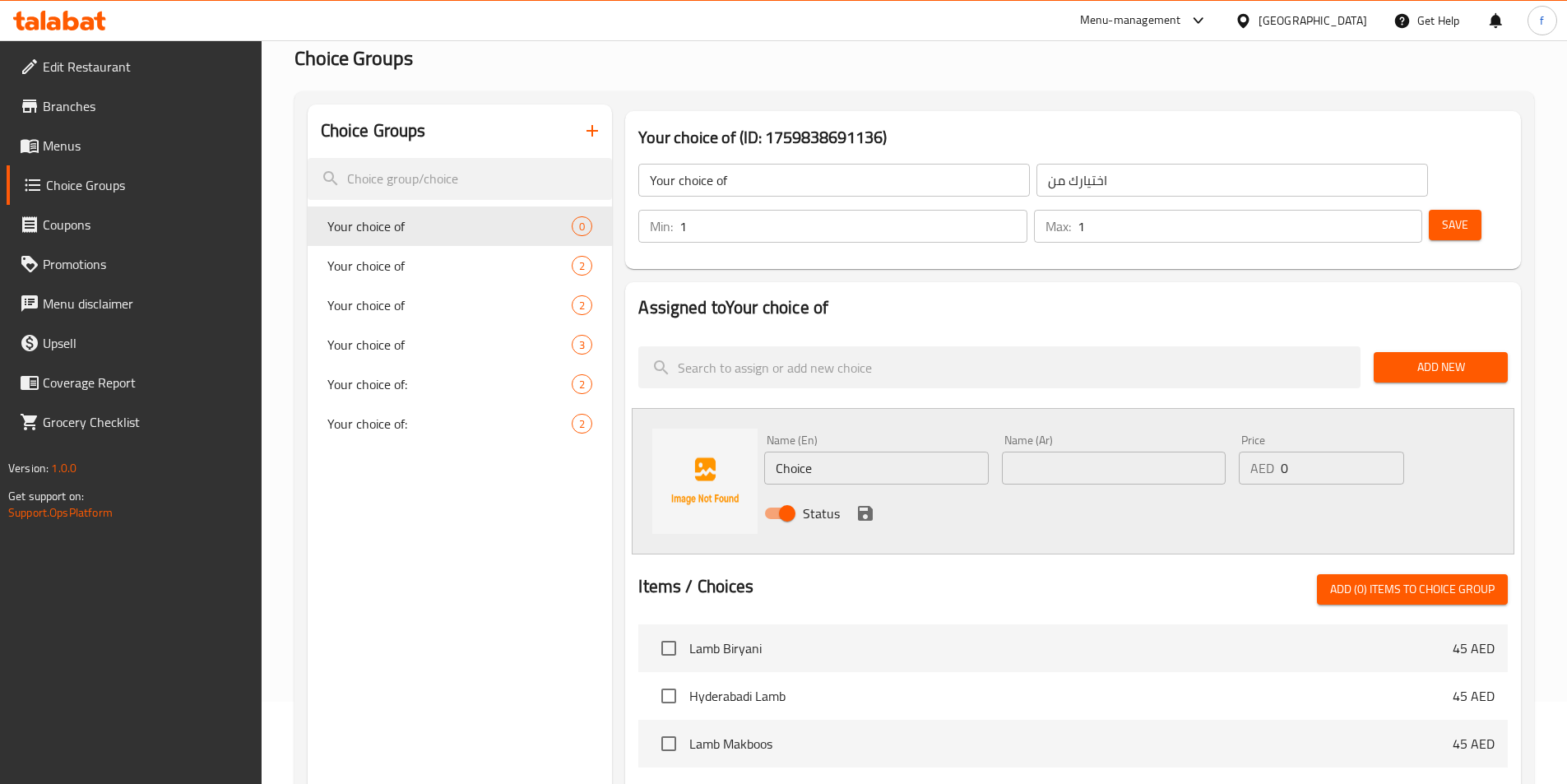
click at [894, 451] on input "Choice" at bounding box center [876, 467] width 224 height 33
type input "C"
type input "خ"
click at [1070, 451] on input "text" at bounding box center [1114, 467] width 224 height 33
type input "موس"
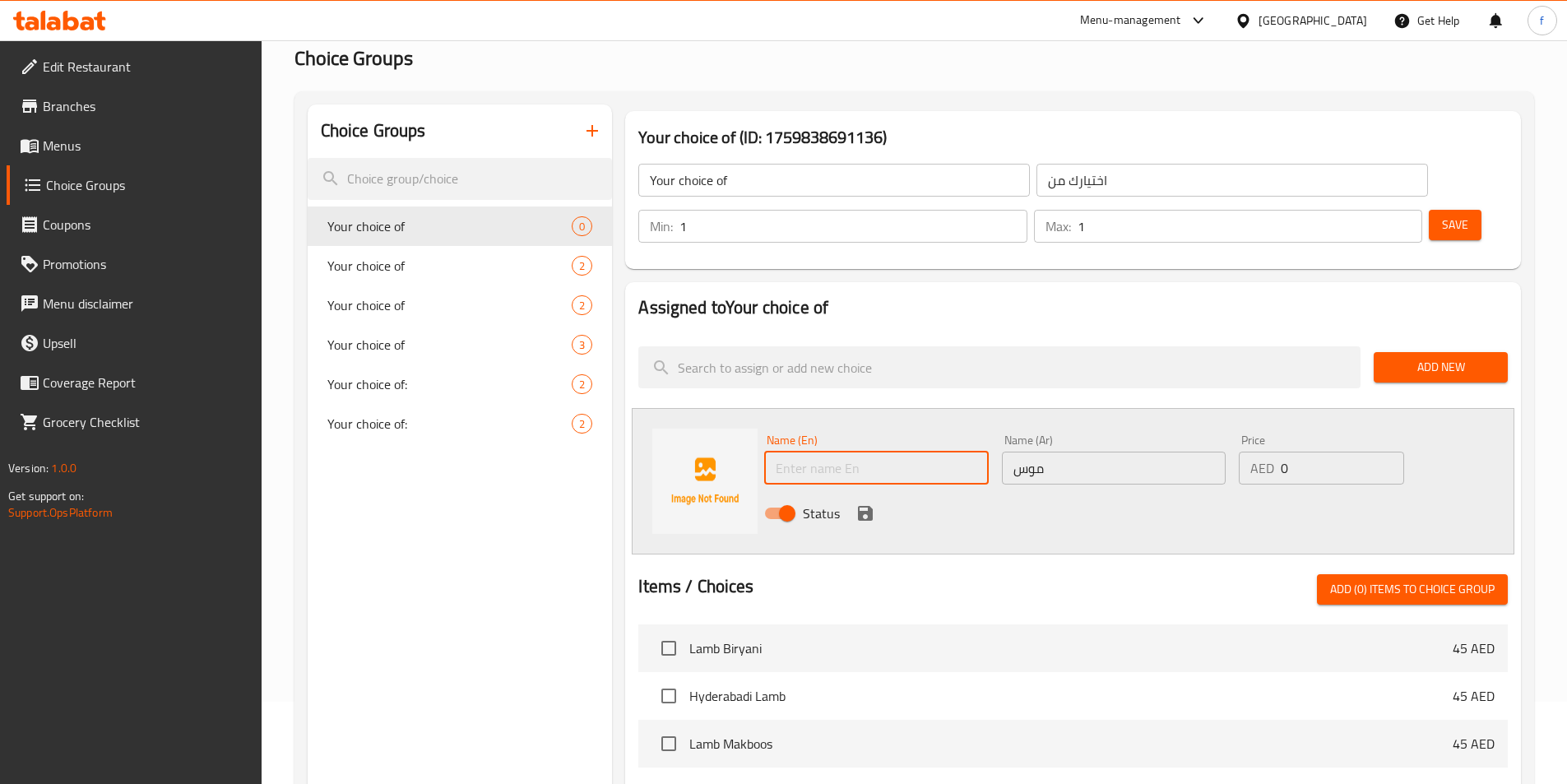
click at [939, 451] on input "text" at bounding box center [876, 467] width 224 height 33
type input "mos"
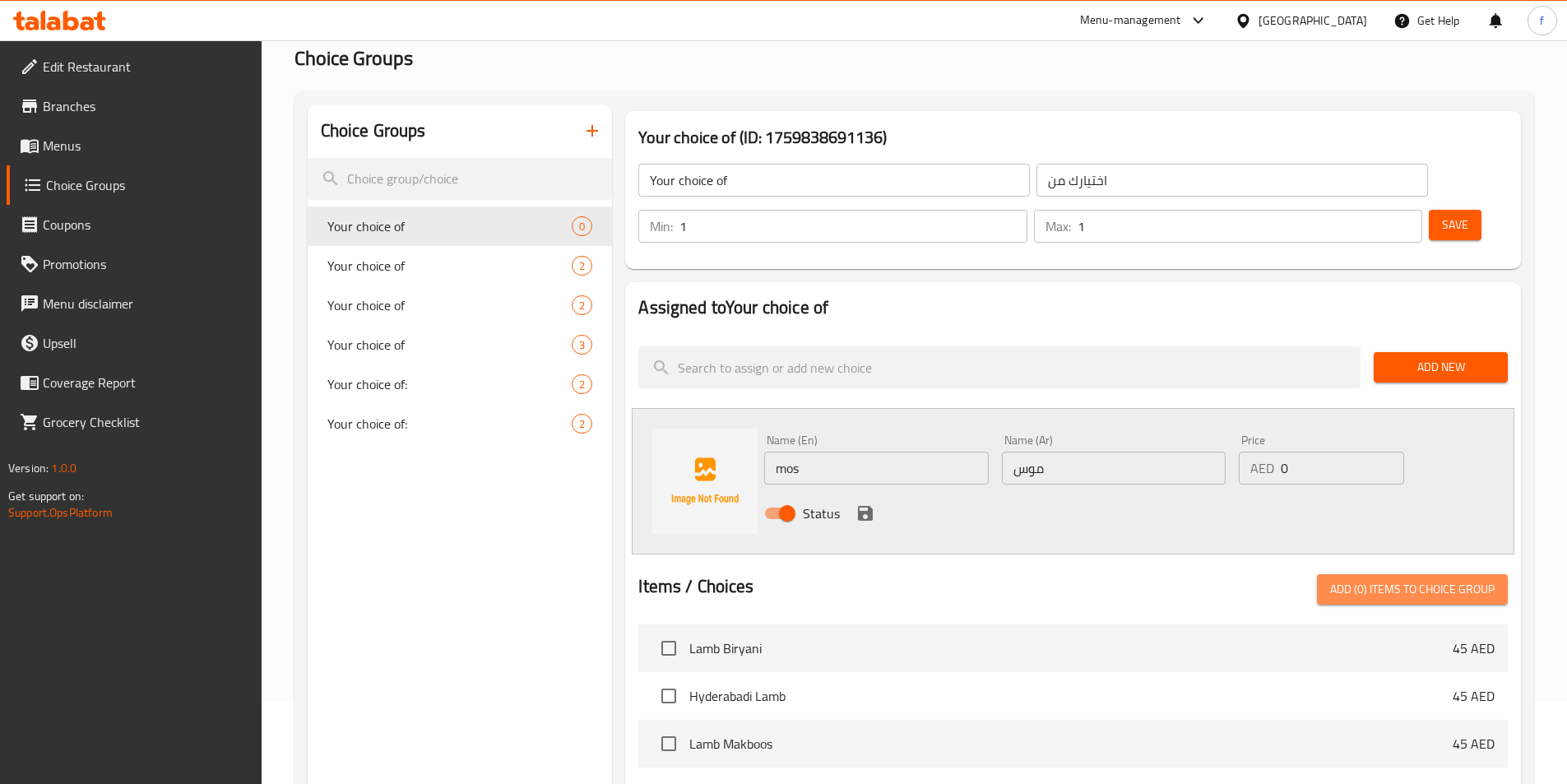
click at [1387, 579] on span "Add (0) items to choice group" at bounding box center [1412, 590] width 164 height 21
click at [1440, 579] on span "Add (0) items to choice group" at bounding box center [1412, 590] width 164 height 21
click at [1338, 451] on input "0" at bounding box center [1342, 467] width 123 height 33
click at [869, 506] on icon "save" at bounding box center [866, 513] width 15 height 15
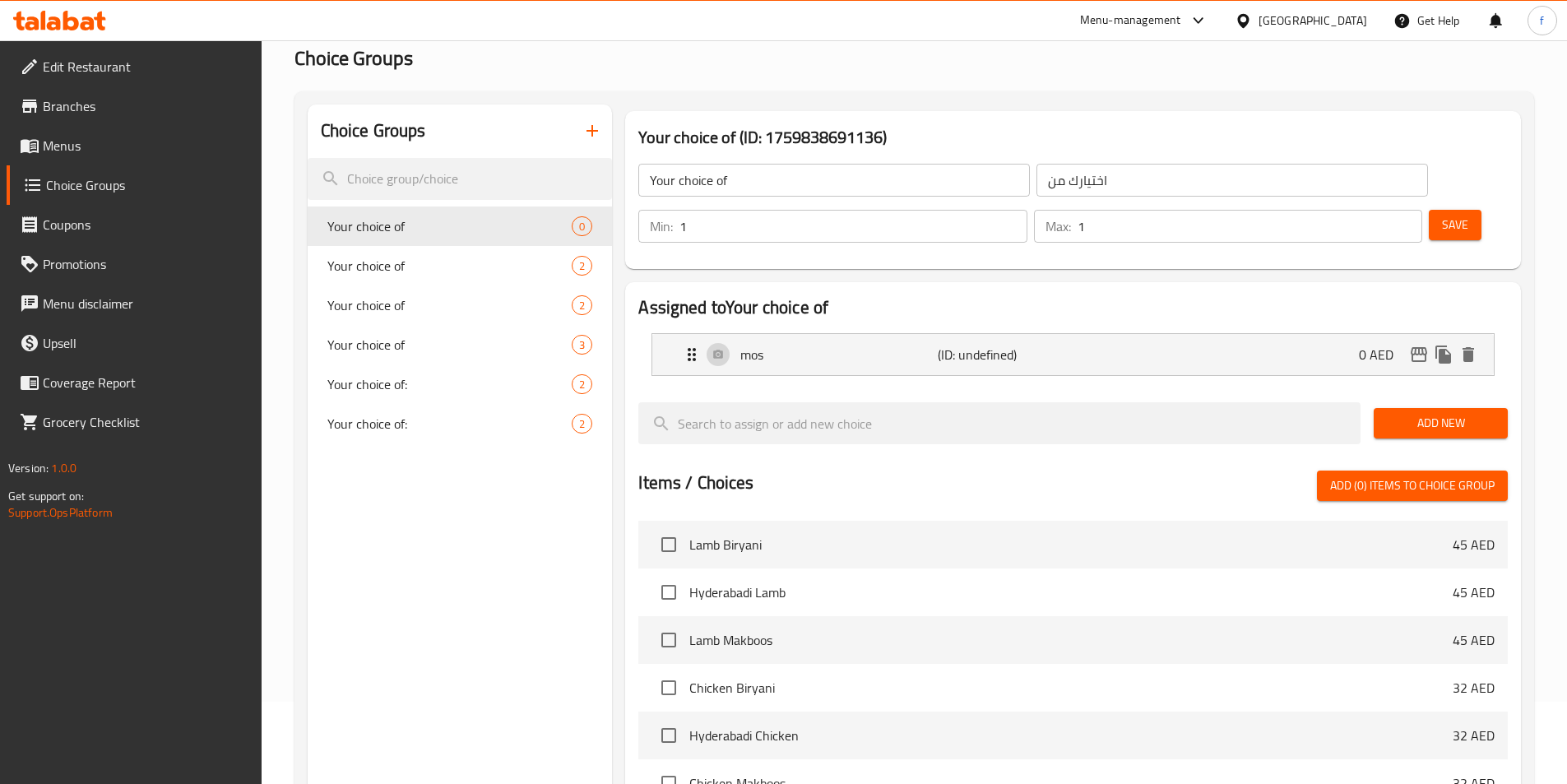
click at [1451, 413] on span "Add New" at bounding box center [1441, 424] width 108 height 21
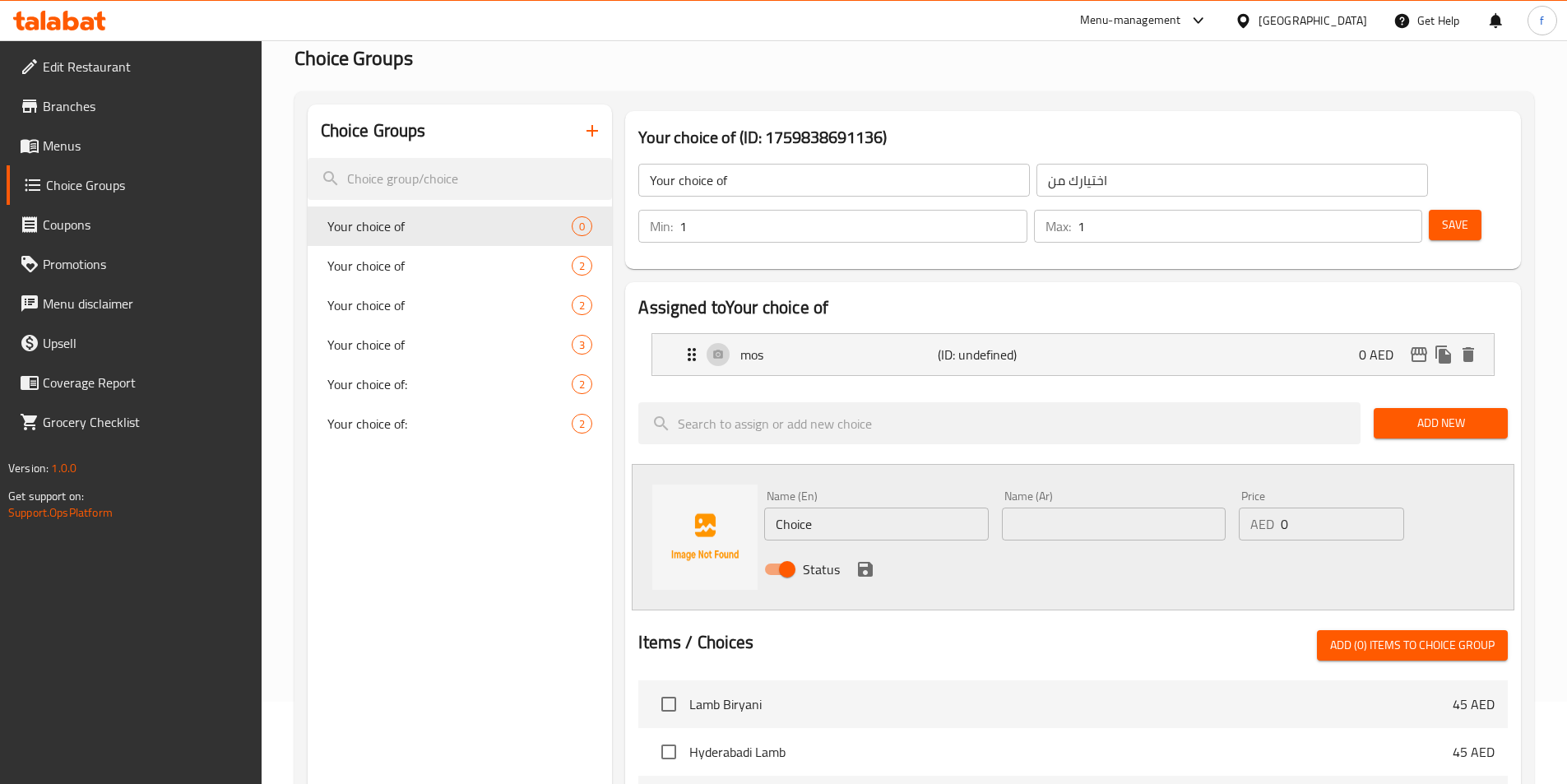
click at [912, 508] on input "Choice" at bounding box center [876, 524] width 224 height 33
type input "Choiceregr"
click at [1104, 508] on input "text" at bounding box center [1114, 524] width 224 height 33
type input "trgrgt"
click at [855, 559] on icon "save" at bounding box center [865, 569] width 20 height 20
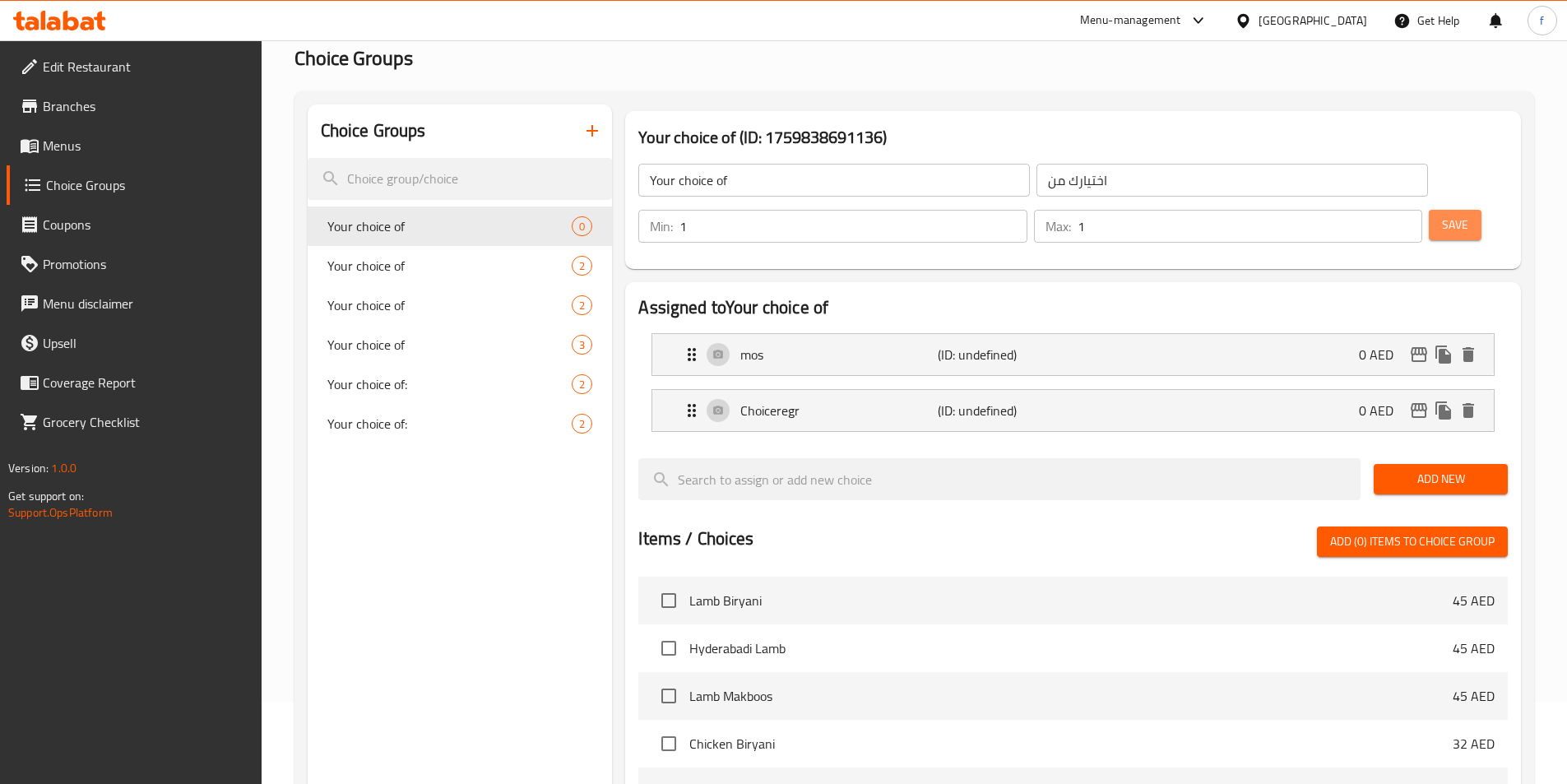
click at [1442, 209] on button "Save" at bounding box center [1456, 225] width 53 height 30
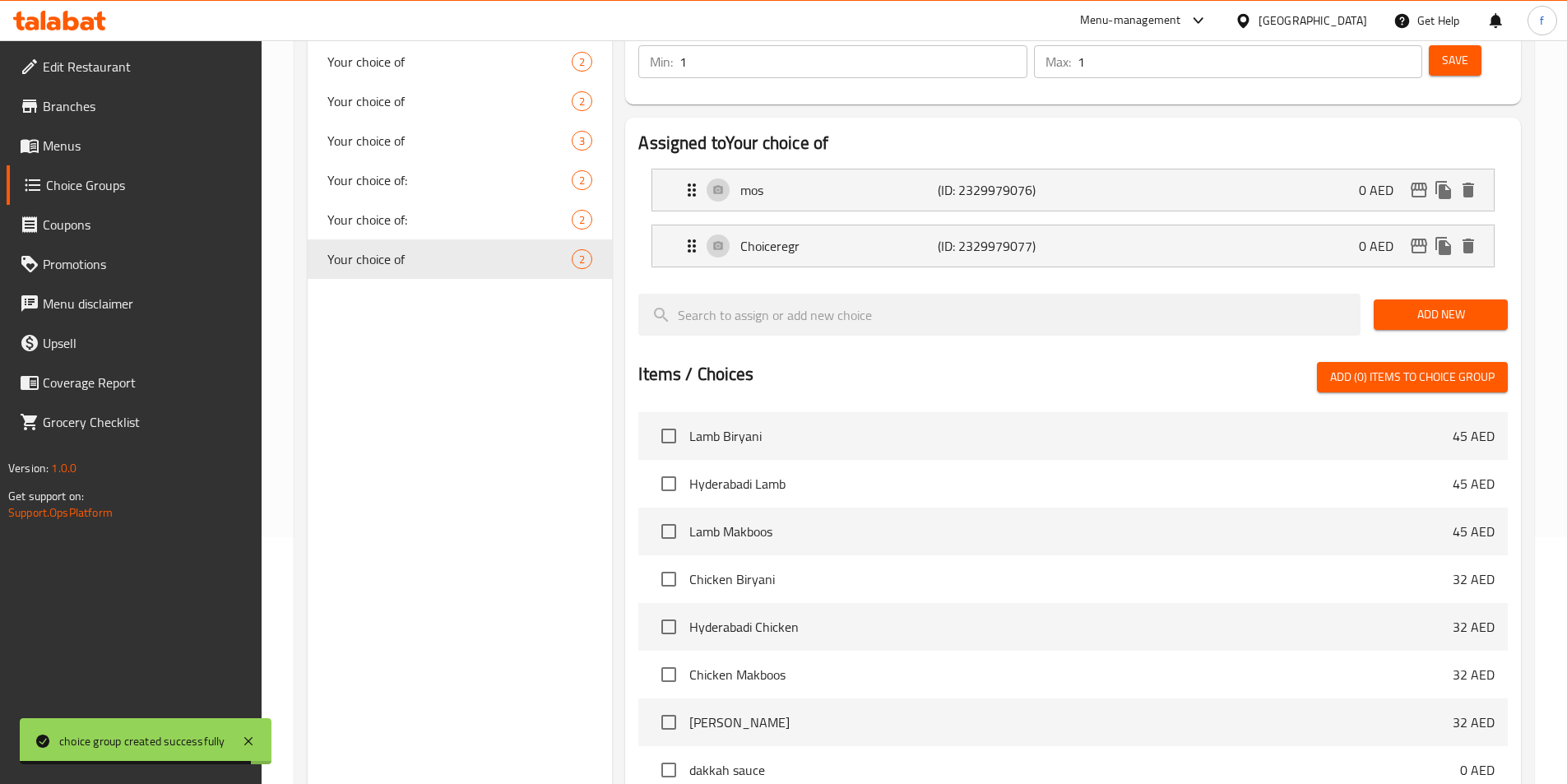
scroll to position [474, 0]
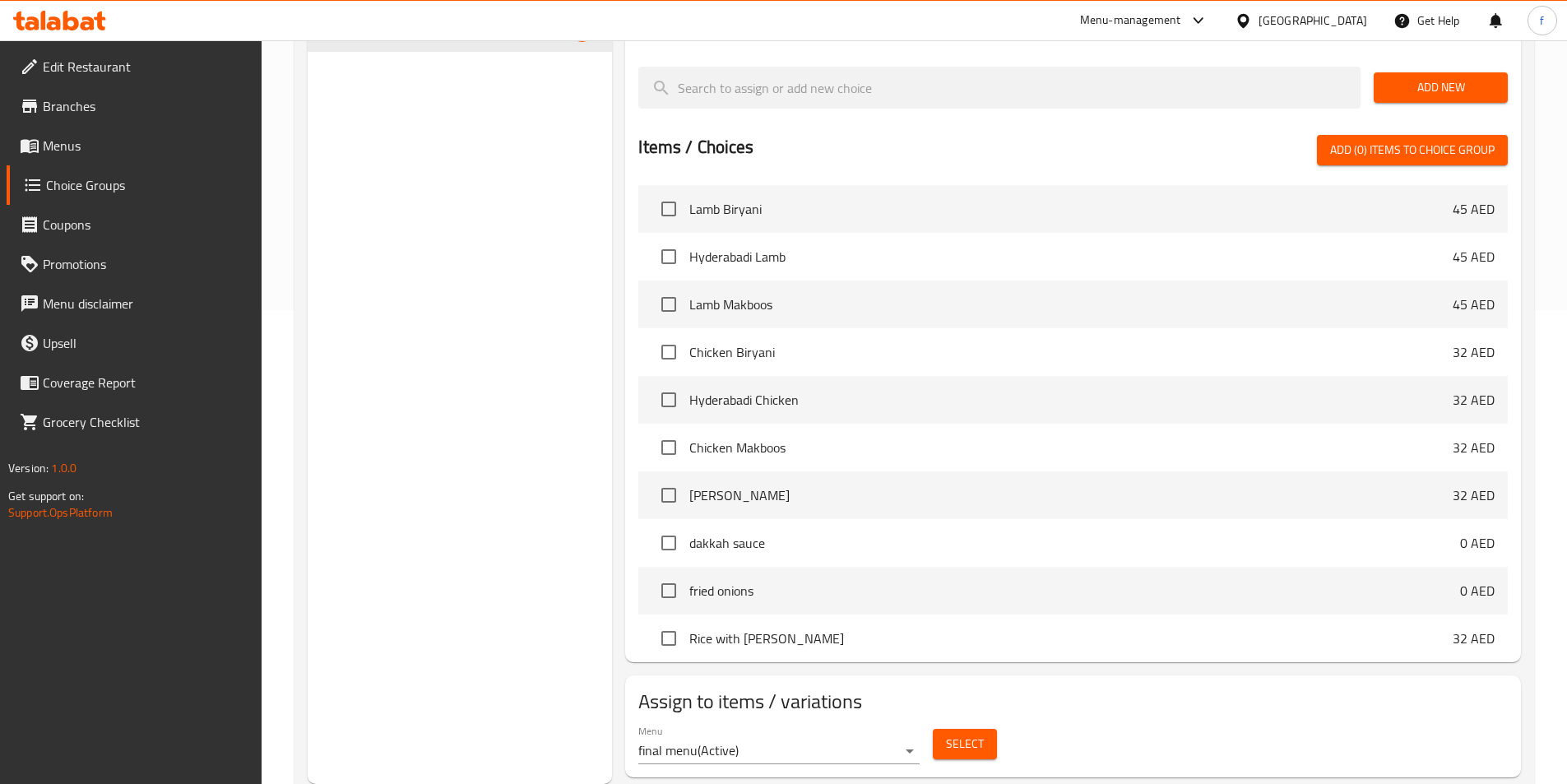
click at [983, 733] on span "Select" at bounding box center [965, 743] width 38 height 21
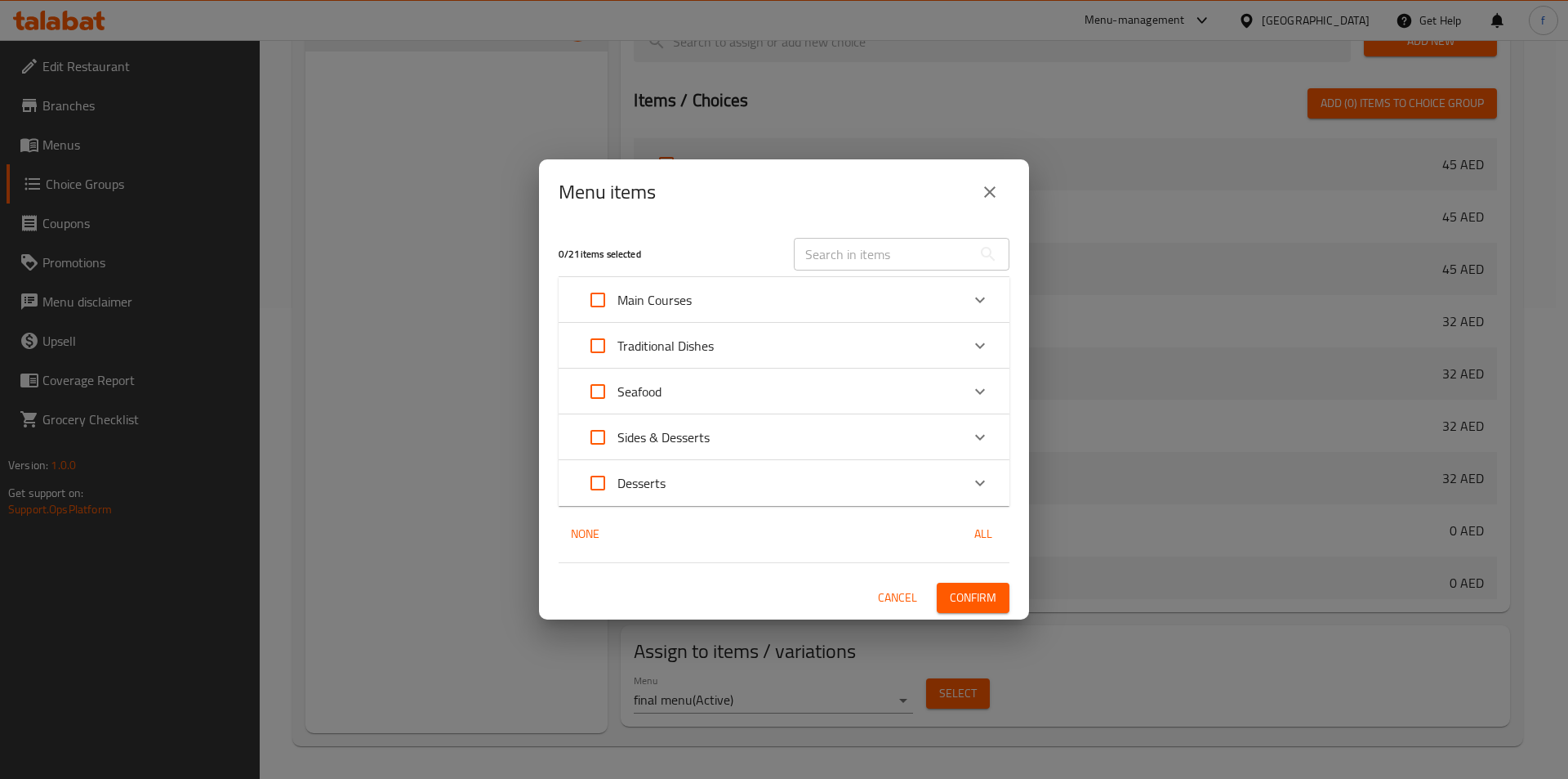
click at [992, 202] on button "close" at bounding box center [990, 192] width 39 height 39
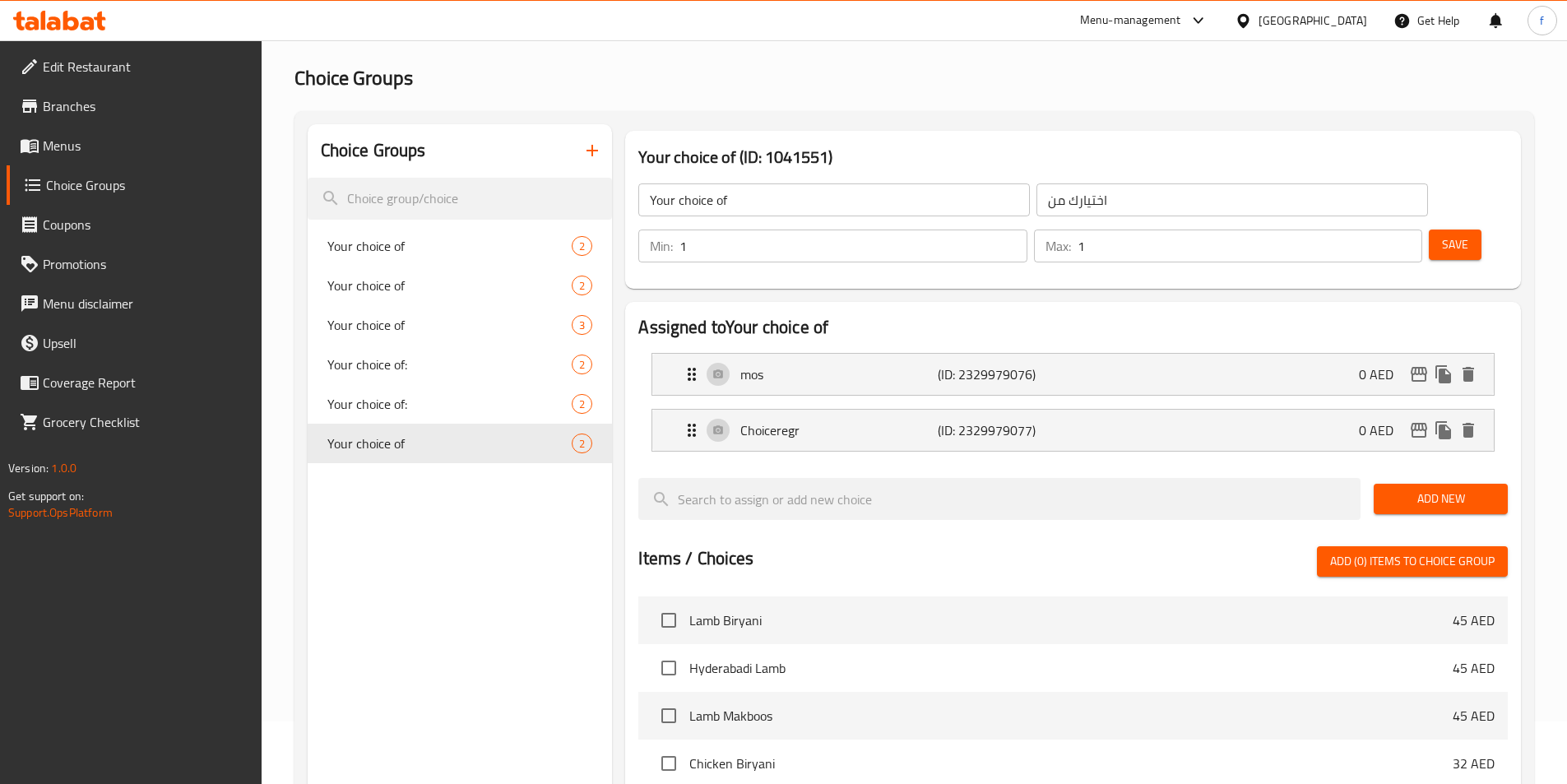
scroll to position [0, 0]
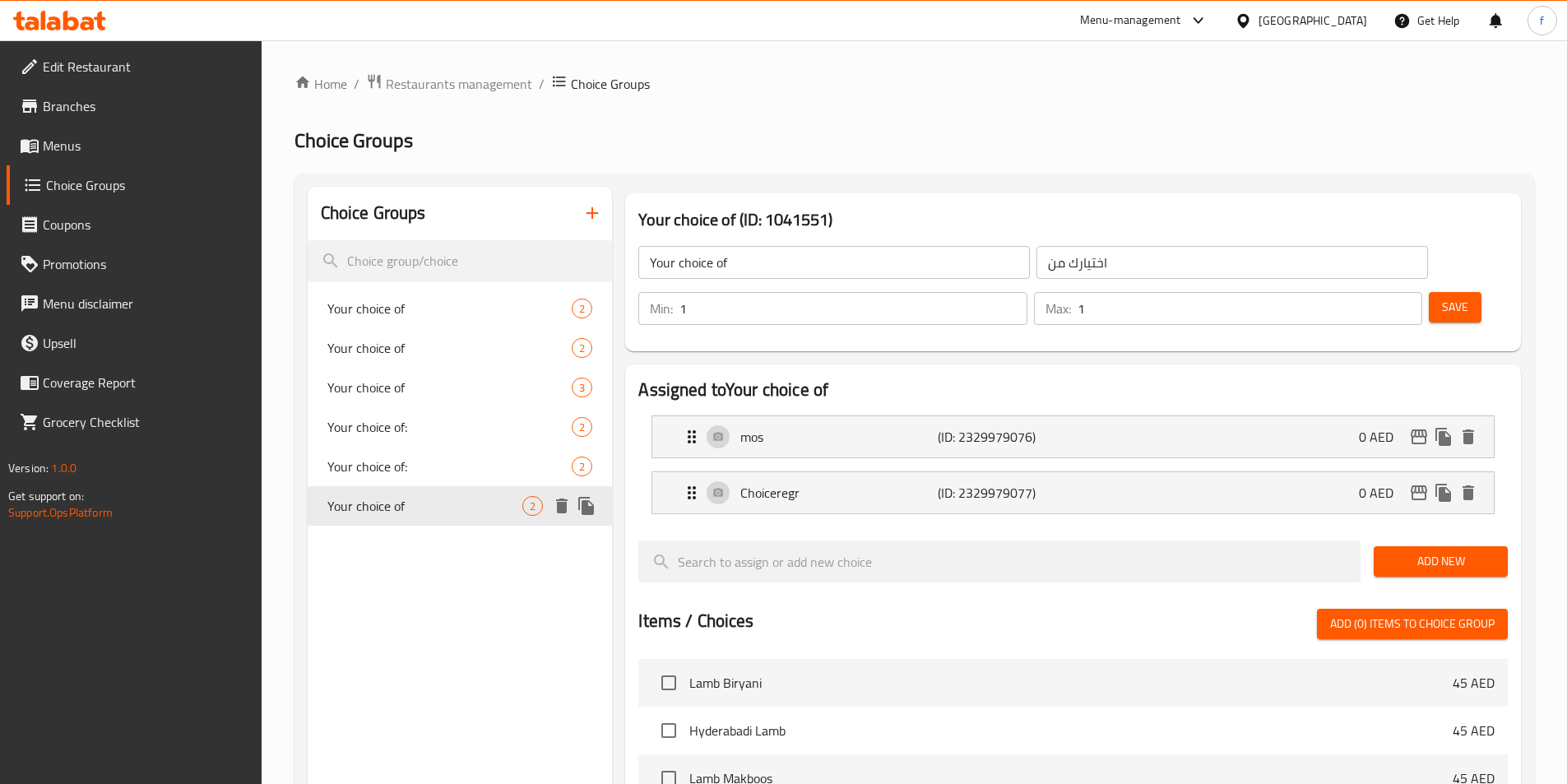
click at [558, 500] on icon "delete" at bounding box center [562, 506] width 11 height 15
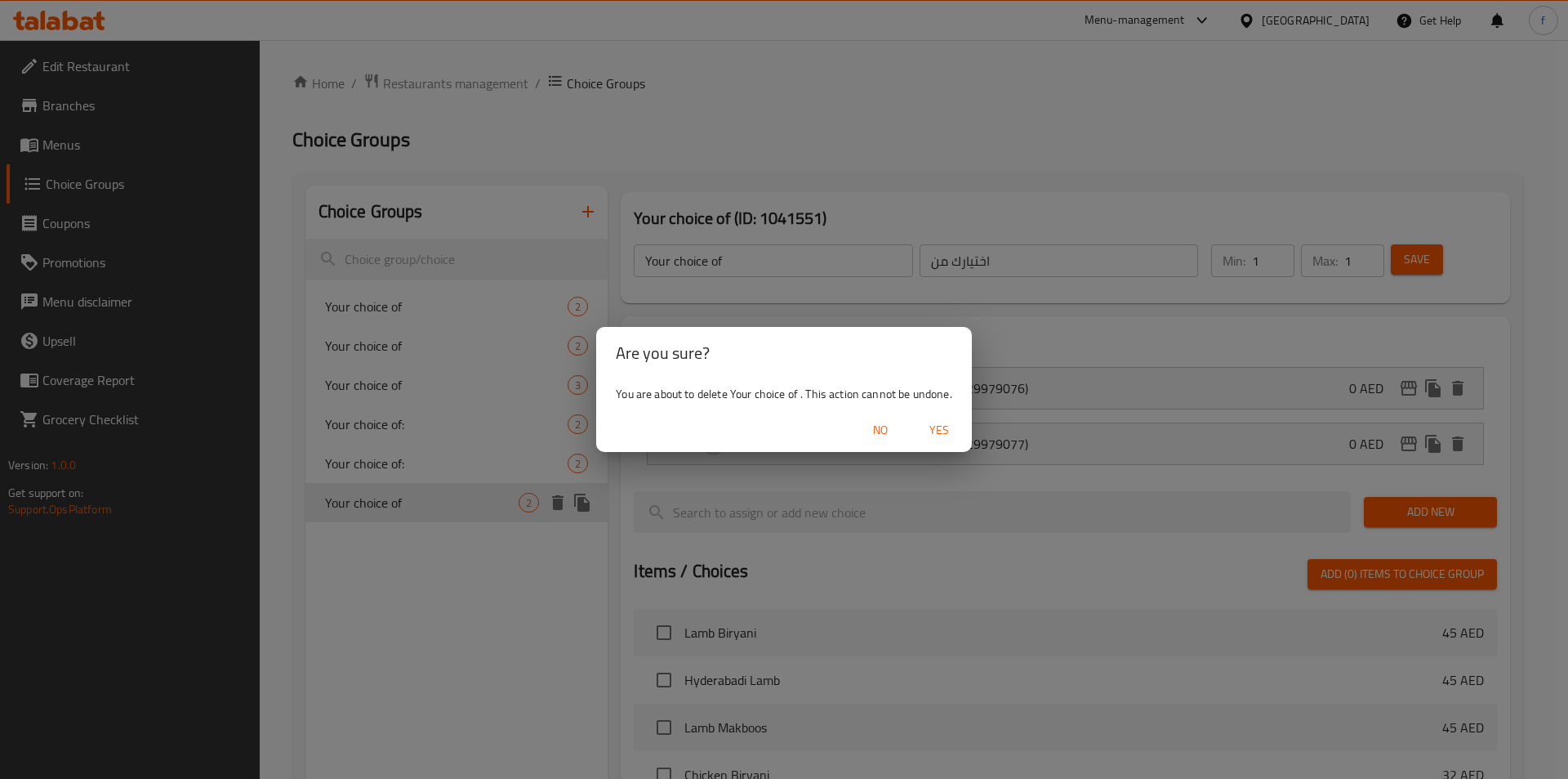
click at [936, 418] on button "Yes" at bounding box center [939, 430] width 52 height 30
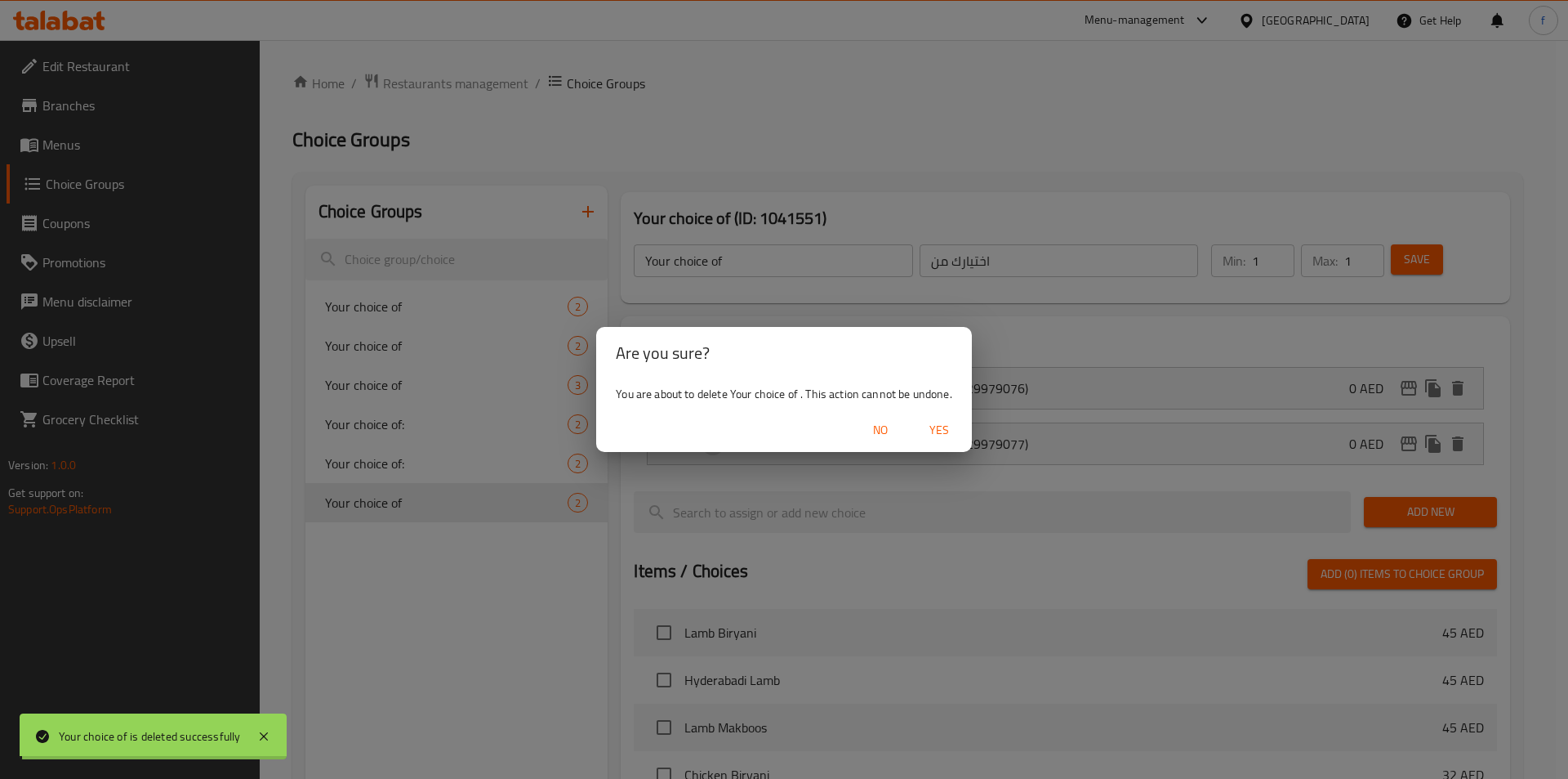
type input "Your choice of"
type input "اختيارك من"
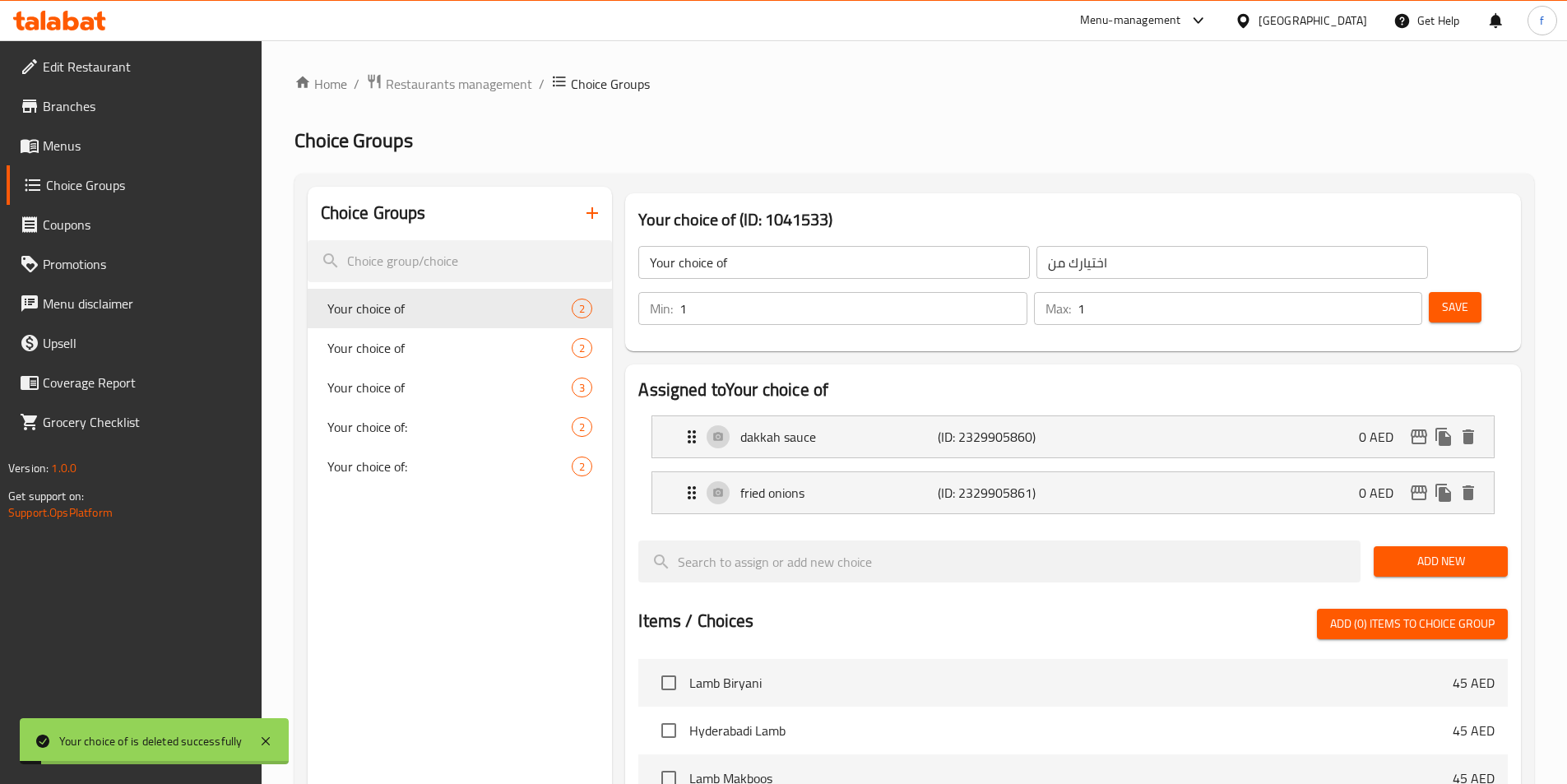
click at [345, 642] on div "Choice Groups Your choice of 2 Your choice of 2 Your choice of 3 Your choice of…" at bounding box center [460, 722] width 305 height 1071
click at [608, 133] on h2 "Choice Groups" at bounding box center [914, 141] width 1239 height 26
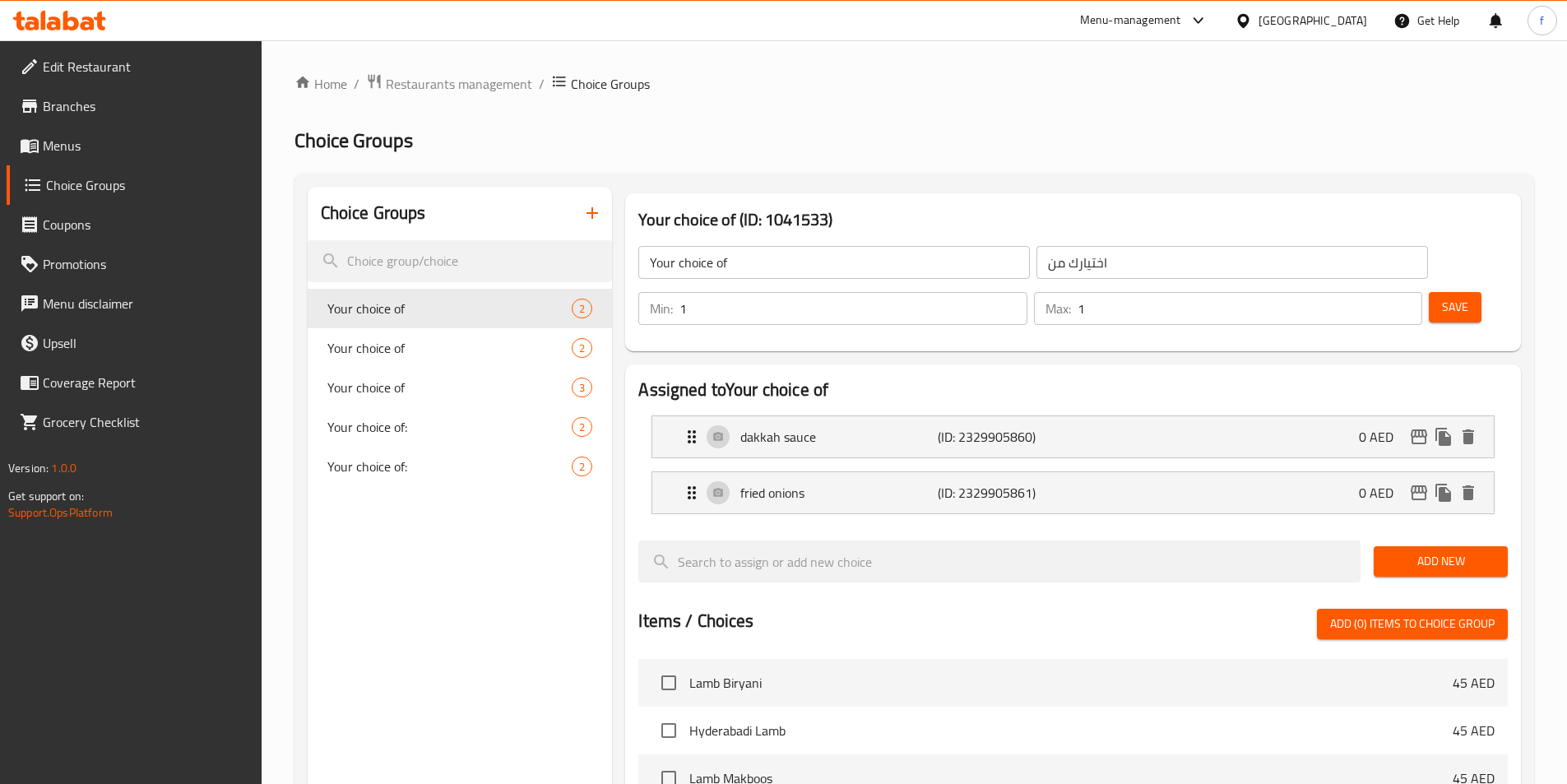
click at [646, 409] on li "dakkah sauce (ID: 2329905860) 0 AED Name (En) dakkah sauce Name (En) Name (Ar) …" at bounding box center [1072, 436] width 869 height 56
